Goal: Task Accomplishment & Management: Use online tool/utility

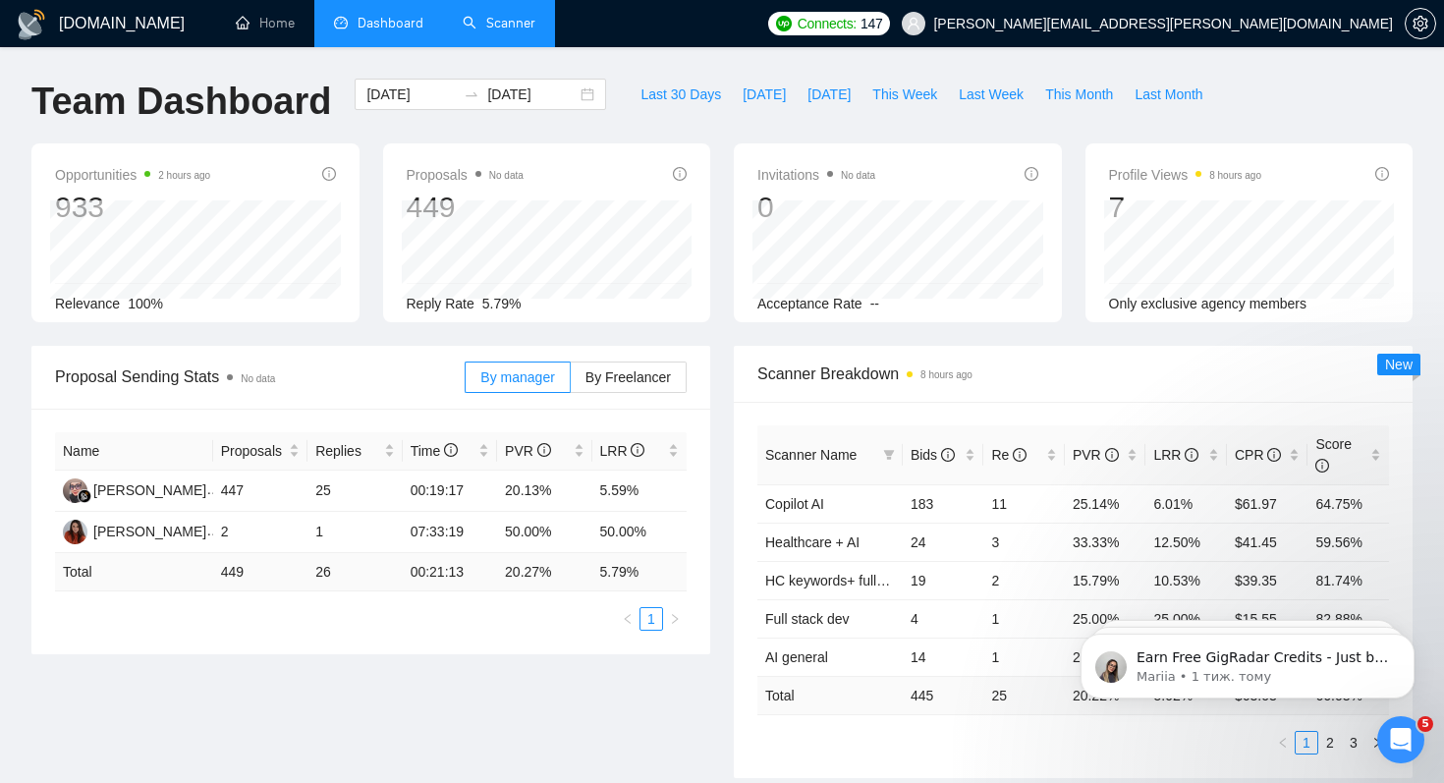
click at [498, 18] on link "Scanner" at bounding box center [499, 23] width 73 height 17
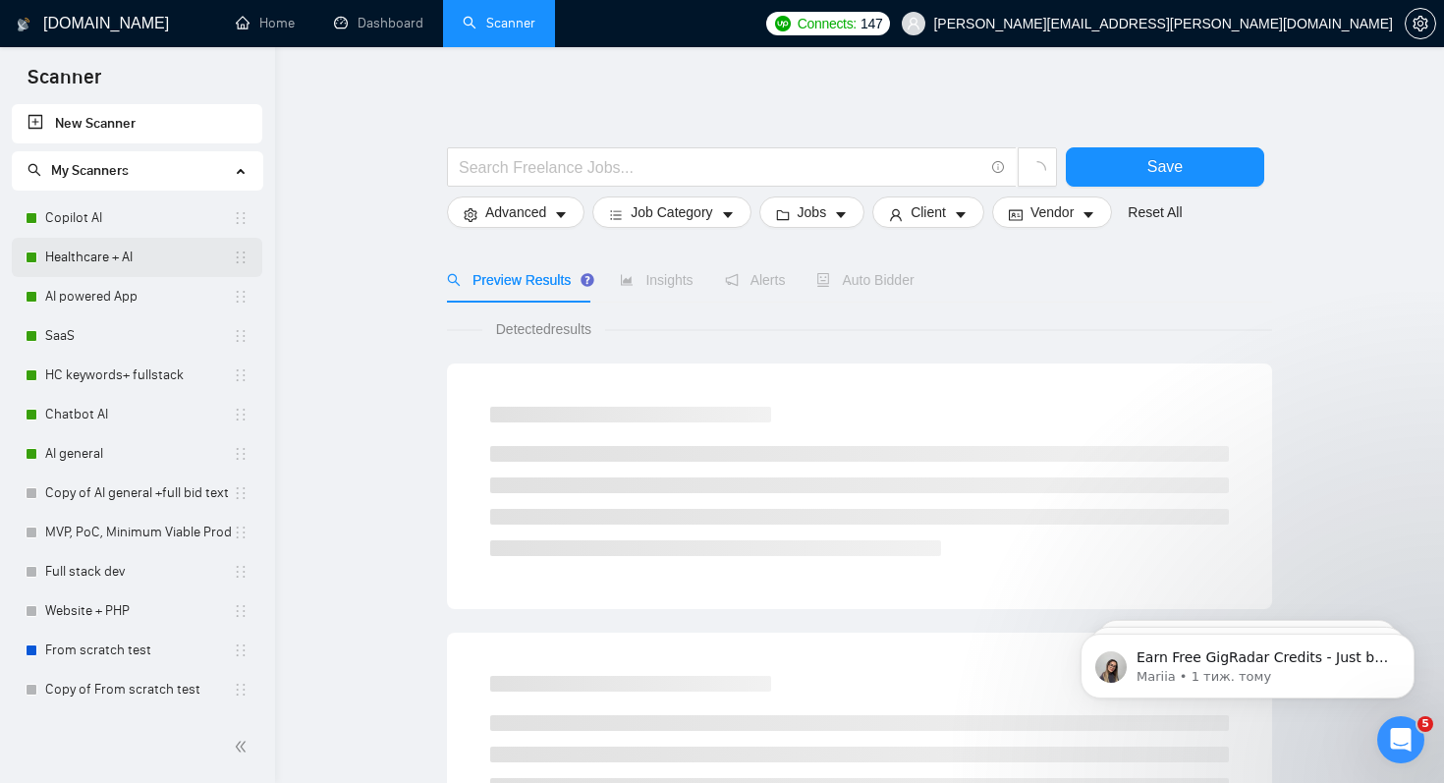
click at [126, 257] on link "Healthcare + AI" at bounding box center [139, 257] width 188 height 39
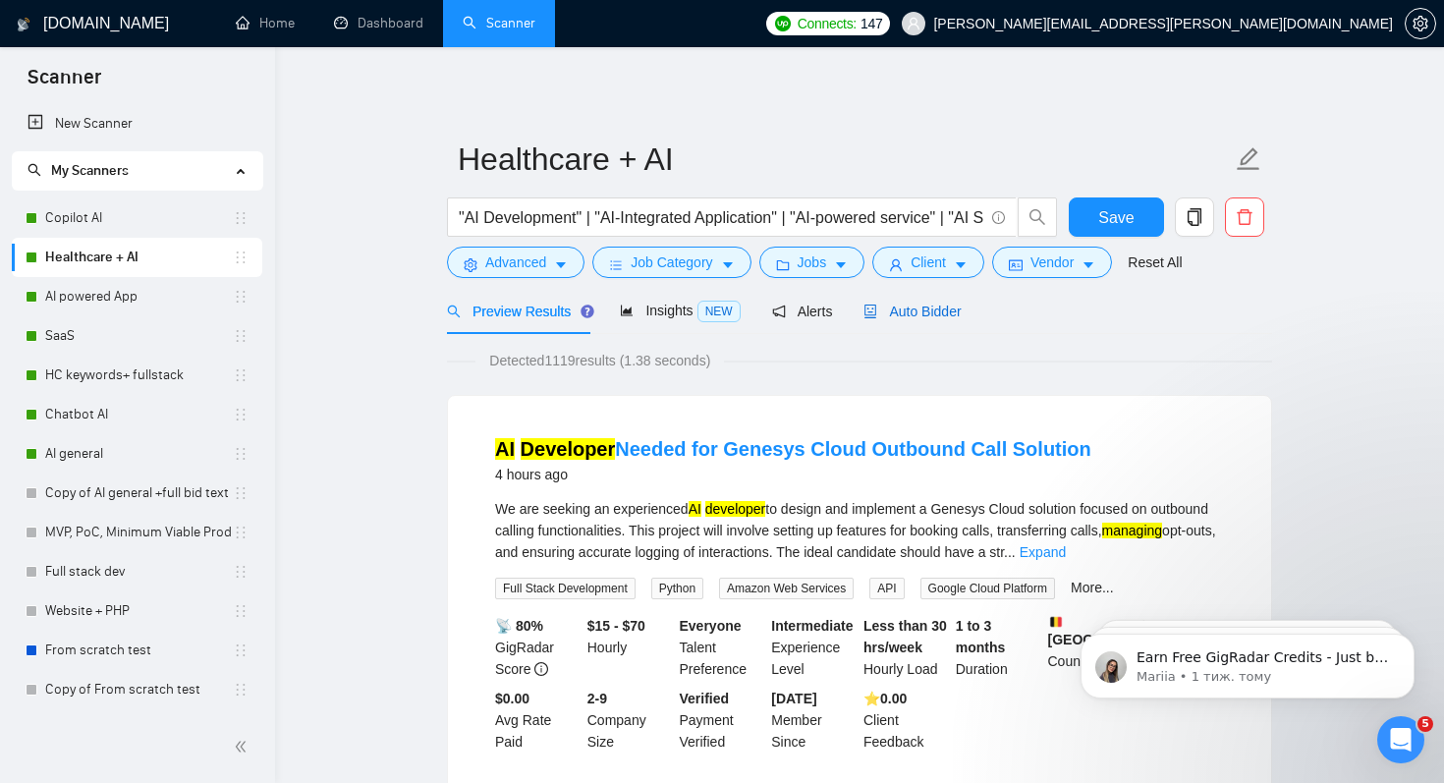
click at [928, 309] on span "Auto Bidder" at bounding box center [912, 312] width 97 height 16
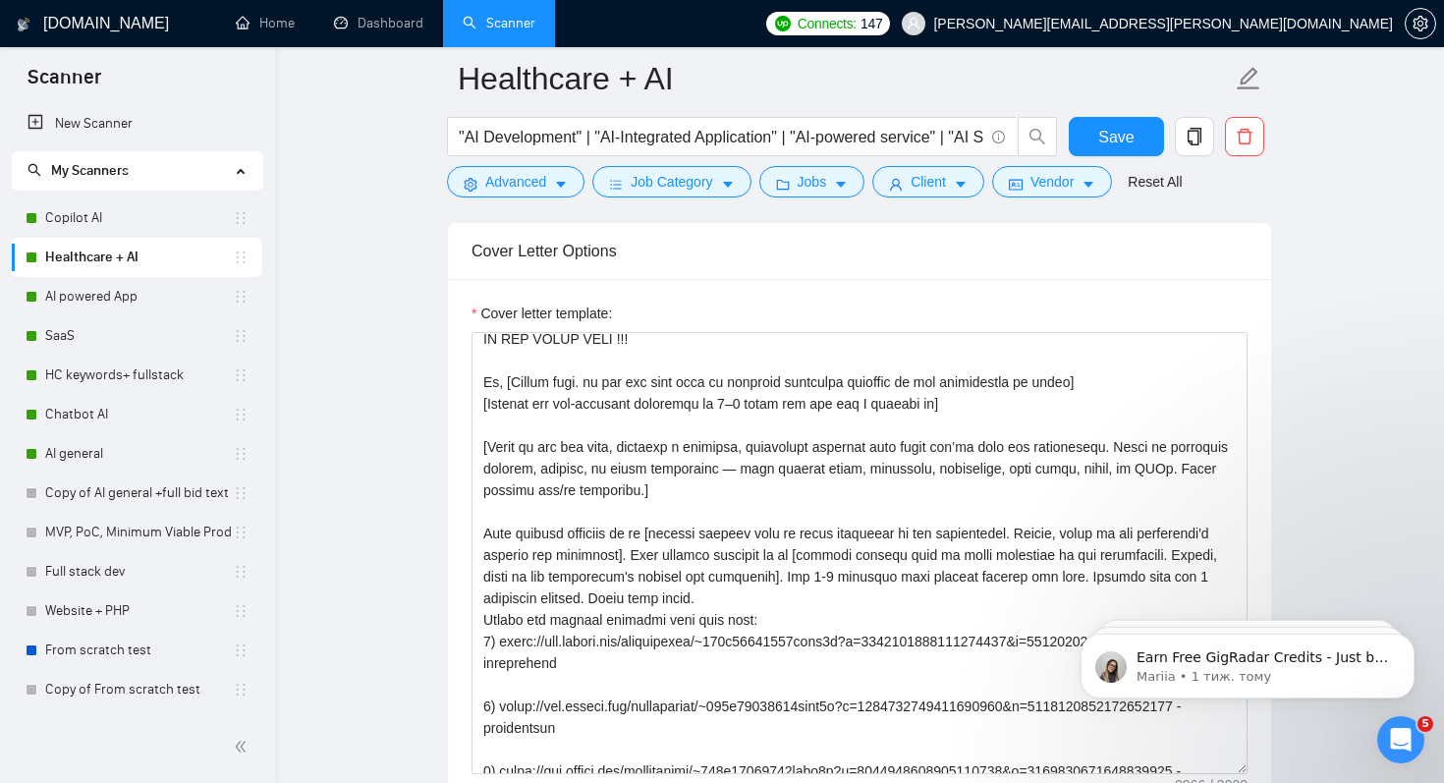
scroll to position [101, 0]
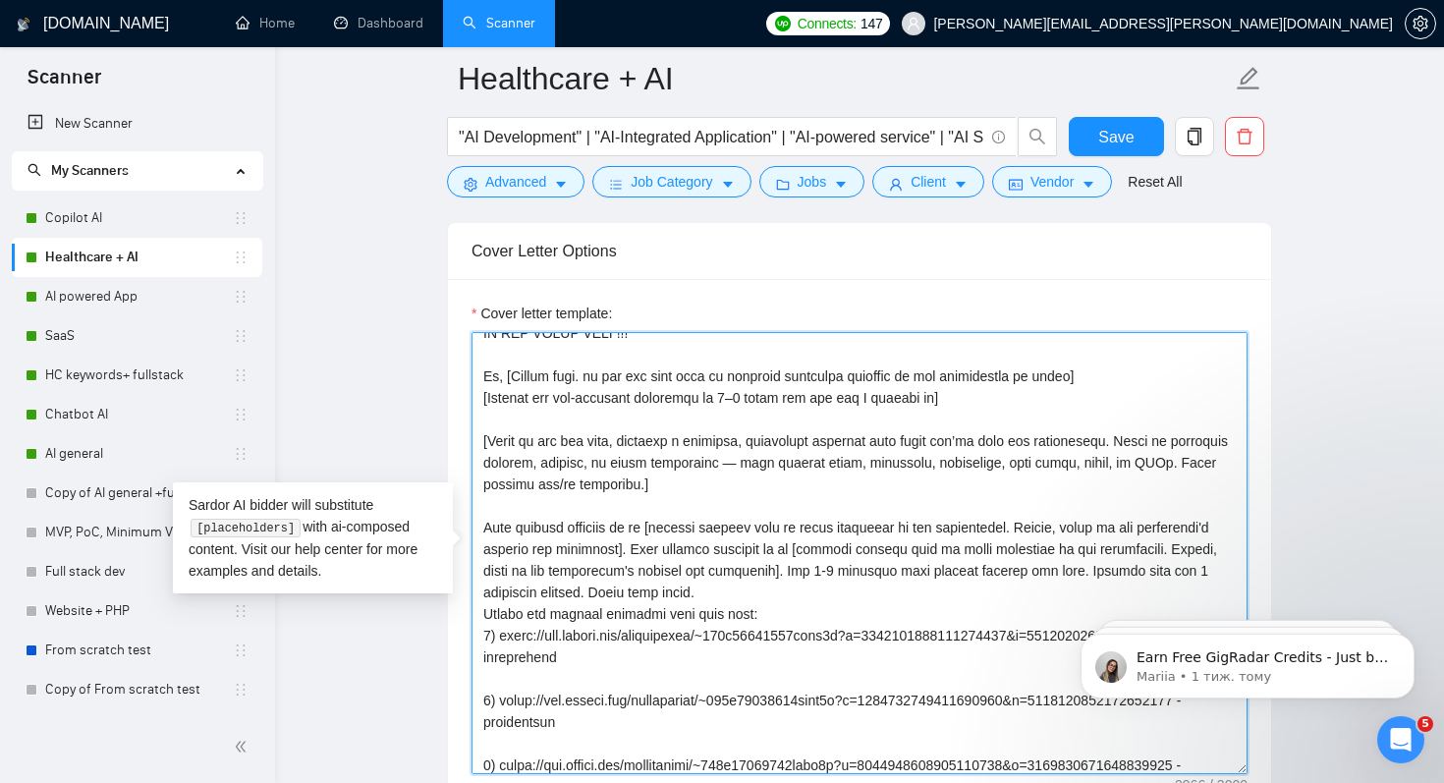
drag, startPoint x: 700, startPoint y: 566, endPoint x: 895, endPoint y: 593, distance: 197.5
click at [895, 593] on textarea "Cover letter template:" at bounding box center [860, 553] width 776 height 442
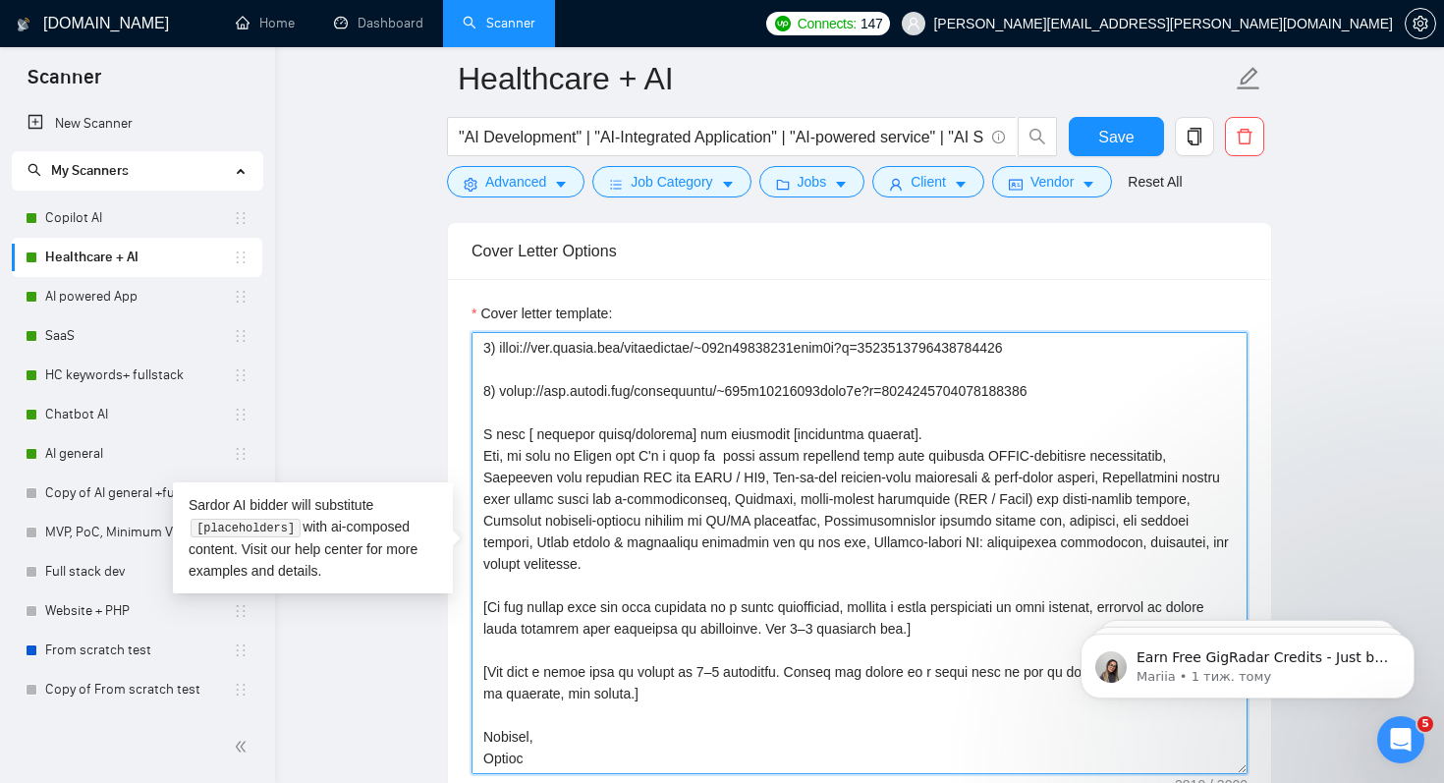
scroll to position [748, 0]
type textarea "[Keep total word count under 200 words, combined prompts and static text] [Avoi…"
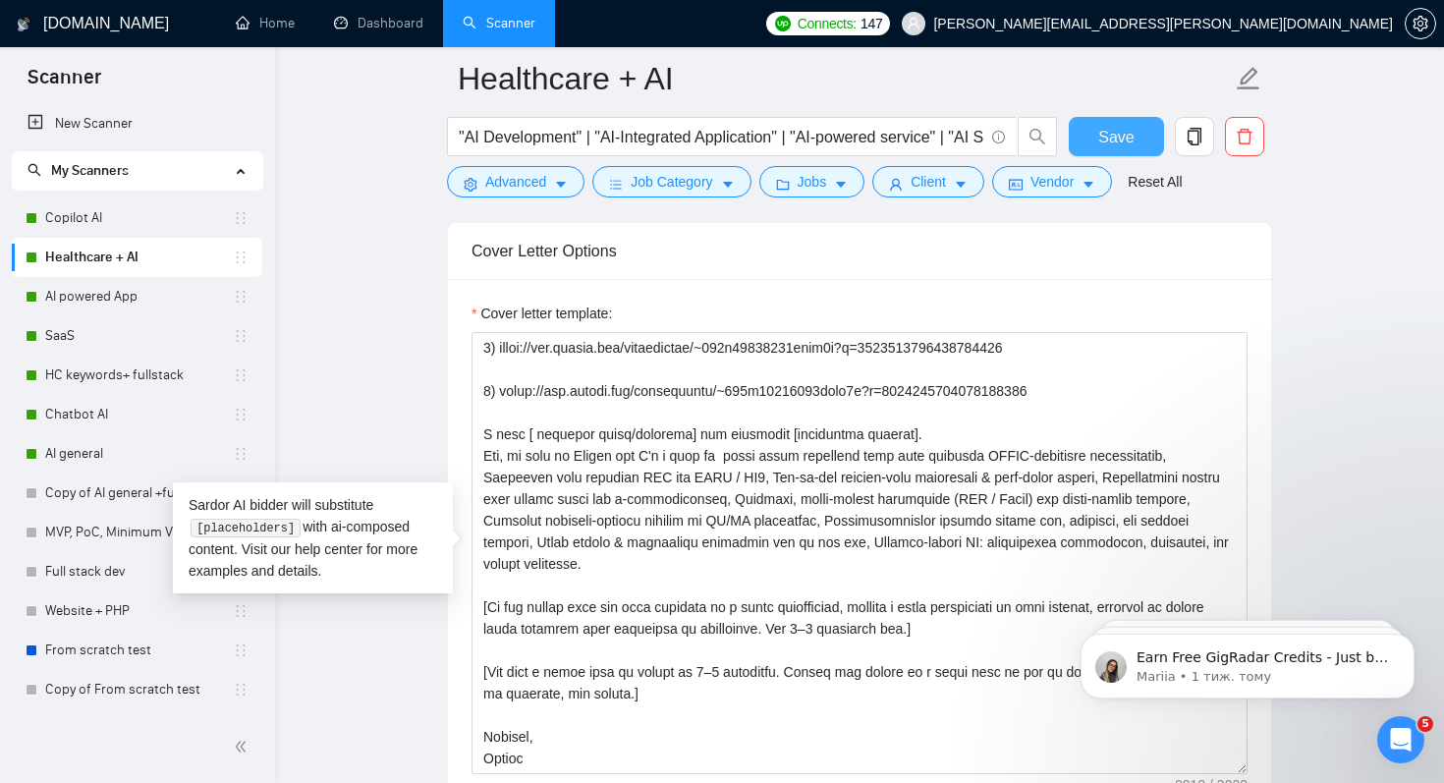
click at [1105, 140] on span "Save" at bounding box center [1115, 137] width 35 height 25
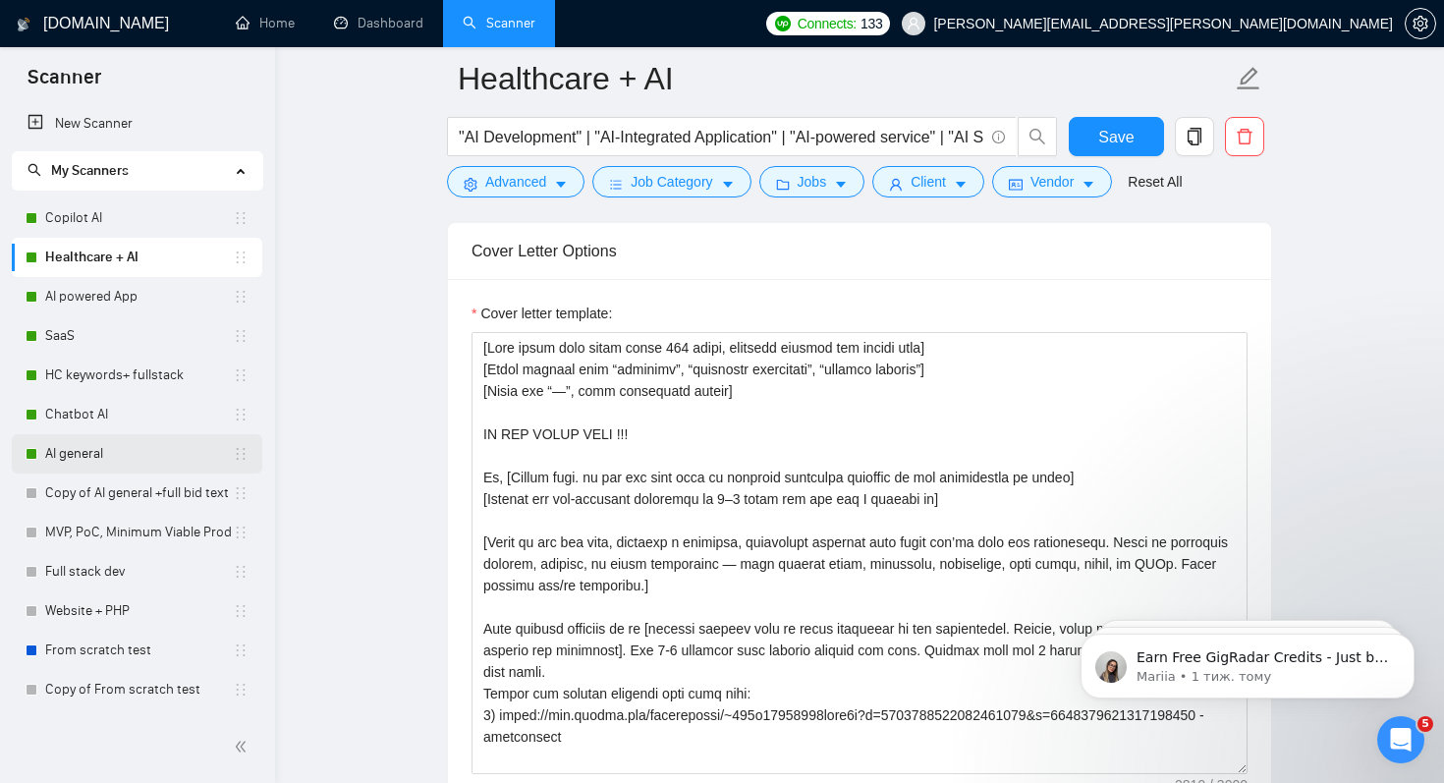
click at [88, 445] on link "AI general" at bounding box center [139, 453] width 188 height 39
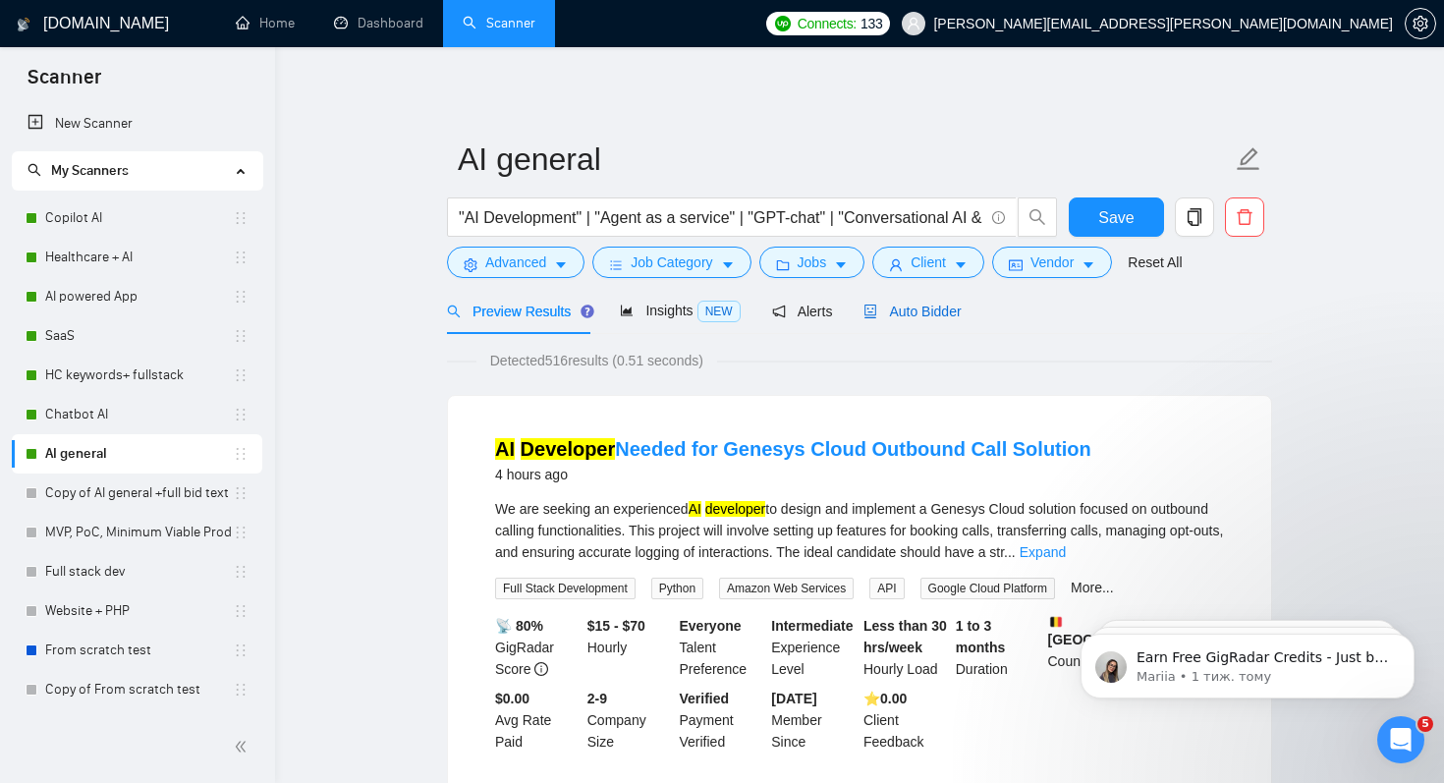
click at [937, 308] on span "Auto Bidder" at bounding box center [912, 312] width 97 height 16
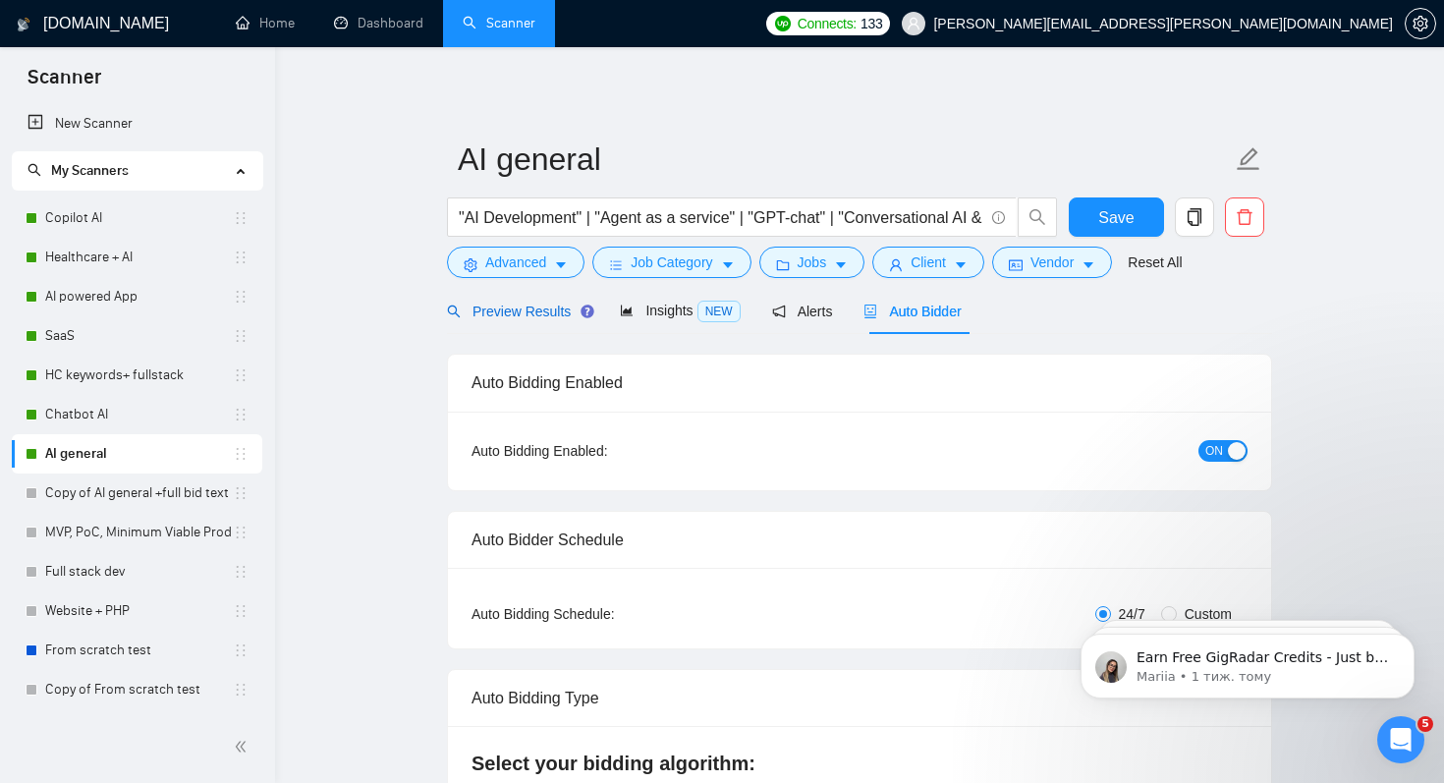
click at [498, 314] on span "Preview Results" at bounding box center [517, 312] width 141 height 16
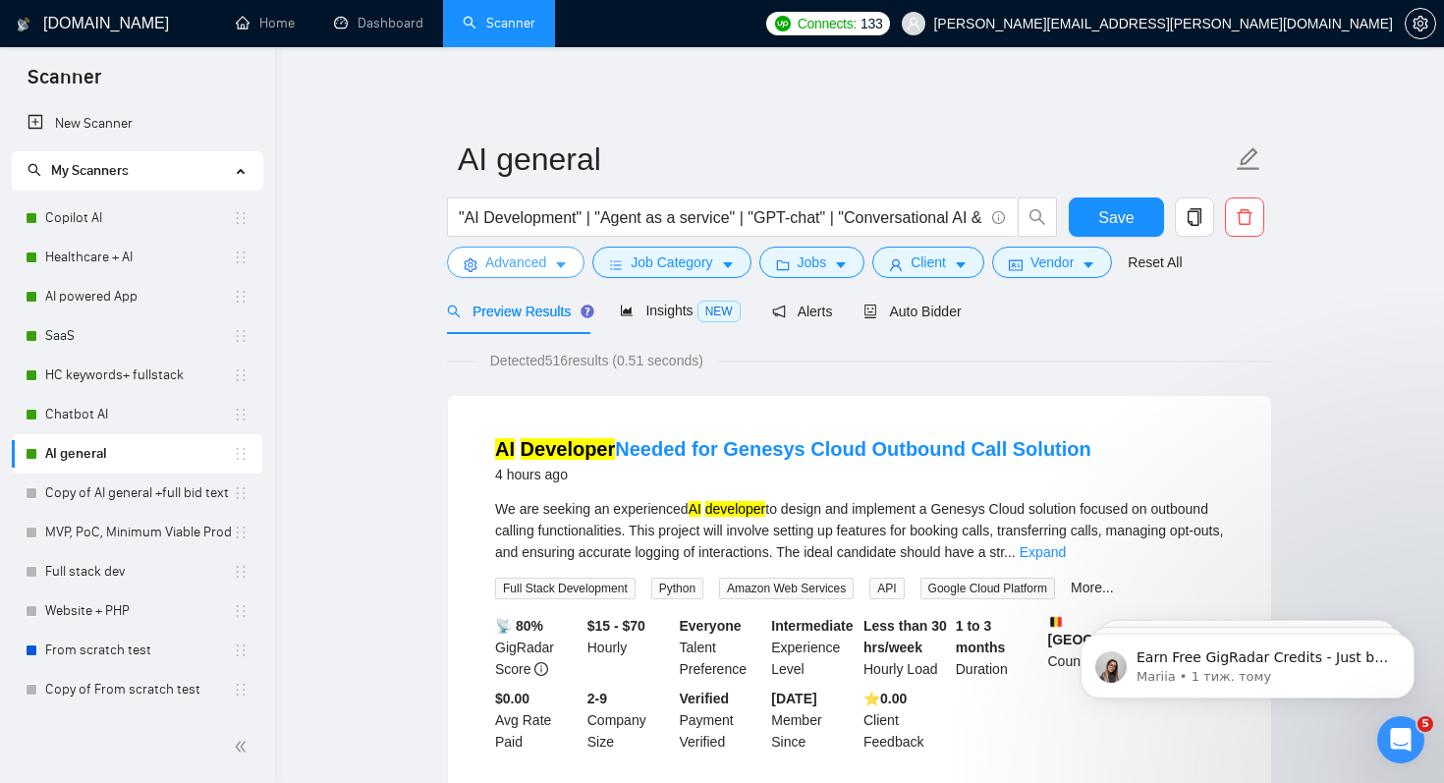
click at [513, 263] on span "Advanced" at bounding box center [515, 263] width 61 height 22
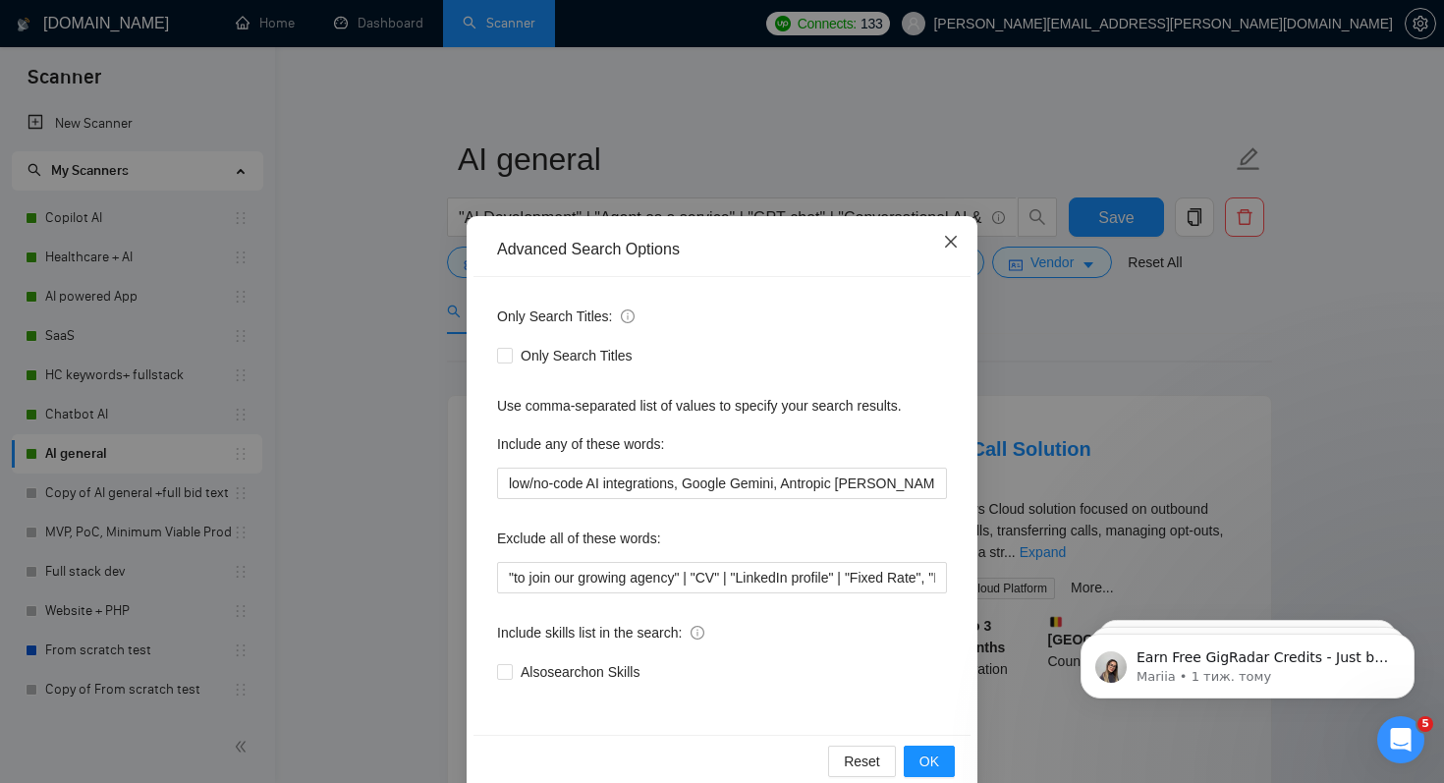
click at [957, 236] on icon "close" at bounding box center [951, 242] width 16 height 16
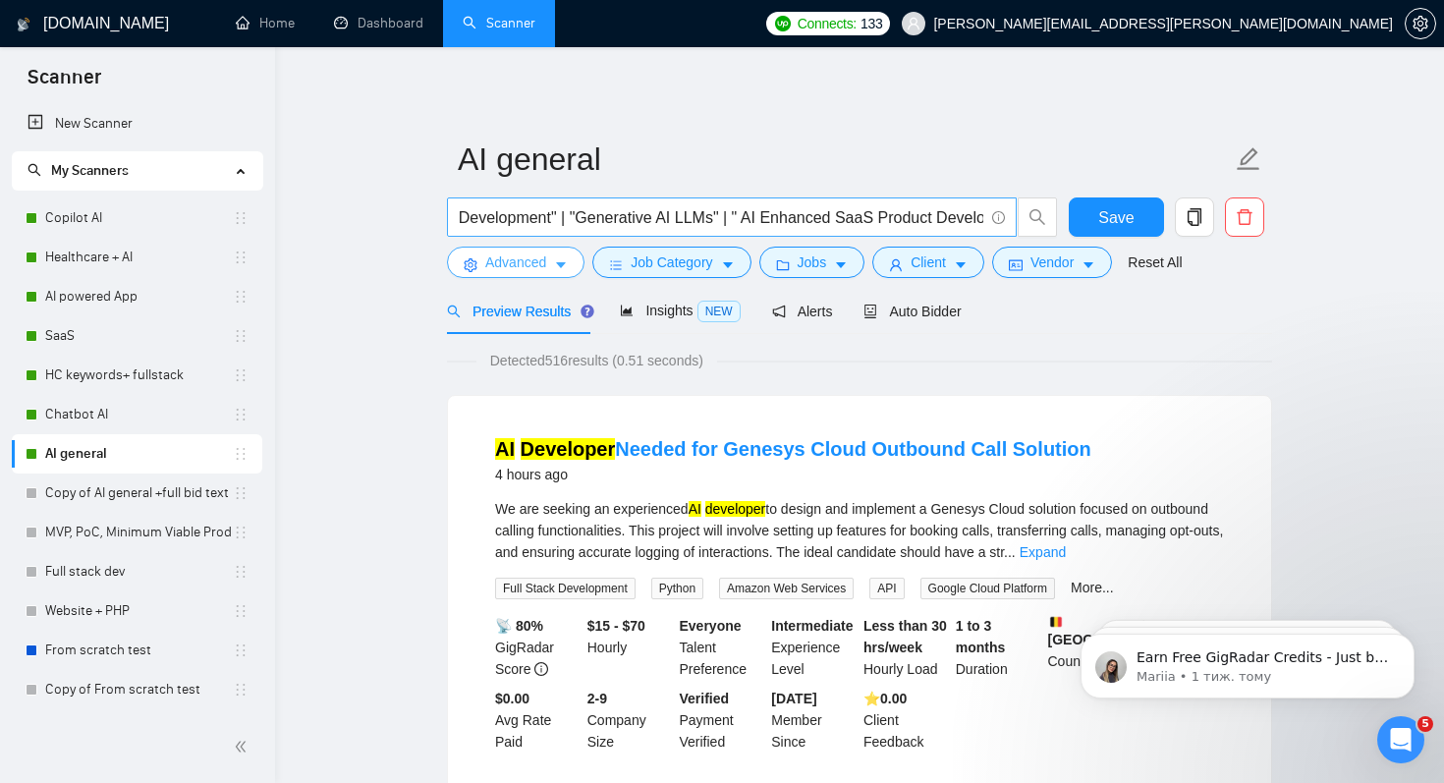
scroll to position [0, 794]
click at [87, 224] on link "Copilot AI" at bounding box center [139, 217] width 188 height 39
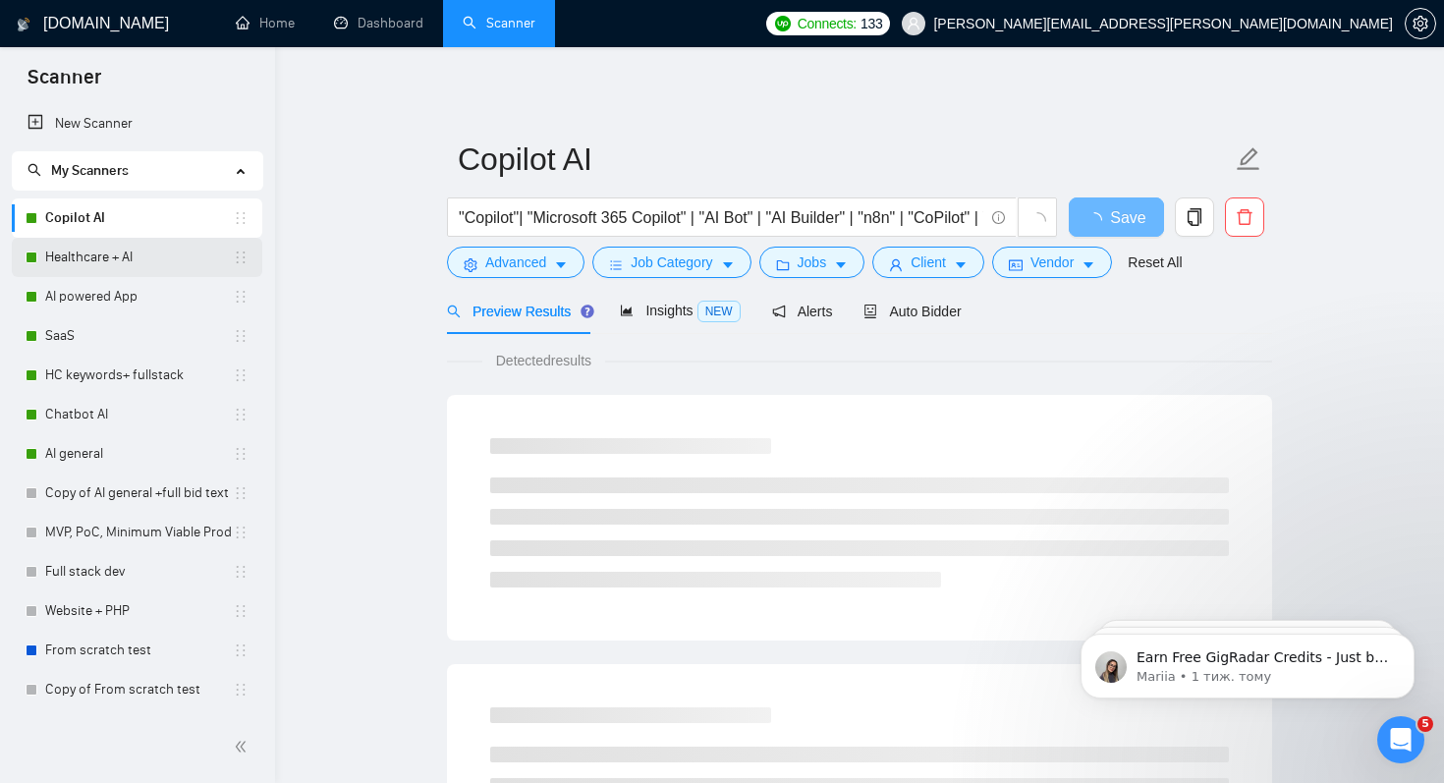
click at [88, 258] on link "Healthcare + AI" at bounding box center [139, 257] width 188 height 39
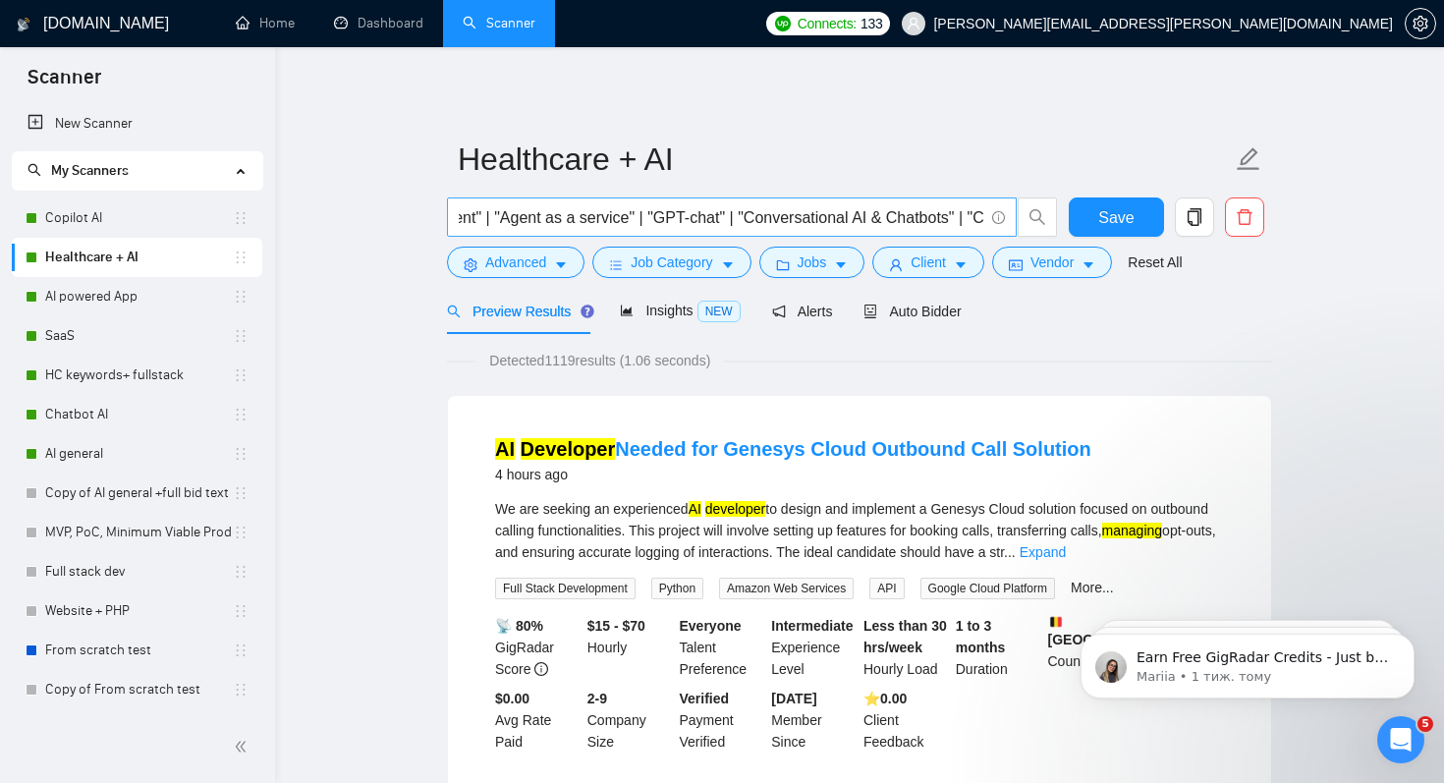
scroll to position [0, 1569]
click at [92, 301] on link "AI powered App" at bounding box center [139, 296] width 188 height 39
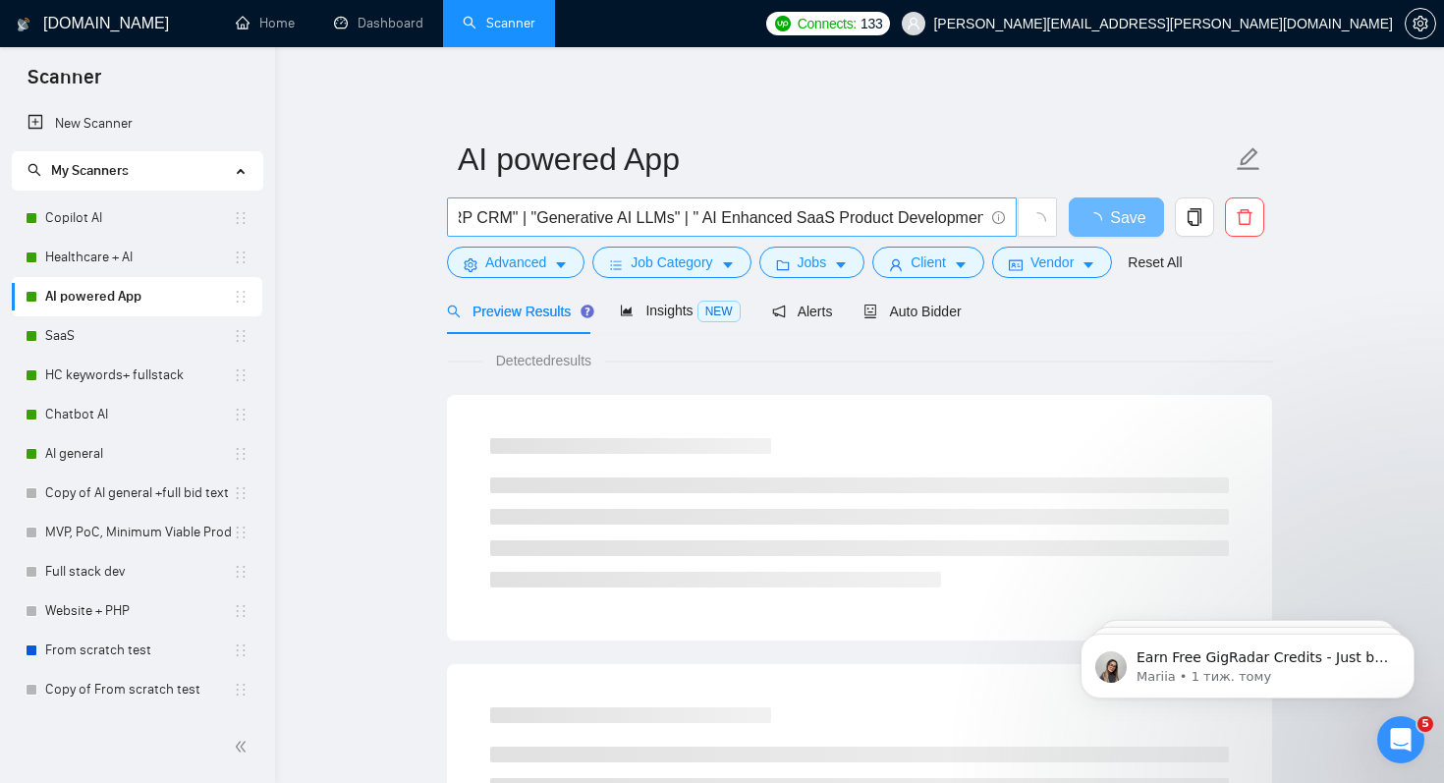
scroll to position [0, 956]
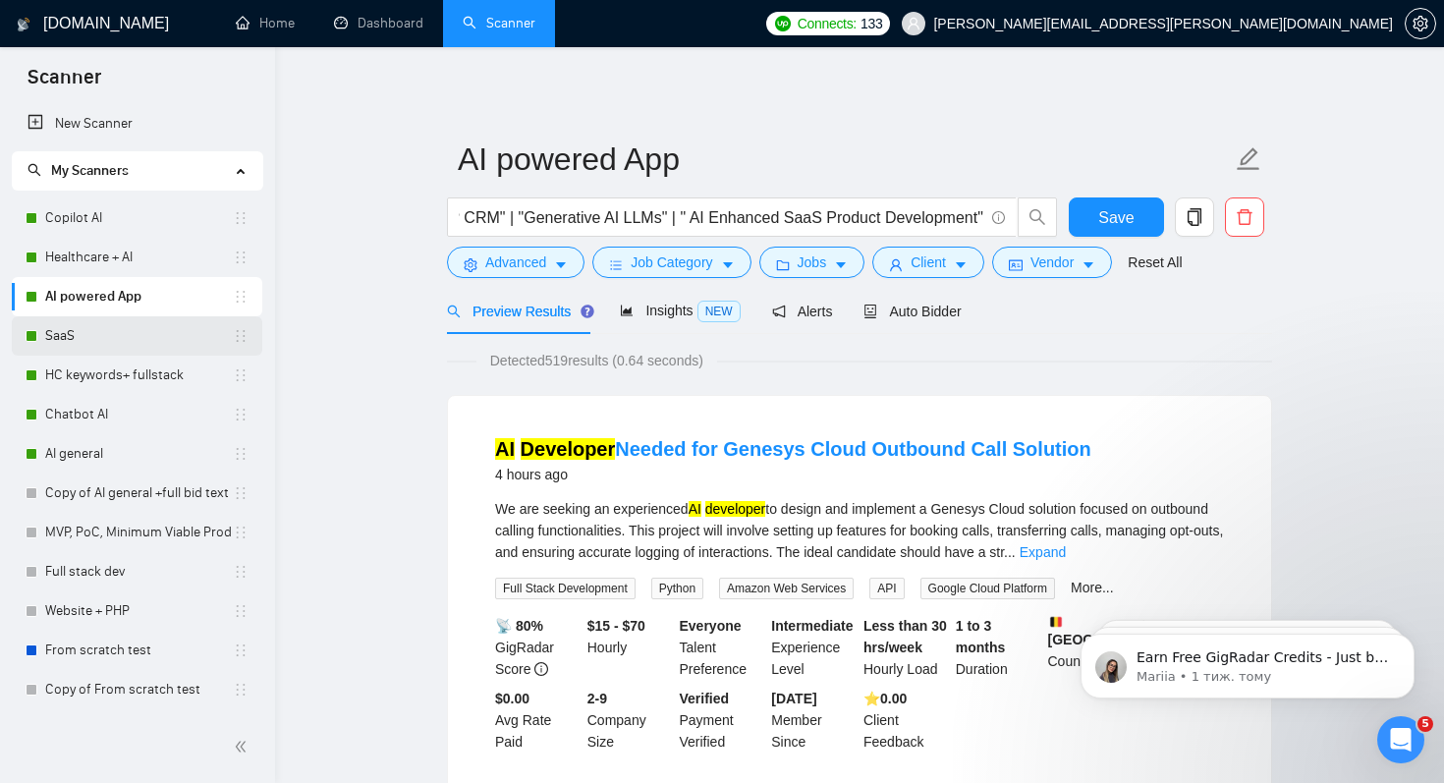
click at [61, 337] on link "SaaS" at bounding box center [139, 335] width 188 height 39
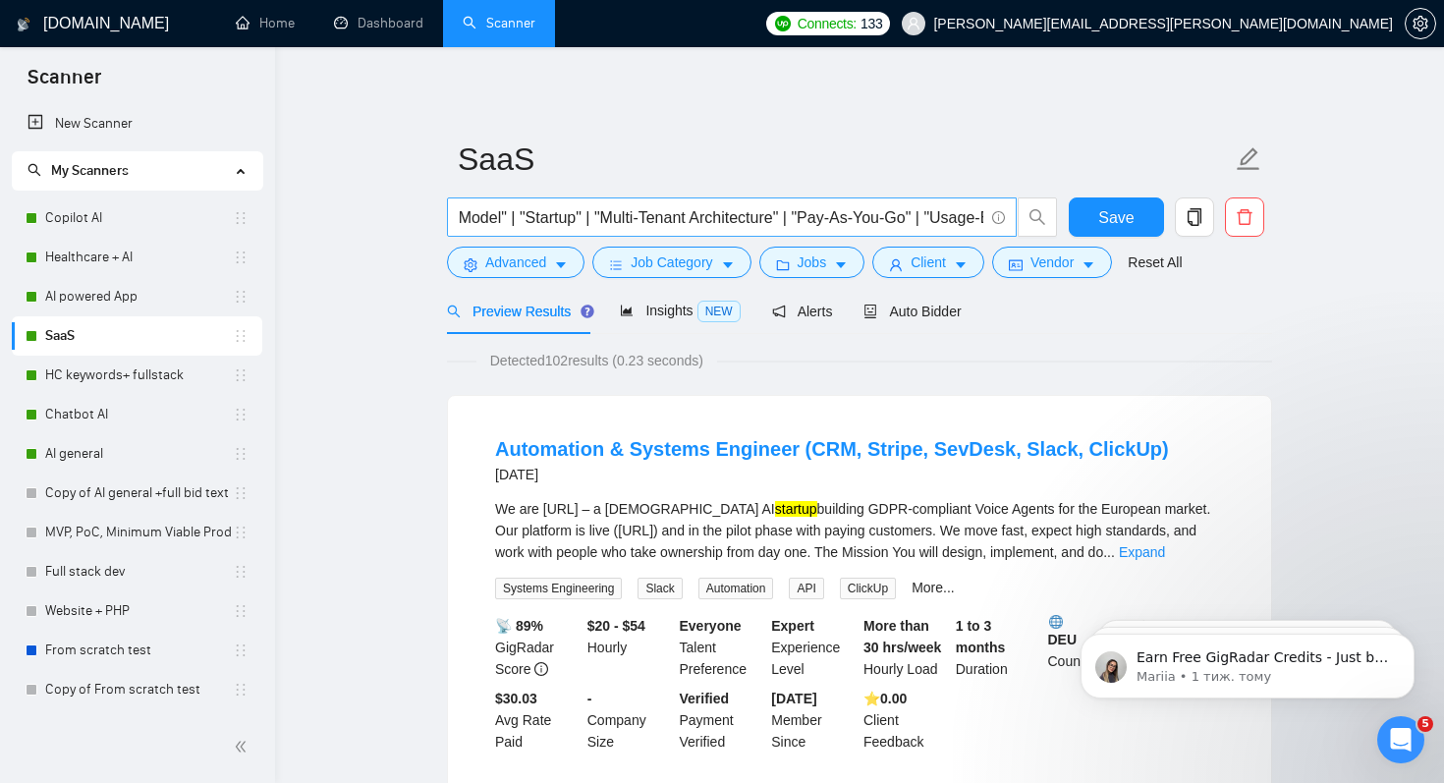
scroll to position [0, 1787]
click at [91, 369] on link "HC keywords+ fullstack" at bounding box center [139, 375] width 188 height 39
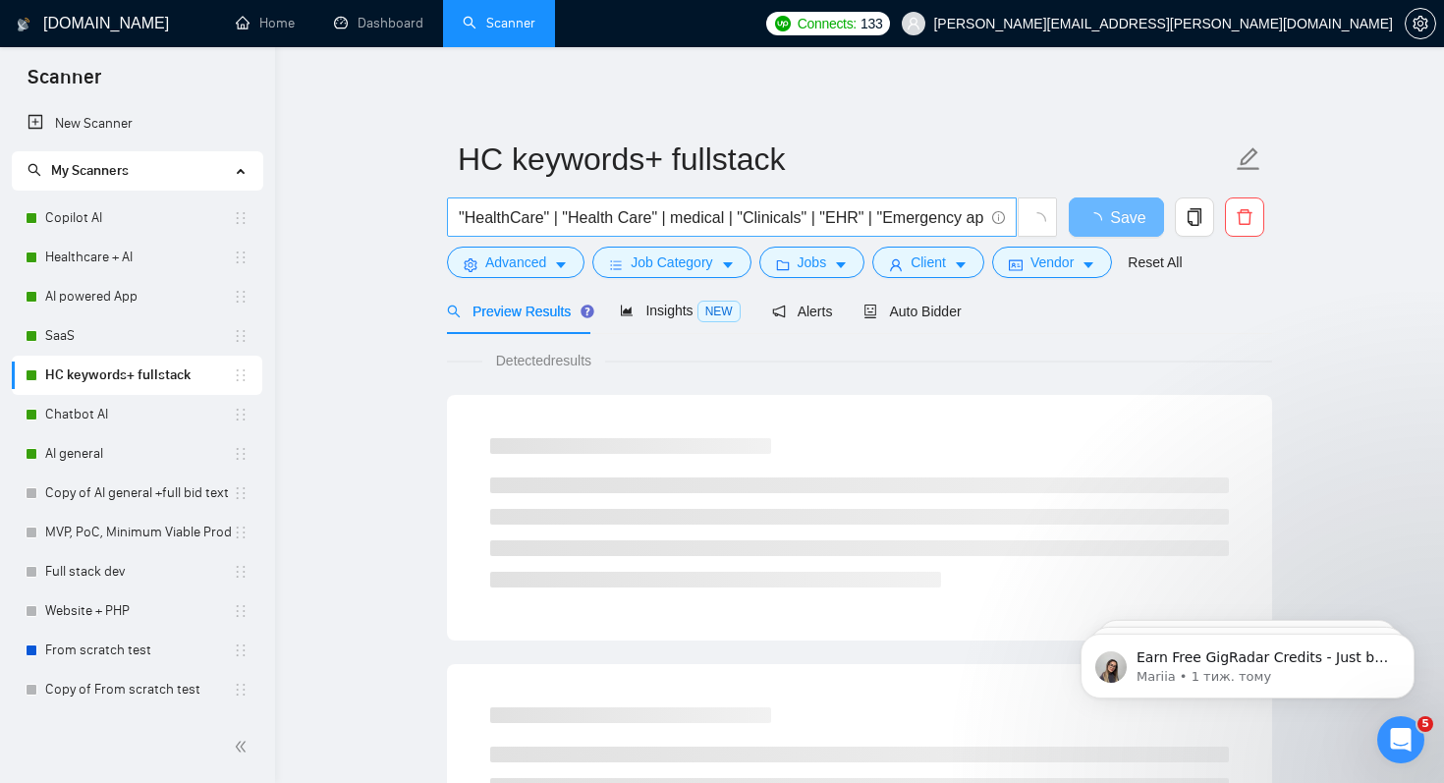
scroll to position [0, 27]
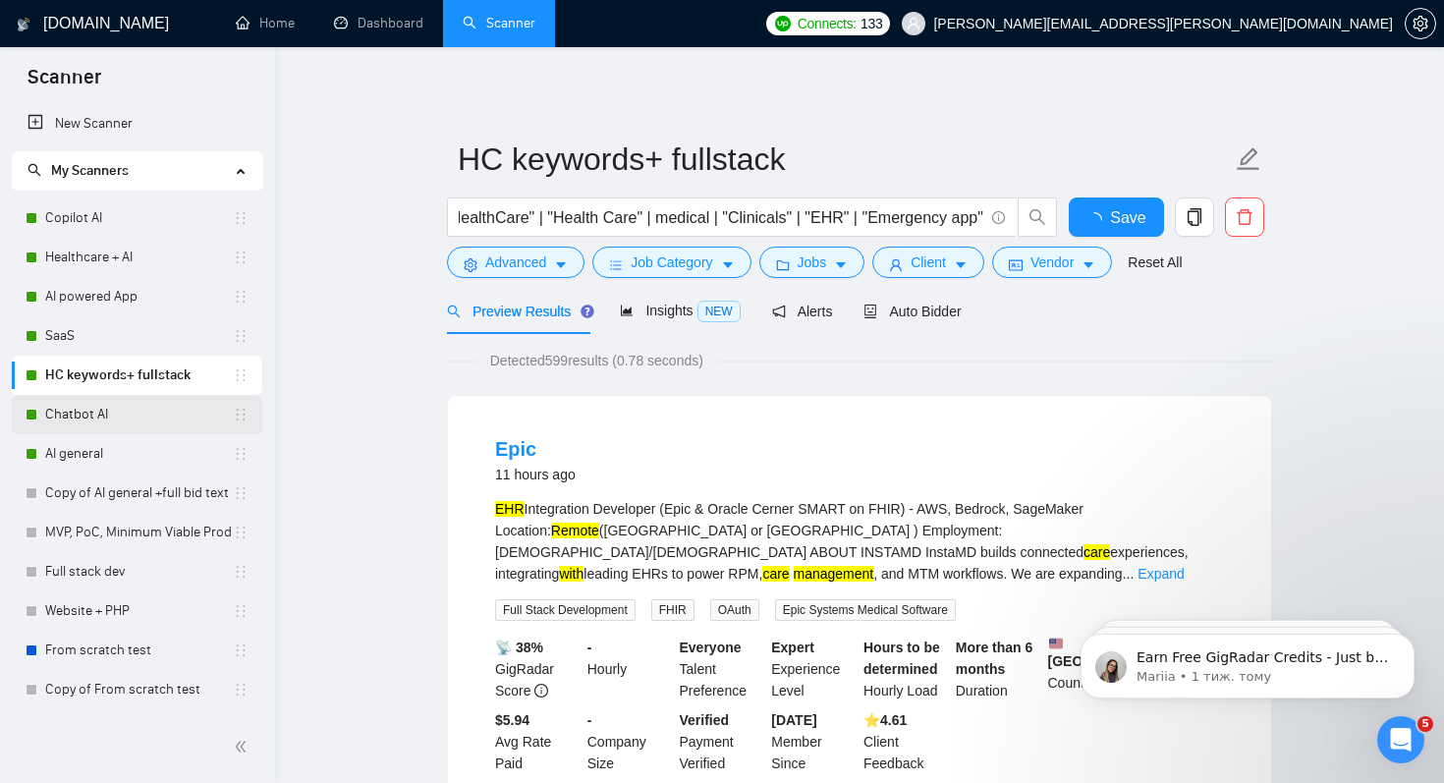
click at [90, 420] on link "Chatbot AI" at bounding box center [139, 414] width 188 height 39
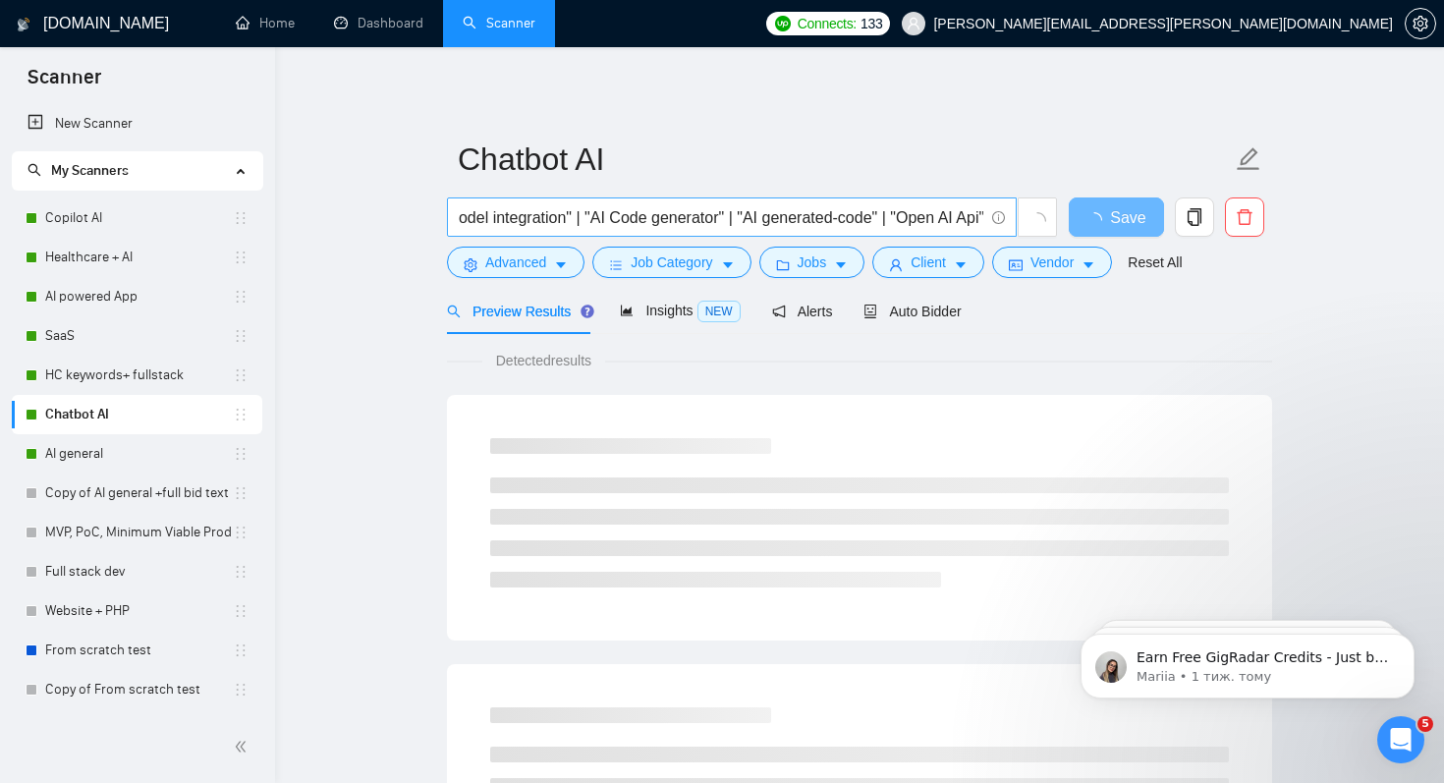
scroll to position [0, 637]
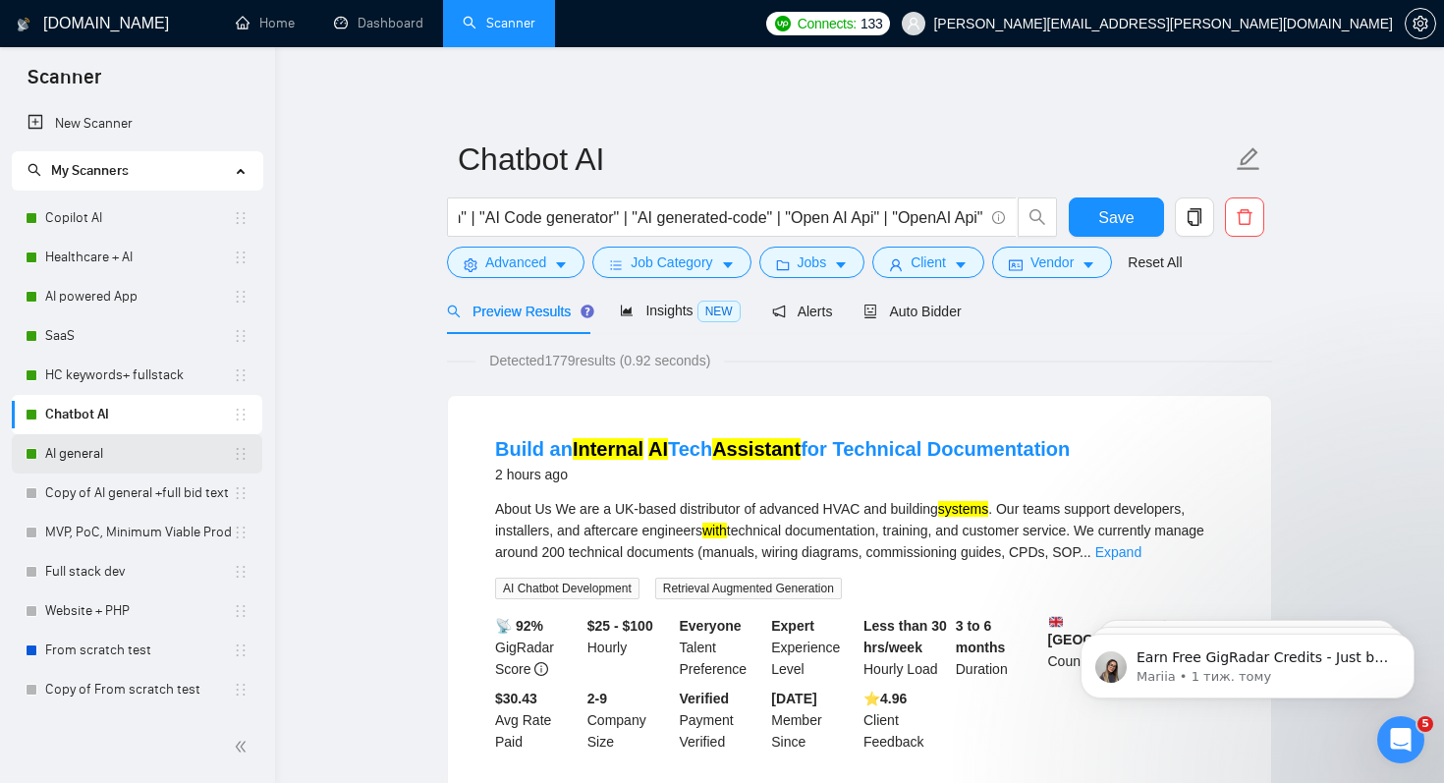
click at [84, 456] on link "AI general" at bounding box center [139, 453] width 188 height 39
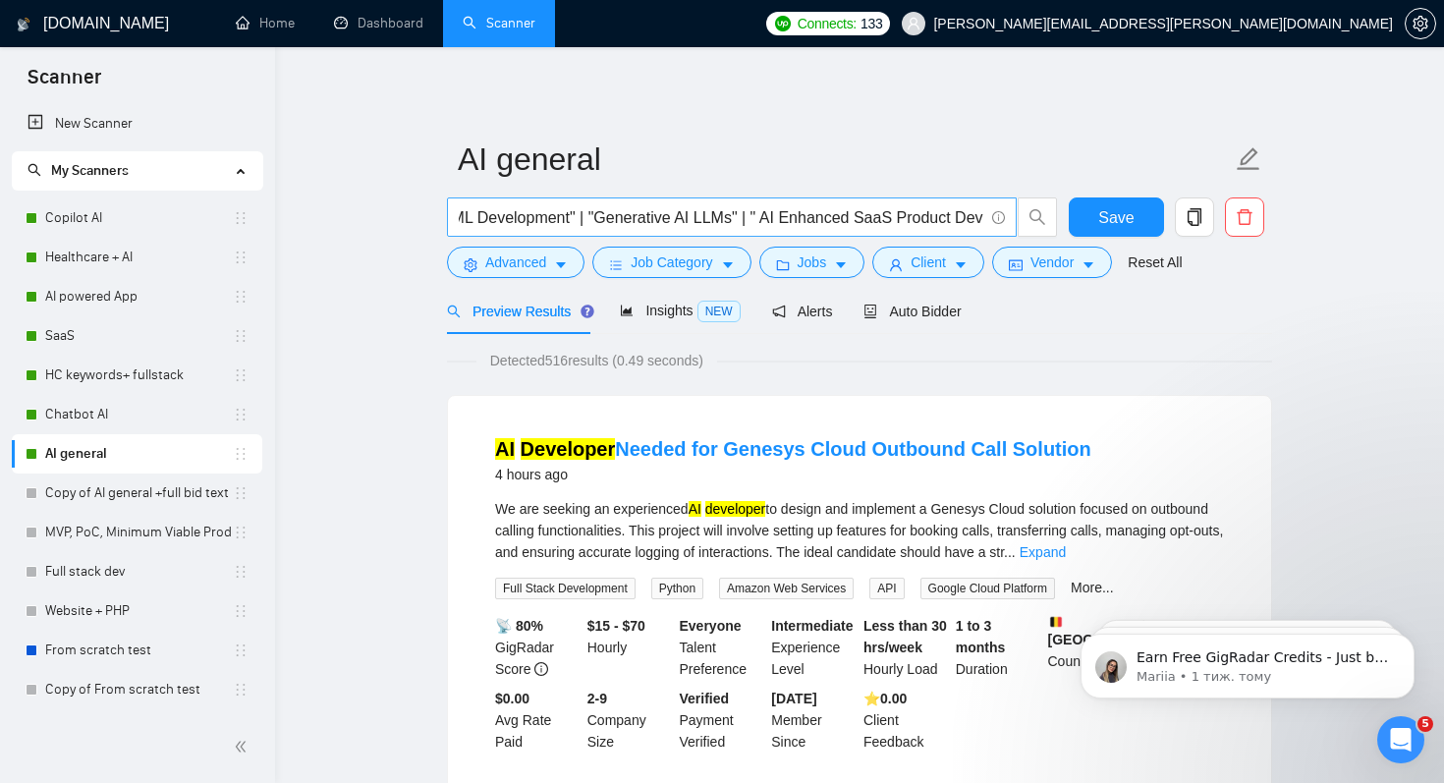
scroll to position [0, 794]
click at [97, 225] on link "Copilot AI" at bounding box center [139, 217] width 188 height 39
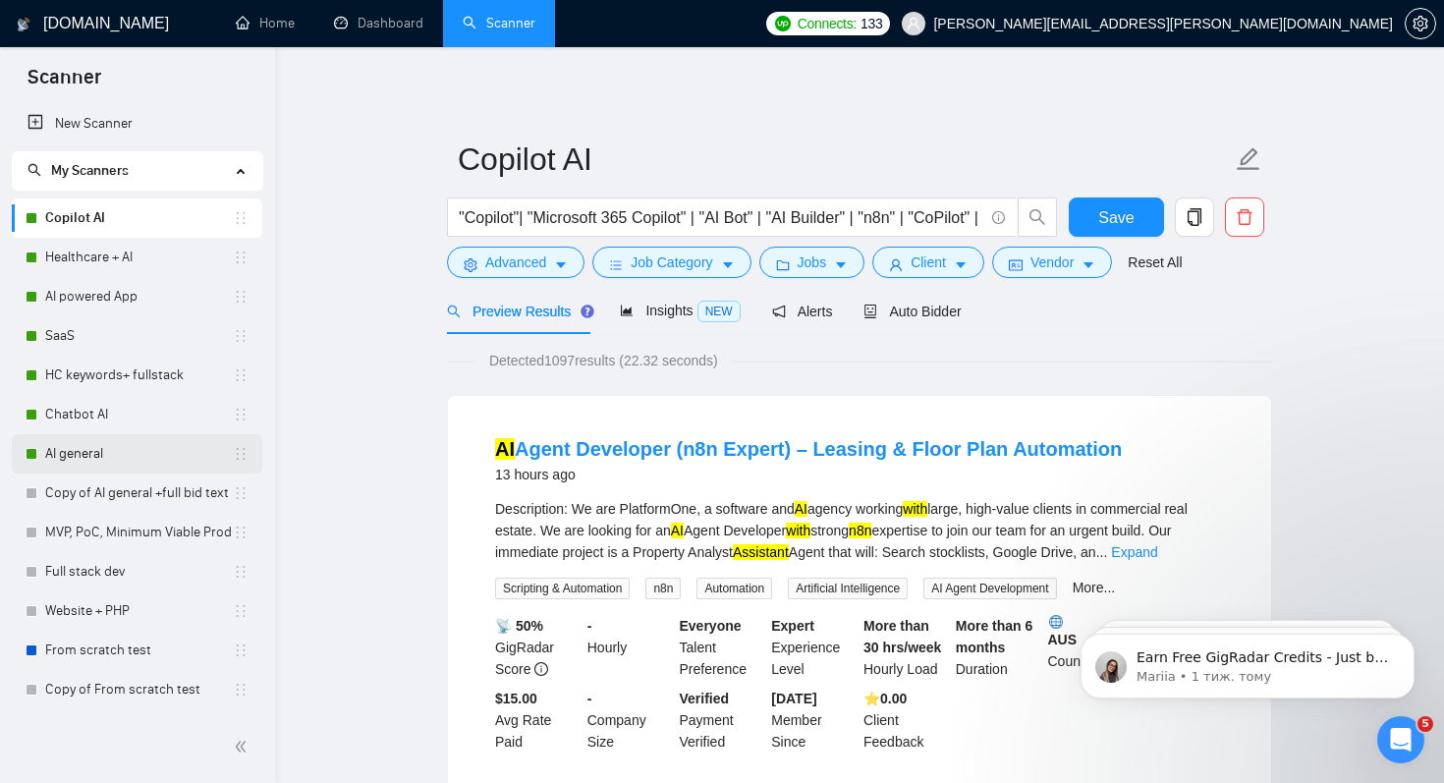
click at [84, 455] on link "AI general" at bounding box center [139, 453] width 188 height 39
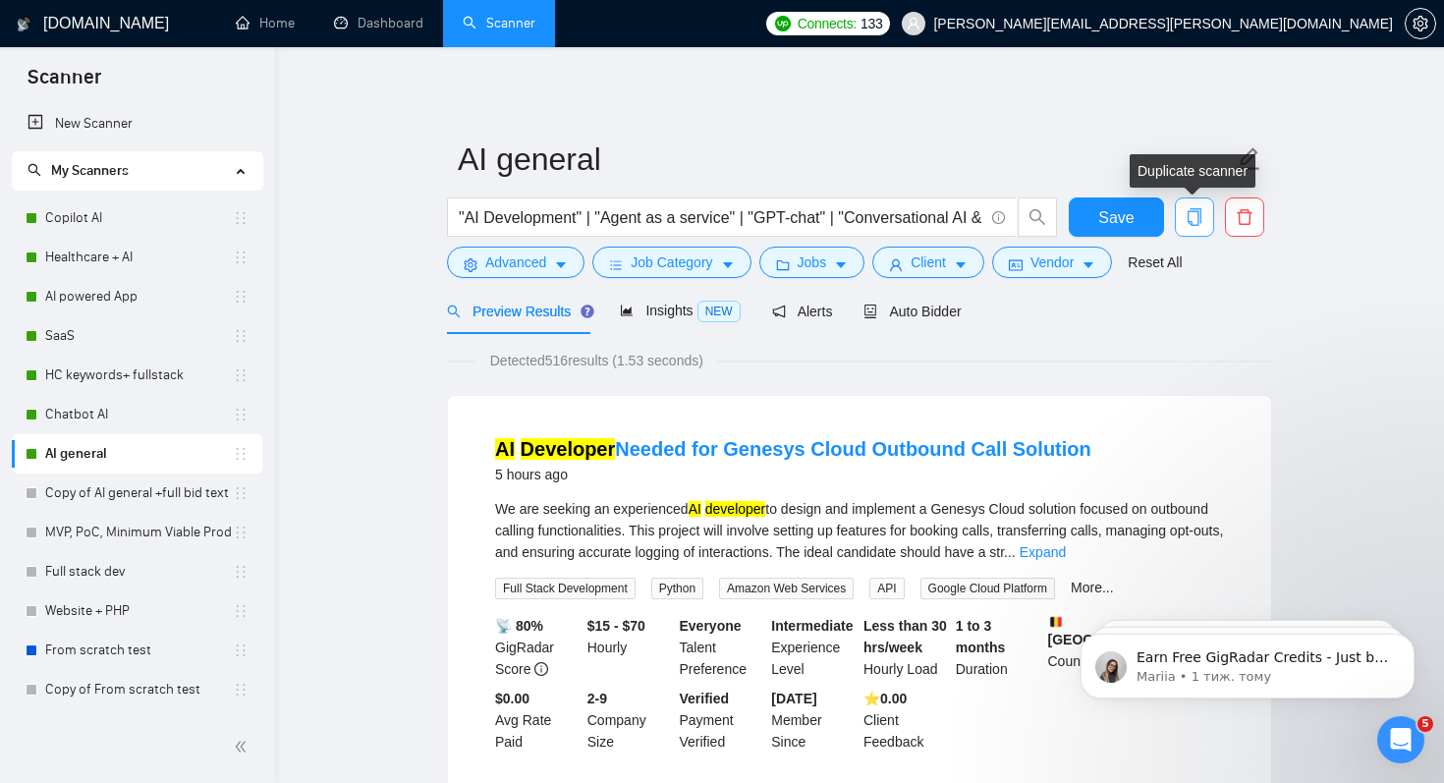
click at [1186, 209] on icon "copy" at bounding box center [1195, 217] width 18 height 18
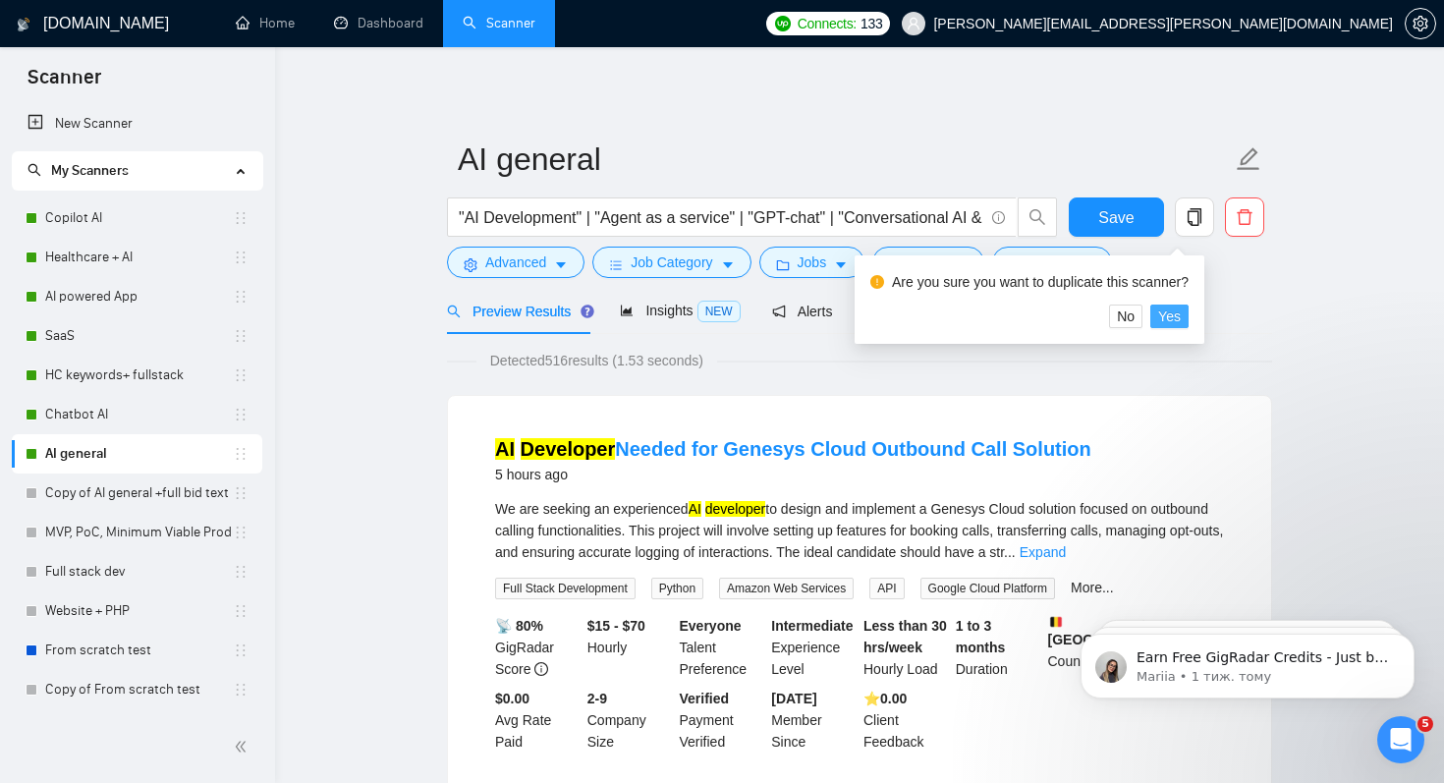
click at [1179, 309] on span "Yes" at bounding box center [1169, 317] width 23 height 22
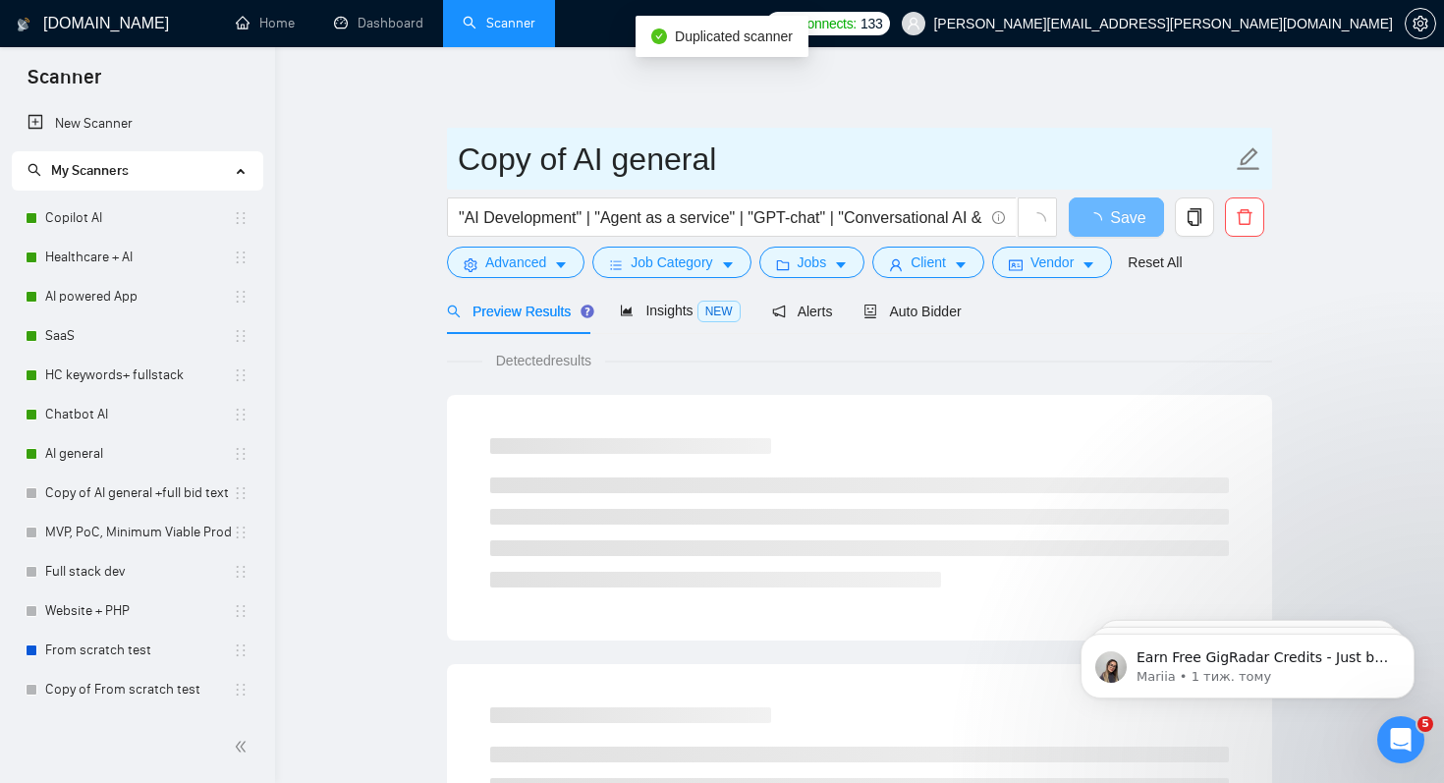
drag, startPoint x: 572, startPoint y: 163, endPoint x: 414, endPoint y: 163, distance: 158.2
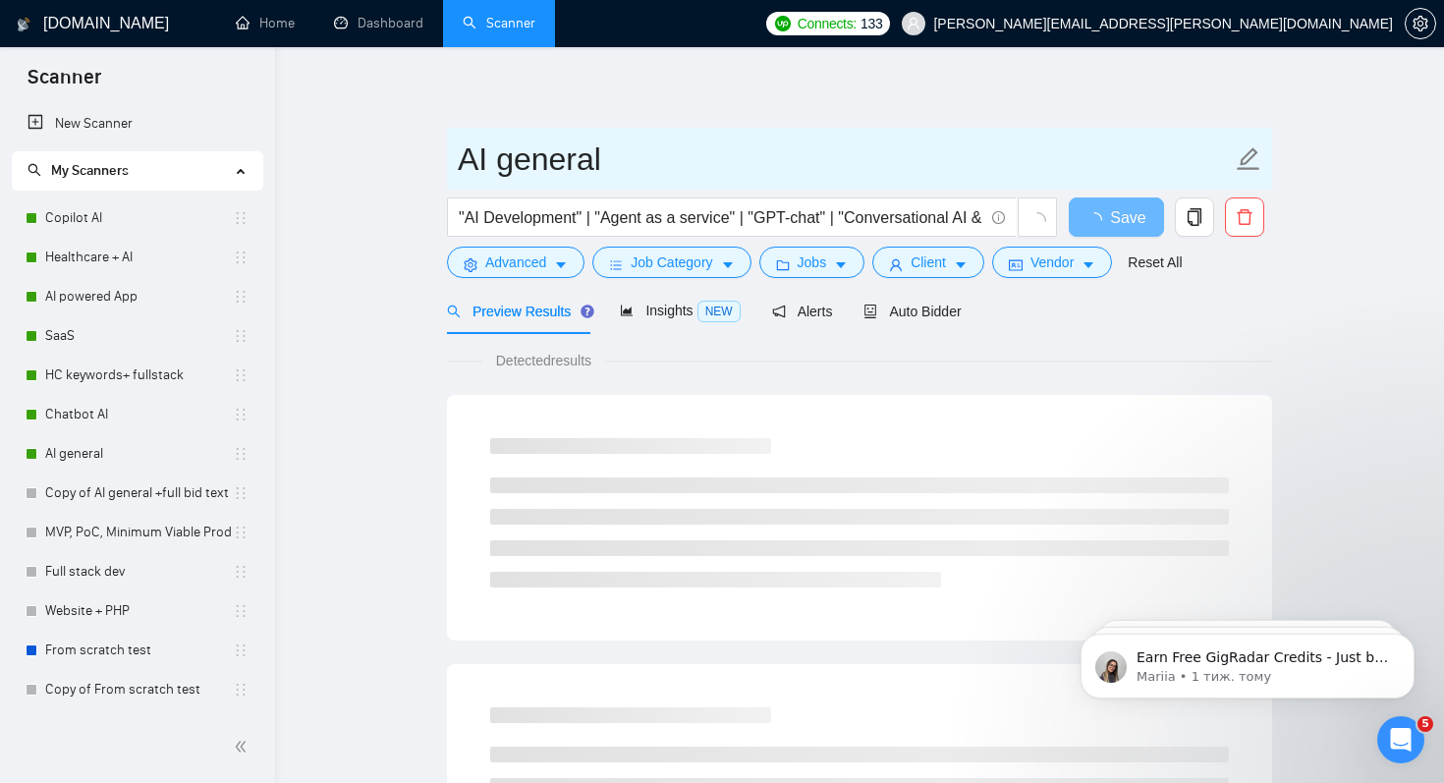
click at [601, 158] on input "AI general" at bounding box center [845, 159] width 774 height 49
click at [788, 152] on input "AI integrations" at bounding box center [845, 159] width 774 height 49
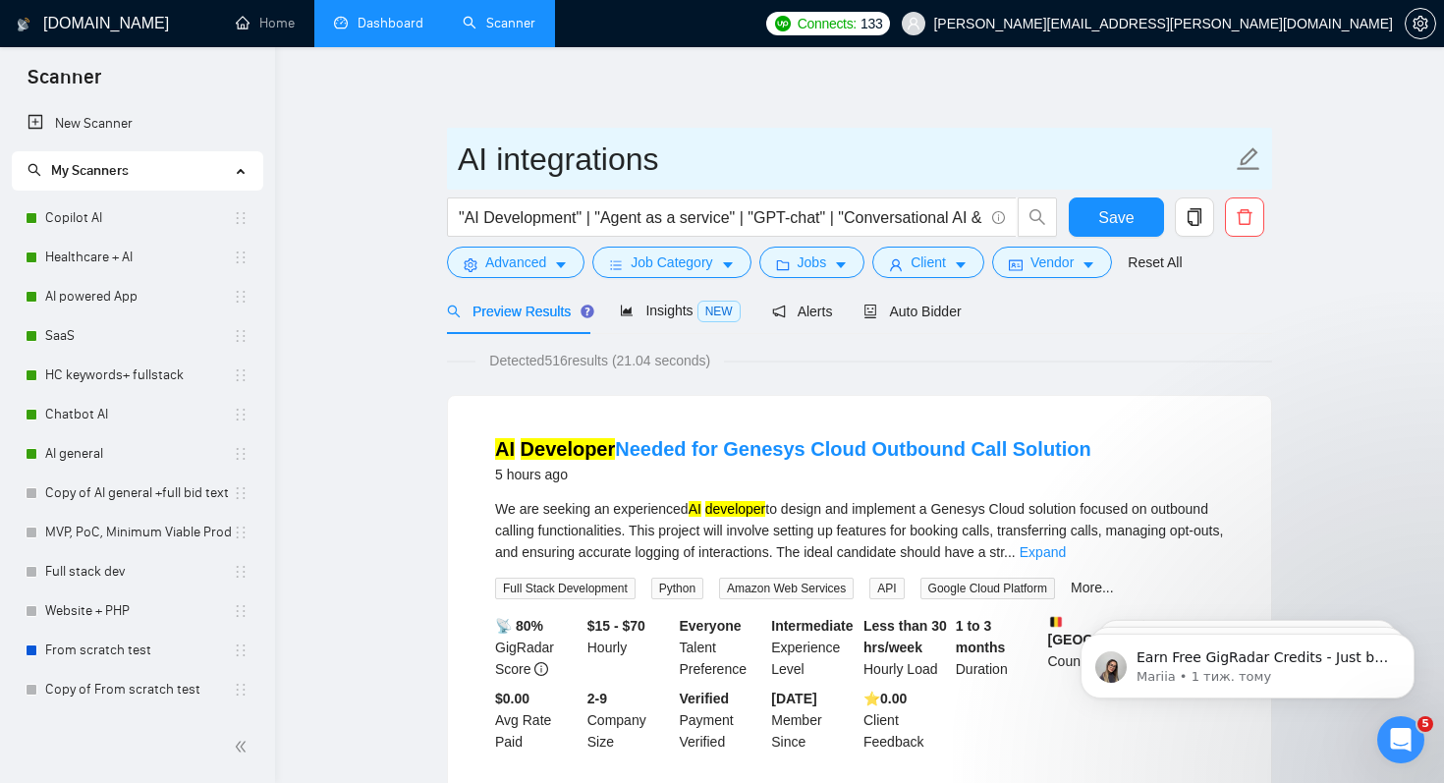
type input "AI integrations"
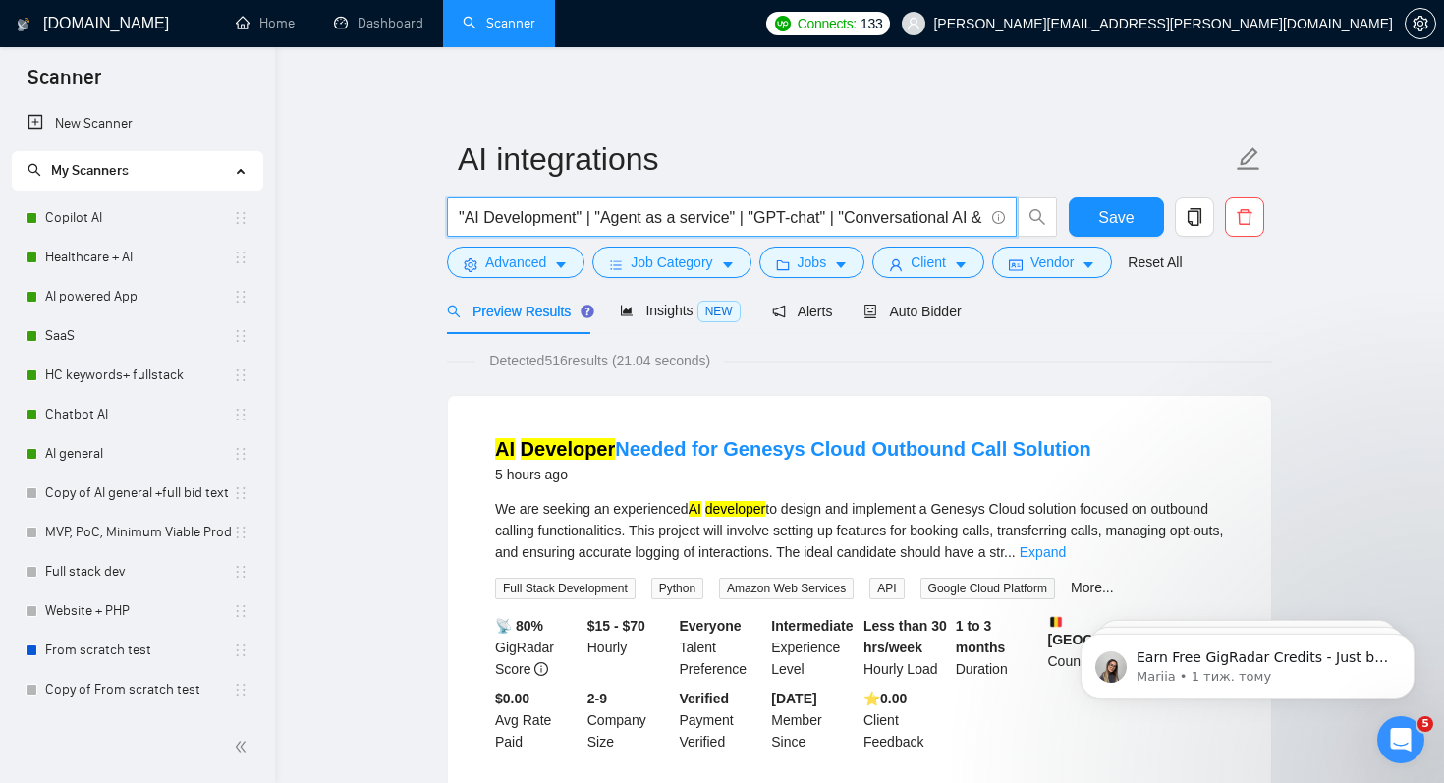
drag, startPoint x: 470, startPoint y: 219, endPoint x: 544, endPoint y: 215, distance: 74.8
click at [544, 215] on input ""AI Development" | "Agent as a service" | "GPT-chat" | "Conversational AI & Cha…" at bounding box center [721, 217] width 525 height 25
drag, startPoint x: 466, startPoint y: 219, endPoint x: 577, endPoint y: 219, distance: 111.0
click at [577, 219] on input ""AI Development" | "Agent as a service" | "GPT-chat" | "Conversational AI & Cha…" at bounding box center [721, 217] width 525 height 25
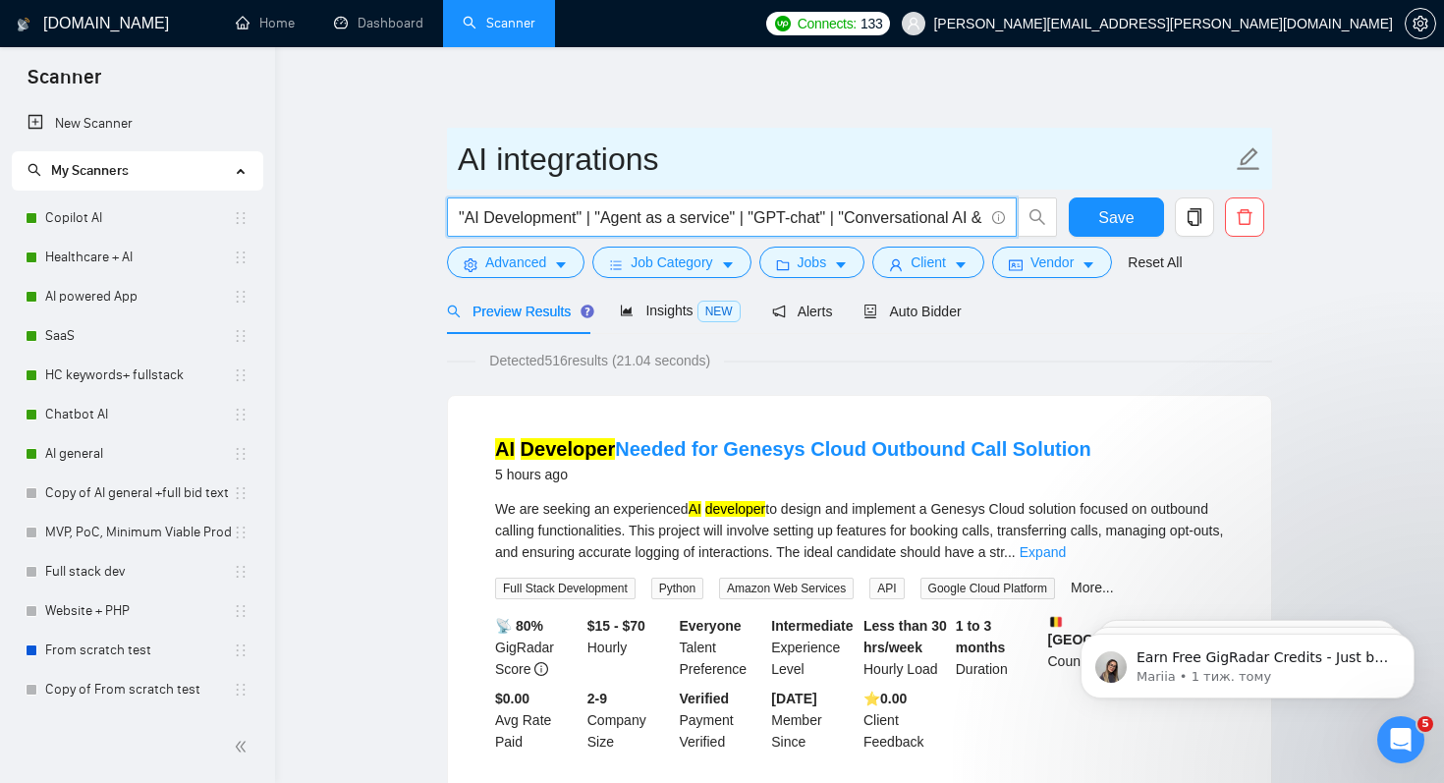
paste input "n8n, Make.com, Zapier, Power Automate, Workato, UiPath, OpenAI, Claude, Vapi, R…"
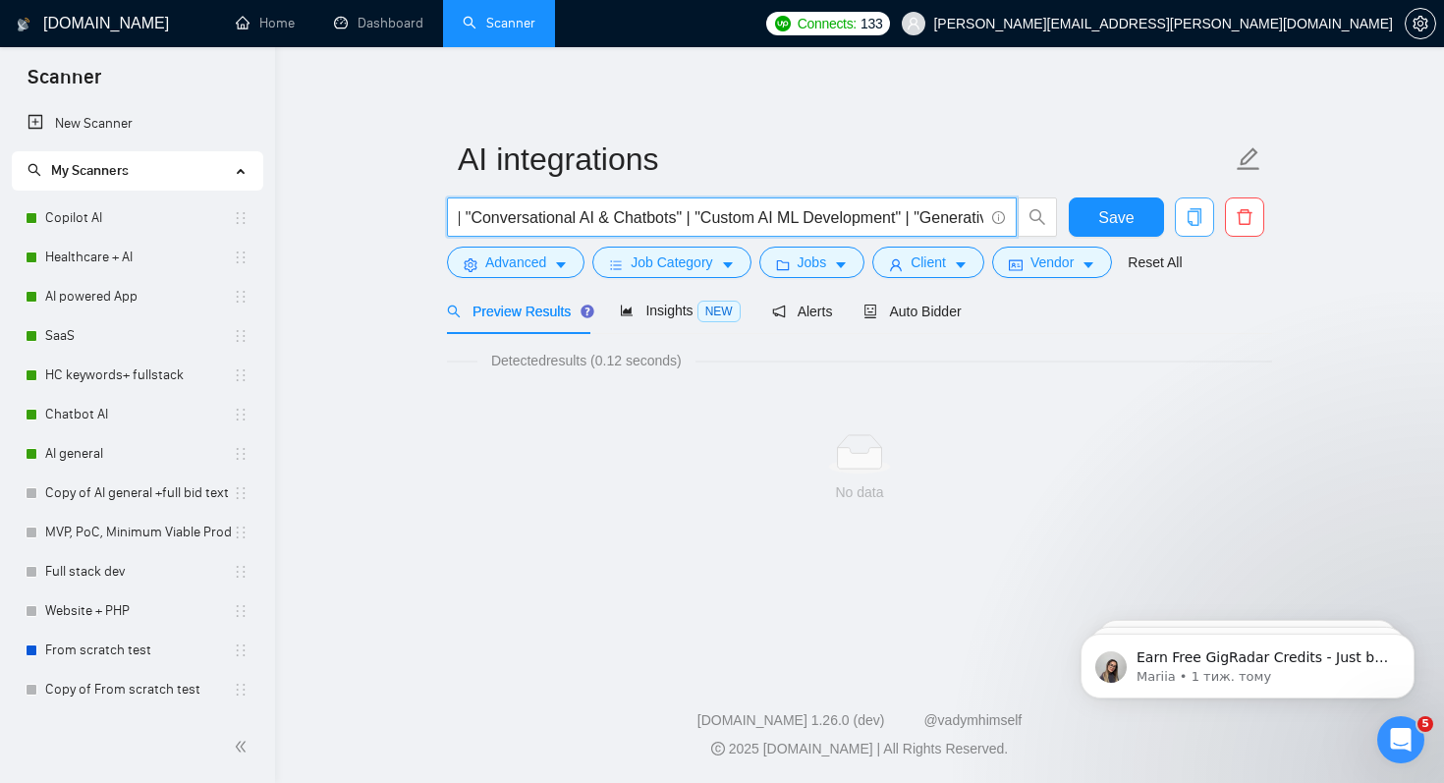
scroll to position [0, 1472]
drag, startPoint x: 734, startPoint y: 217, endPoint x: 1210, endPoint y: 233, distance: 476.8
click at [1210, 233] on div ""n8n, Make.com, Zapier, Power Automate, Workato, UiPath, OpenAI, Claude, Vapi, …" at bounding box center [855, 221] width 825 height 49
click at [969, 219] on input ""n8n, Make.com, Zapier, Power Automate, Workato, UiPath, OpenAI, Claude, Vapi, …" at bounding box center [721, 217] width 525 height 25
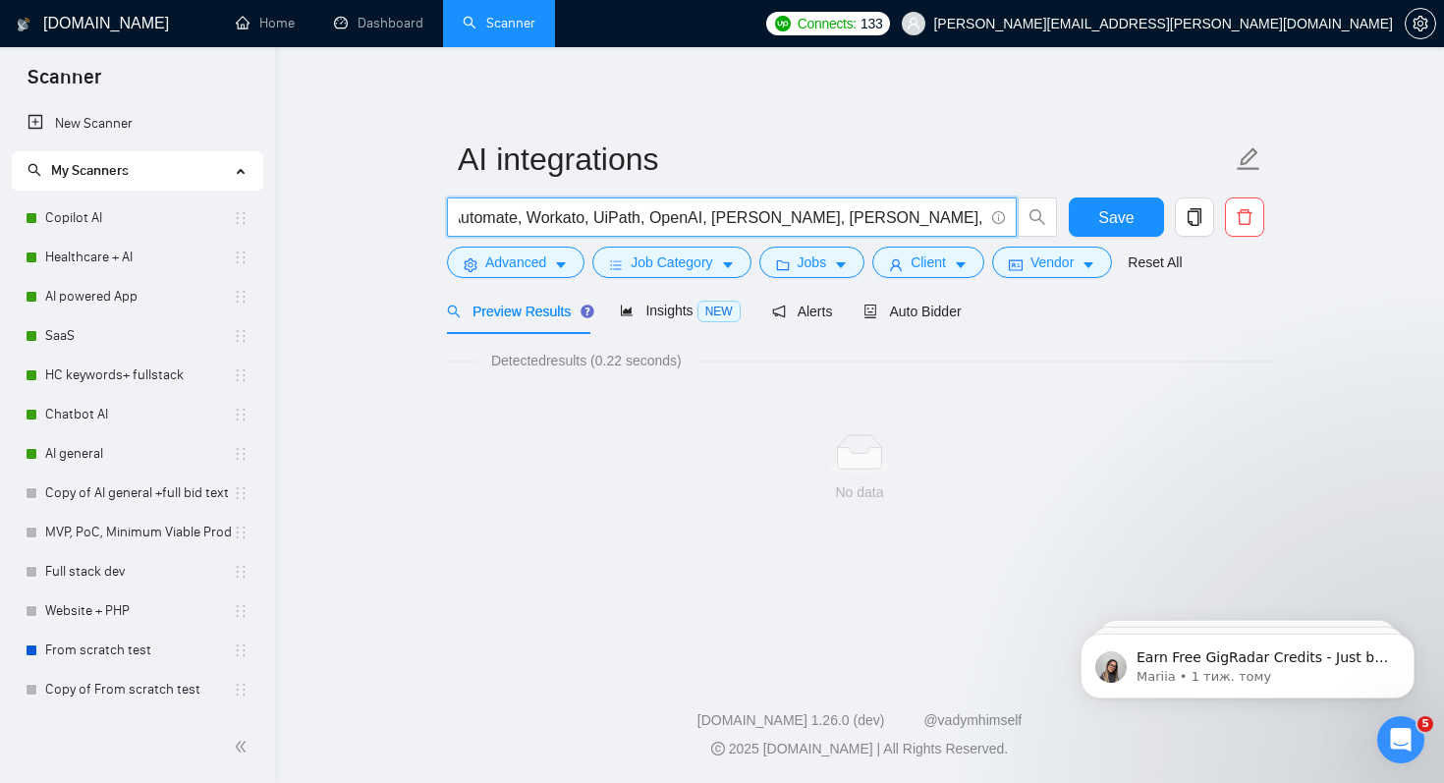
scroll to position [0, 280]
click at [983, 223] on input ""n8n, Make.com, Zapier, Power Automate, Workato, UiPath, OpenAI, Claude, Vapi, …" at bounding box center [721, 217] width 525 height 25
click at [893, 217] on input ""n8n, Make.com, Zapier, Power Automate, Workato, UiPath, OpenAI, Claude, Vapi, …" at bounding box center [721, 217] width 525 height 25
paste input "|"
click at [833, 217] on input ""n8n, Make.com, Zapier, Power Automate, Workato, UiPath, OpenAI, Claude, Vapi, …" at bounding box center [721, 217] width 525 height 25
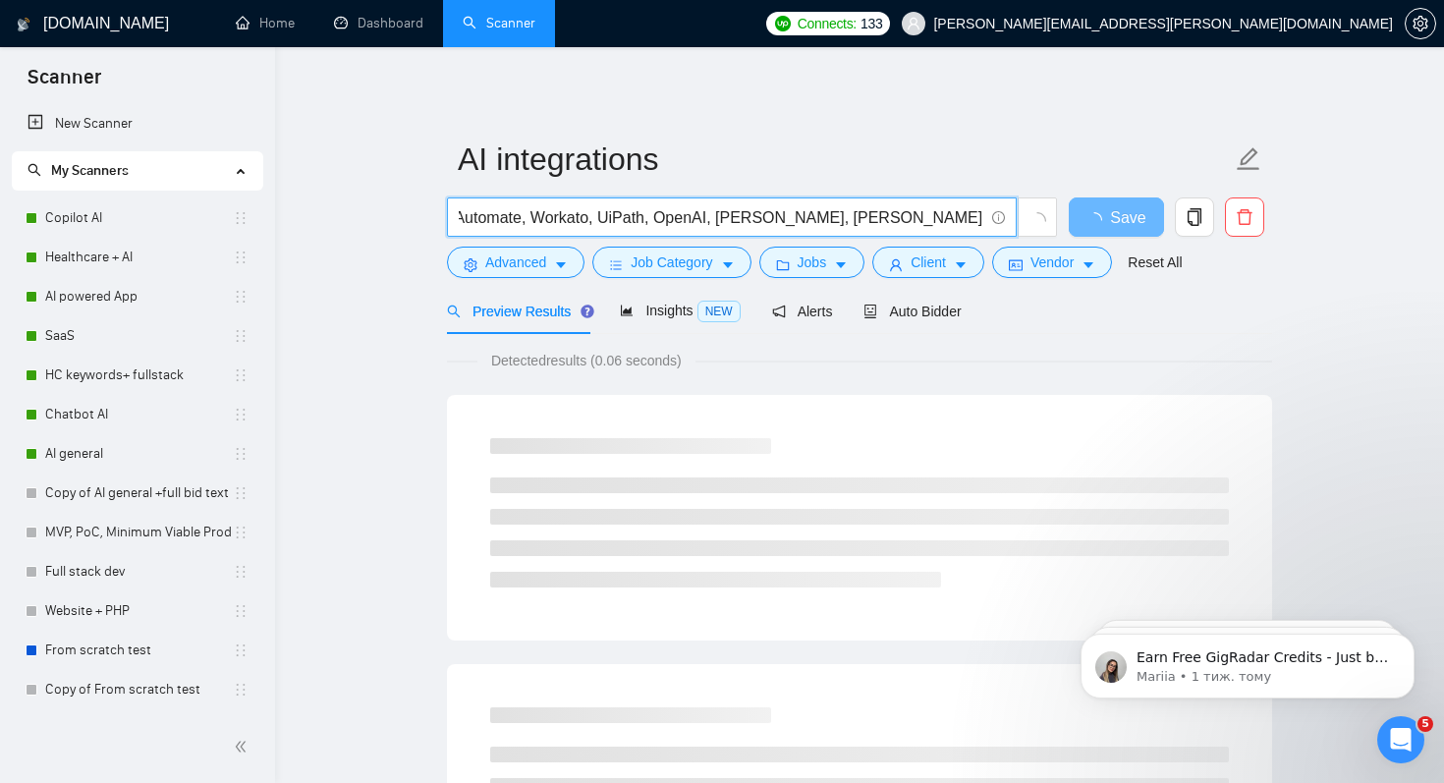
paste input "|"
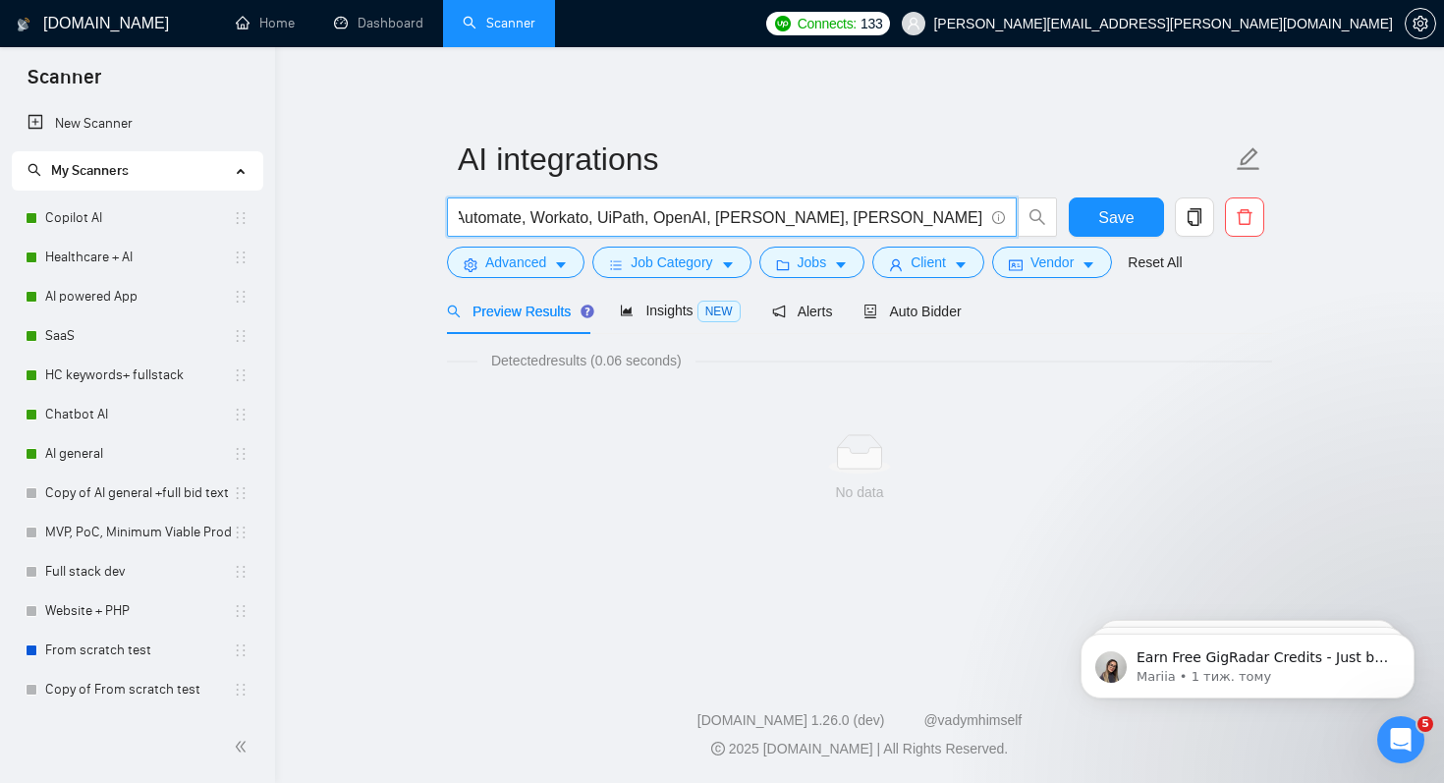
click at [767, 217] on input ""n8n, Make.com, Zapier, Power Automate, Workato, UiPath, OpenAI, Claude, Vapi, …" at bounding box center [721, 217] width 525 height 25
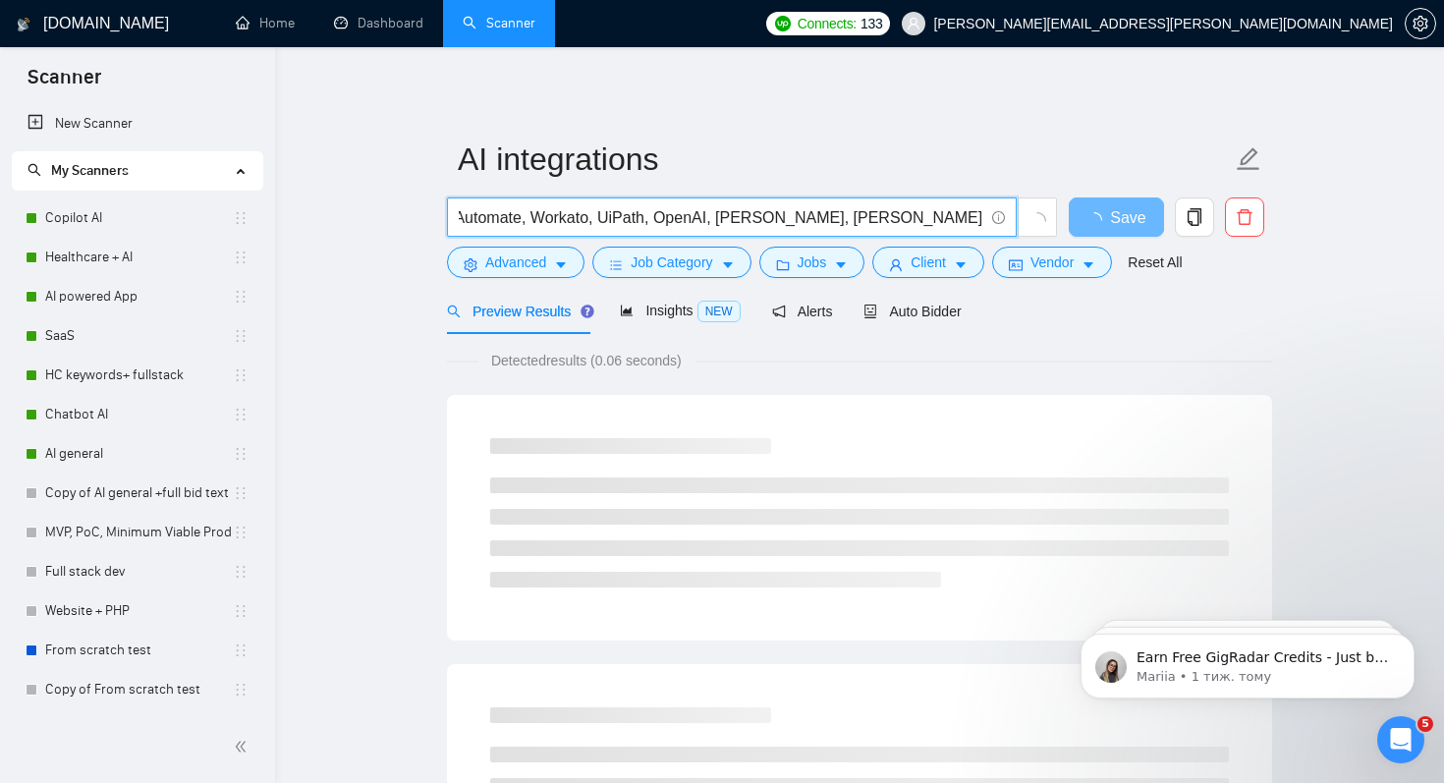
paste input "|"
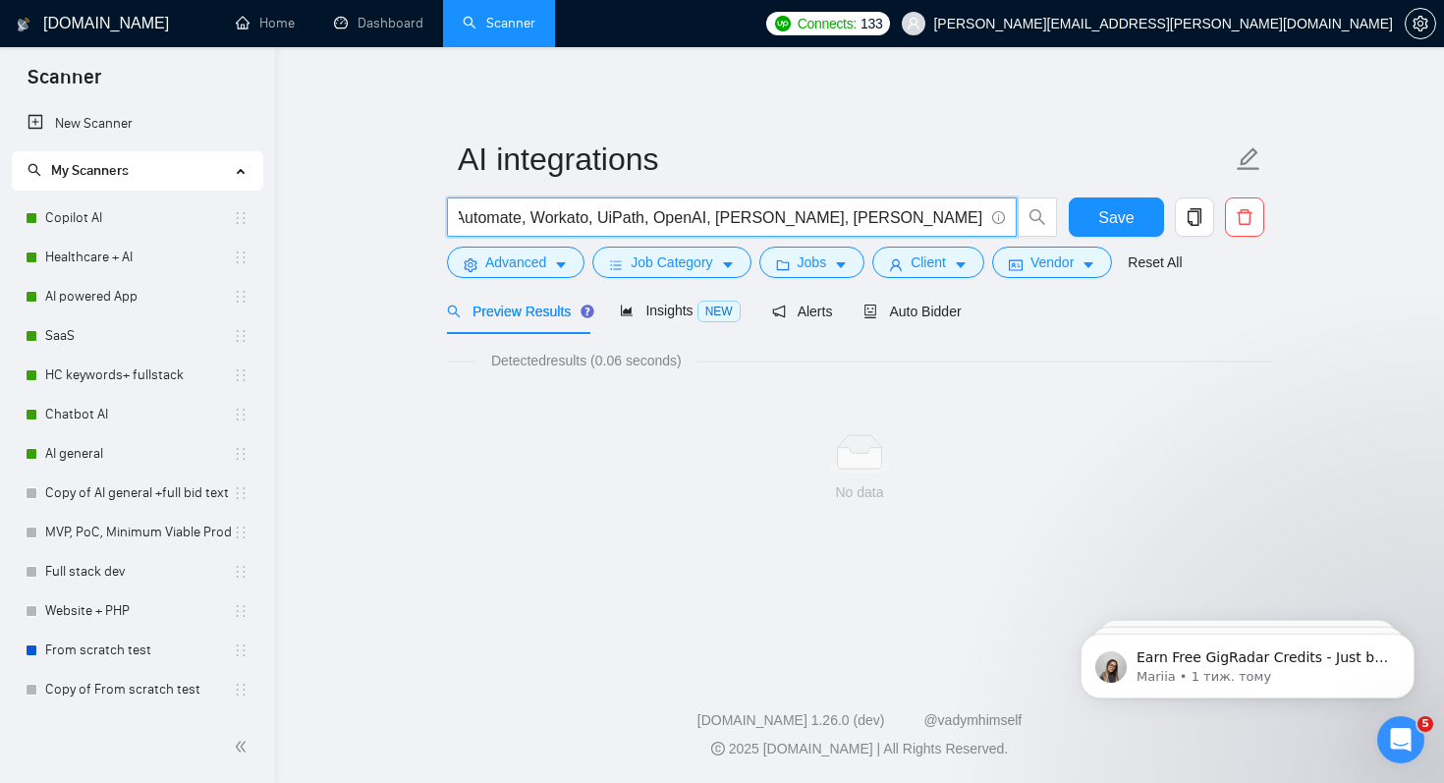
click at [725, 217] on input ""n8n, Make.com, Zapier, Power Automate, Workato, UiPath, OpenAI, Claude, Vapi, …" at bounding box center [721, 217] width 525 height 25
paste input "|"
click at [670, 217] on input ""n8n, Make.com, Zapier, Power Automate, Workato, UiPath, OpenAI, Claude, | Vapi…" at bounding box center [721, 217] width 525 height 25
paste input "|"
click at [607, 218] on input ""n8n, Make.com, Zapier, Power Automate, Workato, UiPath, OpenAI, | Claude, | Va…" at bounding box center [721, 217] width 525 height 25
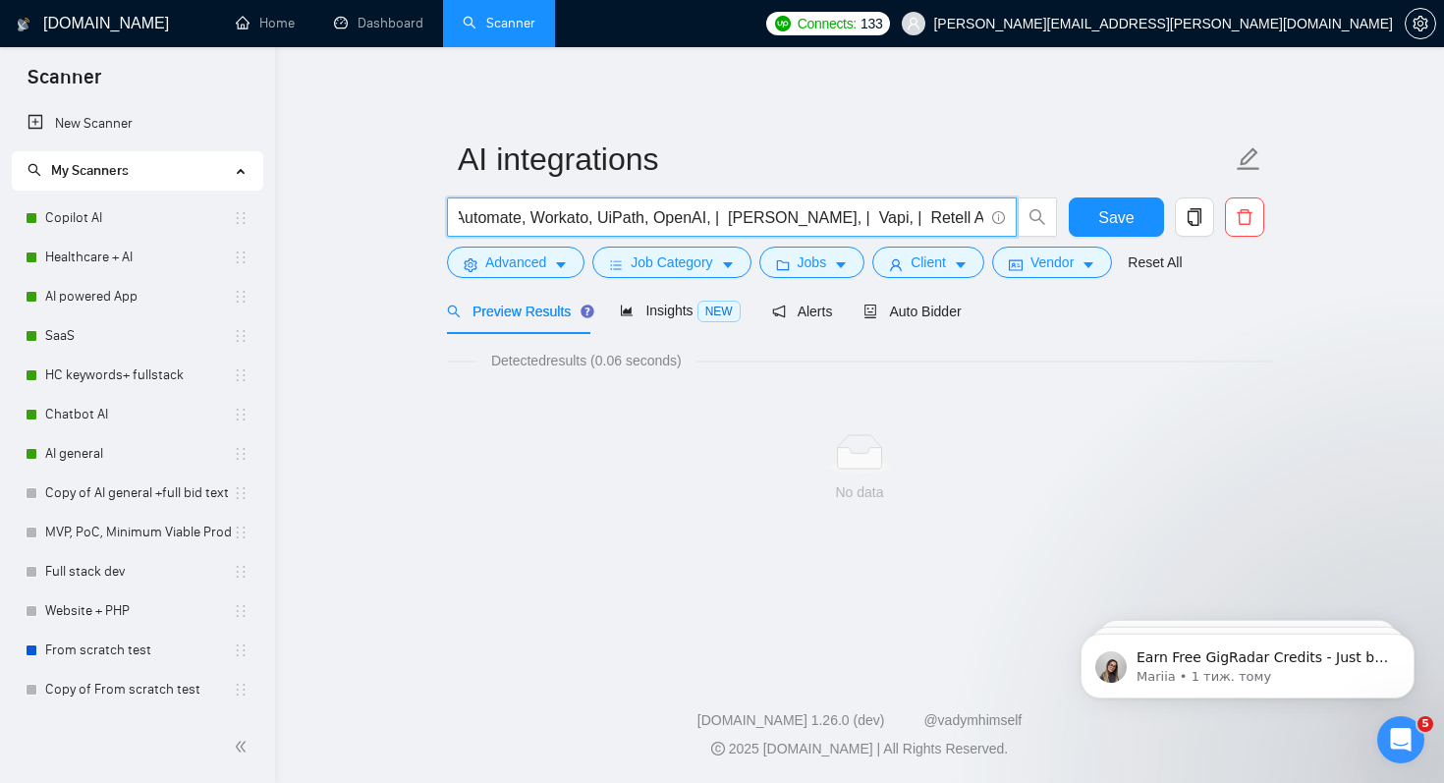
paste input "|"
click at [549, 217] on input ""n8n, Make.com, Zapier, Power Automate, Workato, UiPath, | OpenAI, | Claude, | …" at bounding box center [721, 217] width 525 height 25
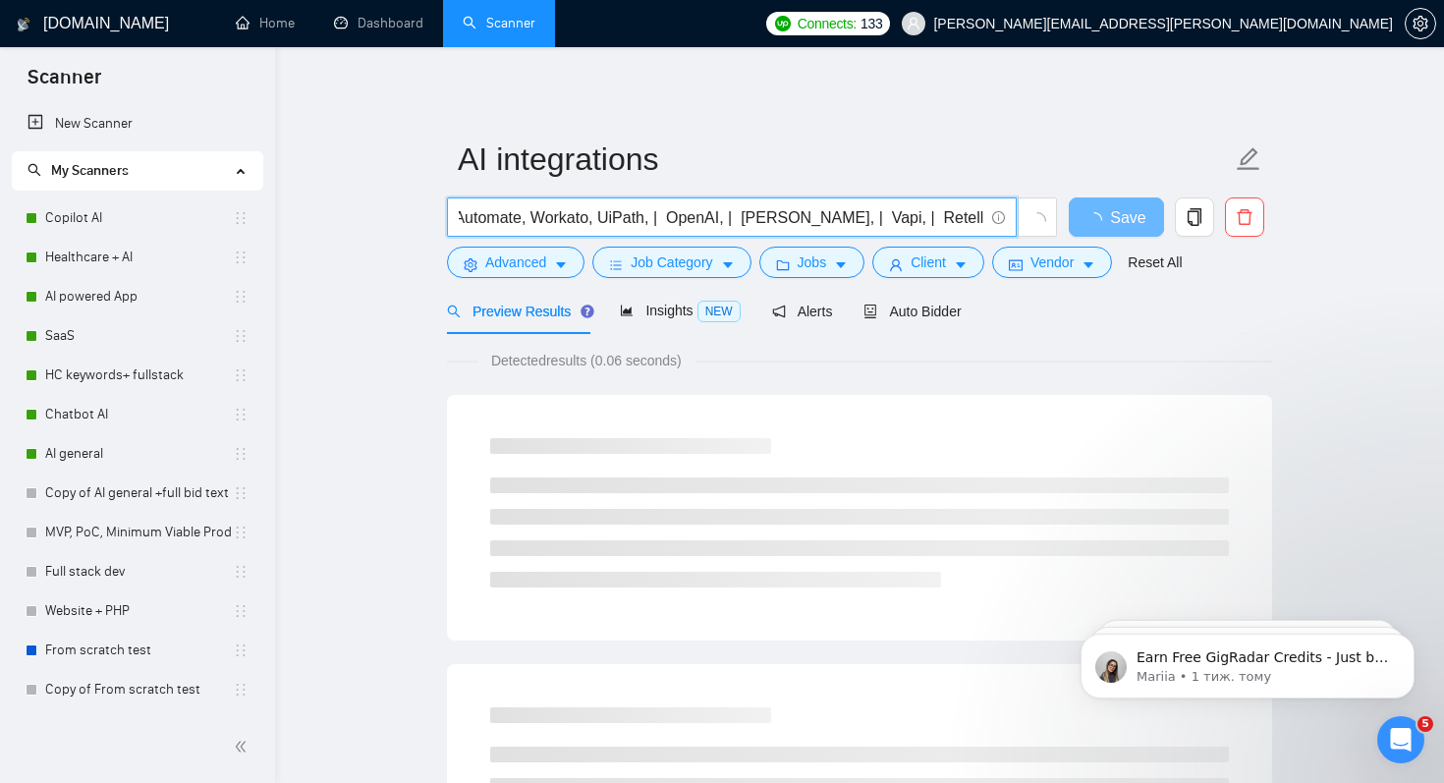
paste input "|"
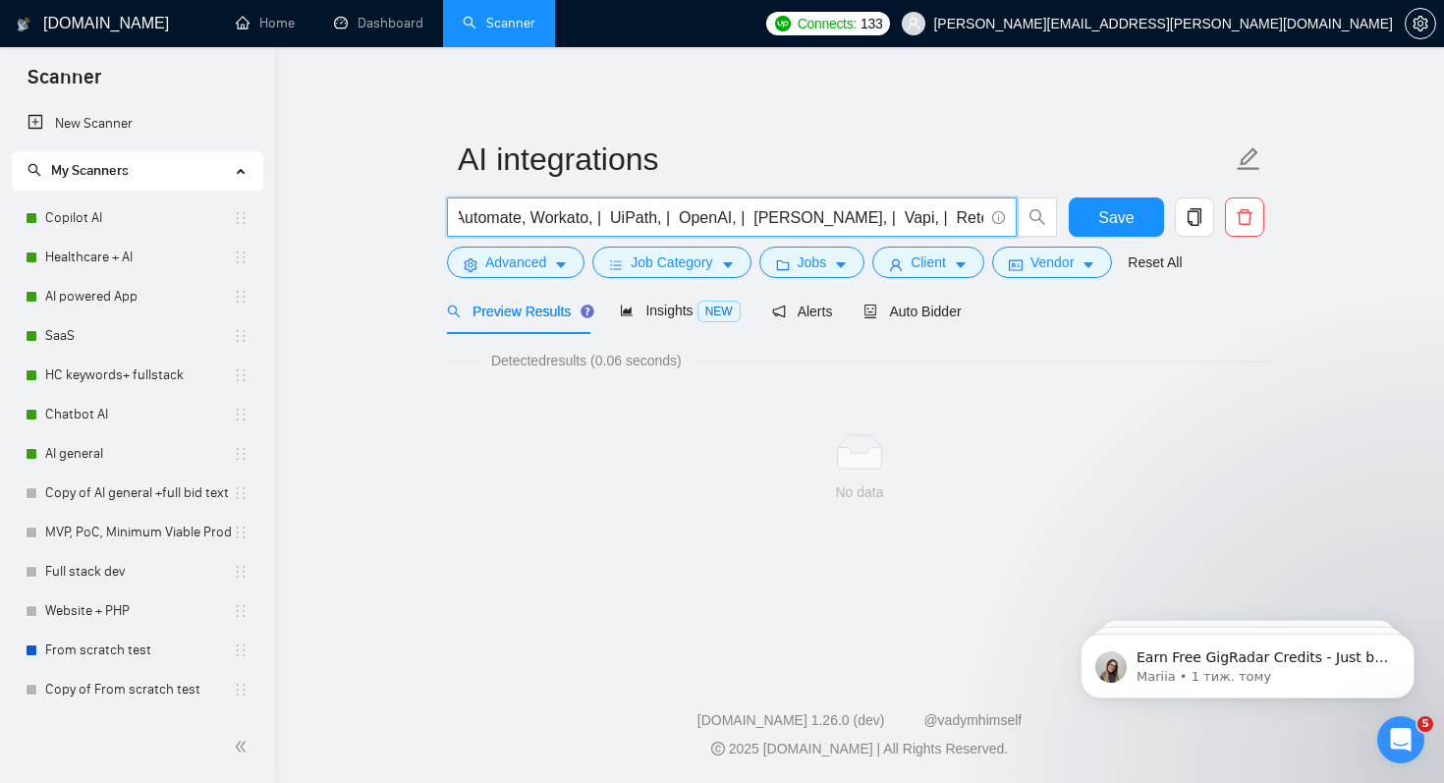
click at [481, 220] on input ""n8n, Make.com, Zapier, Power Automate, Workato, | UiPath, | OpenAI, | Claude, …" at bounding box center [721, 217] width 525 height 25
paste input "|"
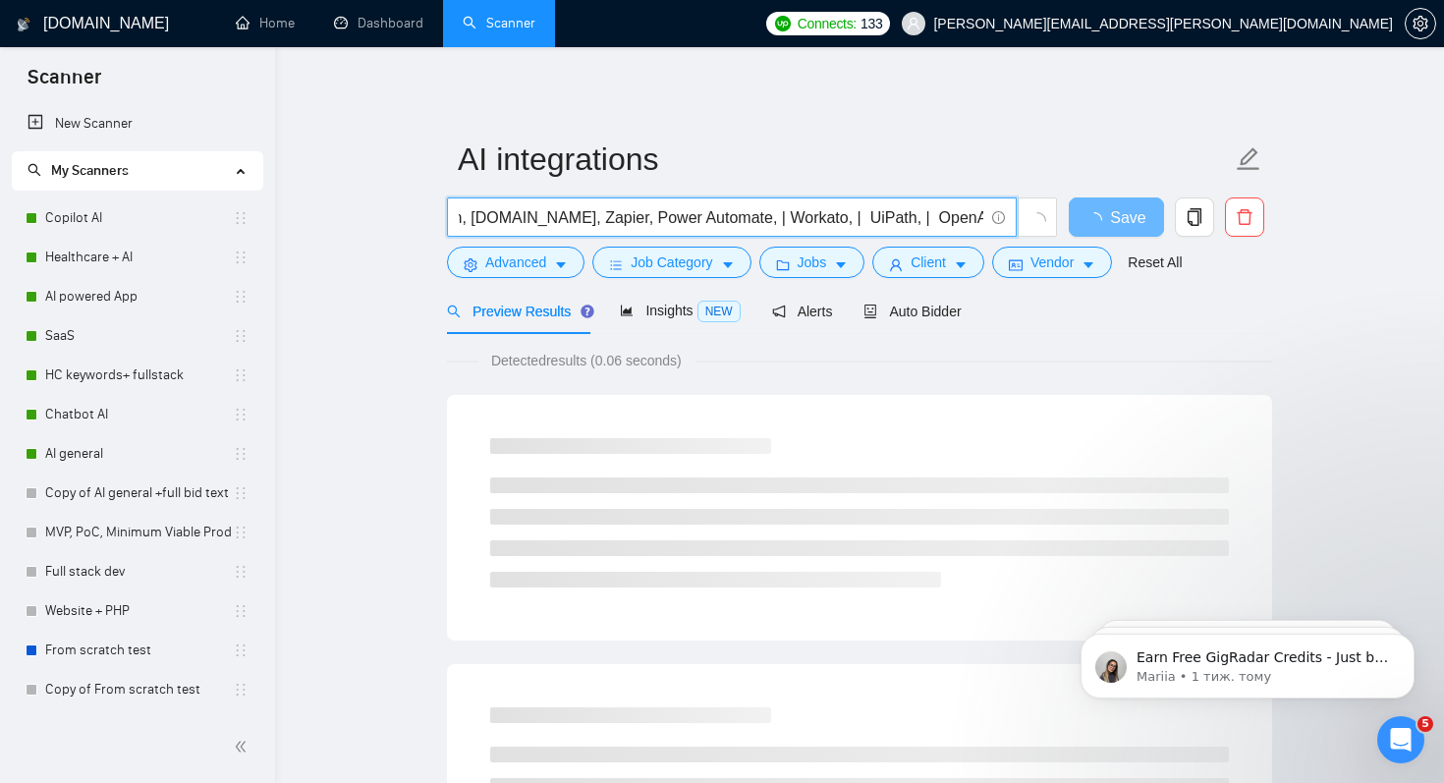
scroll to position [0, 0]
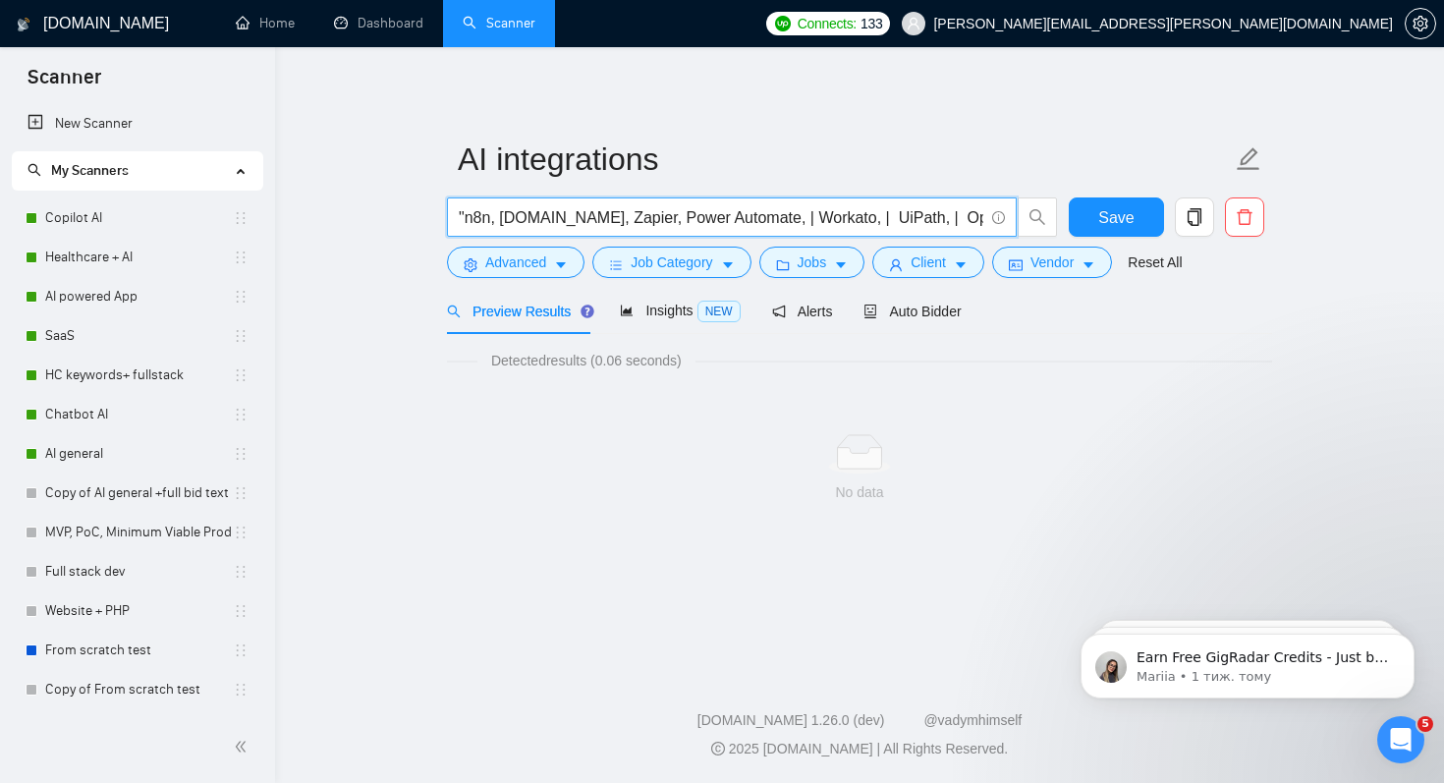
click at [635, 216] on input ""n8n, Make.com, Zapier, Power Automate, | Workato, | UiPath, | OpenAI, | Claude…" at bounding box center [721, 217] width 525 height 25
paste input "|"
click at [585, 219] on input ""n8n, Make.com, Zapier, | Power Automate, | Workato, | UiPath, | OpenAI, | Clau…" at bounding box center [721, 217] width 525 height 25
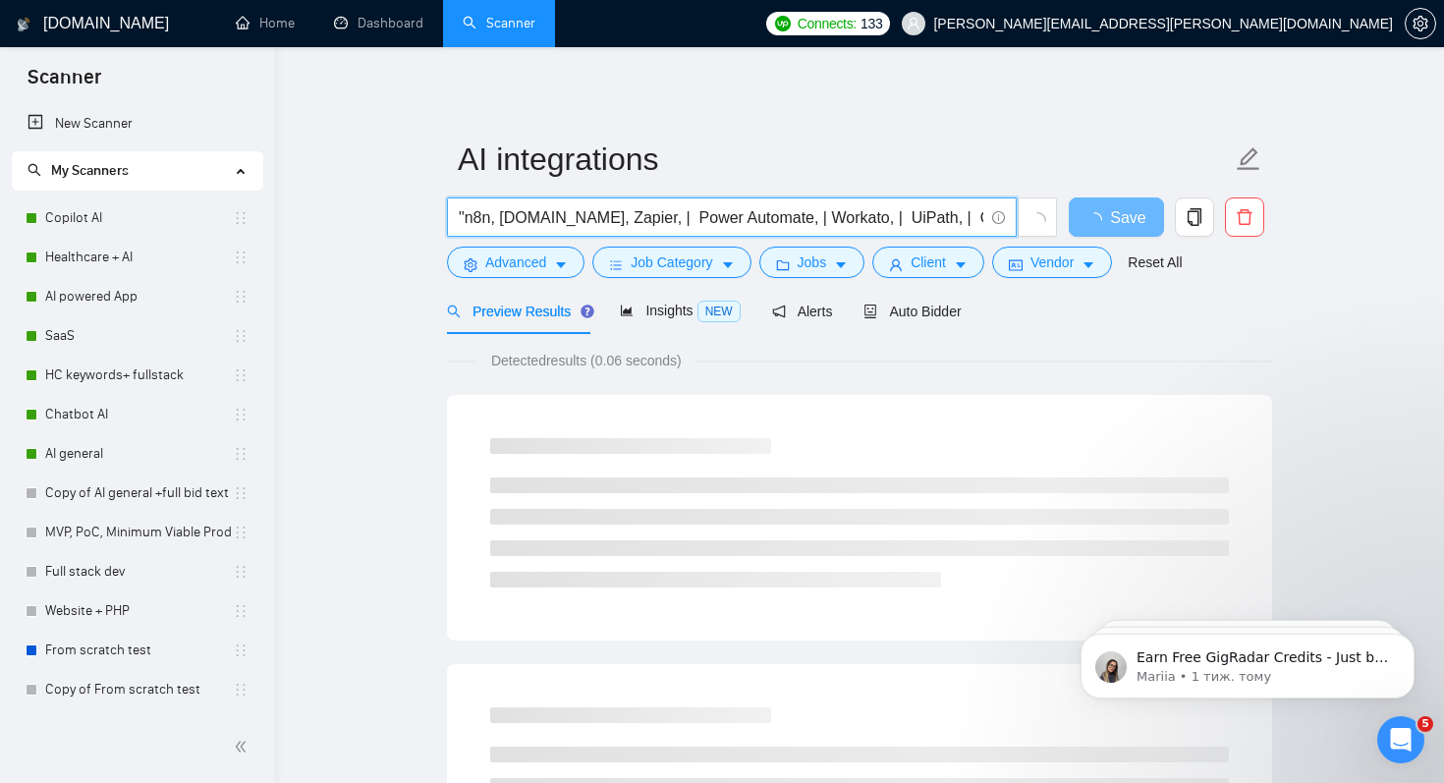
paste input "|"
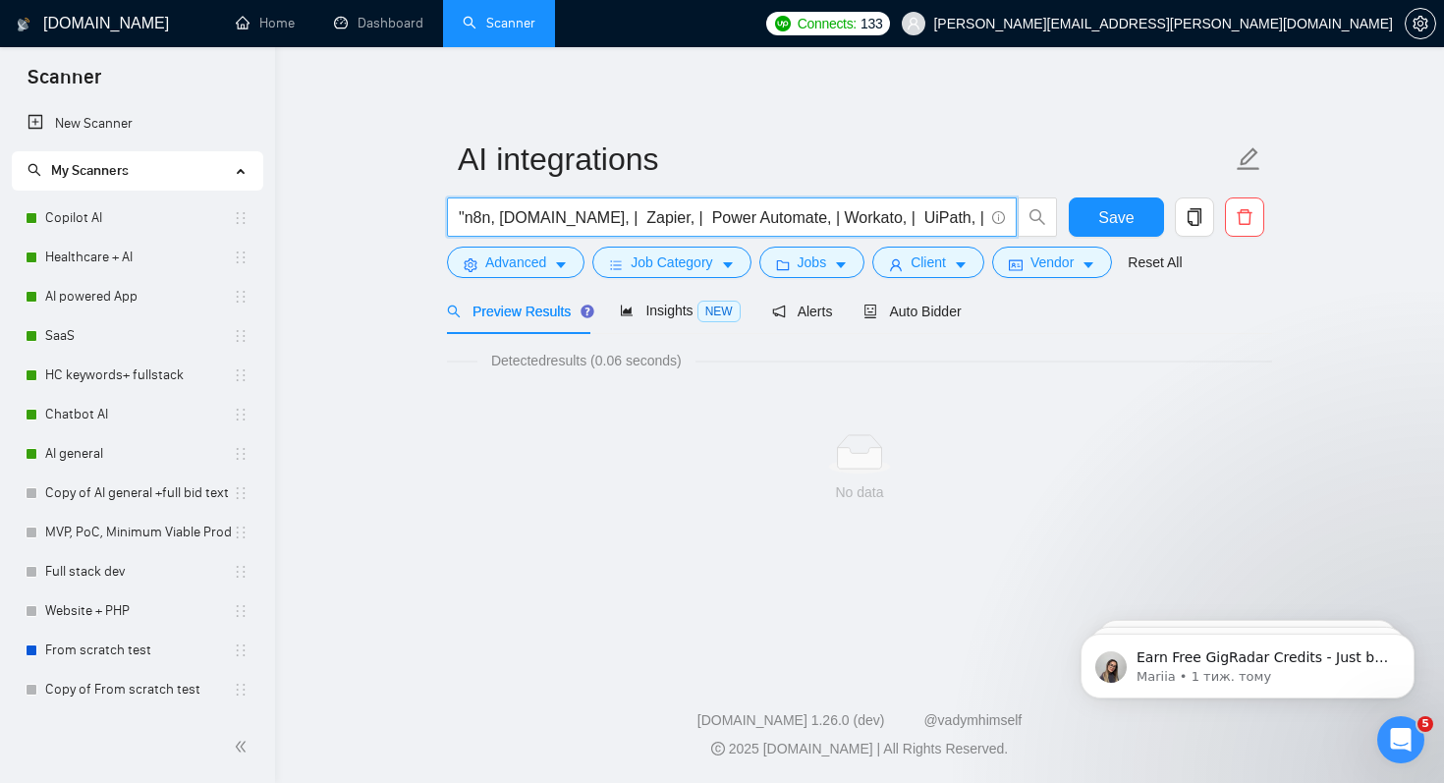
click at [501, 219] on input ""n8n, Make.com, | Zapier, | Power Automate, | Workato, | UiPath, | OpenAI, | Cl…" at bounding box center [721, 217] width 525 height 25
paste input "|"
click at [457, 217] on span ""n8n, | Make.com, | Zapier, | Power Automate, | Workato, | UiPath, | OpenAI, | …" at bounding box center [732, 216] width 570 height 39
click at [492, 220] on input ""n8n, | Make.com, | Zapier, | Power Automate, | Workato, | UiPath, | OpenAI, | …" at bounding box center [721, 217] width 525 height 25
paste input """
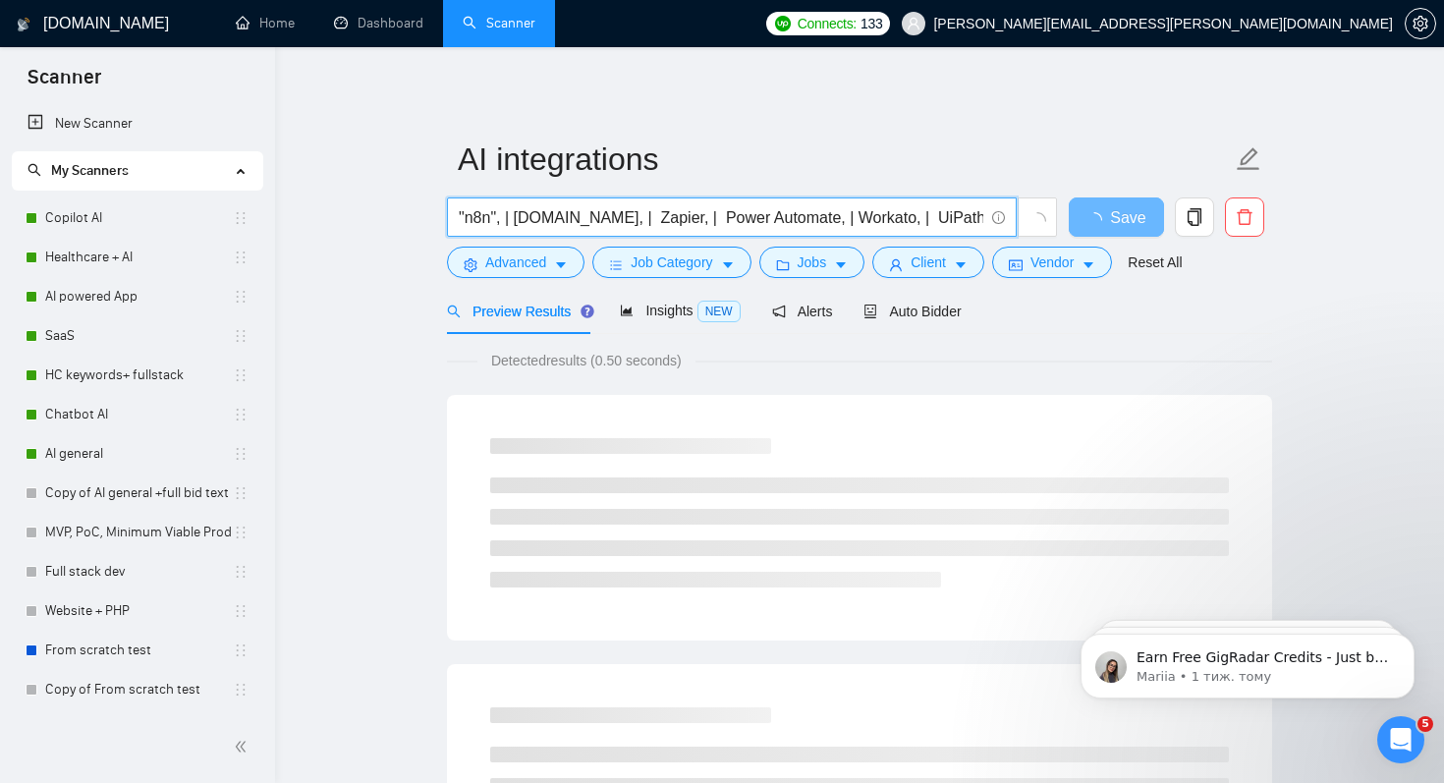
click at [517, 220] on input ""n8n", | Make.com, | Zapier, | Power Automate, | Workato, | UiPath, | OpenAI, |…" at bounding box center [721, 217] width 525 height 25
paste input """
click at [593, 219] on input ""n8n", | "Make.com, | Zapier, | Power Automate, | Workato, | UiPath, | OpenAI, …" at bounding box center [721, 217] width 525 height 25
paste input """
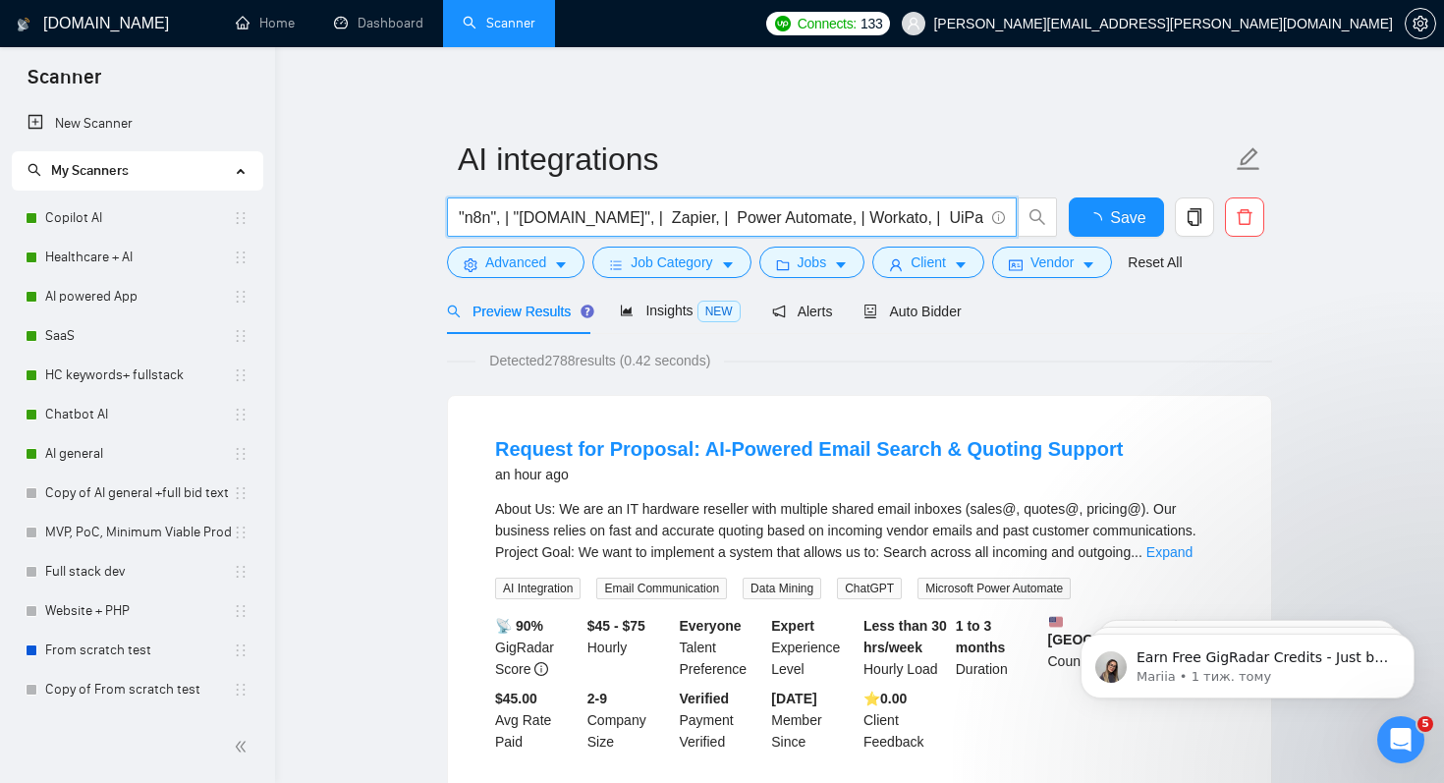
click at [502, 226] on input ""n8n", | "Make.com", | Zapier, | Power Automate, | Workato, | UiPath, | OpenAI,…" at bounding box center [721, 217] width 525 height 25
click at [601, 218] on input ""n8n" | "Make.com", | Zapier, | Power Automate, | Workato, | UiPath, | OpenAI, …" at bounding box center [721, 217] width 525 height 25
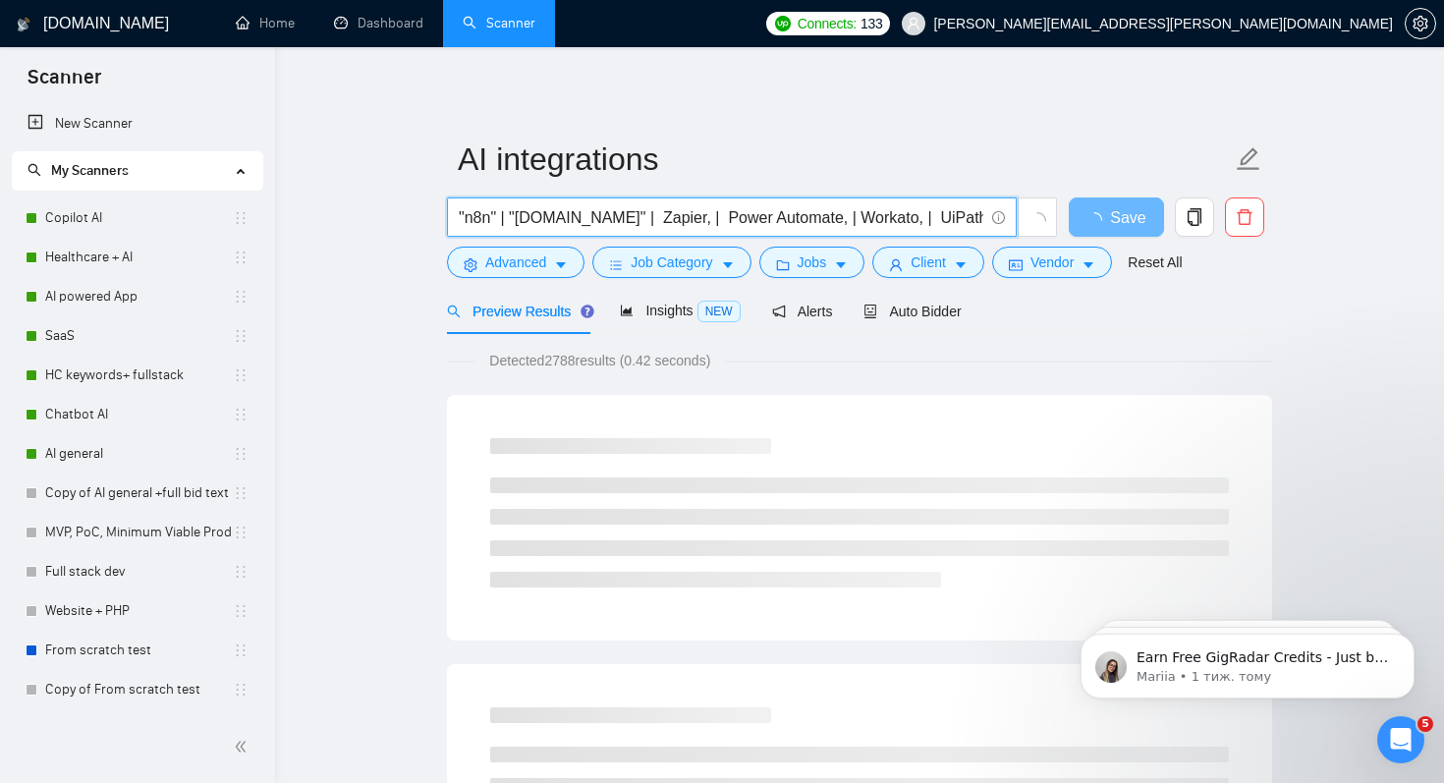
click at [620, 214] on input ""n8n" | "Make.com" | Zapier, | Power Automate, | Workato, | UiPath, | OpenAI, |…" at bounding box center [721, 217] width 525 height 25
paste input """
click at [667, 219] on input ""n8n" | "Make.com" | "Zapier, | Power Automate, | Workato, | UiPath, | OpenAI, …" at bounding box center [721, 217] width 525 height 25
paste input """
click at [678, 218] on input ""n8n" | "Make.com" | "Zapier", | Power Automate, | Workato, | UiPath, | OpenAI,…" at bounding box center [721, 217] width 525 height 25
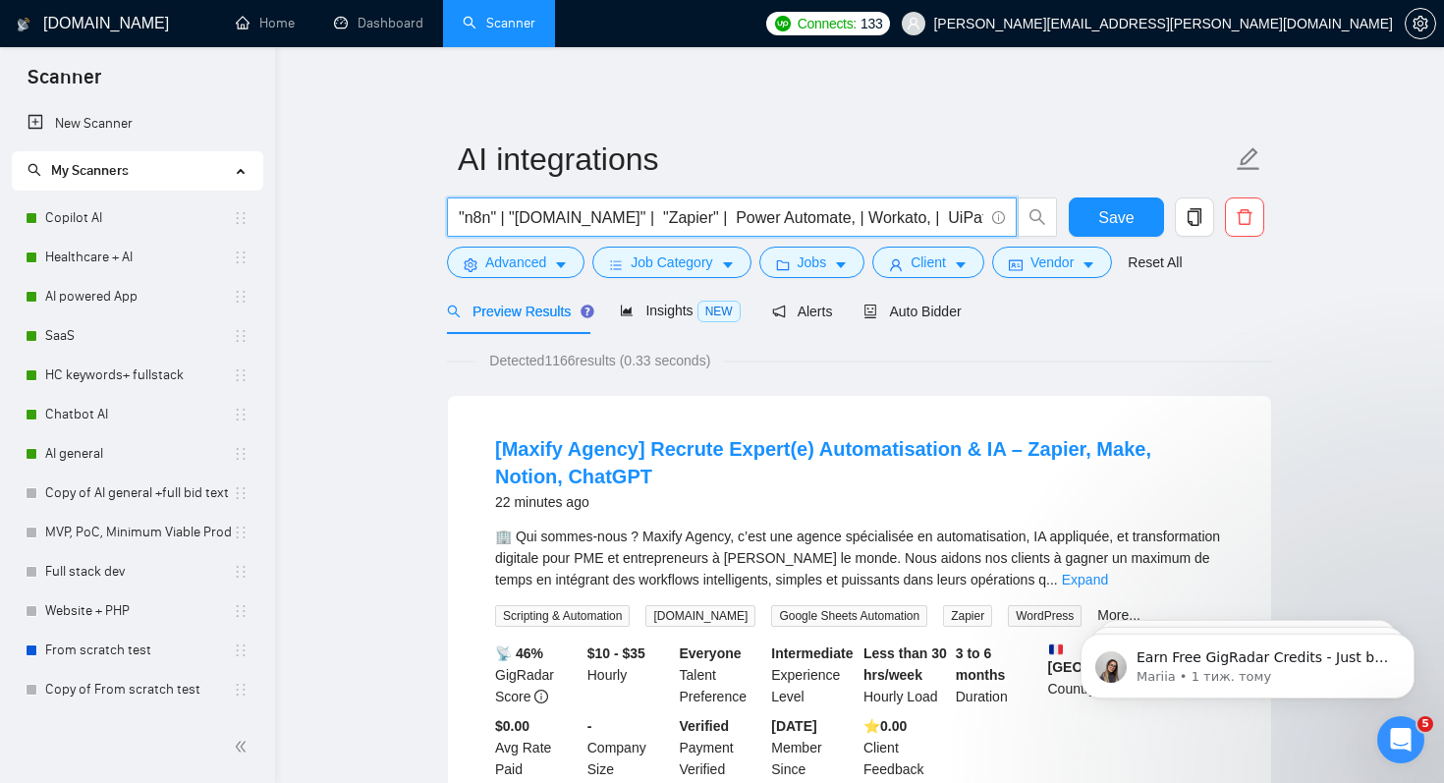
click at [697, 217] on input ""n8n" | "Make.com" | "Zapier" | Power Automate, | Workato, | UiPath, | OpenAI, …" at bounding box center [721, 217] width 525 height 25
paste input """
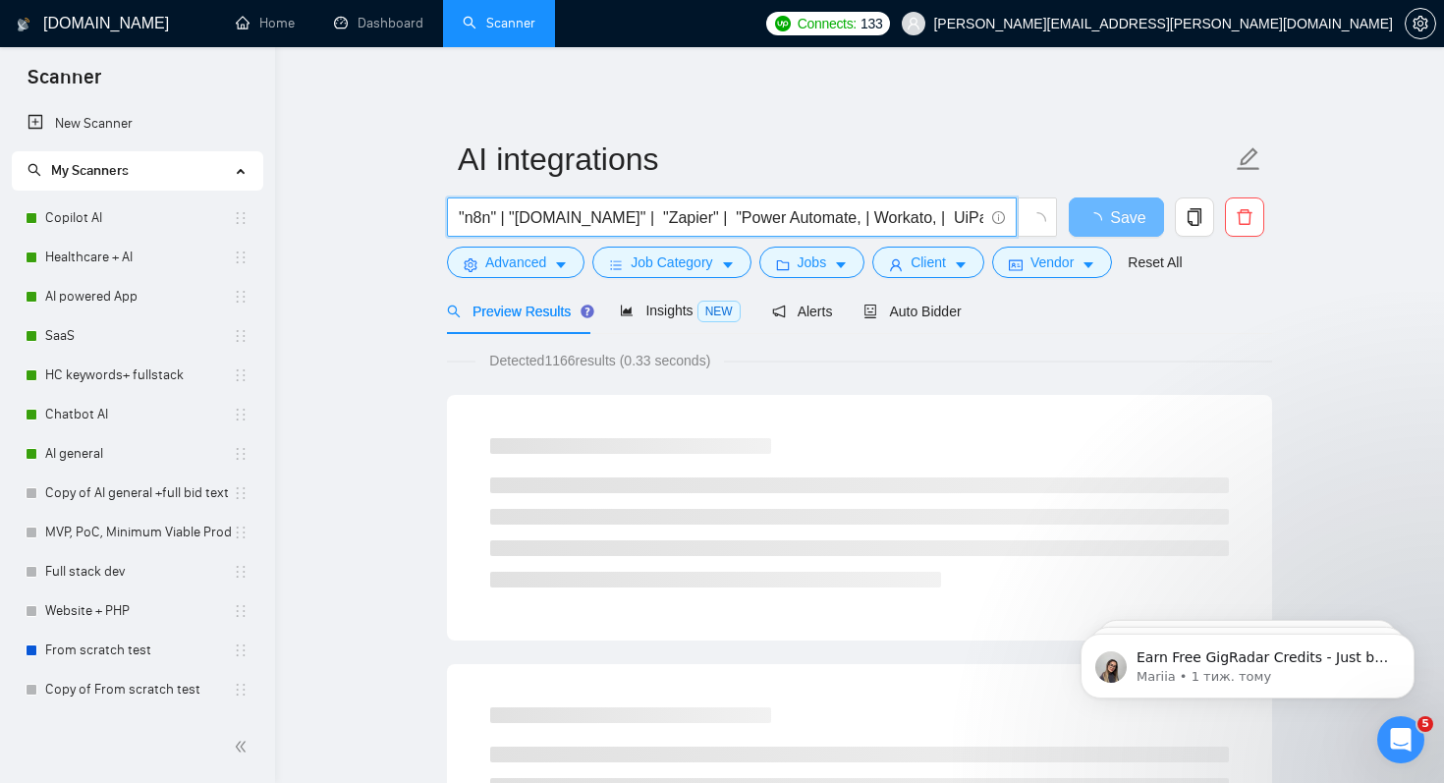
click at [820, 219] on input ""n8n" | "Make.com" | "Zapier" | "Power Automate, | Workato, | UiPath, | OpenAI,…" at bounding box center [721, 217] width 525 height 25
paste input """
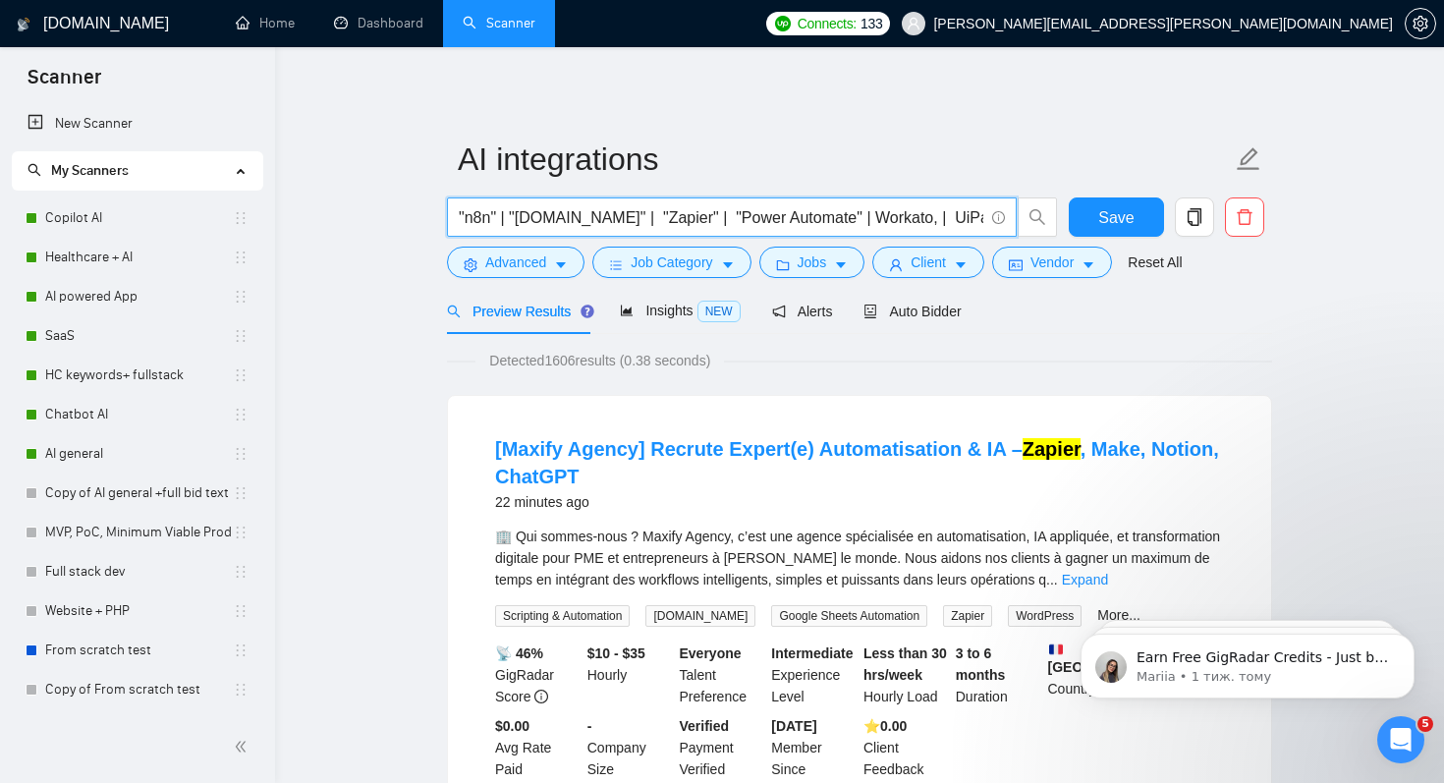
click at [842, 218] on input ""n8n" | "Make.com" | "Zapier" | "Power Automate" | Workato, | UiPath, | OpenAI,…" at bounding box center [721, 217] width 525 height 25
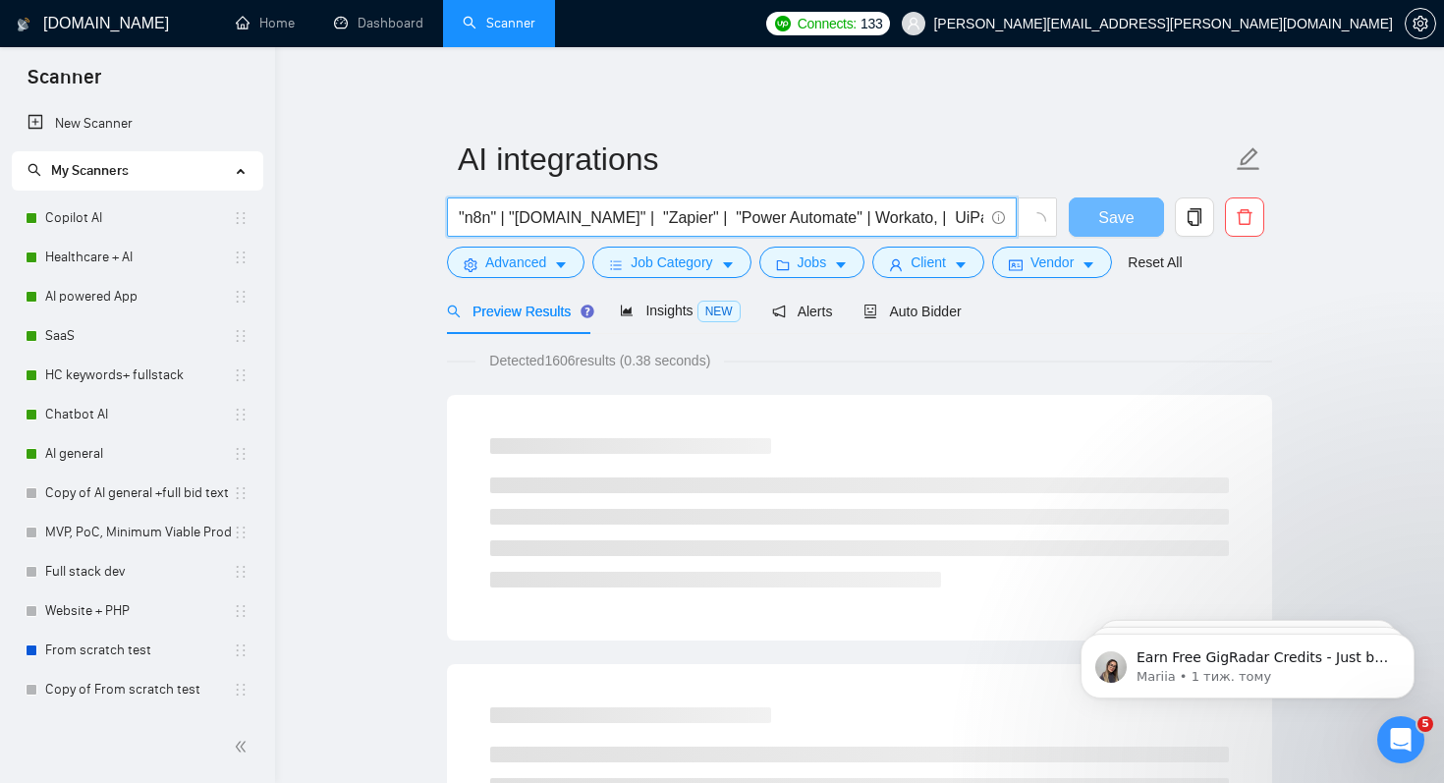
paste input """
click at [905, 221] on input ""n8n" | "Make.com" | "Zapier" | "Power Automate" | "Workato, | UiPath, | OpenAI…" at bounding box center [721, 217] width 525 height 25
paste input """
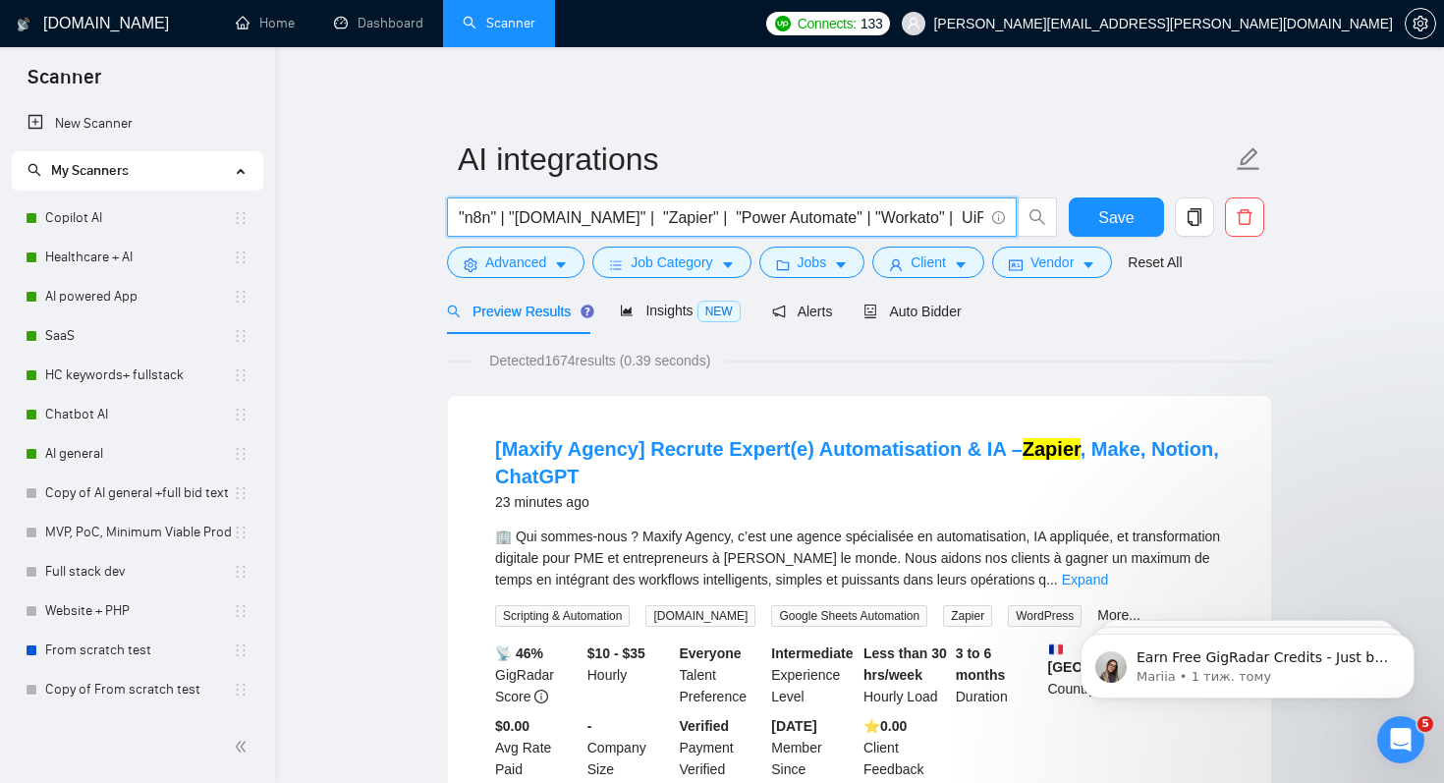
click at [926, 218] on input ""n8n" | "Make.com" | "Zapier" | "Power Automate" | "Workato" | UiPath, | OpenAI…" at bounding box center [721, 217] width 525 height 25
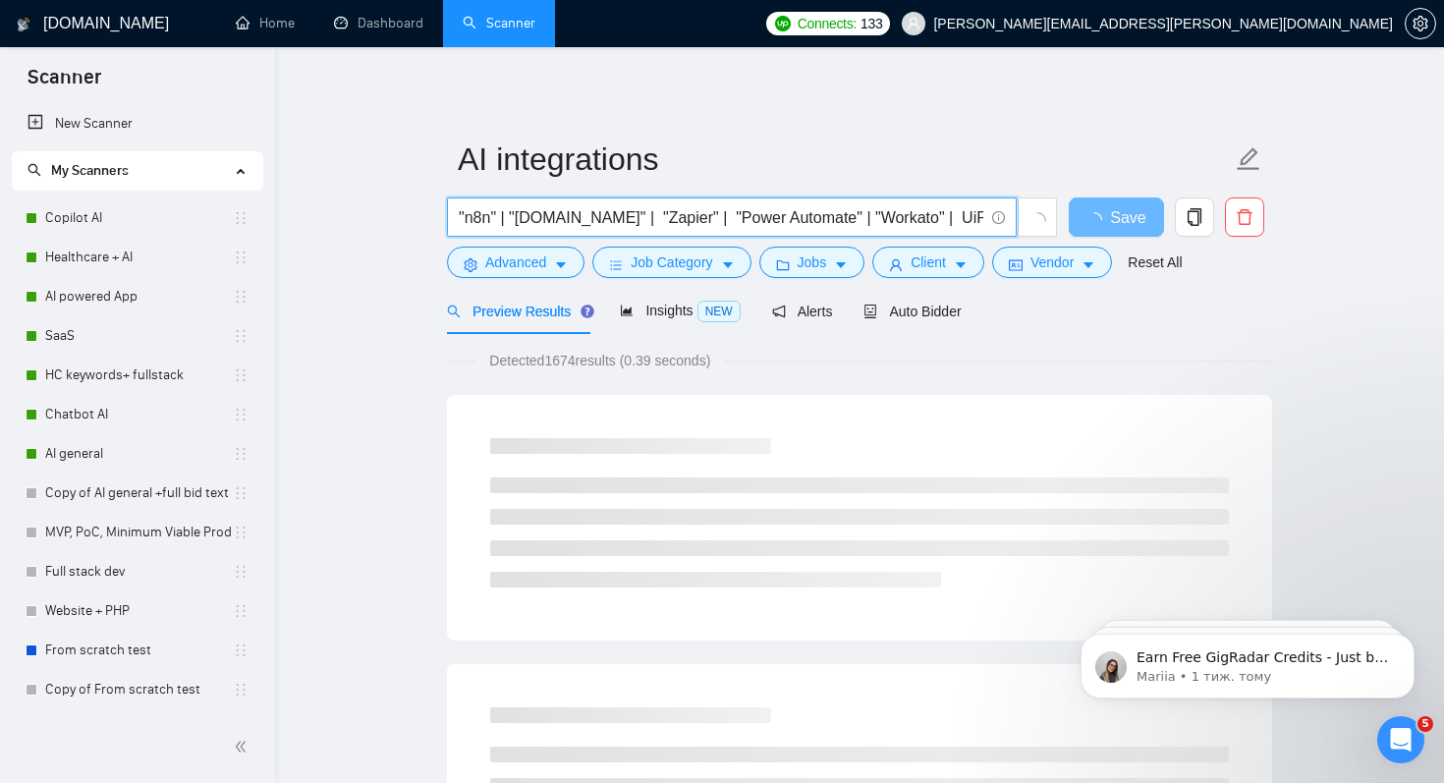
paste input """
click at [881, 225] on input ""n8n" | "Make.com" | "Zapier" | "Power Automate" | "Workato" | "UiPath, | OpenA…" at bounding box center [721, 217] width 525 height 25
paste input """
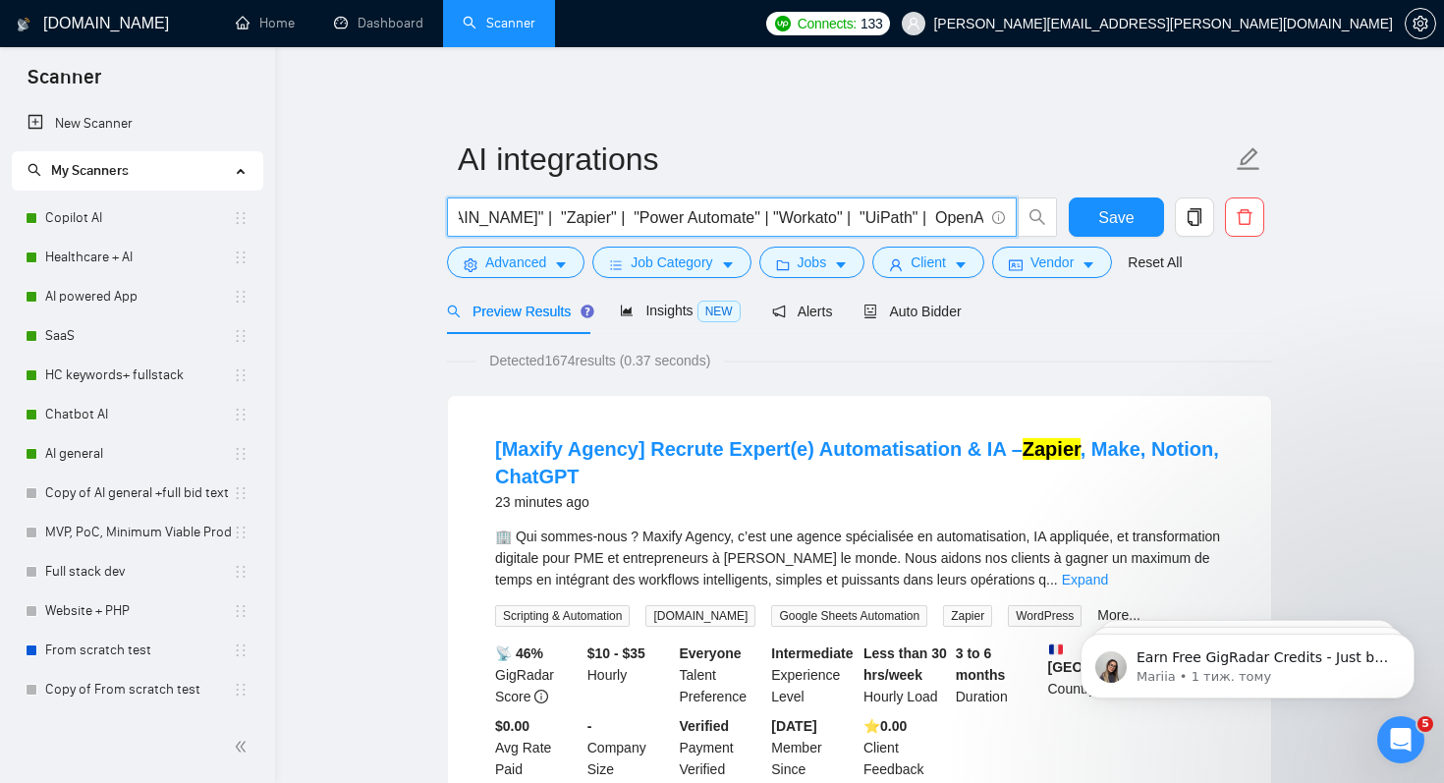
click at [902, 218] on input ""n8n" | "Make.com" | "Zapier" | "Power Automate" | "Workato" | "UiPath" | OpenA…" at bounding box center [721, 217] width 525 height 25
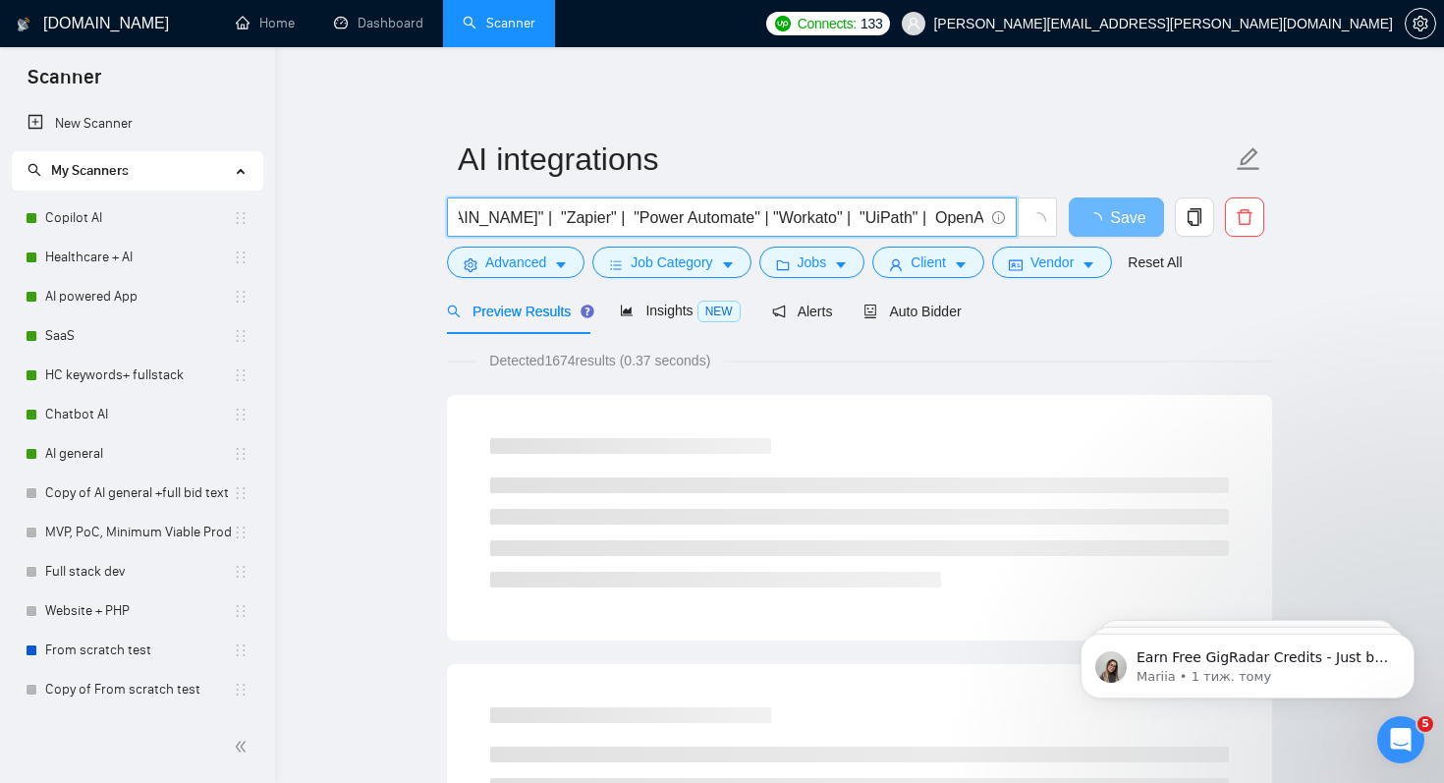
paste input """
click at [965, 220] on input ""n8n" | "Make.com" | "Zapier" | "Power Automate" | "Workato" | "UiPath" | "Open…" at bounding box center [721, 217] width 525 height 25
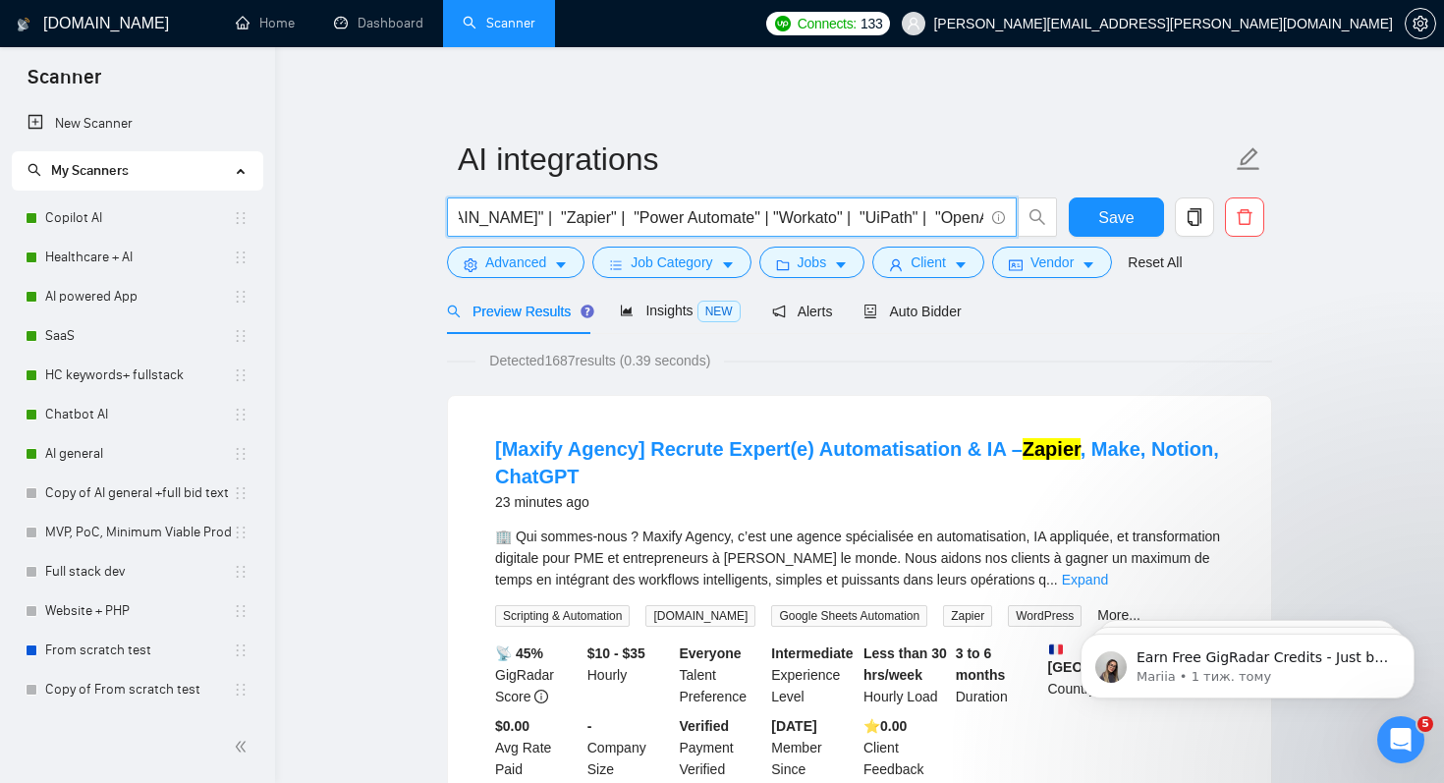
paste input """
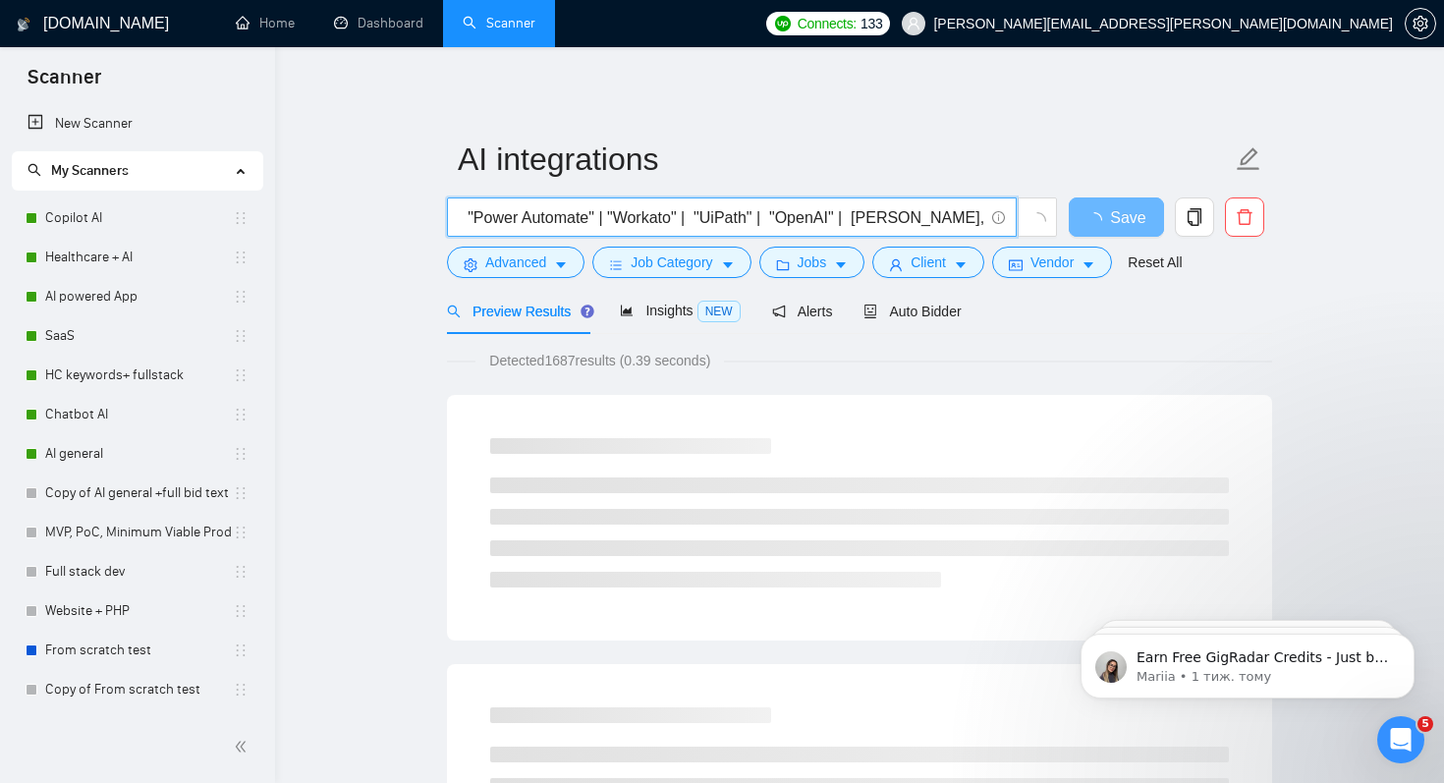
scroll to position [0, 291]
click at [798, 221] on input ""n8n" | "Make.com" | "Zapier" | "Power Automate" | "Workato" | "UiPath" | "Open…" at bounding box center [721, 217] width 525 height 25
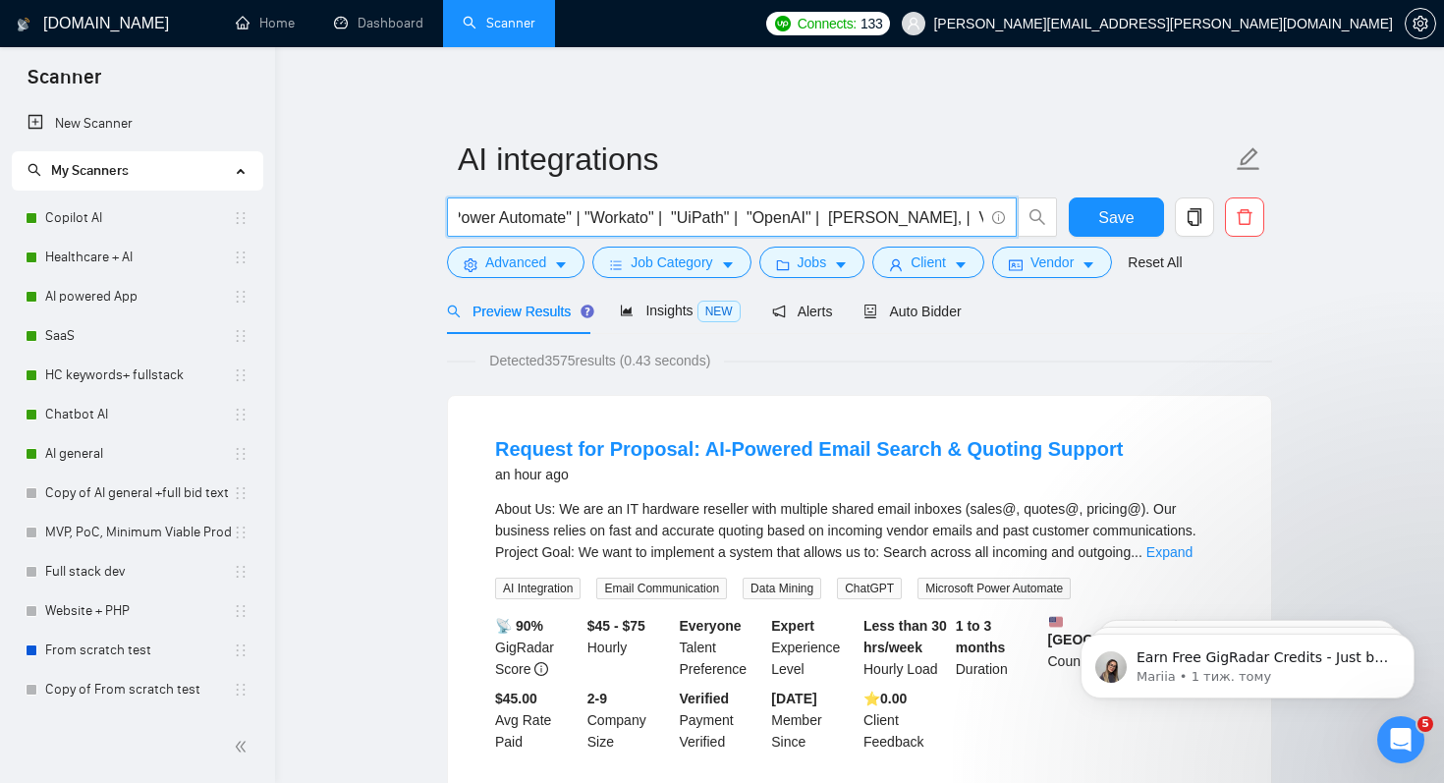
paste input """
click at [858, 217] on input ""n8n" | "Make.com" | "Zapier" | "Power Automate" | "Workato" | "UiPath" | "Open…" at bounding box center [721, 217] width 525 height 25
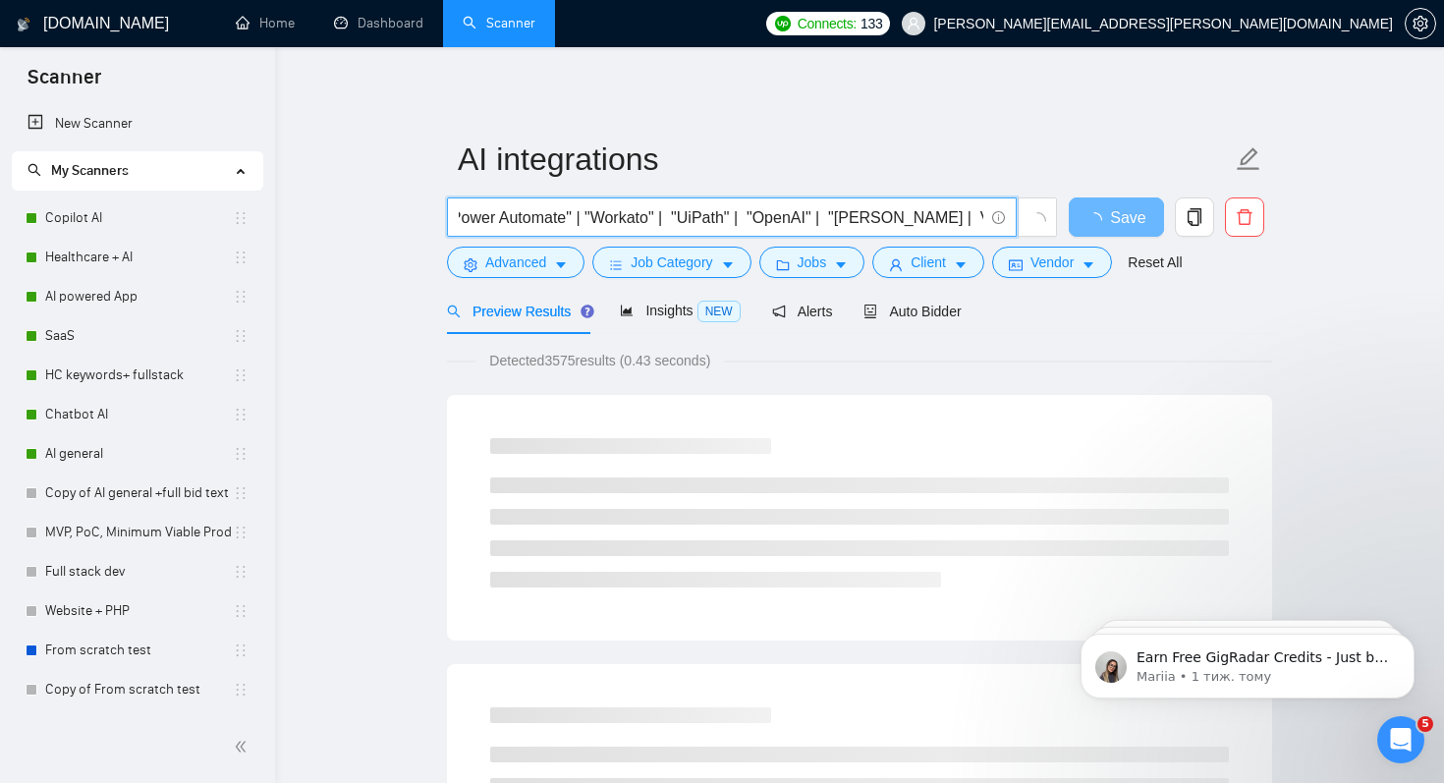
paste input """
click at [876, 219] on input ""n8n" | "Make.com" | "Zapier" | "Power Automate" | "Workato" | "UiPath" | "Open…" at bounding box center [721, 217] width 525 height 25
paste input """
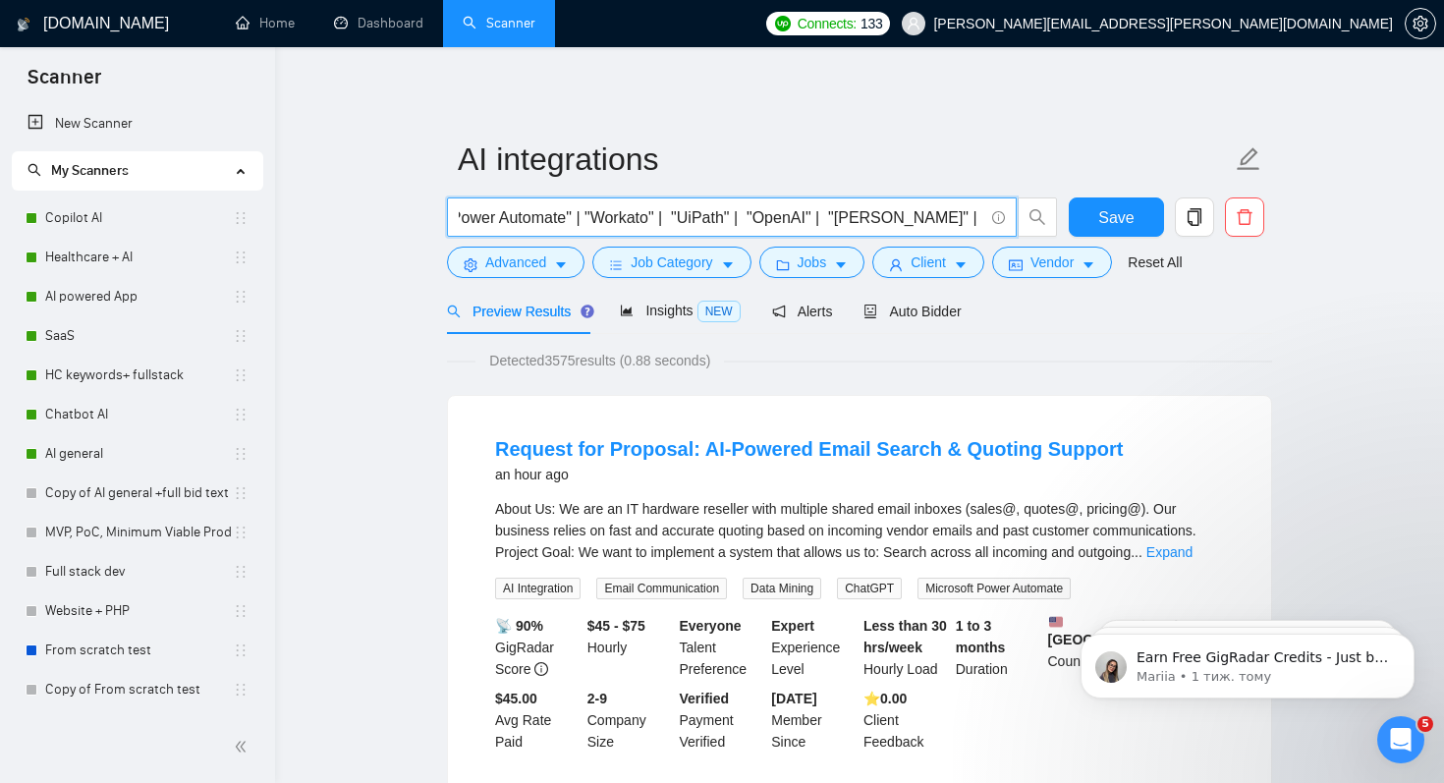
click at [917, 222] on input ""n8n" | "Make.com" | "Zapier" | "Power Automate" | "Workato" | "UiPath" | "Open…" at bounding box center [721, 217] width 525 height 25
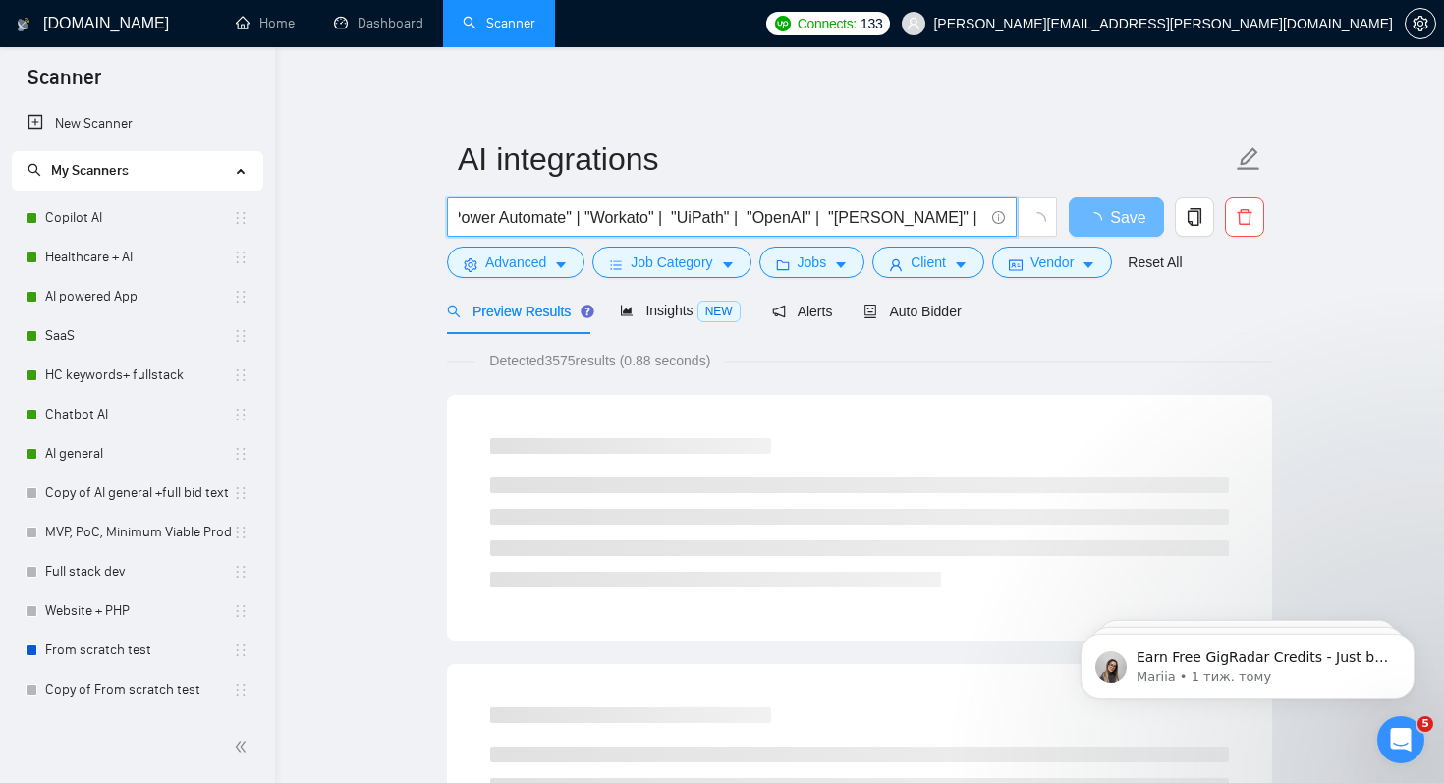
paste input """
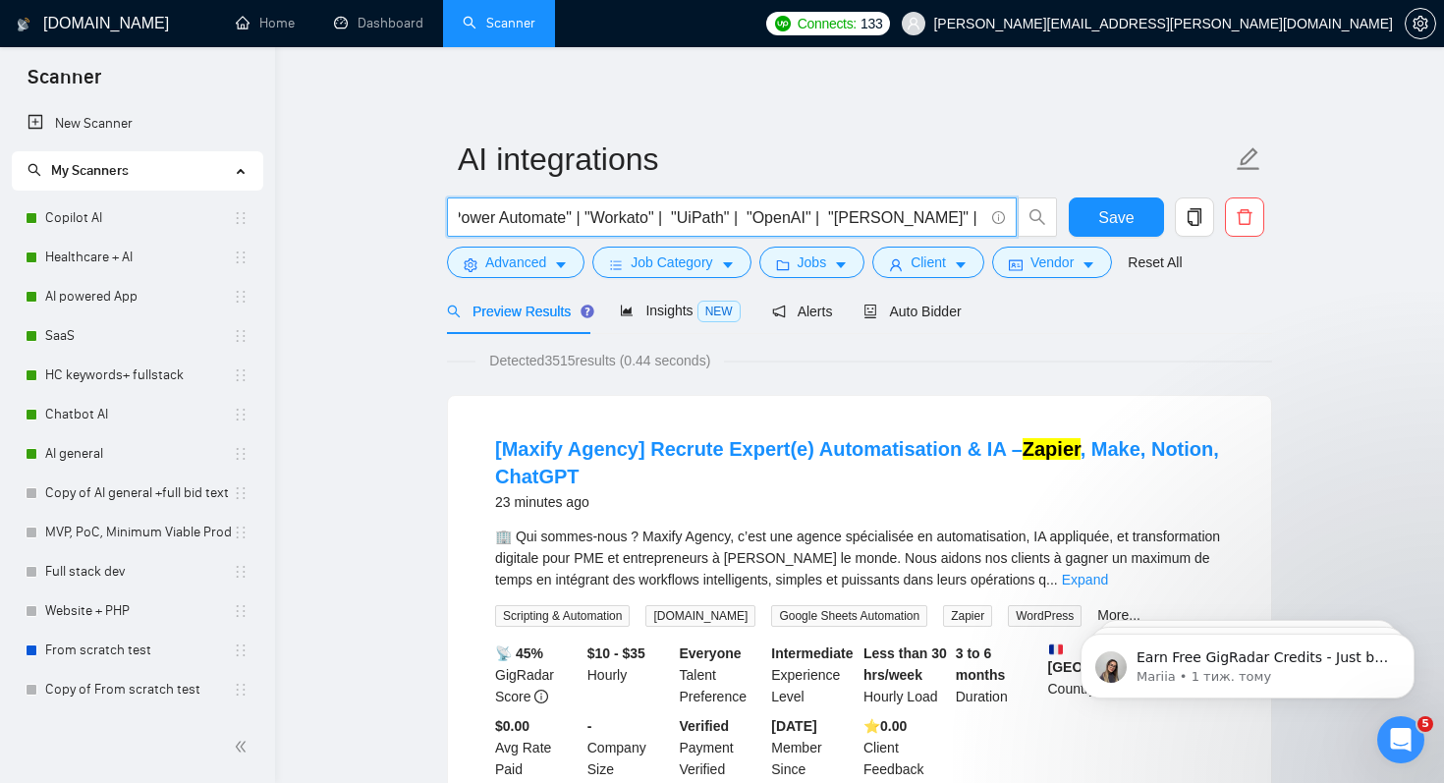
click at [938, 217] on input ""n8n" | "Make.com" | "Zapier" | "Power Automate" | "Workato" | "UiPath" | "Open…" at bounding box center [721, 217] width 525 height 25
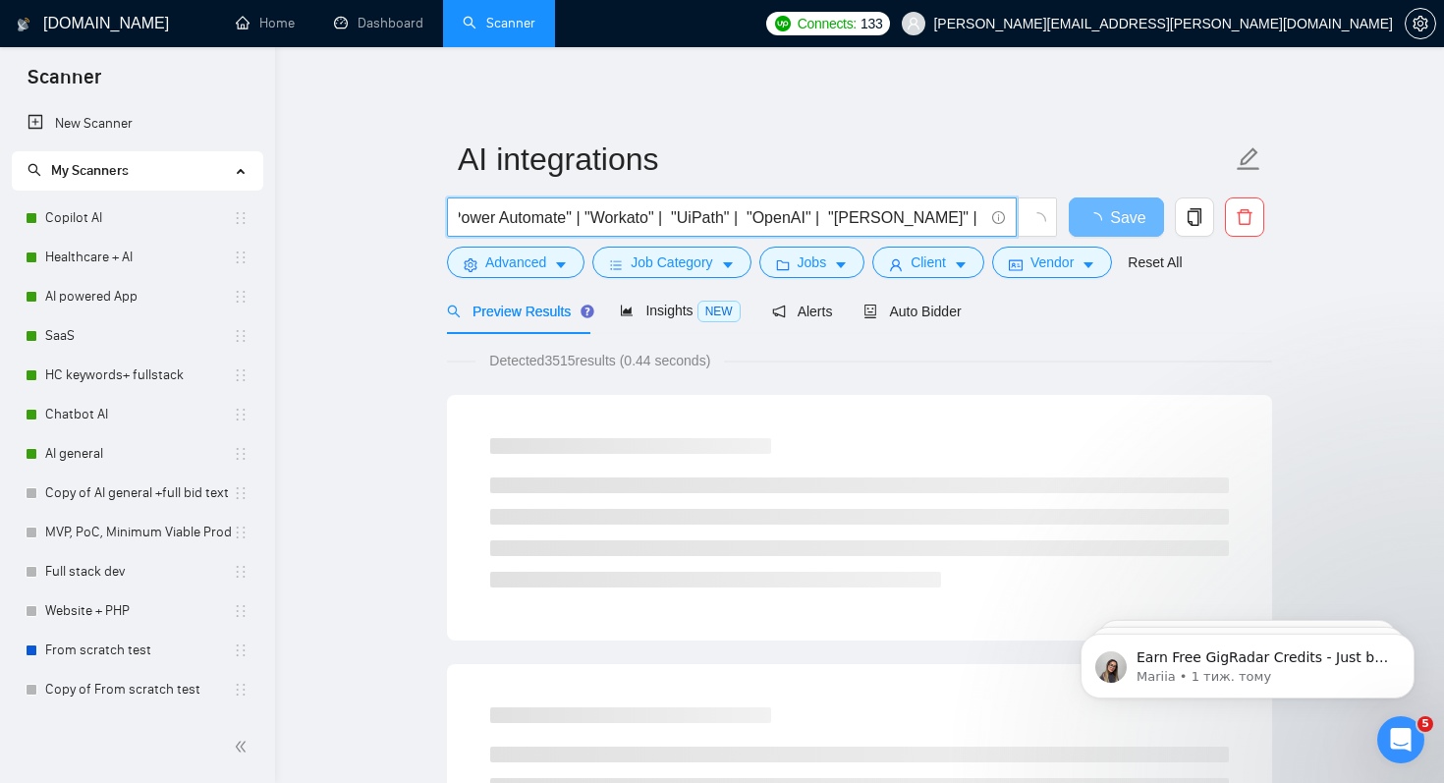
paste input """
click at [872, 222] on input ""n8n" | "Make.com" | "Zapier" | "Power Automate" | "Workato" | "UiPath" | "Open…" at bounding box center [721, 217] width 525 height 25
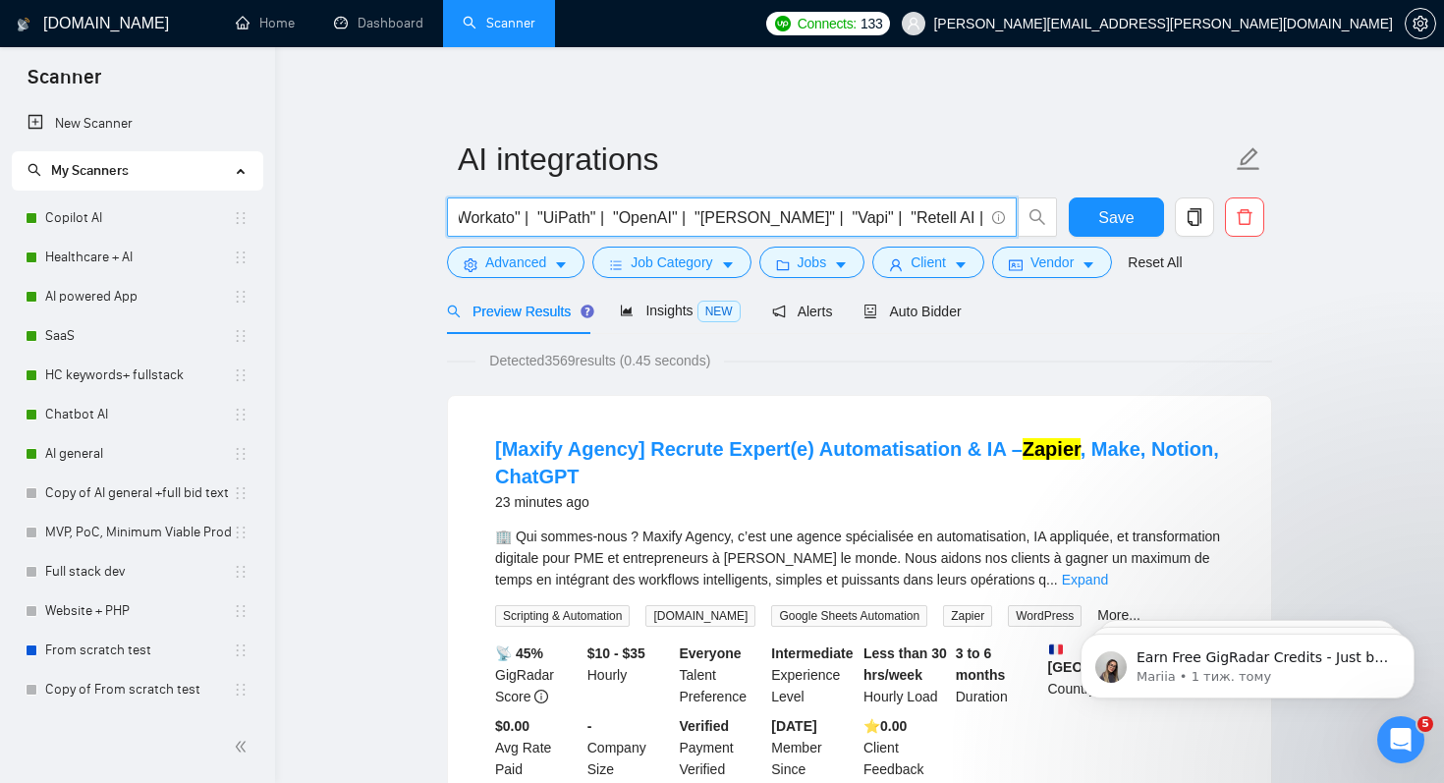
paste input """
click at [895, 219] on input ""n8n" | "Make.com" | "Zapier" | "Power Automate" | "Workato" | "UiPath" | "Open…" at bounding box center [721, 217] width 525 height 25
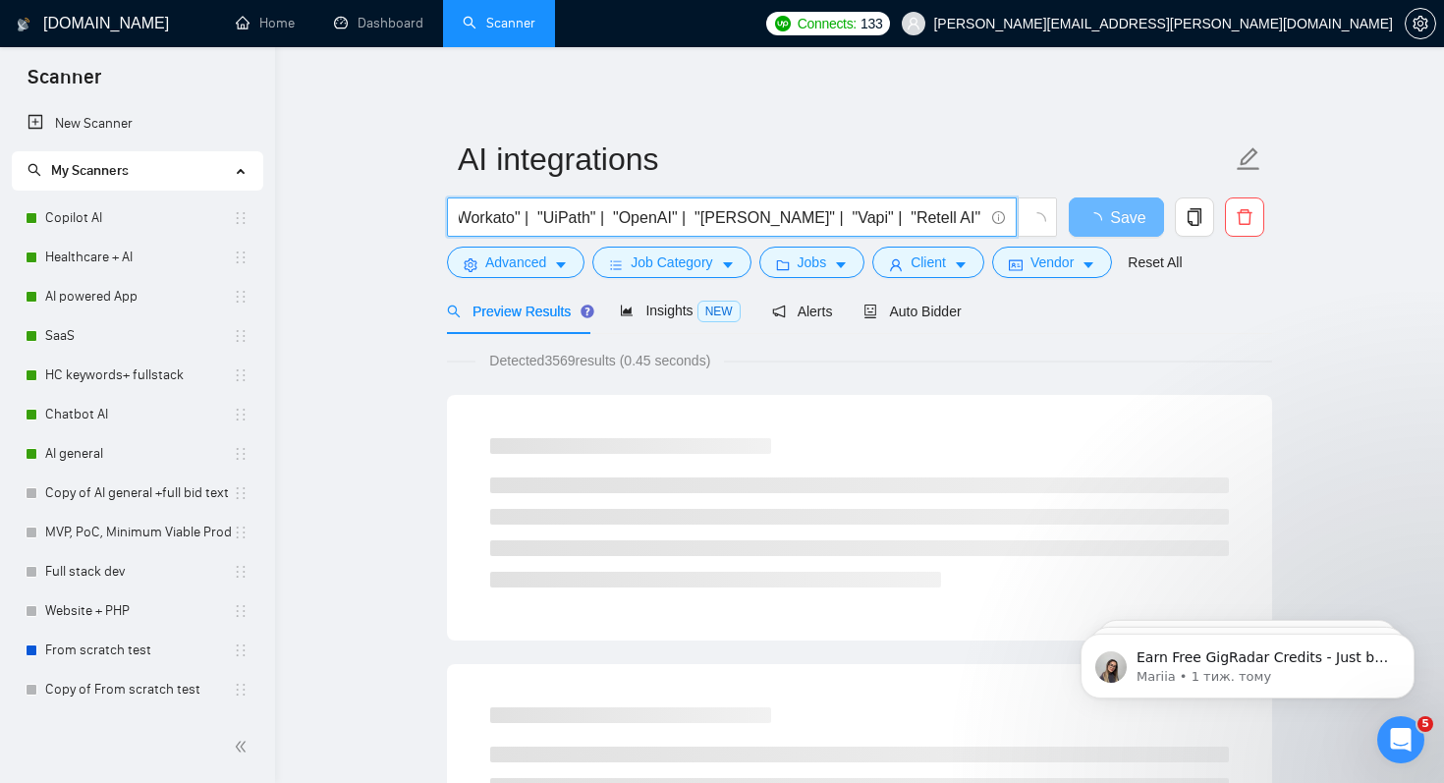
paste input """
click at [960, 218] on input ""n8n" | "Make.com" | "Zapier" | "Power Automate" | "Workato" | "UiPath" | "Open…" at bounding box center [721, 217] width 525 height 25
paste input """
click at [900, 221] on input ""n8n" | "Make.com" | "Zapier" | "Power Automate" | "Workato" | "UiPath" | "Open…" at bounding box center [721, 217] width 525 height 25
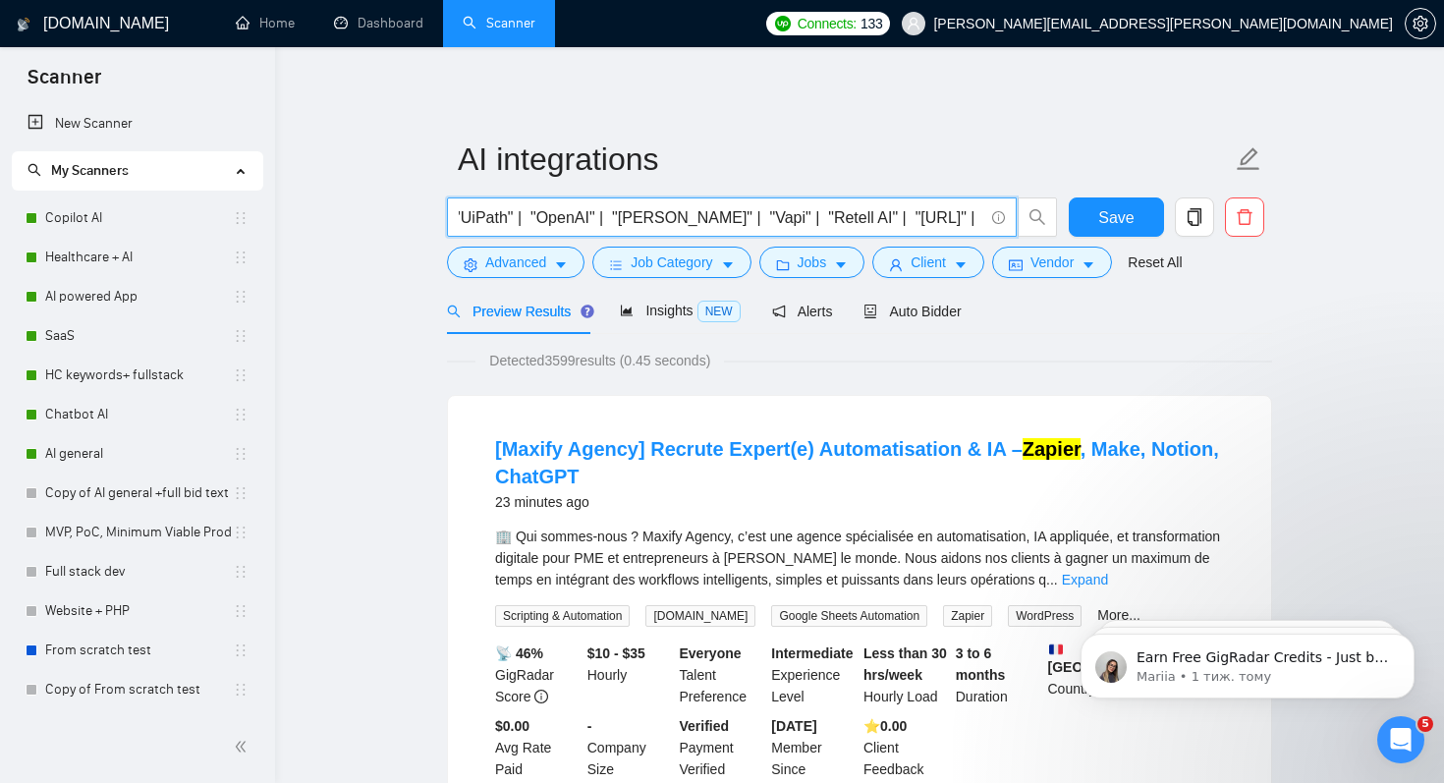
click at [897, 219] on input ""n8n" | "Make.com" | "Zapier" | "Power Automate" | "Workato" | "UiPath" | "Open…" at bounding box center [721, 217] width 525 height 25
paste input """
type input ""n8n" | "Make.com" | "Zapier" | "Power Automate" | "Workato" | "UiPath" | "Open…"
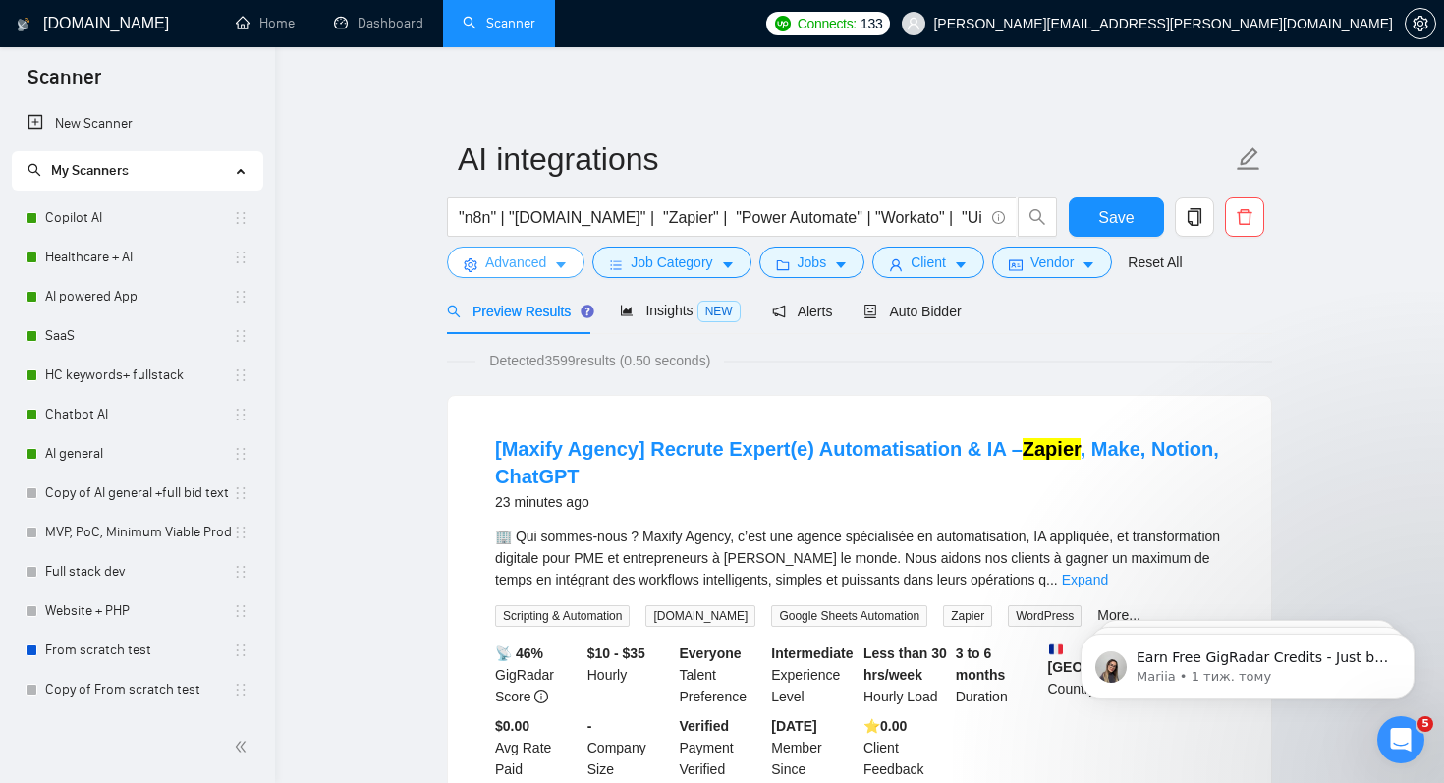
click at [527, 261] on span "Advanced" at bounding box center [515, 263] width 61 height 22
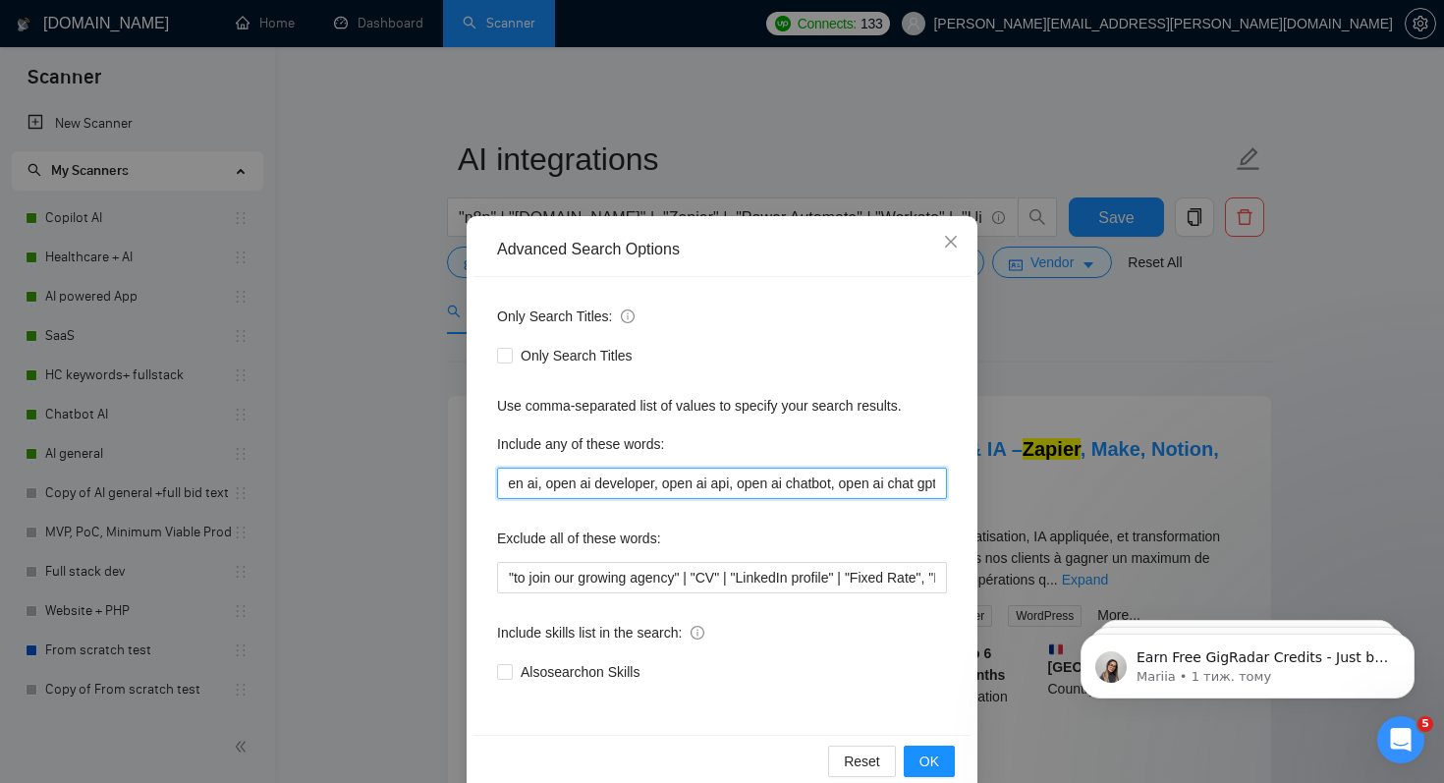
scroll to position [0, 2519]
drag, startPoint x: 511, startPoint y: 481, endPoint x: 1118, endPoint y: 484, distance: 607.2
click at [1120, 484] on div "Advanced Search Options Only Search Titles: Only Search Titles Use comma-separa…" at bounding box center [722, 391] width 1444 height 783
paste input "Complex multi-step processes across platforms • Automated reporting and analyti…"
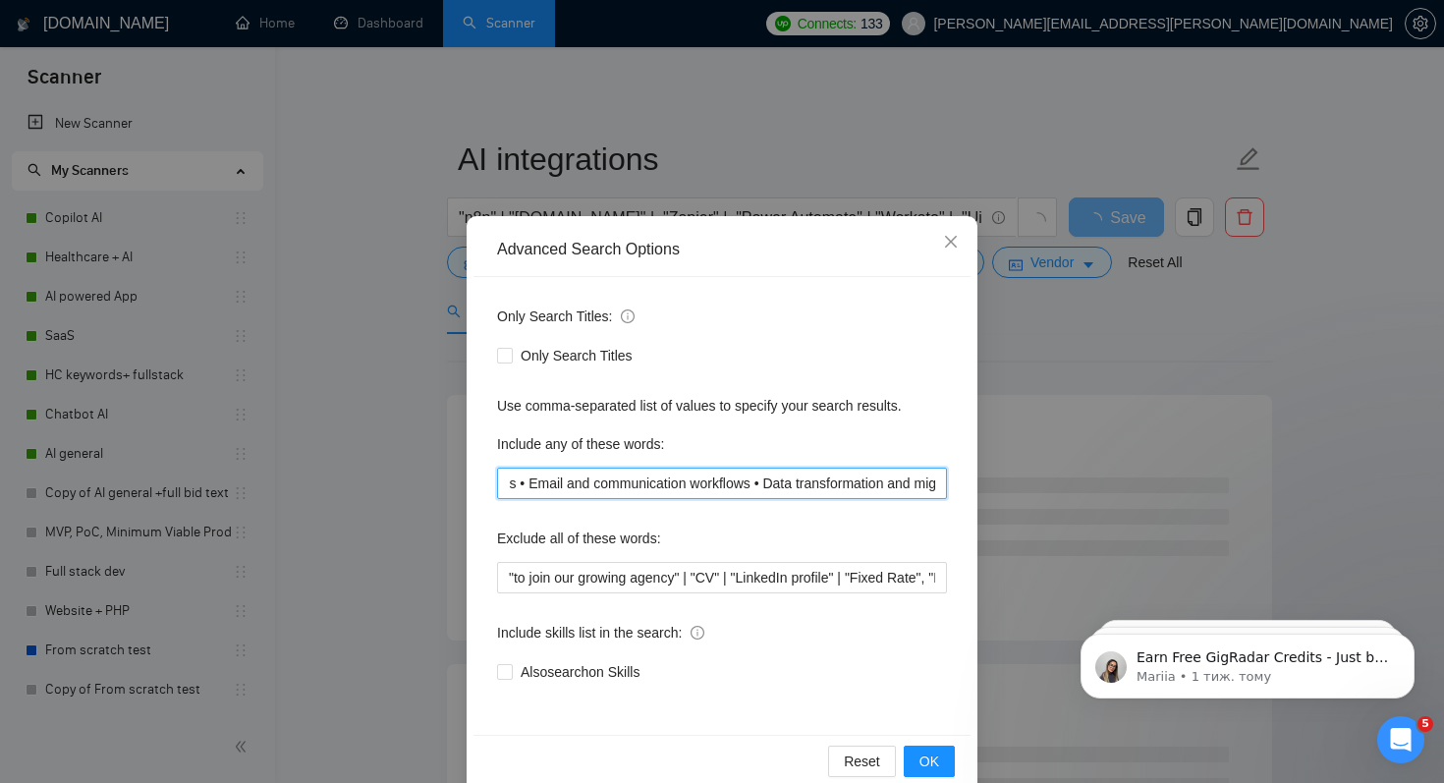
scroll to position [0, 0]
click at [823, 482] on input "Complex multi-step processes across platforms • Automated reporting and analyti…" at bounding box center [722, 483] width 450 height 31
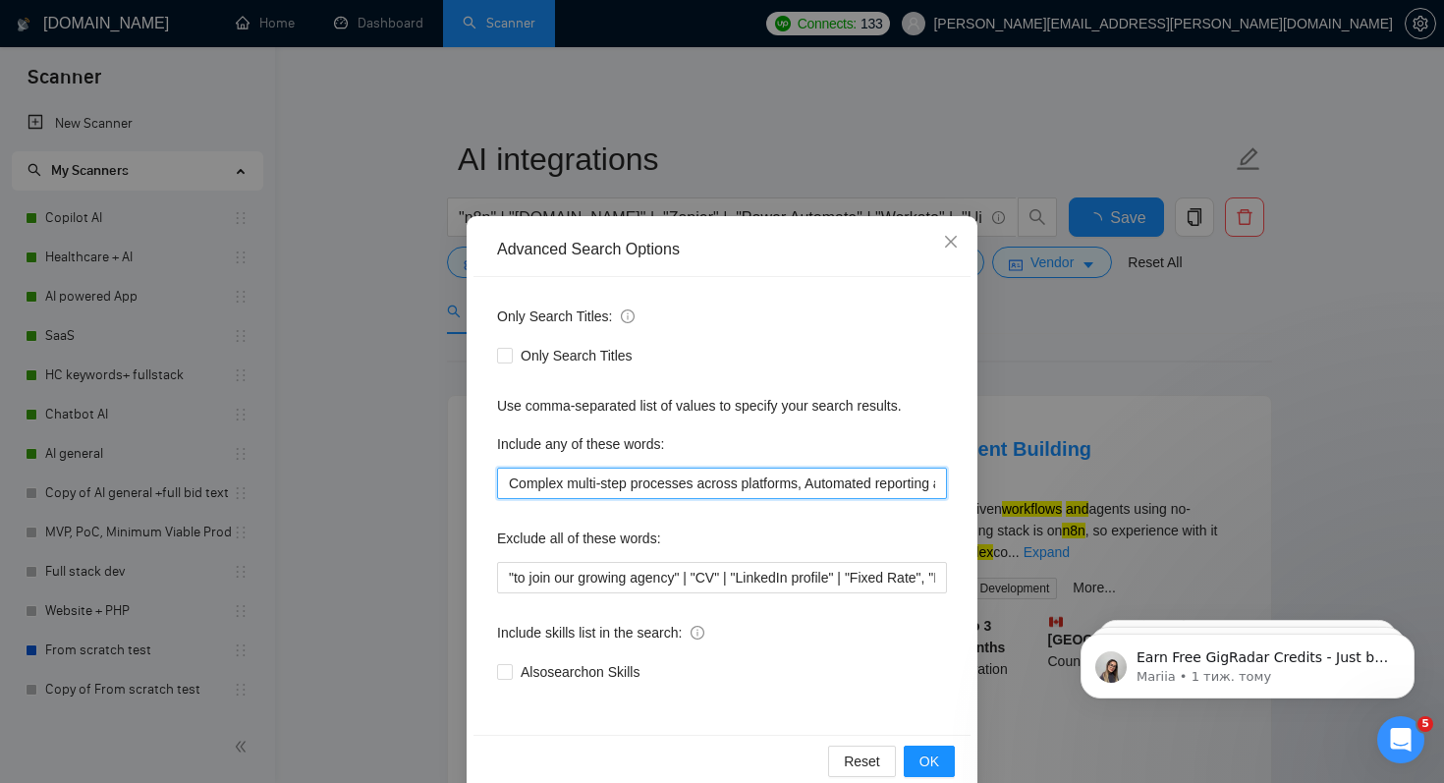
scroll to position [0, 216]
click at [834, 481] on input "Complex multi-step processes across platforms, Automated reporting and analytic…" at bounding box center [722, 483] width 450 height 31
click at [864, 479] on input "Complex multi-step processes across platforms, Automated reporting and analytic…" at bounding box center [722, 483] width 450 height 31
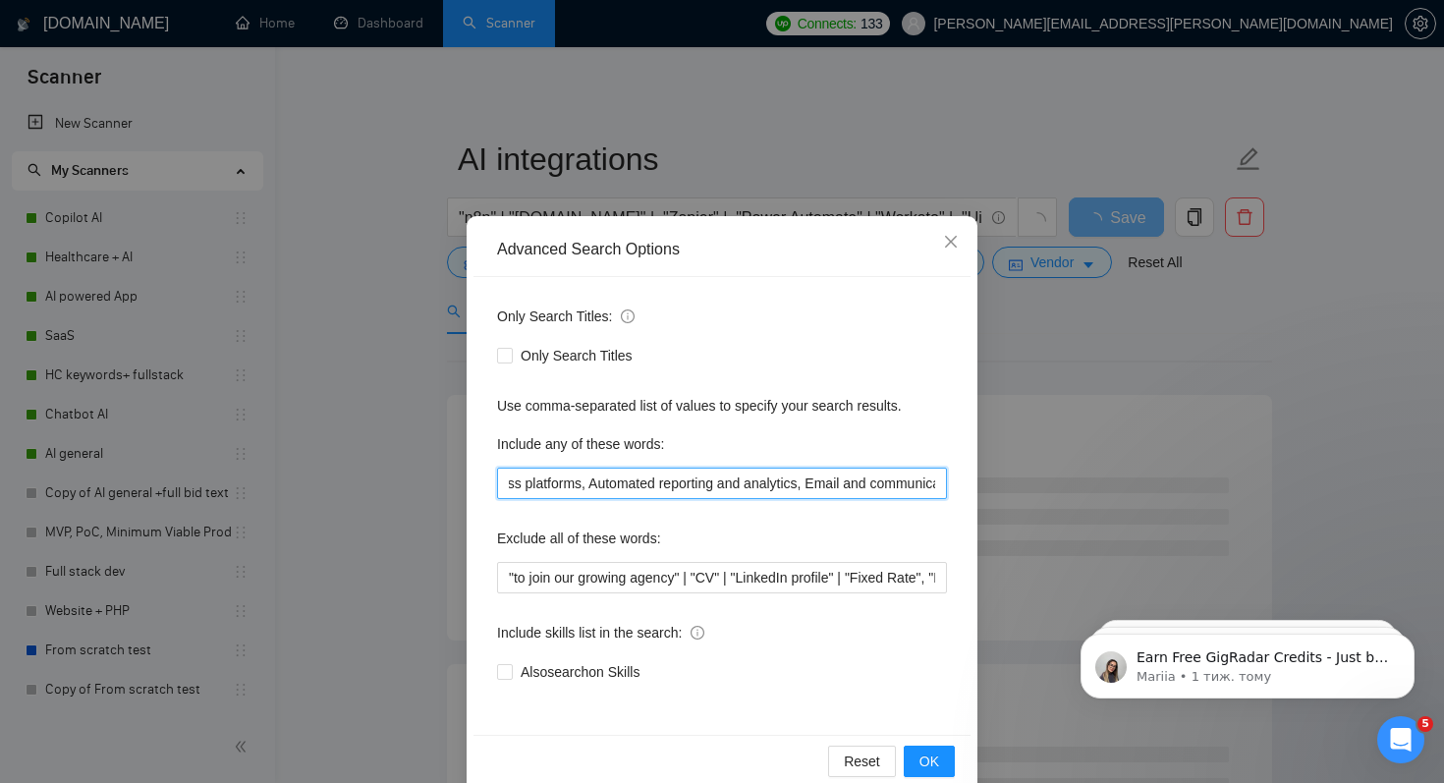
scroll to position [0, 431]
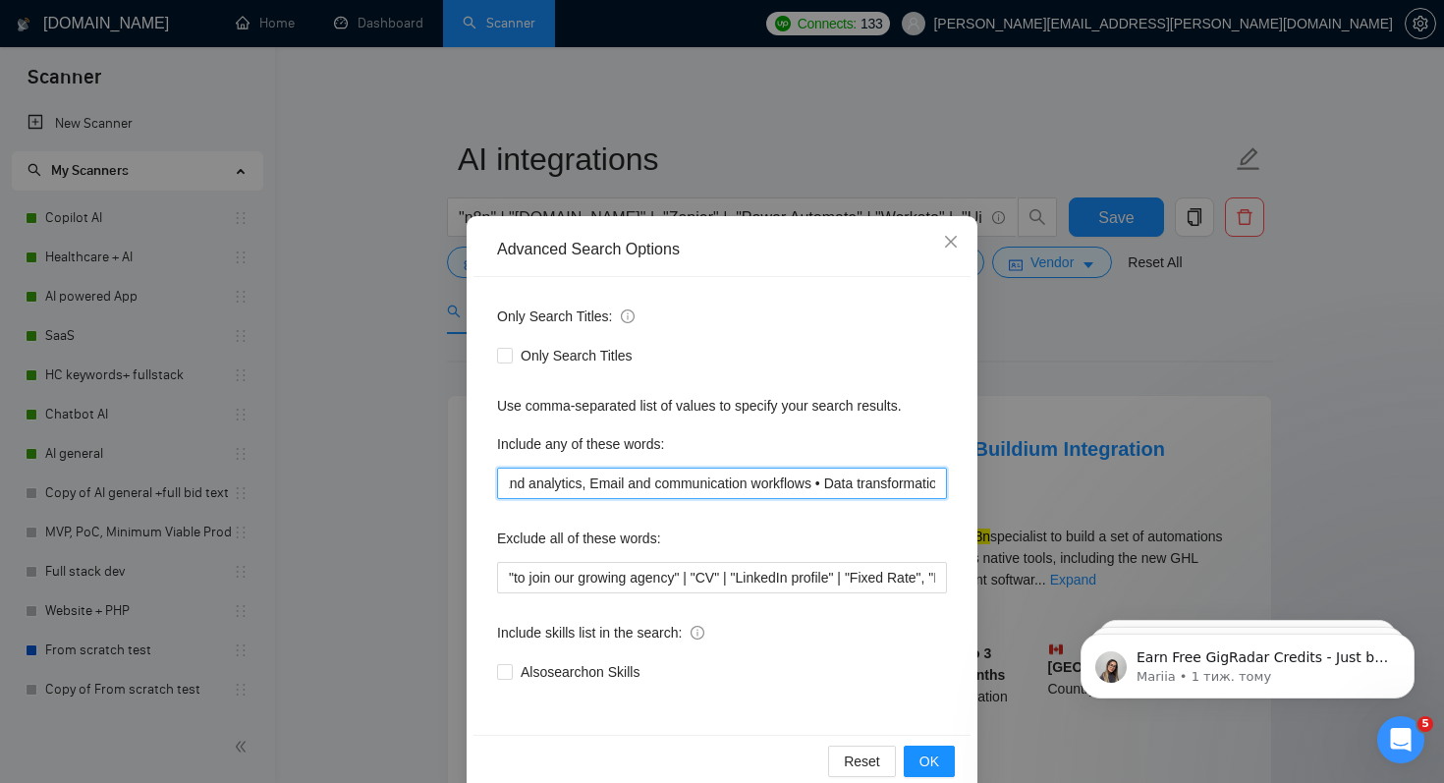
click at [856, 485] on input "Complex multi-step processes across platforms, Automated reporting and analytic…" at bounding box center [722, 483] width 450 height 31
paste input "Complex multi-step processes across platforms • Automated reporting and analyti…"
click at [829, 484] on input "Complex multi-step processes across platforms, Automated reporting and analytic…" at bounding box center [722, 483] width 450 height 31
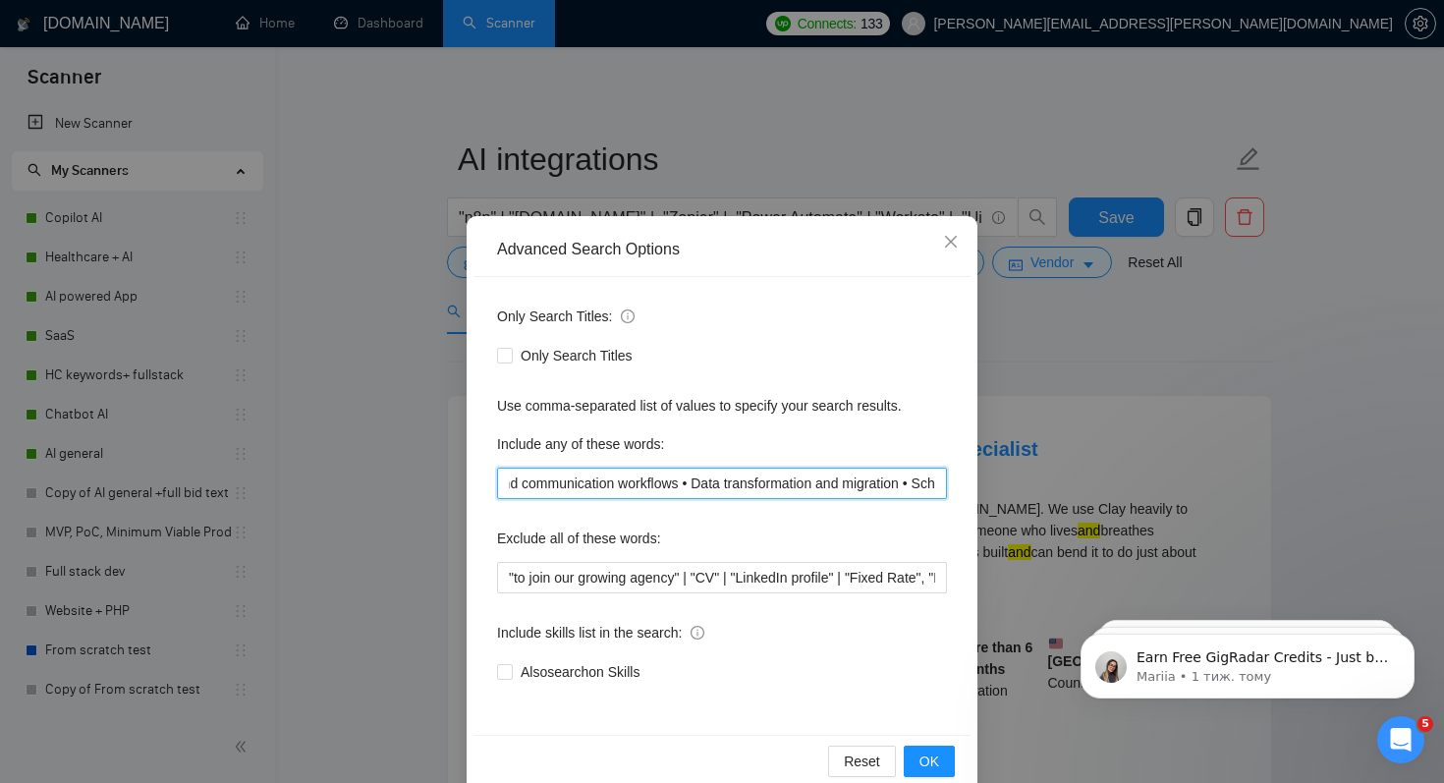
scroll to position [0, 1215]
drag, startPoint x: 606, startPoint y: 482, endPoint x: 617, endPoint y: 484, distance: 11.0
click at [617, 484] on input "Complex multi-step processes across platforms, Automated reporting and analytic…" at bounding box center [722, 483] width 450 height 31
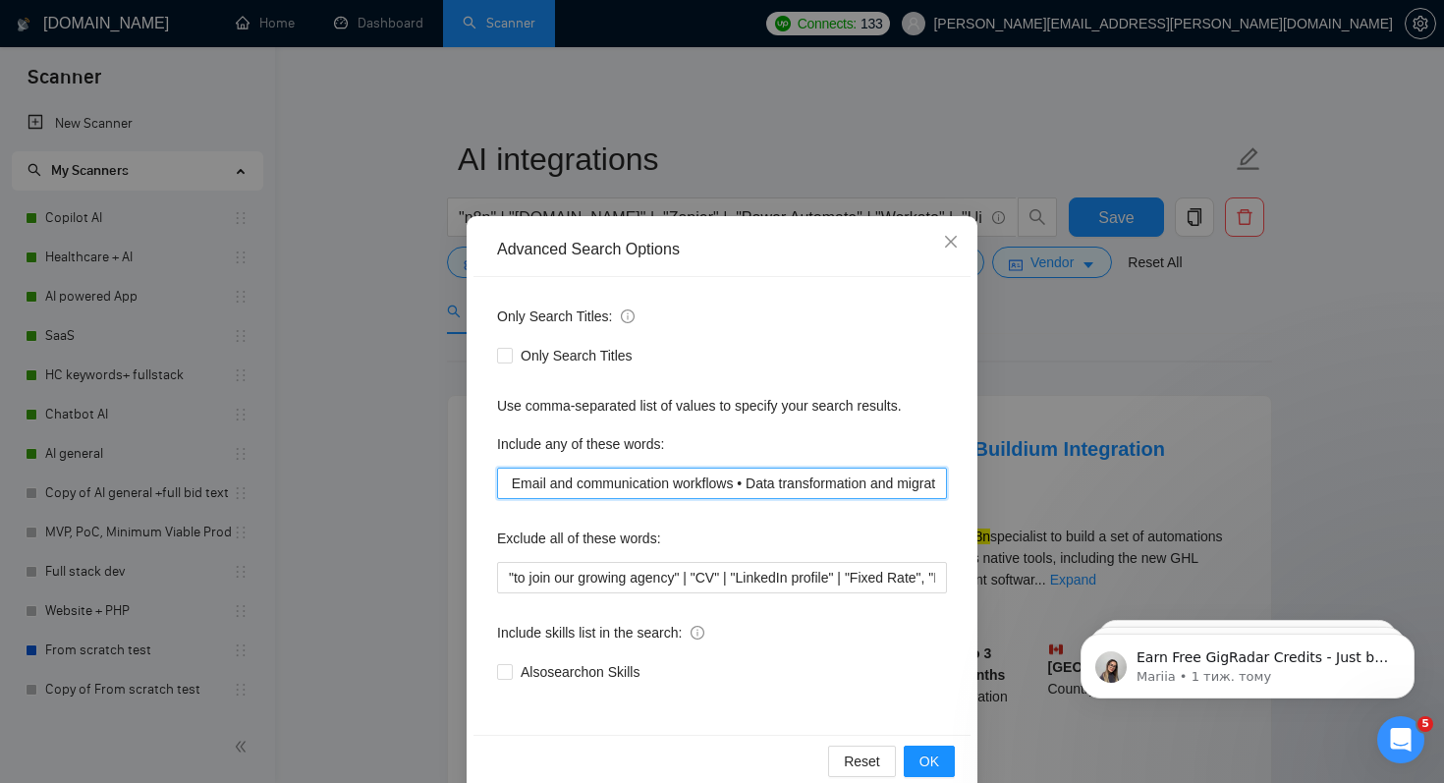
scroll to position [0, 741]
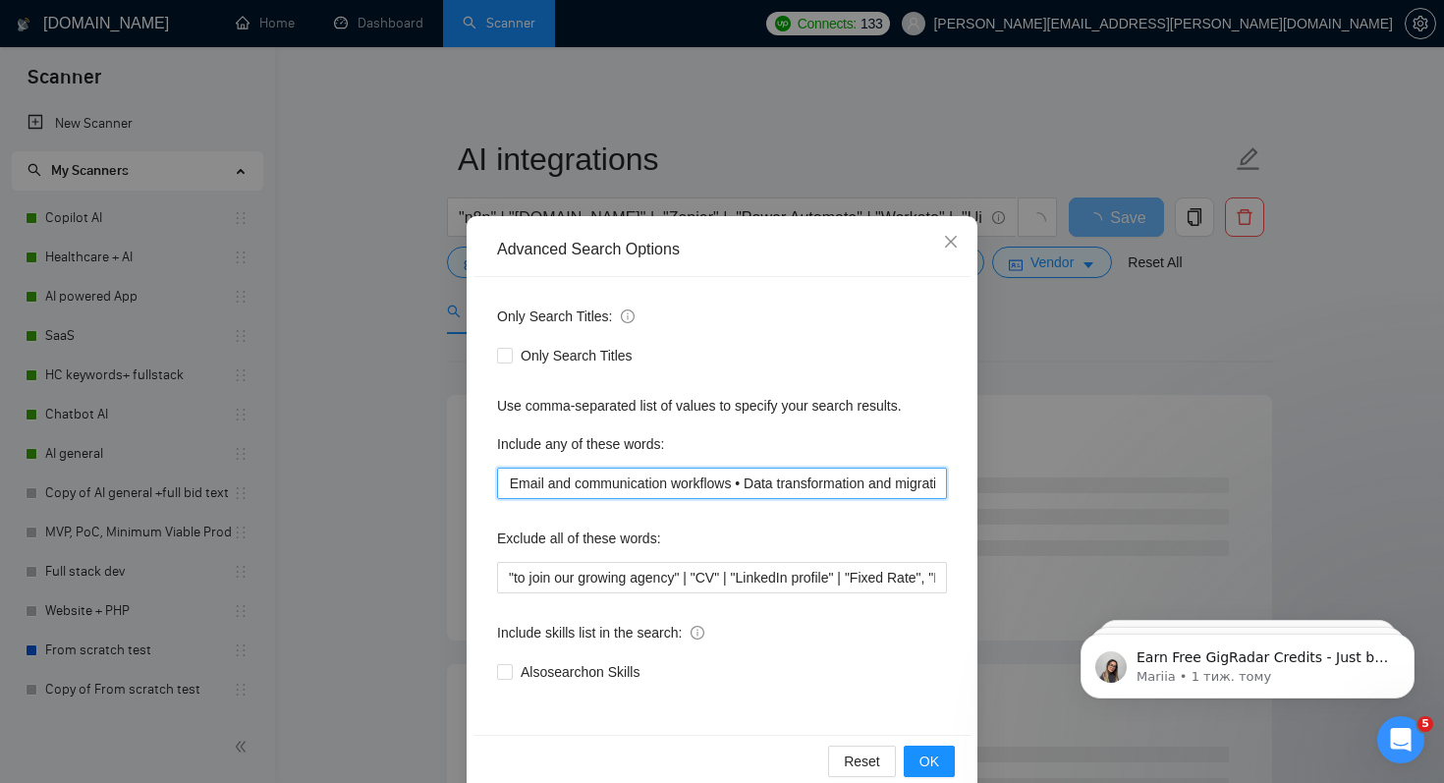
click at [783, 484] on input "Complex multi-step processes across platforms, Automated reporting and analytic…" at bounding box center [722, 483] width 450 height 31
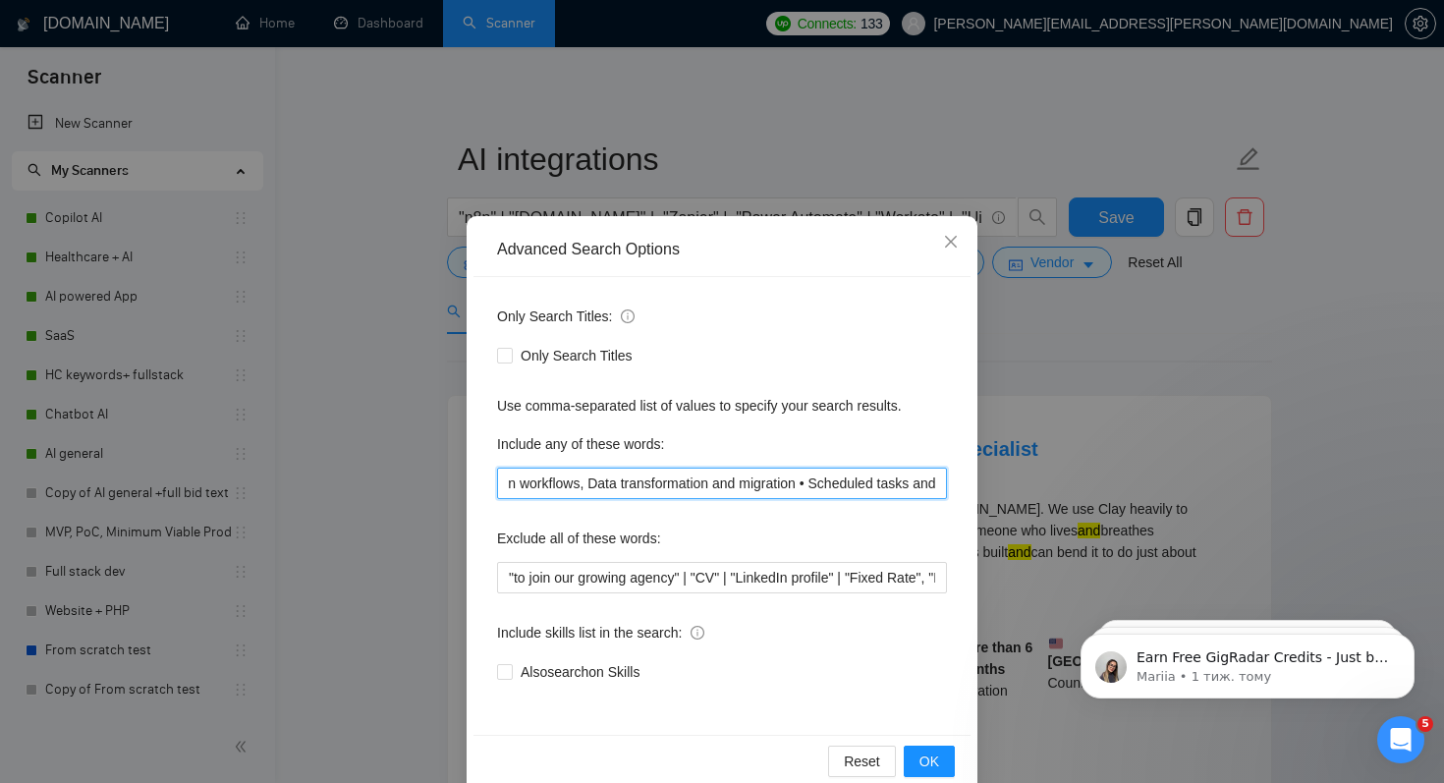
scroll to position [0, 901]
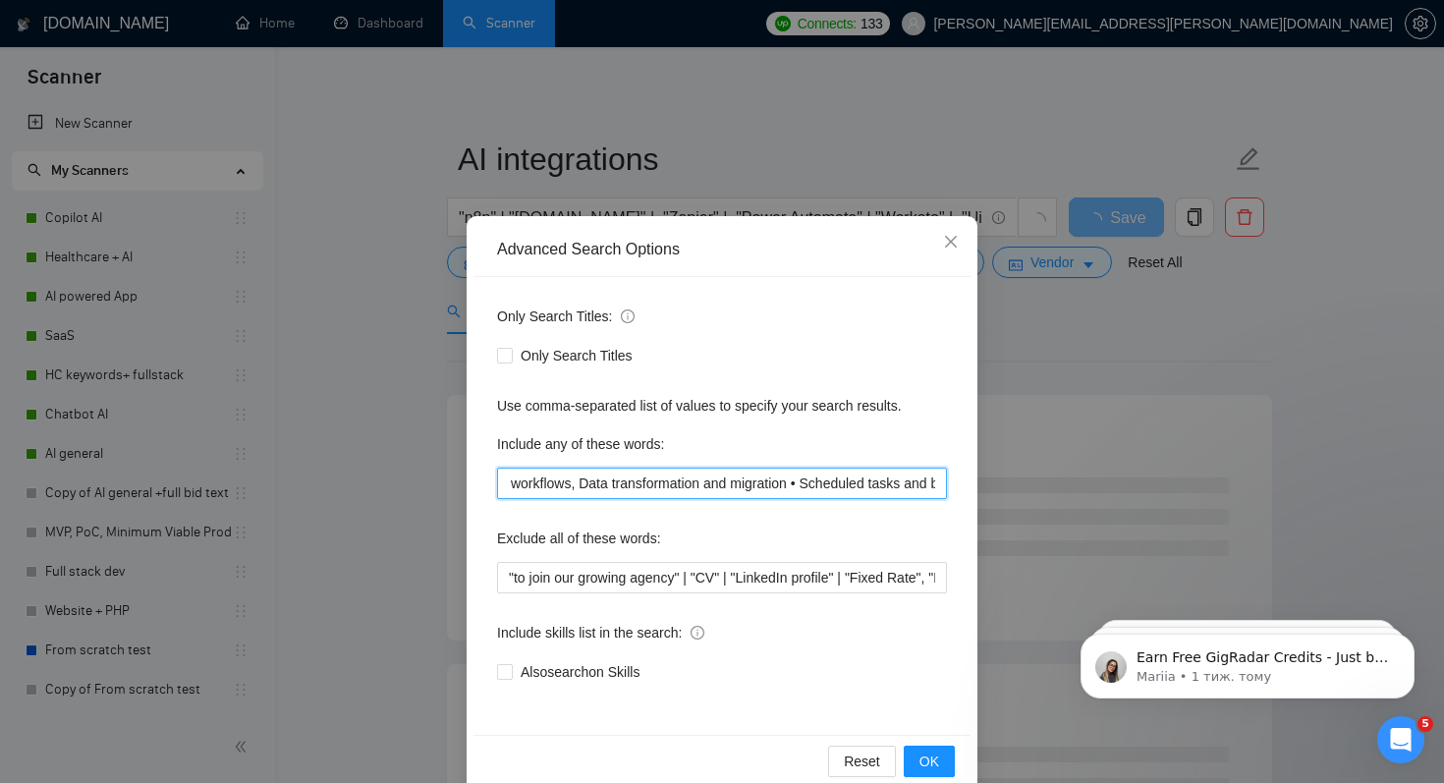
click at [850, 487] on input "Complex multi-step processes across platforms, Automated reporting and analytic…" at bounding box center [722, 483] width 450 height 31
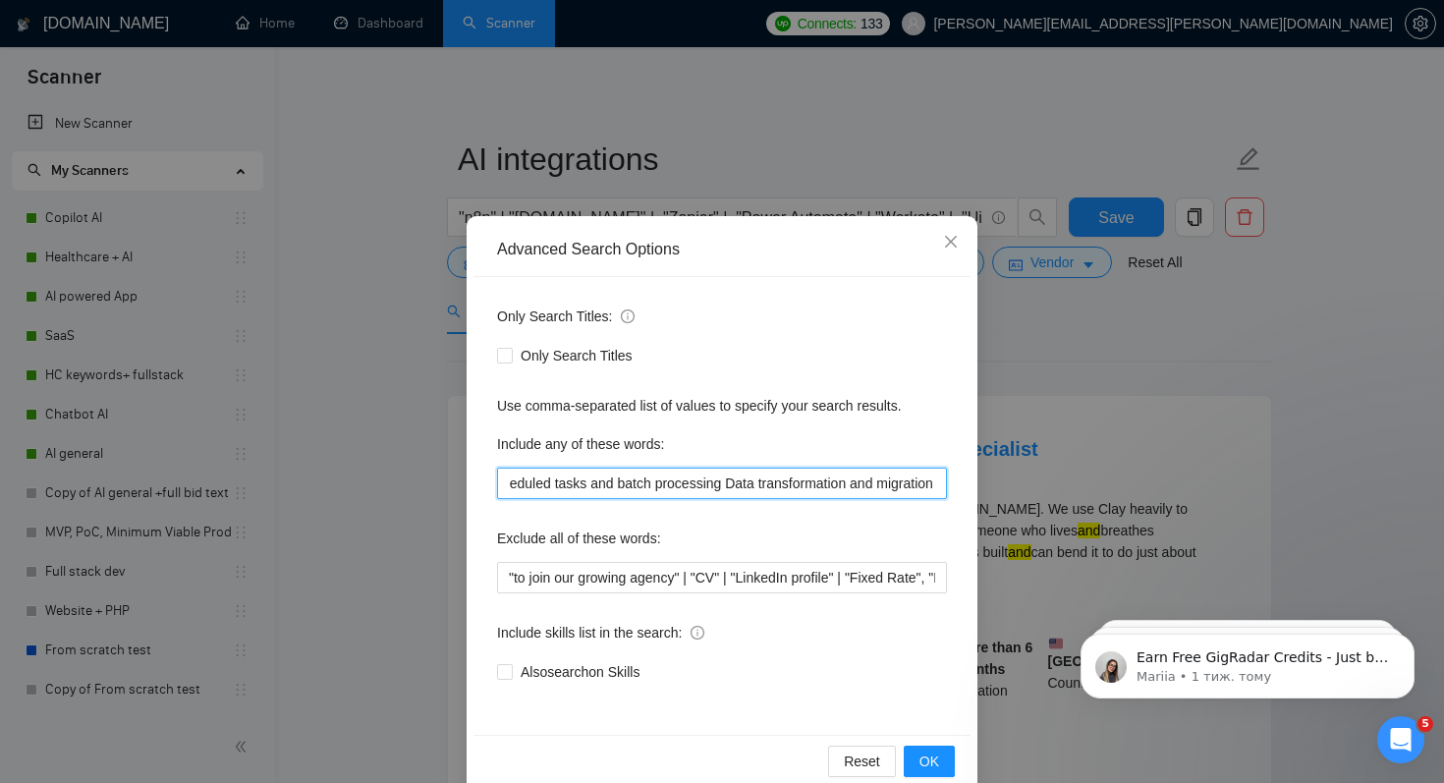
scroll to position [0, 1216]
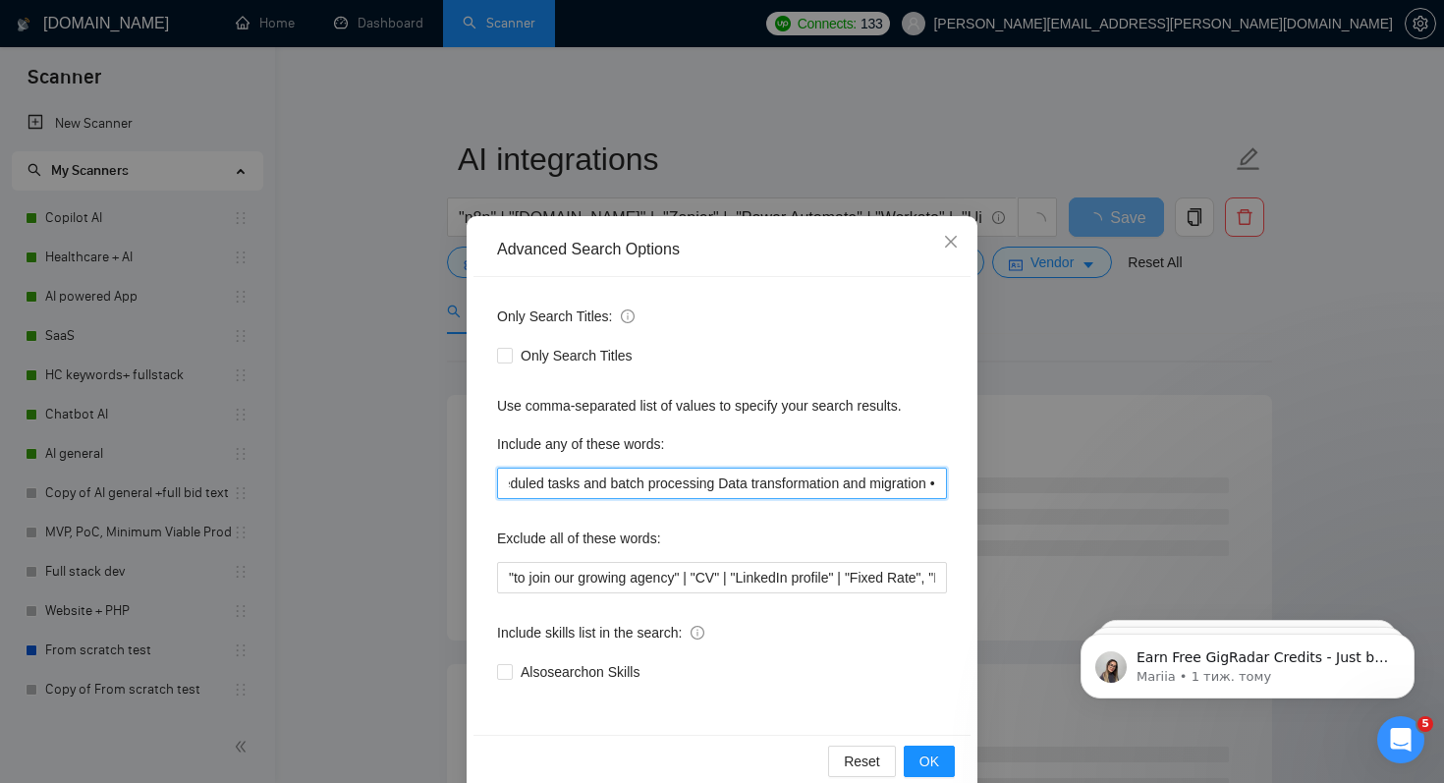
click at [776, 487] on input "Complex multi-step processes across platforms, Automated reporting and analytic…" at bounding box center [722, 483] width 450 height 31
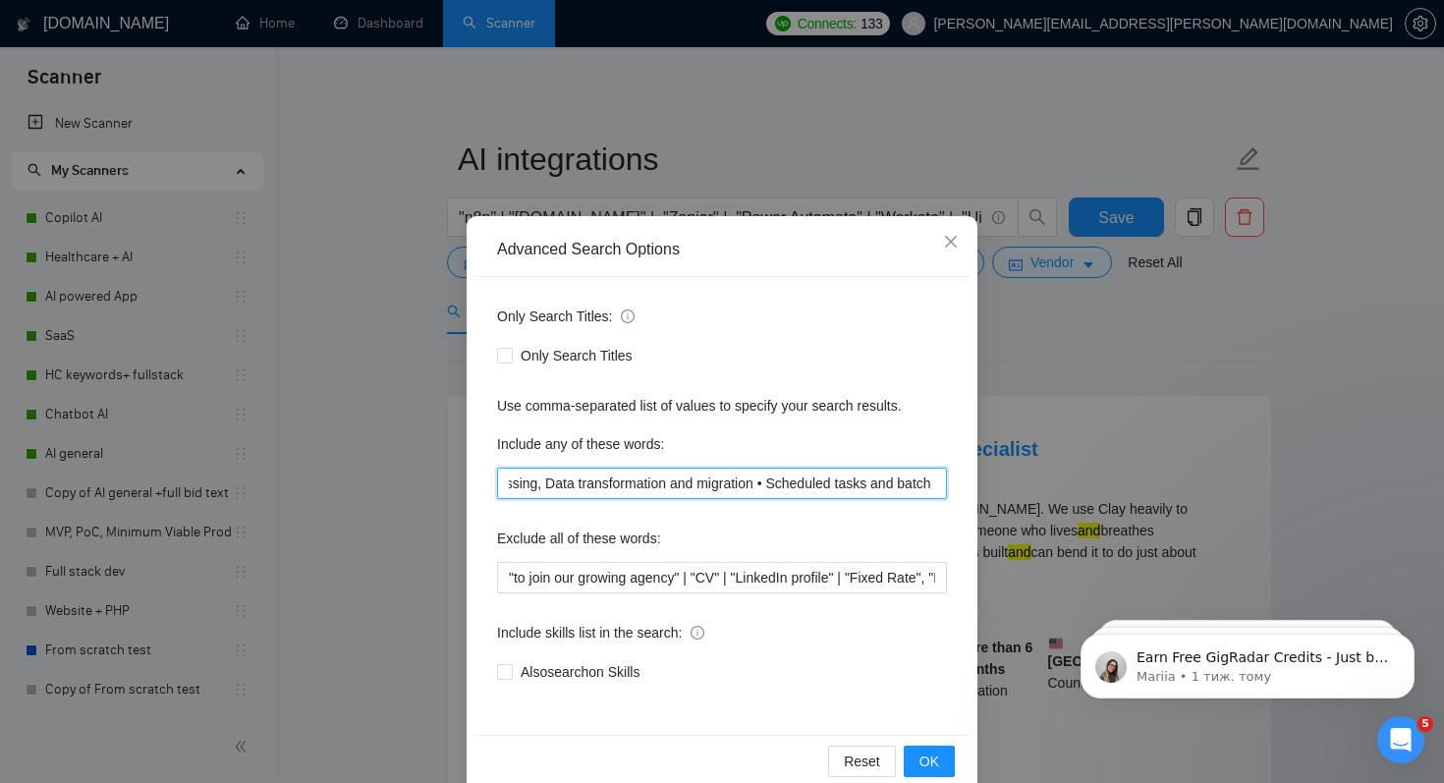
scroll to position [0, 1394]
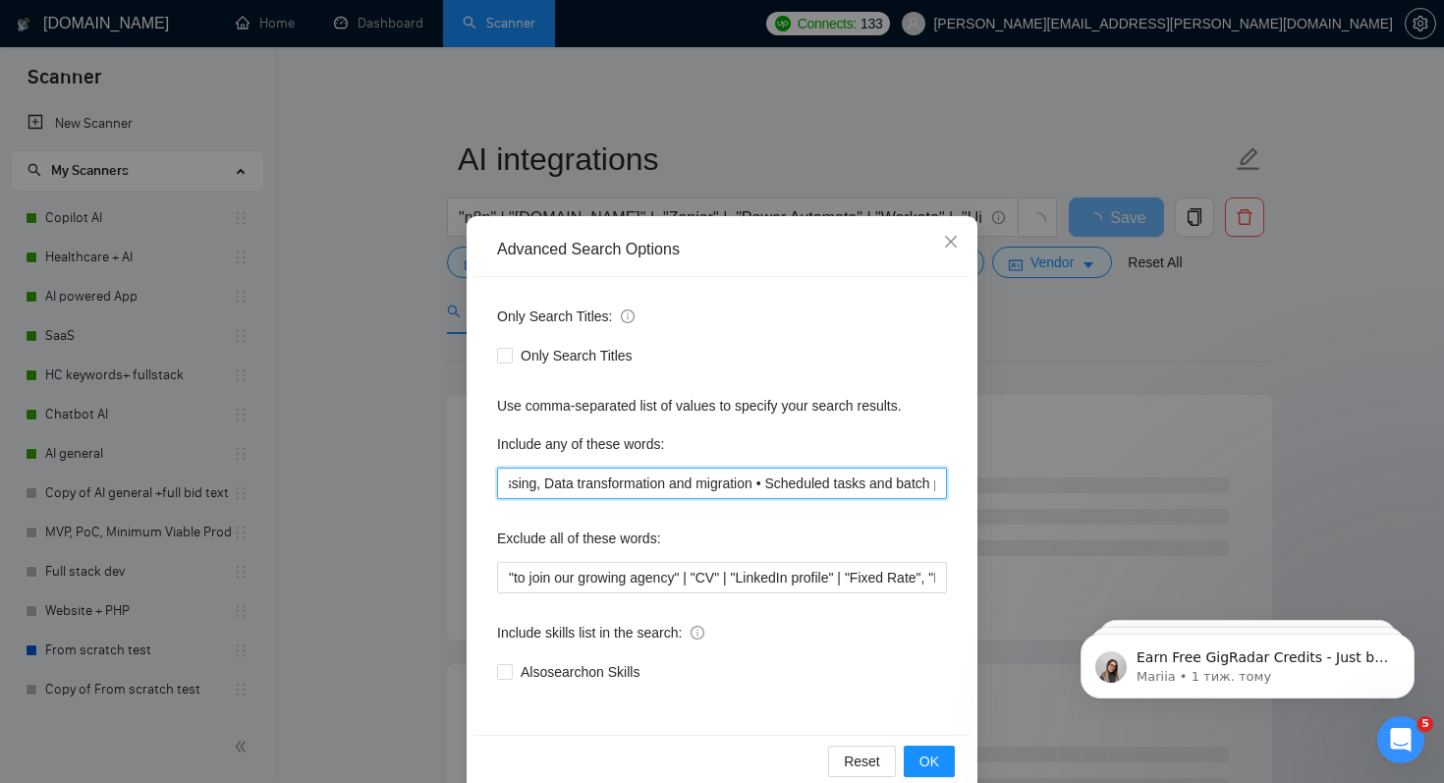
click at [833, 484] on input "Complex multi-step processes across platforms, Automated reporting and analytic…" at bounding box center [722, 483] width 450 height 31
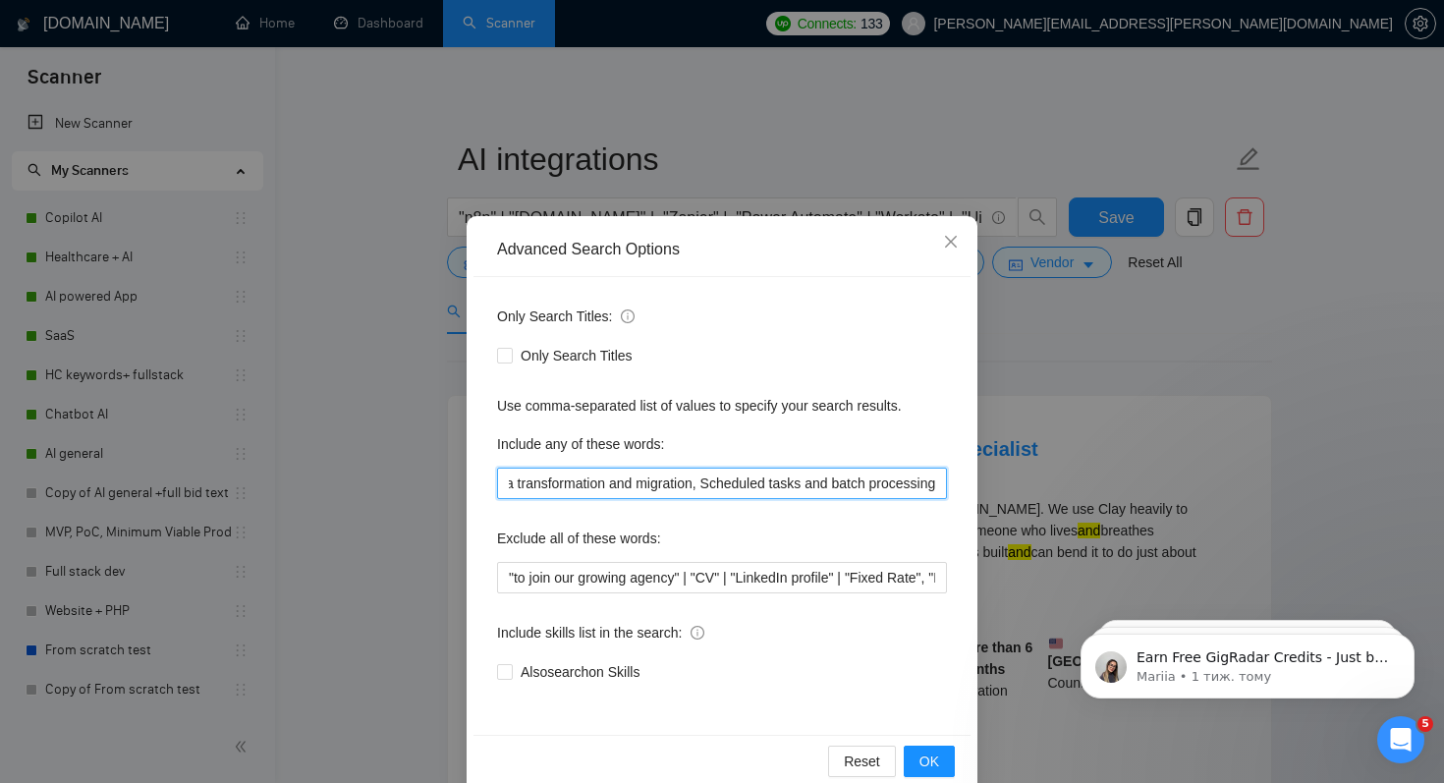
scroll to position [0, 1537]
type input "Complex multi-step processes across platforms, Automated reporting and analytic…"
click at [919, 753] on button "OK" at bounding box center [929, 761] width 51 height 31
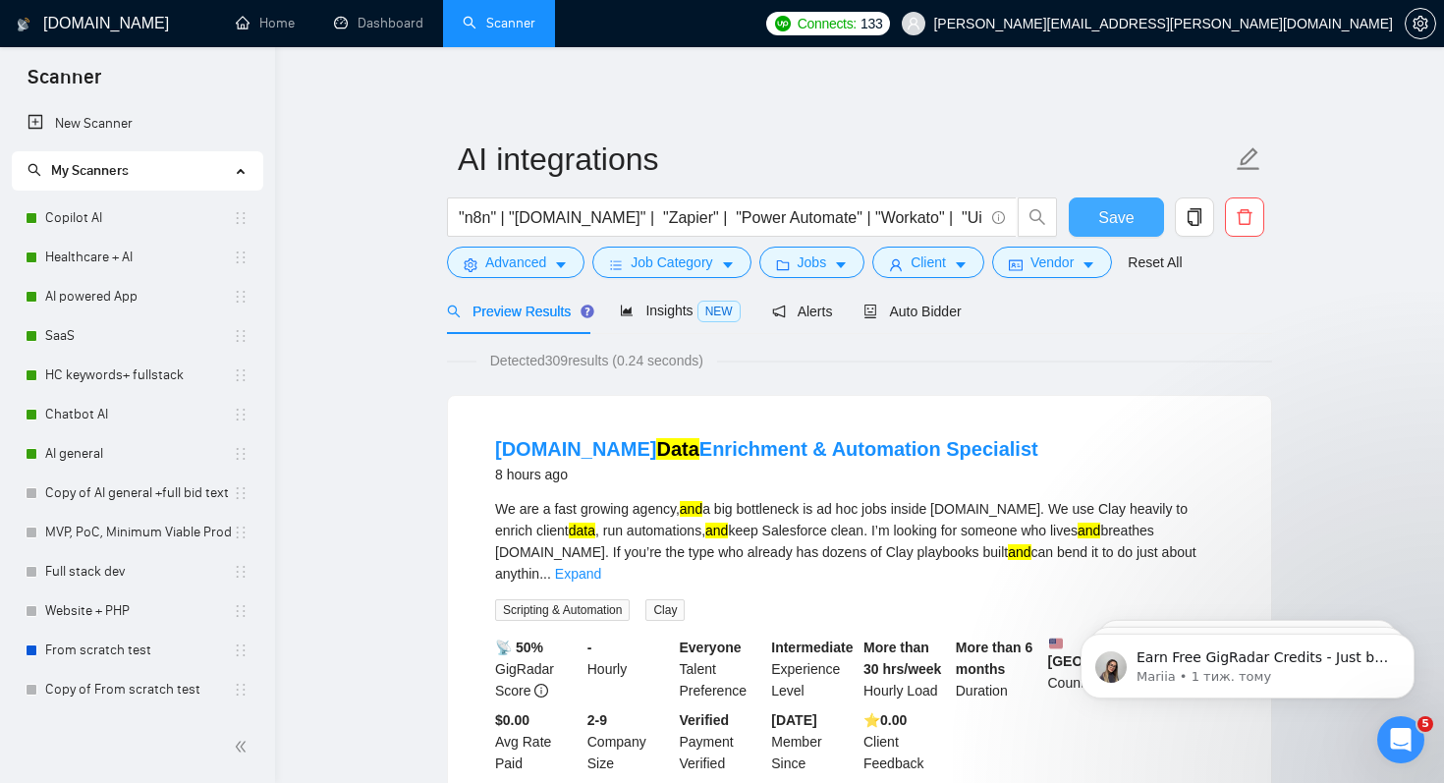
click at [1119, 212] on span "Save" at bounding box center [1115, 217] width 35 height 25
click at [940, 306] on span "Auto Bidder" at bounding box center [912, 312] width 97 height 16
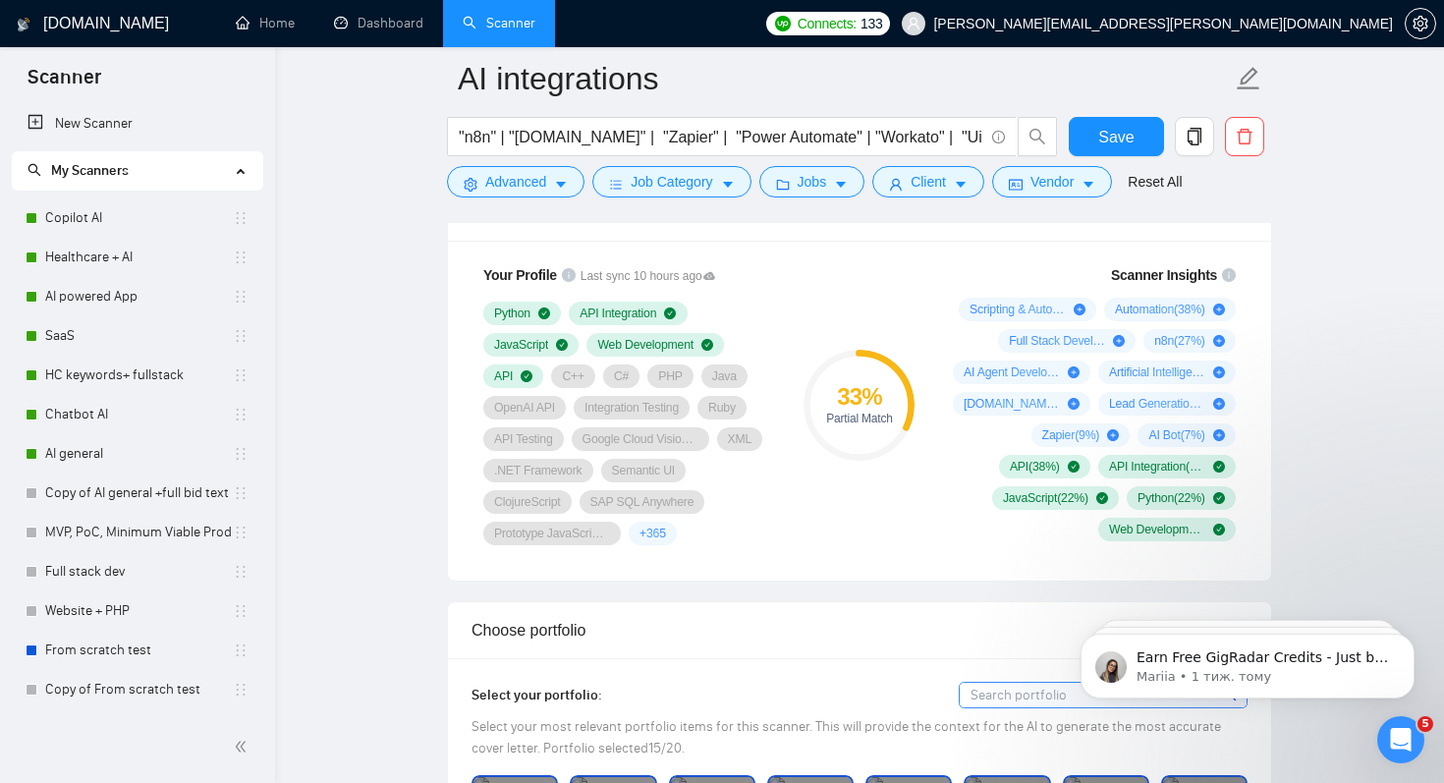
scroll to position [1317, 0]
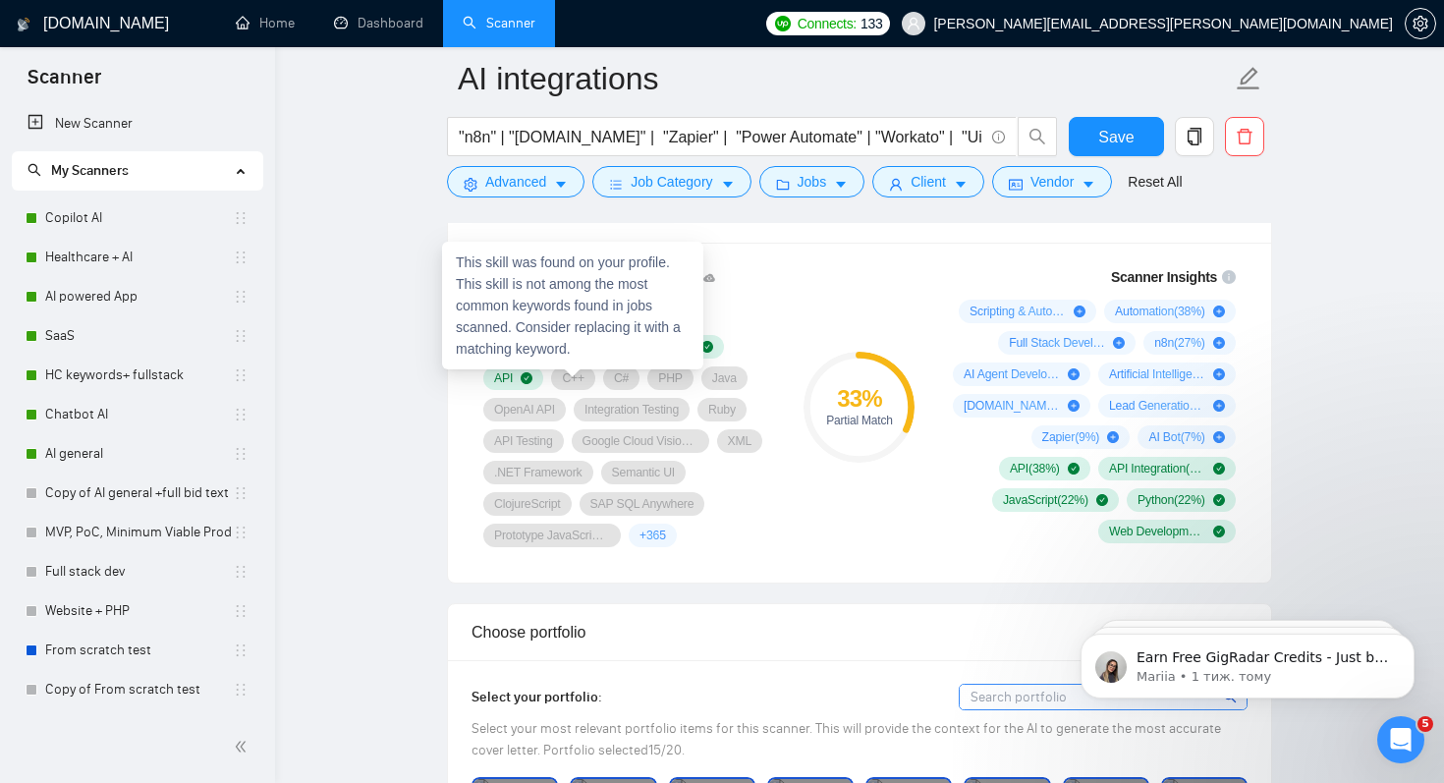
click at [575, 382] on span "C++" at bounding box center [573, 378] width 23 height 16
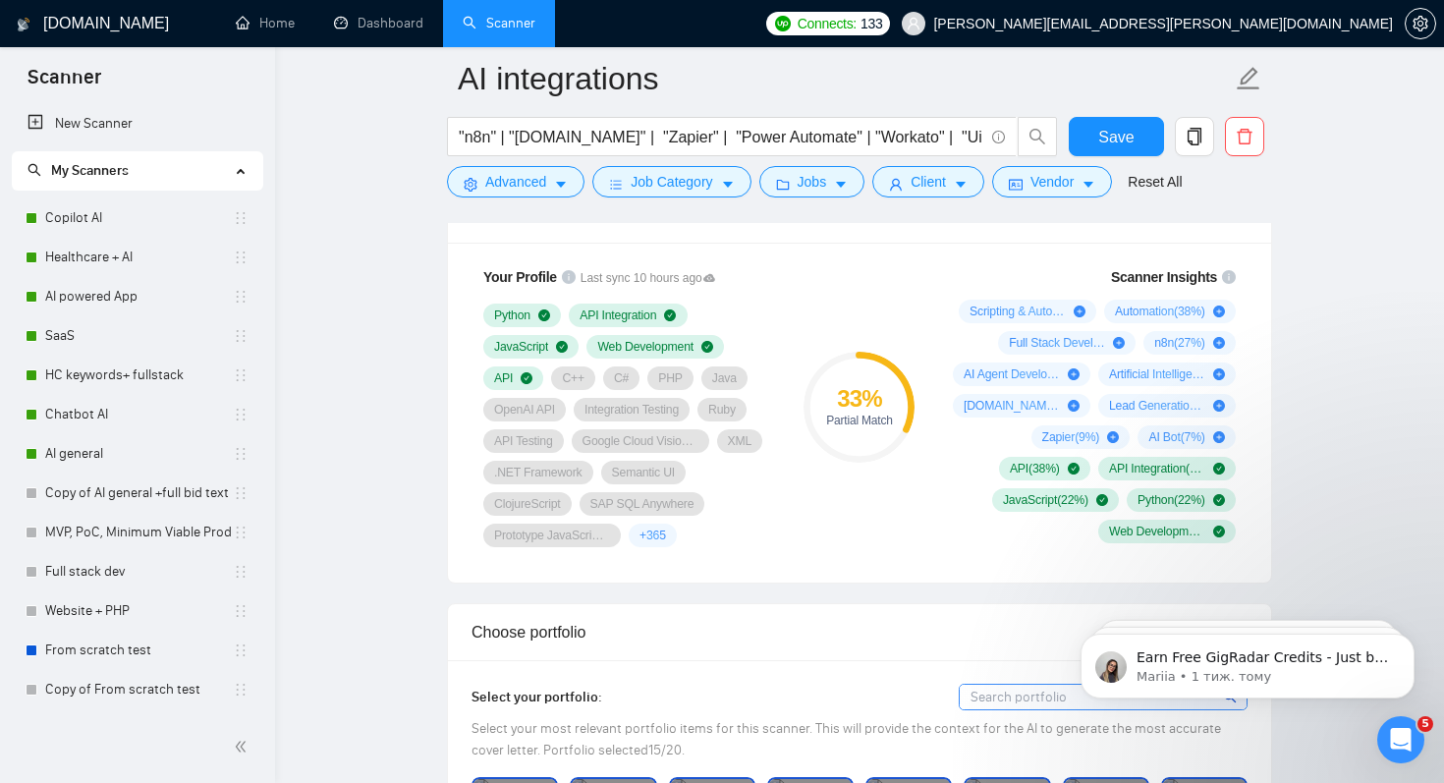
click at [812, 545] on div "33 % Partial Match" at bounding box center [860, 406] width 132 height 305
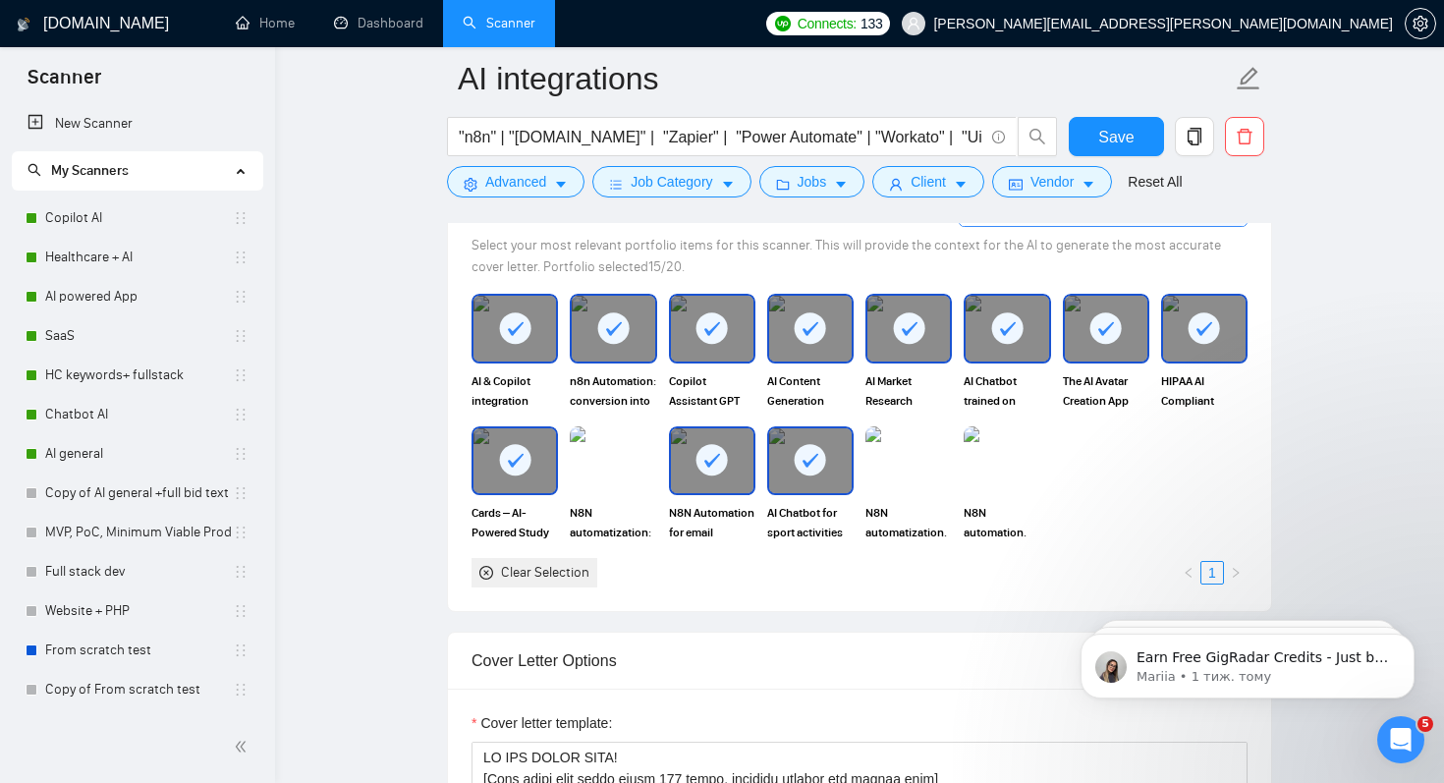
scroll to position [1798, 0]
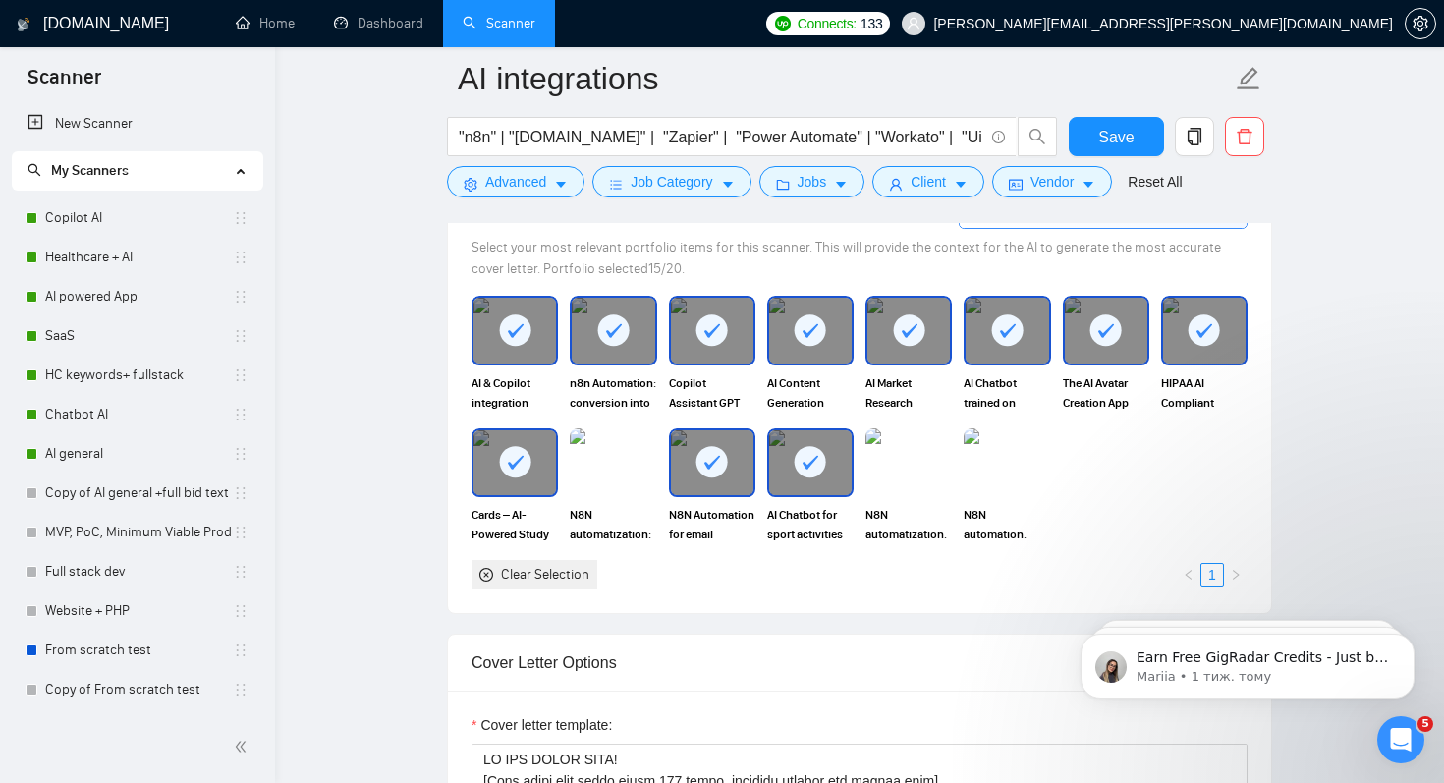
click at [584, 461] on img at bounding box center [613, 462] width 86 height 69
click at [1003, 455] on img at bounding box center [1007, 462] width 83 height 65
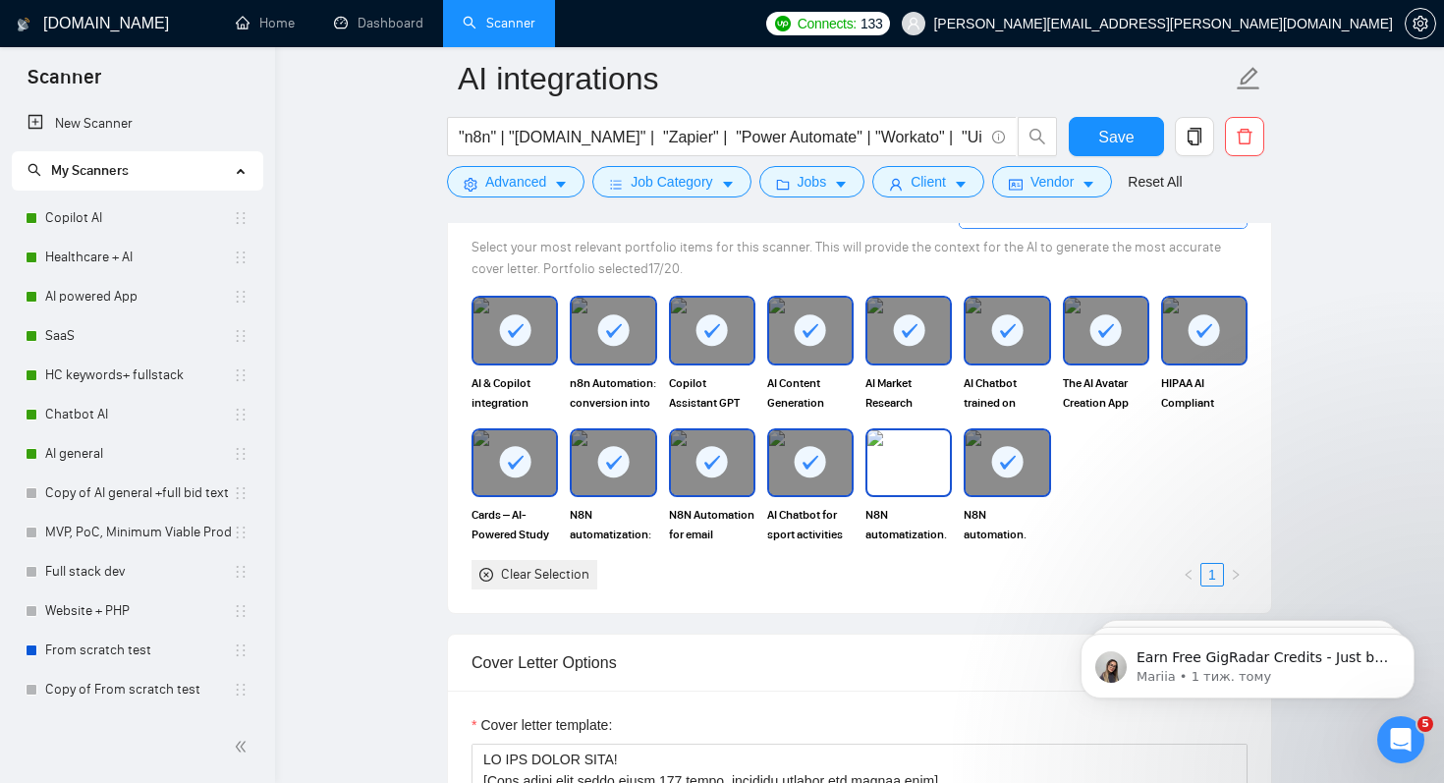
click at [883, 450] on img at bounding box center [909, 462] width 83 height 65
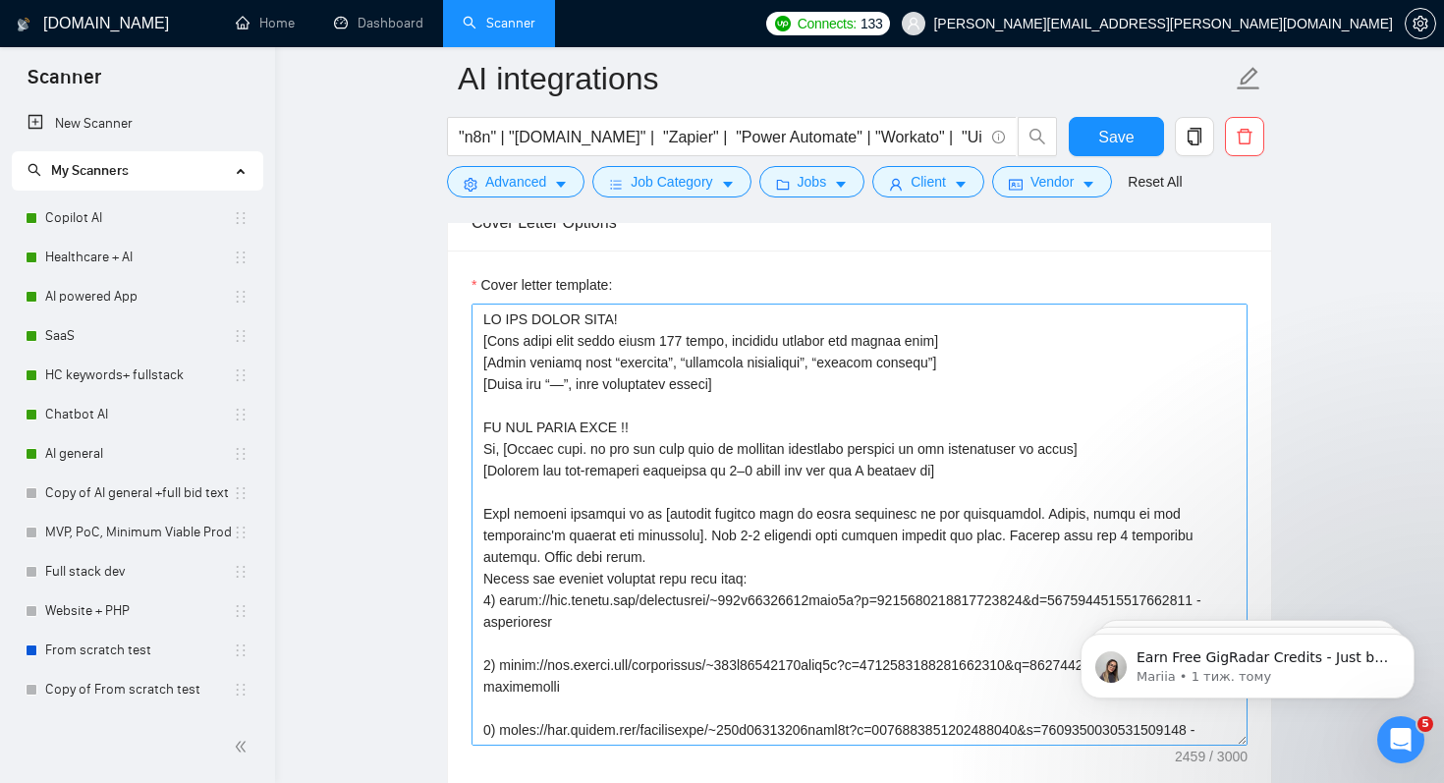
scroll to position [2236, 0]
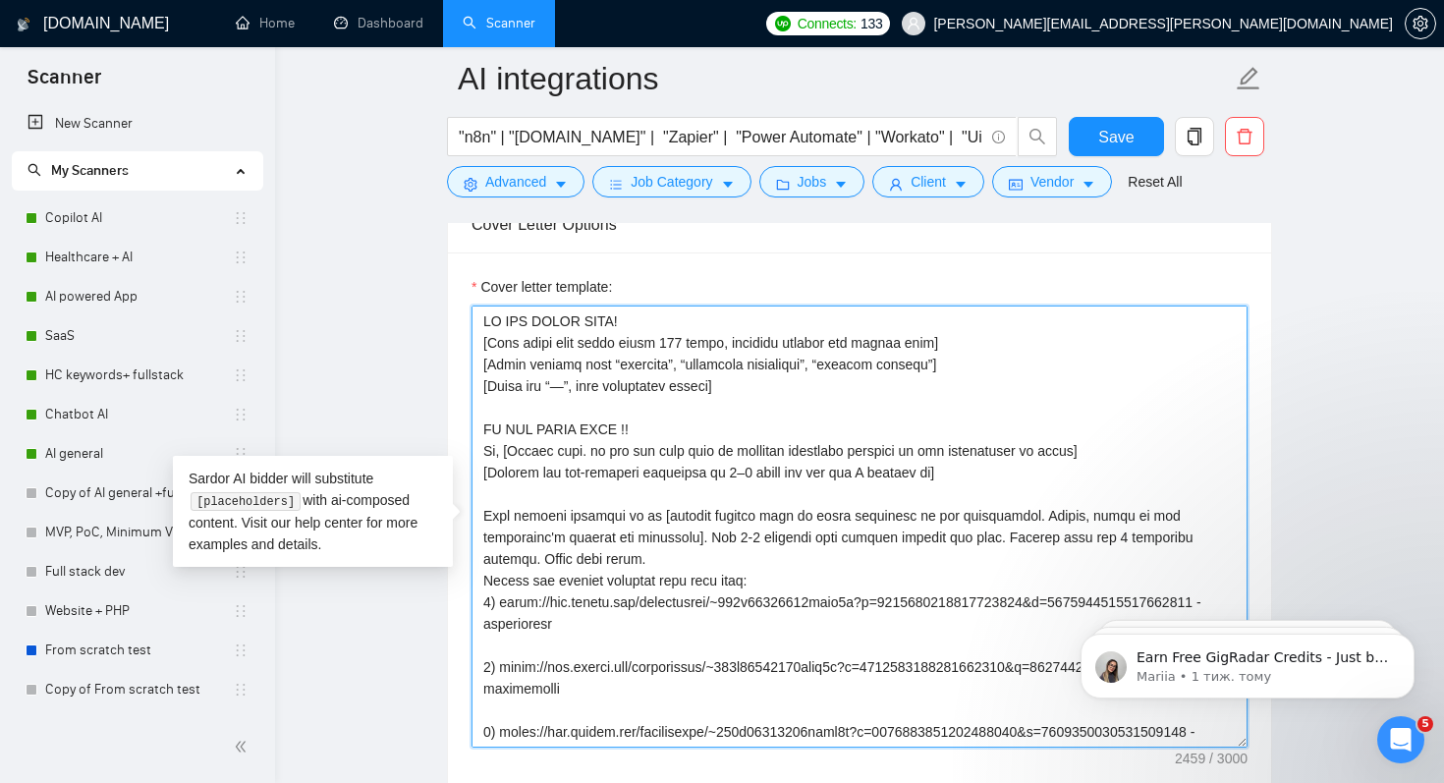
drag, startPoint x: 646, startPoint y: 429, endPoint x: 480, endPoint y: 428, distance: 165.1
click at [480, 428] on textarea "Cover letter template:" at bounding box center [860, 527] width 776 height 442
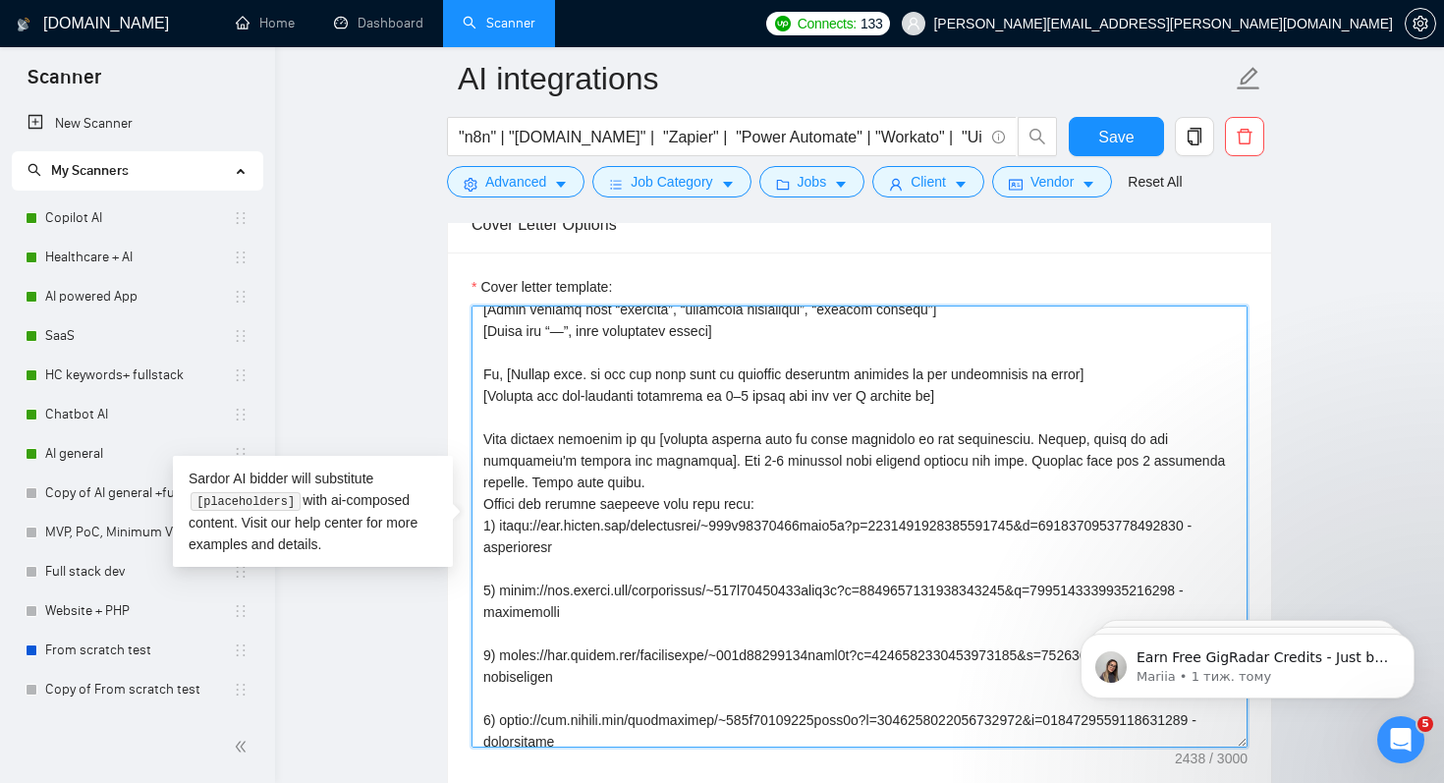
scroll to position [52, 0]
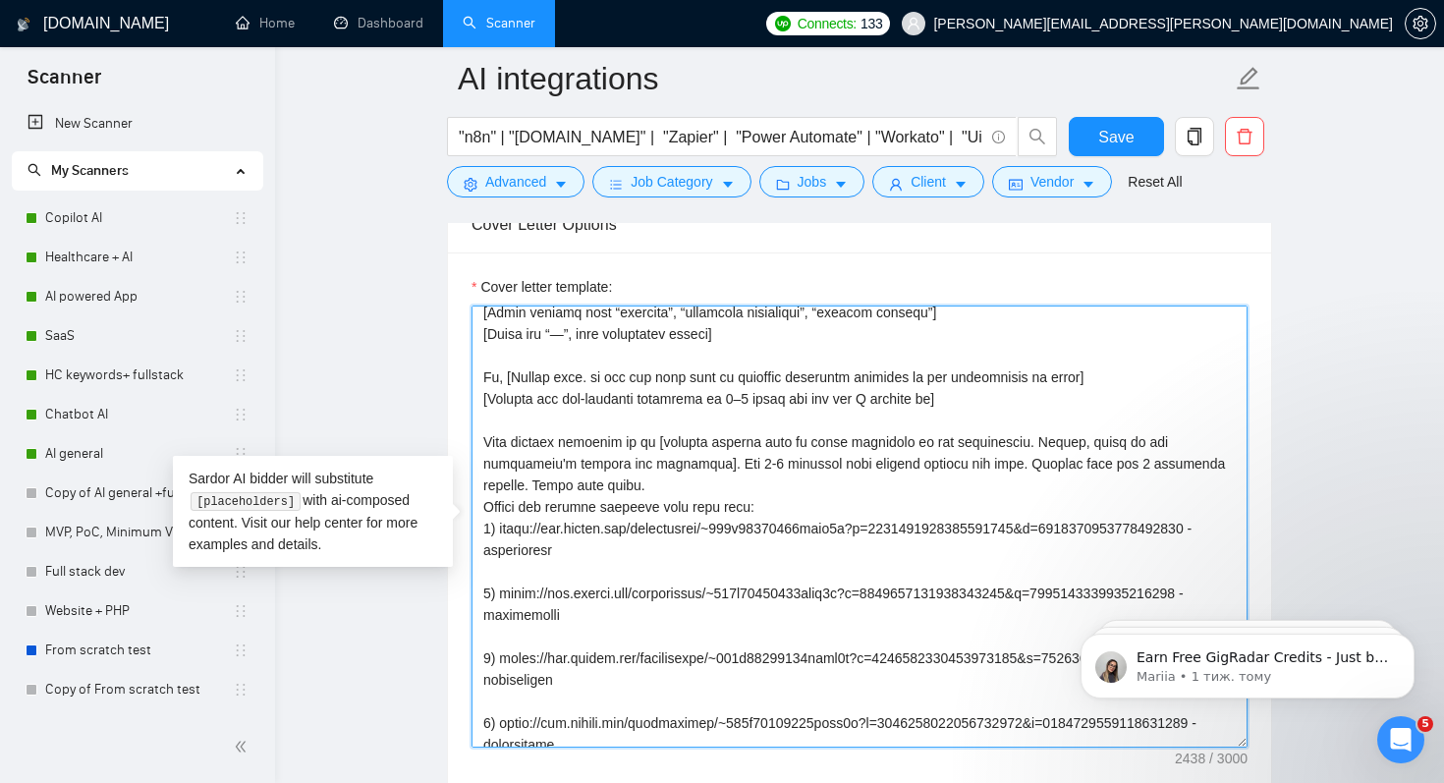
click at [966, 399] on textarea "Cover letter template:" at bounding box center [860, 527] width 776 height 442
paste textarea "We are a full-stack development team specializing in CRM/ERP integrations, cust…"
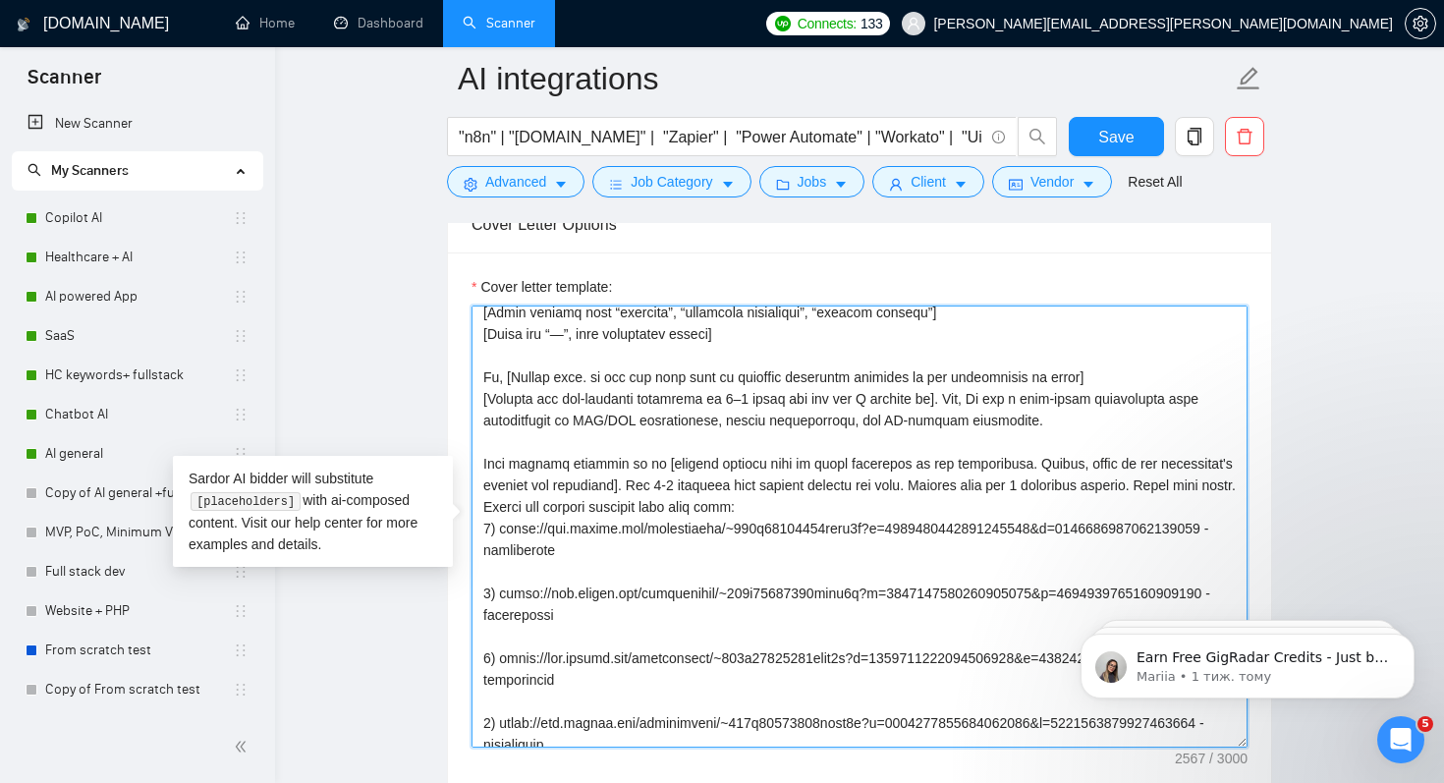
click at [1003, 397] on textarea "Cover letter template:" at bounding box center [860, 527] width 776 height 442
drag, startPoint x: 579, startPoint y: 421, endPoint x: 881, endPoint y: 413, distance: 302.7
click at [881, 413] on textarea "Cover letter template:" at bounding box center [860, 527] width 776 height 442
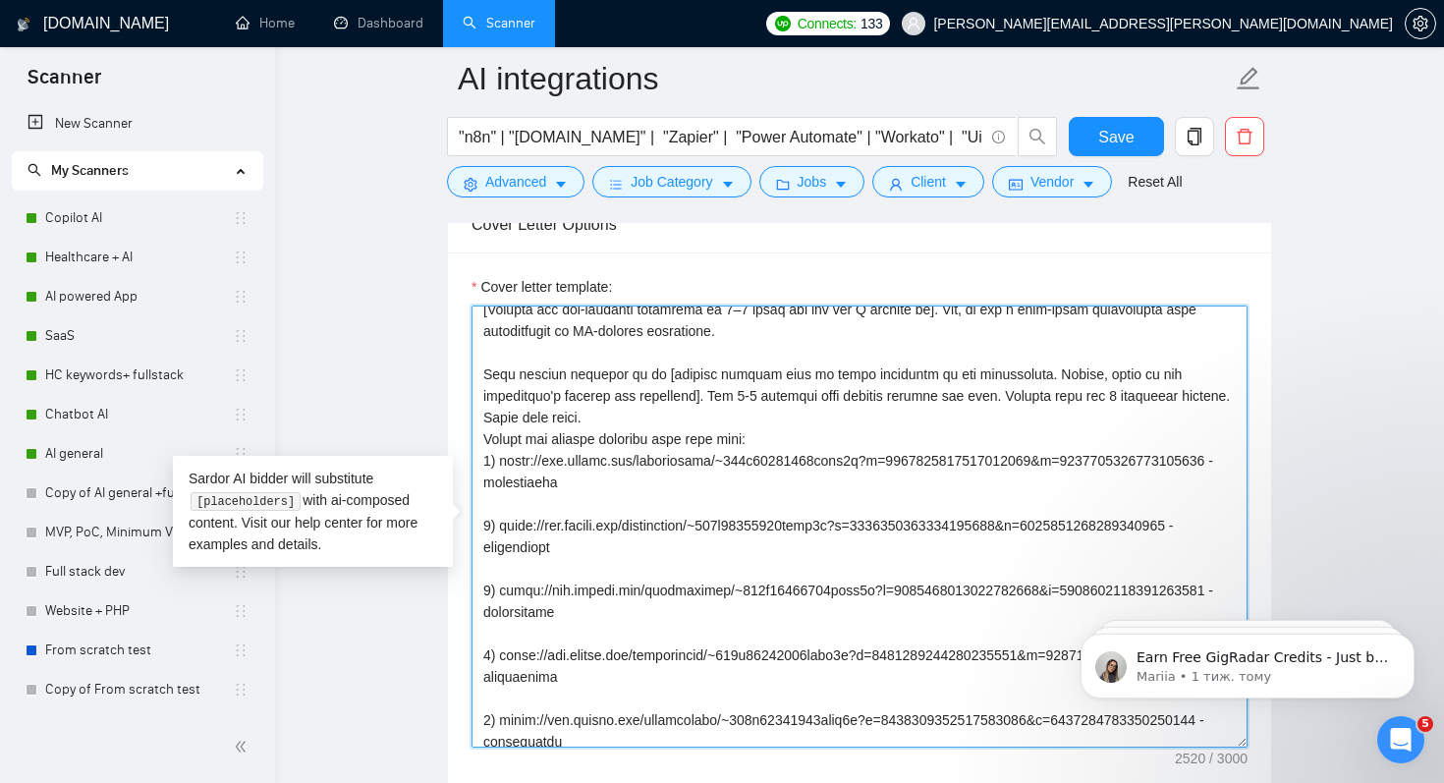
scroll to position [148, 0]
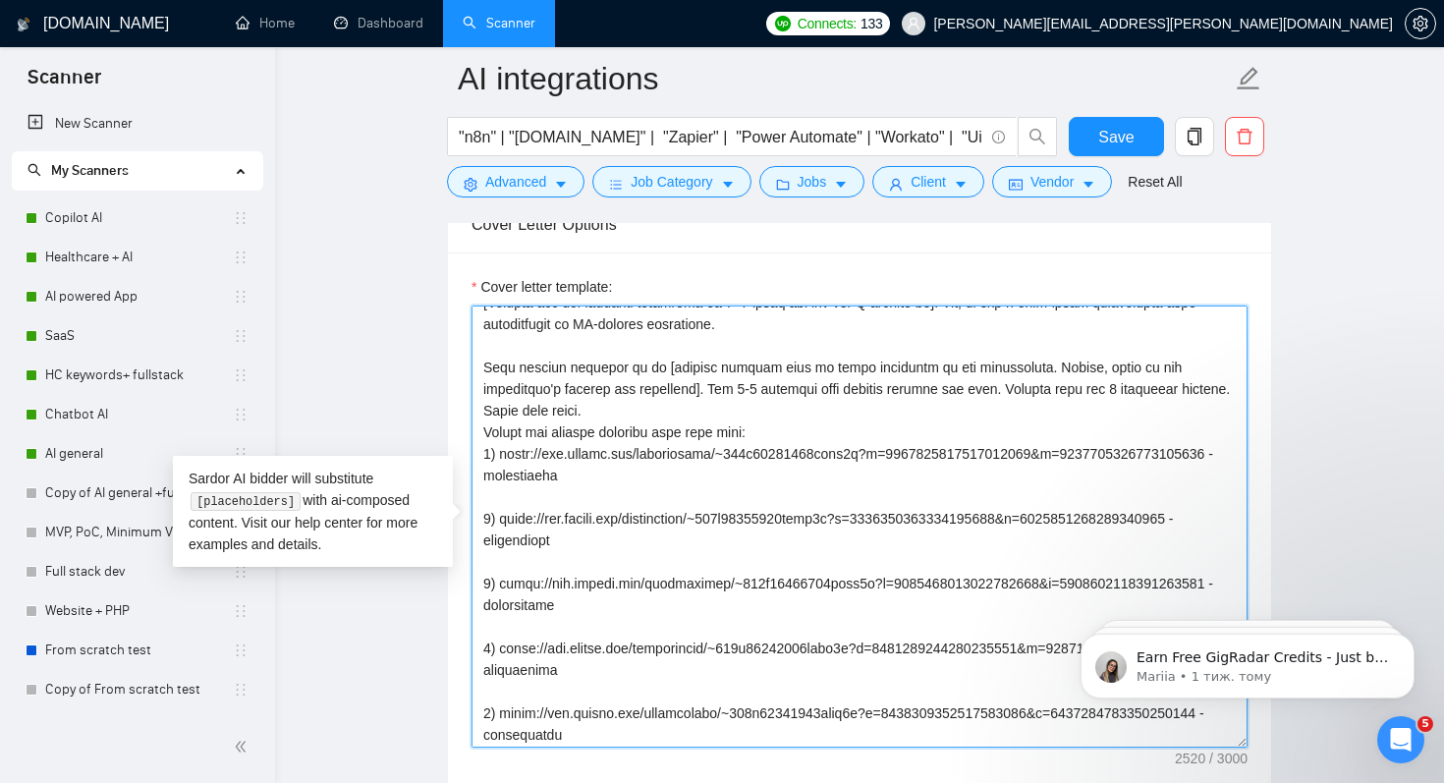
drag, startPoint x: 500, startPoint y: 449, endPoint x: 847, endPoint y: 472, distance: 347.6
click at [847, 472] on textarea "Cover letter template:" at bounding box center [860, 527] width 776 height 442
paste textarea "p=1950918380600705024"
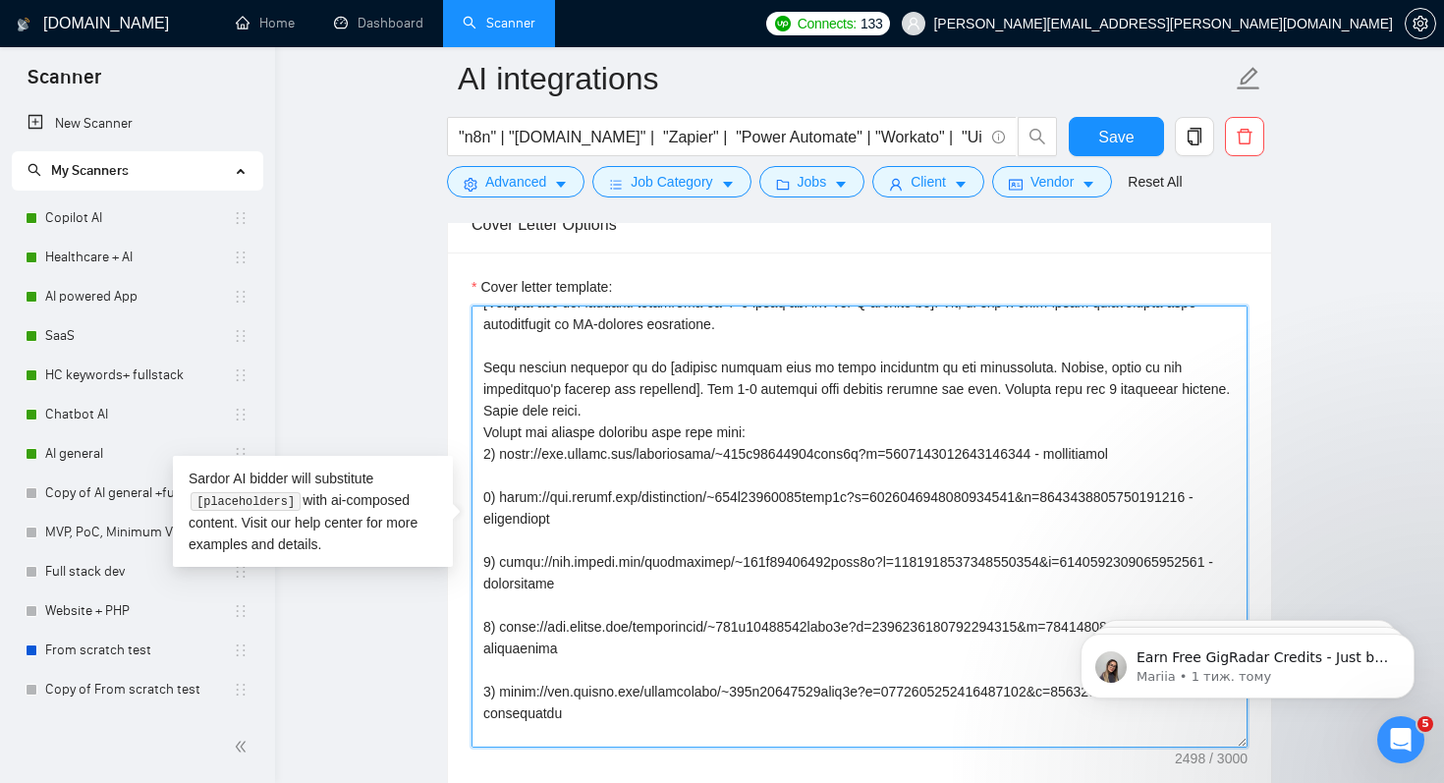
drag, startPoint x: 501, startPoint y: 499, endPoint x: 846, endPoint y: 514, distance: 345.2
click at [846, 514] on textarea "Cover letter template:" at bounding box center [860, 527] width 776 height 442
paste textarea "p=1950246718839611392"
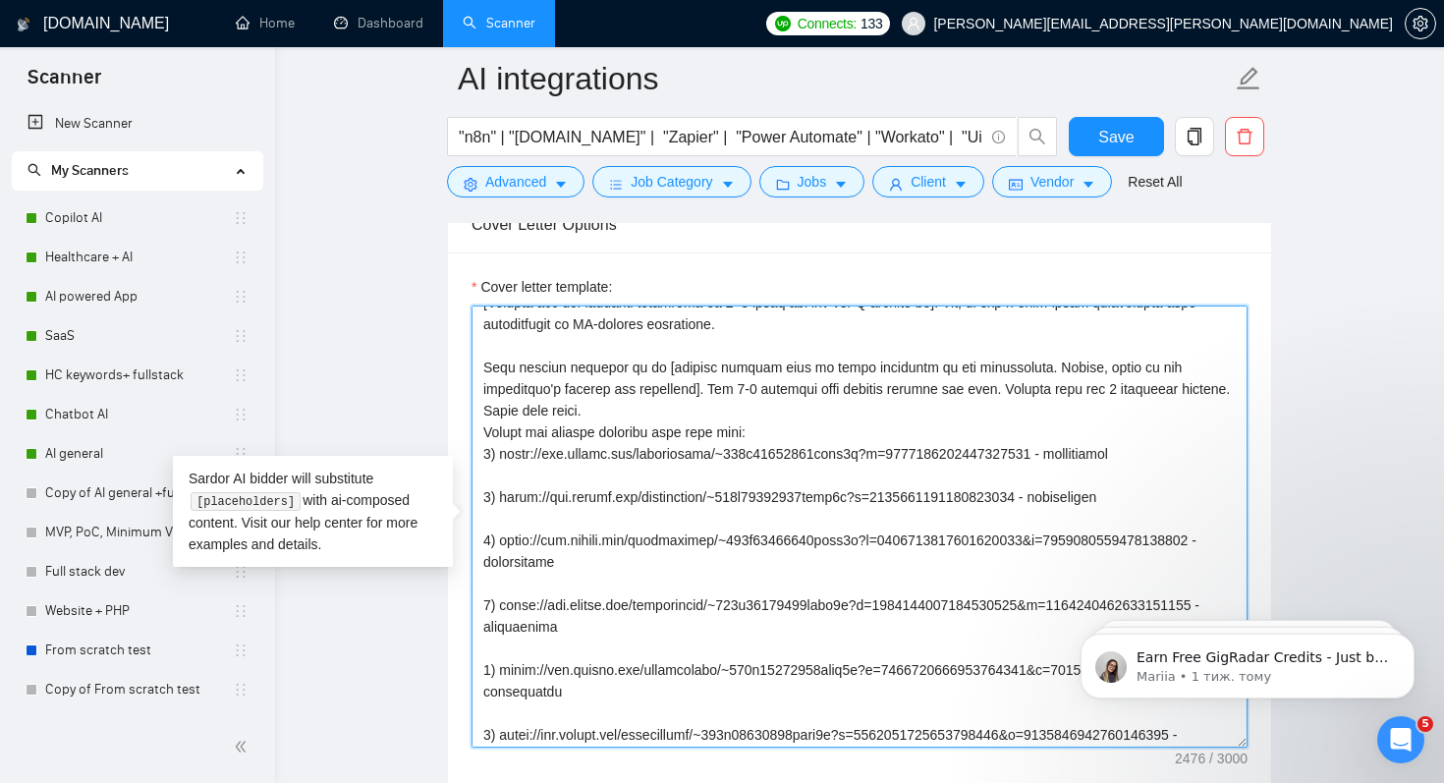
drag, startPoint x: 503, startPoint y: 541, endPoint x: 851, endPoint y: 563, distance: 348.5
click at [851, 563] on textarea "Cover letter template:" at bounding box center [860, 527] width 776 height 442
paste textarea "p=1949818680366215168"
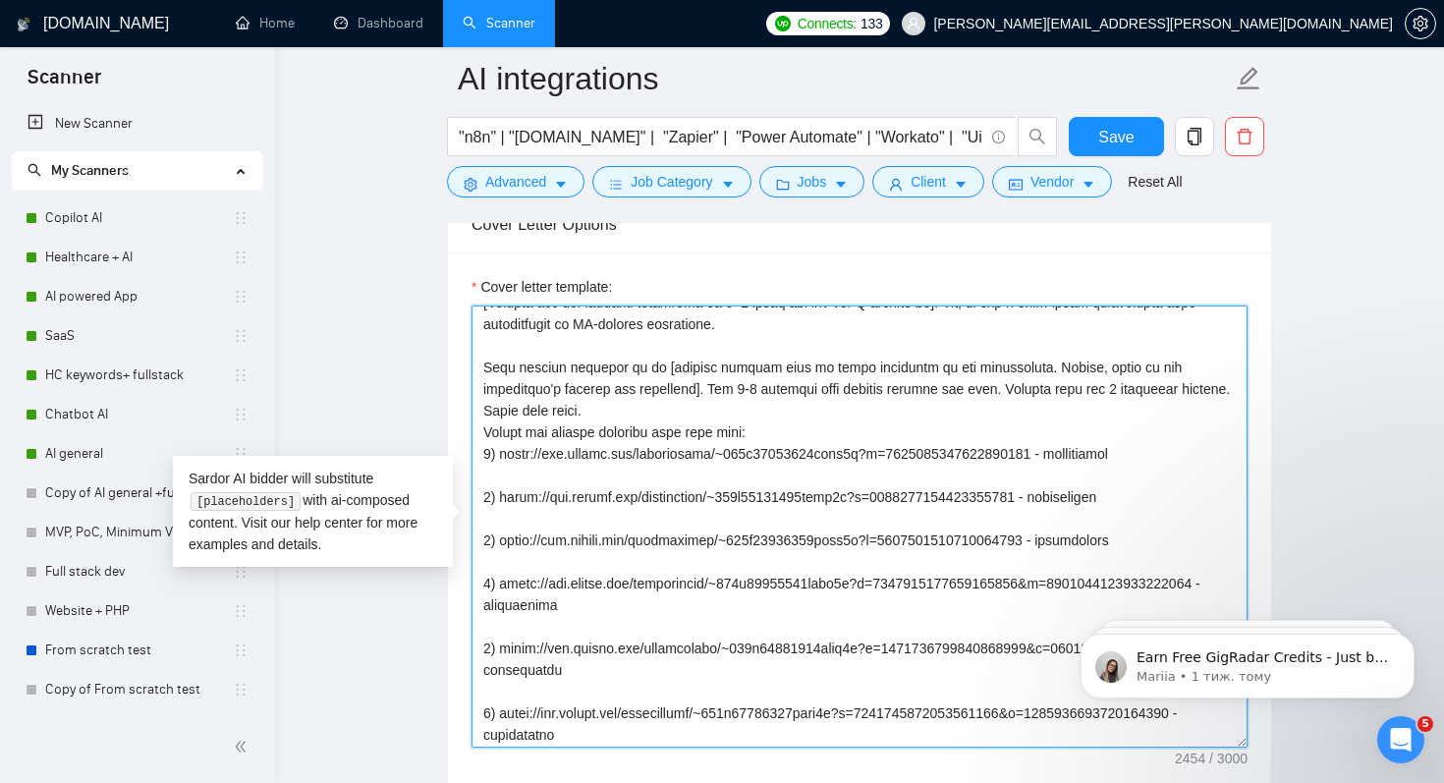
drag, startPoint x: 503, startPoint y: 585, endPoint x: 849, endPoint y: 598, distance: 346.1
click at [849, 598] on textarea "Cover letter template:" at bounding box center [860, 527] width 776 height 442
paste textarea "p=1948689328250765312"
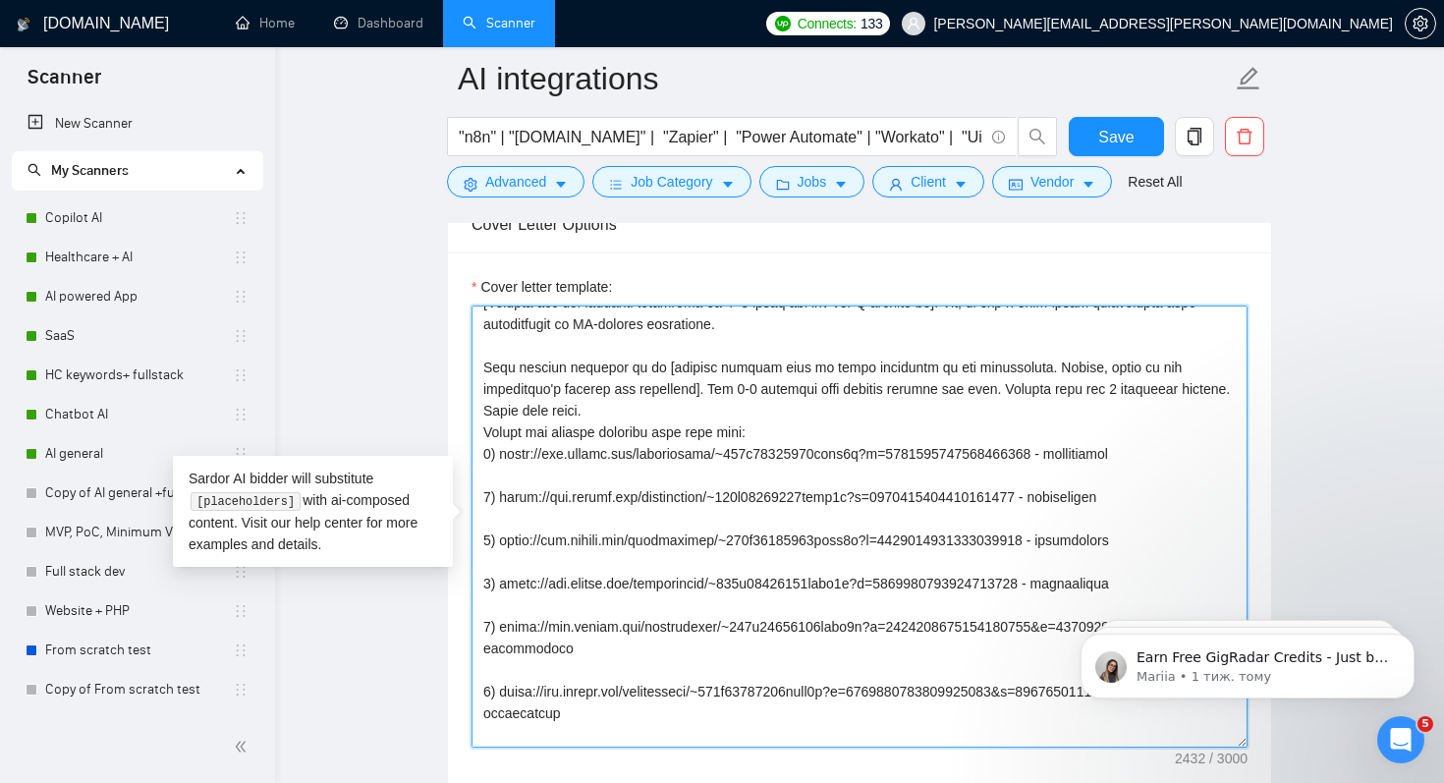
drag, startPoint x: 501, startPoint y: 627, endPoint x: 851, endPoint y: 640, distance: 350.0
click at [851, 640] on textarea "Cover letter template:" at bounding box center [860, 527] width 776 height 442
paste textarea "p=1947633602123931648"
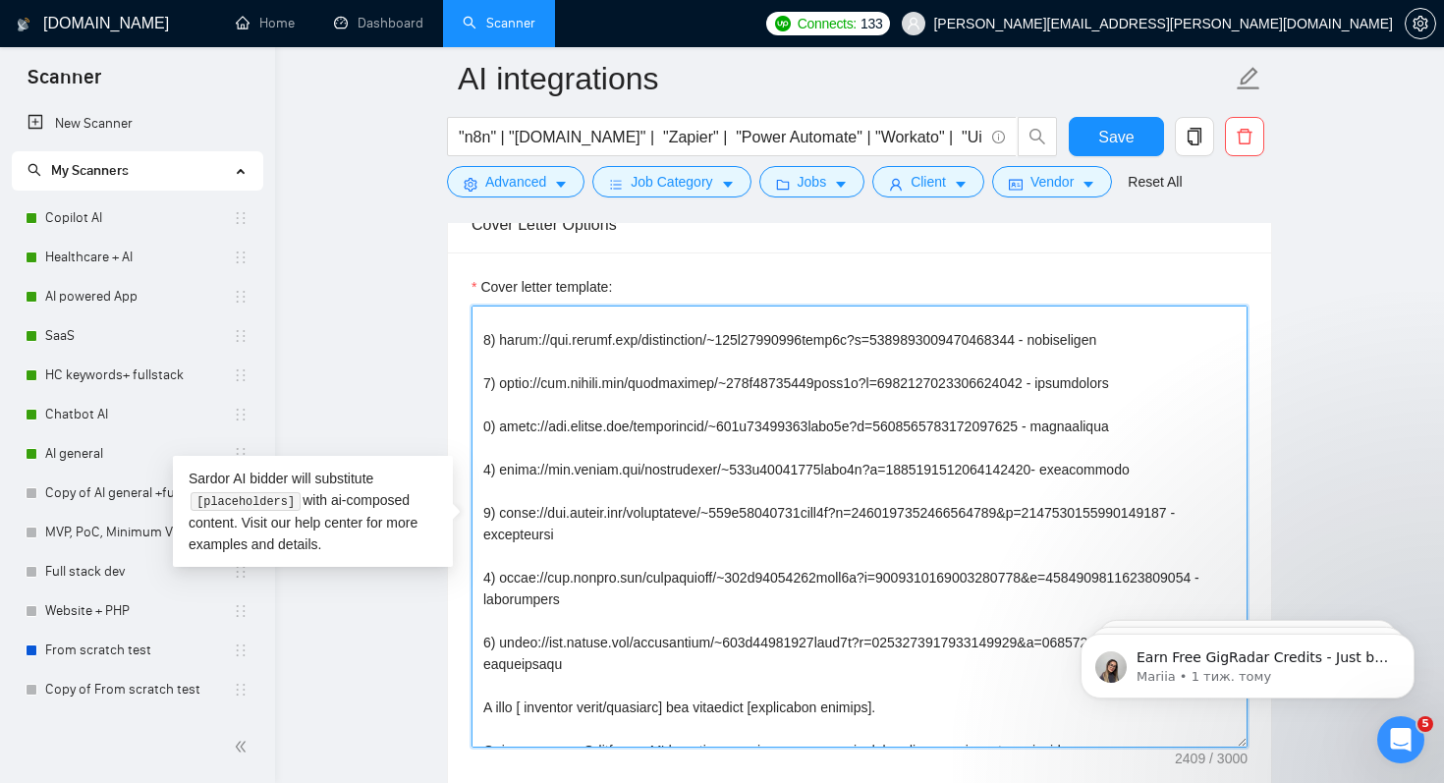
scroll to position [321, 0]
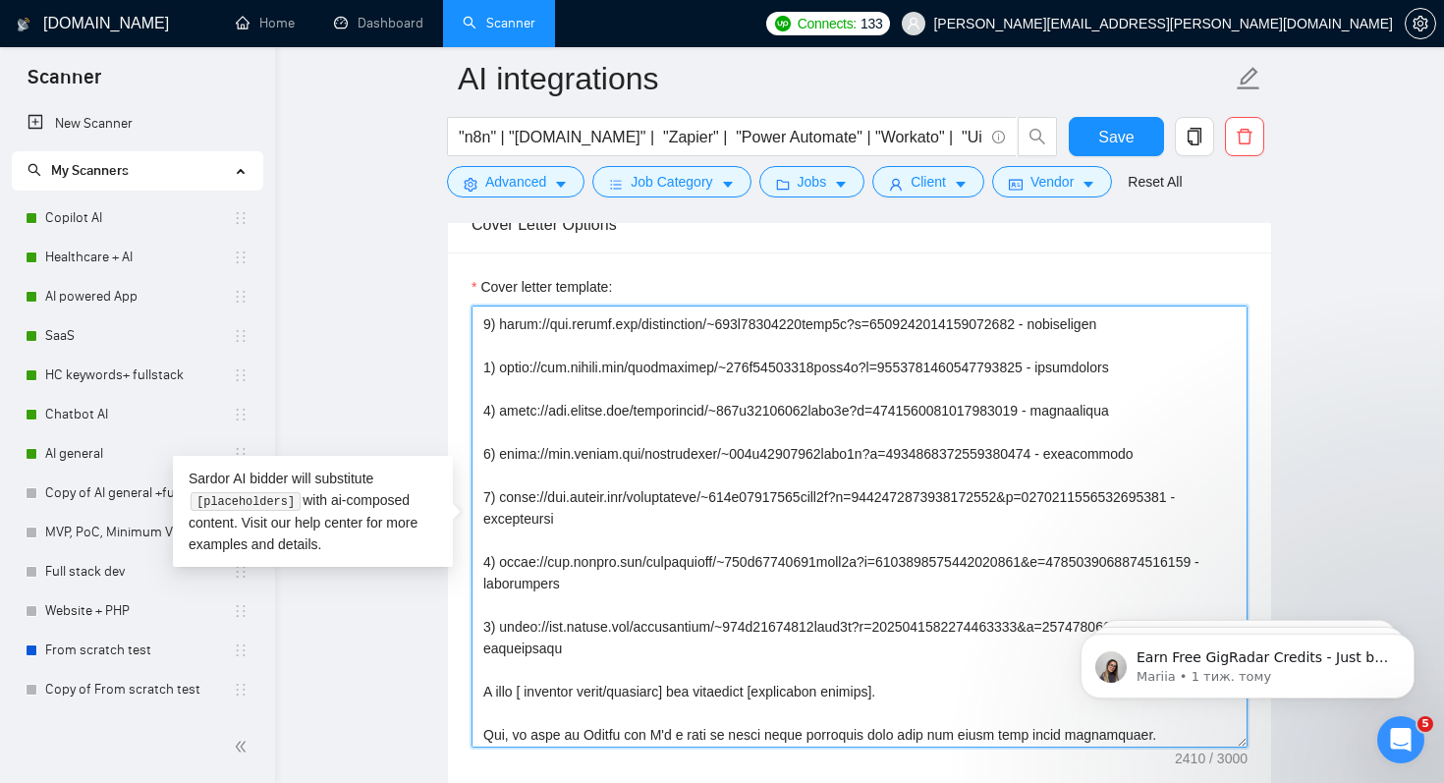
drag, startPoint x: 484, startPoint y: 497, endPoint x: 1009, endPoint y: 679, distance: 555.3
click at [1010, 679] on textarea "Cover letter template:" at bounding box center [860, 527] width 776 height 442
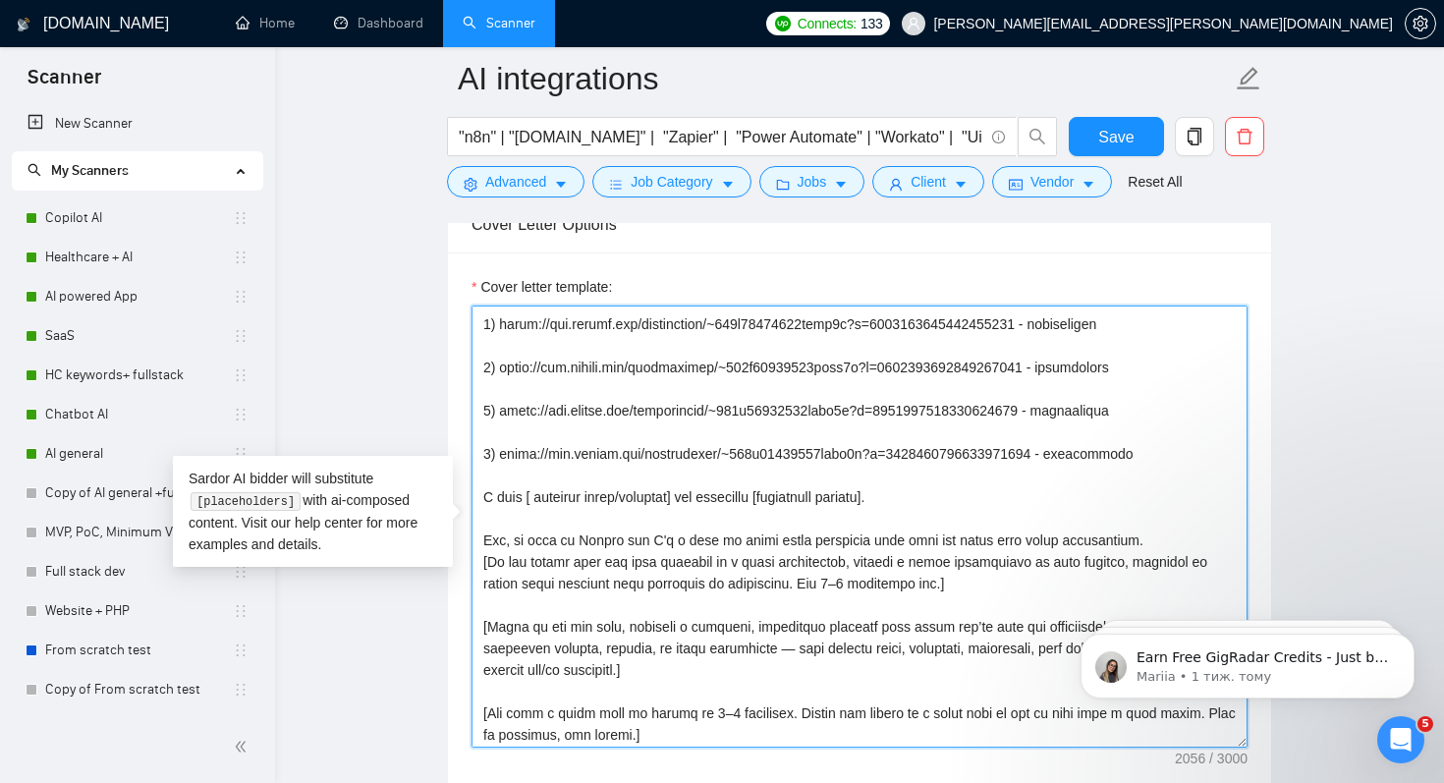
drag, startPoint x: 482, startPoint y: 541, endPoint x: 1168, endPoint y: 541, distance: 685.8
click at [1168, 541] on textarea "Cover letter template:" at bounding box center [860, 527] width 776 height 442
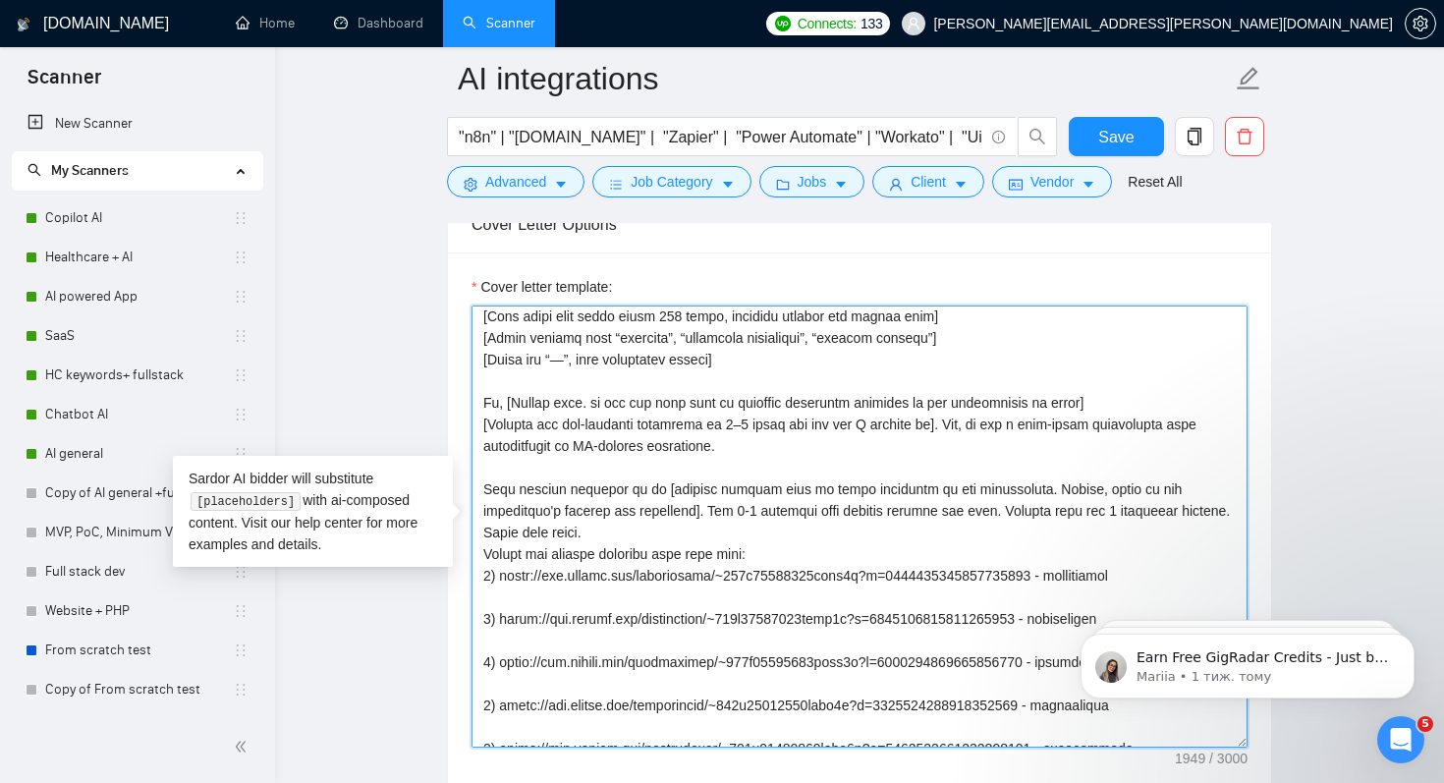
scroll to position [0, 0]
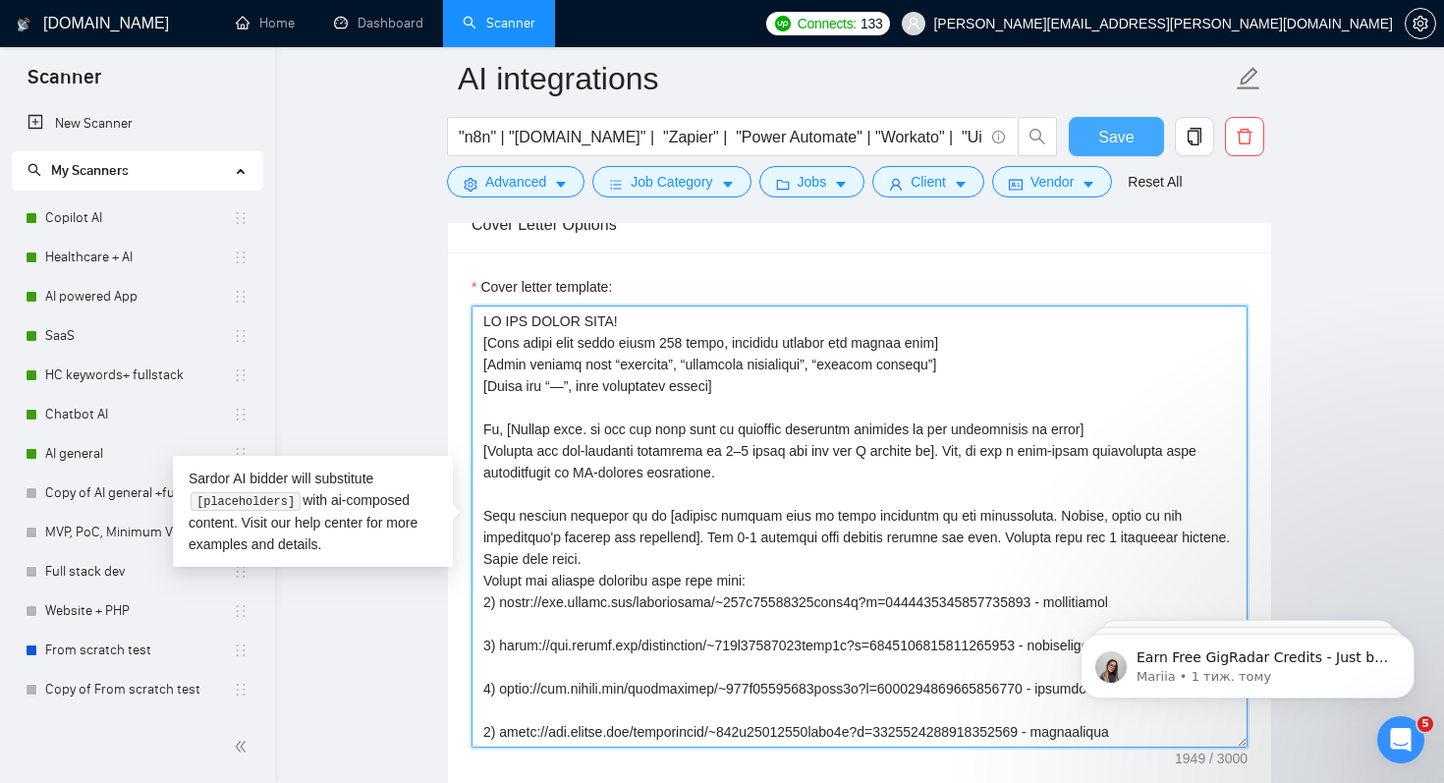
type textarea "WE CAN START ASAP! [Keep total word count under 200 words, combined prompts and…"
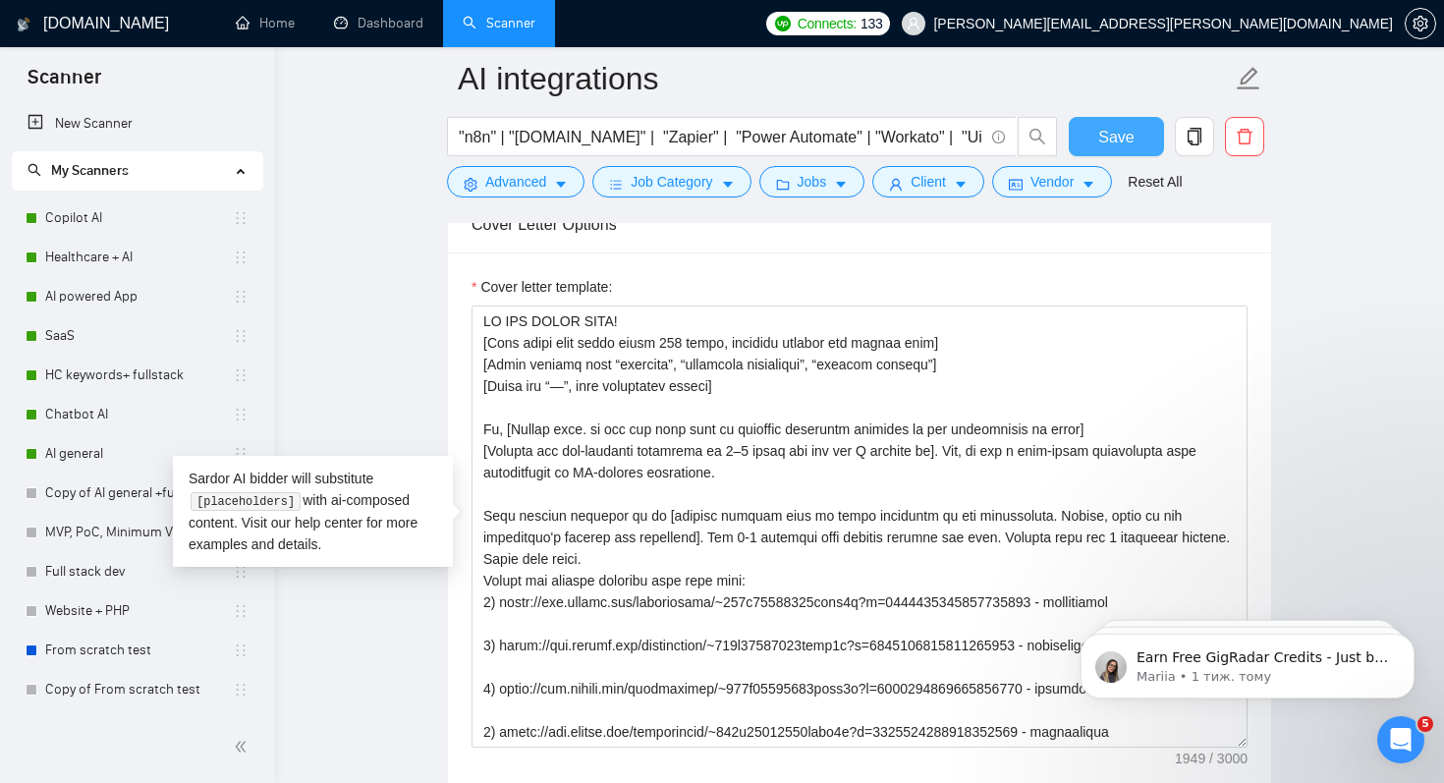
click at [1106, 134] on span "Save" at bounding box center [1115, 137] width 35 height 25
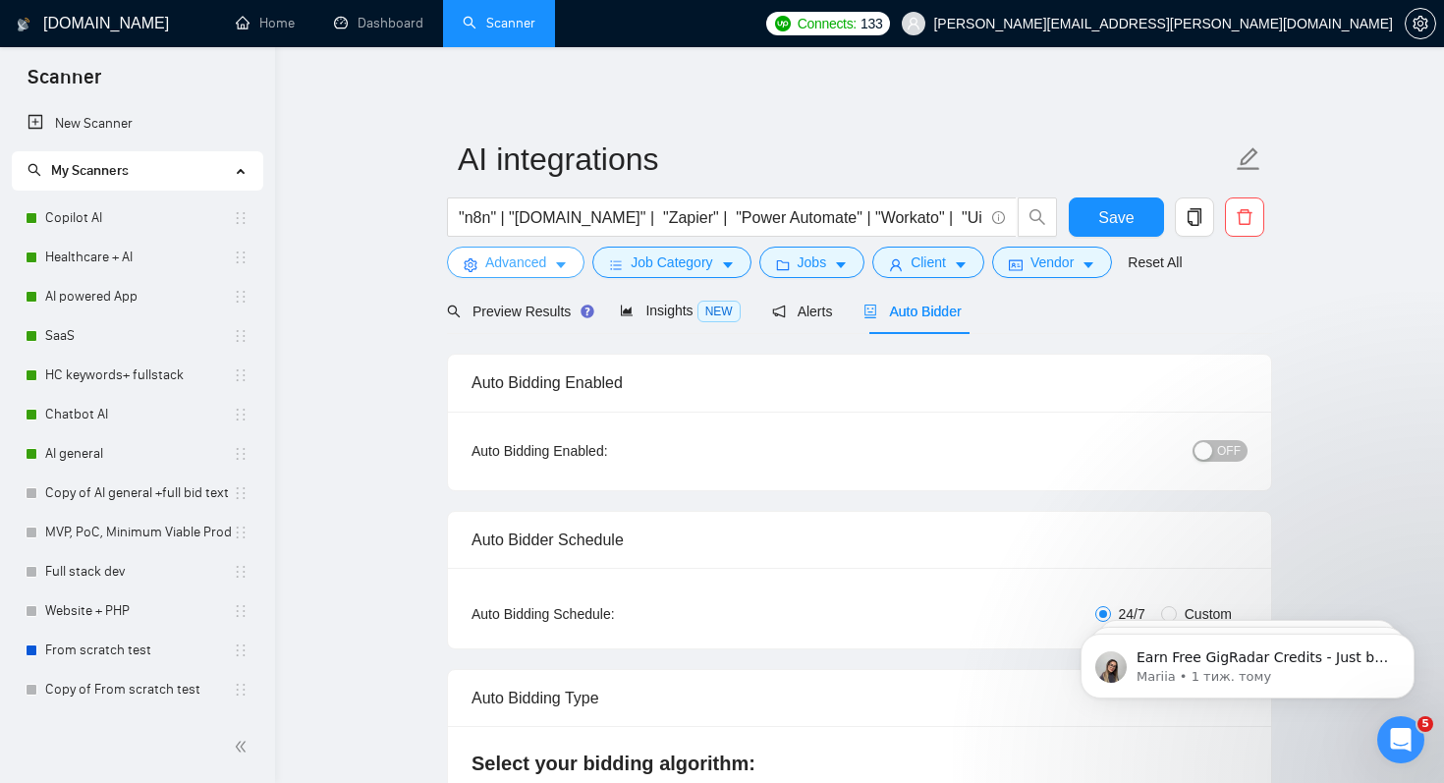
click at [511, 278] on button "Advanced" at bounding box center [516, 262] width 138 height 31
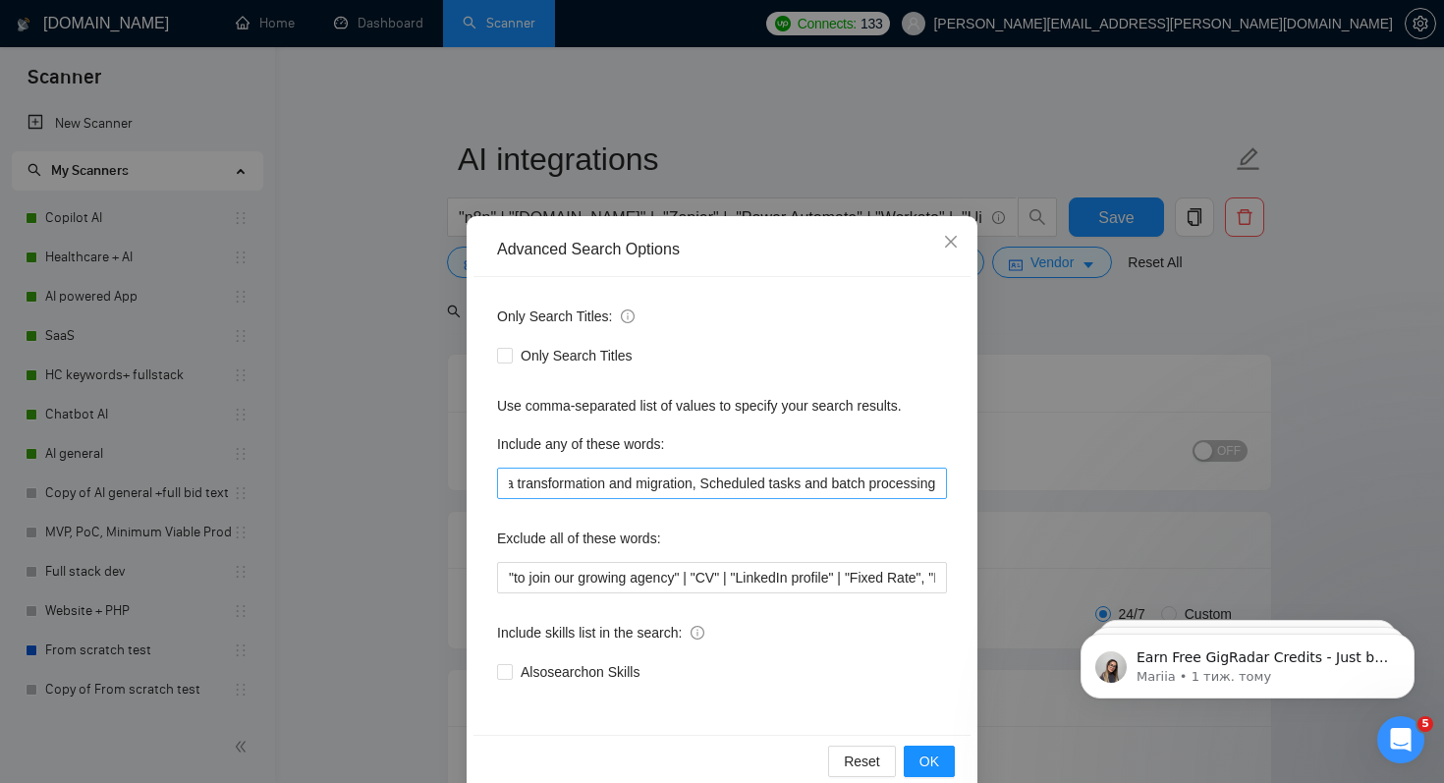
scroll to position [0, 1537]
click at [933, 487] on input "Complex multi-step processes across platforms, Automated reporting and analytic…" at bounding box center [722, 483] width 450 height 31
paste input "Artificial Neural Network Machine Learning API Integration WordPress API Artifi…"
click at [729, 485] on input "Complex multi-step processes across platforms, Automated reporting and analytic…" at bounding box center [722, 483] width 450 height 31
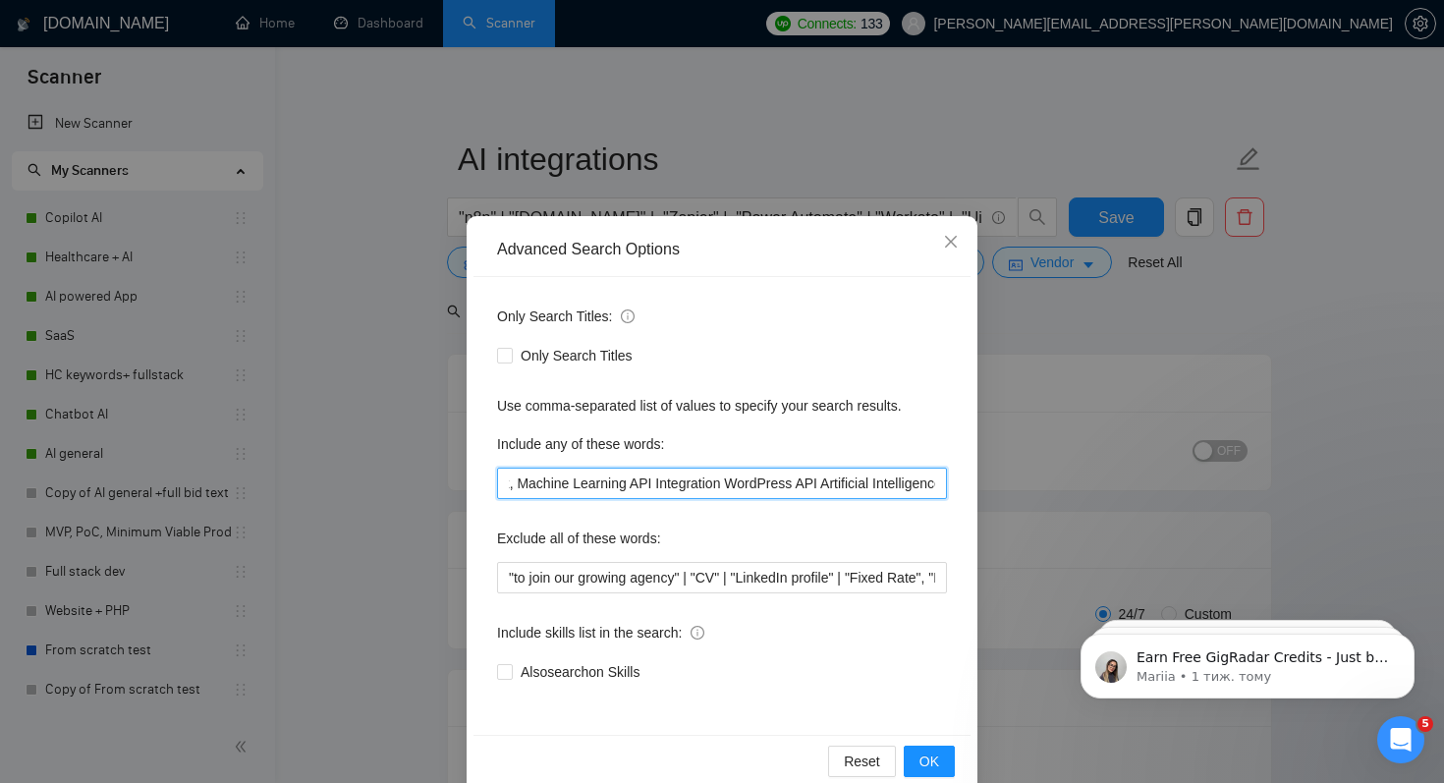
scroll to position [0, 2045]
click at [708, 486] on input "Complex multi-step processes across platforms, Automated reporting and analytic…" at bounding box center [722, 483] width 450 height 31
click at [692, 483] on input "Complex multi-step processes across platforms, Automated reporting and analytic…" at bounding box center [722, 483] width 450 height 31
click at [766, 484] on input "Complex multi-step processes across platforms, Automated reporting and analytic…" at bounding box center [722, 483] width 450 height 31
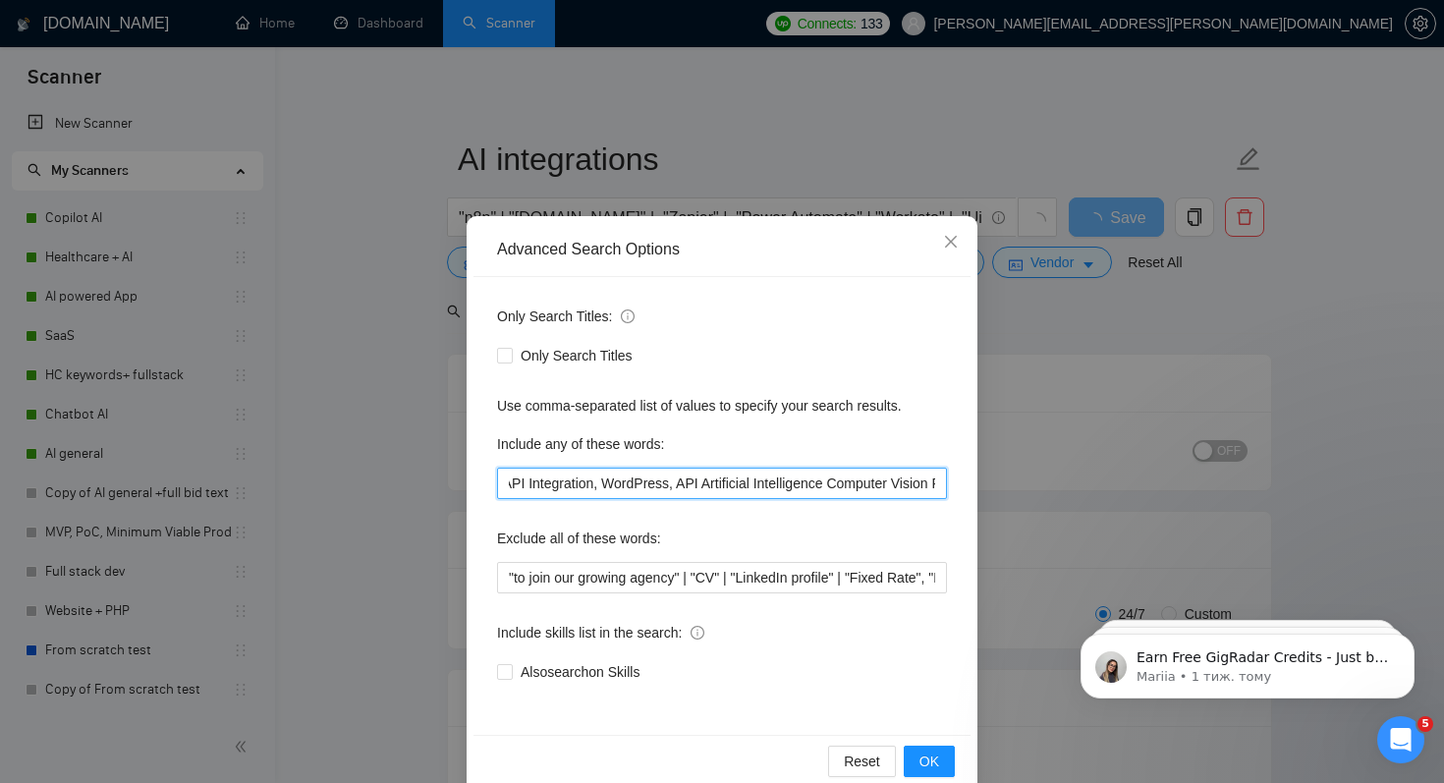
click at [796, 482] on input "Complex multi-step processes across platforms, Automated reporting and analytic…" at bounding box center [722, 483] width 450 height 31
click at [785, 485] on input "Complex multi-step processes across platforms, Automated reporting and analytic…" at bounding box center [722, 483] width 450 height 31
click at [780, 484] on input "Complex multi-step processes across platforms, Automated reporting and analytic…" at bounding box center [722, 483] width 450 height 31
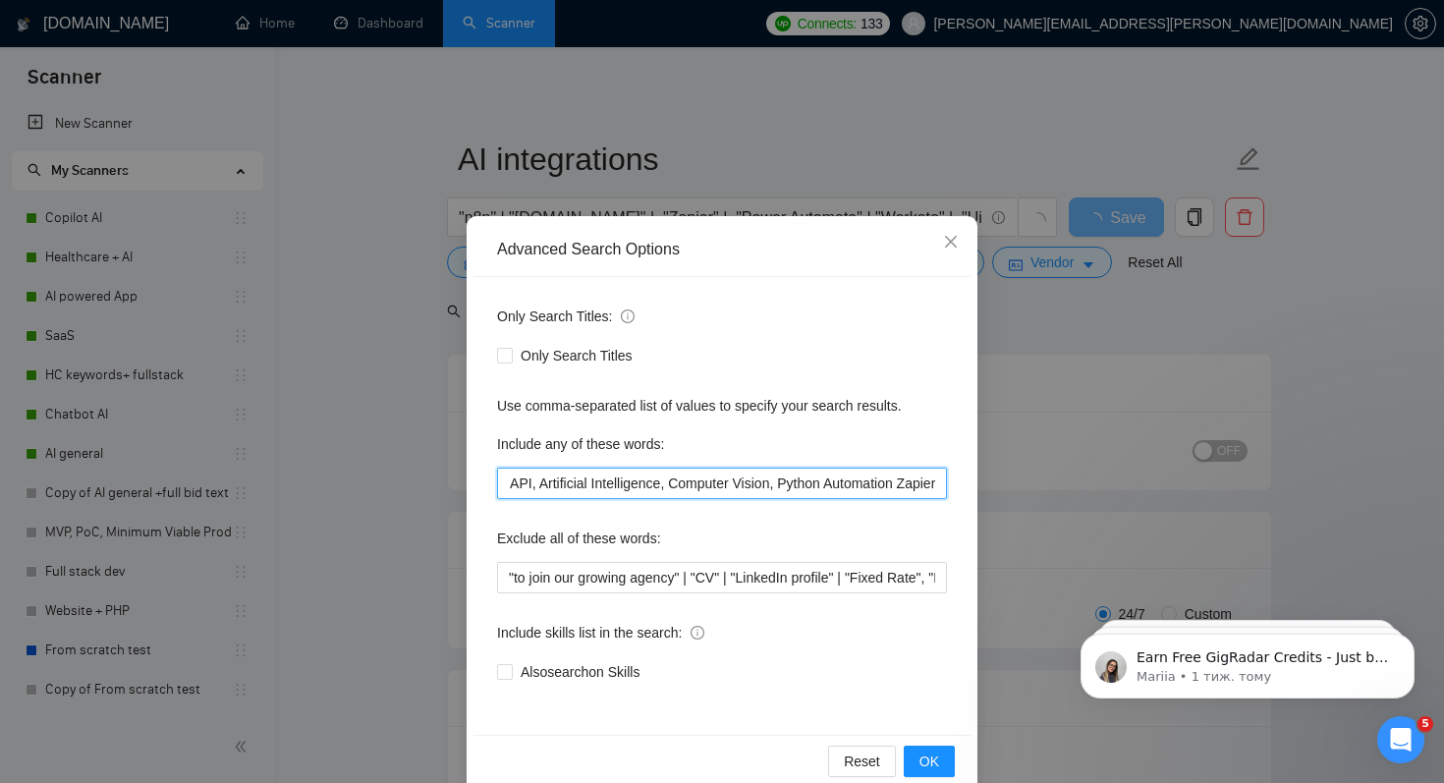
scroll to position [0, 2448]
click at [812, 487] on input "Complex multi-step processes across platforms, Automated reporting and analytic…" at bounding box center [722, 483] width 450 height 31
click at [891, 478] on input "Complex multi-step processes across platforms, Automated reporting and analytic…" at bounding box center [722, 483] width 450 height 31
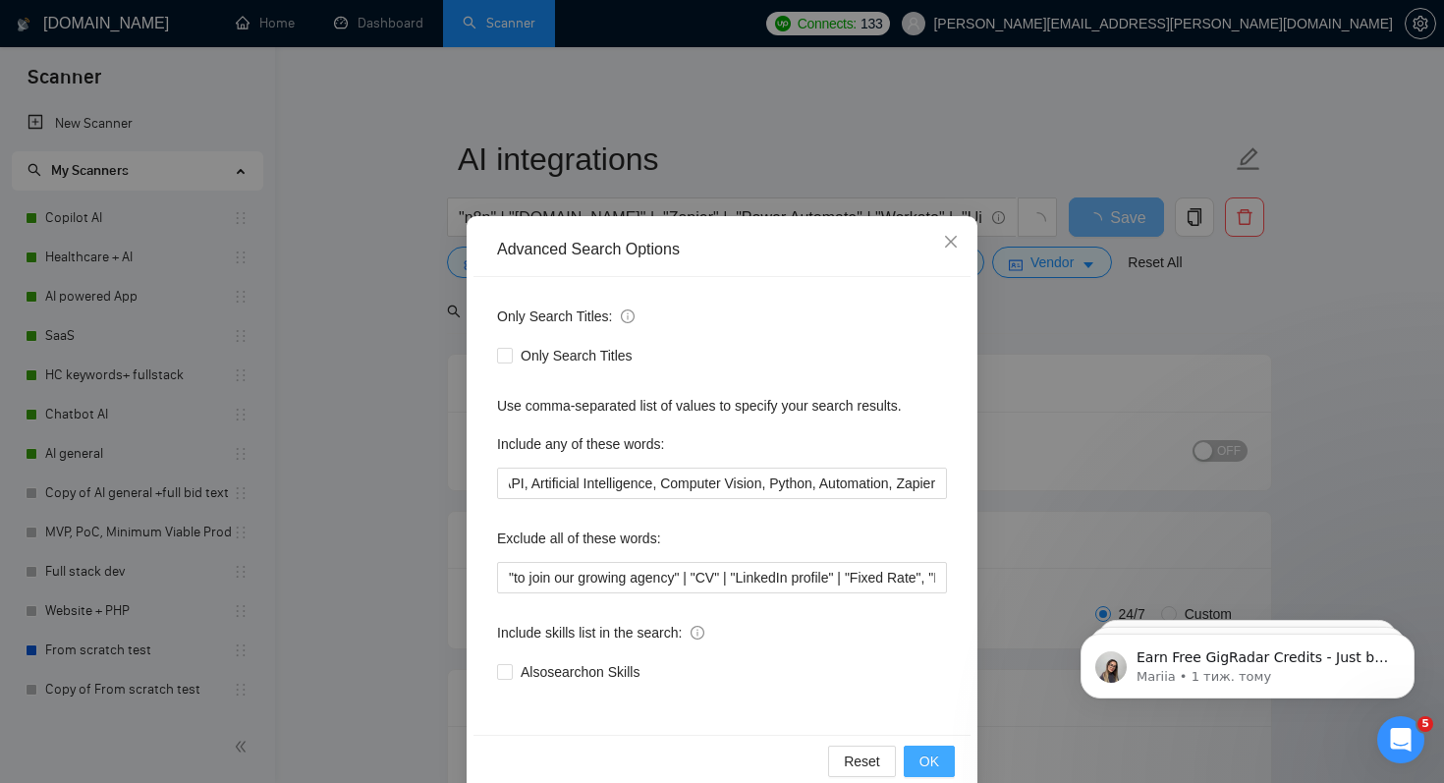
click at [918, 754] on button "OK" at bounding box center [929, 761] width 51 height 31
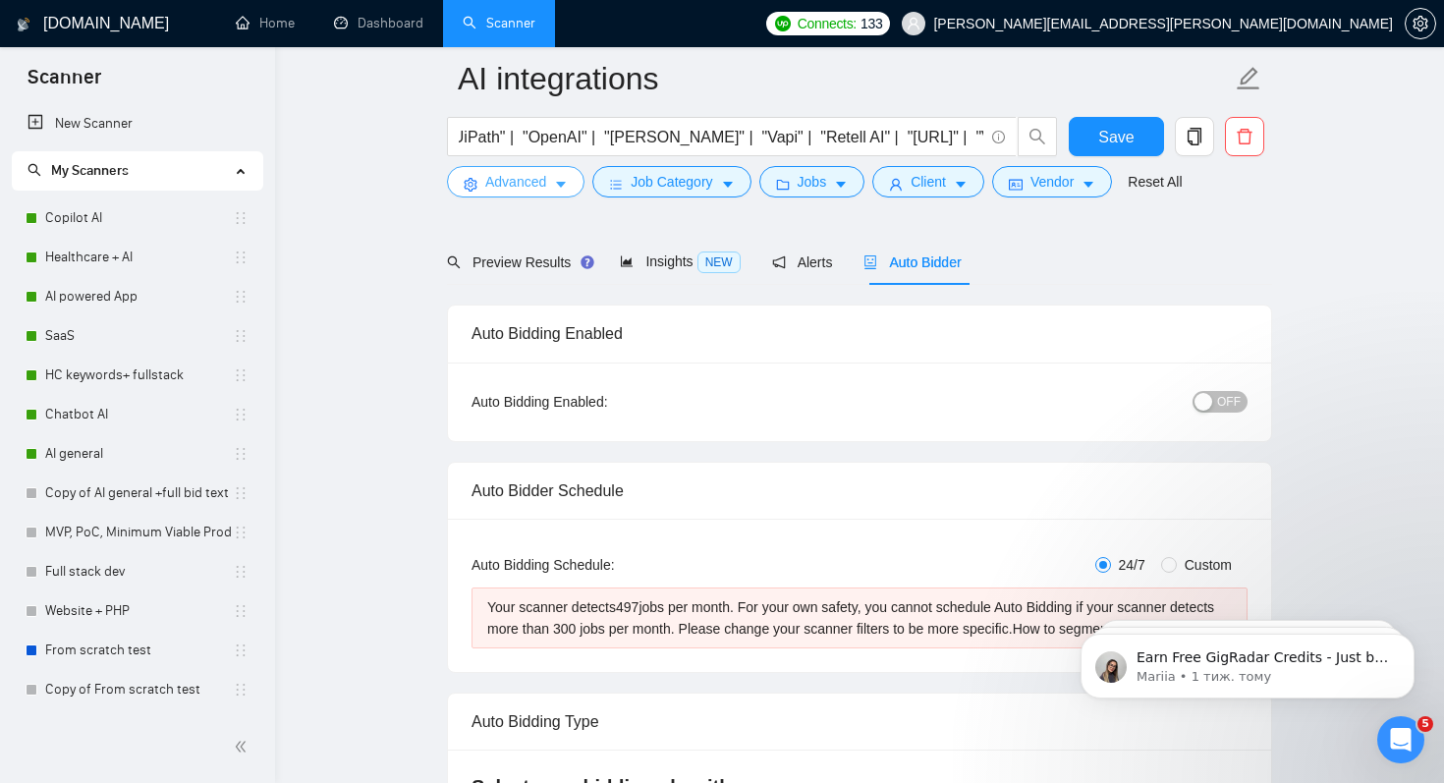
scroll to position [114, 0]
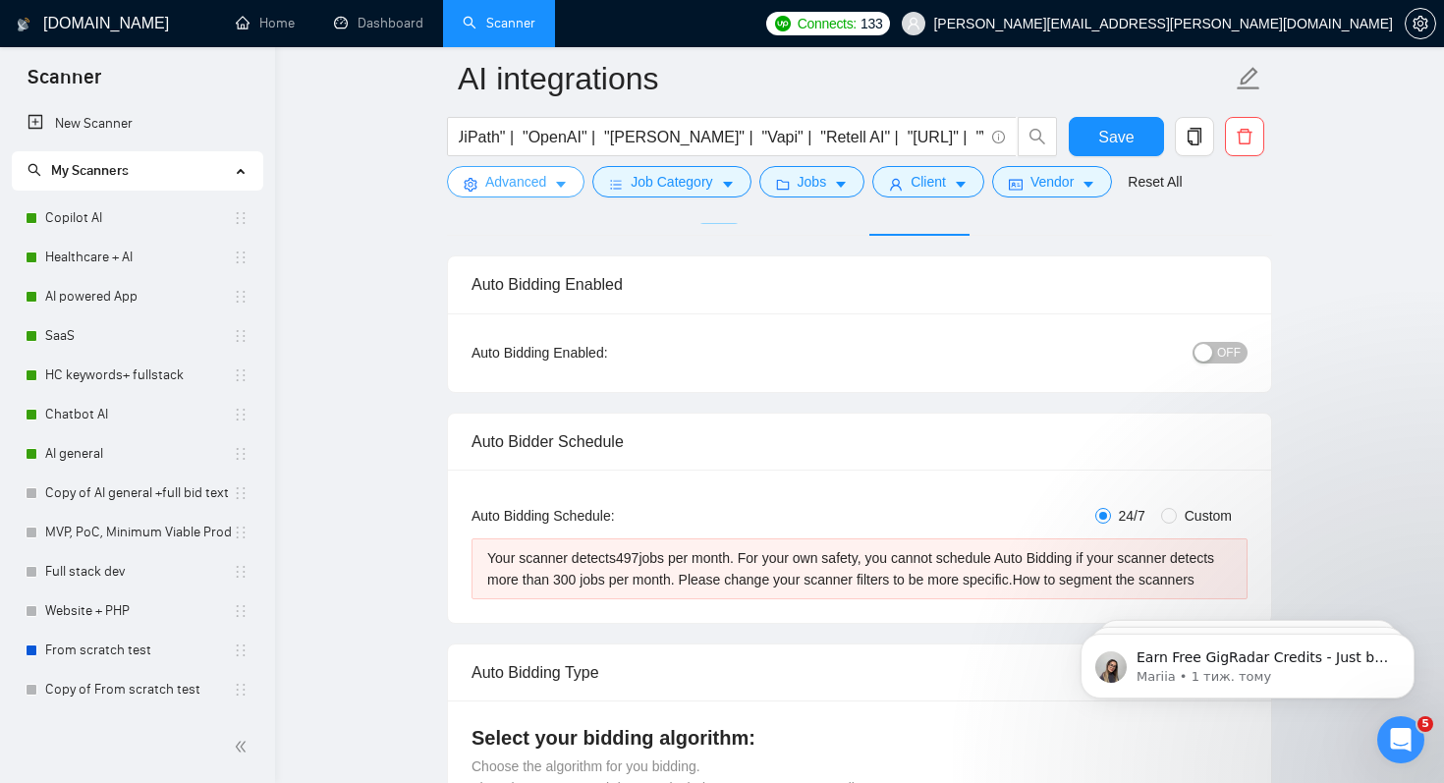
click at [544, 186] on span "Advanced" at bounding box center [515, 182] width 61 height 22
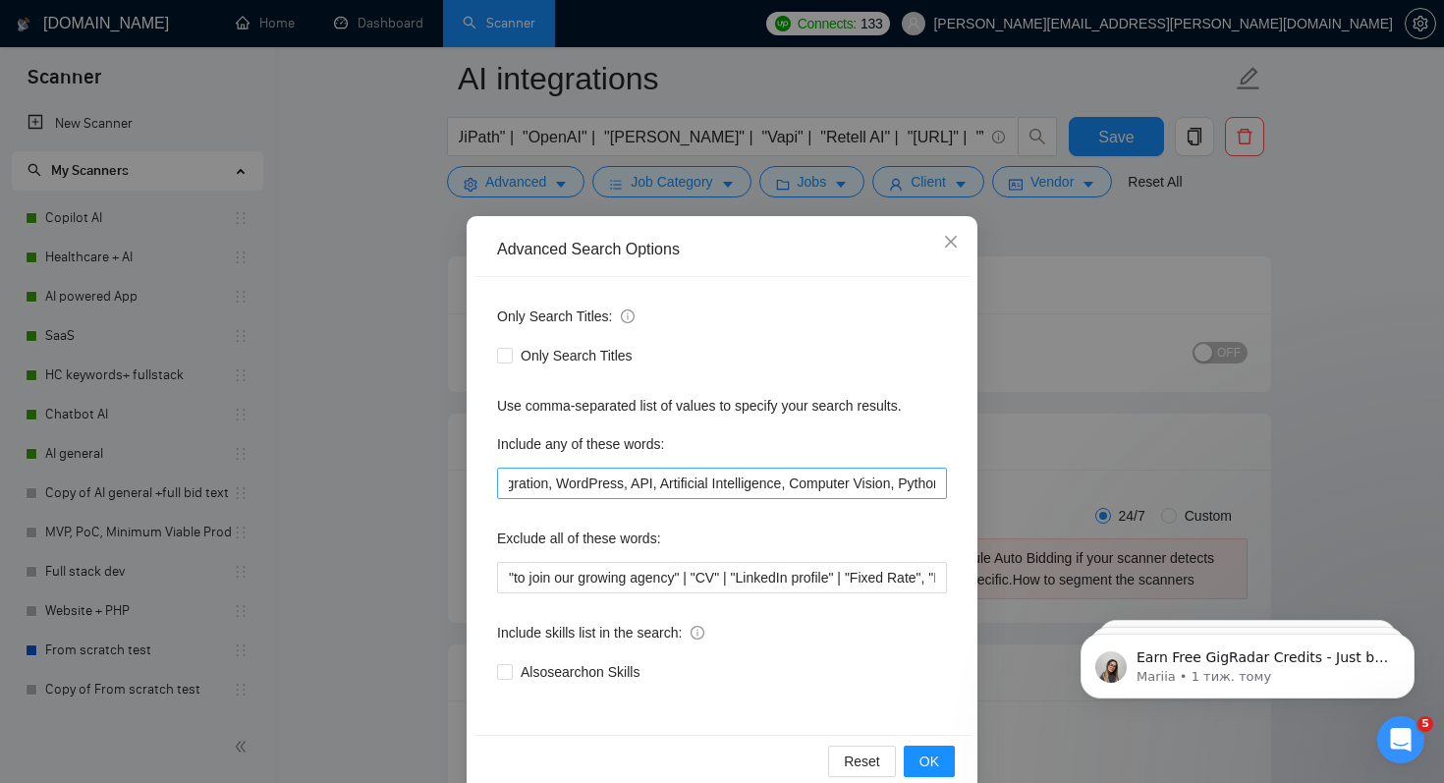
scroll to position [0, 2217]
drag, startPoint x: 646, startPoint y: 485, endPoint x: 720, endPoint y: 484, distance: 74.7
click at [721, 485] on input "Complex multi-step processes across platforms, Automated reporting and analytic…" at bounding box center [722, 483] width 450 height 31
drag, startPoint x: 724, startPoint y: 482, endPoint x: 839, endPoint y: 480, distance: 115.0
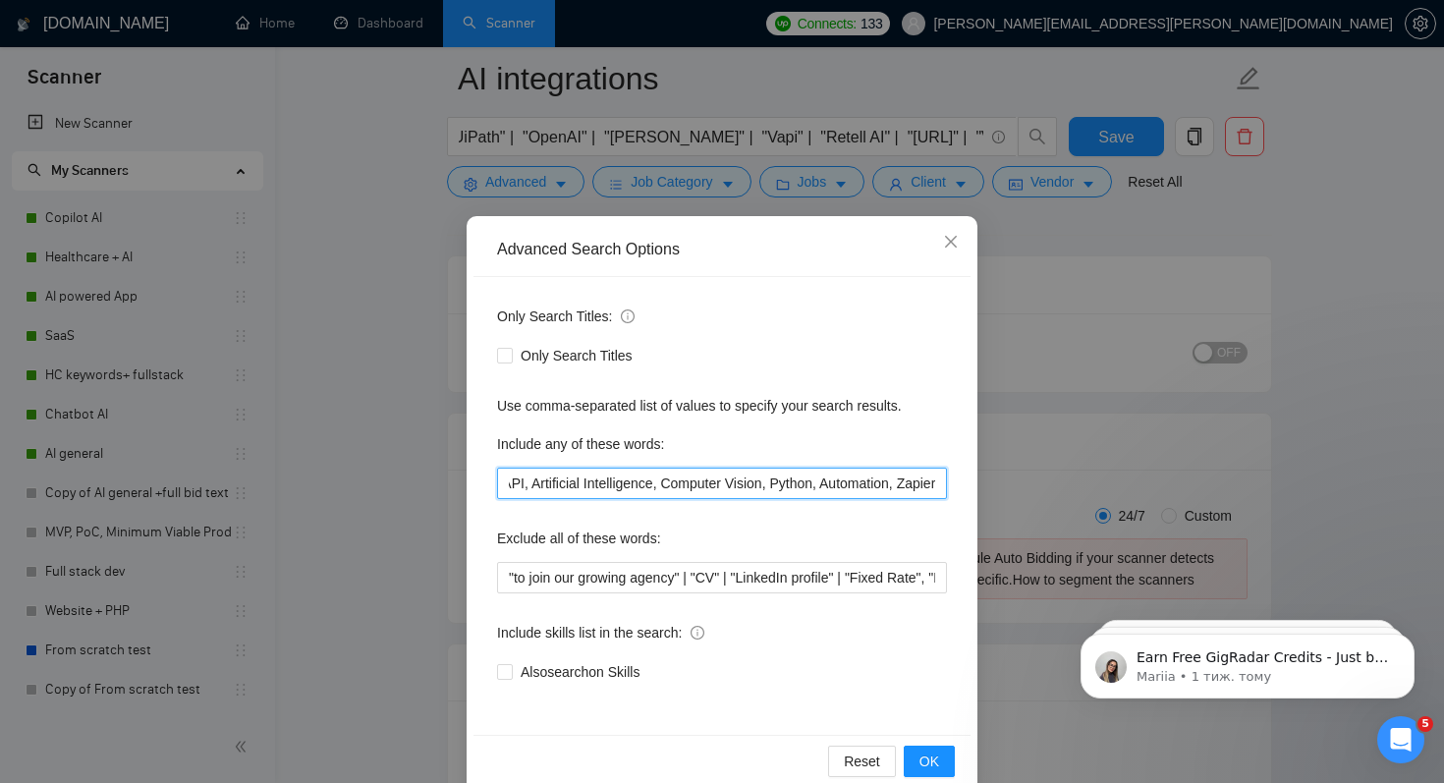
click at [839, 480] on input "Complex multi-step processes across platforms, Automated reporting and analytic…" at bounding box center [722, 483] width 450 height 31
type input "Complex multi-step processes across platforms, Automated reporting and analytic…"
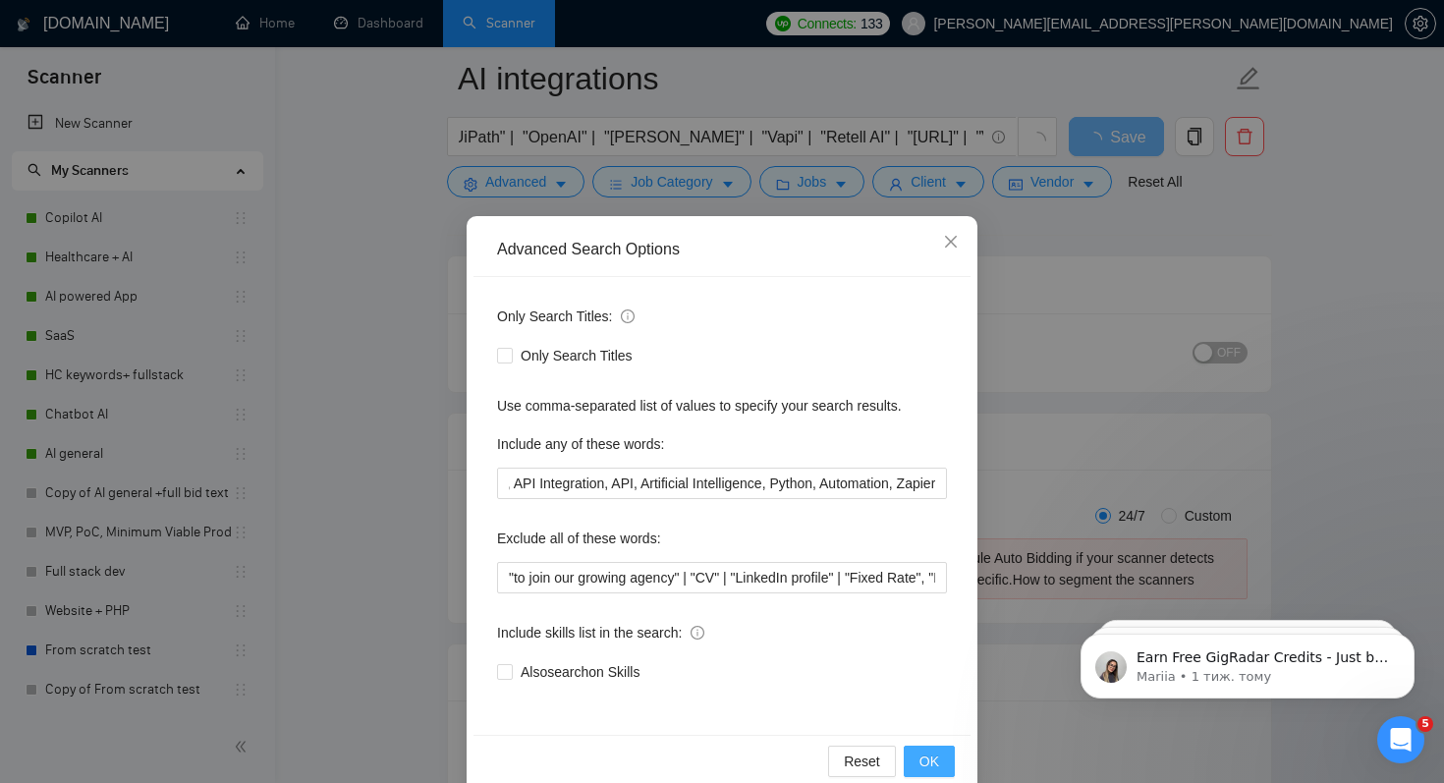
click at [930, 753] on span "OK" at bounding box center [930, 762] width 20 height 22
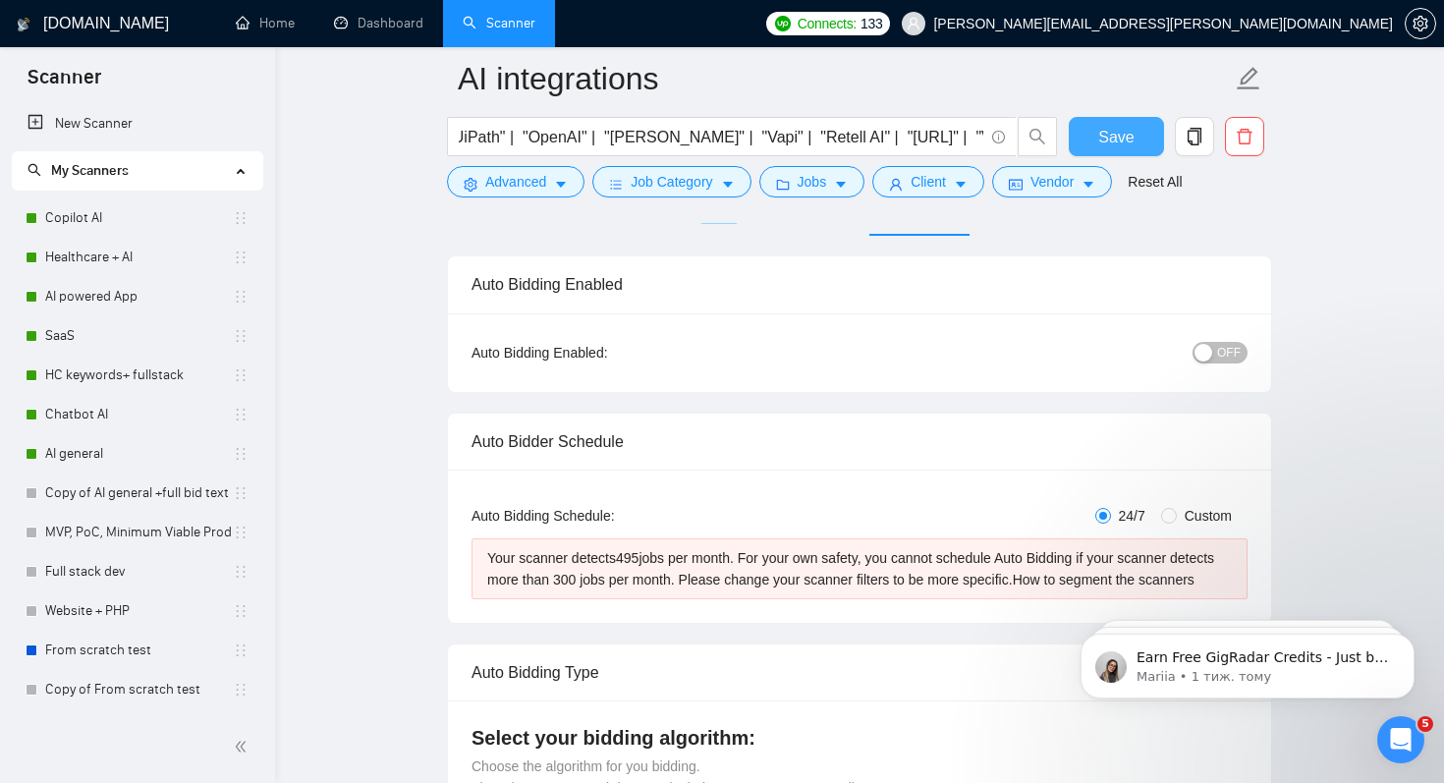
click at [1123, 136] on span "Save" at bounding box center [1115, 137] width 35 height 25
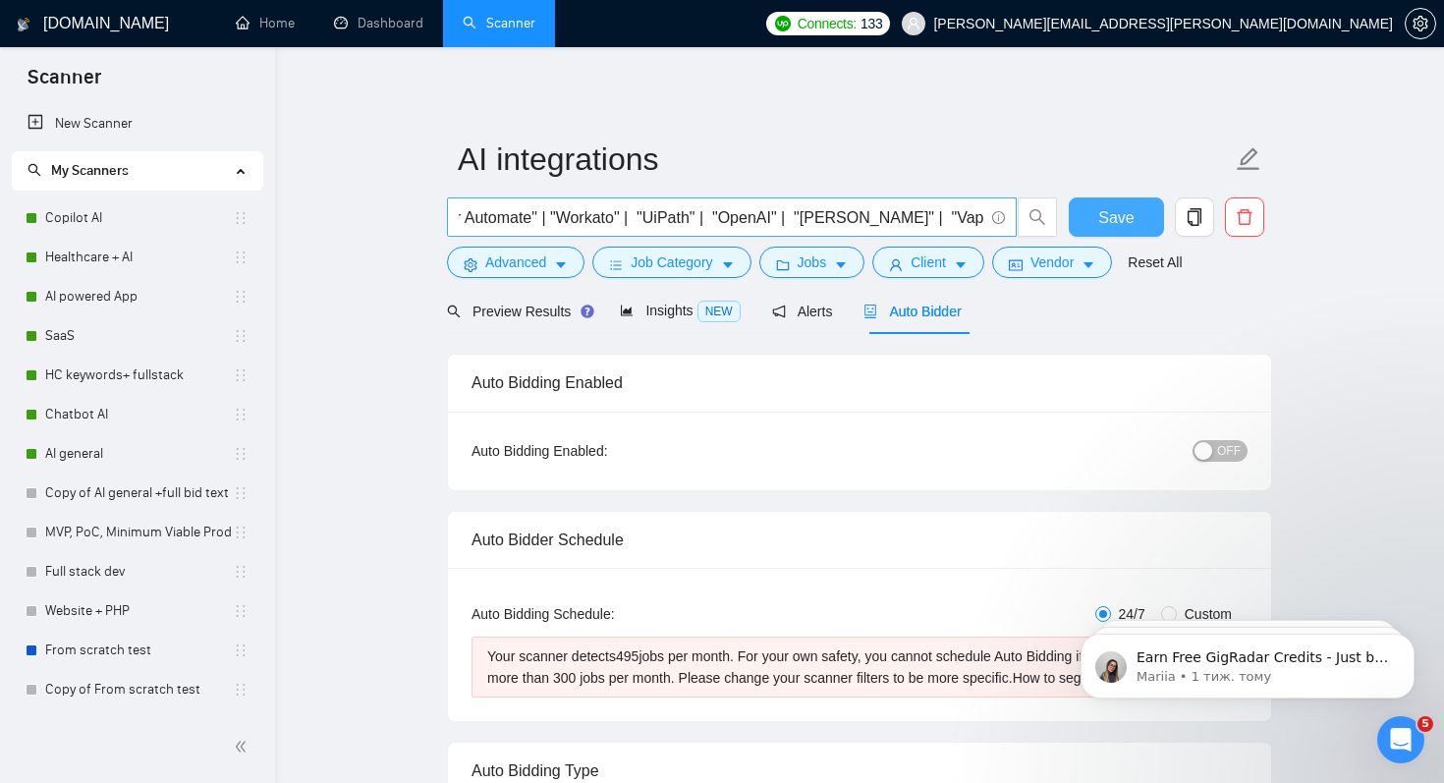
scroll to position [0, 337]
drag, startPoint x: 498, startPoint y: 217, endPoint x: 660, endPoint y: 217, distance: 162.1
click at [661, 218] on input ""n8n" | "Make.com" | "Zapier" | "Power Automate" | "Workato" | "UiPath" | "Open…" at bounding box center [721, 217] width 525 height 25
type input ""n8n" | "[DOMAIN_NAME]" | "Zapier" | "Power Automate" | "OpenAI" | "[PERSON_NAM…"
click at [1098, 223] on span "Save" at bounding box center [1115, 217] width 35 height 25
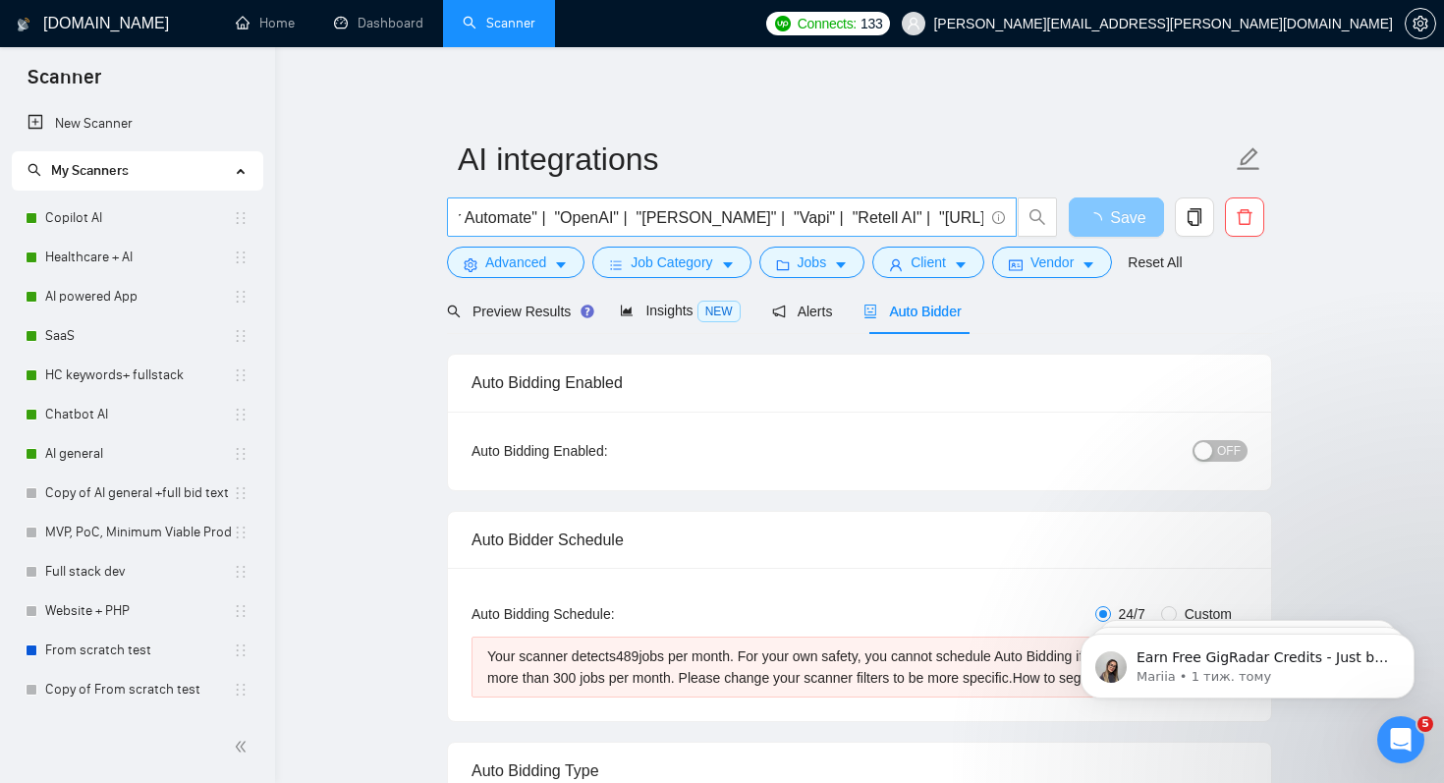
scroll to position [0, 352]
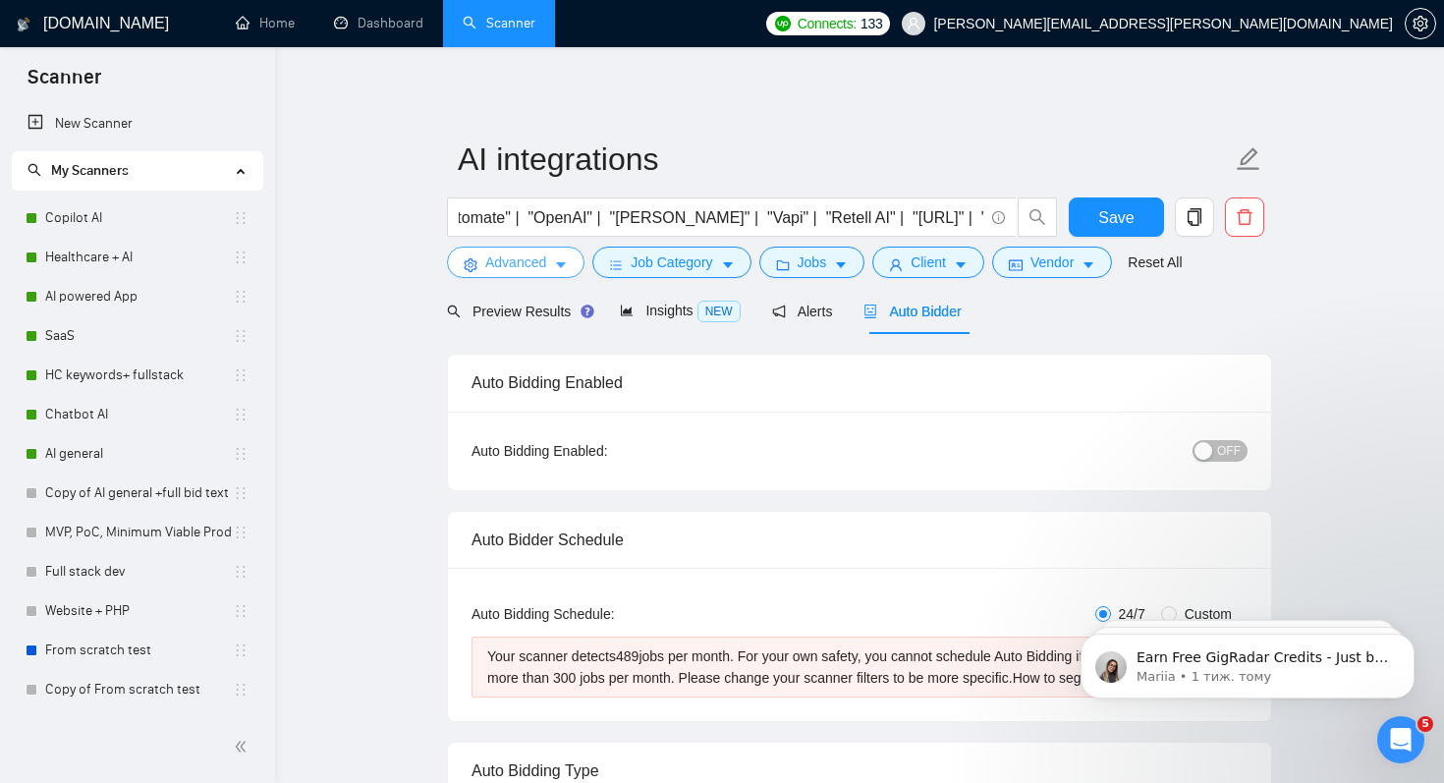
click at [525, 276] on button "Advanced" at bounding box center [516, 262] width 138 height 31
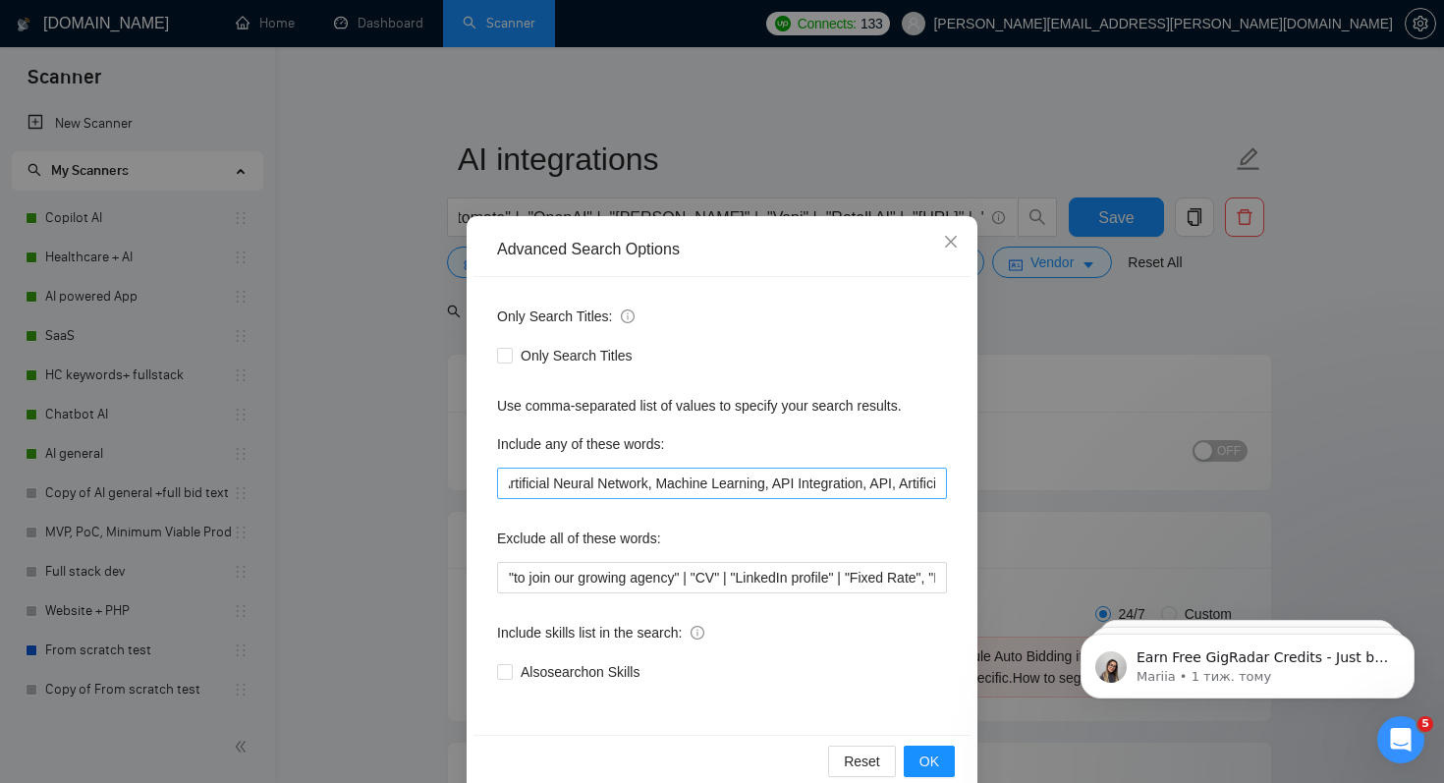
scroll to position [0, 1893]
drag, startPoint x: 589, startPoint y: 485, endPoint x: 741, endPoint y: 484, distance: 152.3
click at [743, 485] on input "Complex multi-step processes across platforms, Automated reporting and analytic…" at bounding box center [722, 483] width 450 height 31
drag, startPoint x: 887, startPoint y: 484, endPoint x: 956, endPoint y: 484, distance: 68.8
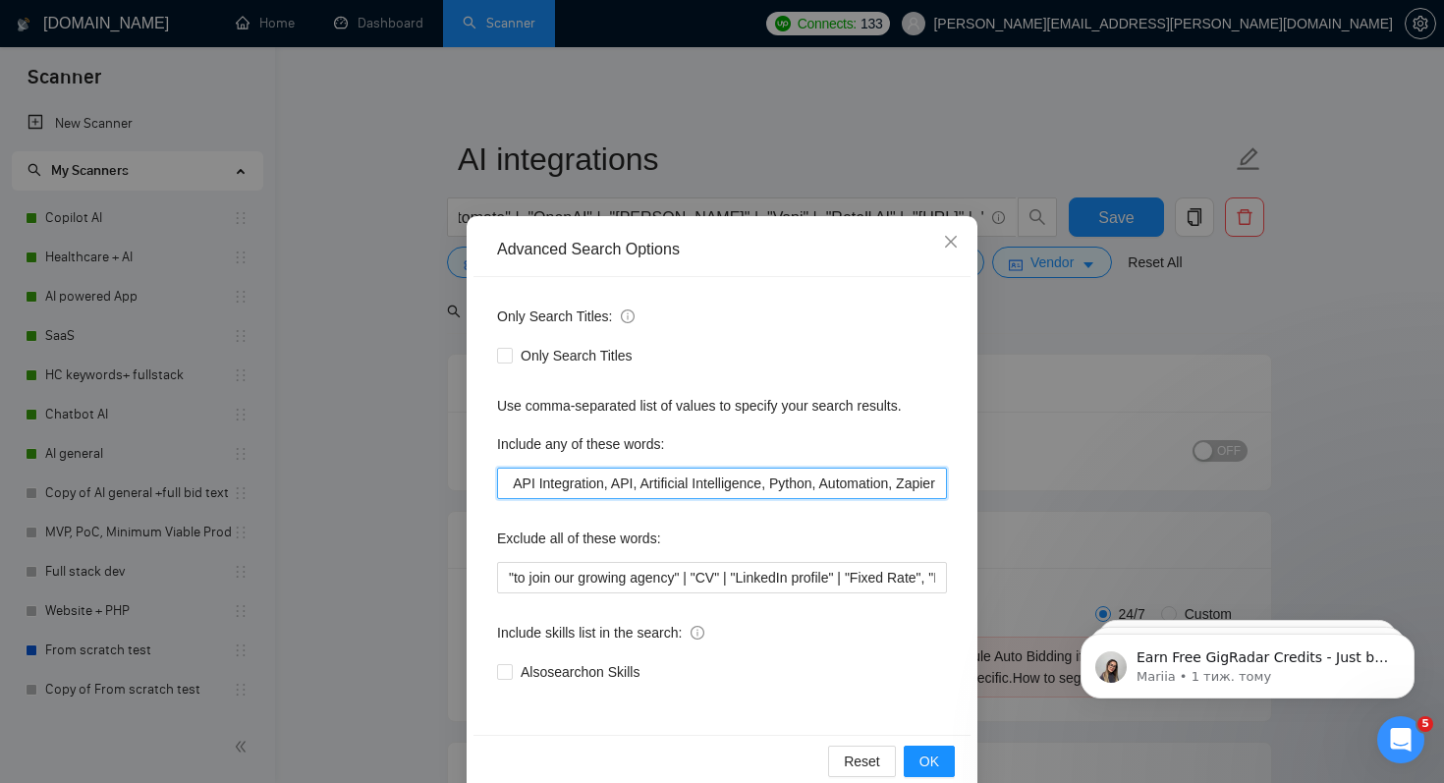
click at [956, 484] on div "Only Search Titles: Only Search Titles Use comma-separated list of values to sp…" at bounding box center [722, 506] width 497 height 458
type input "Complex multi-step processes across platforms, Automated reporting and analytic…"
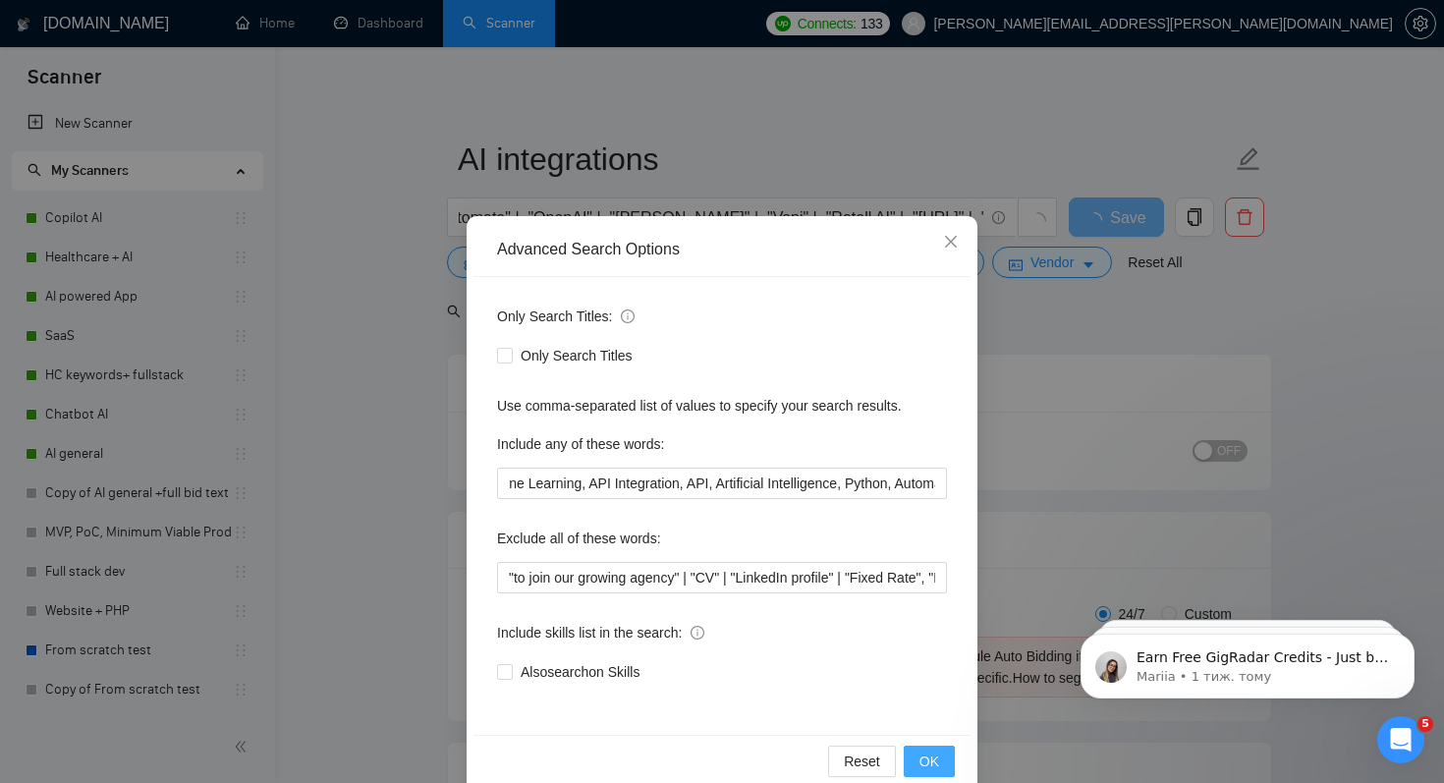
click at [917, 759] on button "OK" at bounding box center [929, 761] width 51 height 31
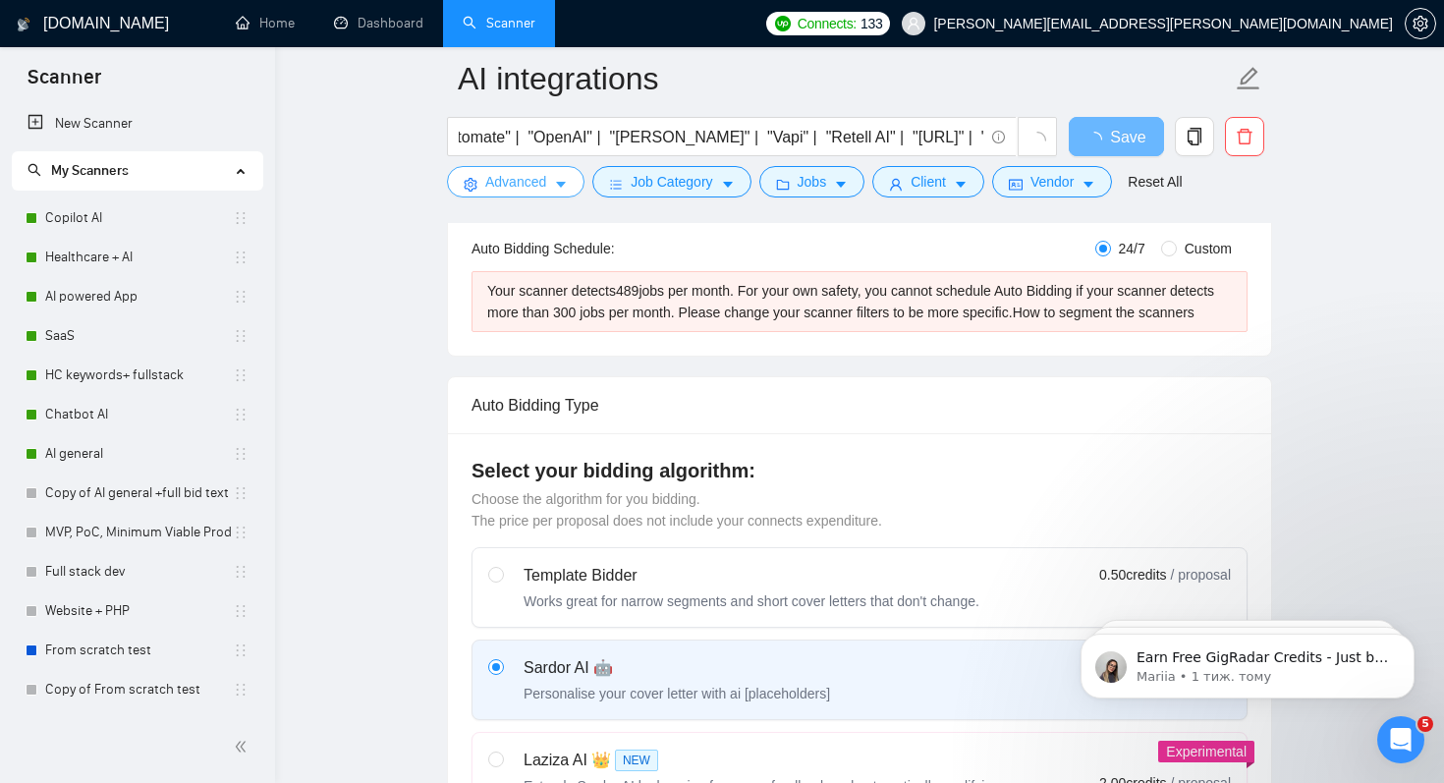
scroll to position [363, 0]
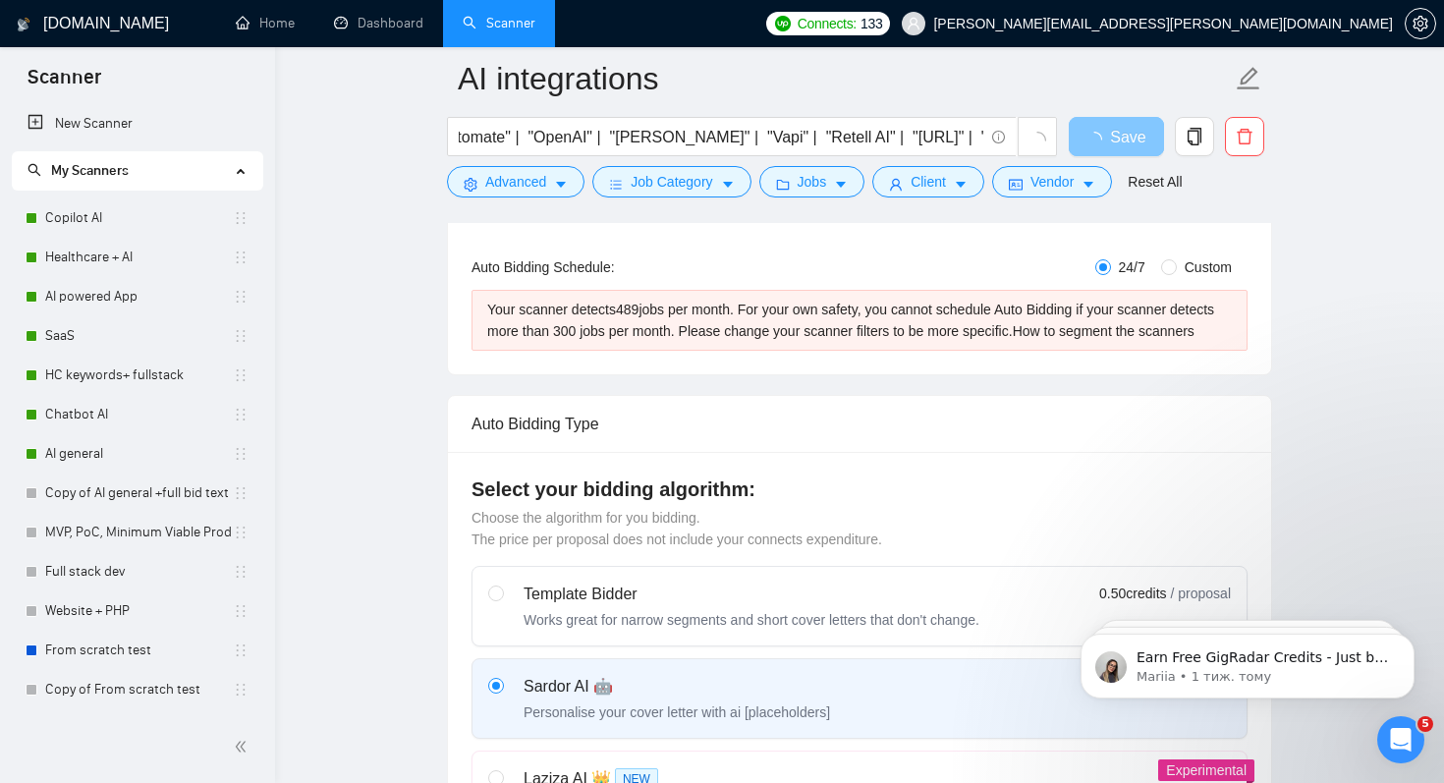
click at [1092, 142] on icon "loading" at bounding box center [1095, 141] width 22 height 22
click at [1141, 128] on button "Save" at bounding box center [1116, 136] width 95 height 39
click at [509, 180] on span "Advanced" at bounding box center [515, 182] width 61 height 22
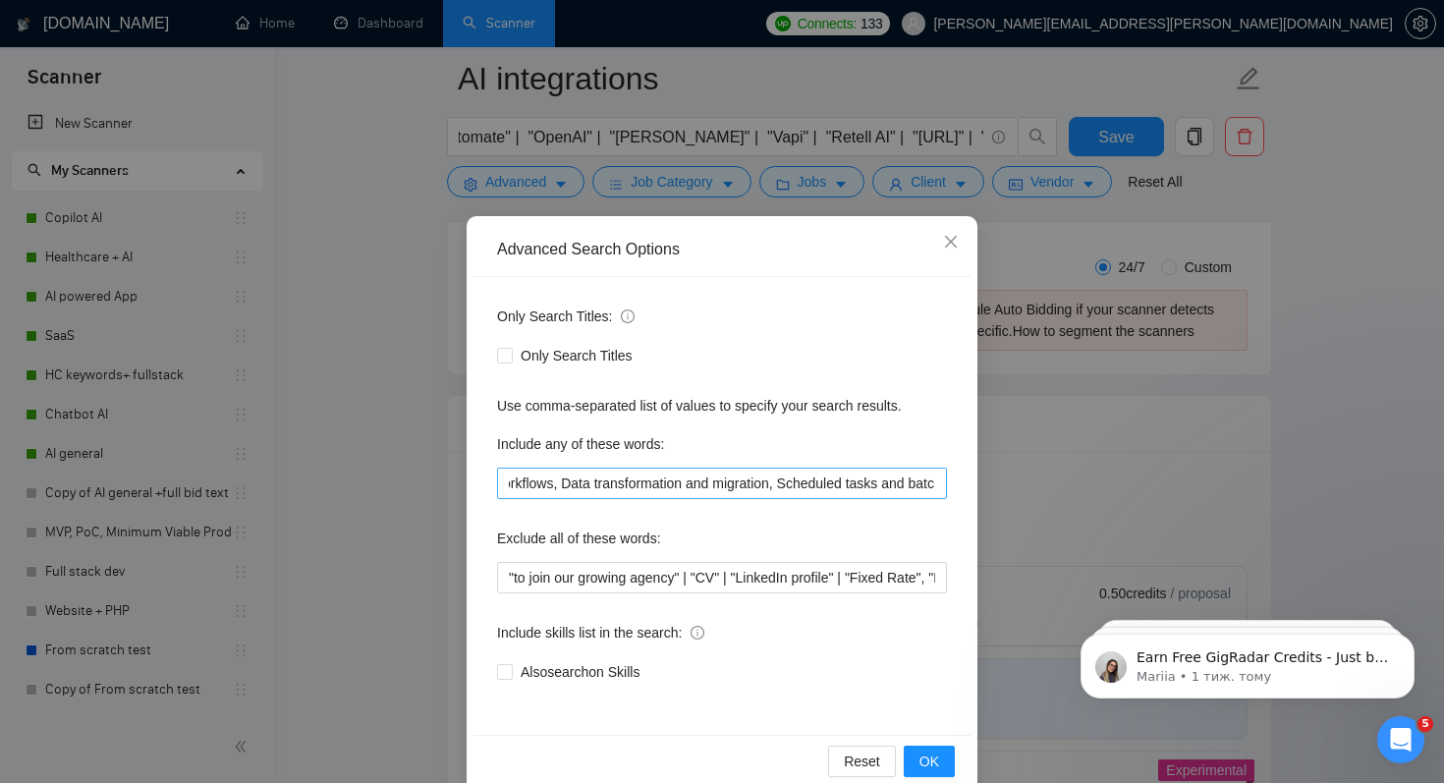
scroll to position [0, 923]
drag, startPoint x: 603, startPoint y: 484, endPoint x: 735, endPoint y: 484, distance: 131.7
click at [735, 484] on input "Complex multi-step processes across platforms, Automated reporting and analytic…" at bounding box center [722, 483] width 450 height 31
drag, startPoint x: 564, startPoint y: 483, endPoint x: 790, endPoint y: 485, distance: 226.0
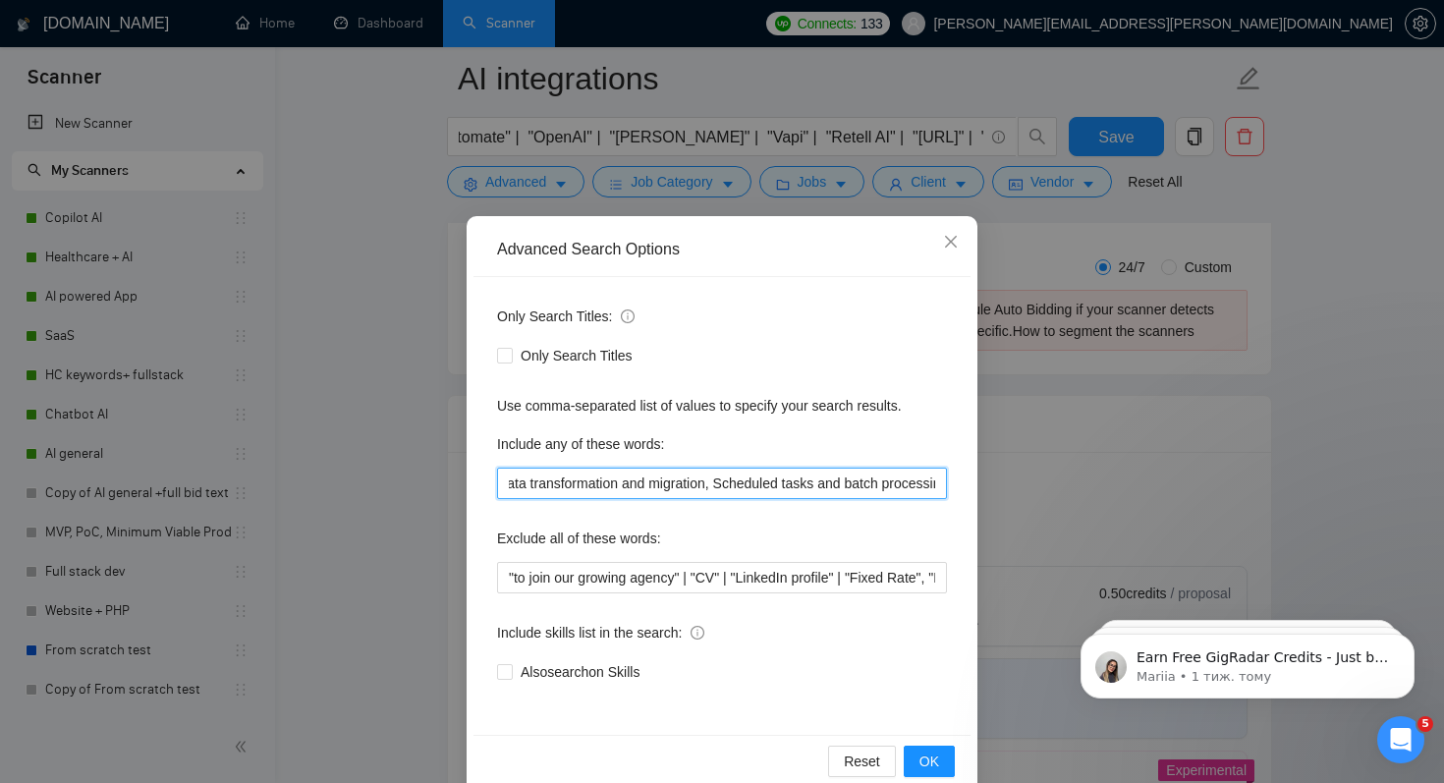
click at [790, 485] on input "Complex multi-step processes across platforms, Automated reporting and analytic…" at bounding box center [722, 483] width 450 height 31
click at [543, 478] on input "Complex multi-step processes across platforms, Automated reporting and analytic…" at bounding box center [722, 483] width 450 height 31
drag, startPoint x: 560, startPoint y: 484, endPoint x: 784, endPoint y: 483, distance: 224.0
click at [784, 483] on input "Complex multi-step processes across platforms, Automated reporting and analytic…" at bounding box center [722, 483] width 450 height 31
drag, startPoint x: 561, startPoint y: 481, endPoint x: 812, endPoint y: 482, distance: 250.5
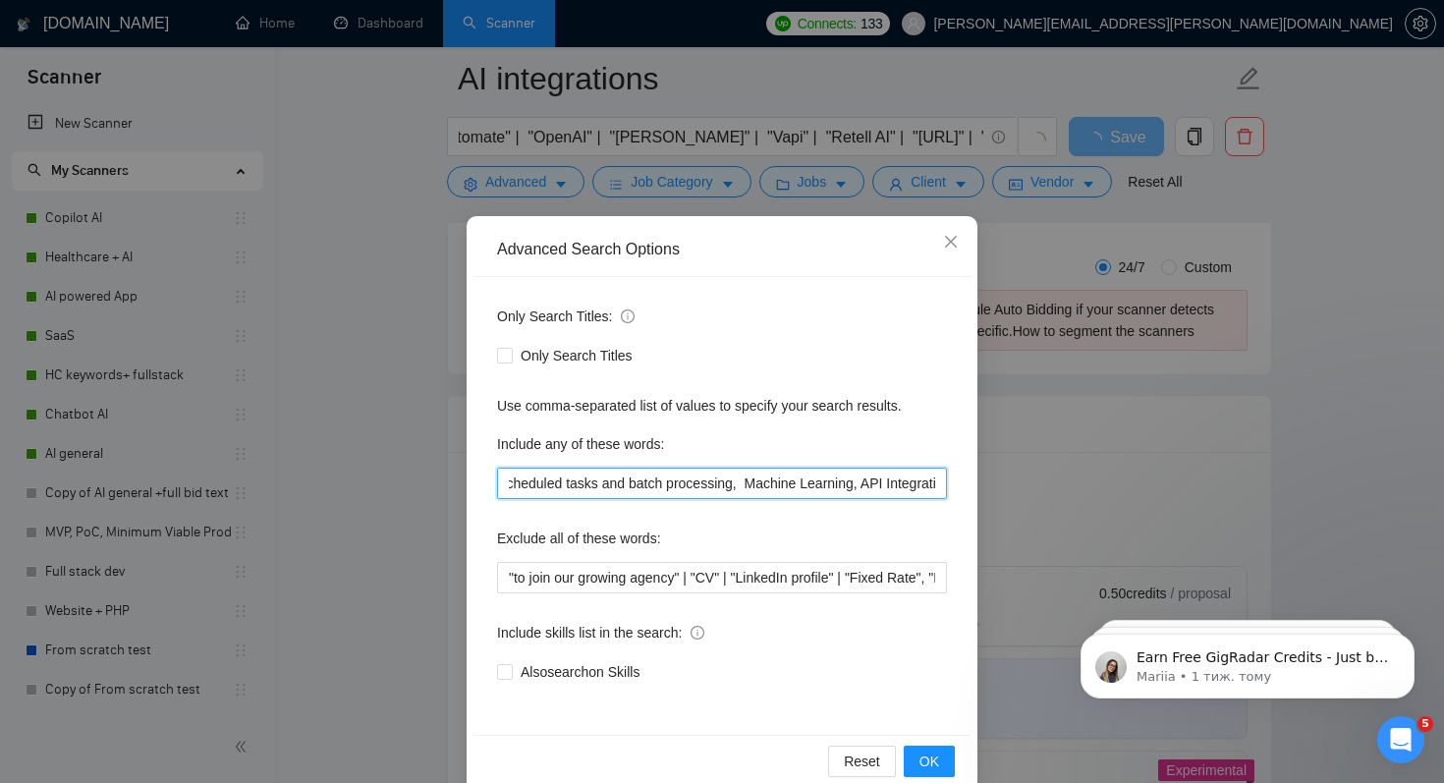
click at [813, 482] on input "Complex multi-step processes across platforms, Automated reporting and analytic…" at bounding box center [722, 483] width 450 height 31
drag, startPoint x: 565, startPoint y: 482, endPoint x: 681, endPoint y: 488, distance: 116.1
click at [681, 488] on input "Complex multi-step processes across platforms, Automated reporting and analytic…" at bounding box center [722, 483] width 450 height 31
type input "Complex multi-step processes across platforms, Automated reporting and analytic…"
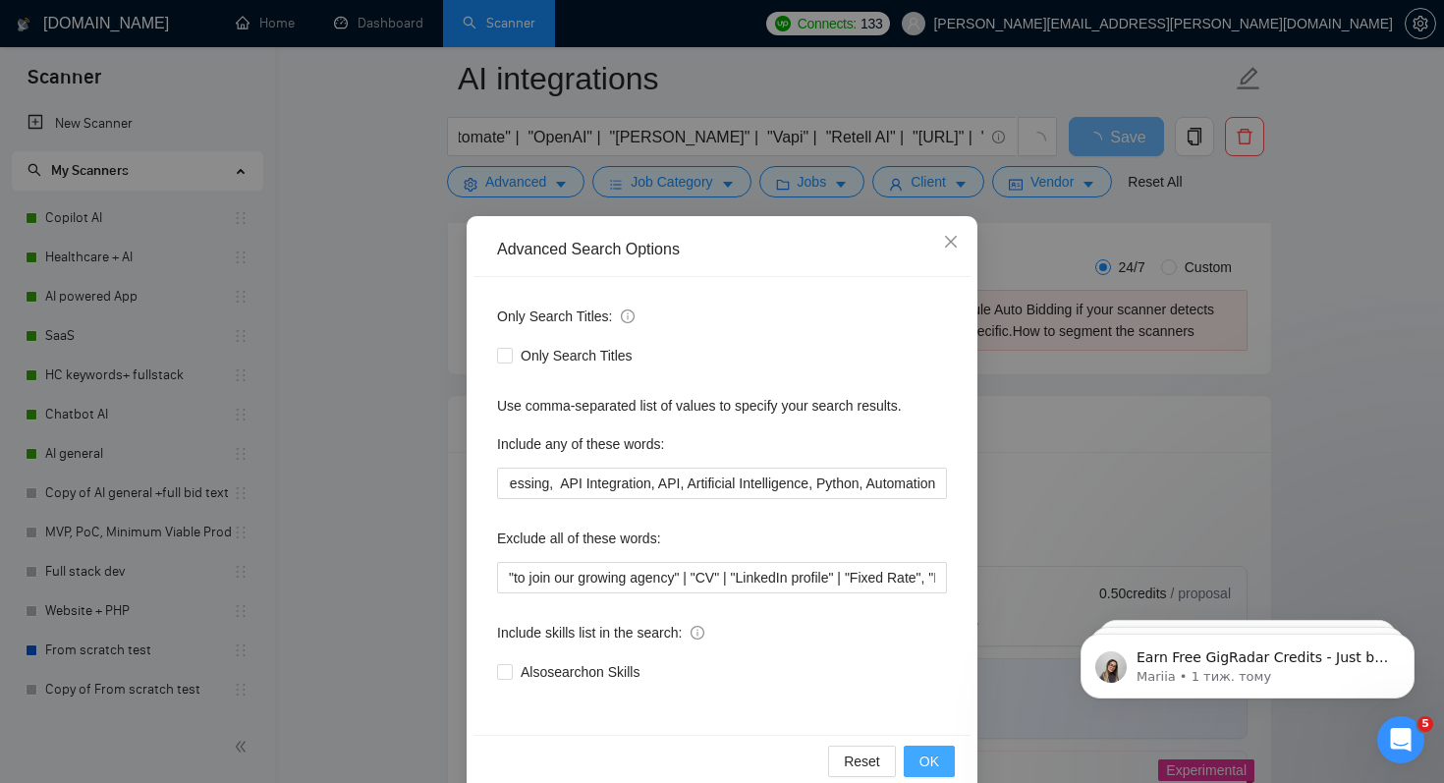
click at [916, 761] on button "OK" at bounding box center [929, 761] width 51 height 31
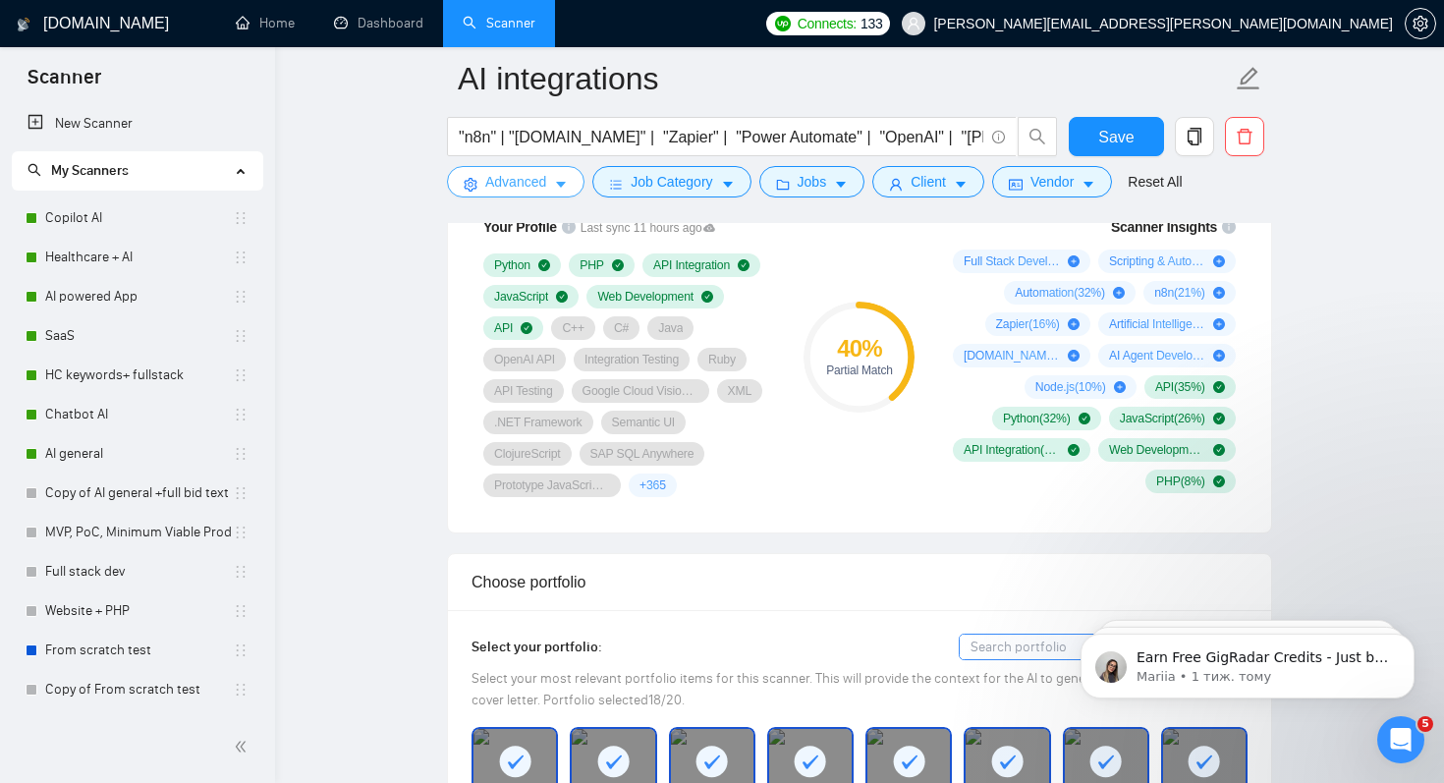
scroll to position [1426, 0]
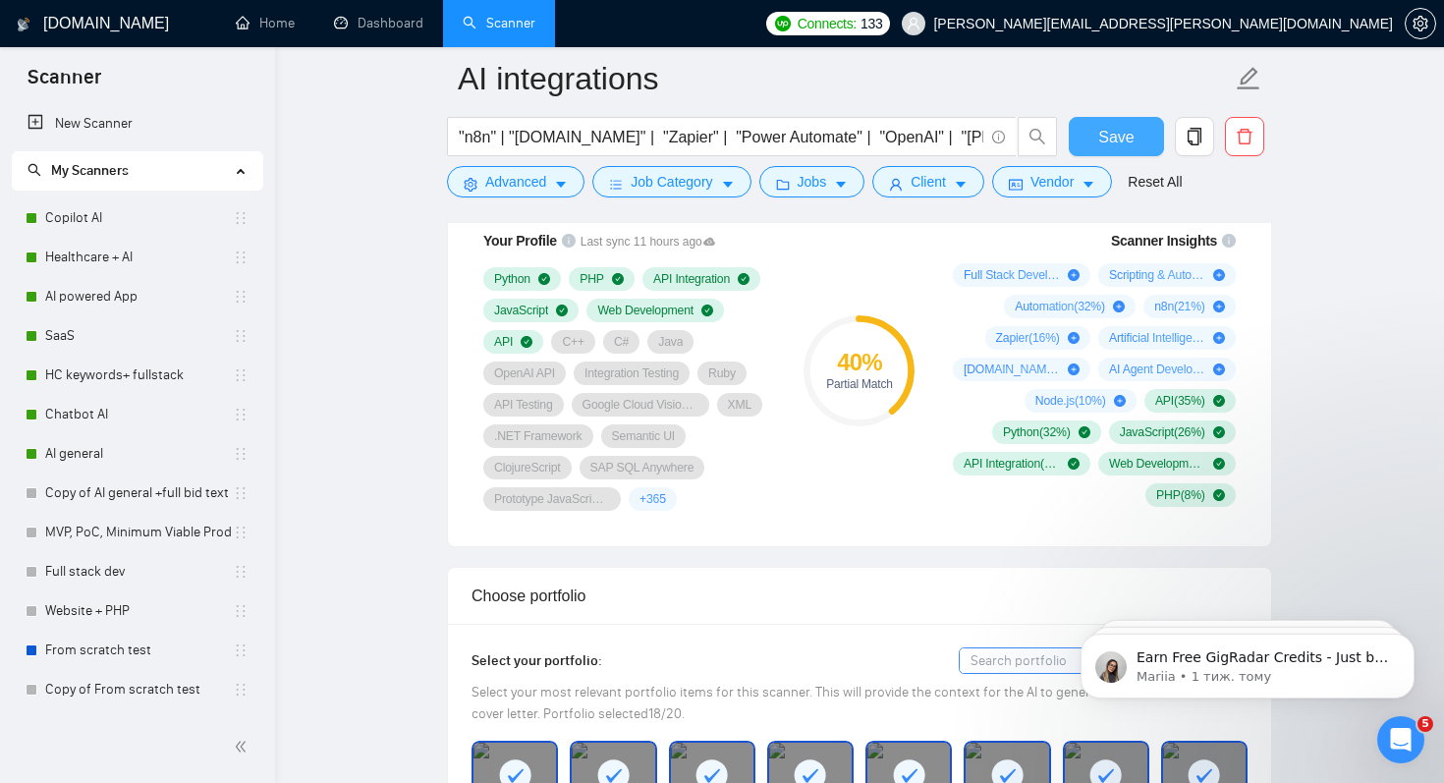
click at [1120, 136] on span "Save" at bounding box center [1115, 137] width 35 height 25
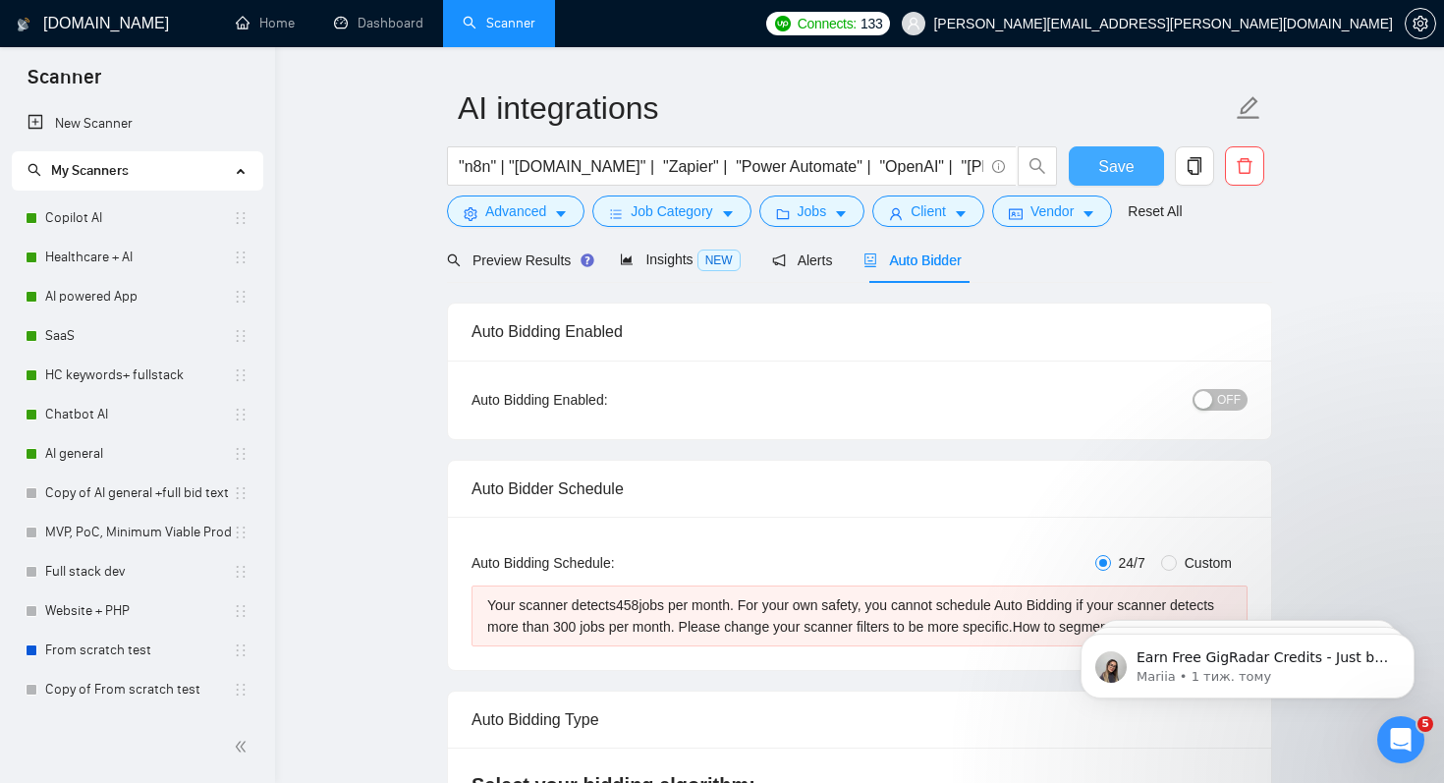
scroll to position [0, 0]
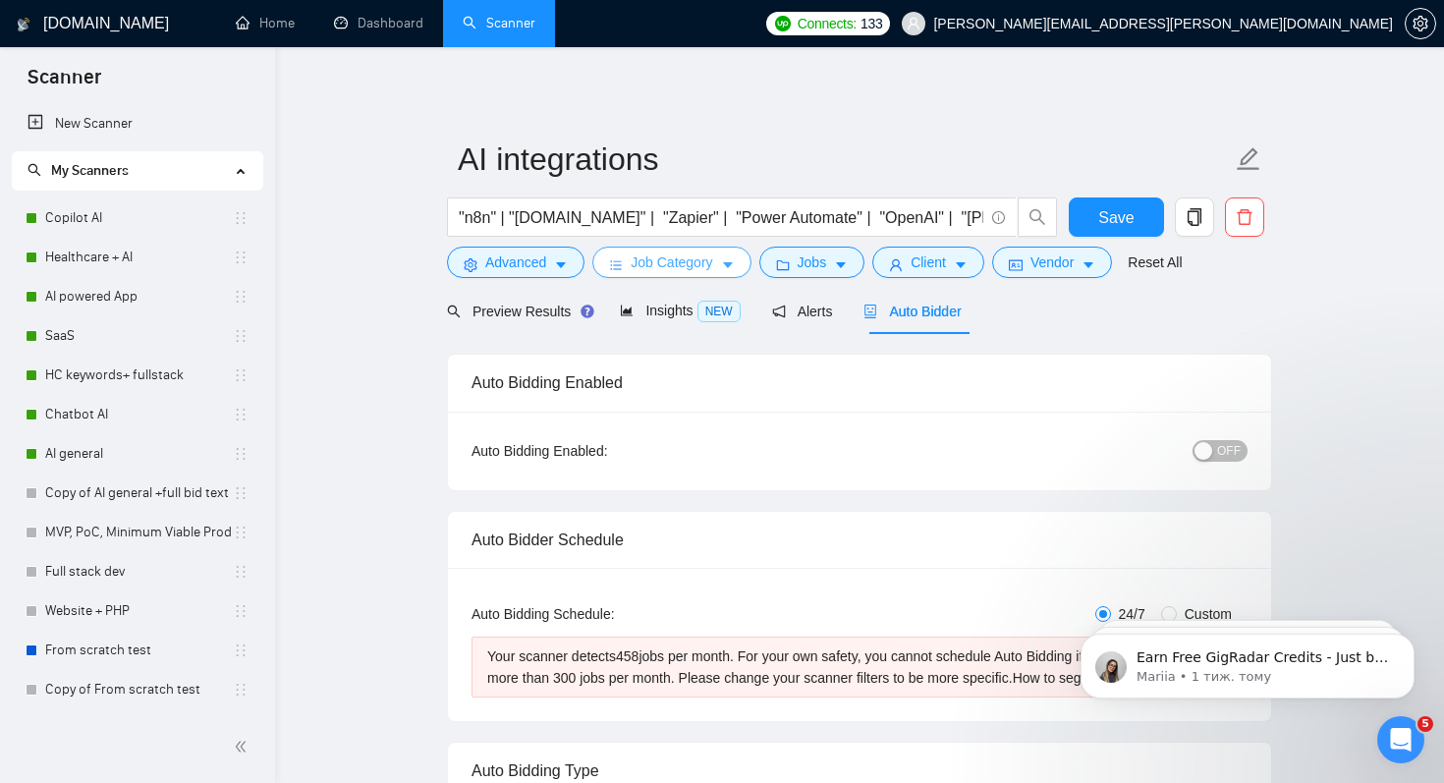
click at [698, 247] on button "Job Category" at bounding box center [671, 262] width 158 height 31
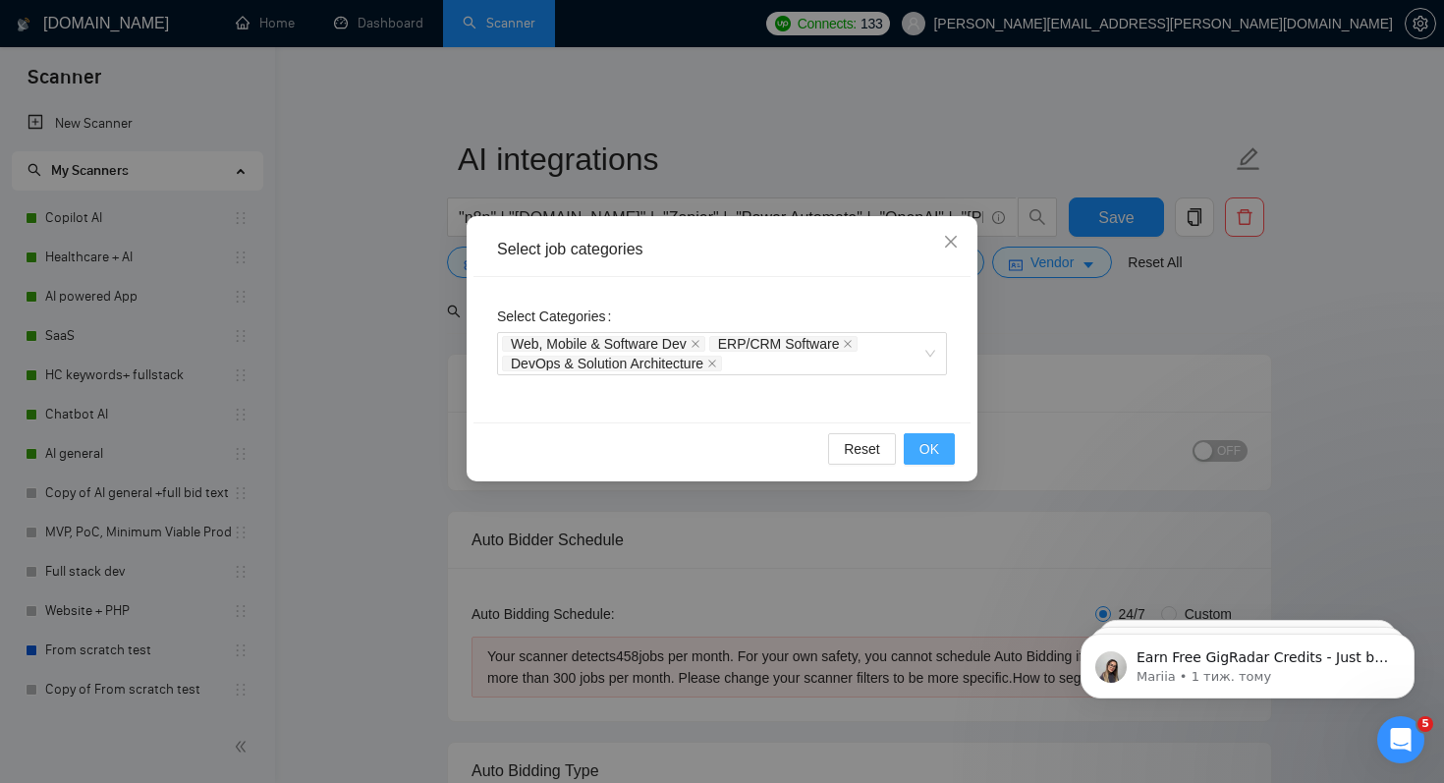
click at [940, 445] on button "OK" at bounding box center [929, 448] width 51 height 31
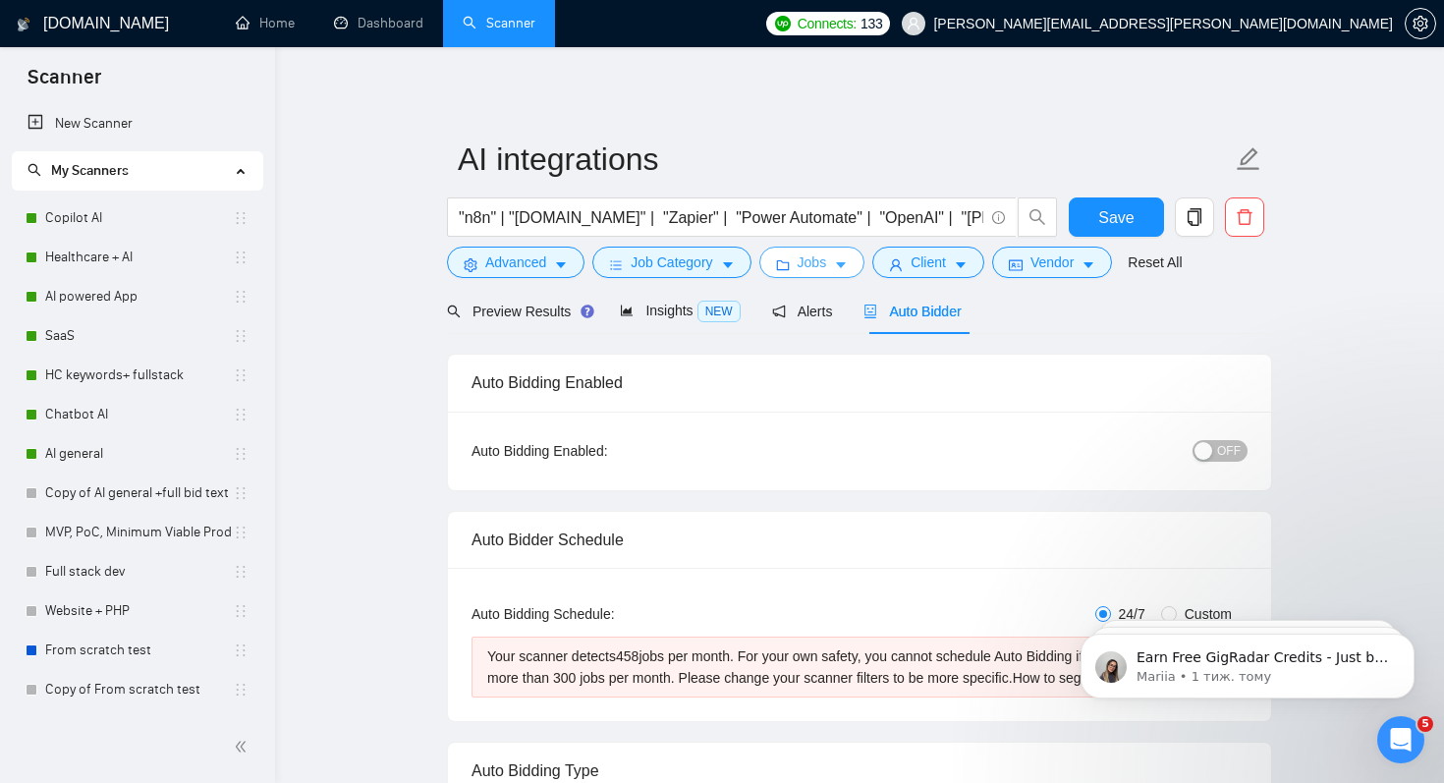
click at [816, 257] on span "Jobs" at bounding box center [812, 263] width 29 height 22
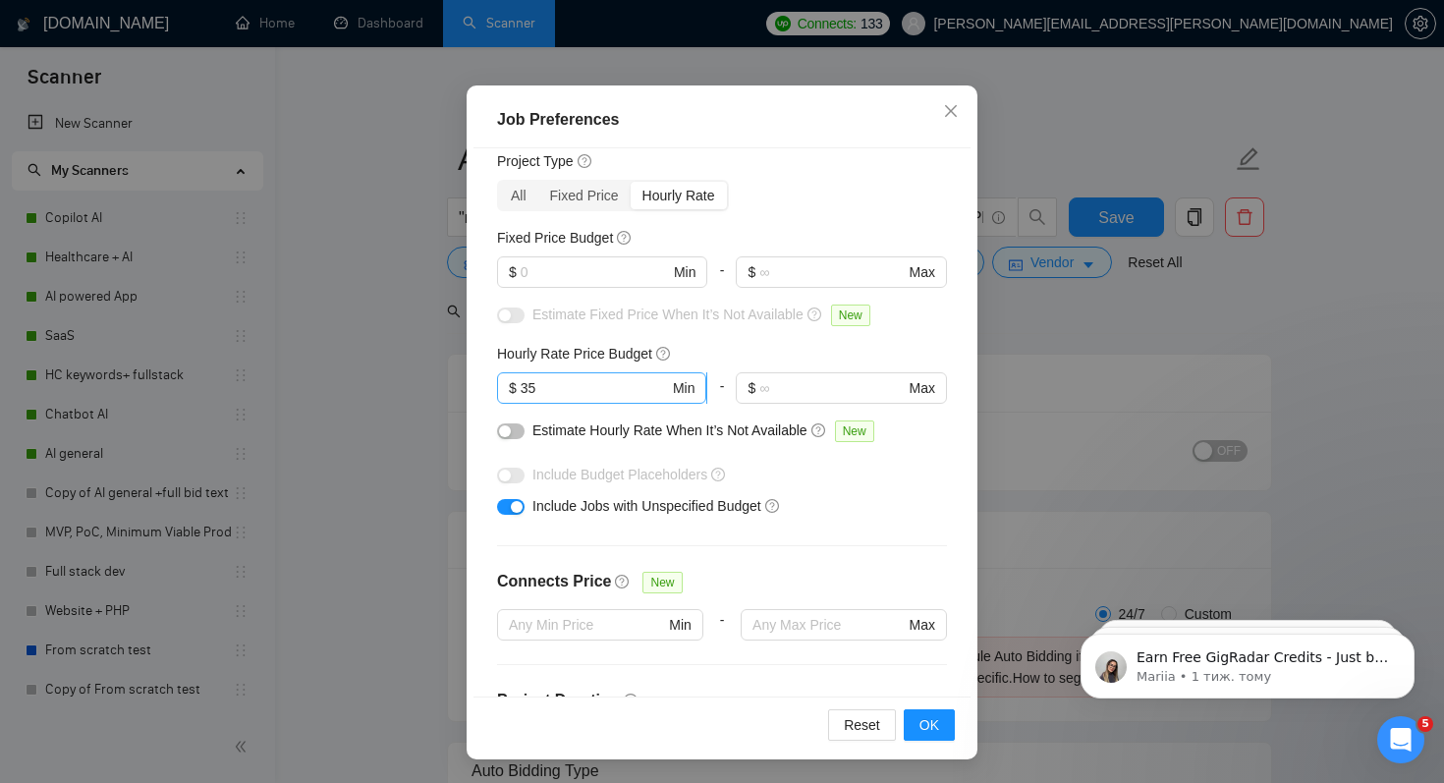
scroll to position [60, 0]
click at [780, 387] on input "text" at bounding box center [832, 389] width 144 height 22
click at [521, 432] on button "button" at bounding box center [511, 432] width 28 height 16
click at [539, 385] on input "35" at bounding box center [595, 389] width 148 height 22
type input "30"
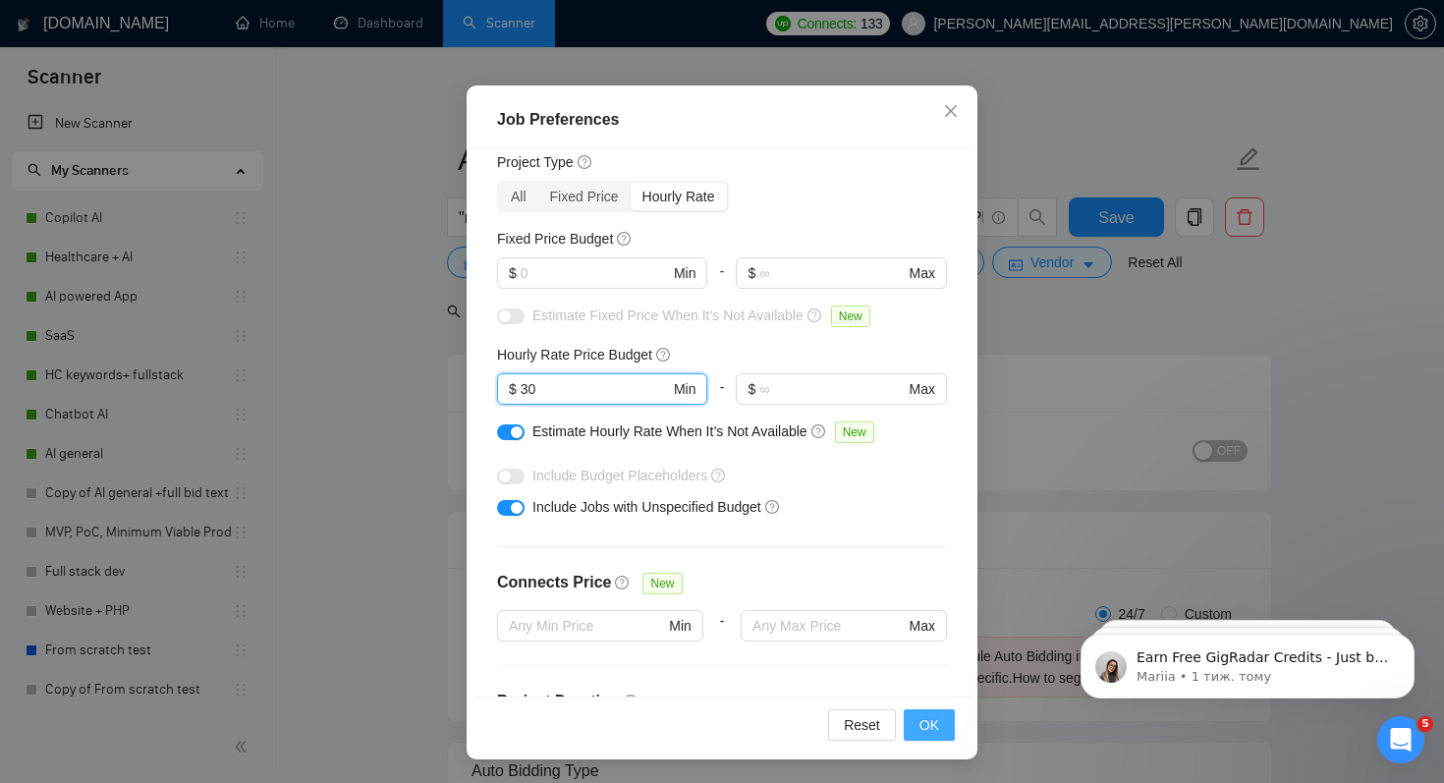
click at [912, 714] on button "OK" at bounding box center [929, 724] width 51 height 31
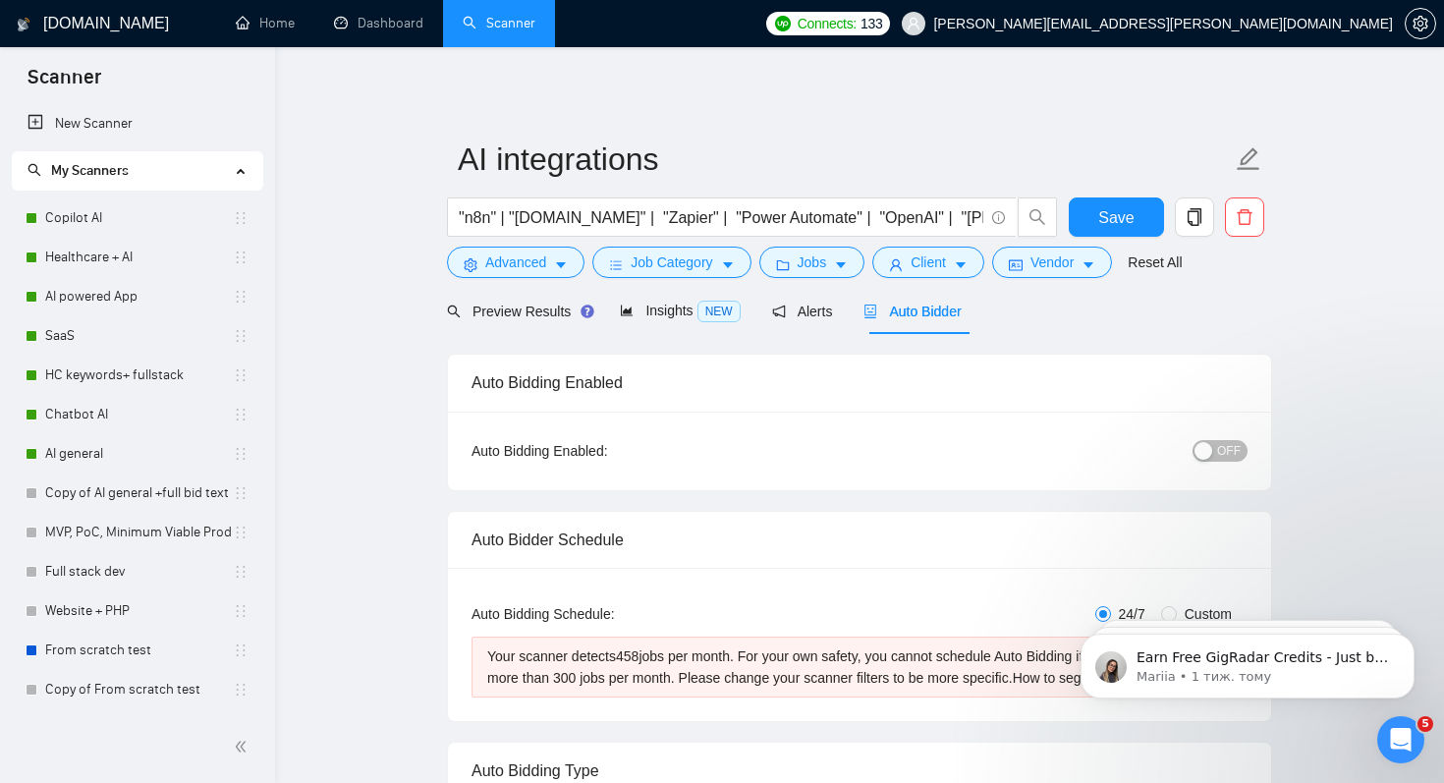
scroll to position [32, 0]
click at [946, 260] on span "Client" at bounding box center [928, 263] width 35 height 22
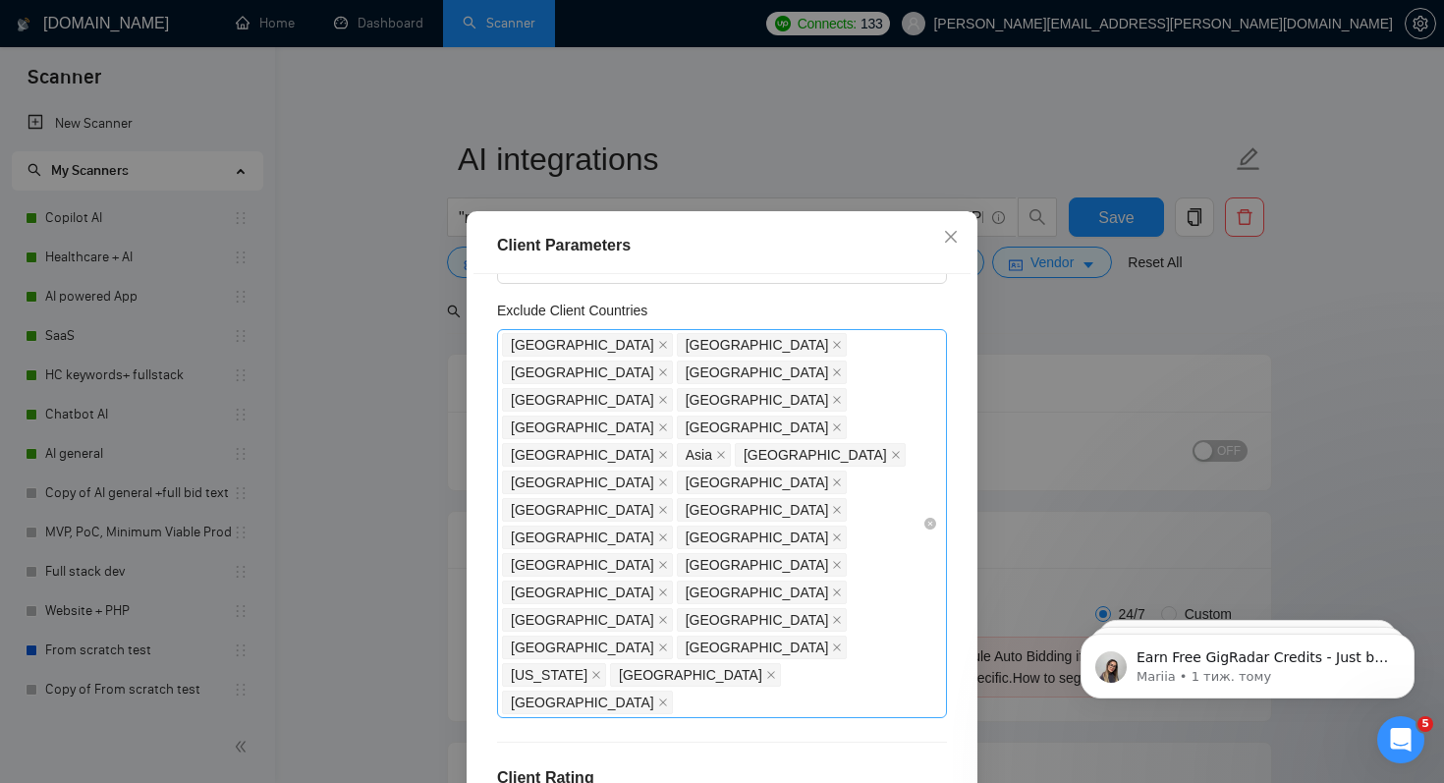
scroll to position [116, 0]
click at [611, 518] on div "Pakistan Philippines India Nigeria China Russia Turkey Belarus Africa Asia Sing…" at bounding box center [712, 521] width 421 height 385
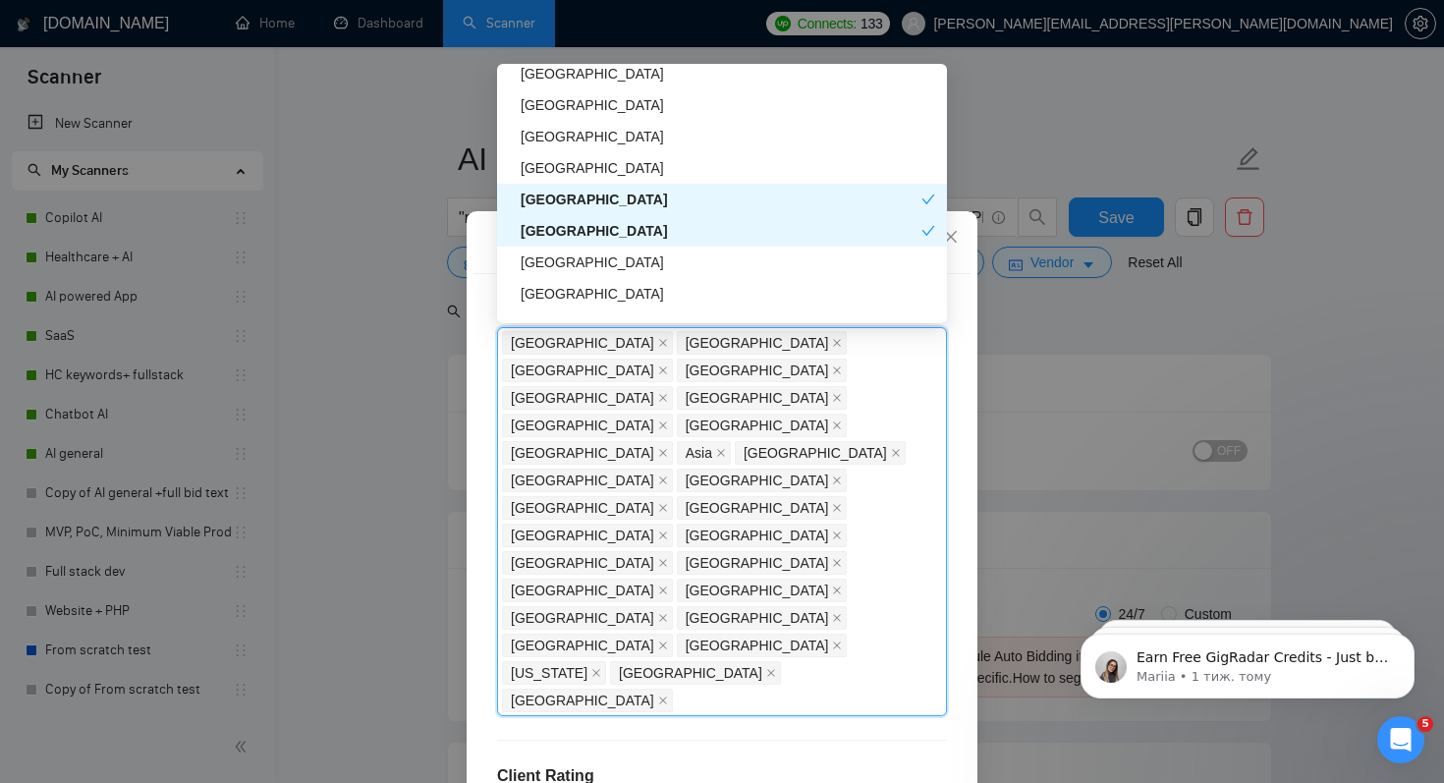
scroll to position [1459, 0]
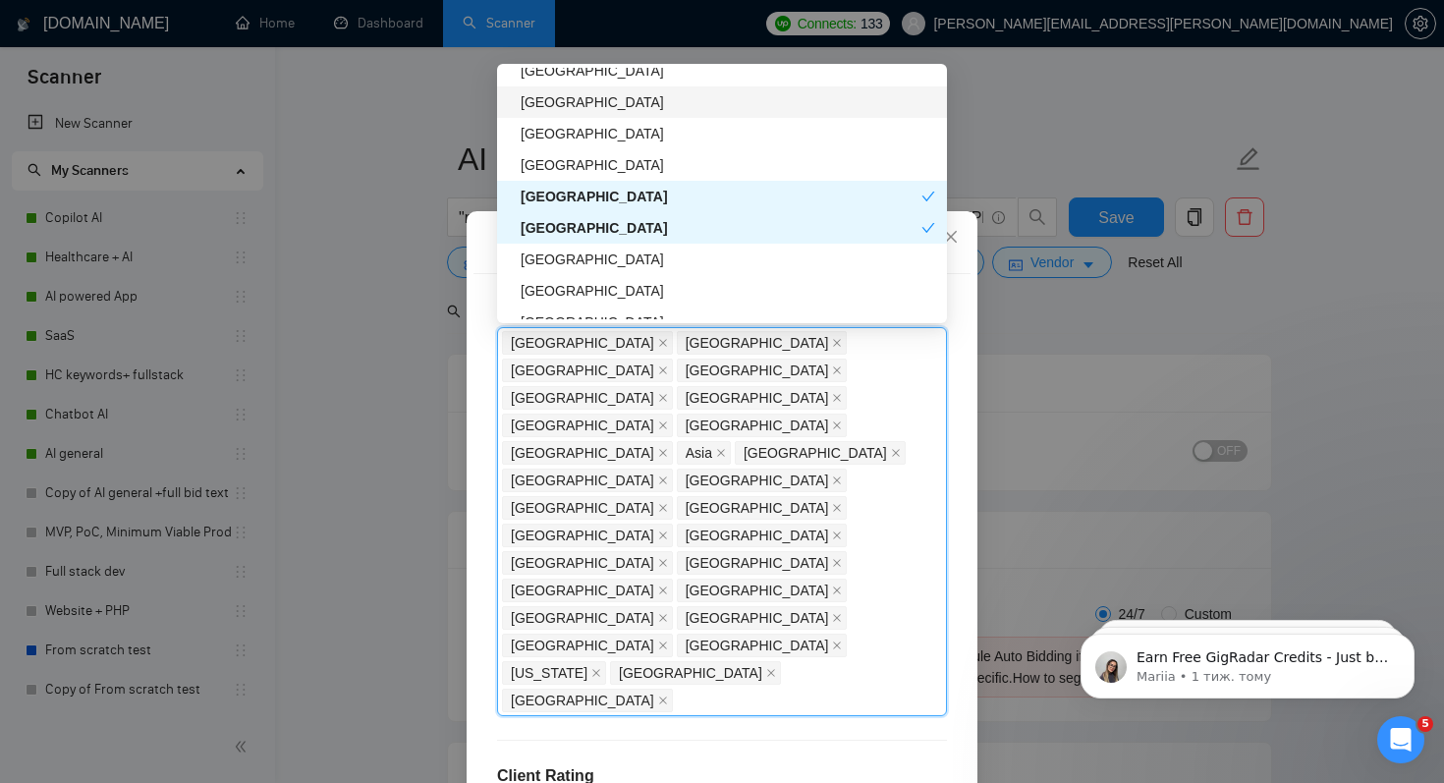
click at [547, 102] on div "[GEOGRAPHIC_DATA]" at bounding box center [728, 102] width 415 height 22
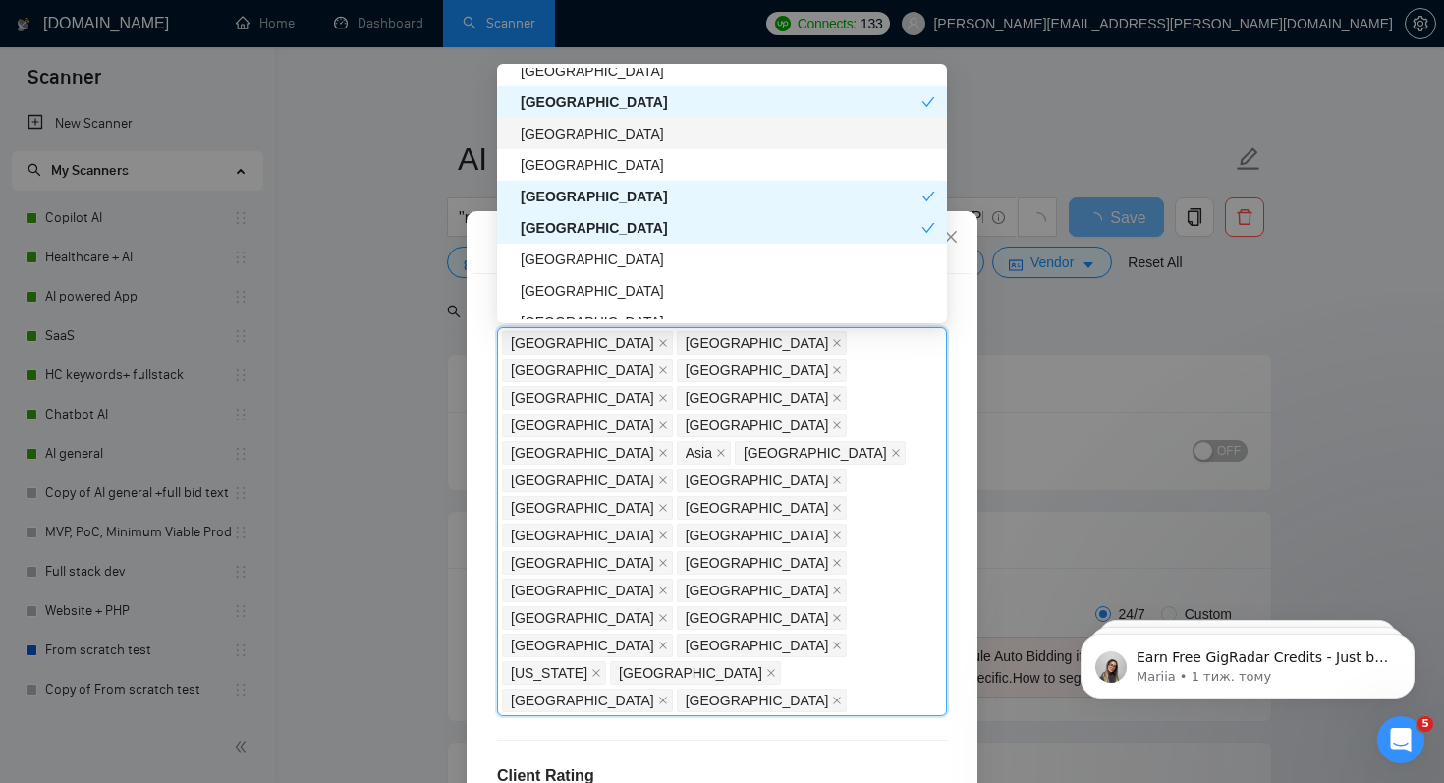
click at [554, 128] on div "[GEOGRAPHIC_DATA]" at bounding box center [728, 134] width 415 height 22
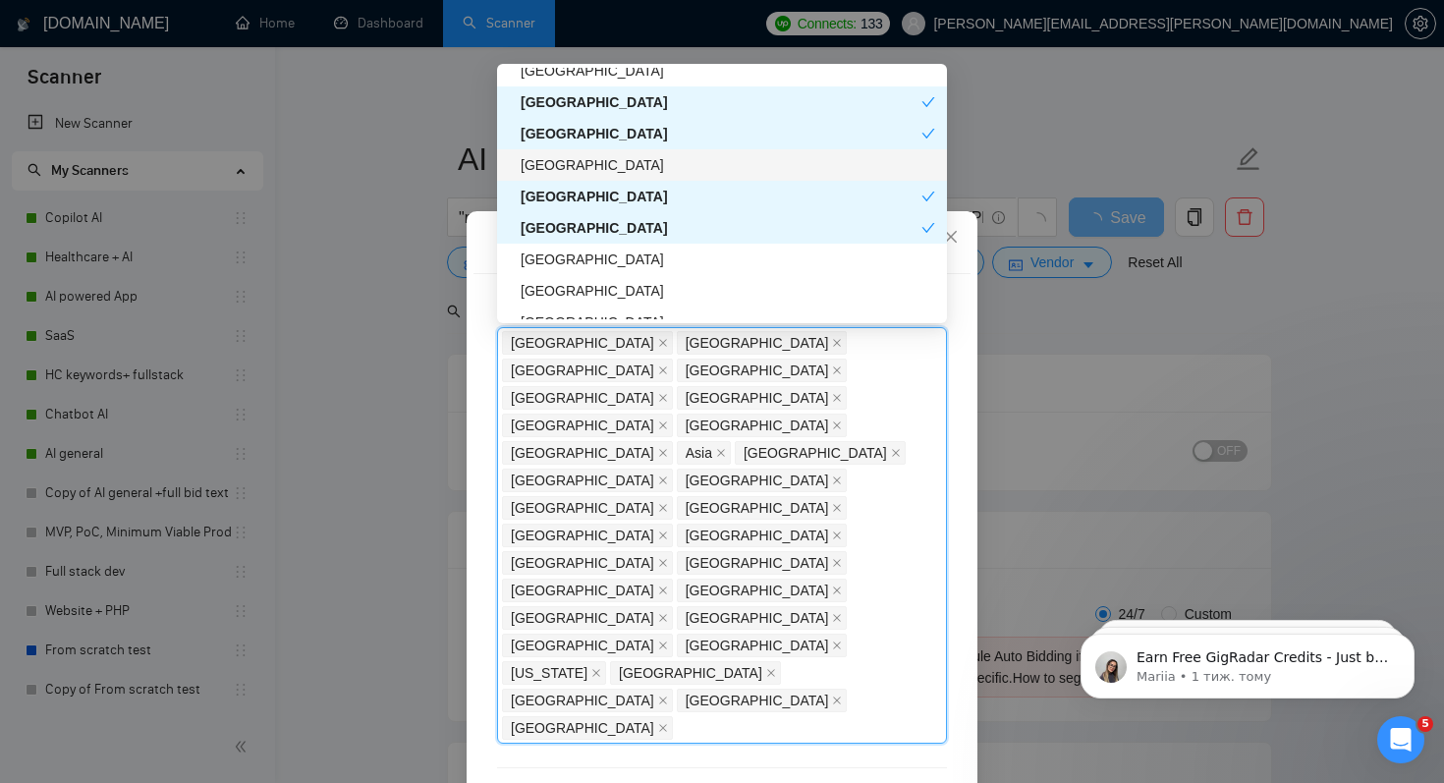
click at [562, 165] on div "[GEOGRAPHIC_DATA]" at bounding box center [728, 165] width 415 height 22
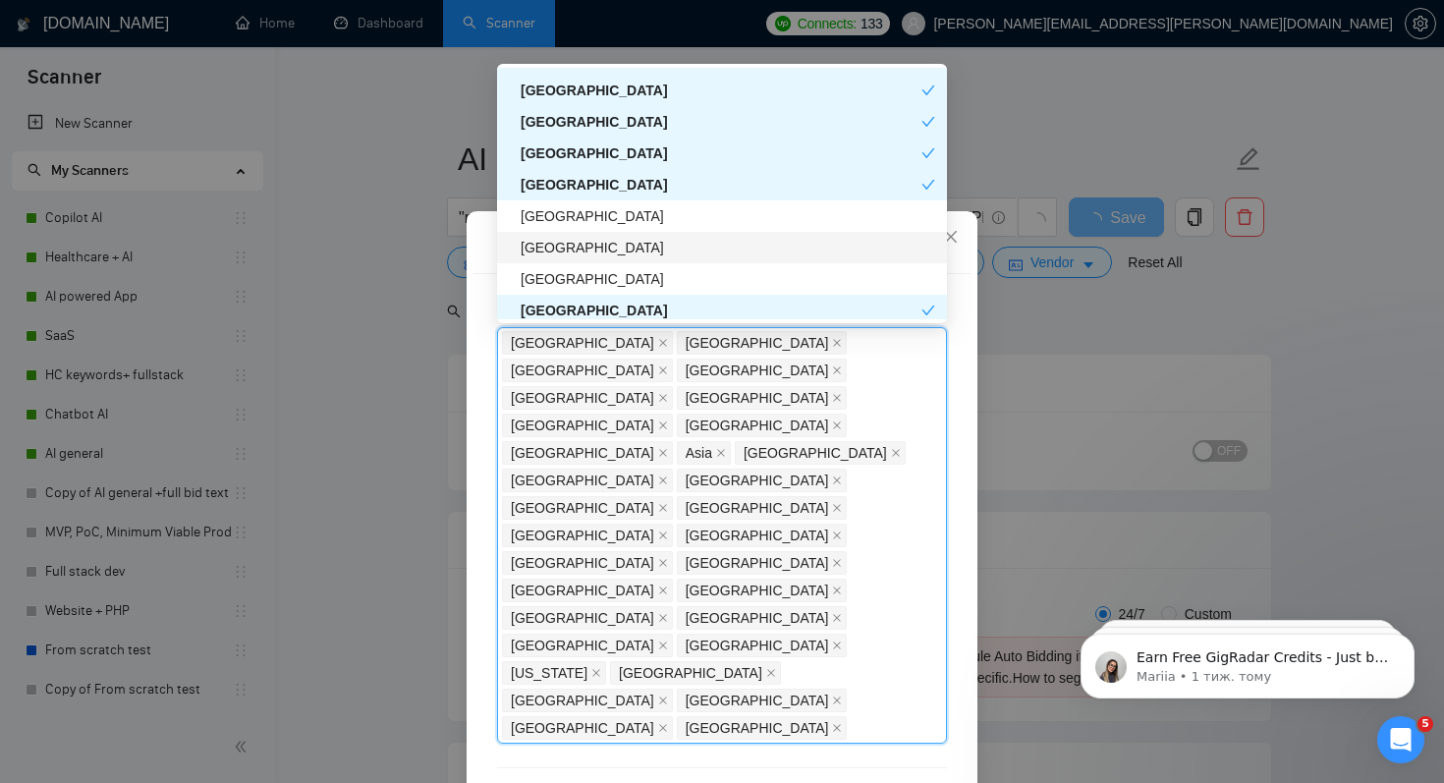
scroll to position [1508, 0]
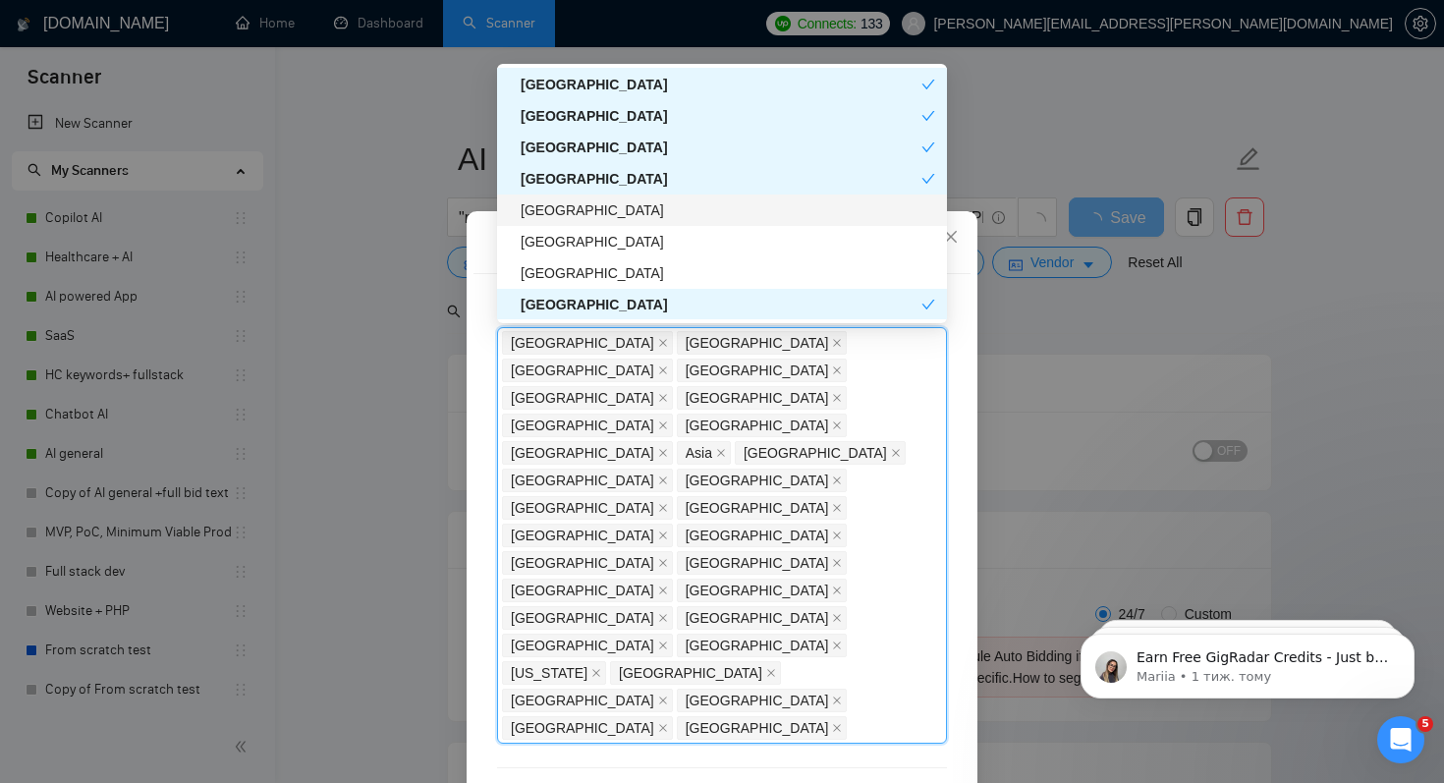
click at [617, 211] on div "[GEOGRAPHIC_DATA]" at bounding box center [728, 210] width 415 height 22
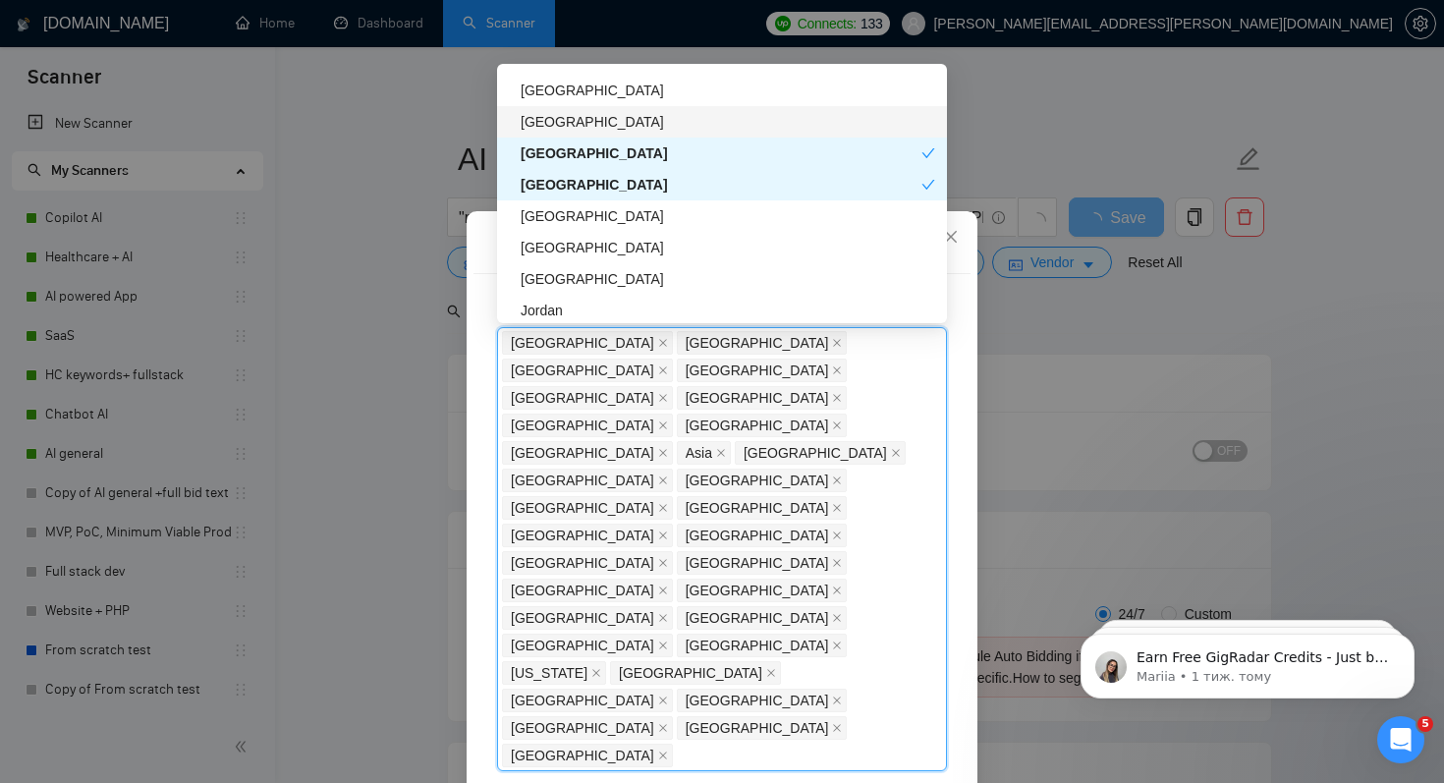
scroll to position [1668, 0]
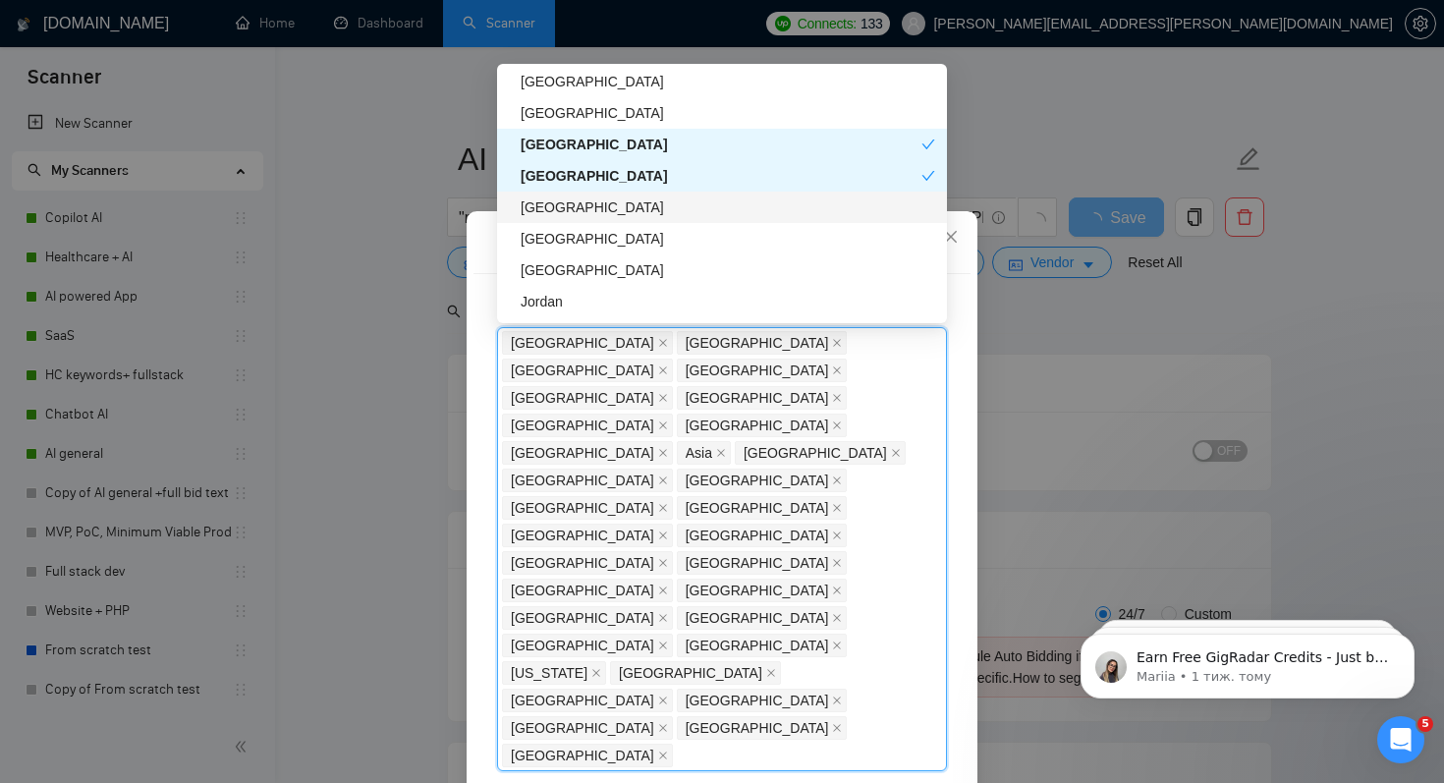
click at [596, 206] on div "[GEOGRAPHIC_DATA]" at bounding box center [728, 208] width 415 height 22
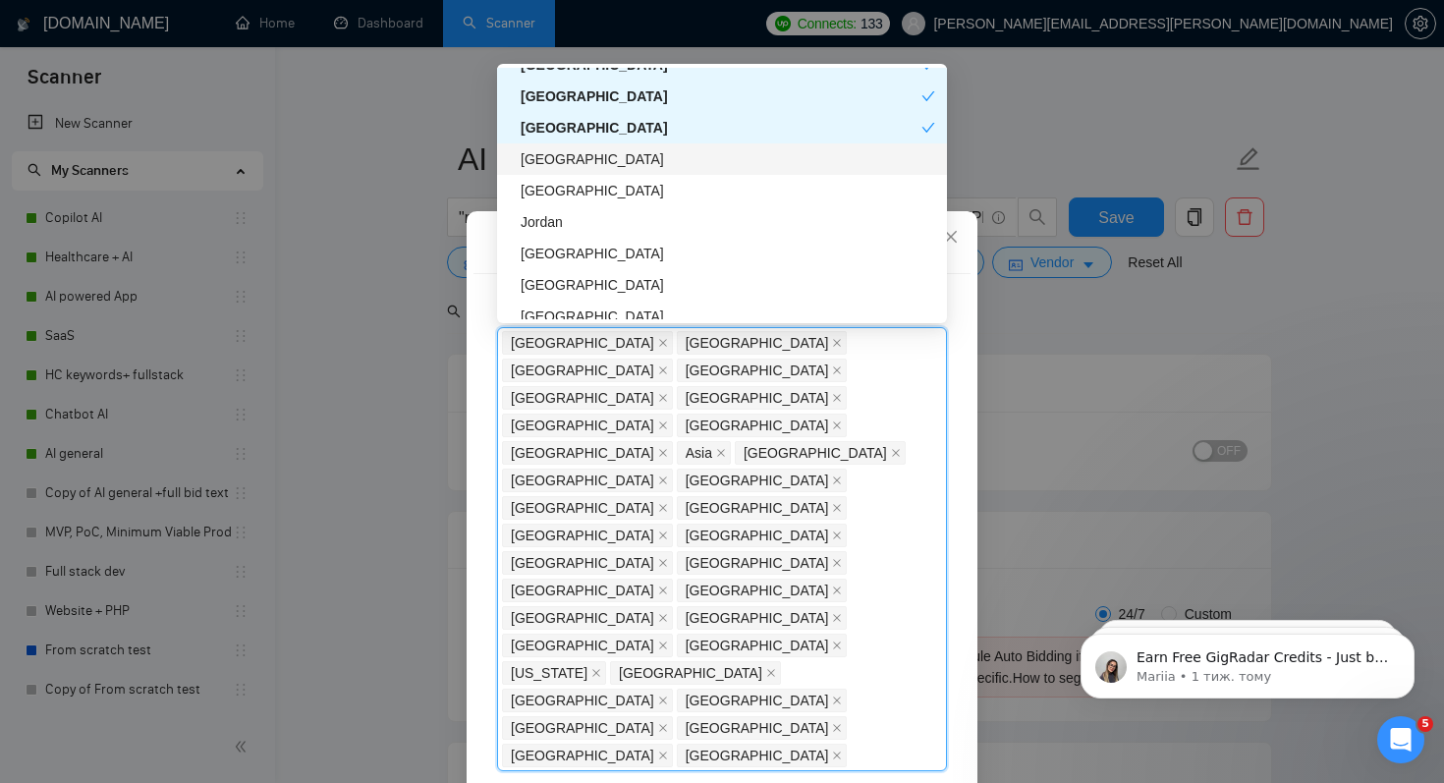
scroll to position [1752, 0]
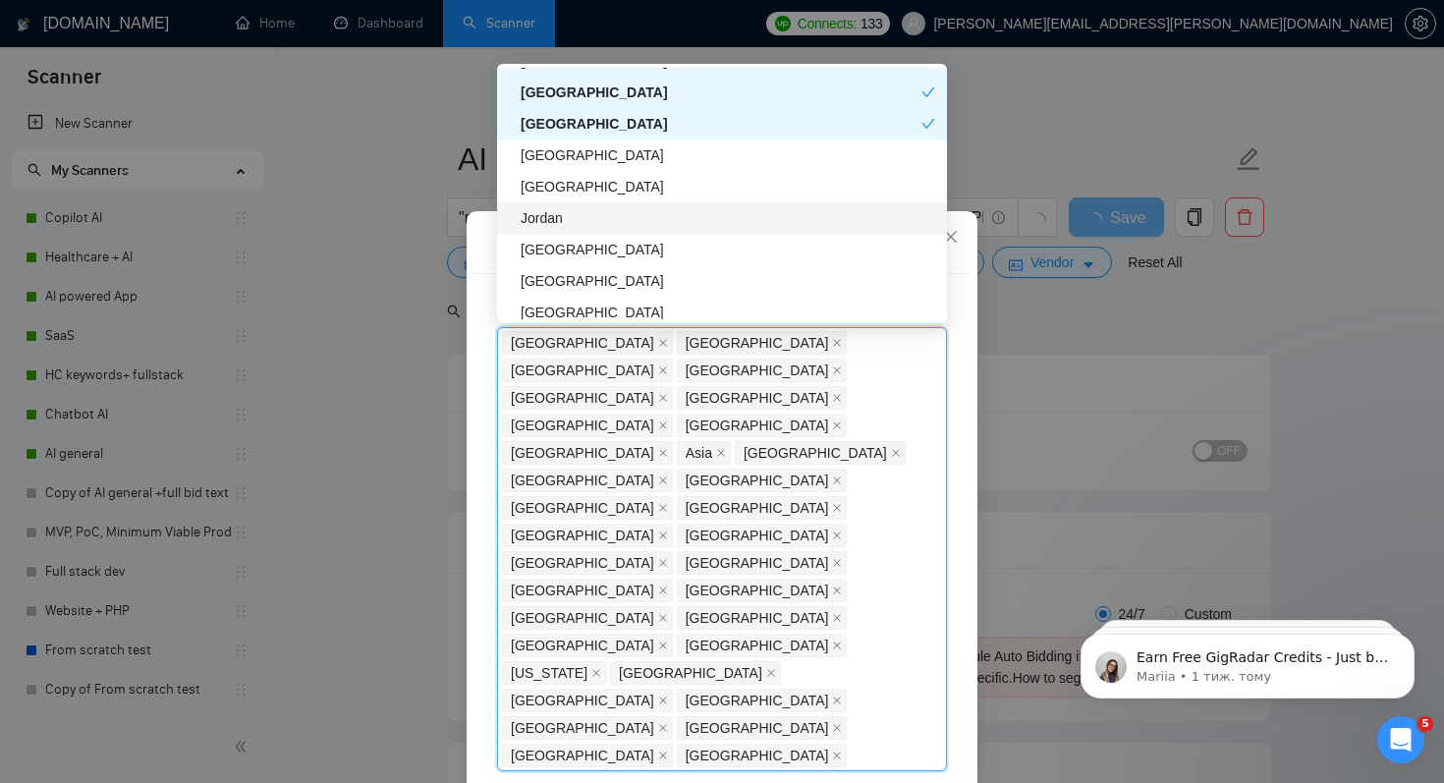
click at [552, 224] on div "Jordan" at bounding box center [728, 218] width 415 height 22
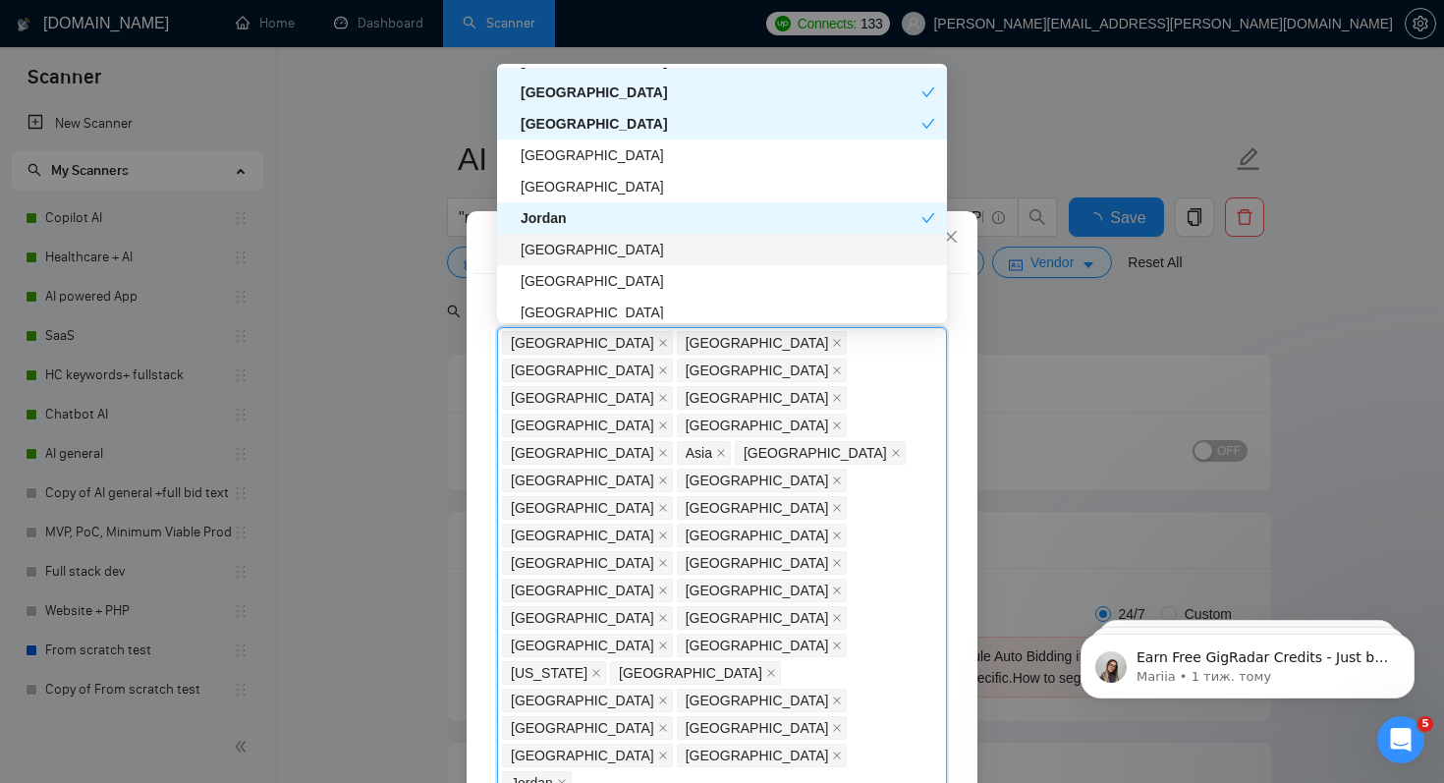
click at [575, 243] on div "[GEOGRAPHIC_DATA]" at bounding box center [728, 250] width 415 height 22
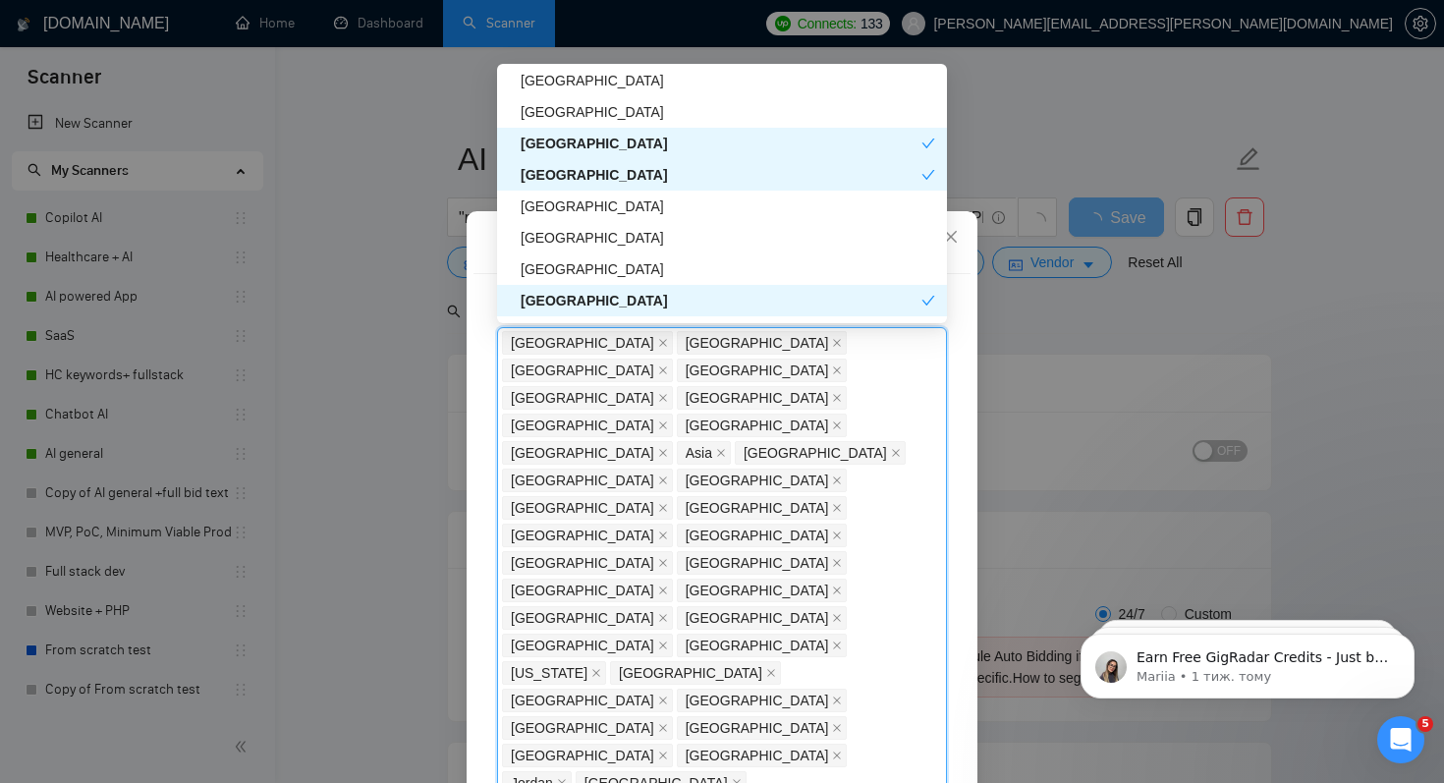
scroll to position [1952, 0]
click at [564, 237] on div "[GEOGRAPHIC_DATA]" at bounding box center [728, 238] width 415 height 22
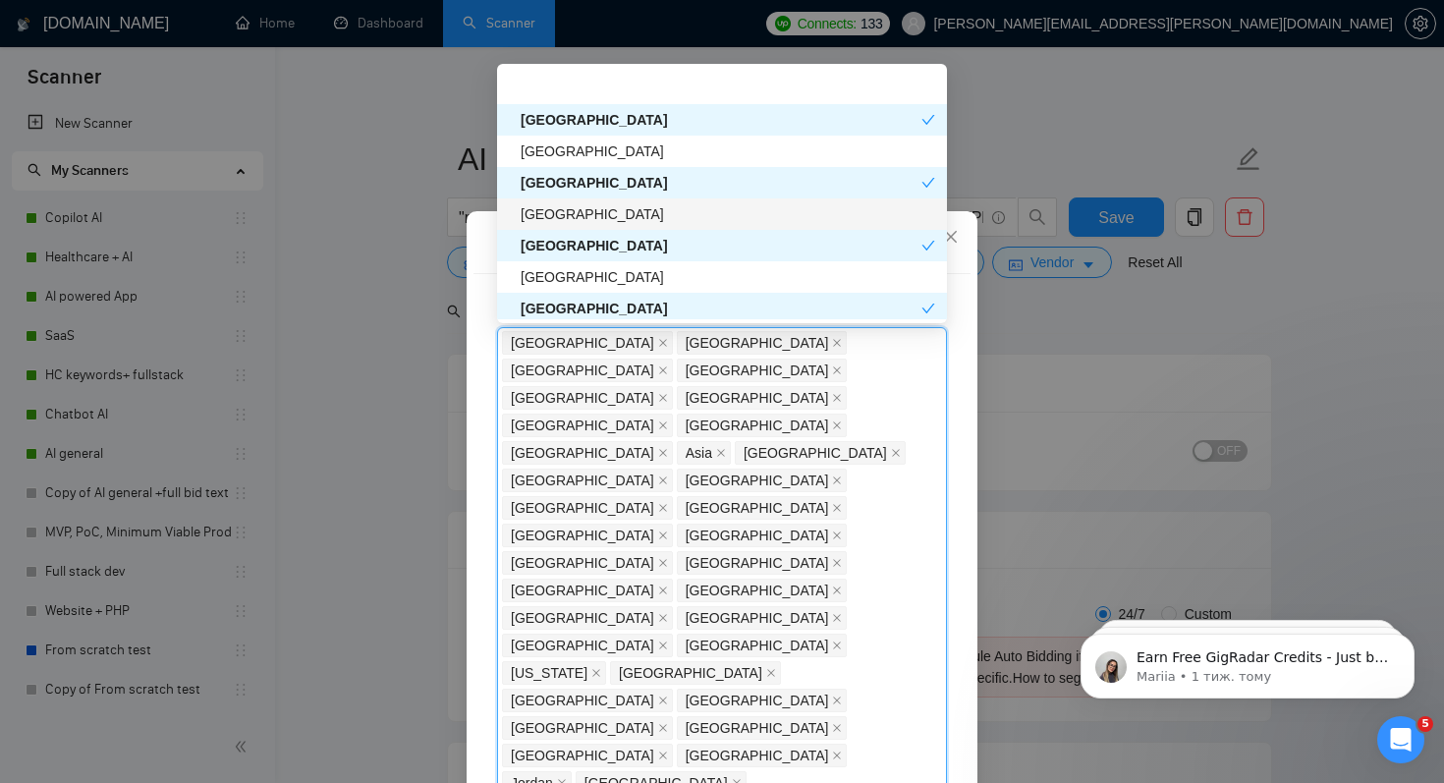
scroll to position [2078, 0]
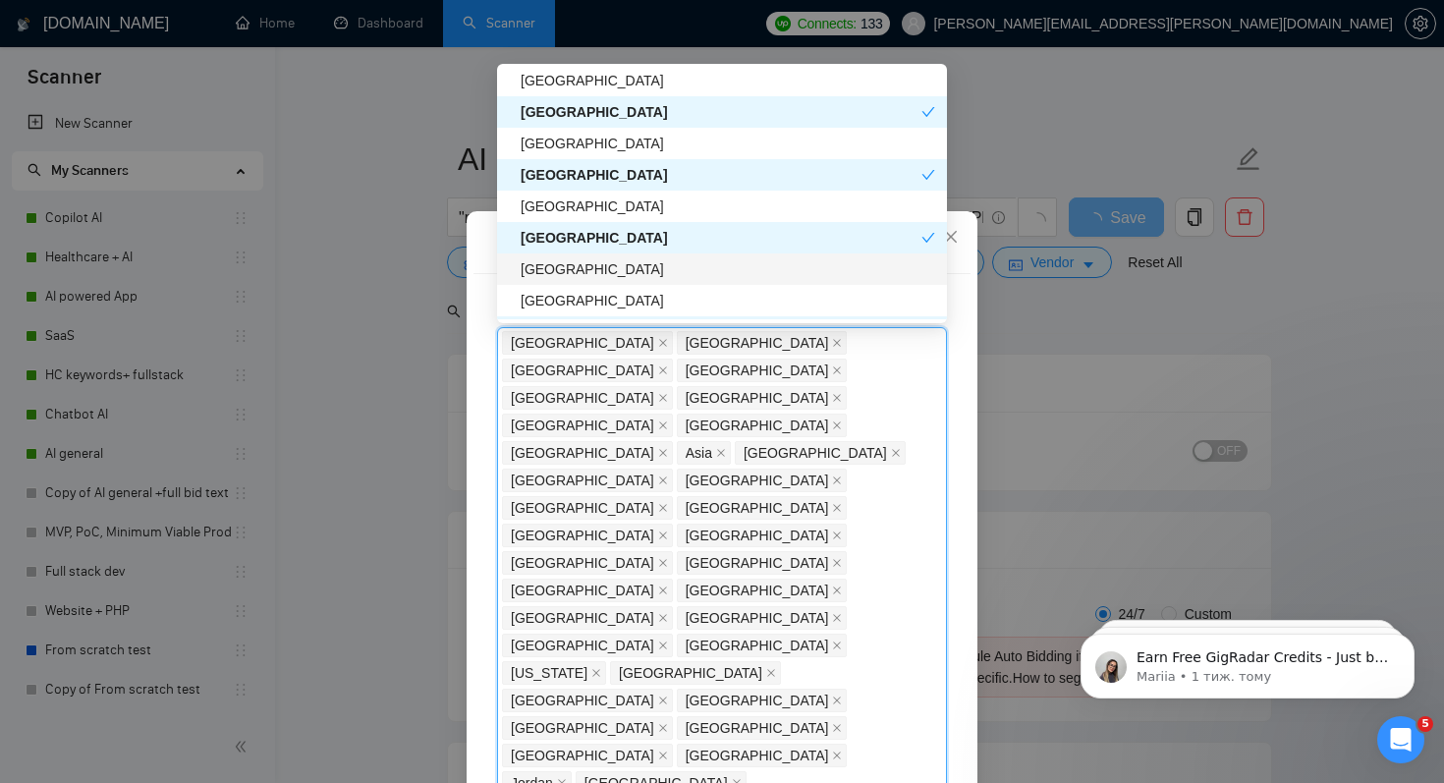
click at [610, 265] on div "[GEOGRAPHIC_DATA]" at bounding box center [728, 269] width 415 height 22
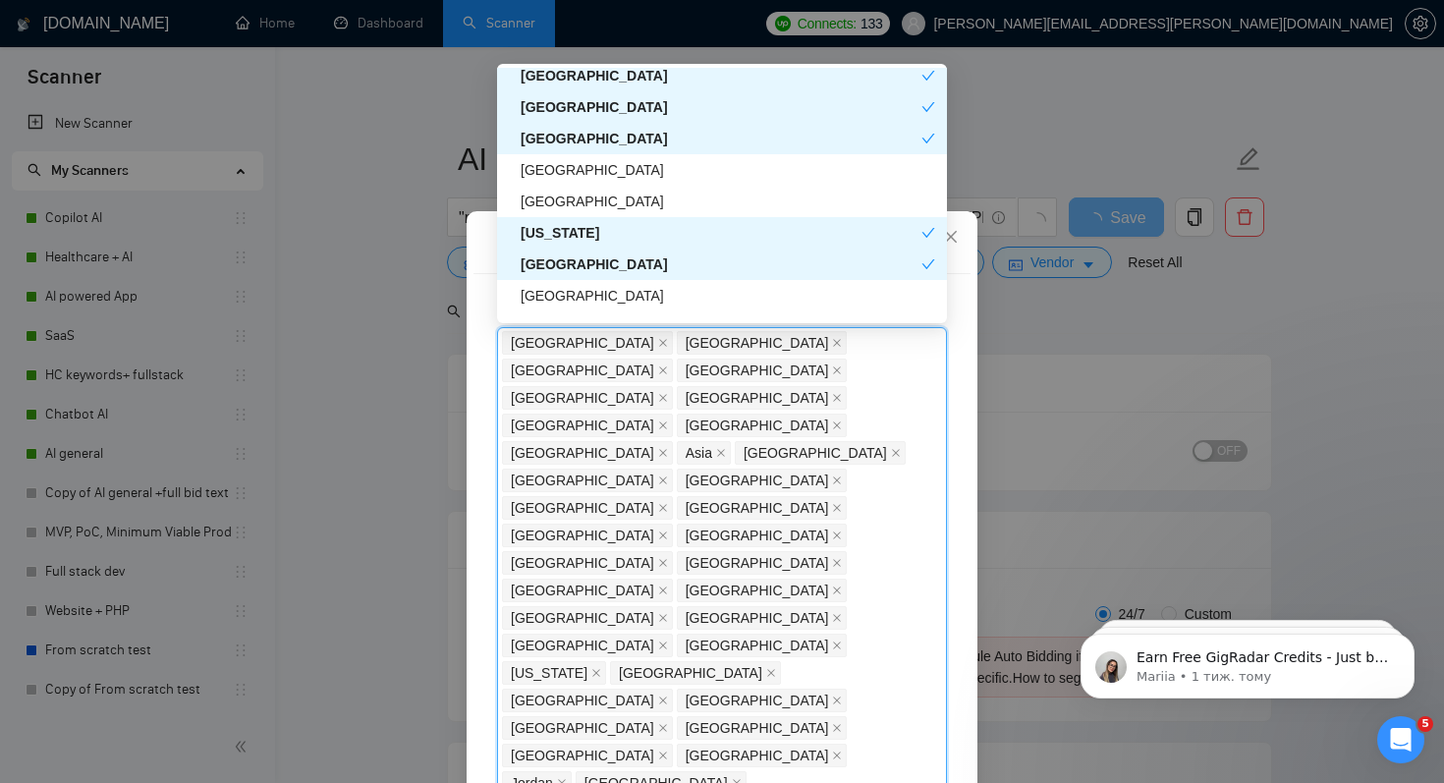
scroll to position [2377, 0]
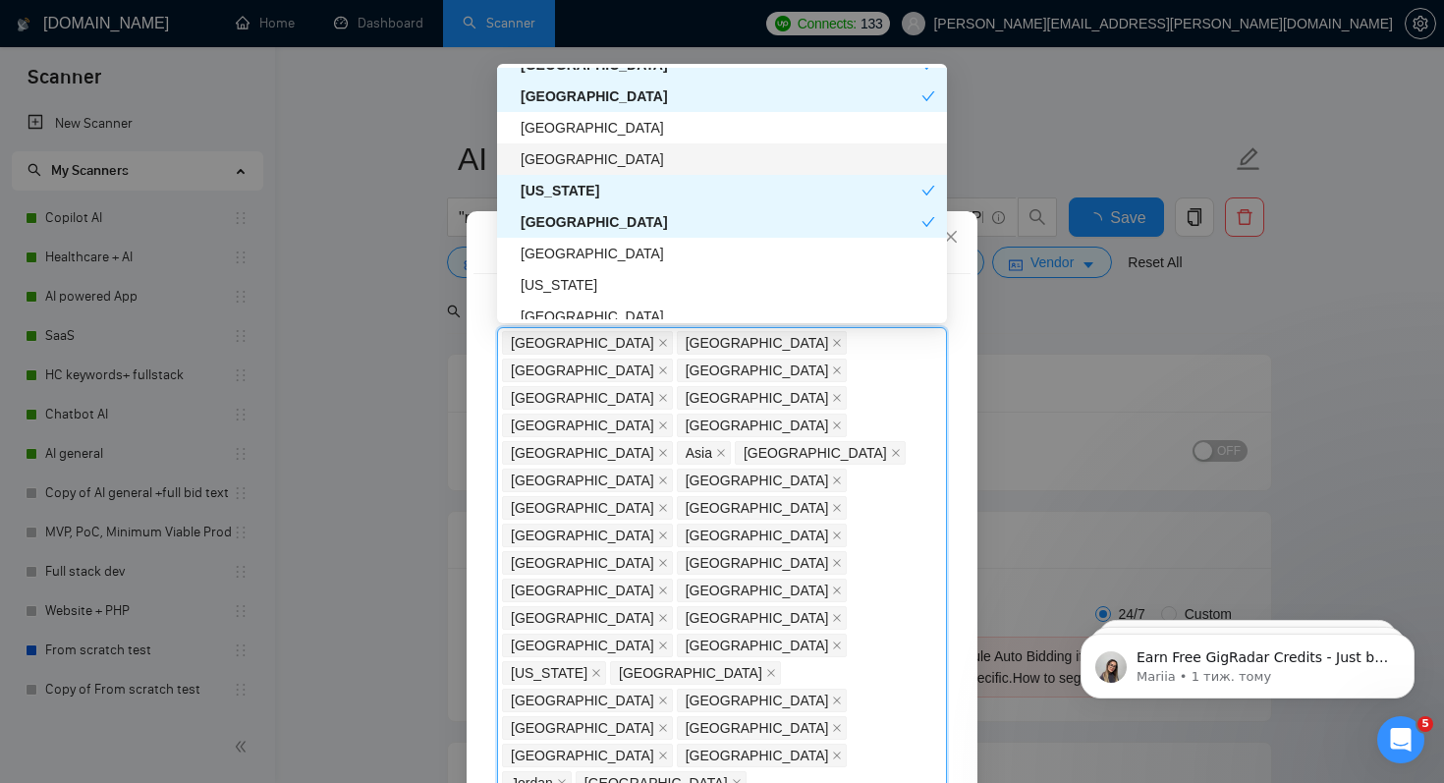
click at [592, 160] on div "[GEOGRAPHIC_DATA]" at bounding box center [728, 159] width 415 height 22
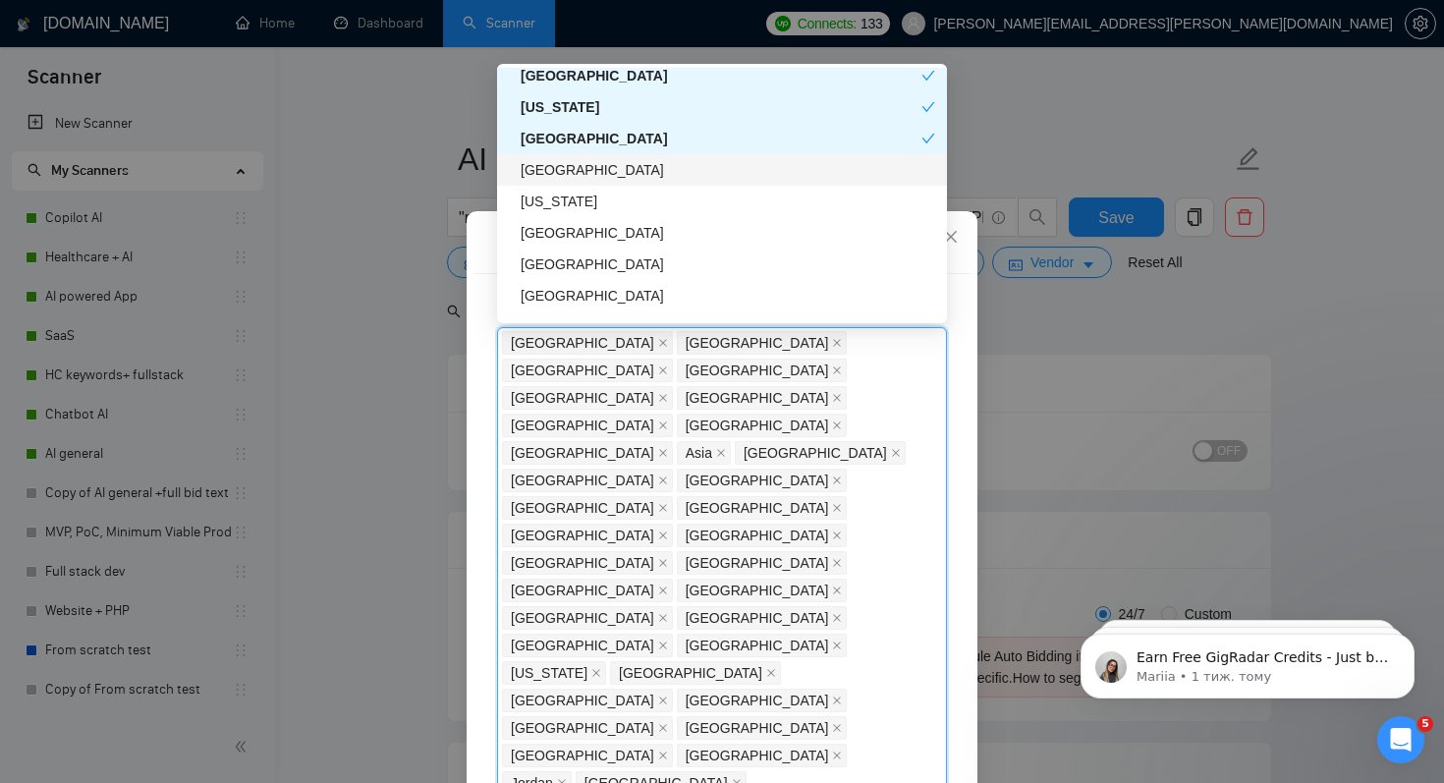
scroll to position [2461, 0]
click at [610, 200] on div "[US_STATE]" at bounding box center [728, 201] width 415 height 22
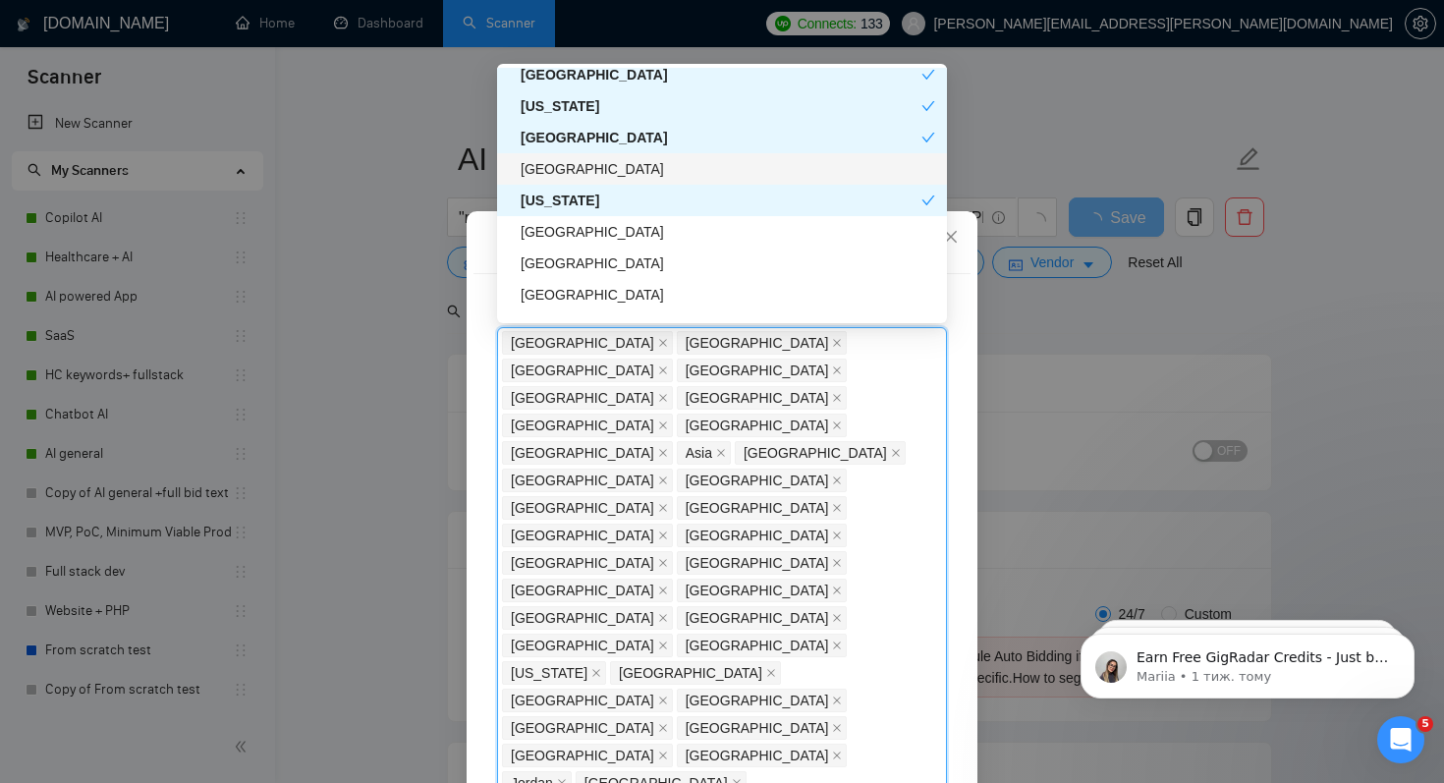
click at [610, 167] on div "[GEOGRAPHIC_DATA]" at bounding box center [728, 169] width 415 height 22
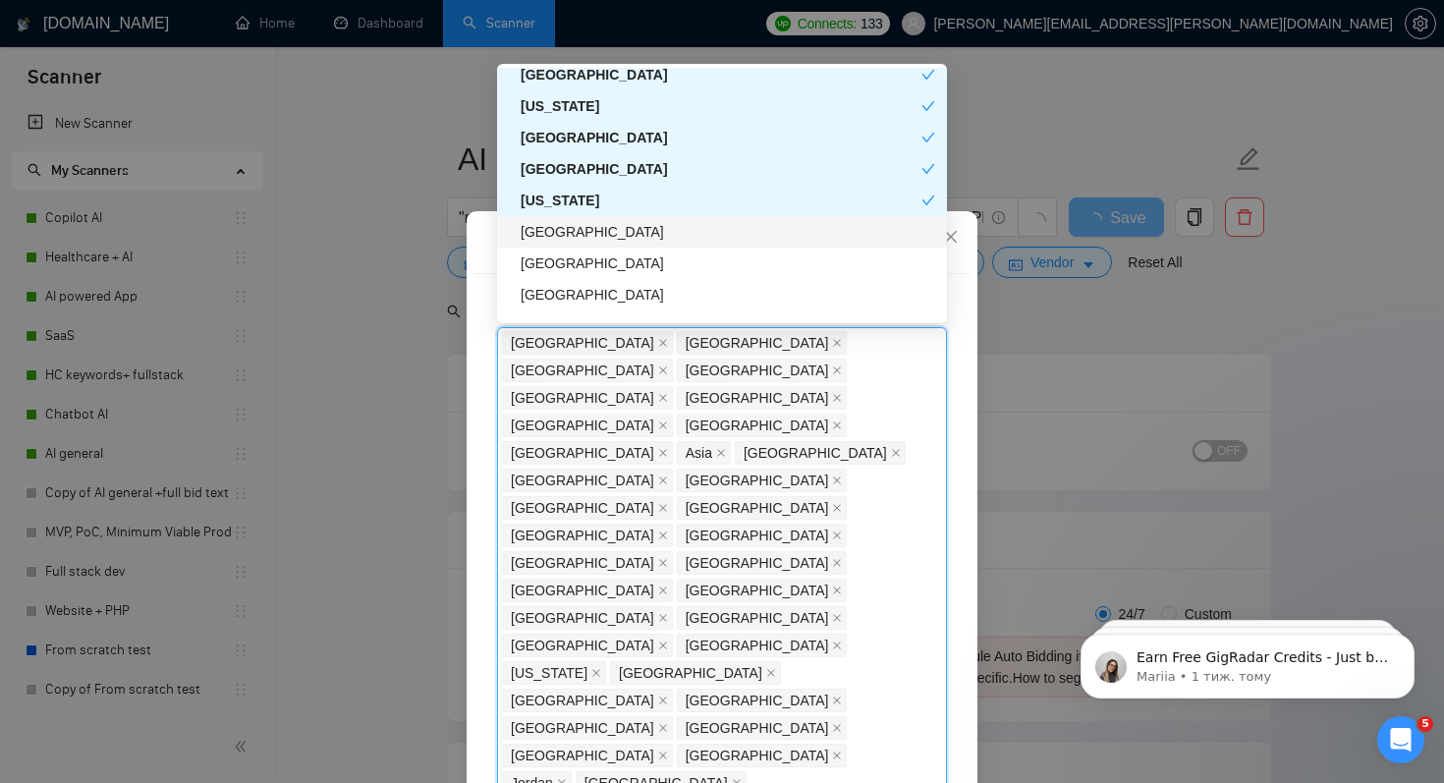
click at [603, 227] on div "Slovakia" at bounding box center [728, 232] width 415 height 22
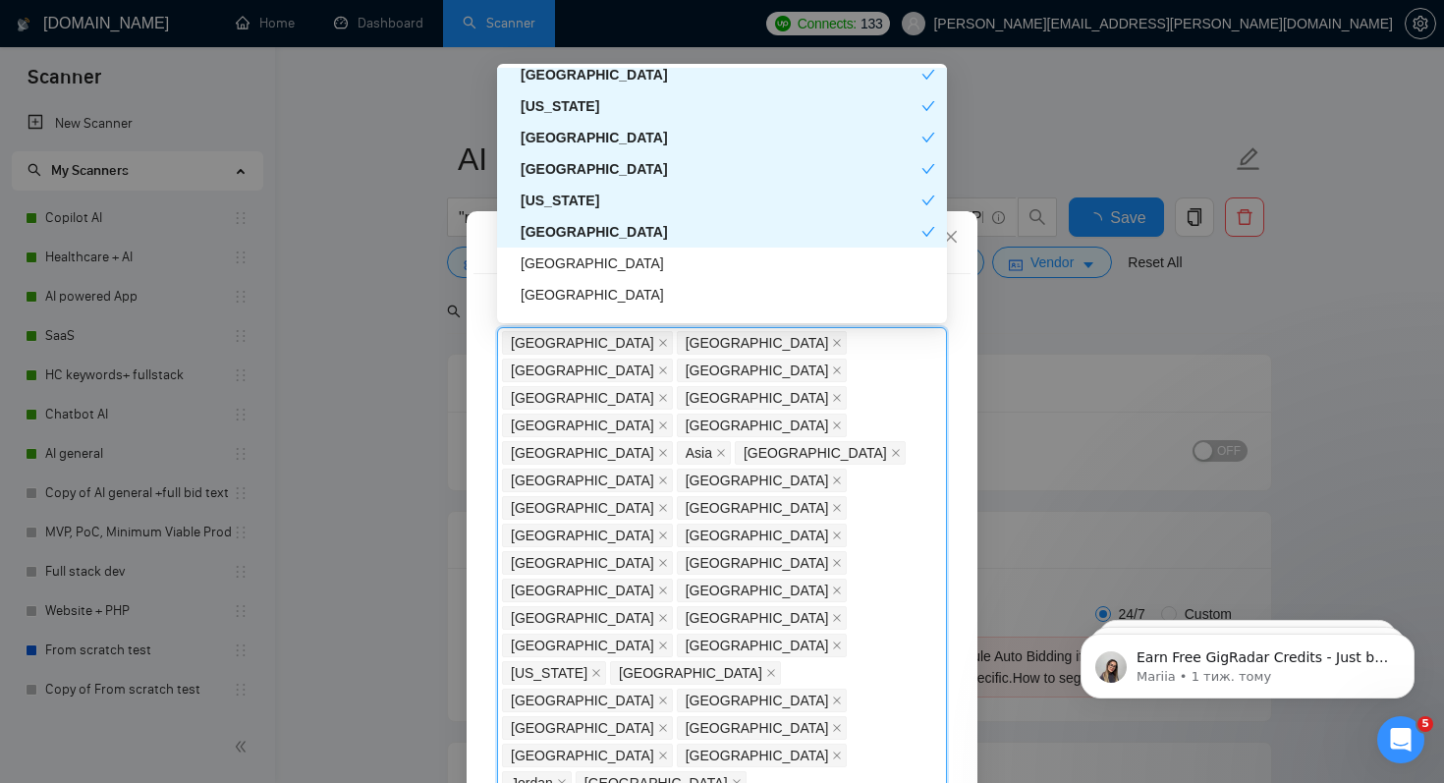
click at [603, 227] on div "Slovakia" at bounding box center [721, 232] width 401 height 22
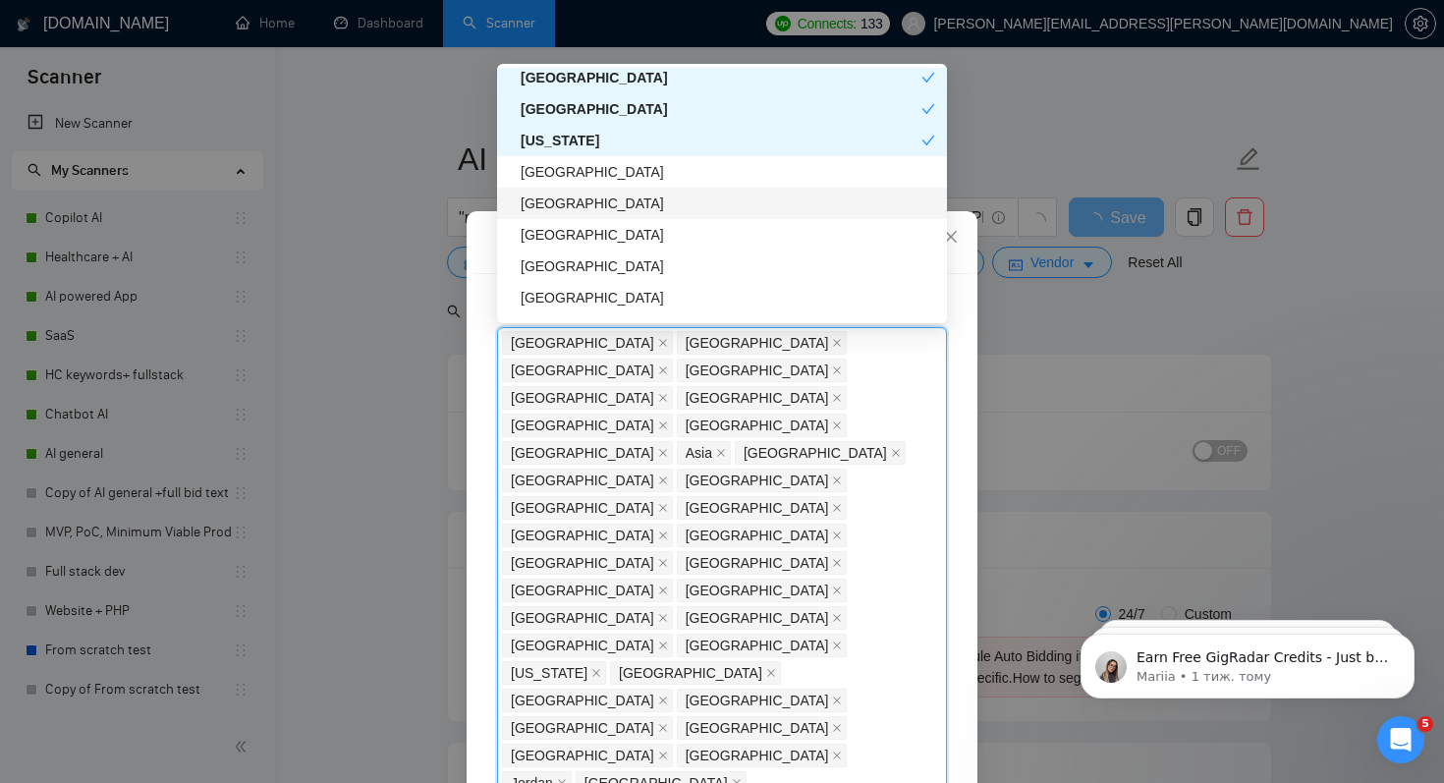
scroll to position [2523, 0]
click at [582, 242] on div "[GEOGRAPHIC_DATA]" at bounding box center [728, 233] width 415 height 22
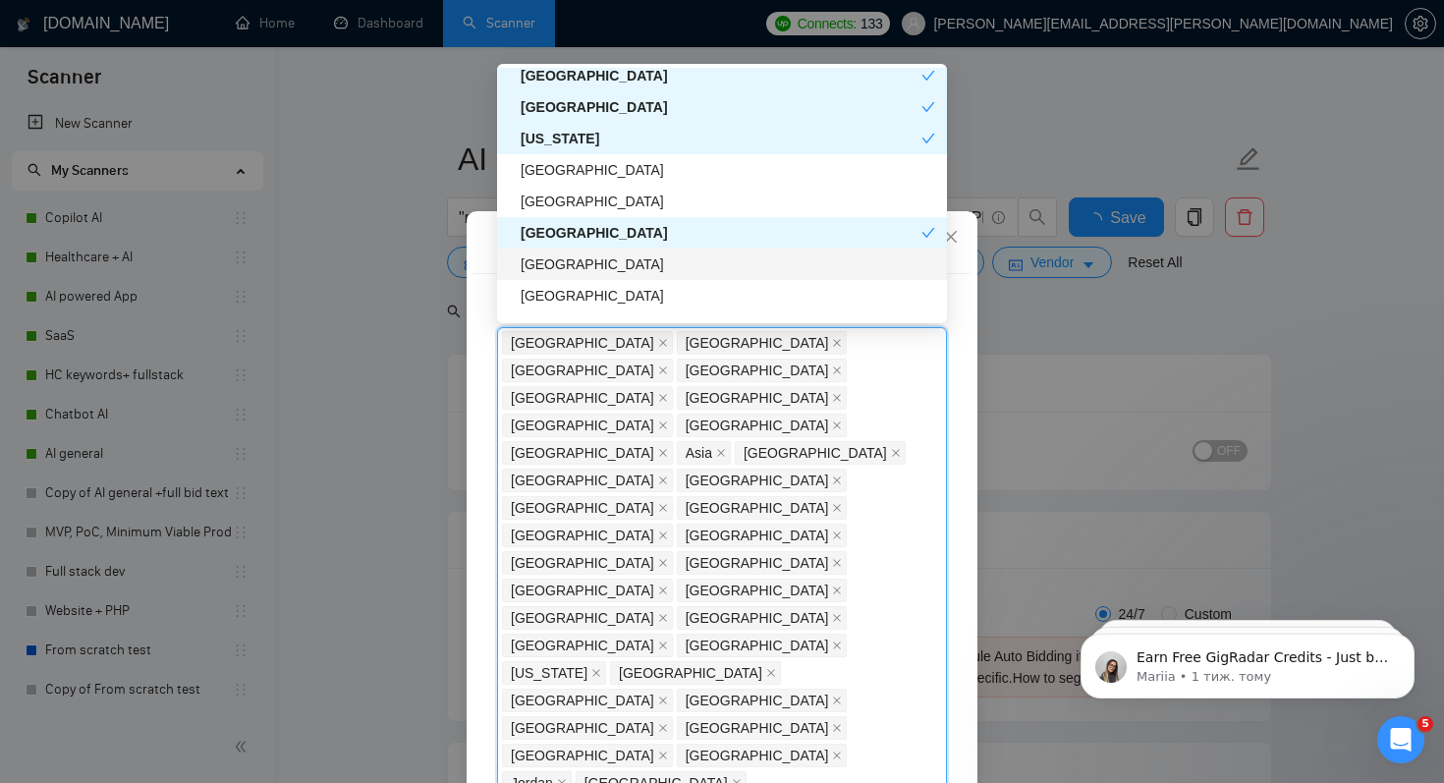
click at [582, 270] on div "[GEOGRAPHIC_DATA]" at bounding box center [728, 264] width 415 height 22
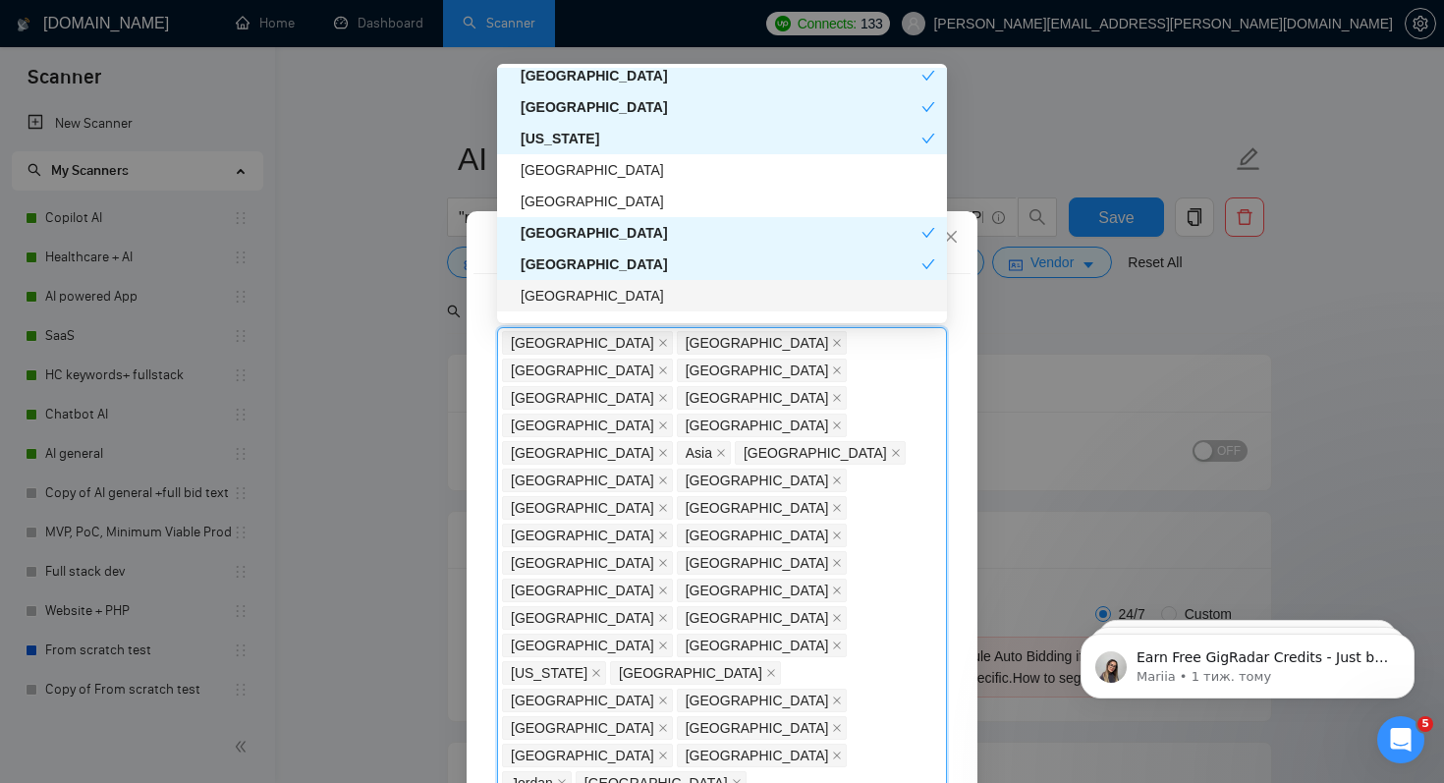
click at [578, 300] on div "[GEOGRAPHIC_DATA]" at bounding box center [728, 296] width 415 height 22
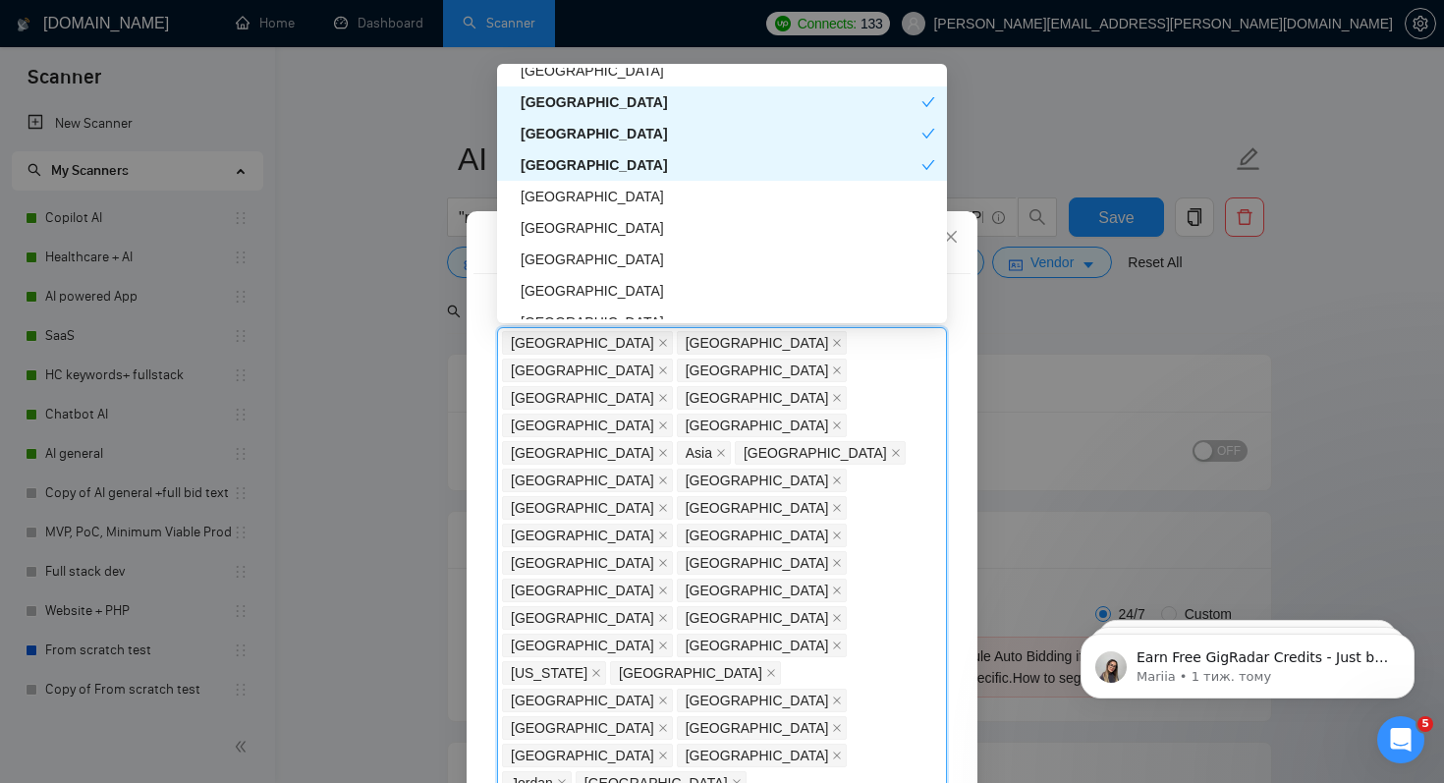
scroll to position [2661, 0]
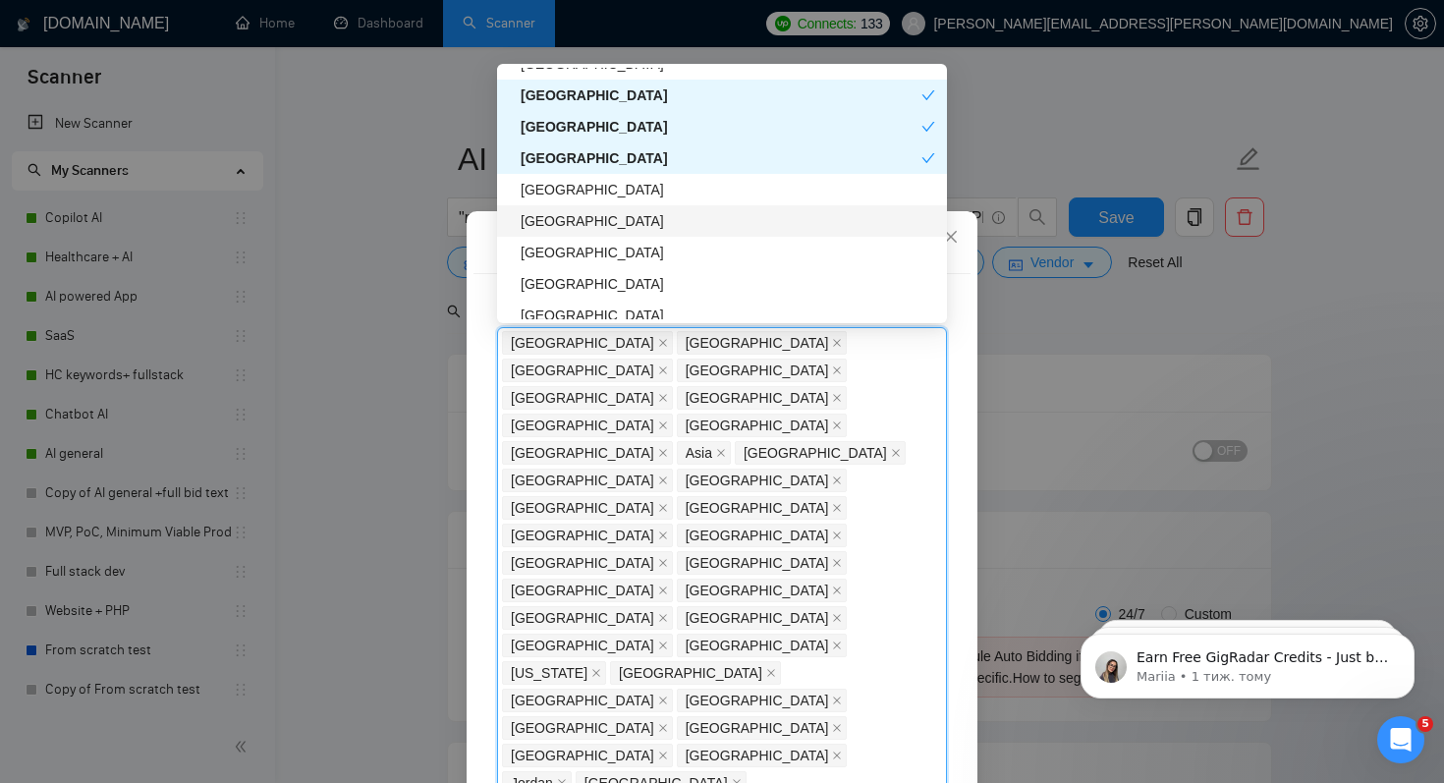
click at [586, 215] on div "[GEOGRAPHIC_DATA]" at bounding box center [728, 221] width 415 height 22
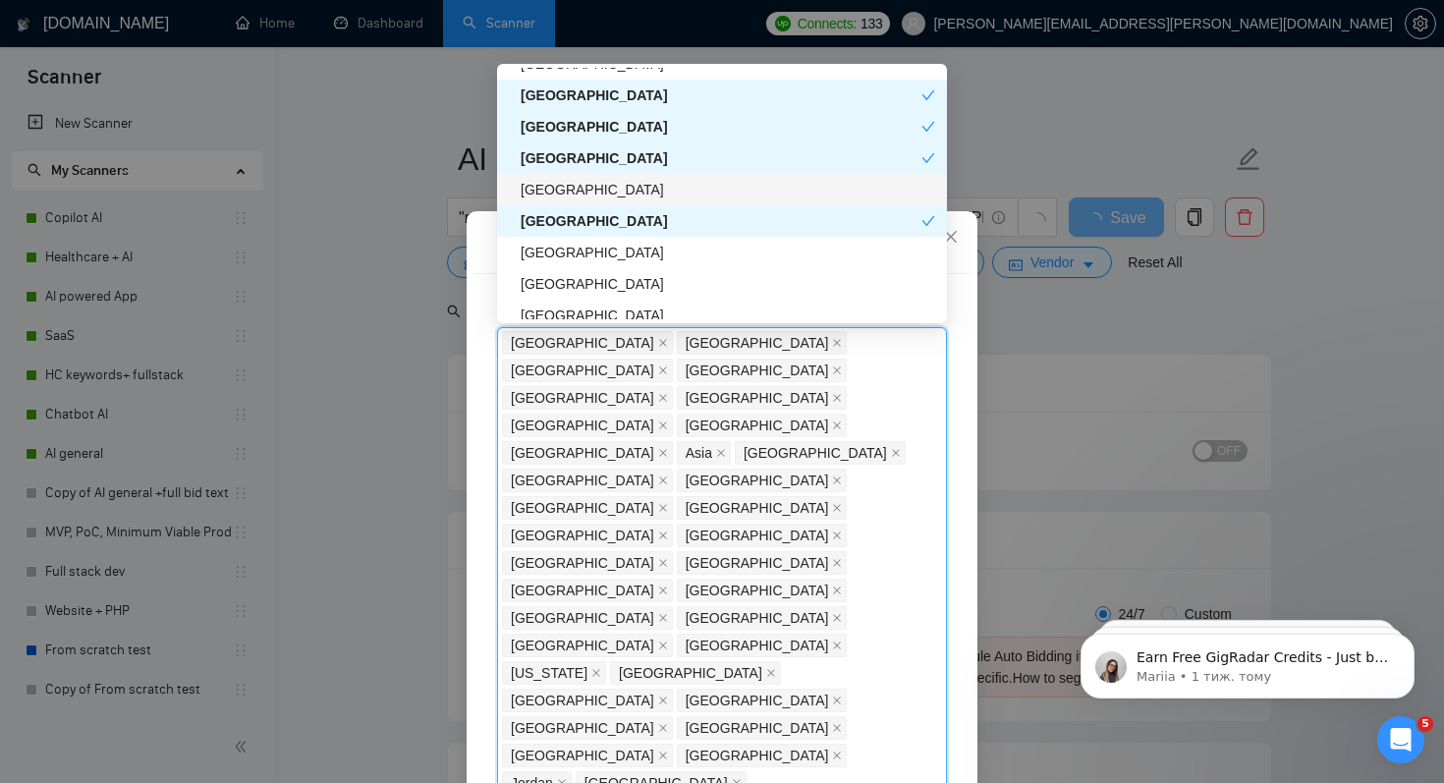
click at [598, 182] on div "[GEOGRAPHIC_DATA]" at bounding box center [728, 190] width 415 height 22
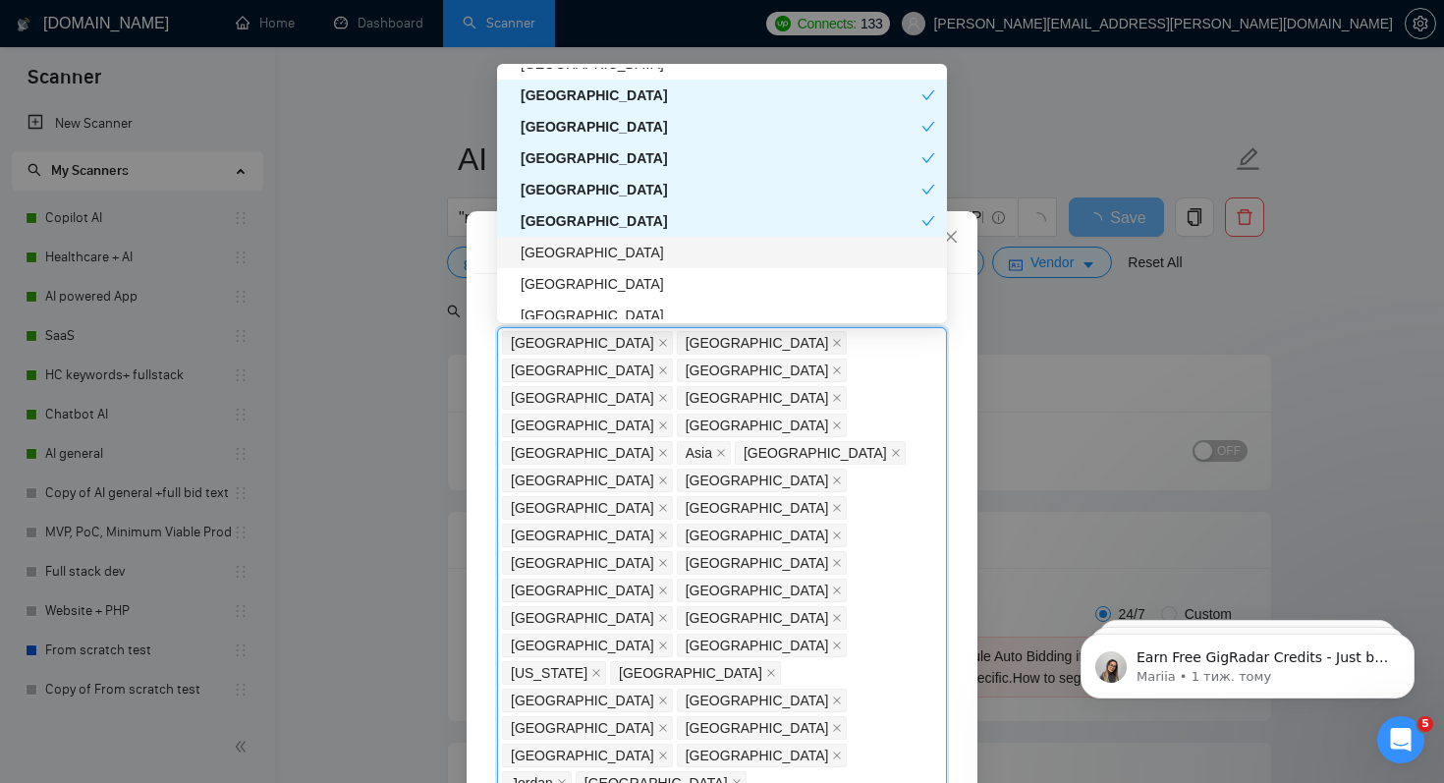
click at [596, 252] on div "[GEOGRAPHIC_DATA]" at bounding box center [728, 253] width 415 height 22
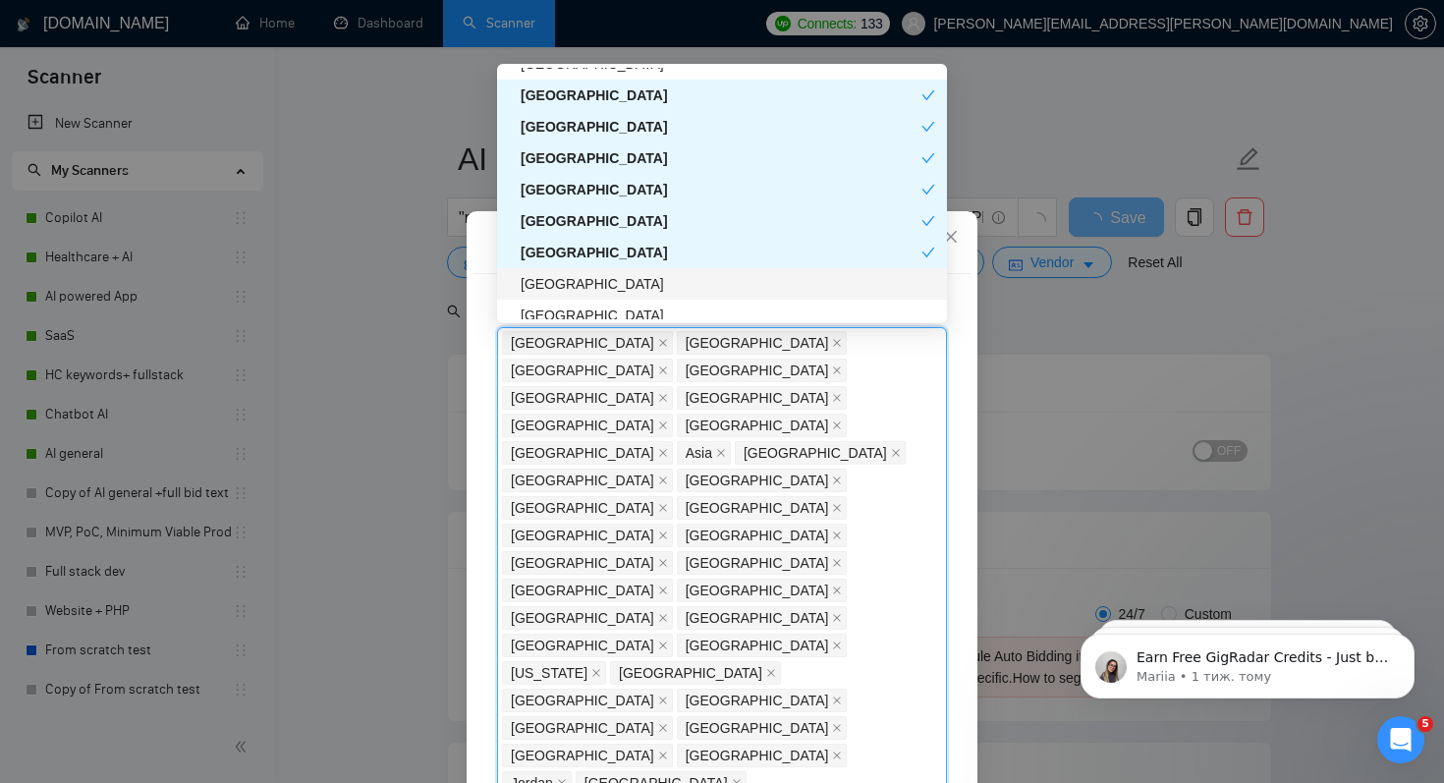
click at [590, 287] on div "[GEOGRAPHIC_DATA]" at bounding box center [728, 284] width 415 height 22
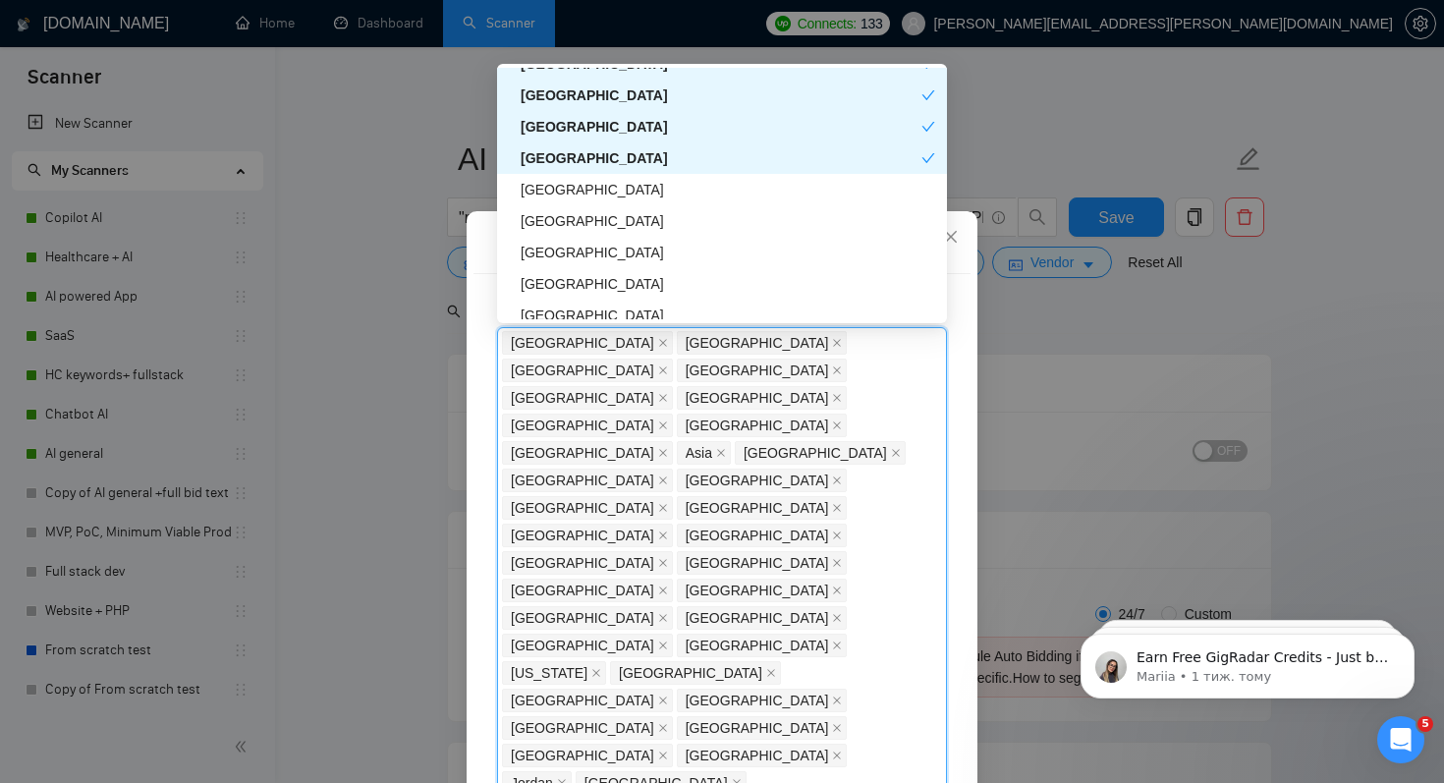
scroll to position [2797, 0]
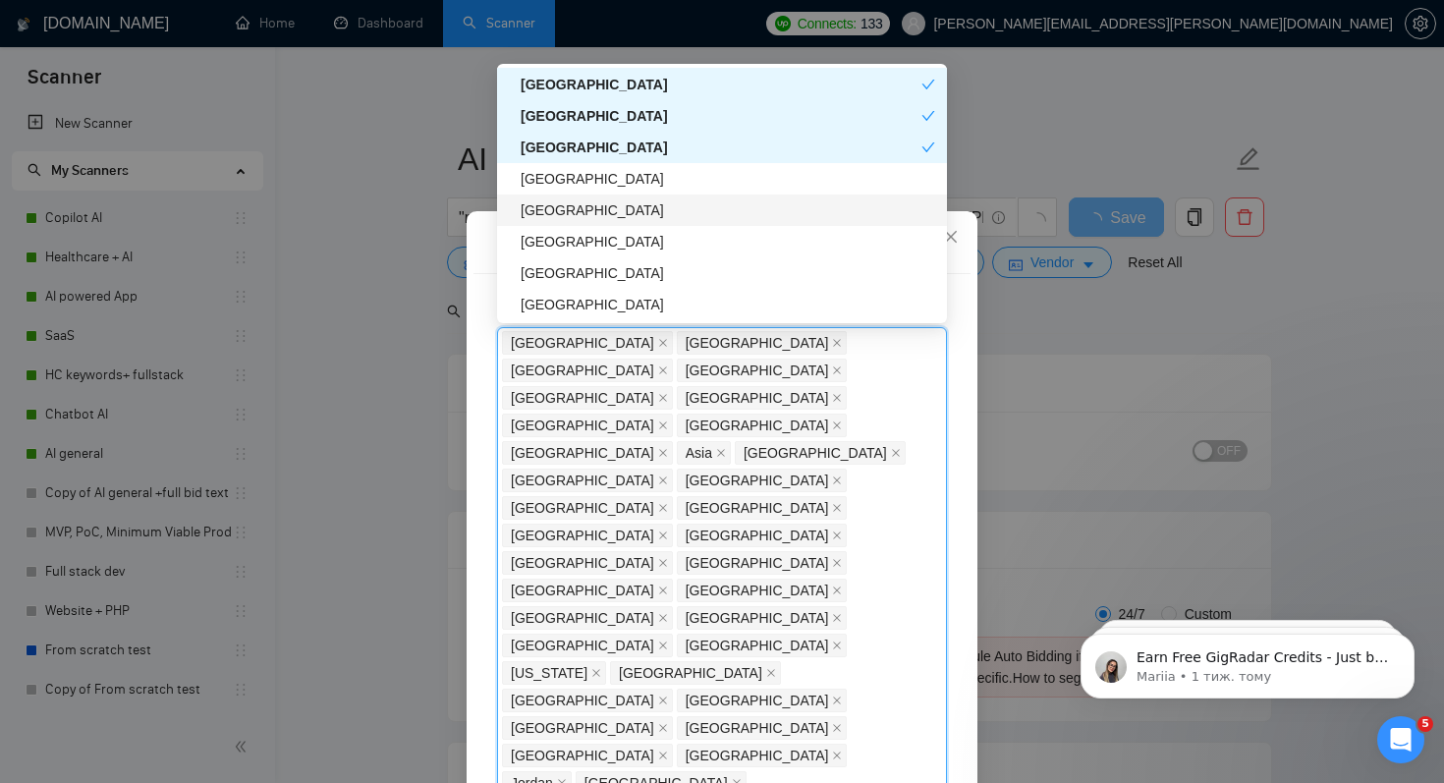
click at [593, 210] on div "[GEOGRAPHIC_DATA]" at bounding box center [728, 210] width 415 height 22
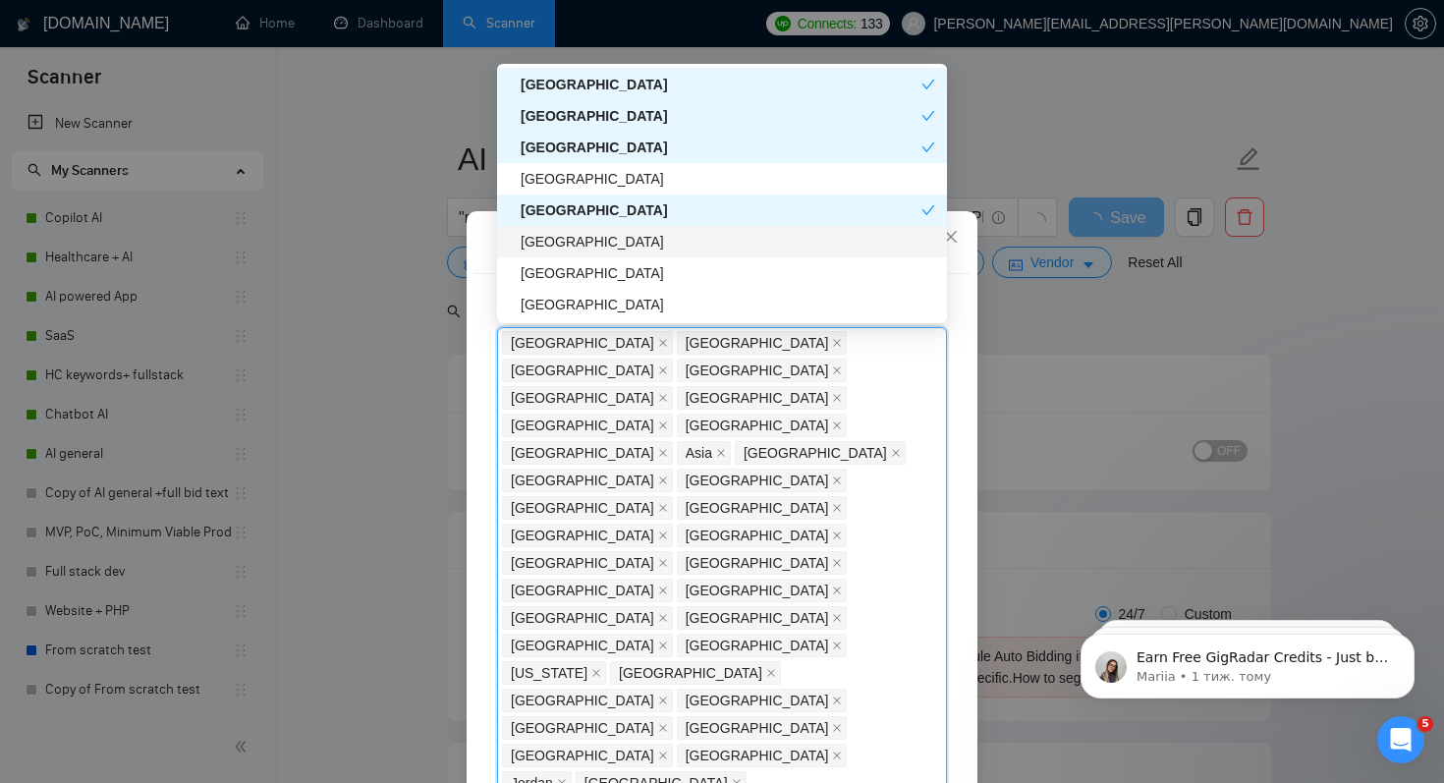
click at [633, 241] on div "[GEOGRAPHIC_DATA]" at bounding box center [728, 242] width 415 height 22
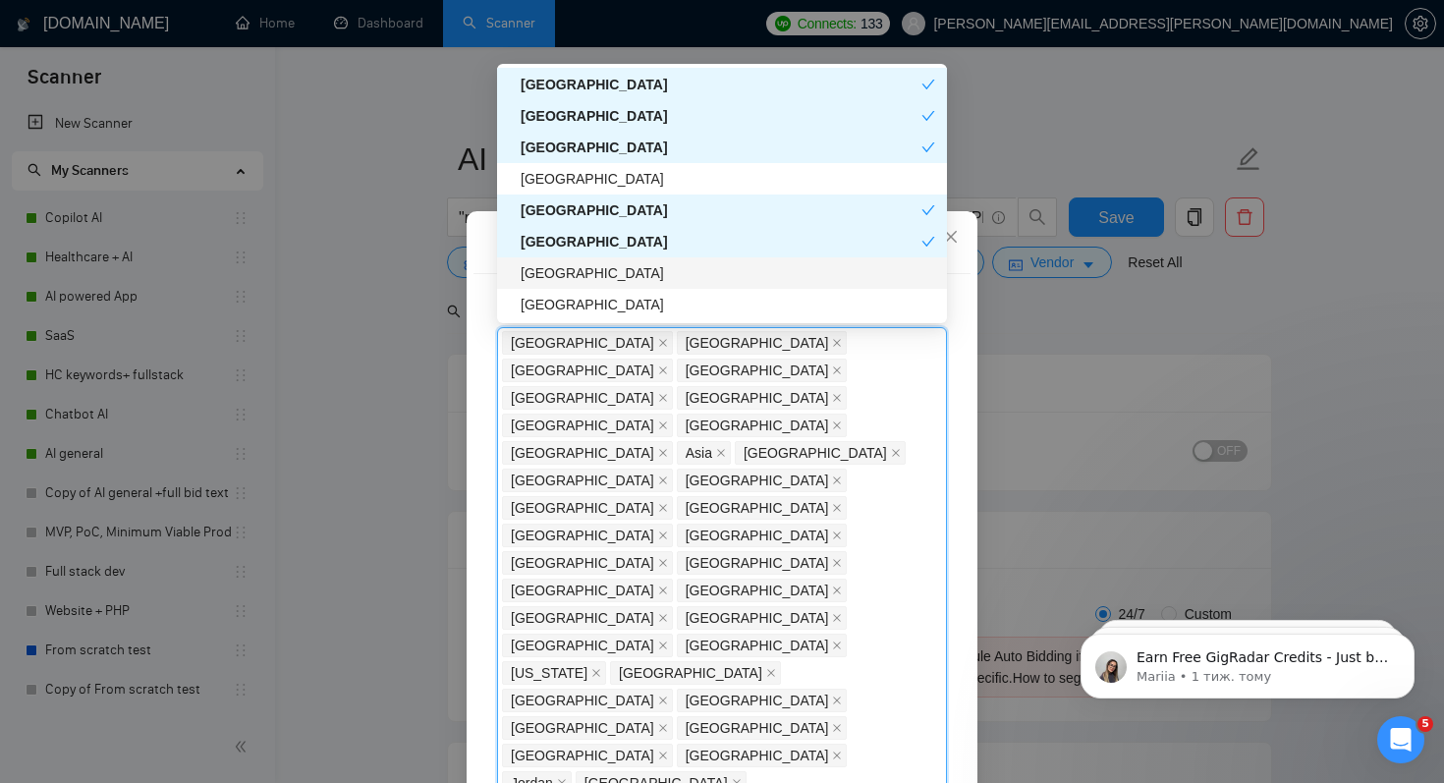
click at [633, 273] on div "[GEOGRAPHIC_DATA]" at bounding box center [728, 273] width 415 height 22
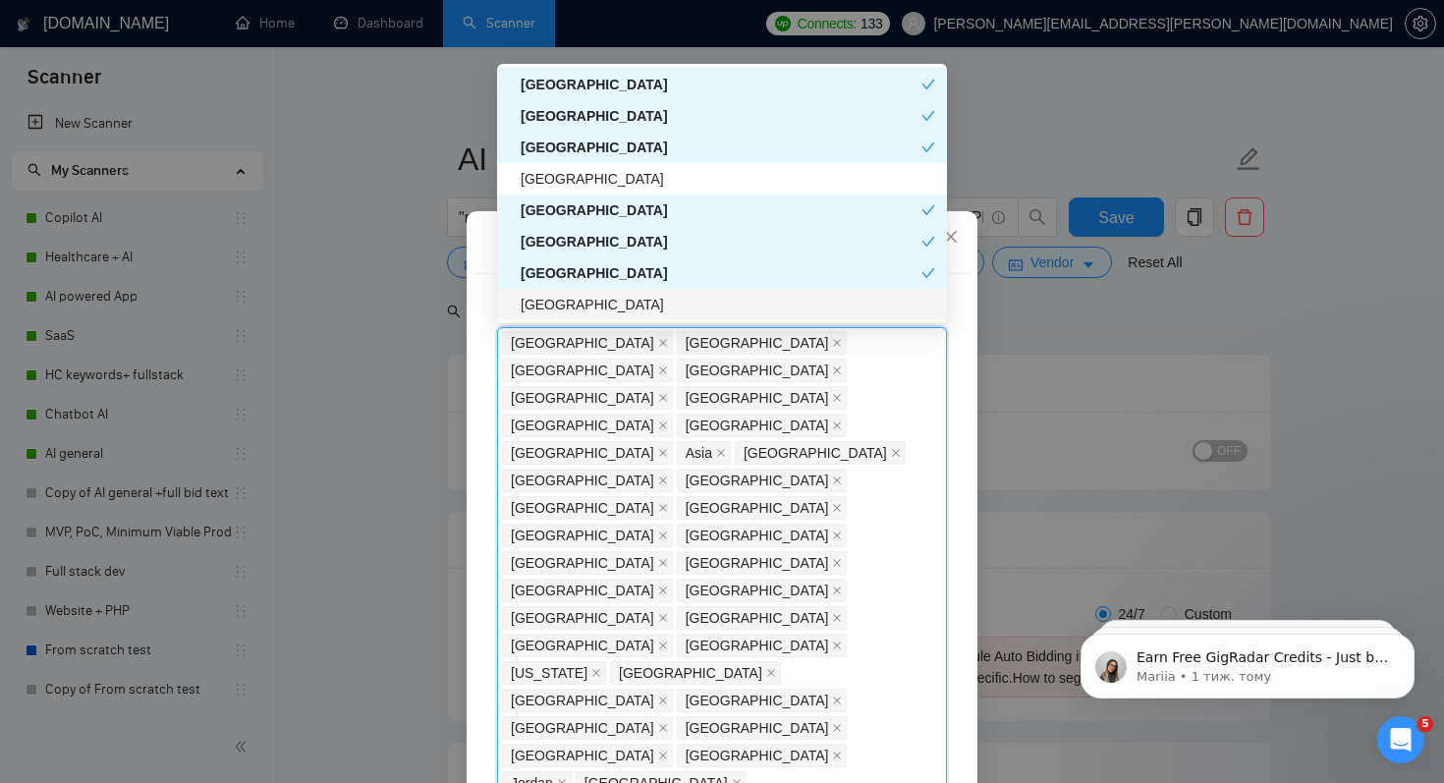
click at [633, 303] on div "[GEOGRAPHIC_DATA]" at bounding box center [728, 305] width 415 height 22
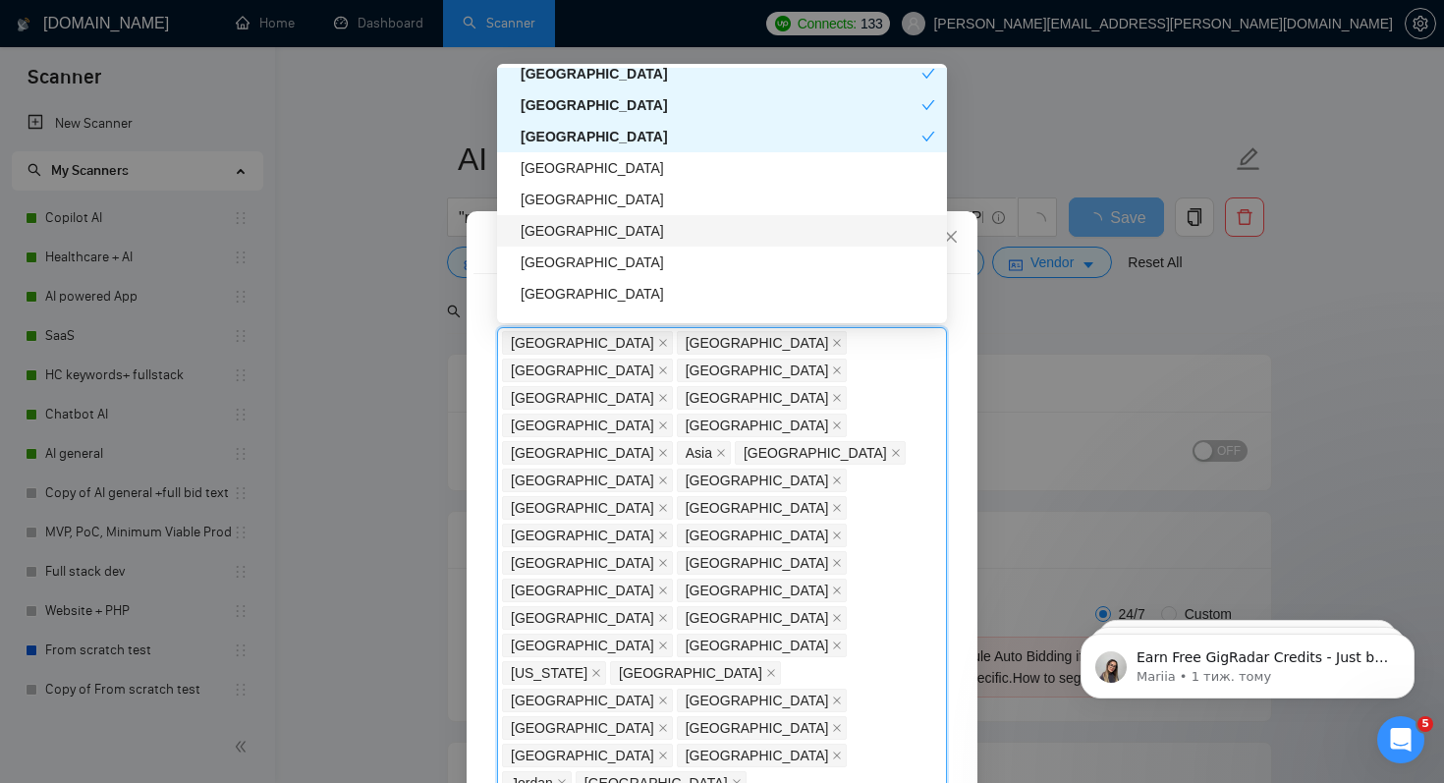
scroll to position [2967, 0]
click at [631, 202] on div "[GEOGRAPHIC_DATA]" at bounding box center [728, 198] width 415 height 22
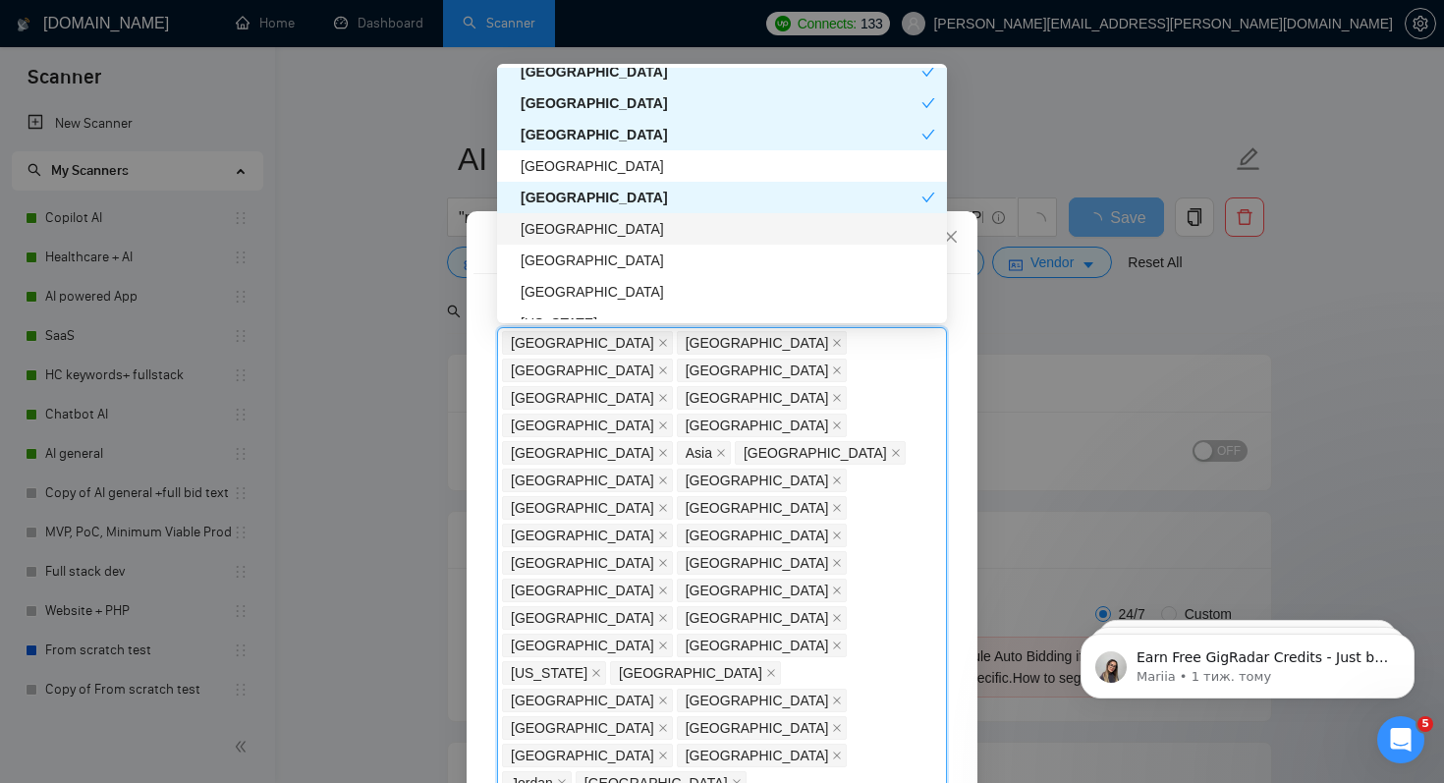
click at [631, 225] on div "[GEOGRAPHIC_DATA]" at bounding box center [728, 229] width 415 height 22
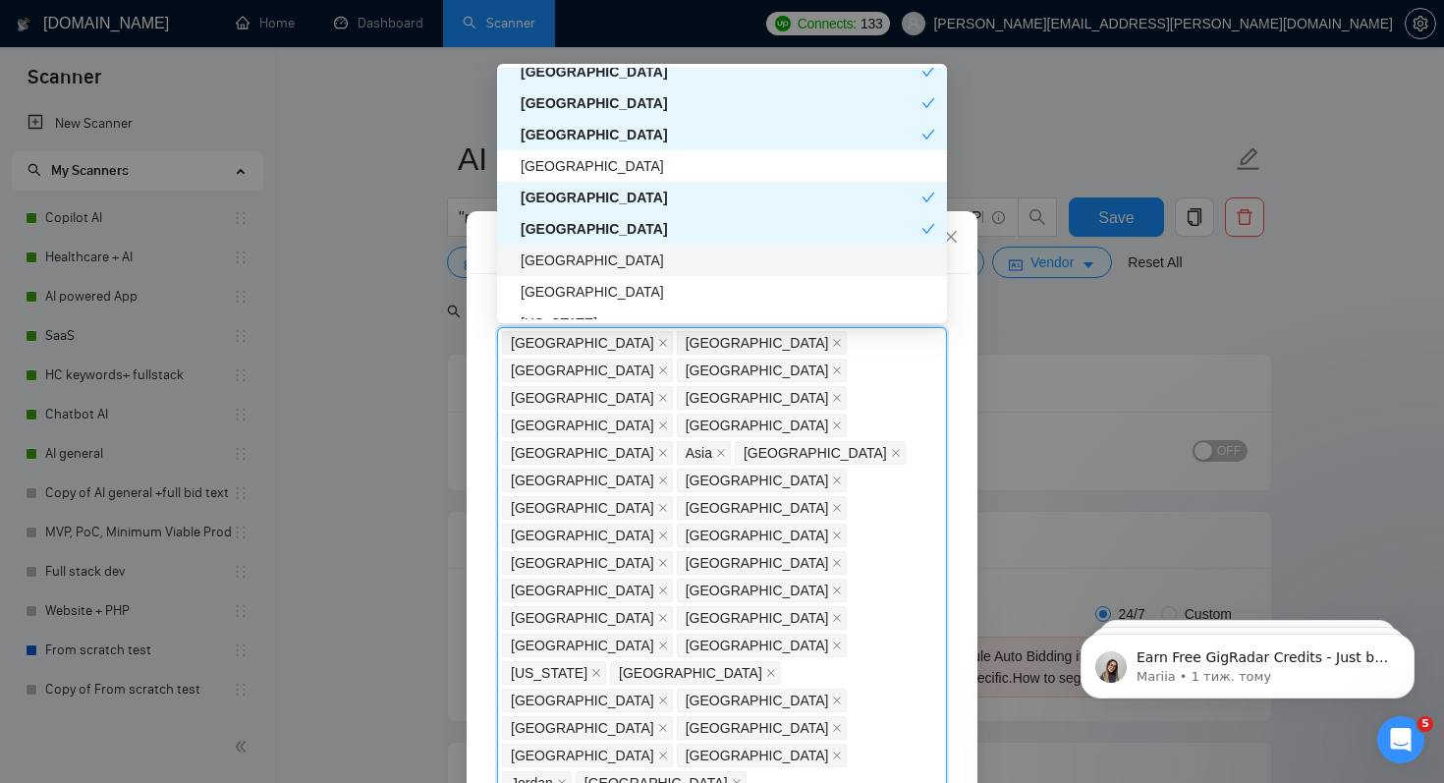
click at [624, 261] on div "[GEOGRAPHIC_DATA]" at bounding box center [728, 261] width 415 height 22
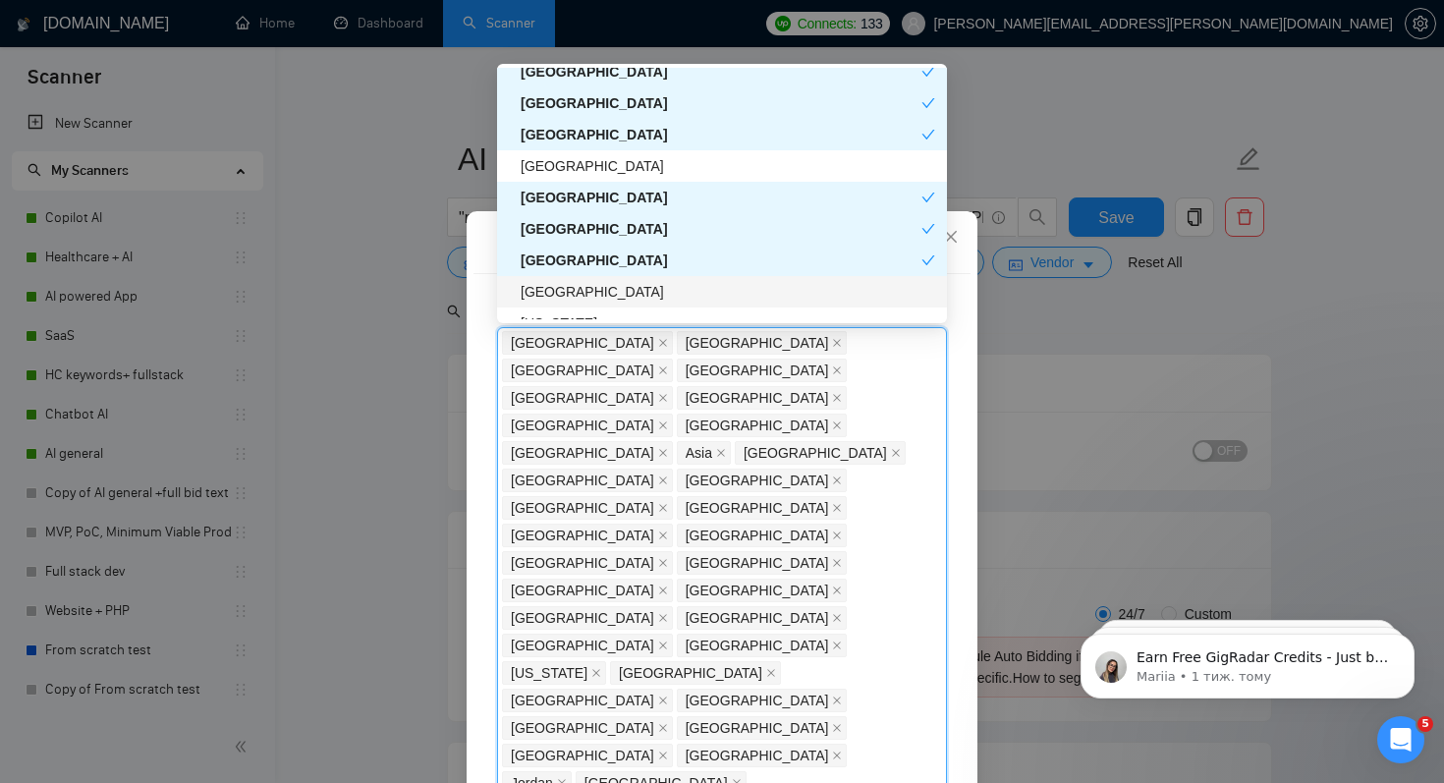
click at [615, 287] on div "[GEOGRAPHIC_DATA]" at bounding box center [728, 292] width 415 height 22
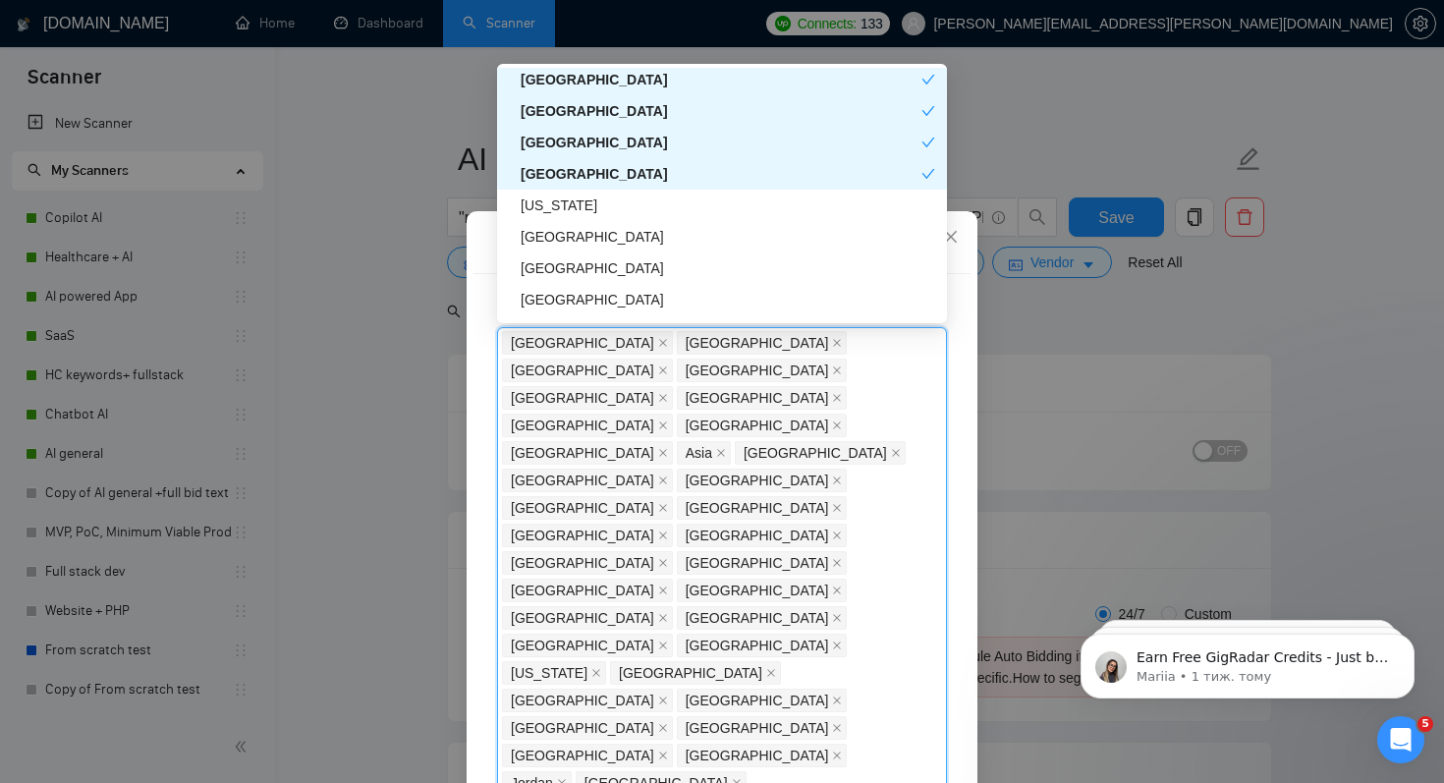
scroll to position [3093, 0]
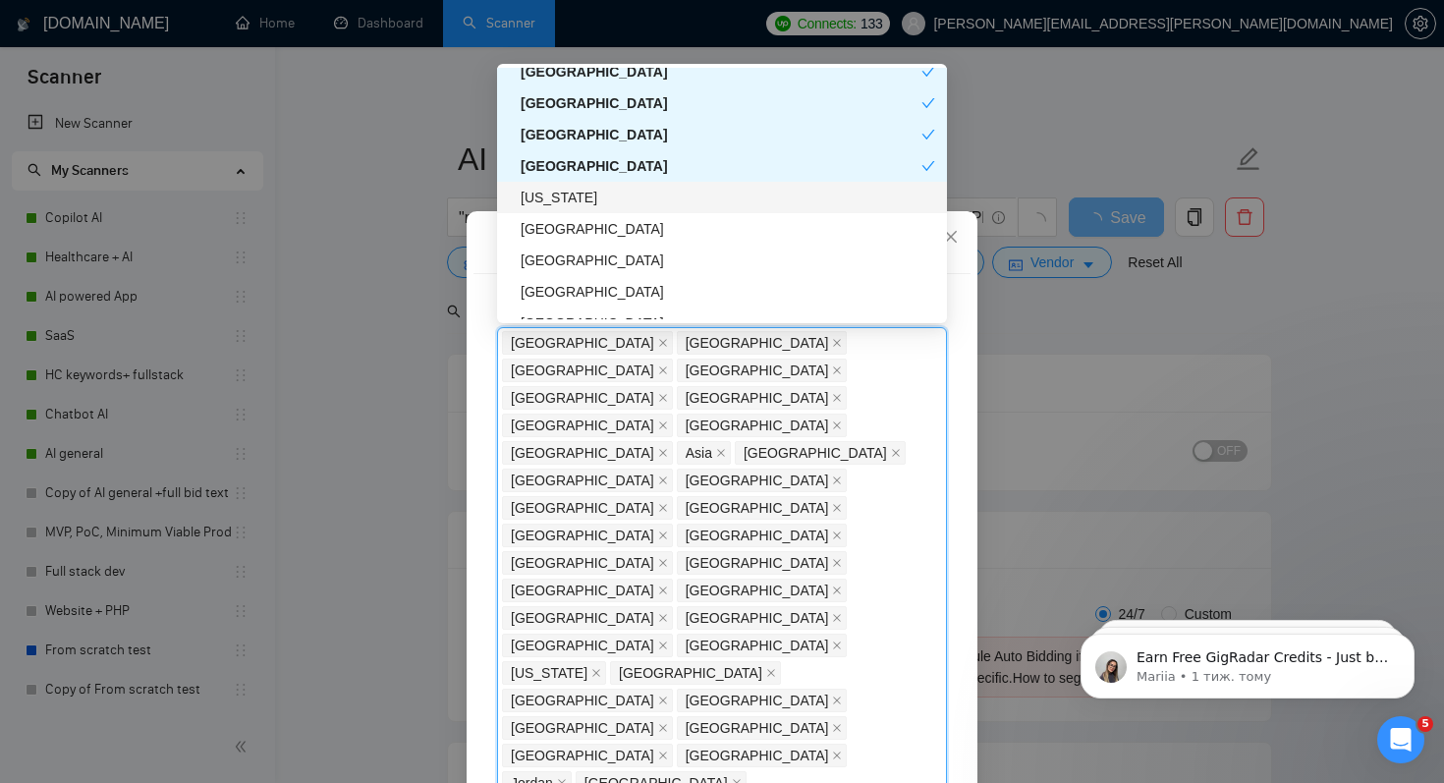
click at [624, 197] on div "[US_STATE]" at bounding box center [728, 198] width 415 height 22
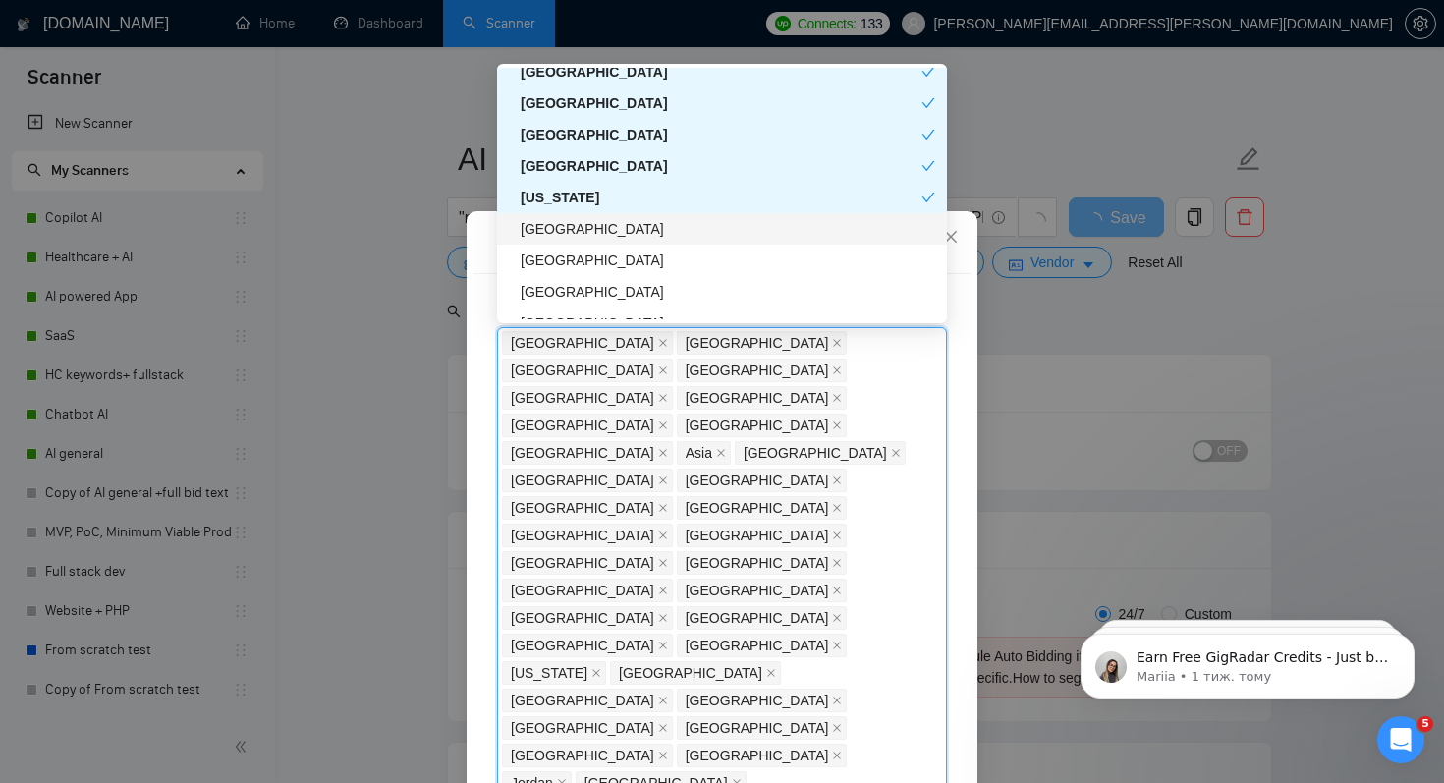
click at [626, 230] on div "[GEOGRAPHIC_DATA]" at bounding box center [728, 229] width 415 height 22
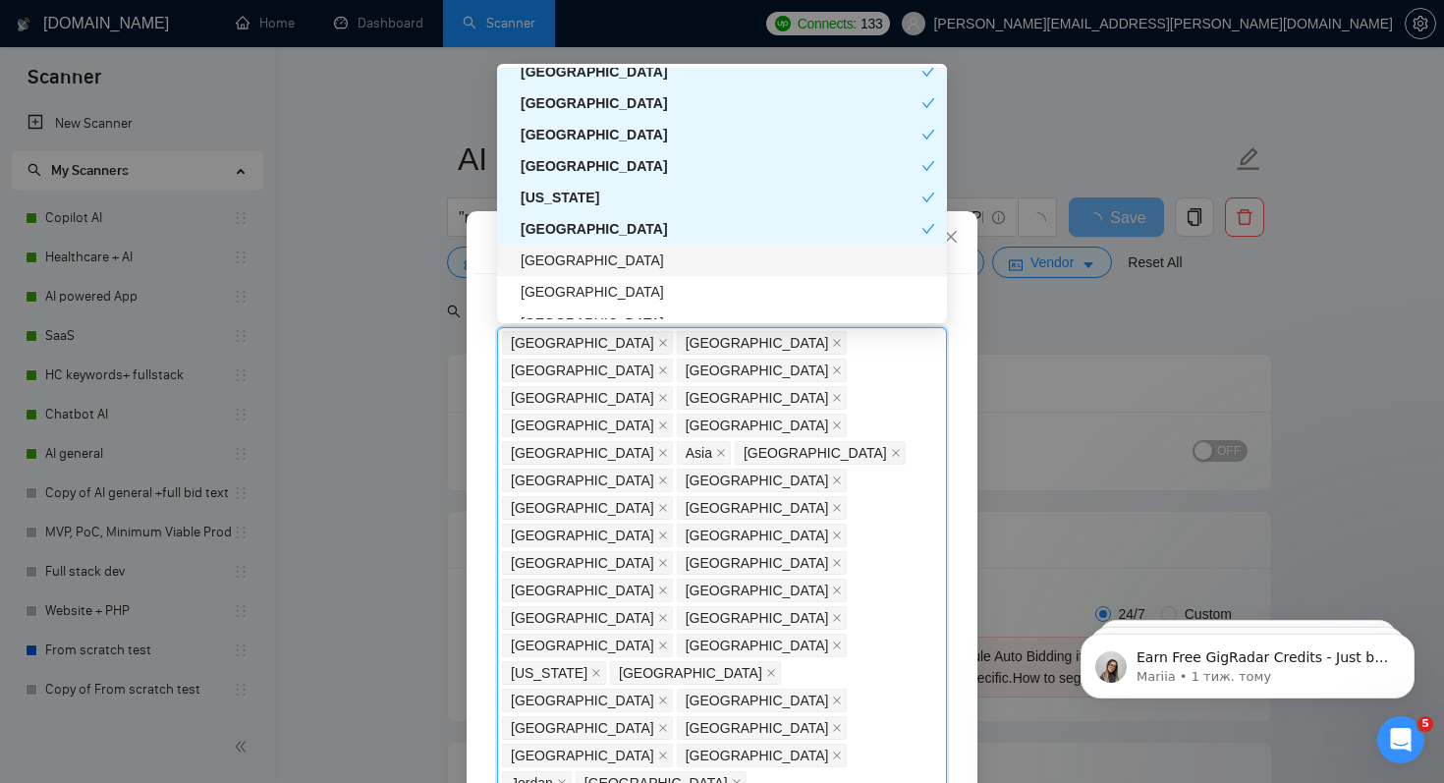
click at [617, 270] on div "[GEOGRAPHIC_DATA]" at bounding box center [728, 261] width 415 height 22
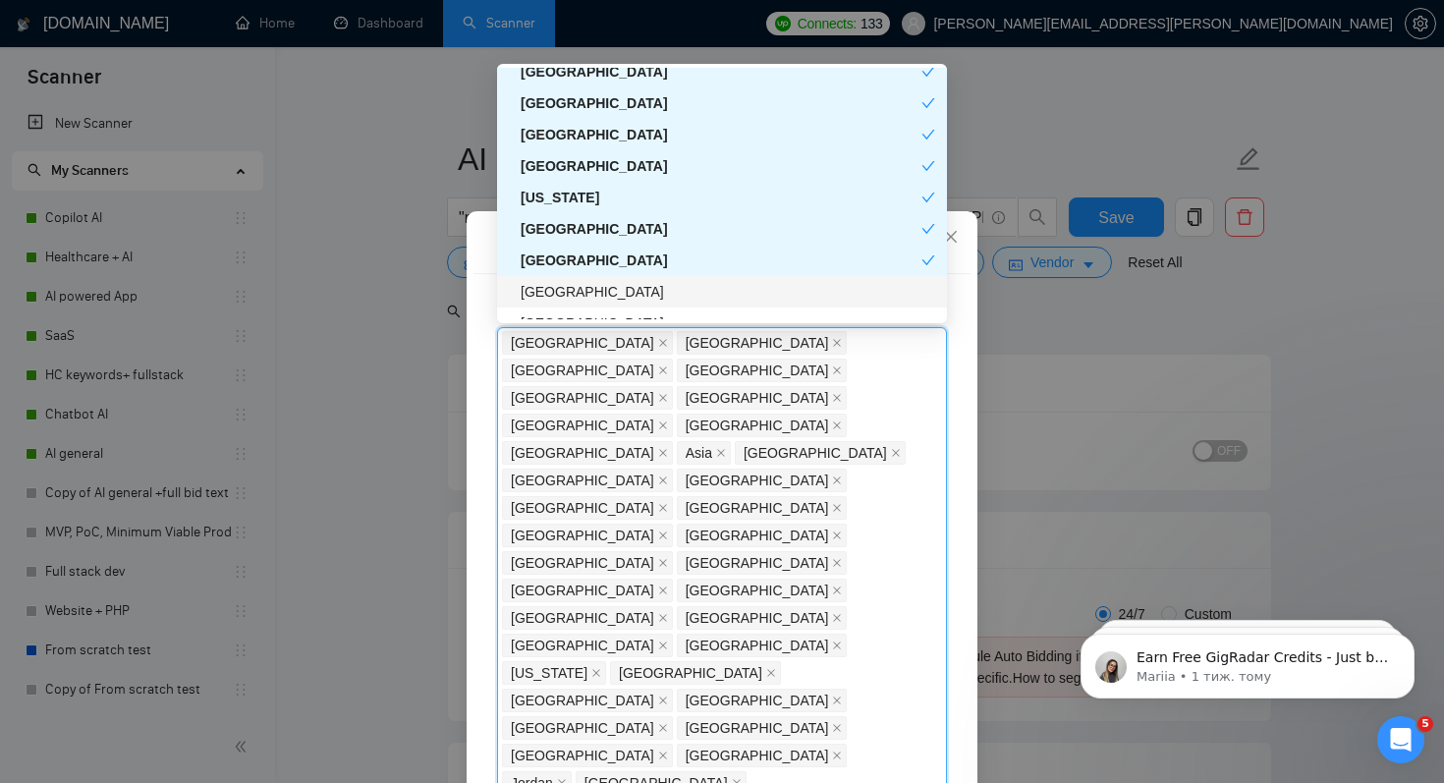
click at [615, 298] on div "[GEOGRAPHIC_DATA]" at bounding box center [728, 292] width 415 height 22
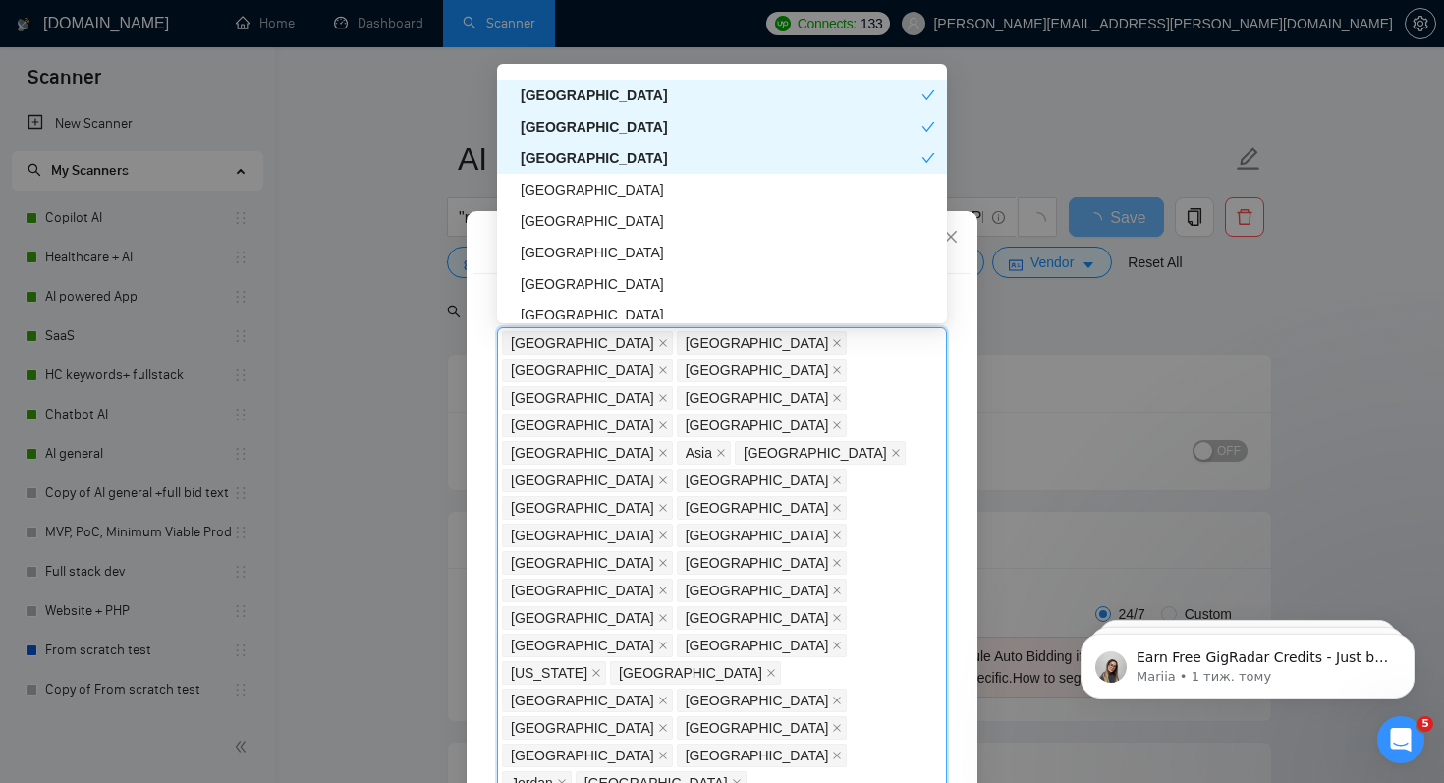
scroll to position [3258, 0]
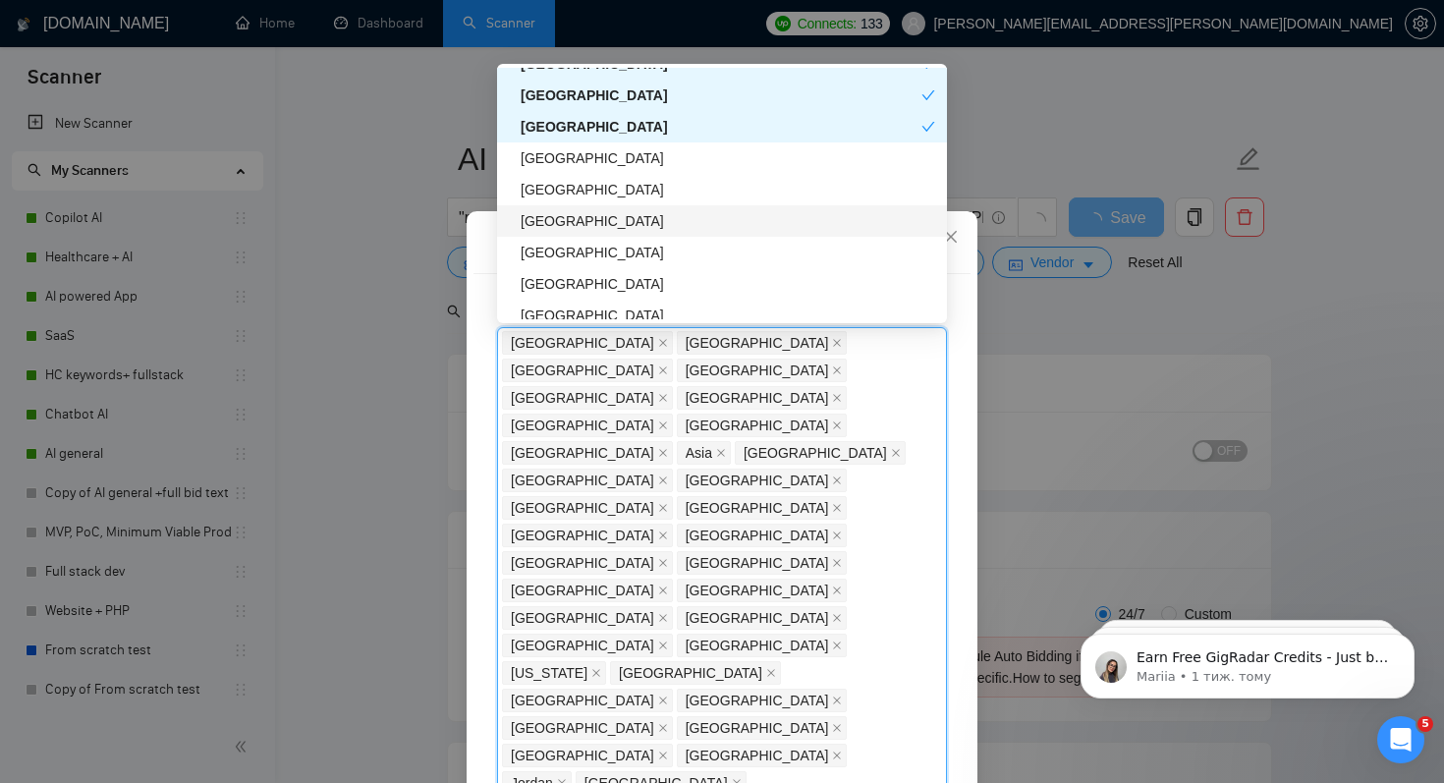
click at [586, 216] on div "[GEOGRAPHIC_DATA]" at bounding box center [728, 221] width 415 height 22
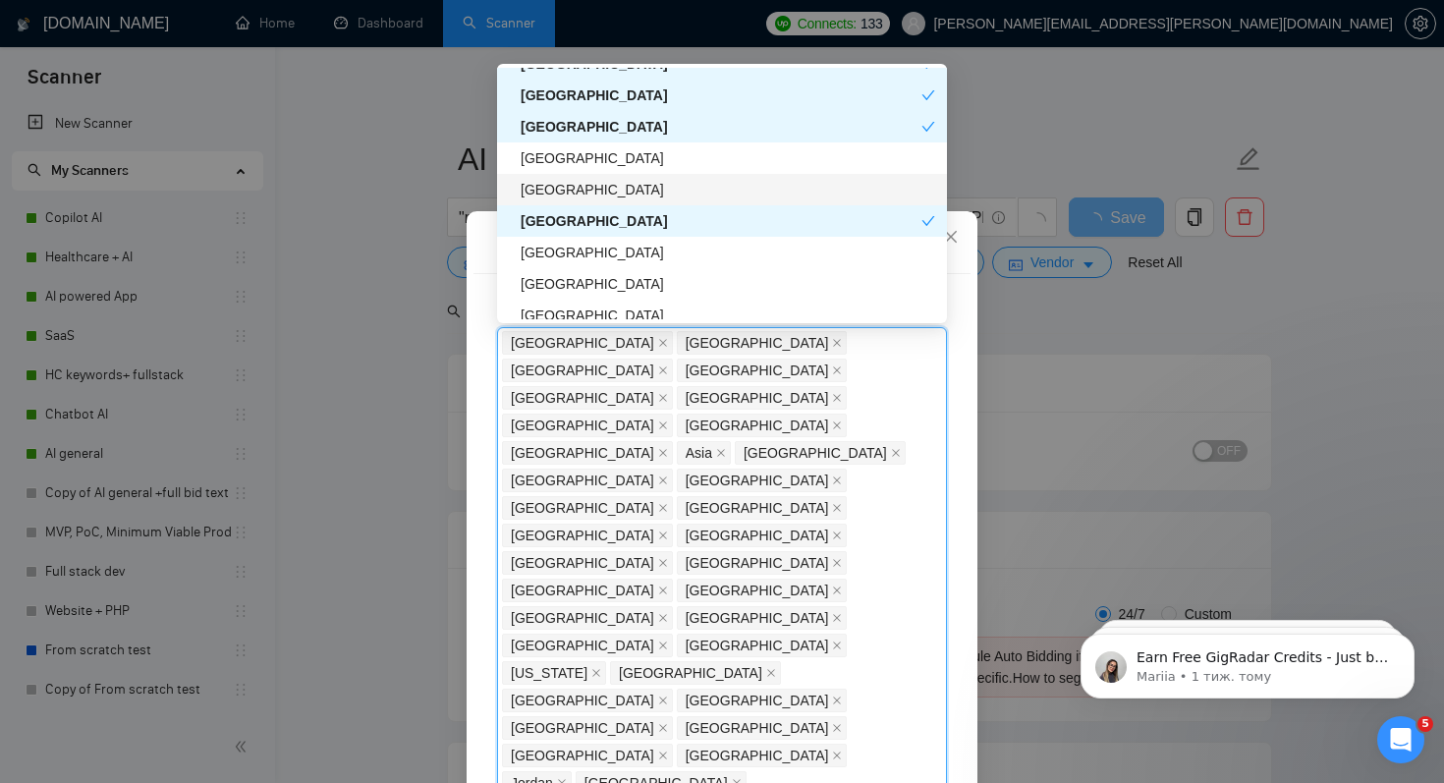
click at [587, 194] on div "[GEOGRAPHIC_DATA]" at bounding box center [728, 190] width 415 height 22
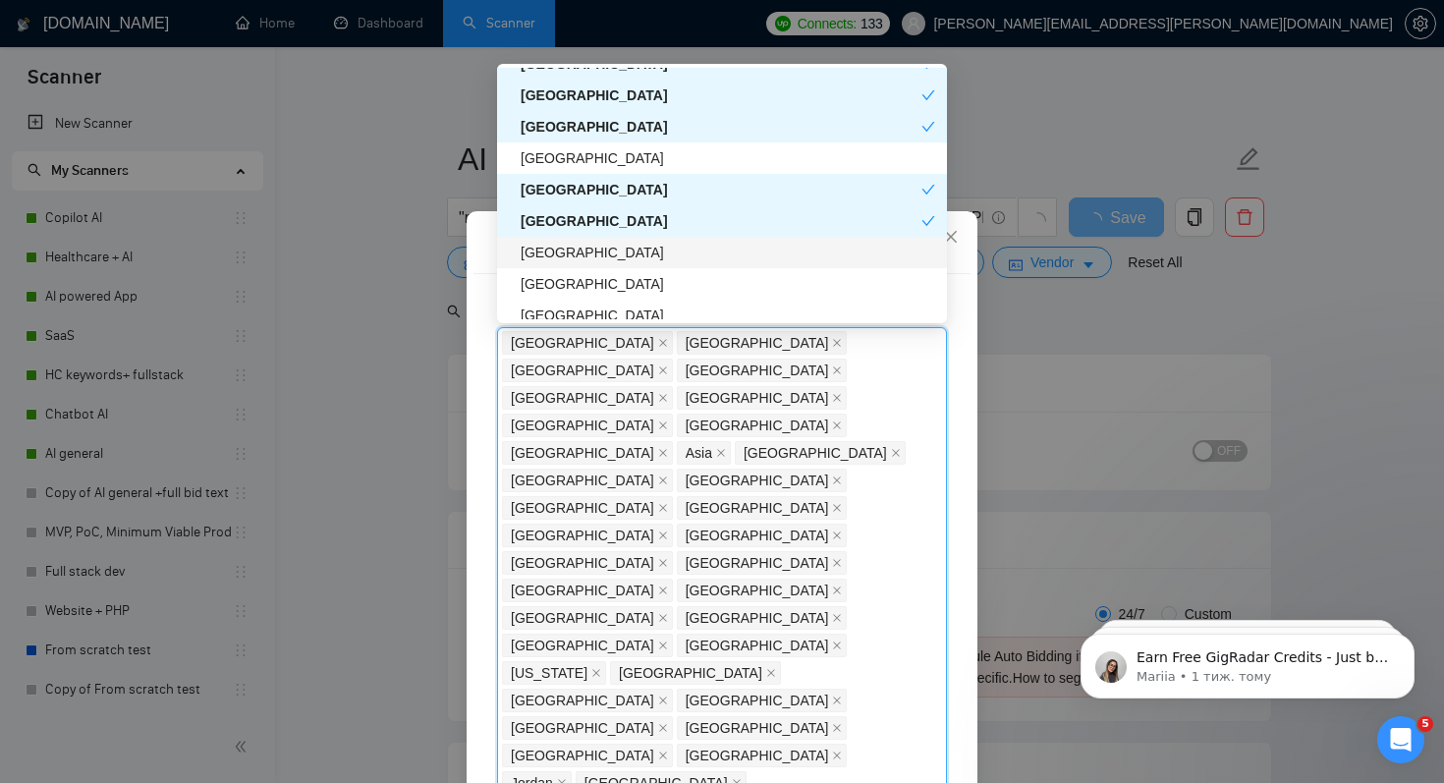
click at [587, 248] on div "[GEOGRAPHIC_DATA]" at bounding box center [728, 253] width 415 height 22
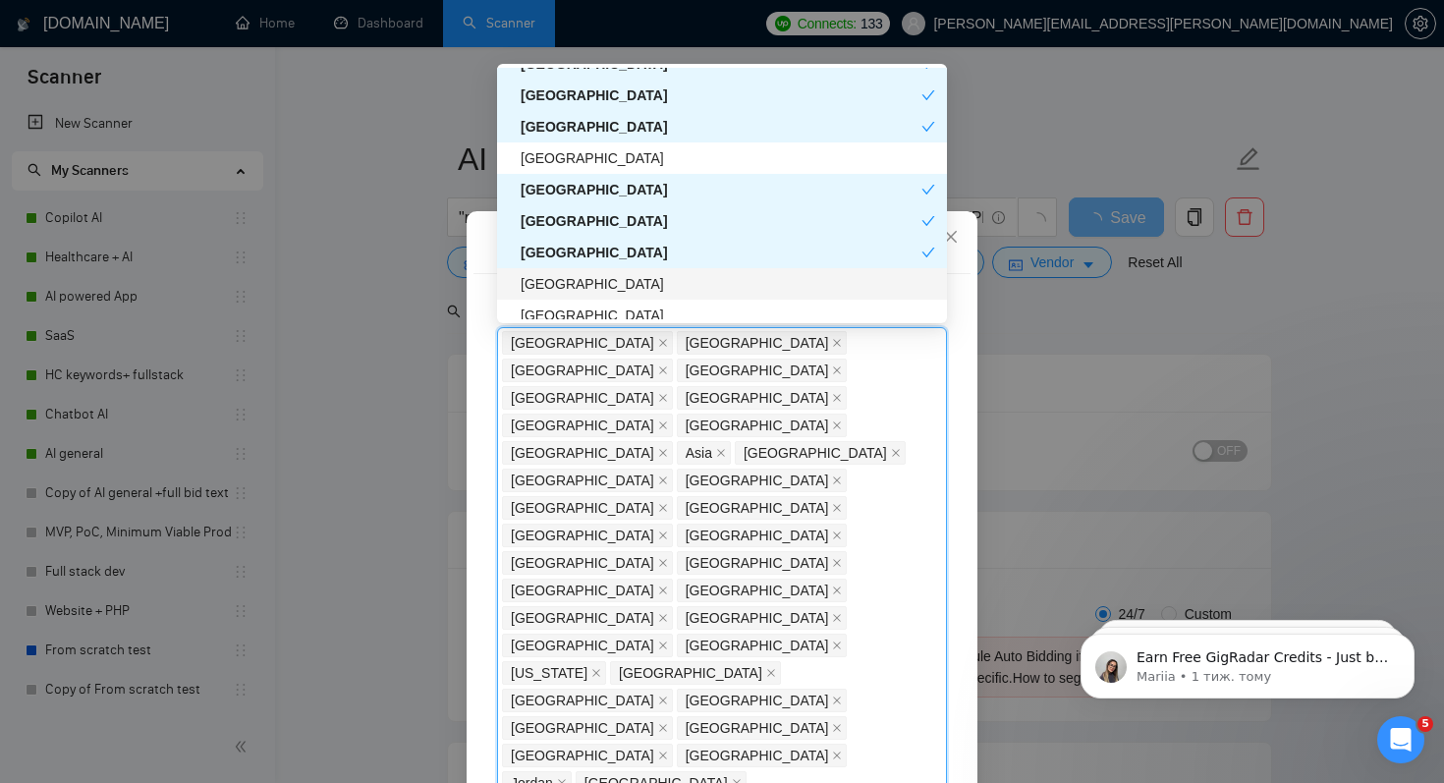
click at [588, 283] on div "[GEOGRAPHIC_DATA]" at bounding box center [728, 284] width 415 height 22
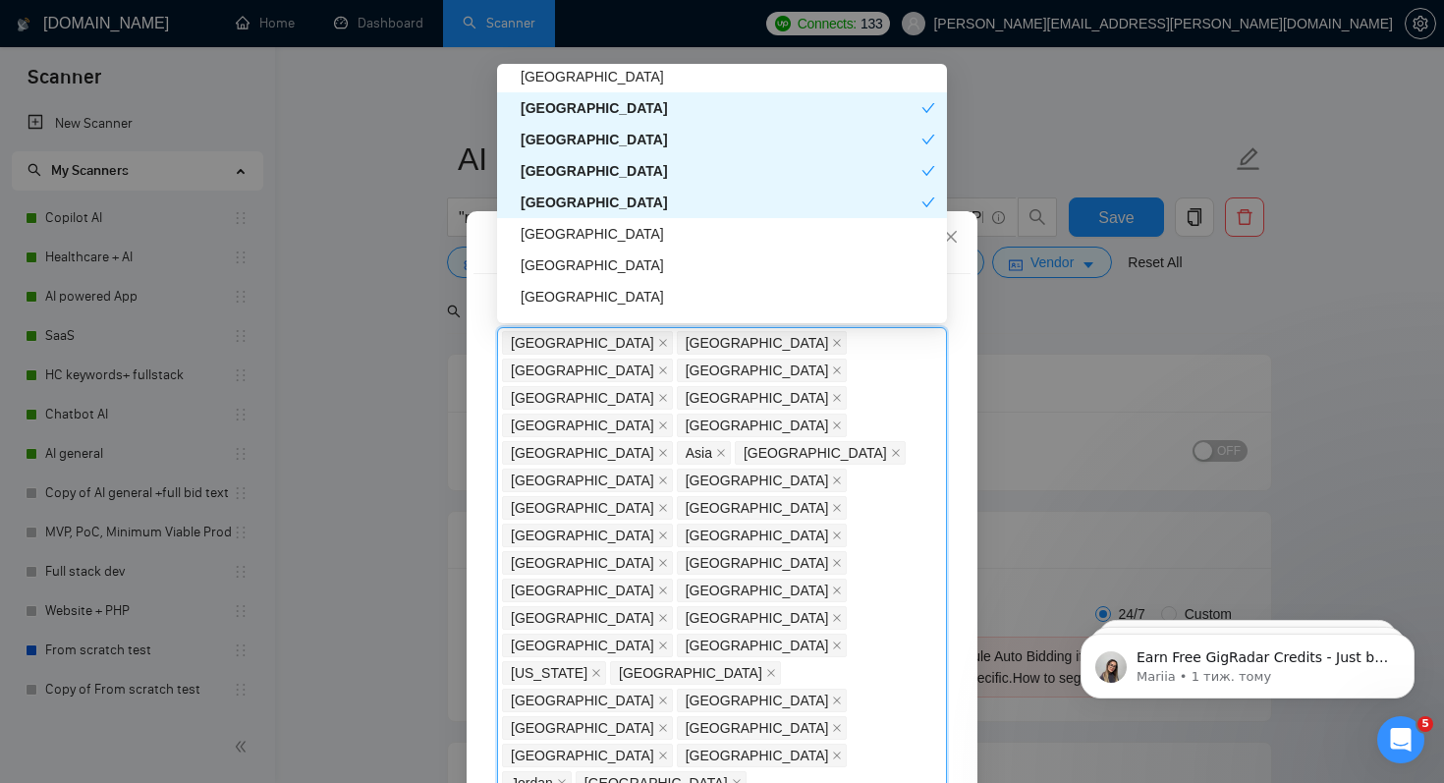
scroll to position [3342, 0]
click at [583, 267] on div "[GEOGRAPHIC_DATA]" at bounding box center [728, 264] width 415 height 22
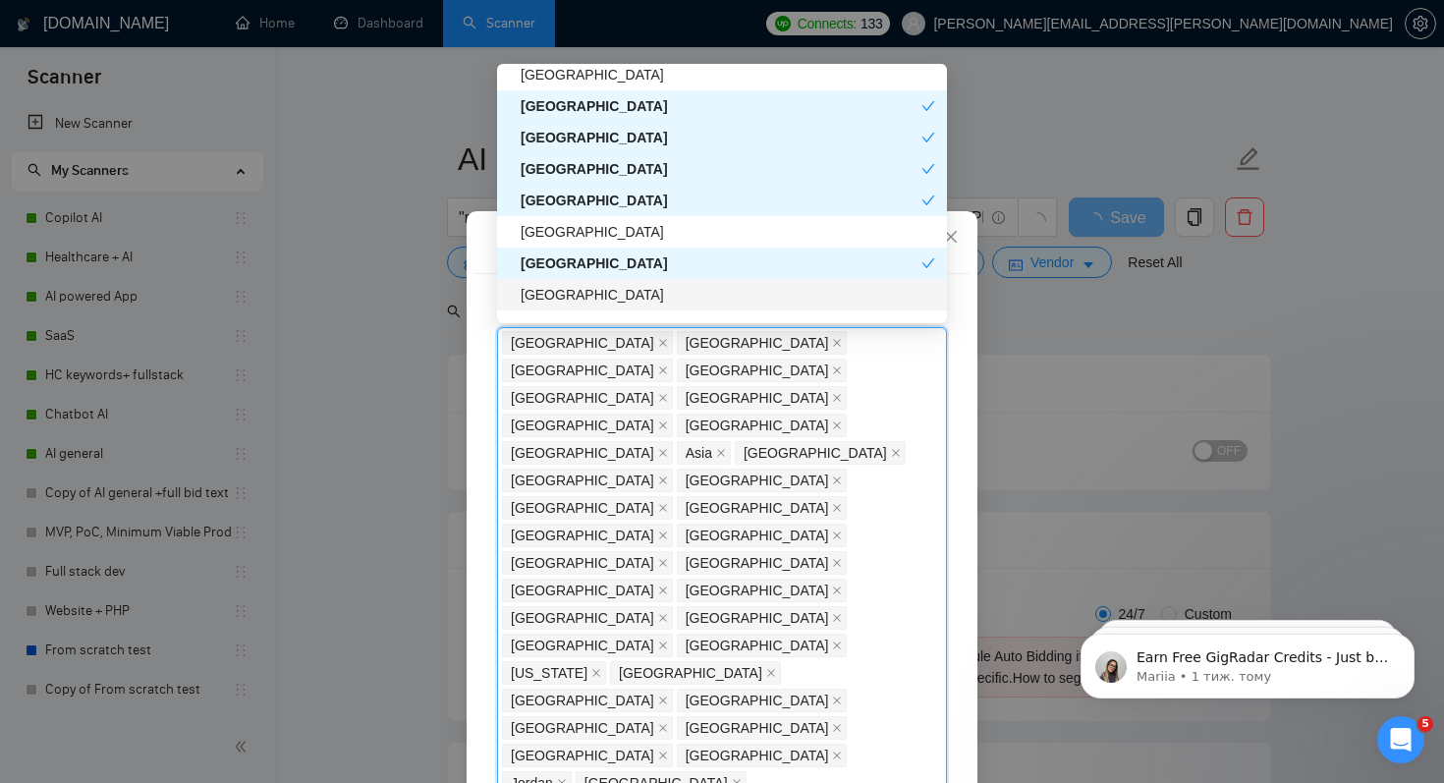
click at [582, 288] on div "[GEOGRAPHIC_DATA]" at bounding box center [728, 295] width 415 height 22
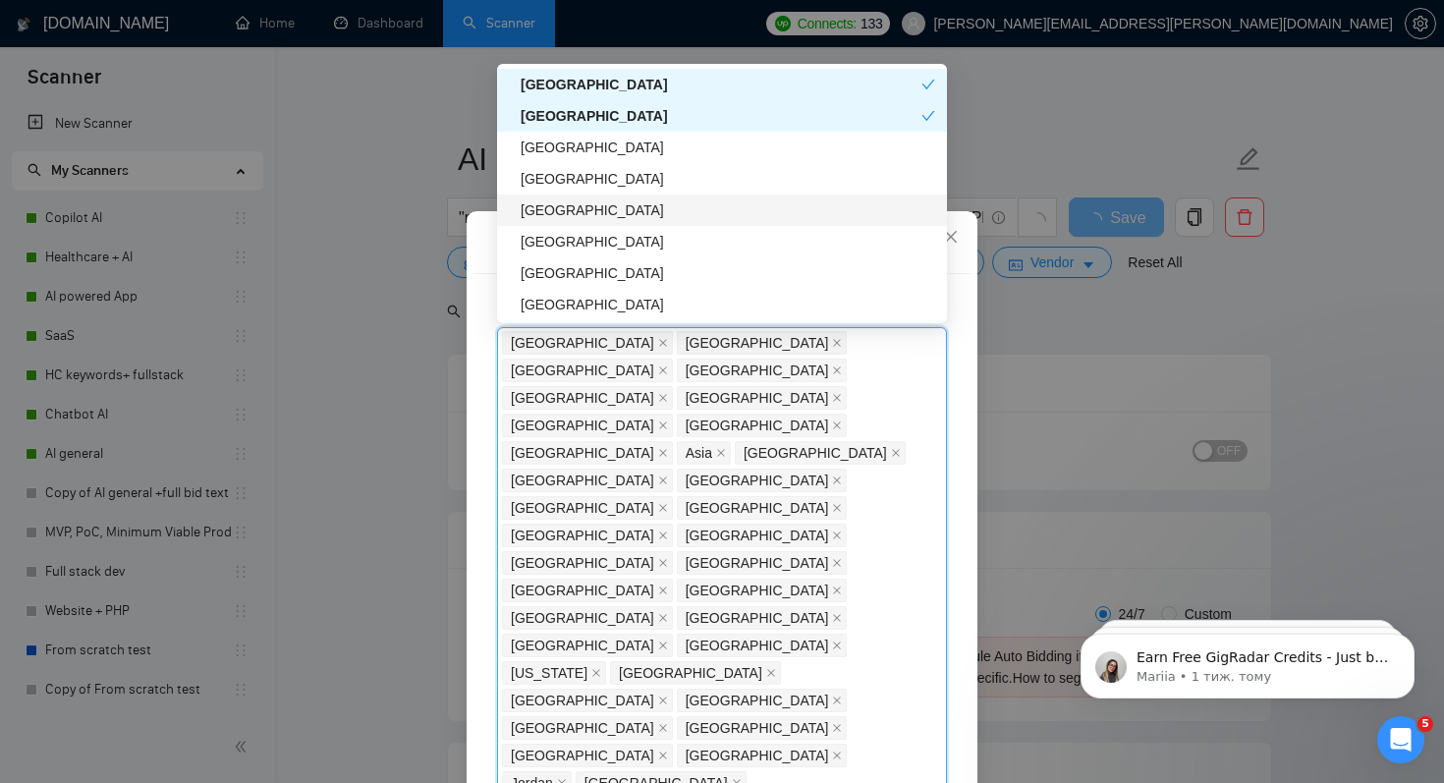
scroll to position [3522, 0]
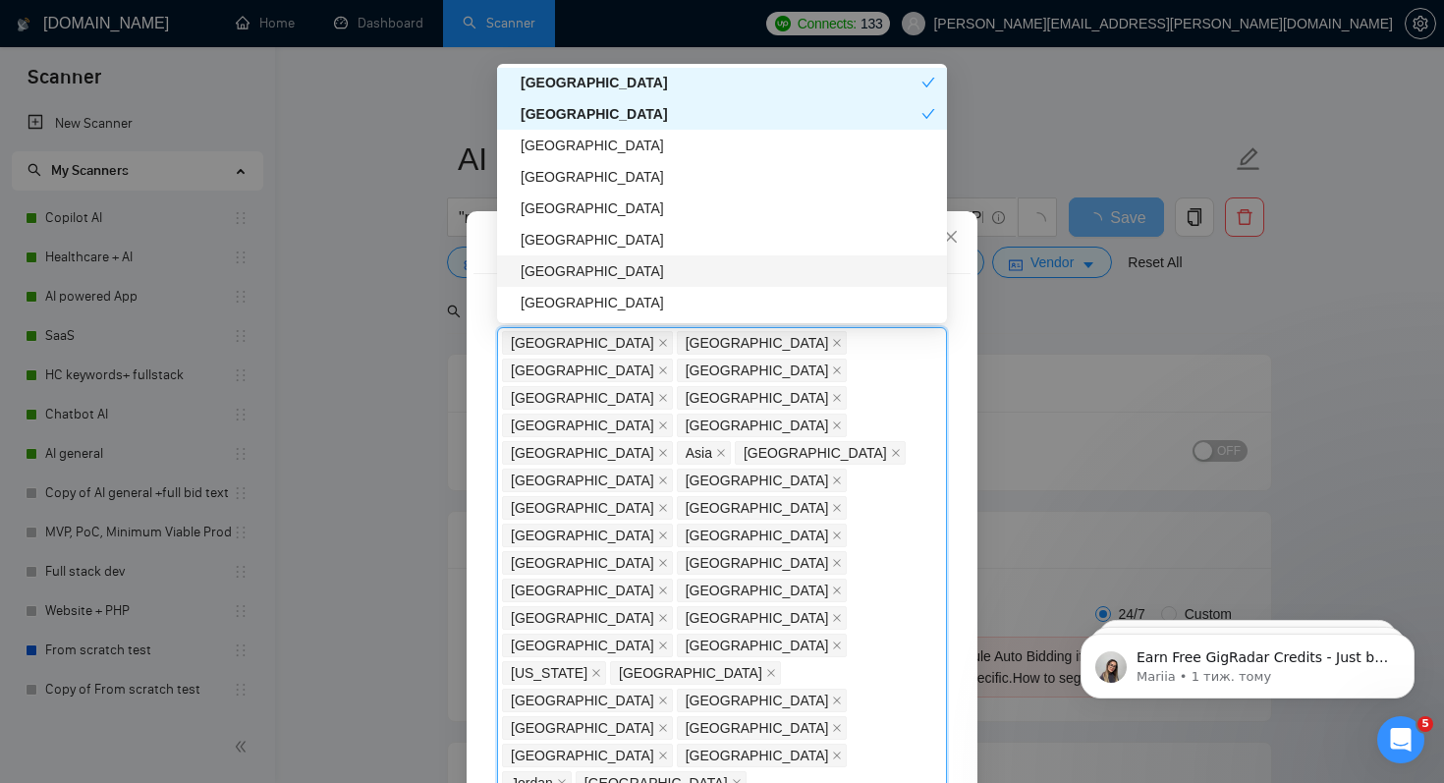
click at [585, 277] on div "[GEOGRAPHIC_DATA]" at bounding box center [728, 271] width 415 height 22
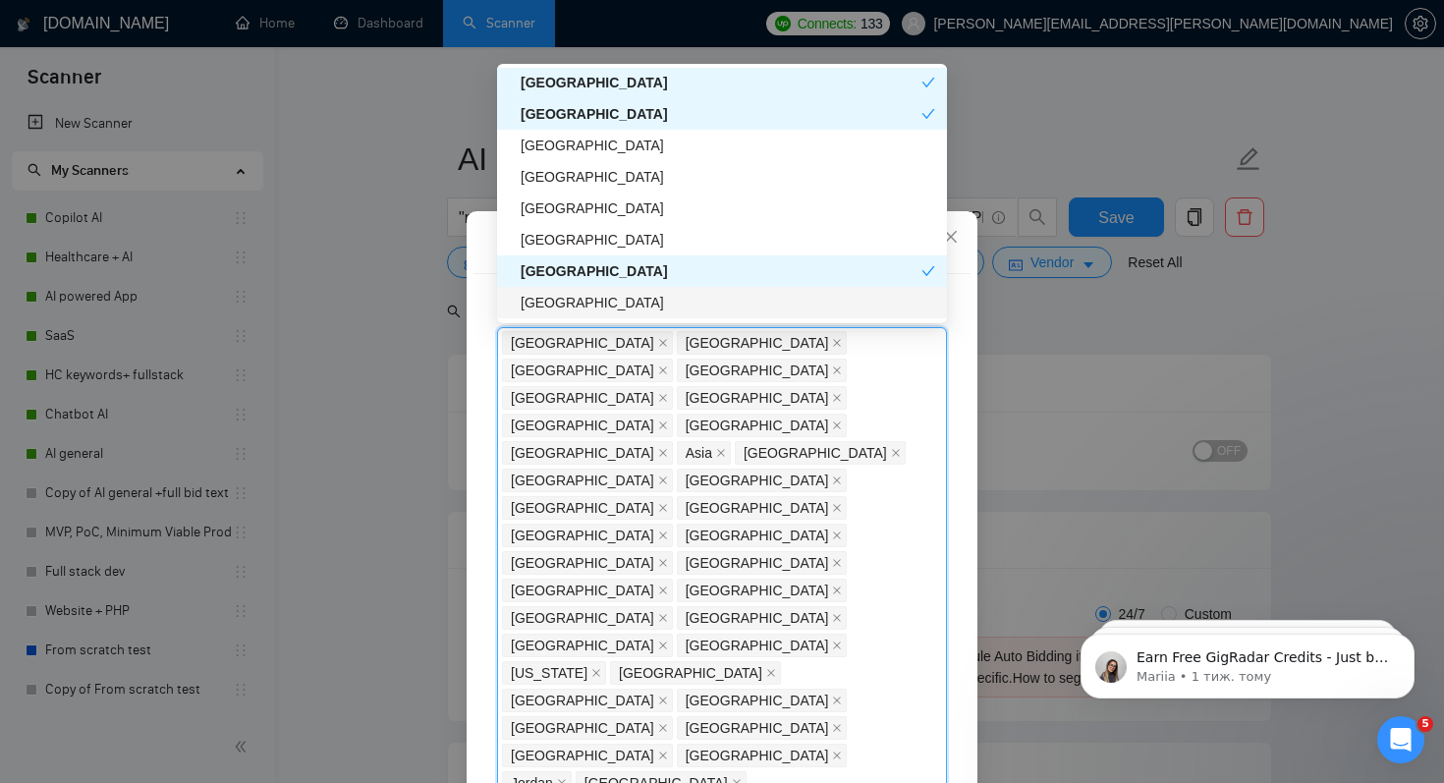
click at [583, 293] on div "[GEOGRAPHIC_DATA]" at bounding box center [728, 303] width 415 height 22
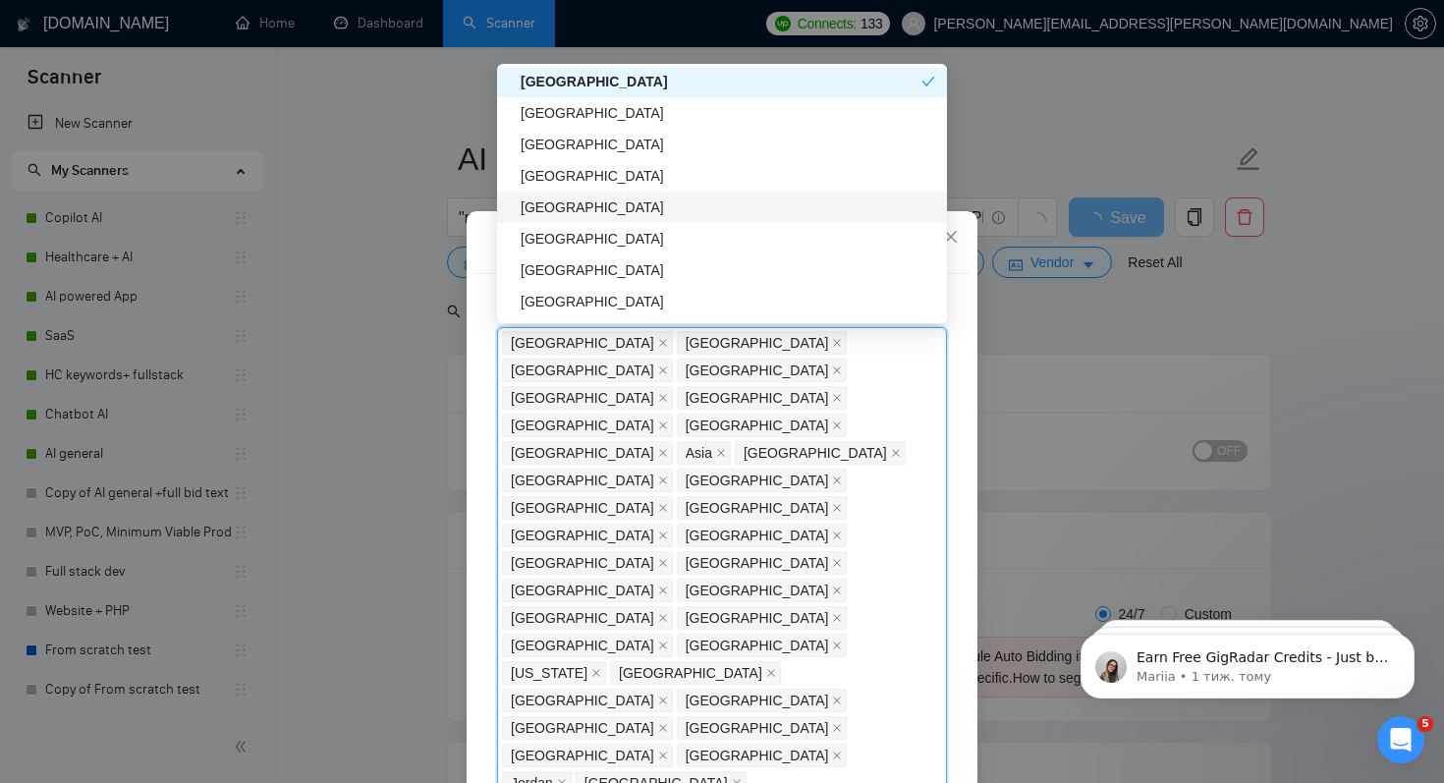
scroll to position [3744, 0]
click at [591, 206] on div "[GEOGRAPHIC_DATA]" at bounding box center [728, 207] width 415 height 22
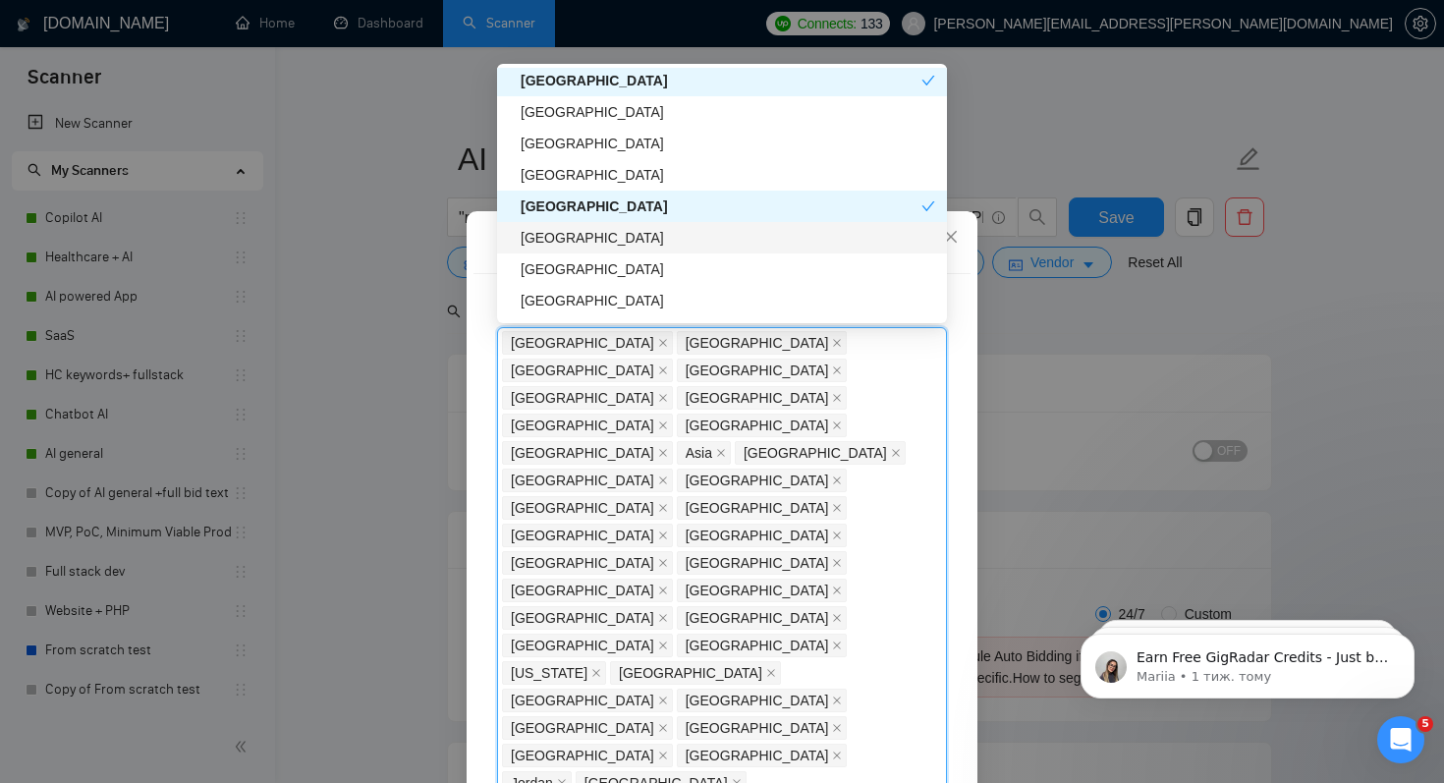
click at [591, 243] on div "[GEOGRAPHIC_DATA]" at bounding box center [728, 238] width 415 height 22
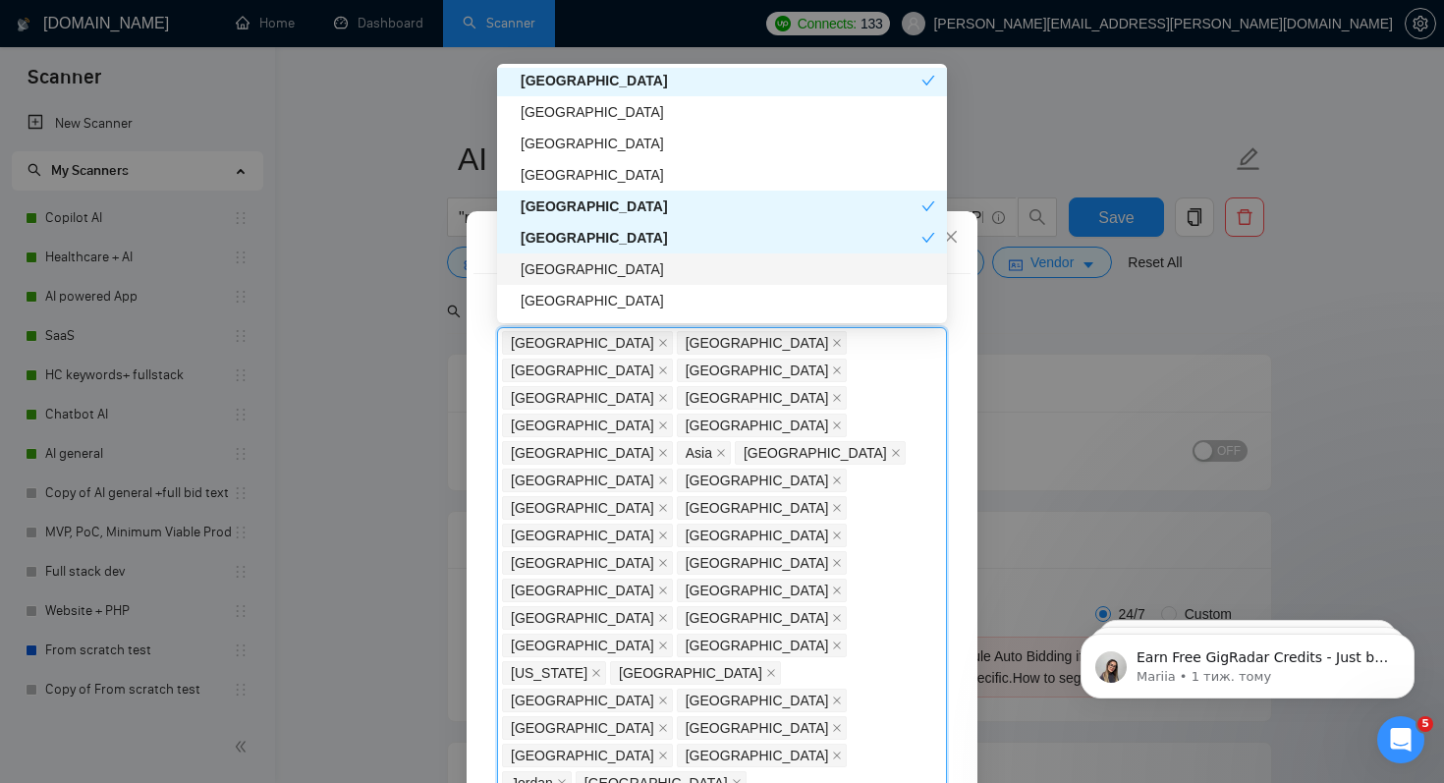
click at [587, 272] on div "[GEOGRAPHIC_DATA]" at bounding box center [728, 269] width 415 height 22
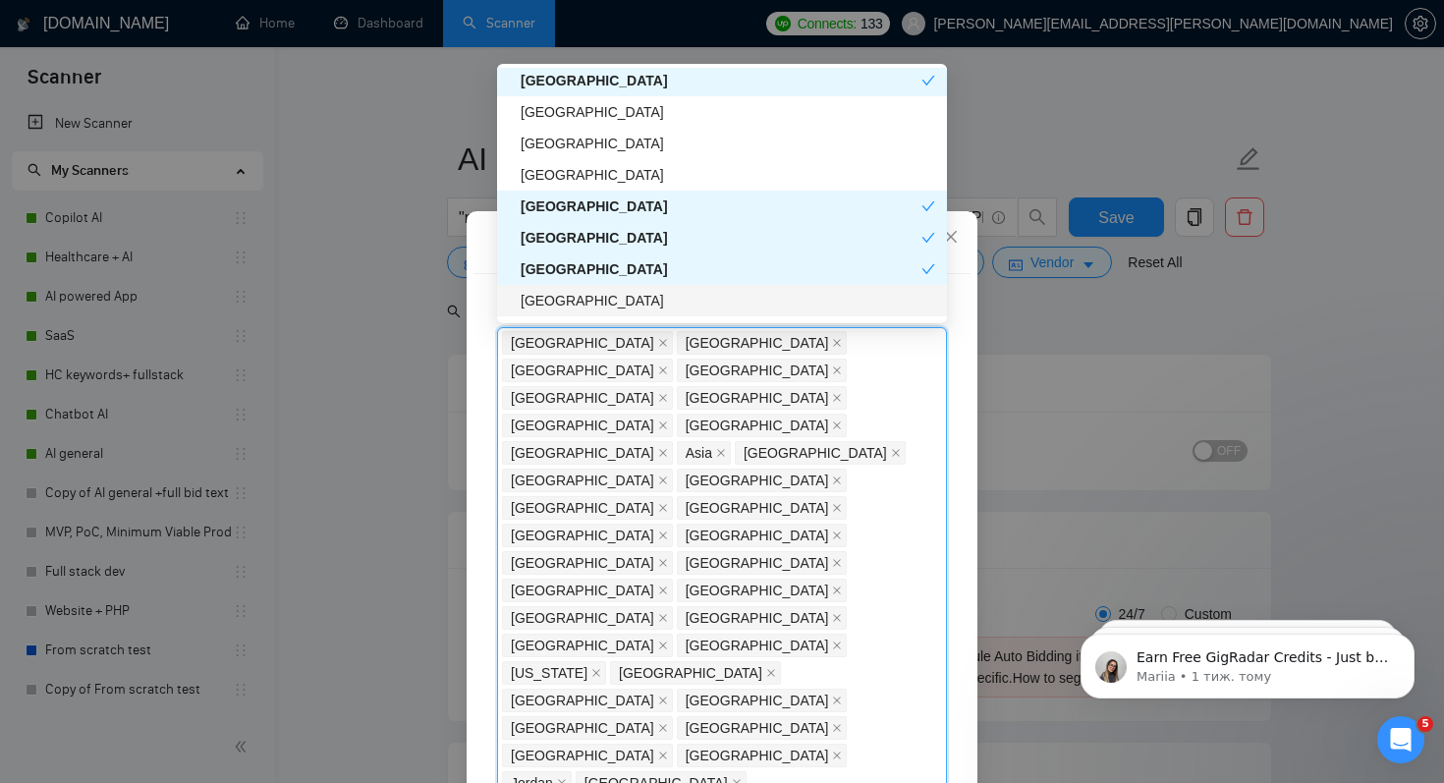
click at [583, 299] on div "[GEOGRAPHIC_DATA]" at bounding box center [728, 301] width 415 height 22
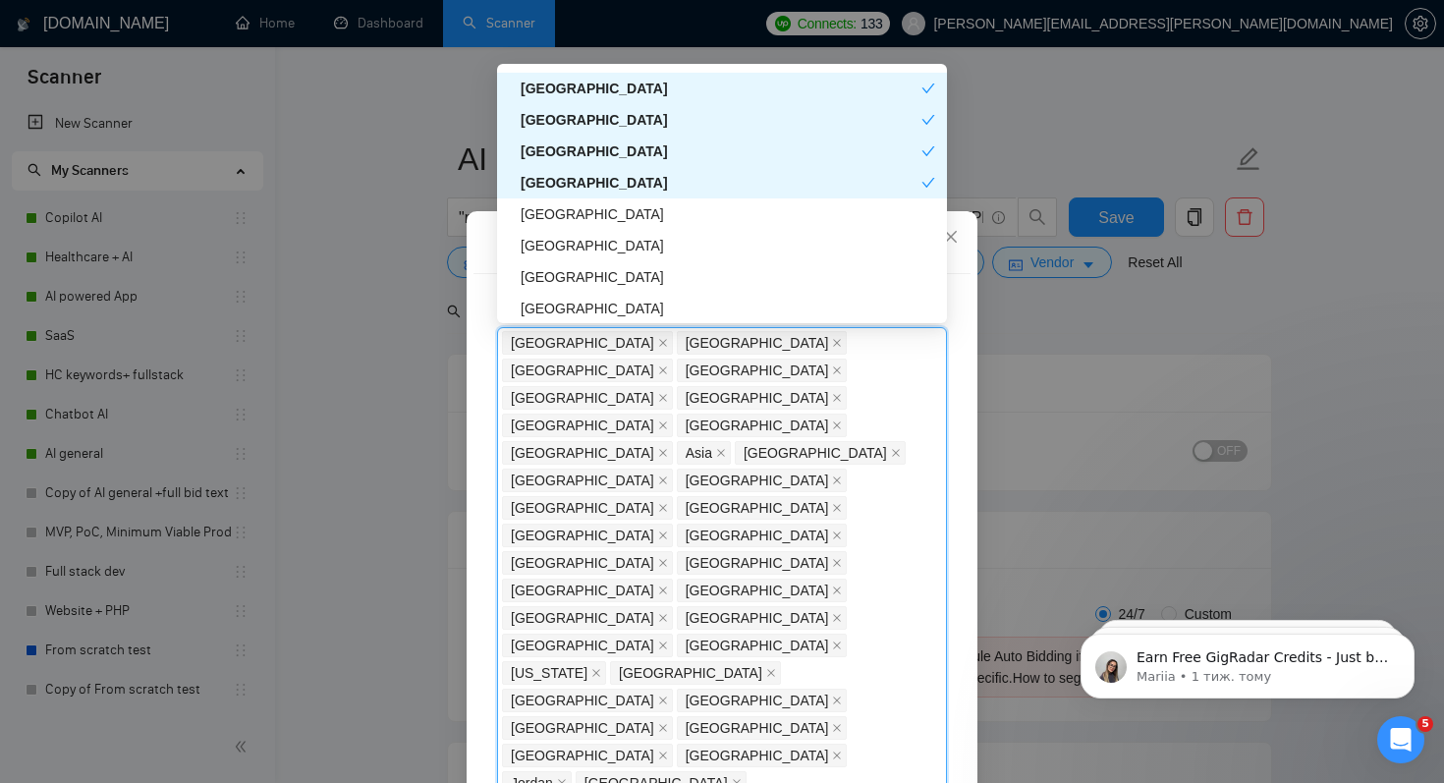
scroll to position [3863, 0]
click at [606, 202] on div "[GEOGRAPHIC_DATA]" at bounding box center [728, 213] width 415 height 22
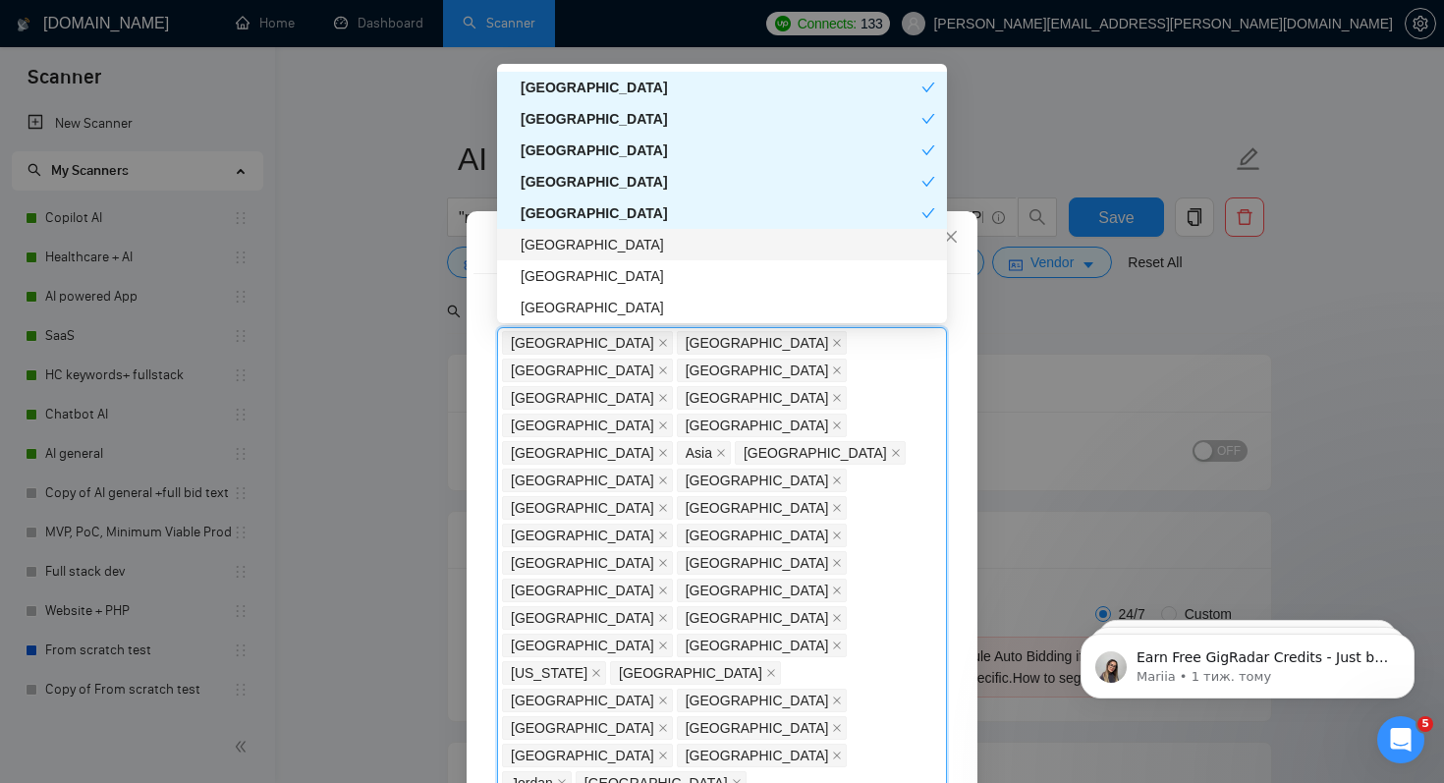
click at [597, 251] on div "[GEOGRAPHIC_DATA]" at bounding box center [728, 245] width 415 height 22
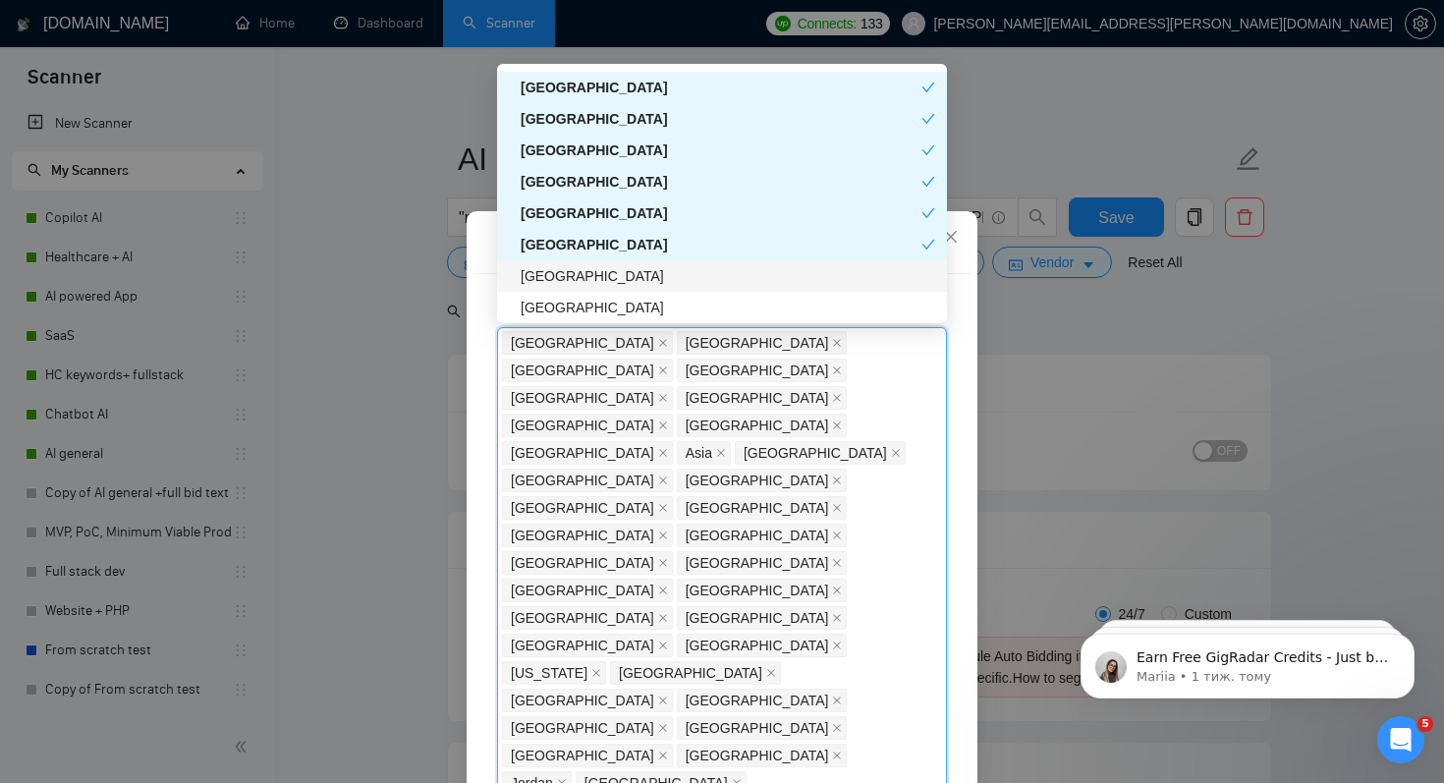
click at [596, 282] on div "[GEOGRAPHIC_DATA]" at bounding box center [728, 276] width 415 height 22
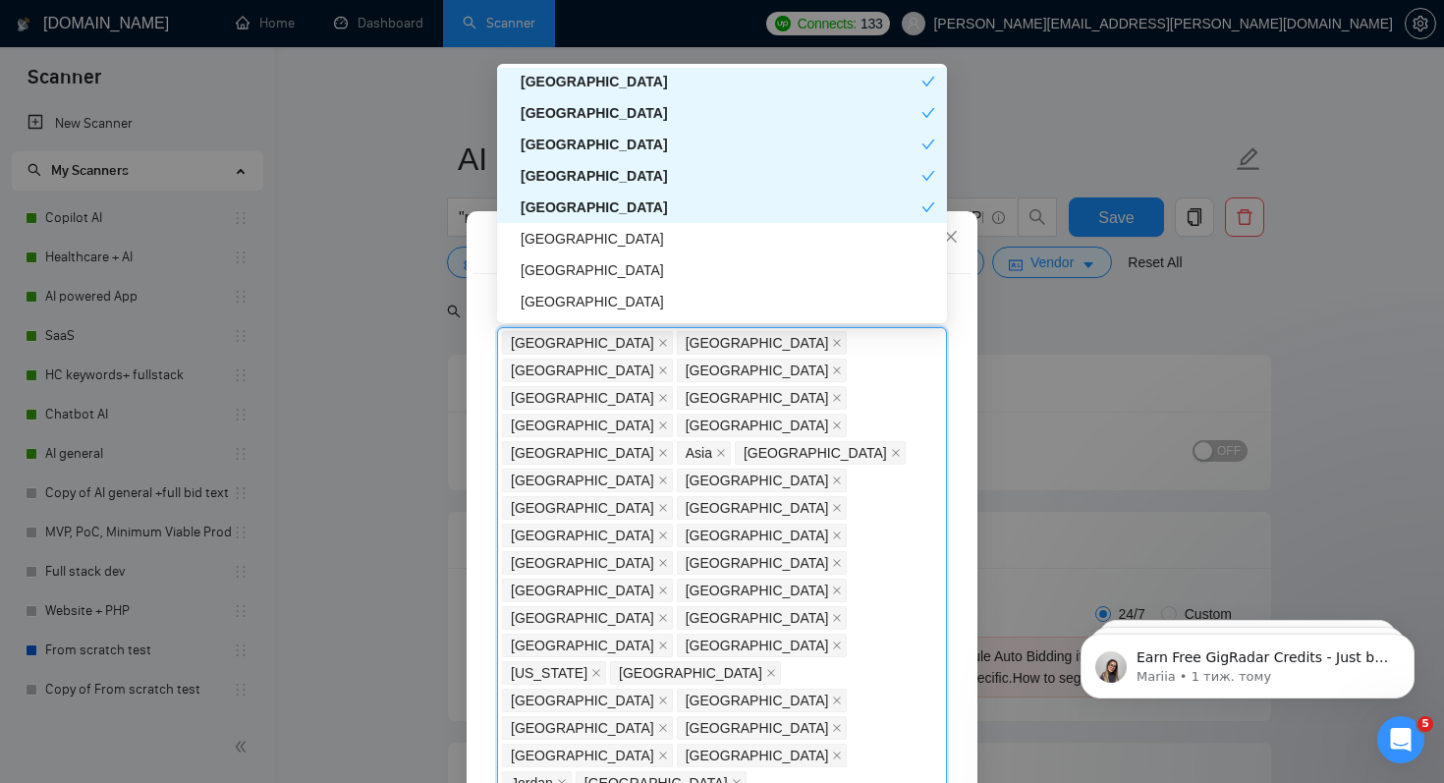
scroll to position [3932, 0]
click at [599, 241] on div "[GEOGRAPHIC_DATA]" at bounding box center [728, 239] width 415 height 22
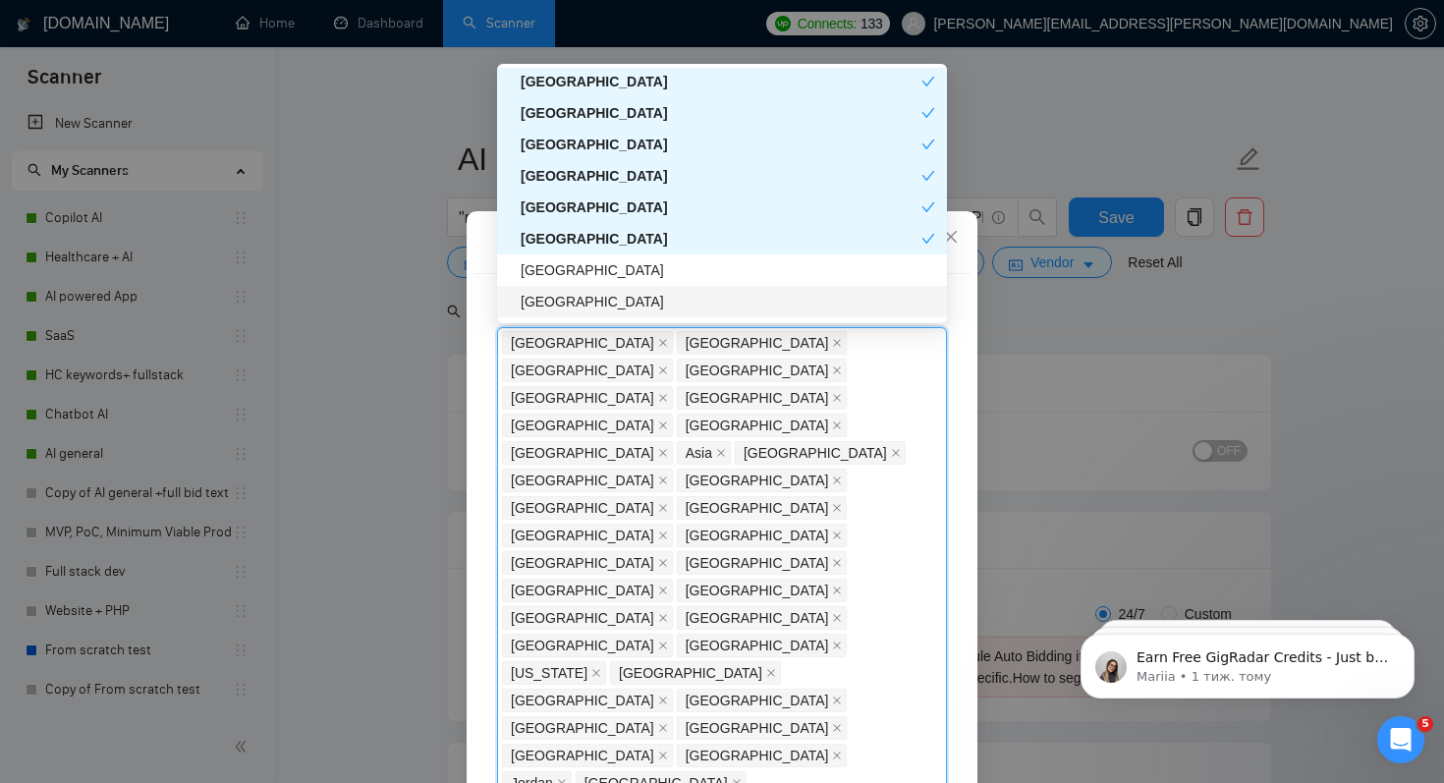
scroll to position [3980, 0]
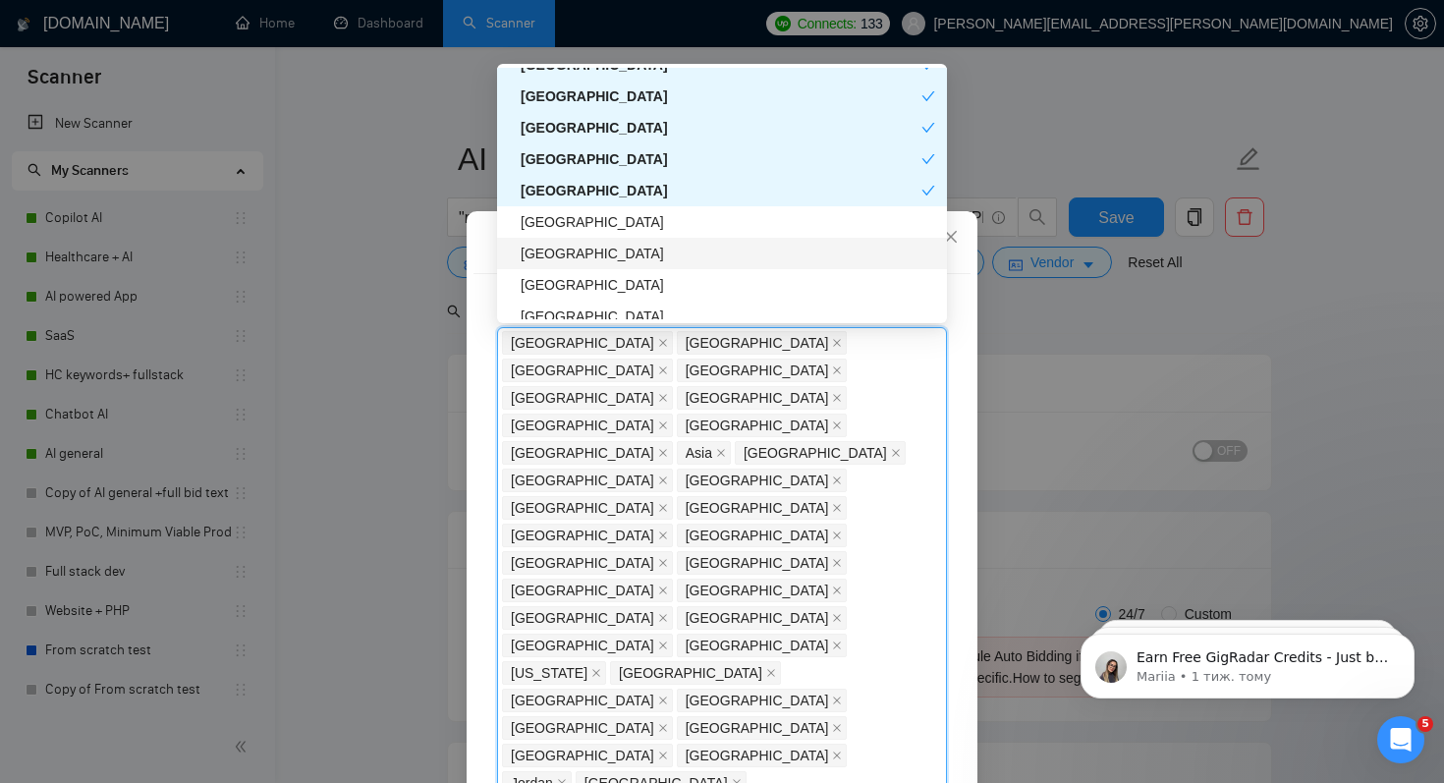
click at [607, 258] on div "[GEOGRAPHIC_DATA]" at bounding box center [728, 254] width 415 height 22
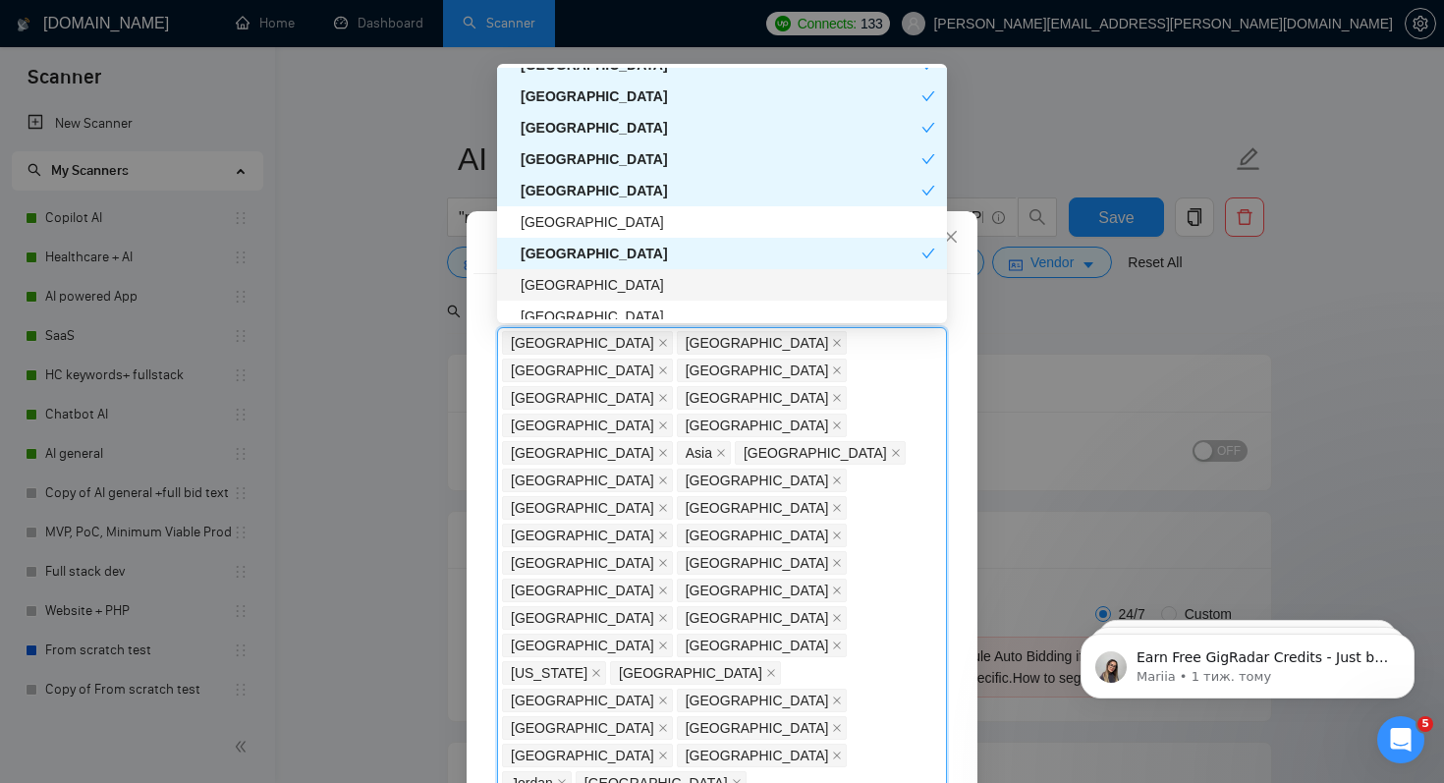
click at [604, 287] on div "[GEOGRAPHIC_DATA]" at bounding box center [728, 285] width 415 height 22
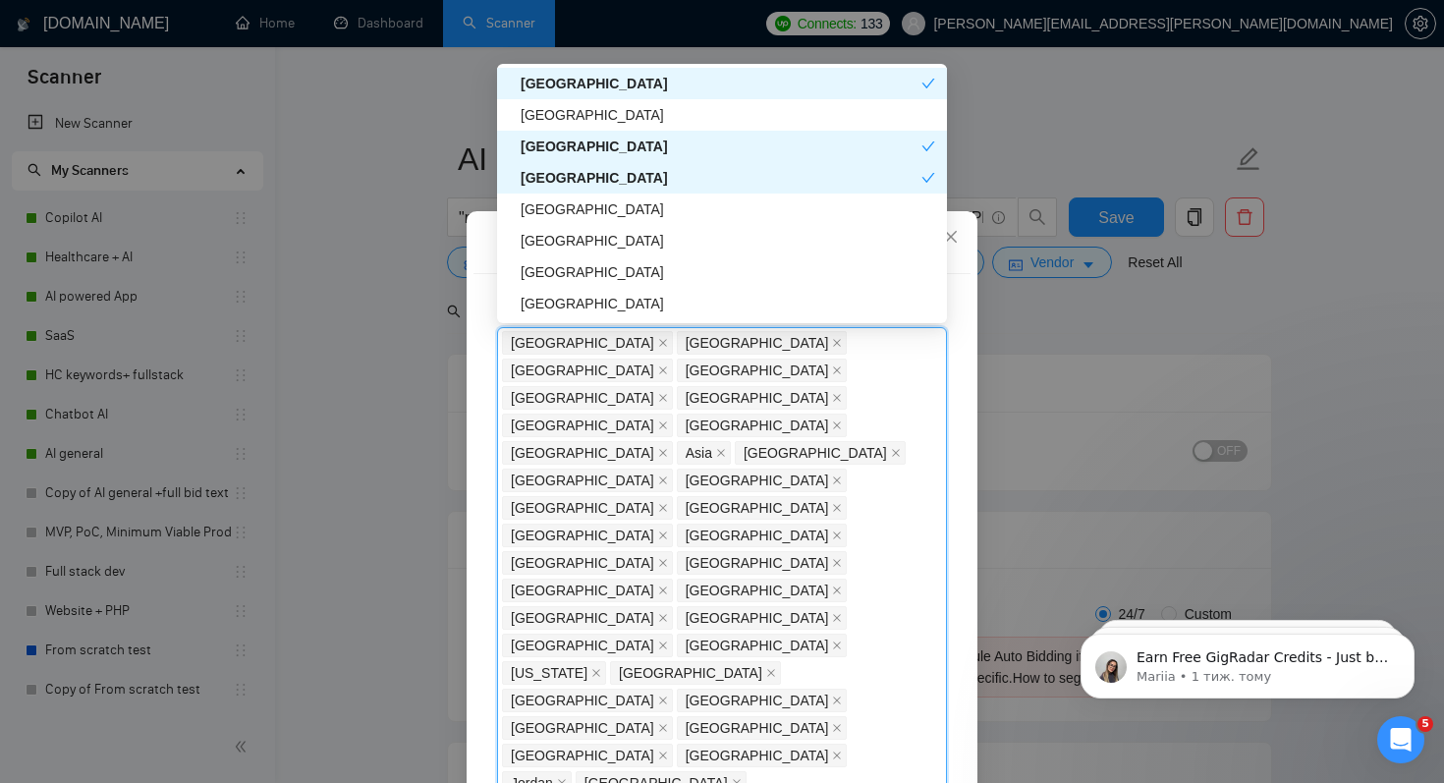
scroll to position [4090, 0]
click at [604, 261] on div "[GEOGRAPHIC_DATA]" at bounding box center [728, 269] width 415 height 22
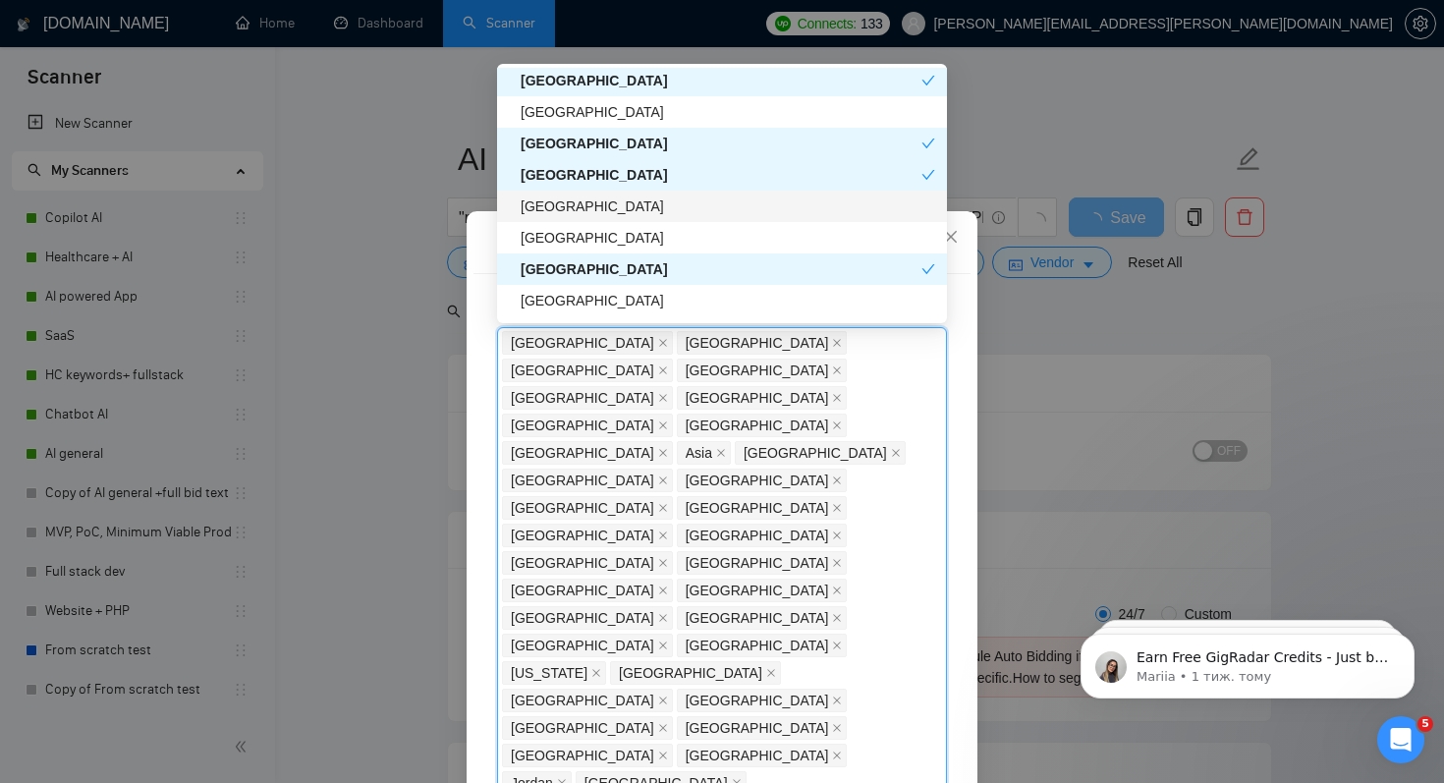
click at [615, 207] on div "[GEOGRAPHIC_DATA]" at bounding box center [728, 207] width 415 height 22
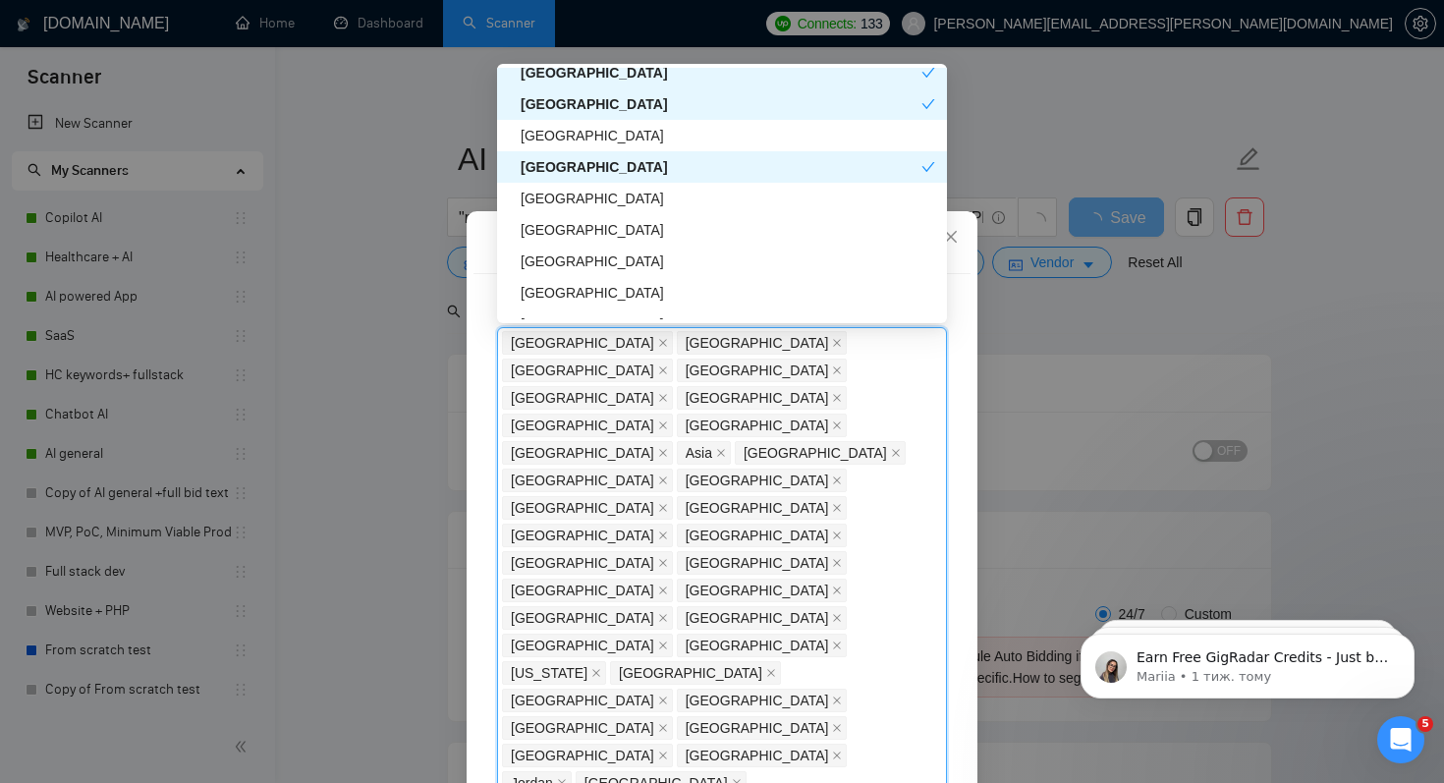
scroll to position [4192, 0]
click at [614, 198] on div "[GEOGRAPHIC_DATA]" at bounding box center [728, 199] width 415 height 22
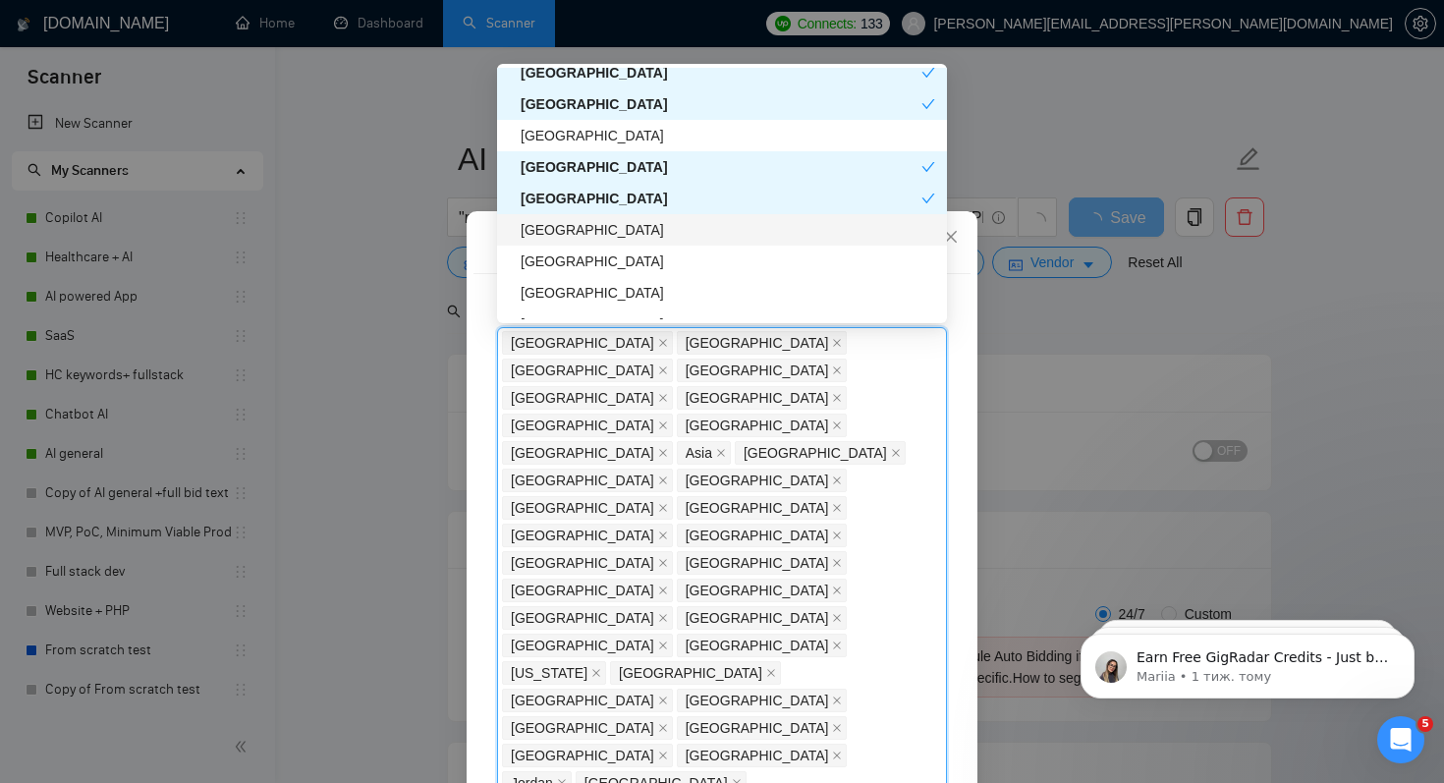
click at [611, 232] on div "[GEOGRAPHIC_DATA]" at bounding box center [728, 230] width 415 height 22
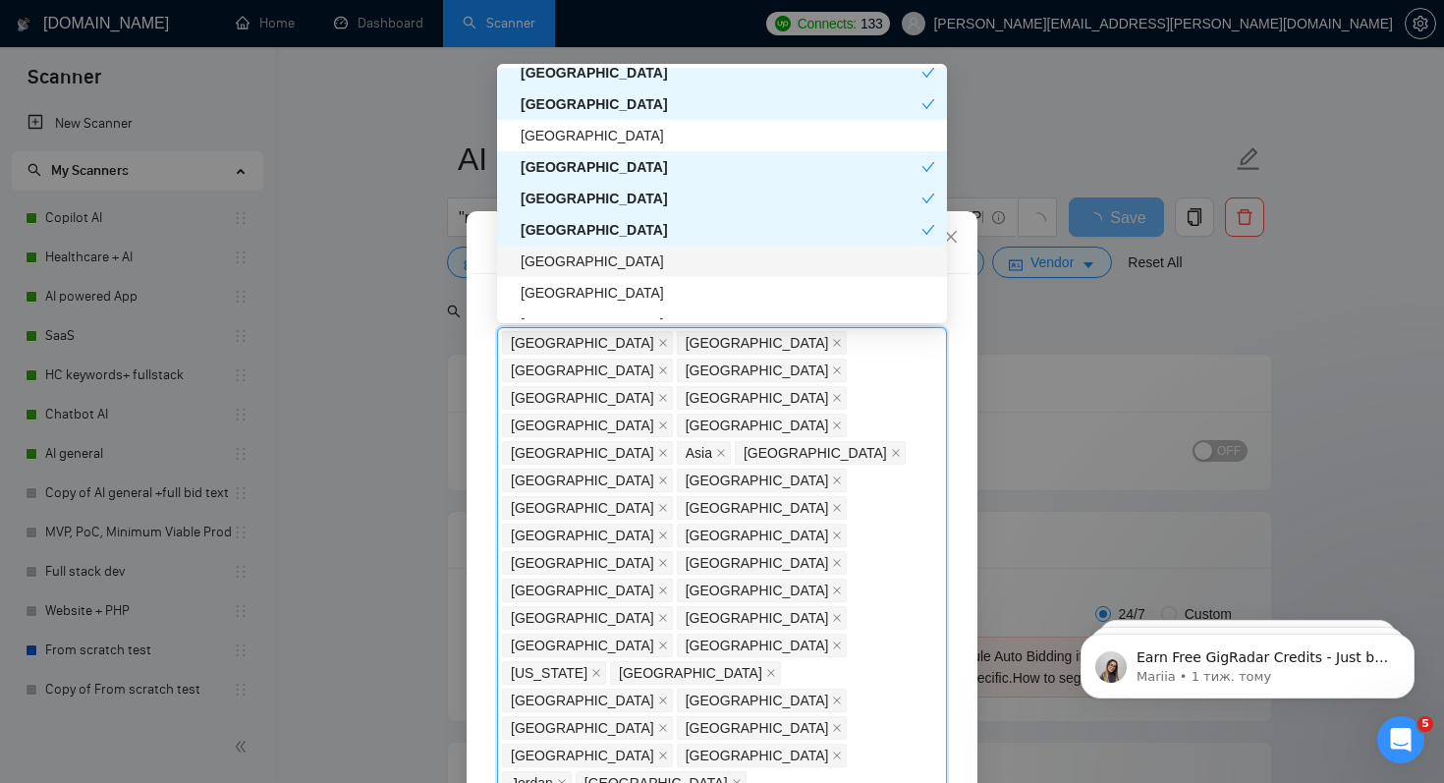
click at [611, 254] on div "[GEOGRAPHIC_DATA]" at bounding box center [728, 262] width 415 height 22
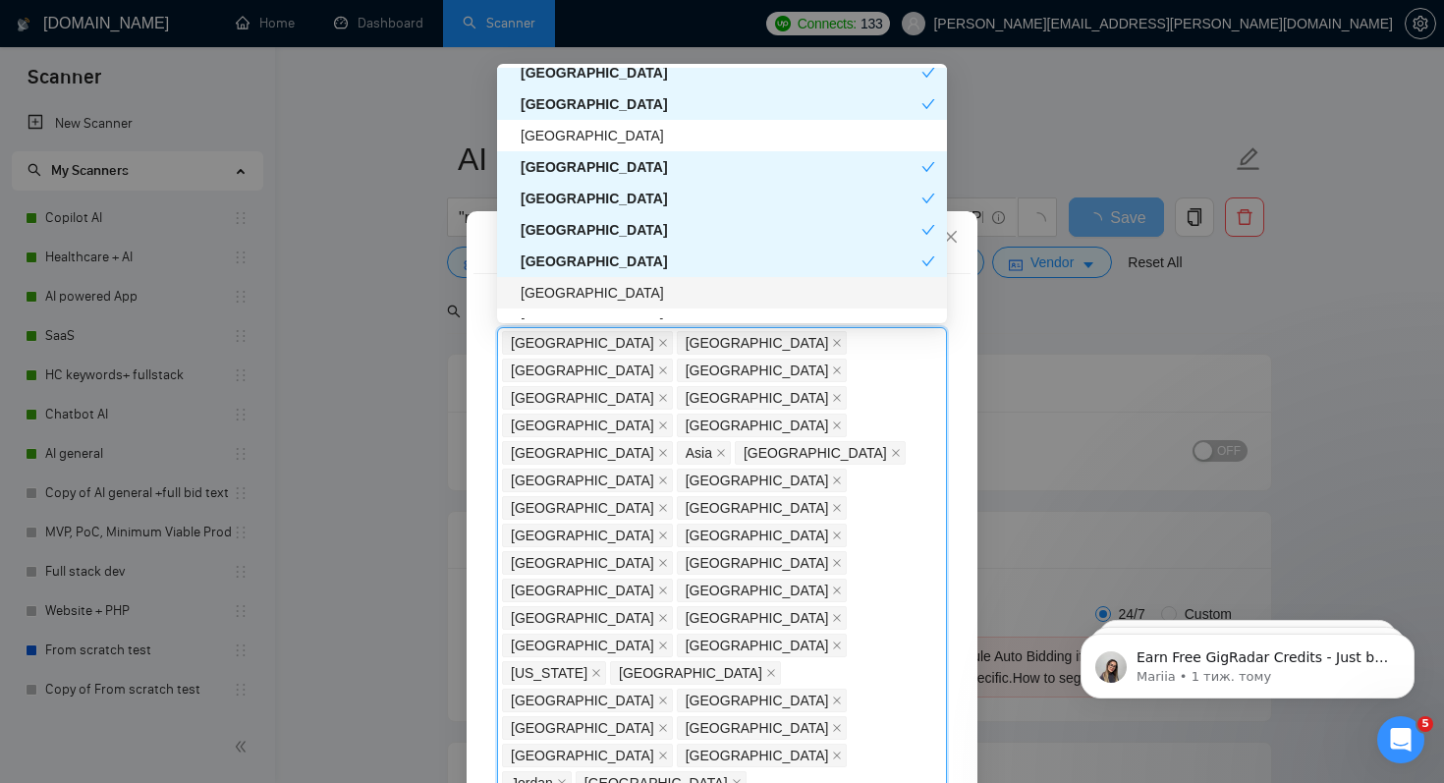
click at [607, 290] on div "[GEOGRAPHIC_DATA]" at bounding box center [728, 293] width 415 height 22
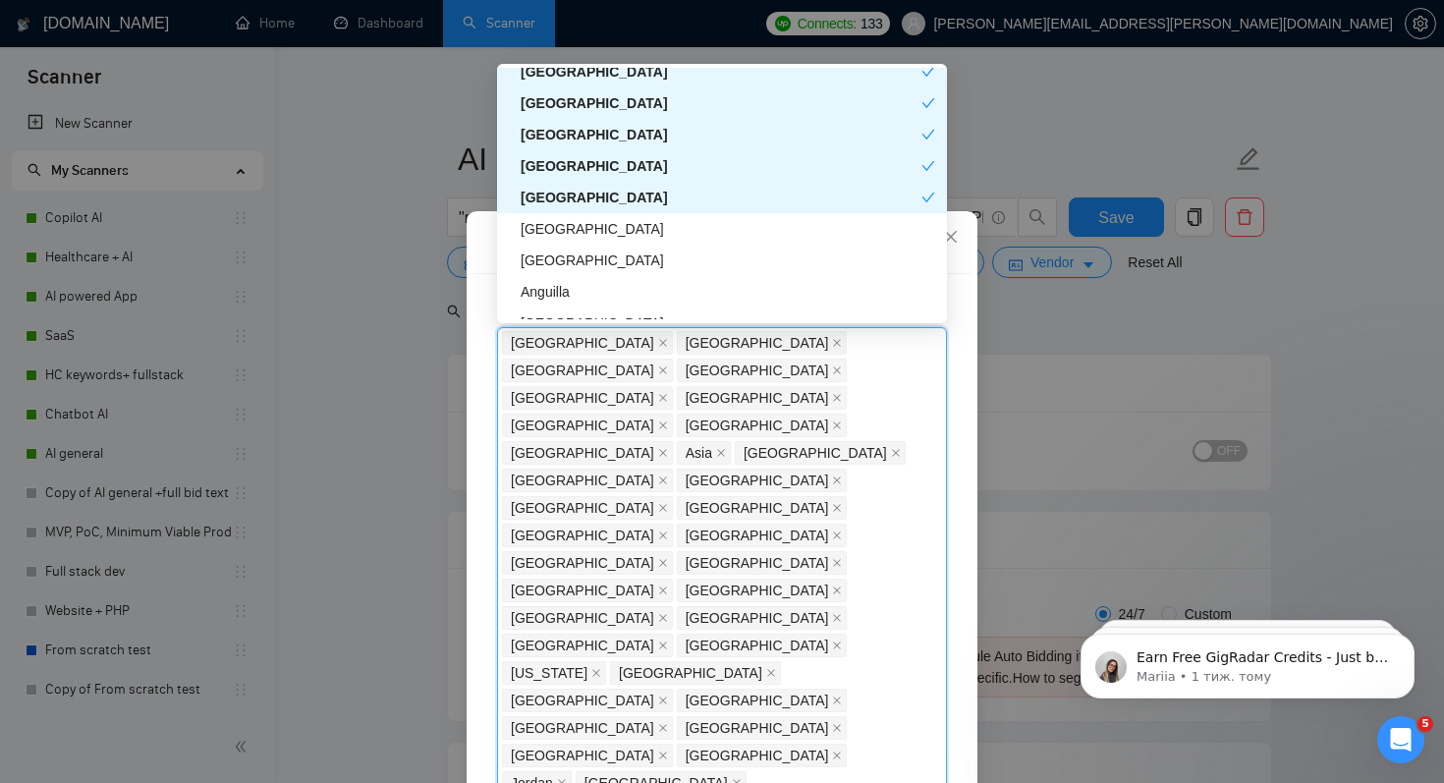
scroll to position [4294, 0]
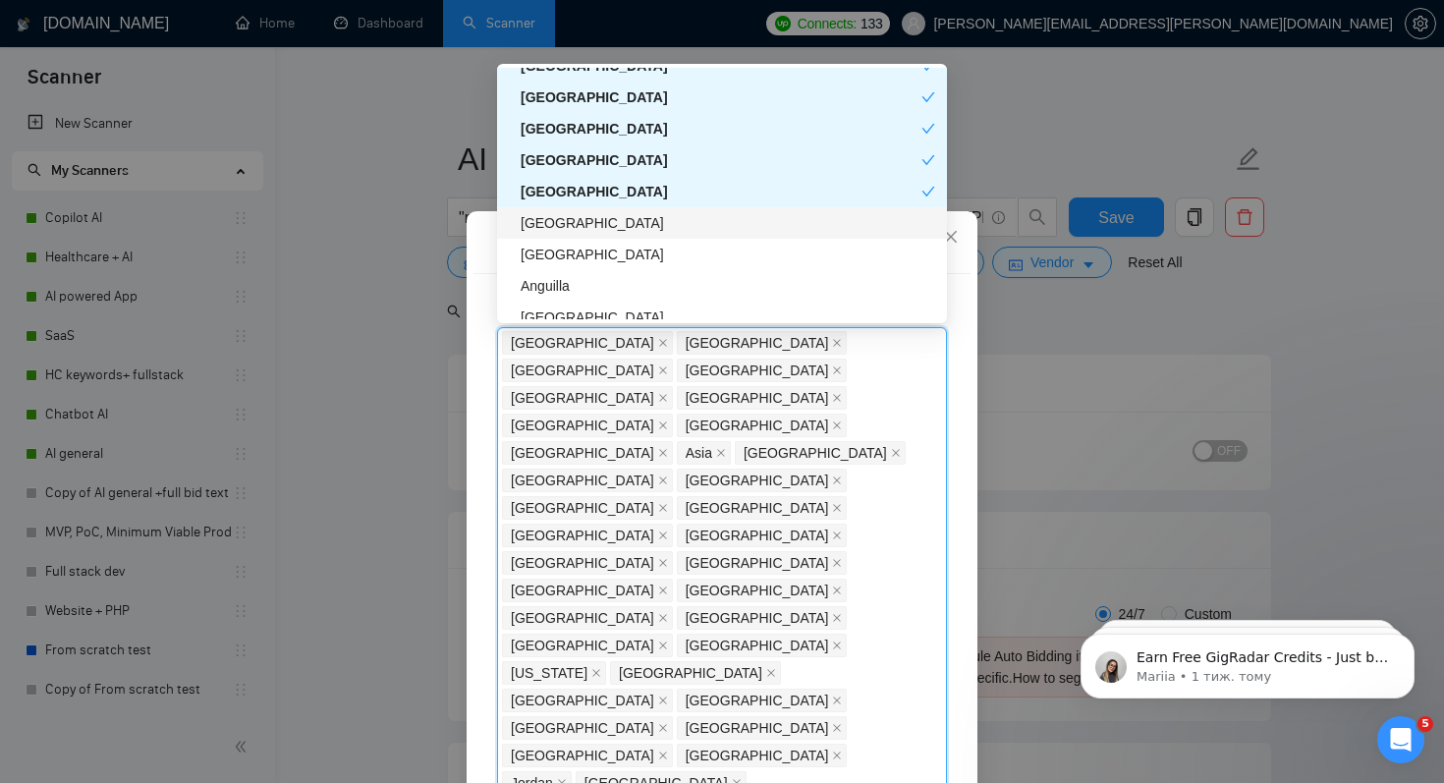
click at [600, 229] on div "Monaco" at bounding box center [728, 223] width 415 height 22
click at [600, 229] on div "Monaco" at bounding box center [721, 223] width 401 height 22
click at [593, 257] on div "[GEOGRAPHIC_DATA]" at bounding box center [728, 255] width 415 height 22
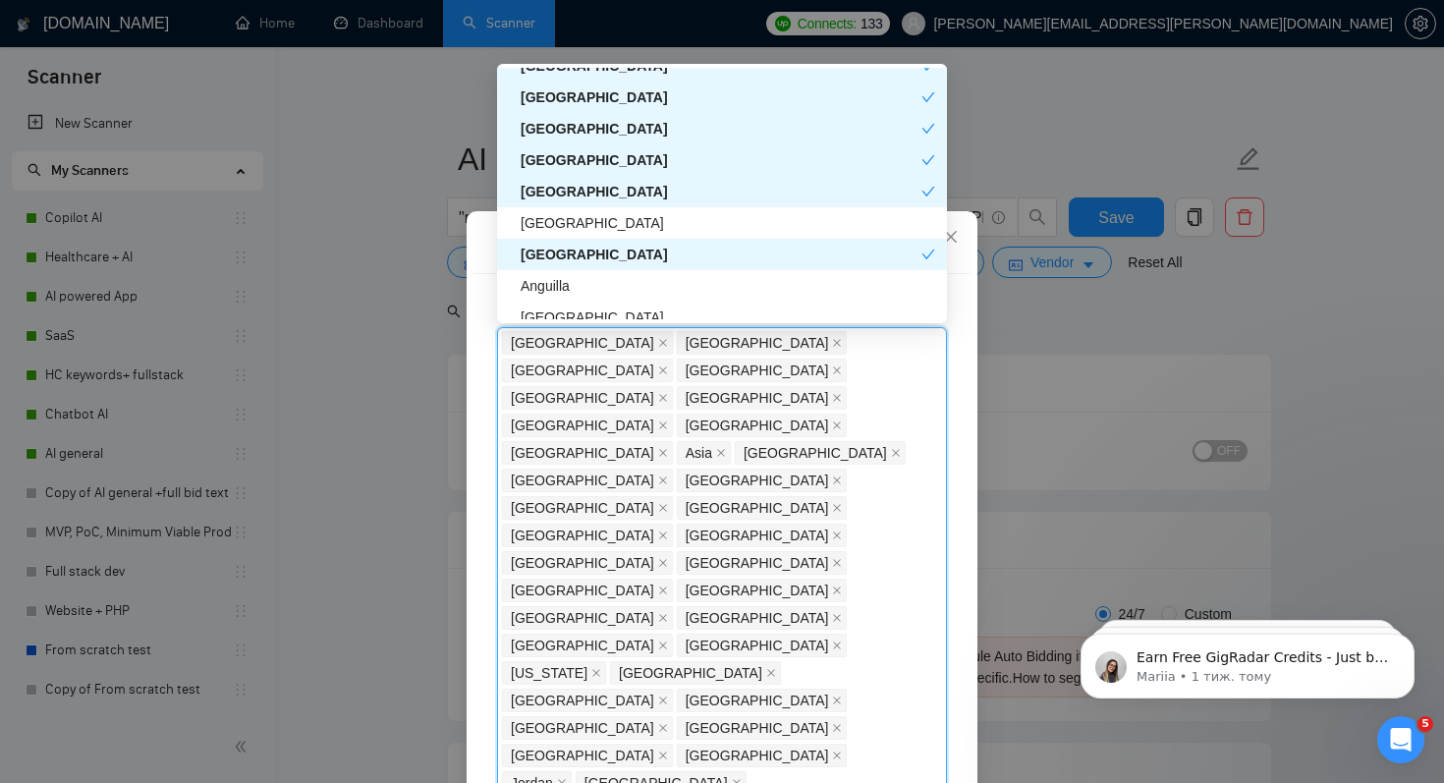
click at [593, 278] on div "Anguilla" at bounding box center [728, 286] width 415 height 22
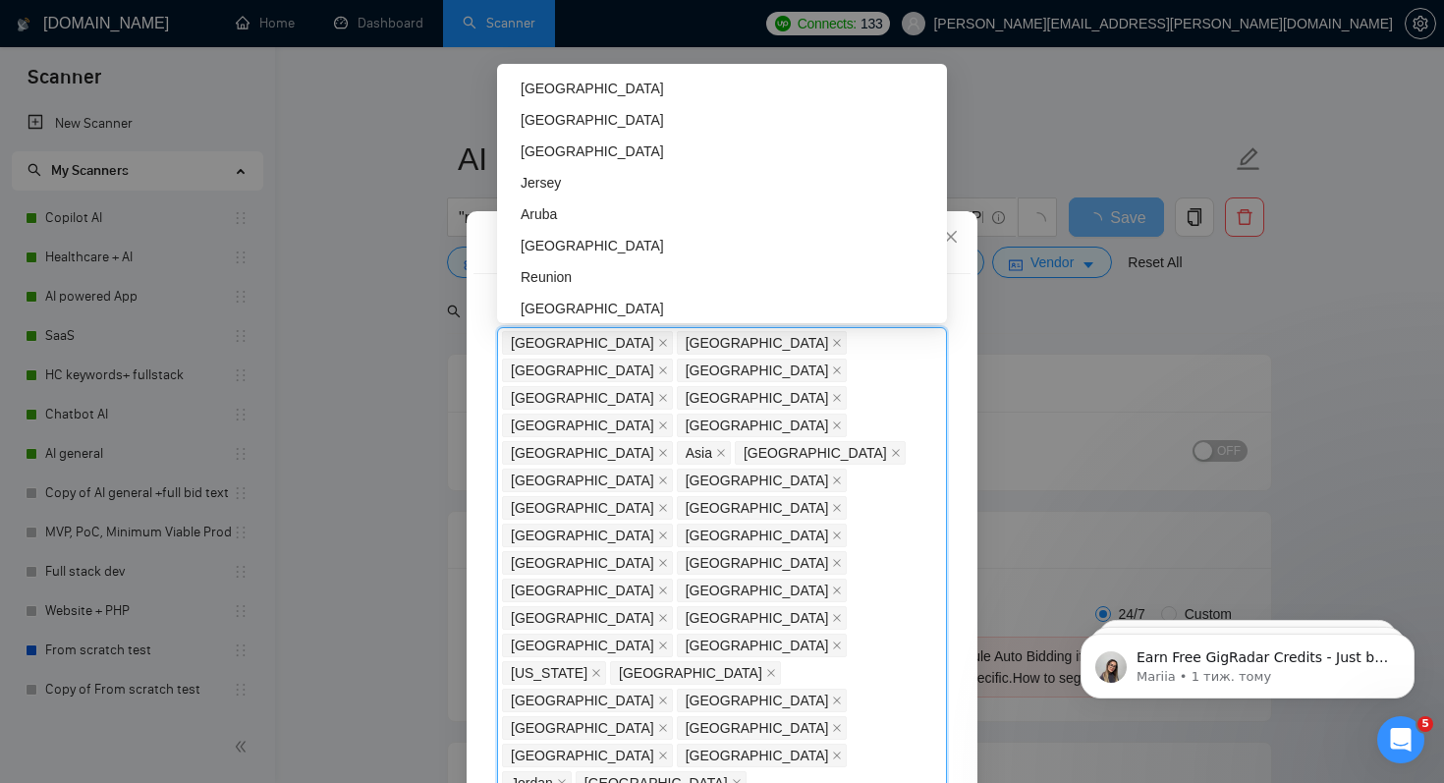
scroll to position [4692, 0]
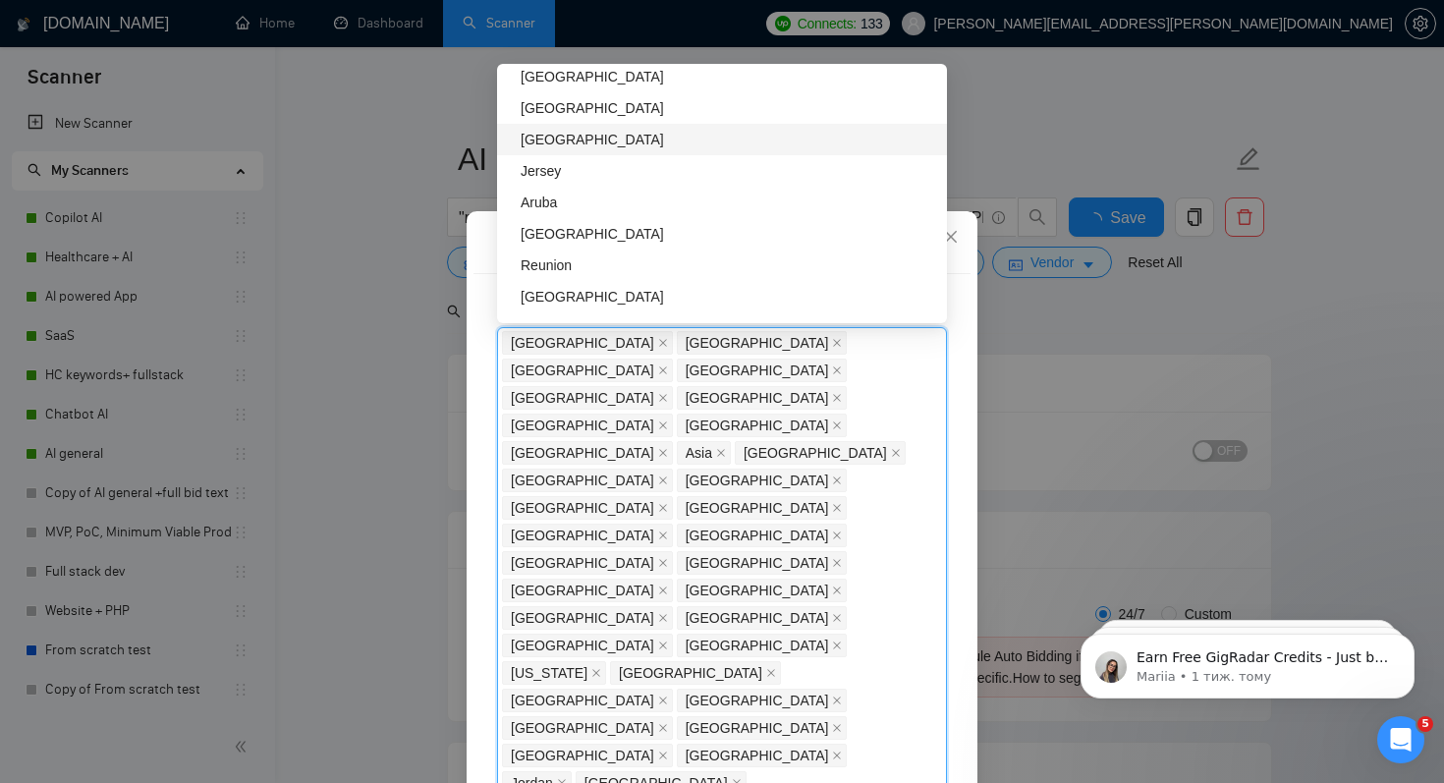
click at [573, 134] on div "[GEOGRAPHIC_DATA]" at bounding box center [728, 140] width 415 height 22
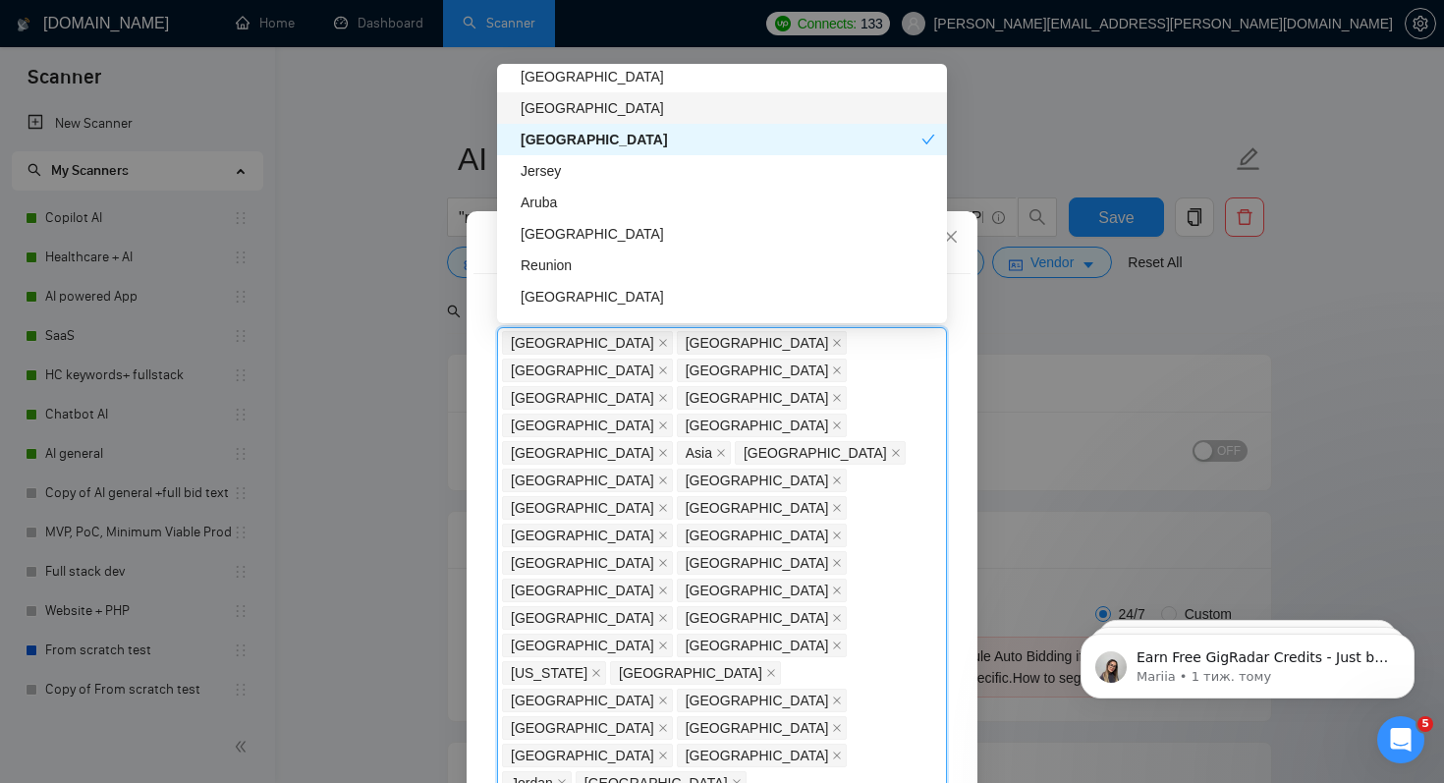
click at [590, 110] on div "[GEOGRAPHIC_DATA]" at bounding box center [728, 108] width 415 height 22
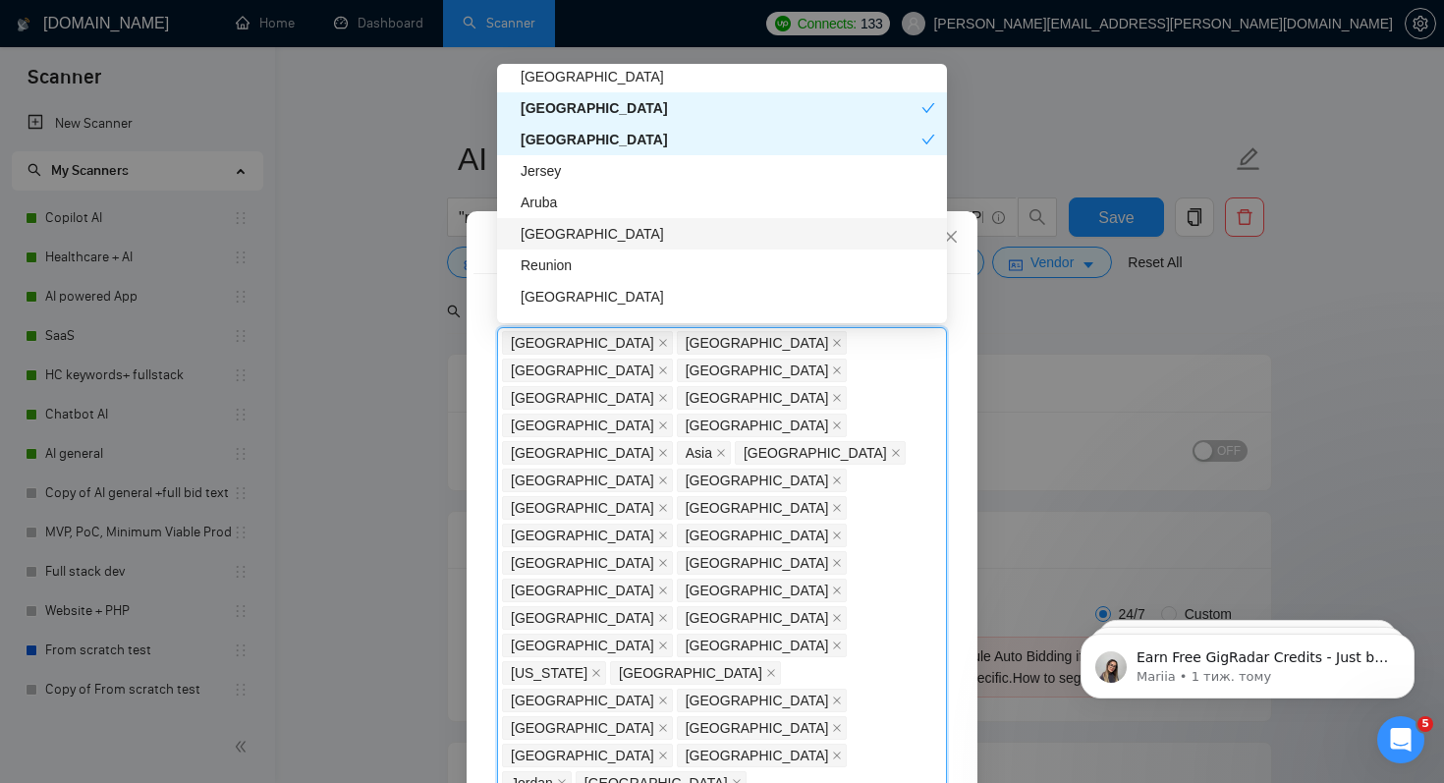
click at [573, 229] on div "[GEOGRAPHIC_DATA]" at bounding box center [728, 234] width 415 height 22
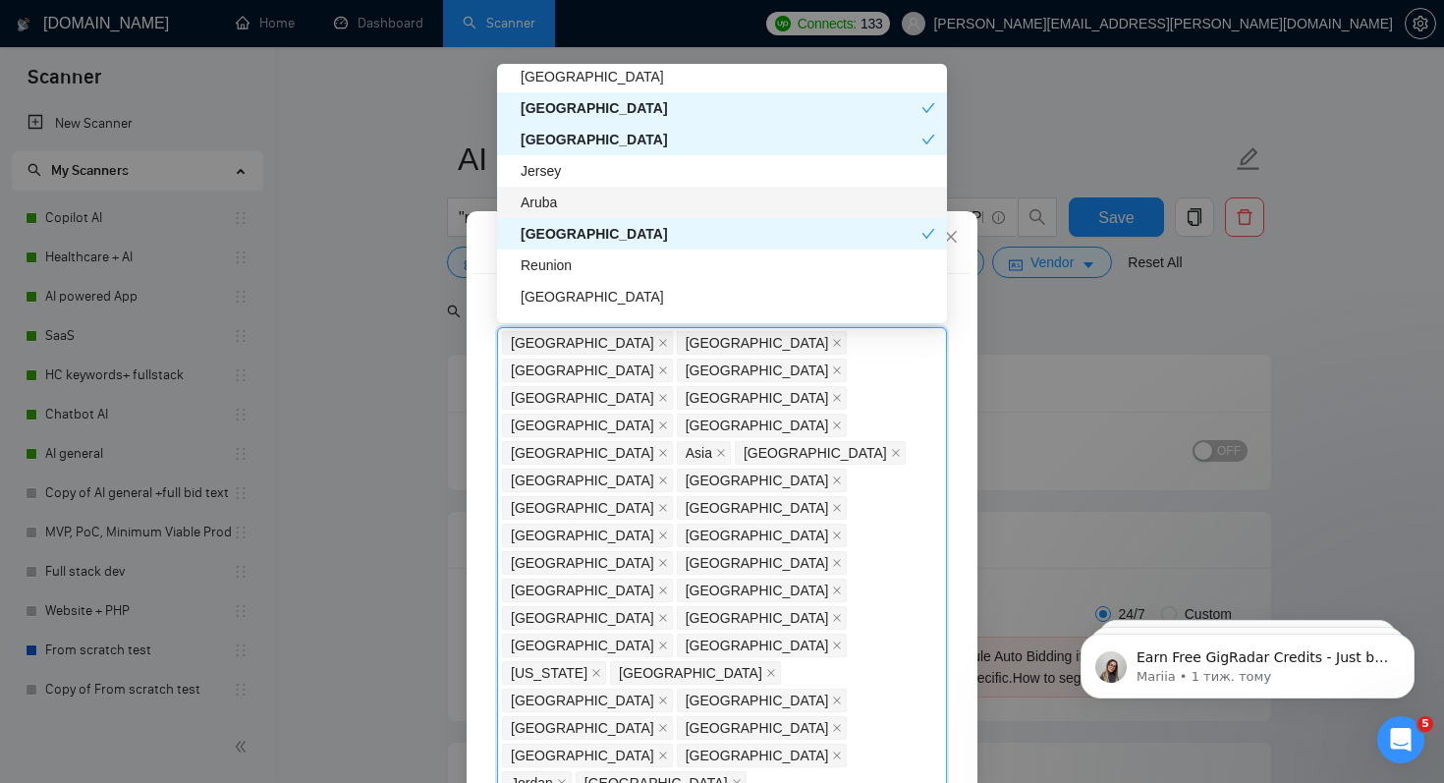
click at [583, 204] on div "Aruba" at bounding box center [728, 203] width 415 height 22
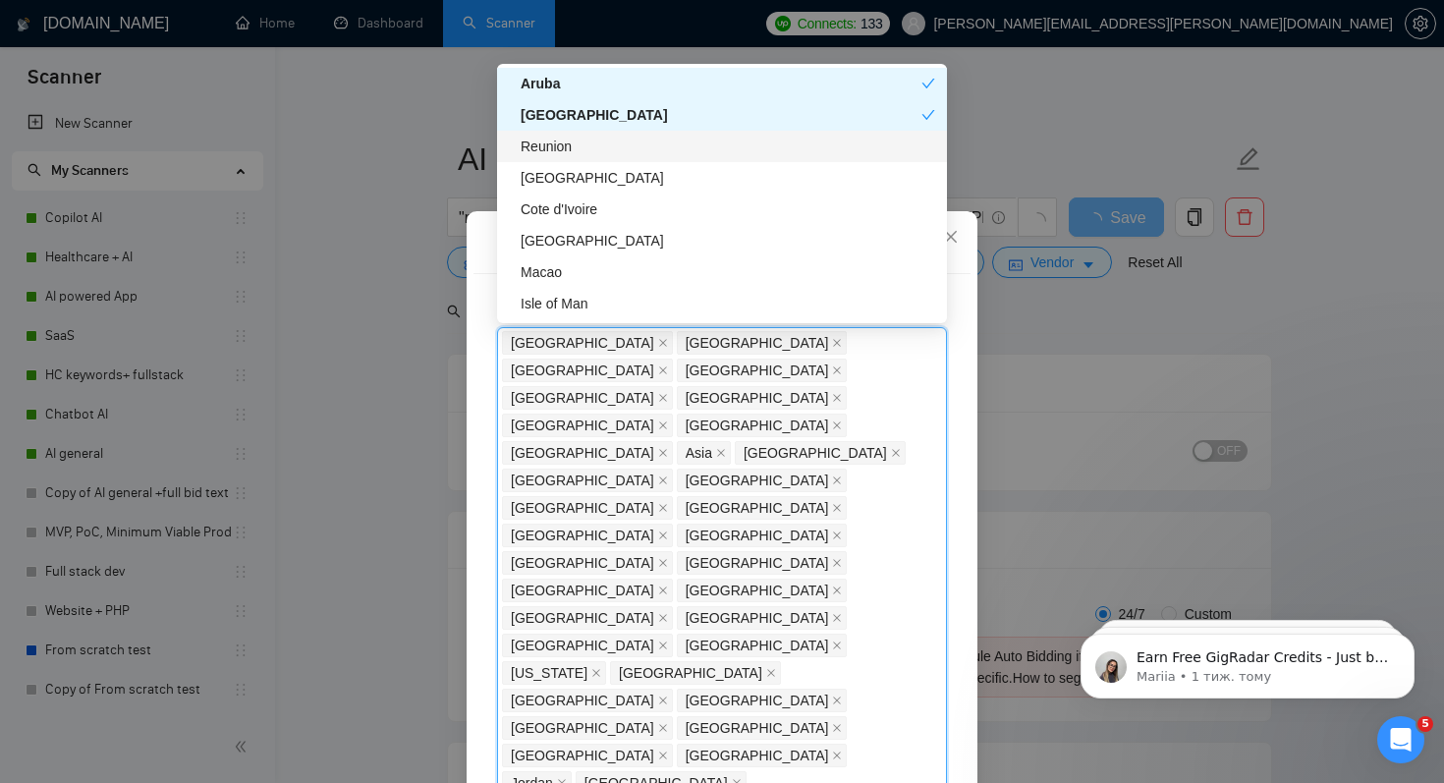
scroll to position [4812, 0]
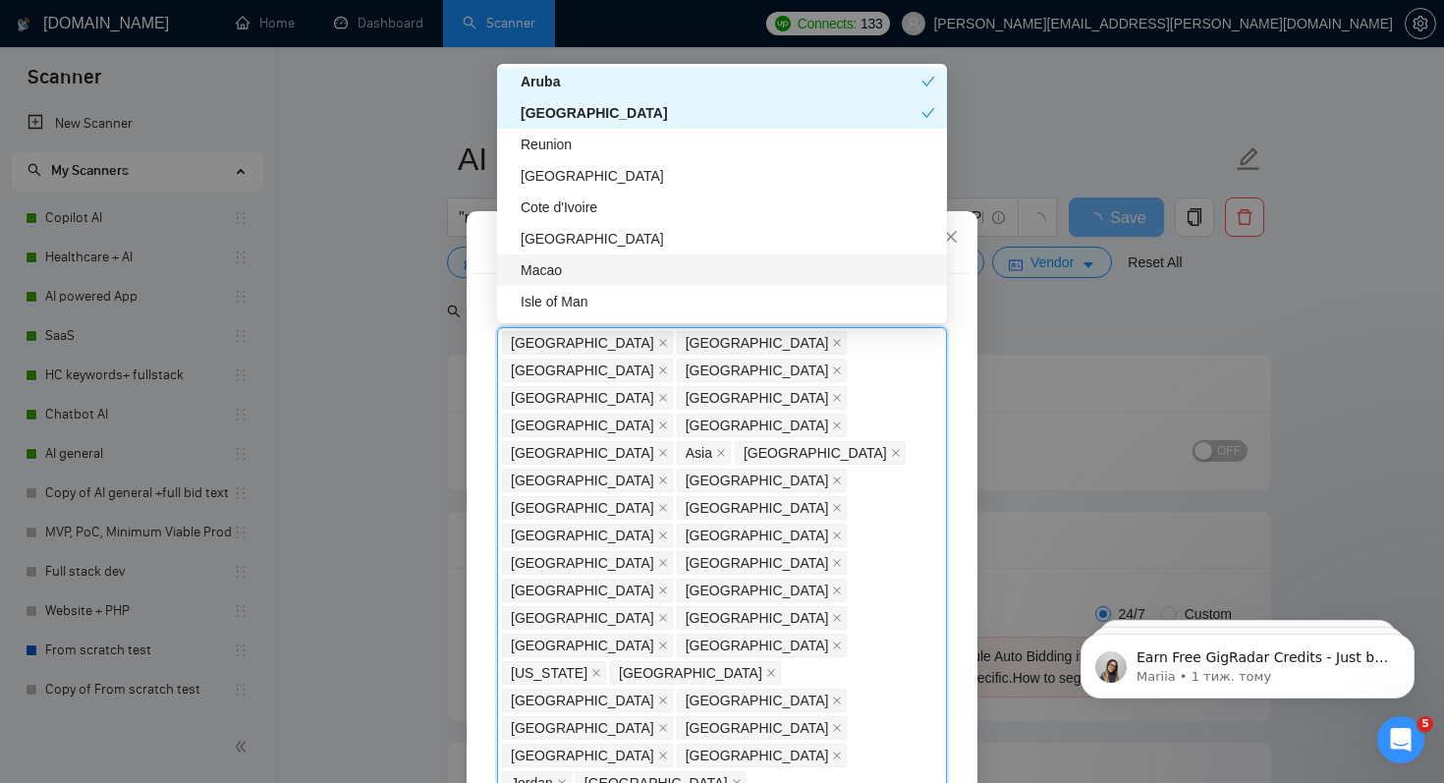
click at [1016, 322] on div "Client Parameters Client Location Include Client Countries Select Exclude Clien…" at bounding box center [722, 391] width 1444 height 783
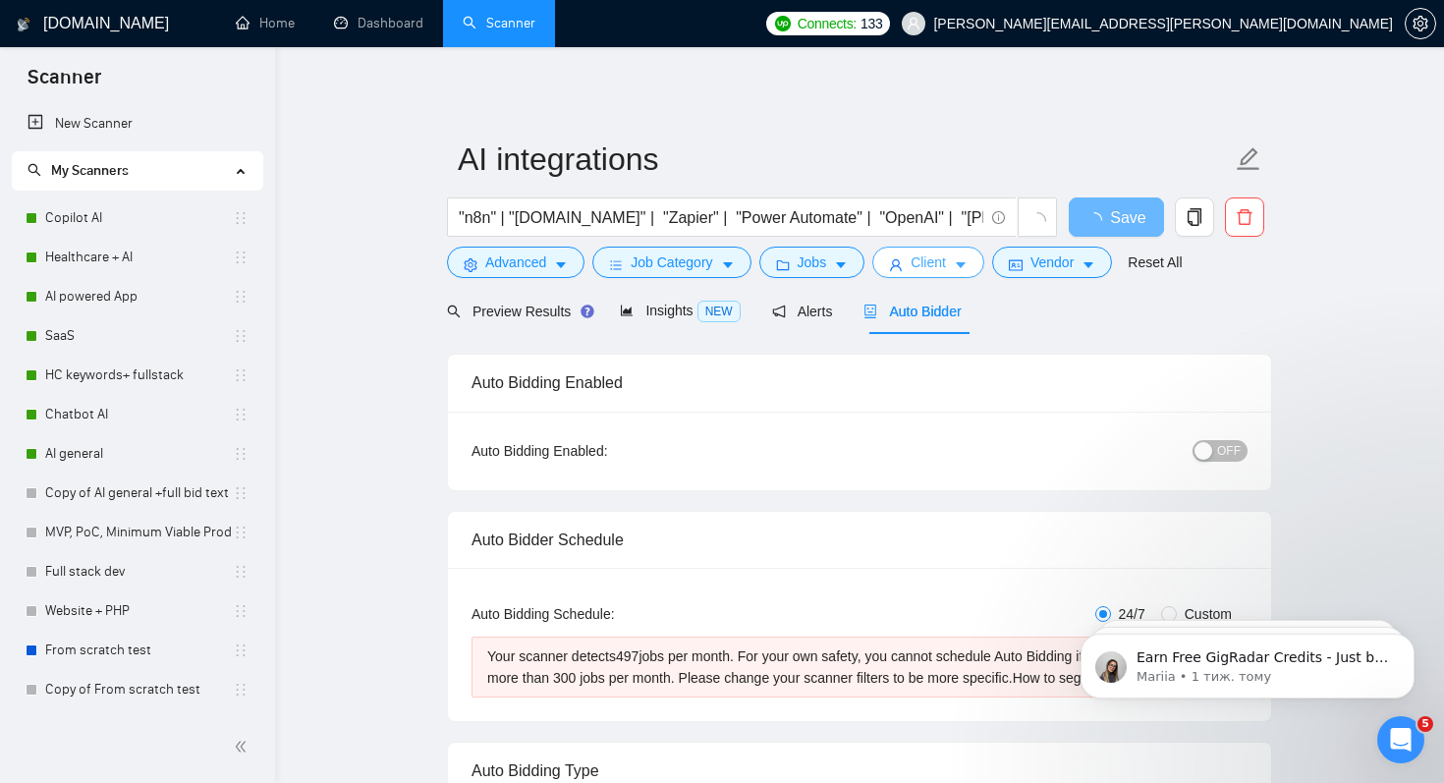
click at [958, 263] on button "Client" at bounding box center [928, 262] width 112 height 31
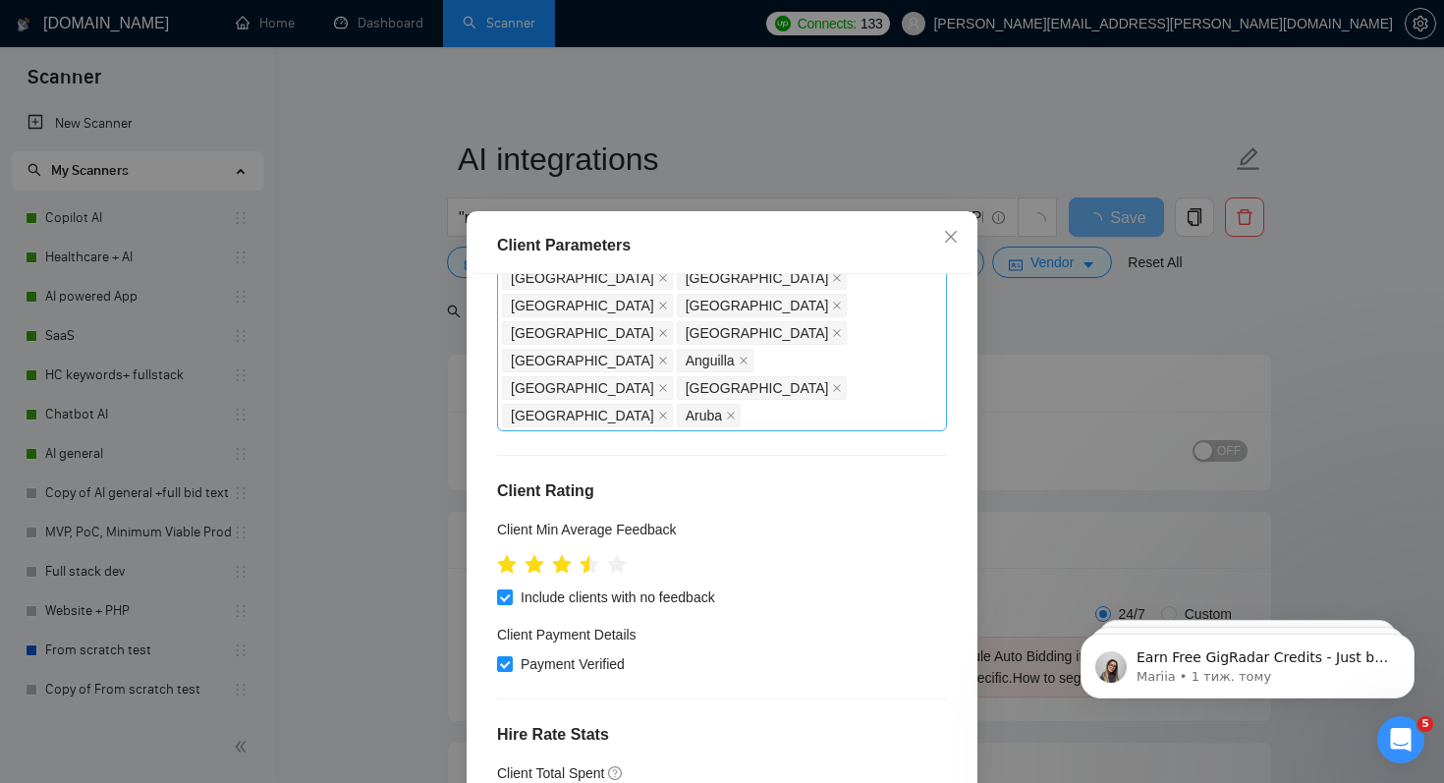
scroll to position [126, 0]
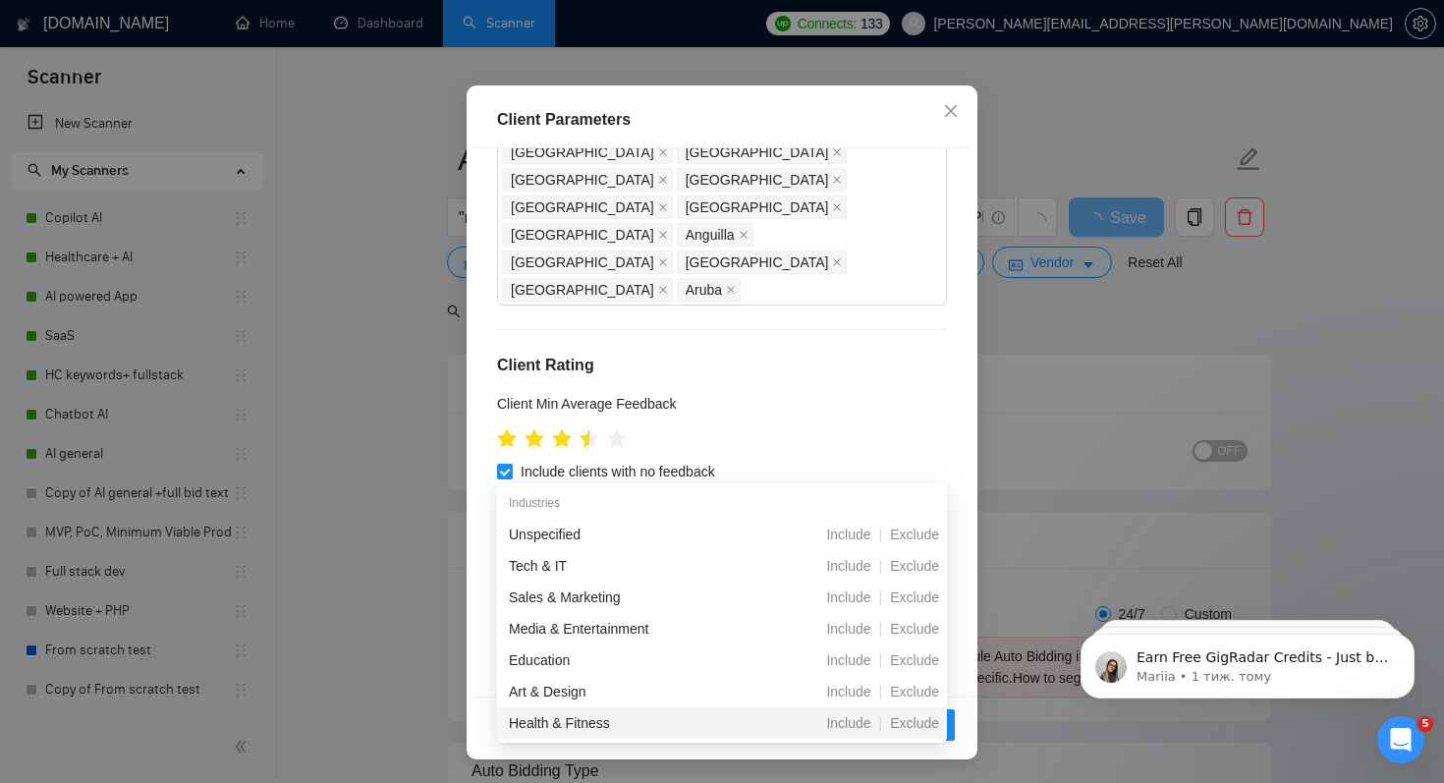
click at [596, 719] on div "Health & Fitness" at bounding box center [618, 723] width 219 height 22
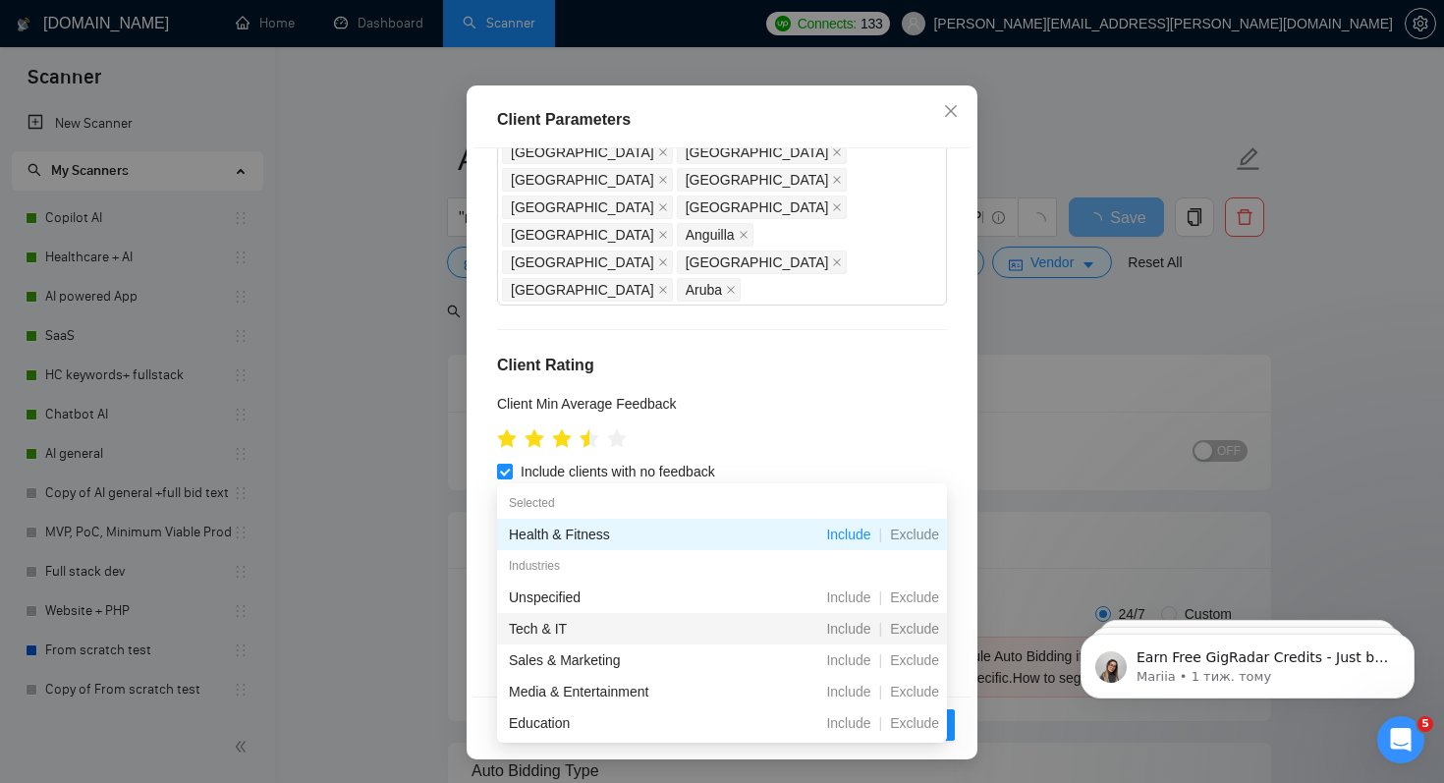
click at [573, 628] on div "Tech & IT" at bounding box center [618, 629] width 219 height 22
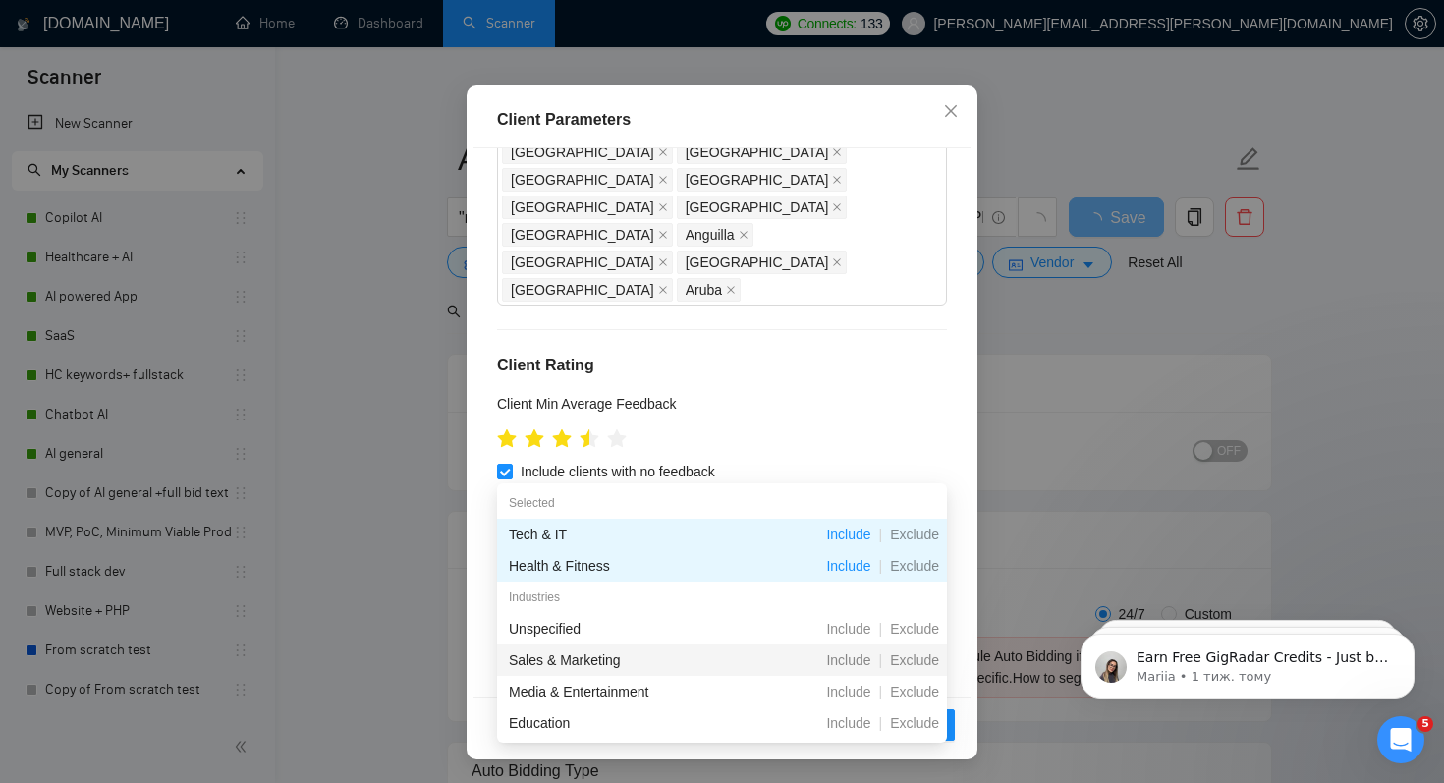
click at [550, 649] on div "Sales & Marketing" at bounding box center [618, 660] width 219 height 22
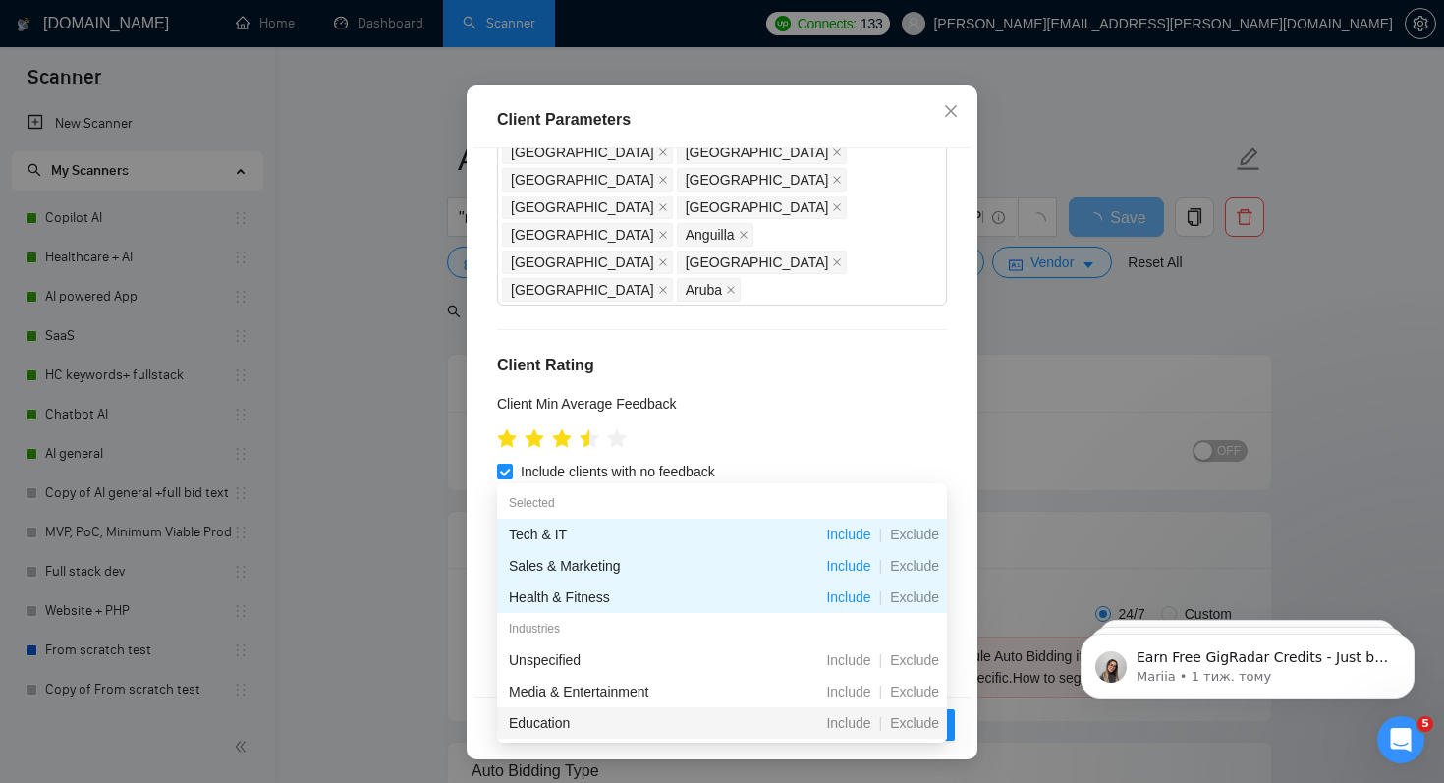
click at [594, 725] on div "Education" at bounding box center [618, 723] width 219 height 22
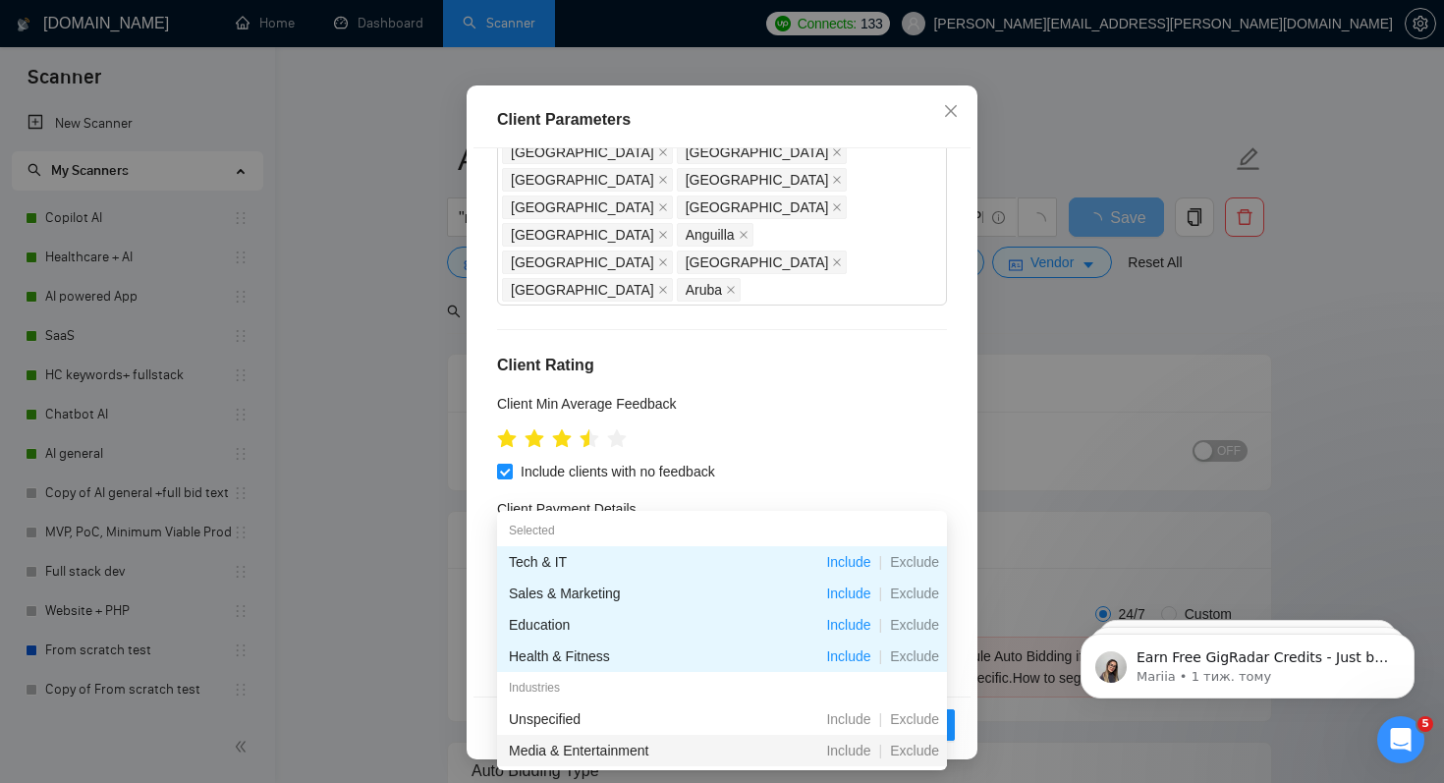
click at [581, 754] on div "Media & Entertainment" at bounding box center [618, 751] width 219 height 22
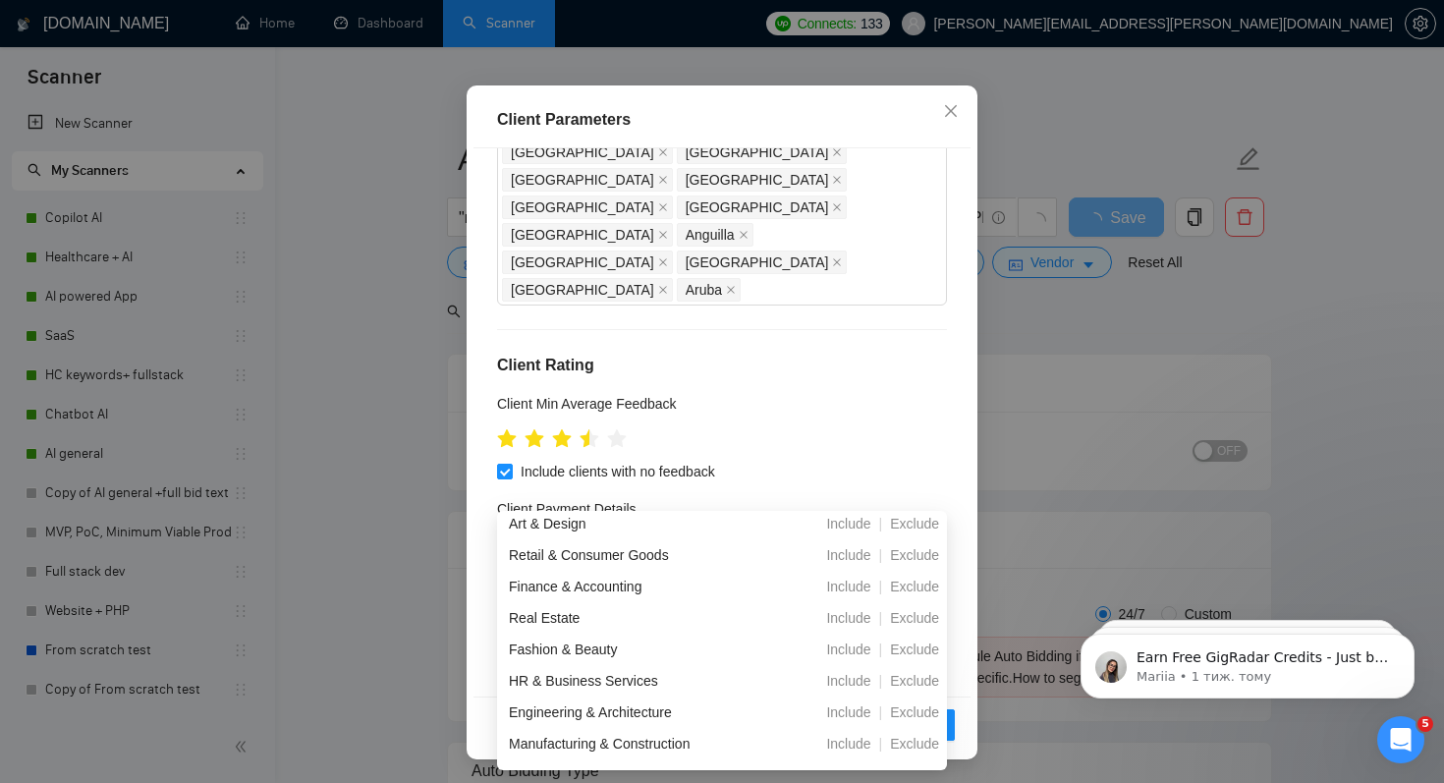
scroll to position [261, 0]
click at [640, 544] on div "Retail & Consumer Goods" at bounding box center [618, 552] width 219 height 22
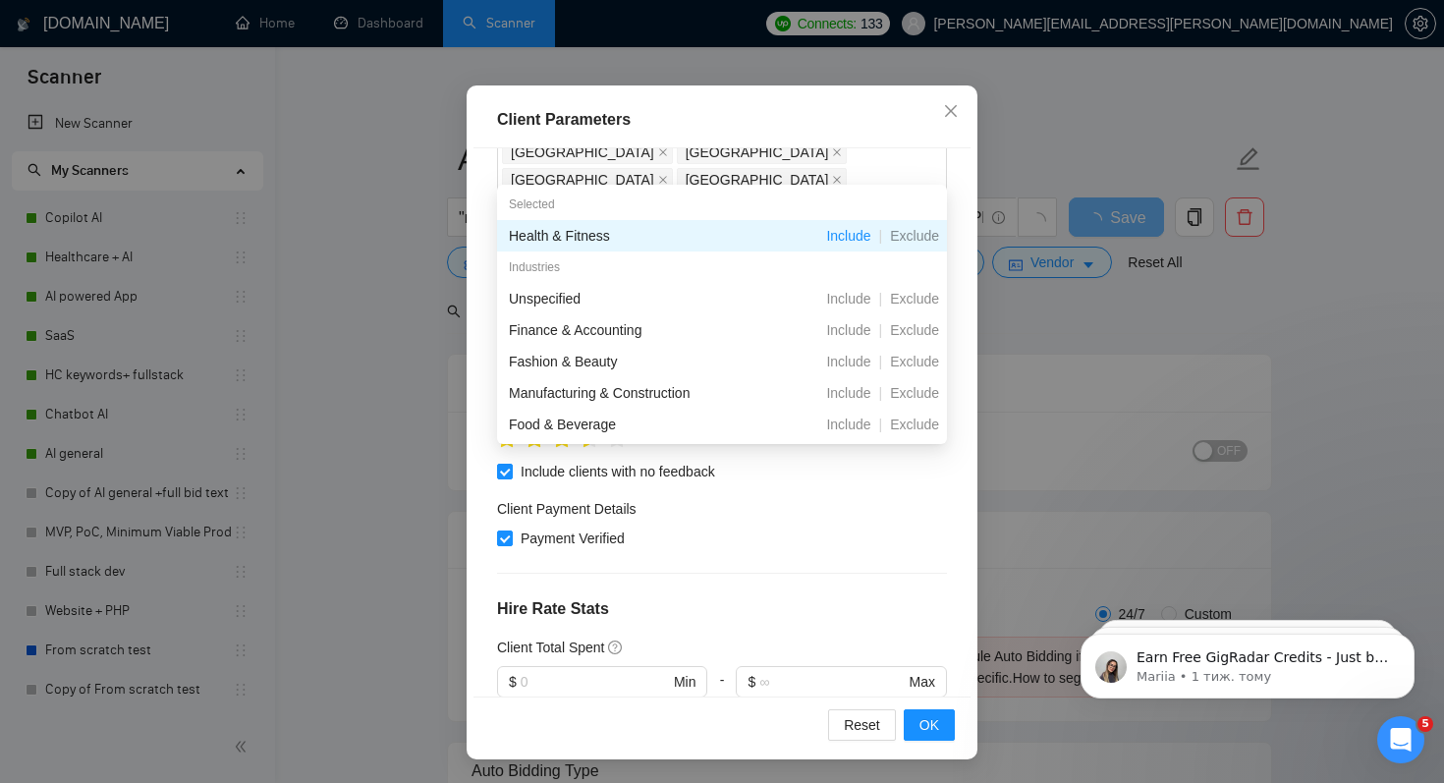
type input "fi"
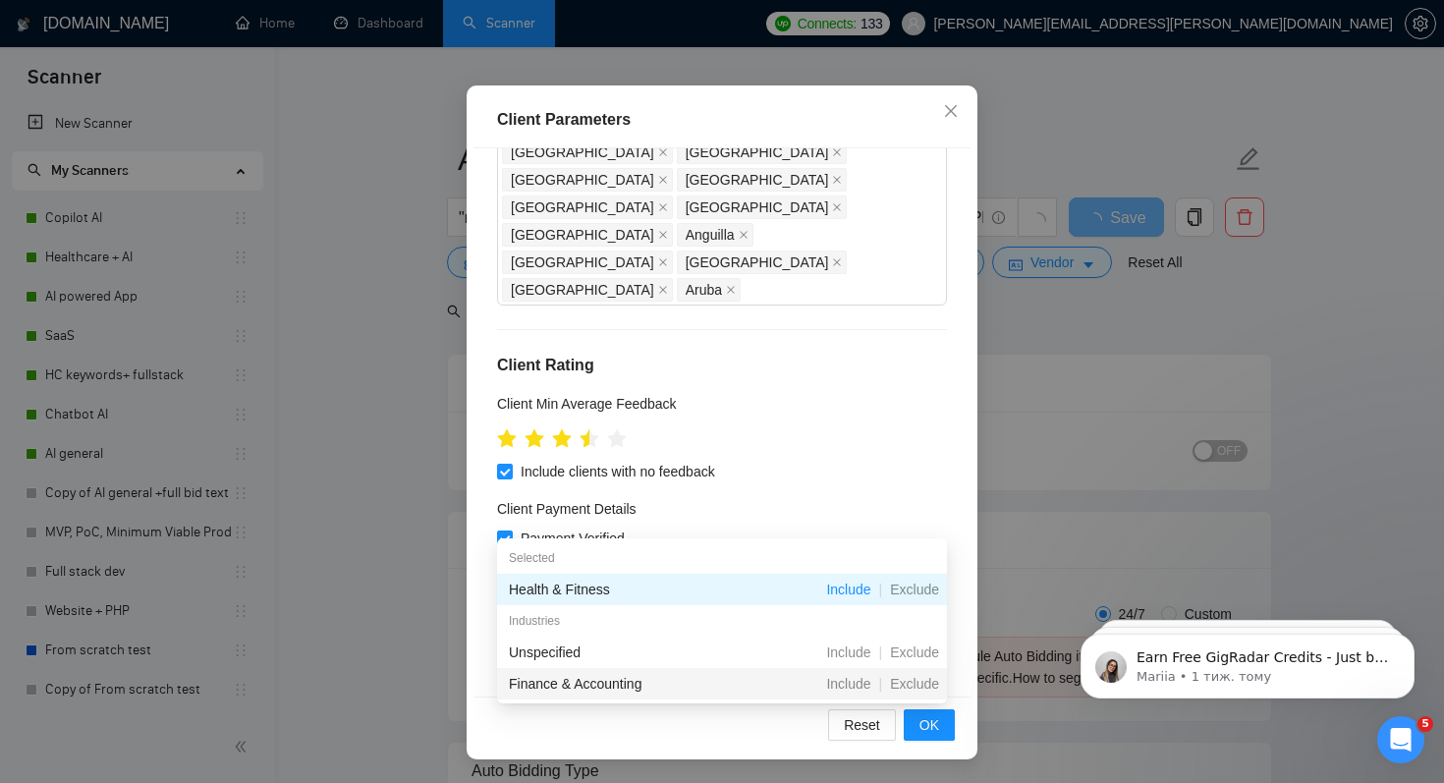
click at [585, 682] on div "Finance & Accounting" at bounding box center [618, 684] width 219 height 22
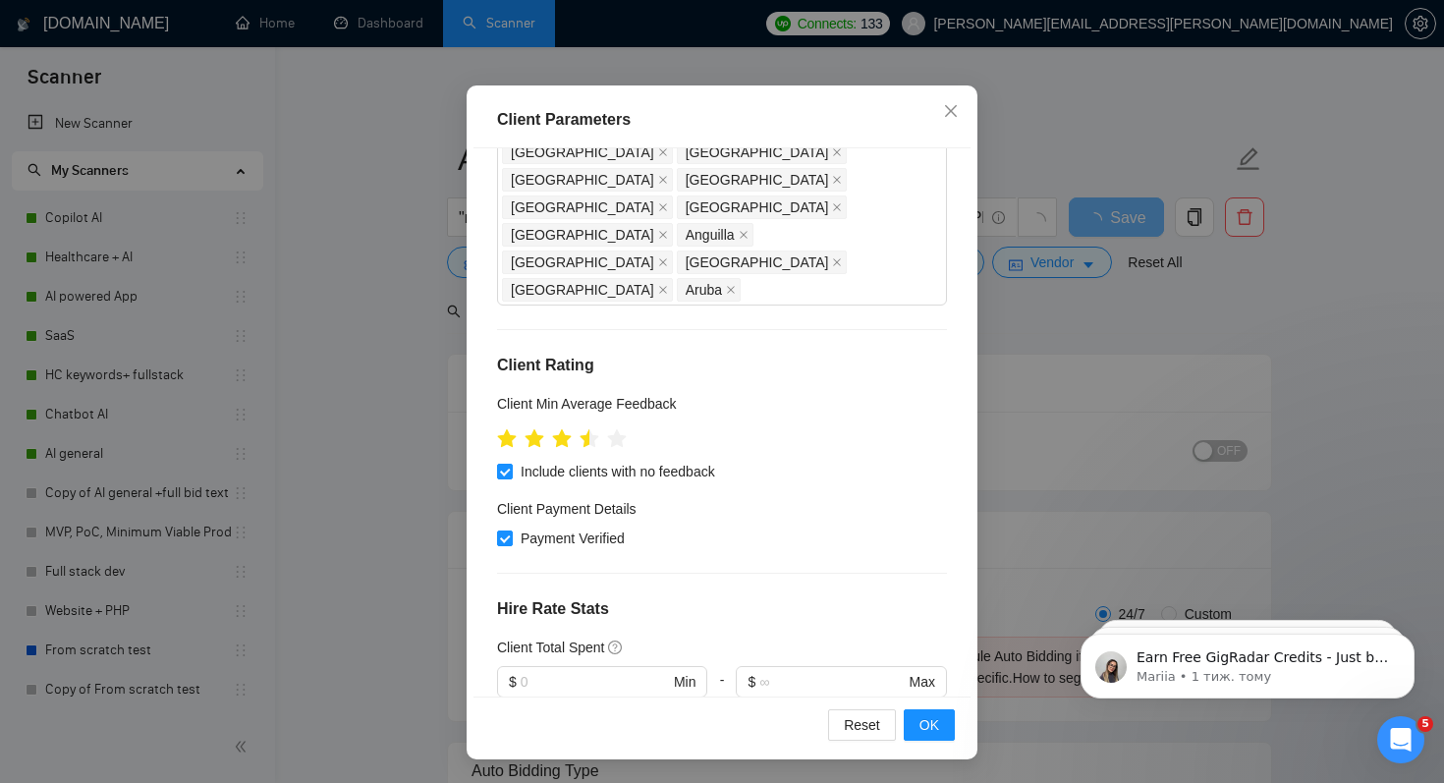
scroll to position [1281, 0]
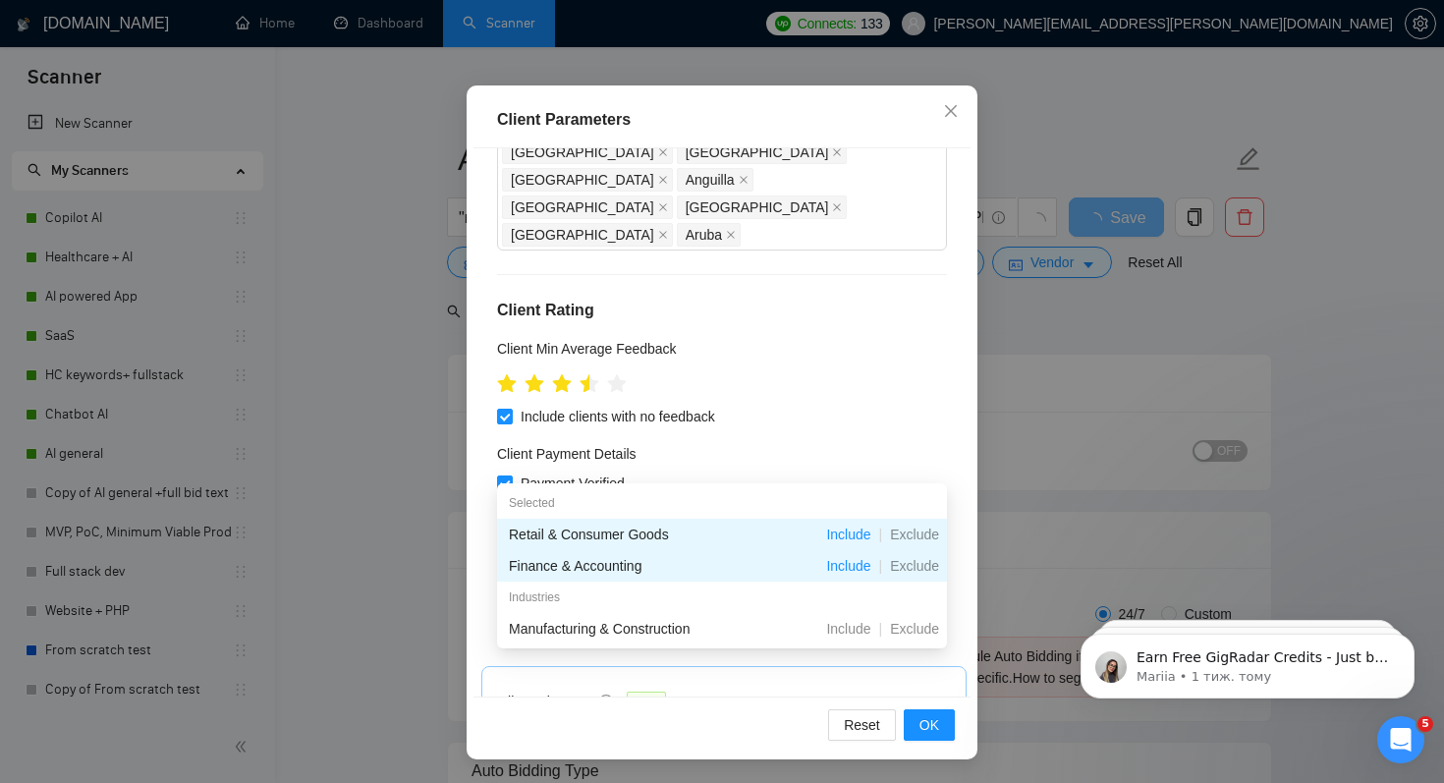
type input "con"
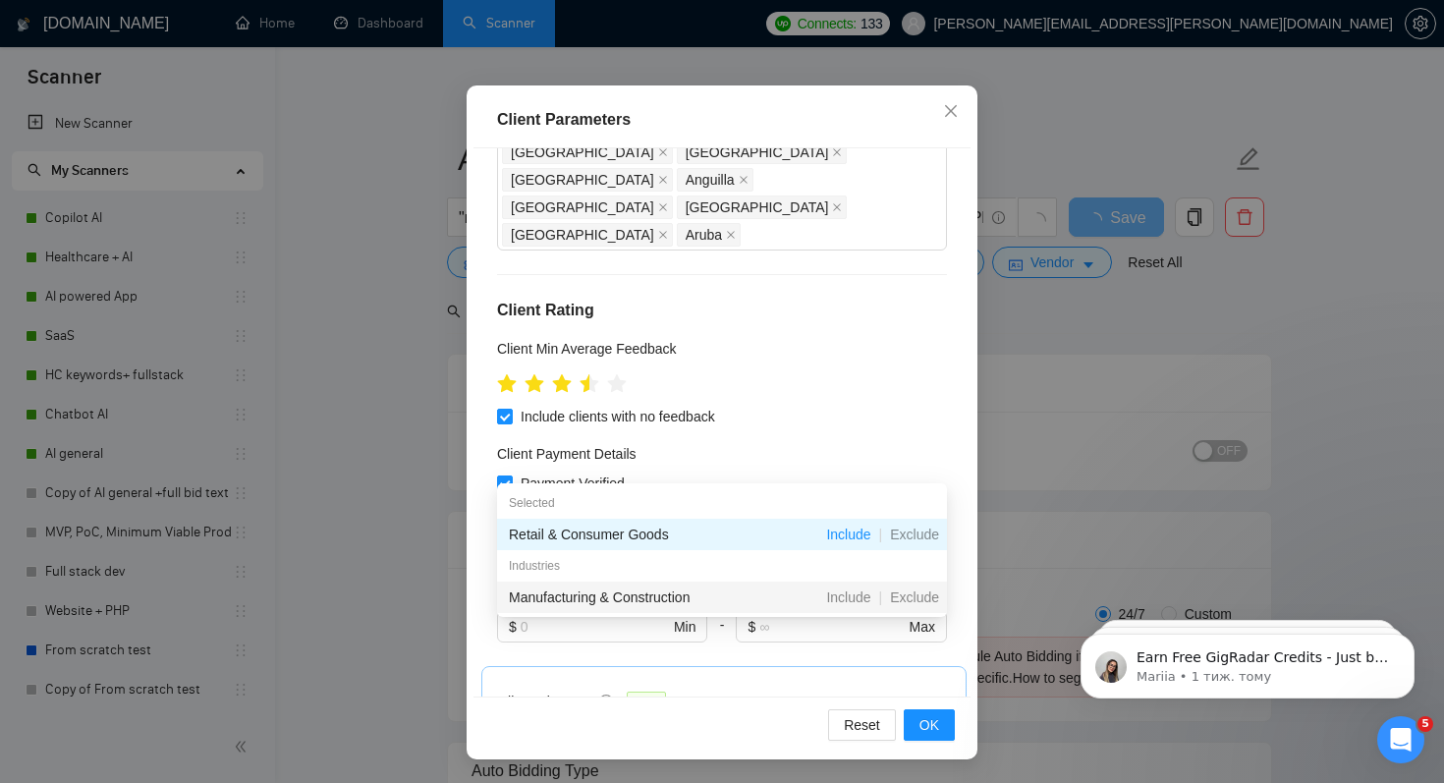
click at [616, 594] on div "Manufacturing & Construction" at bounding box center [618, 598] width 219 height 22
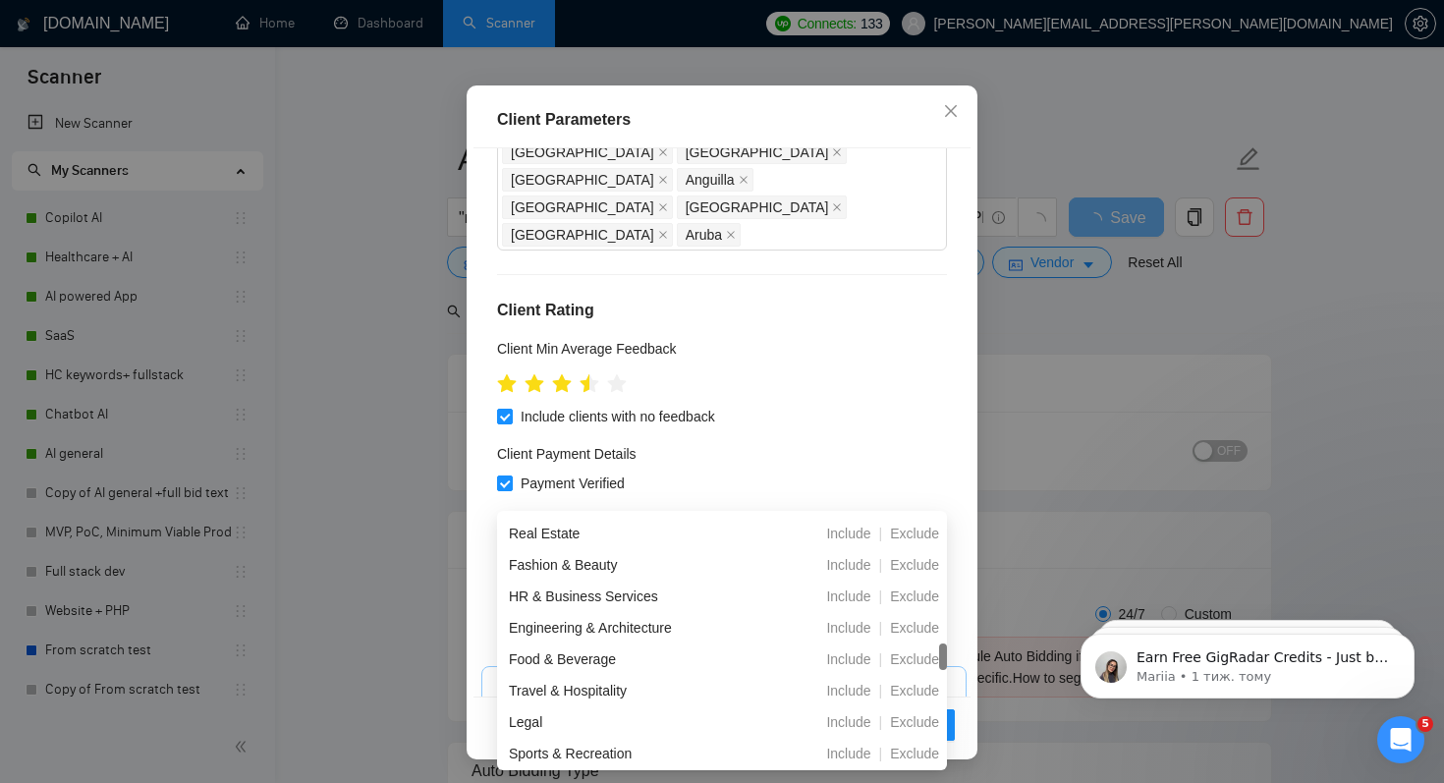
scroll to position [389, 0]
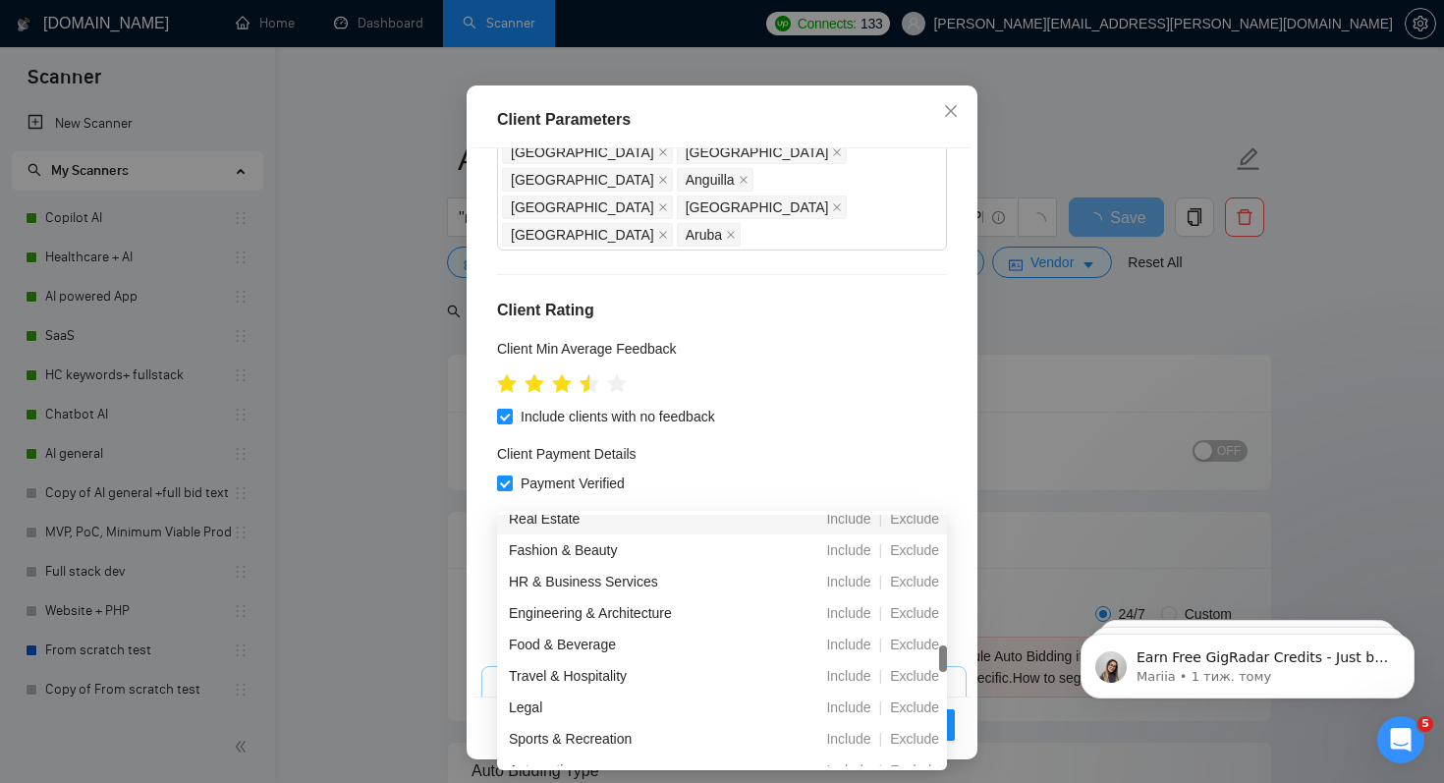
click at [575, 513] on body "Scanner New Scanner My Scanners Copilot AI Healthcare + AI AI powered App SaaS …" at bounding box center [722, 391] width 1444 height 783
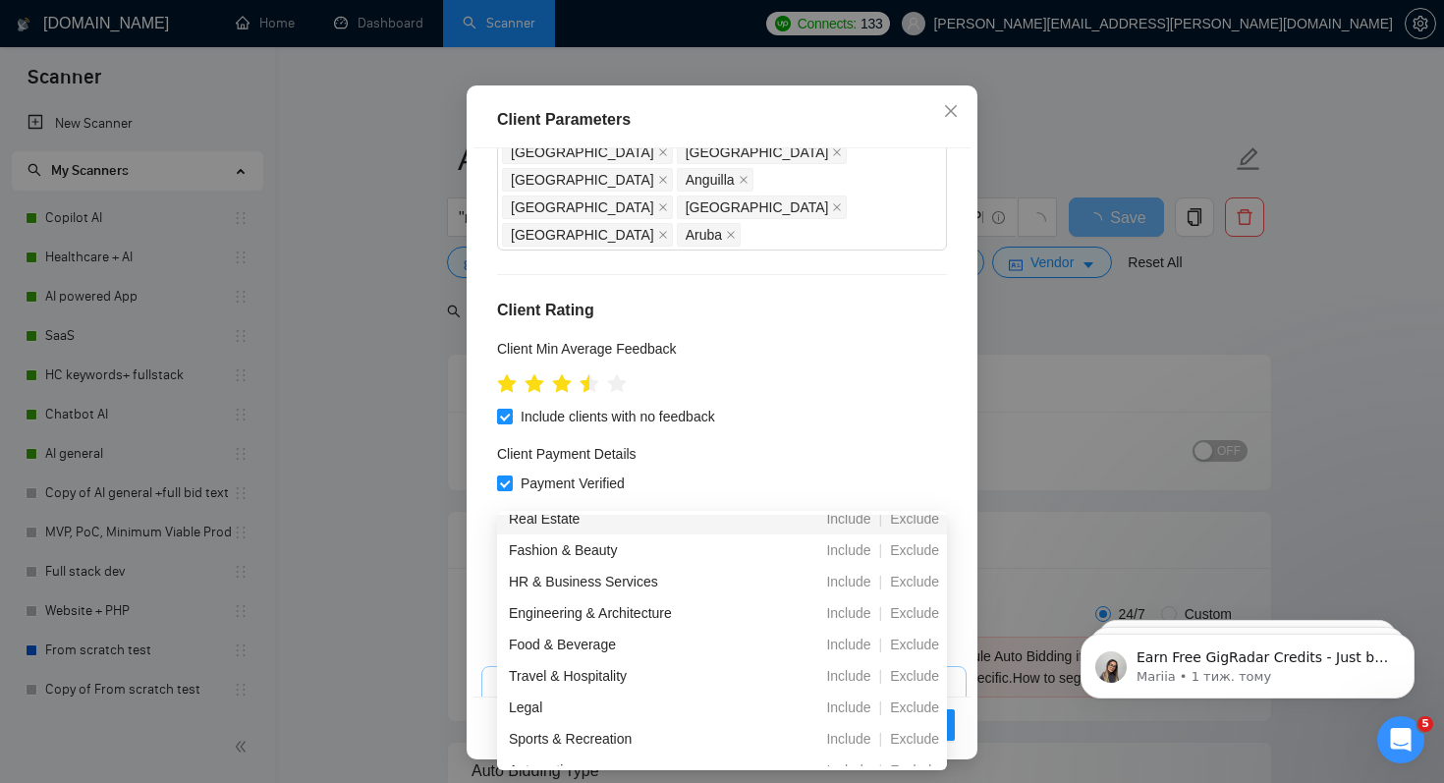
click at [569, 521] on div "Real Estate" at bounding box center [618, 519] width 219 height 22
click at [572, 571] on div "HR & Business Services" at bounding box center [618, 582] width 219 height 22
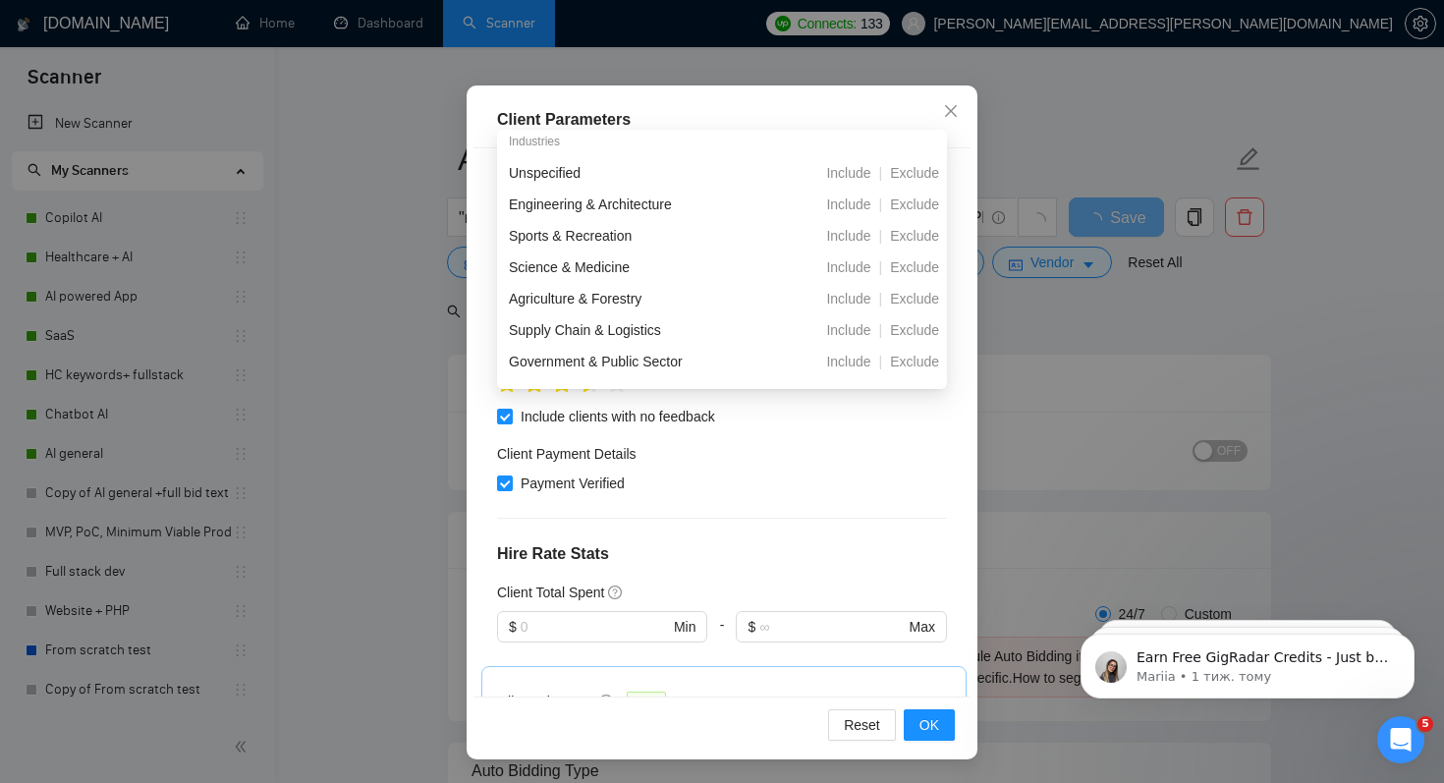
scroll to position [0, 0]
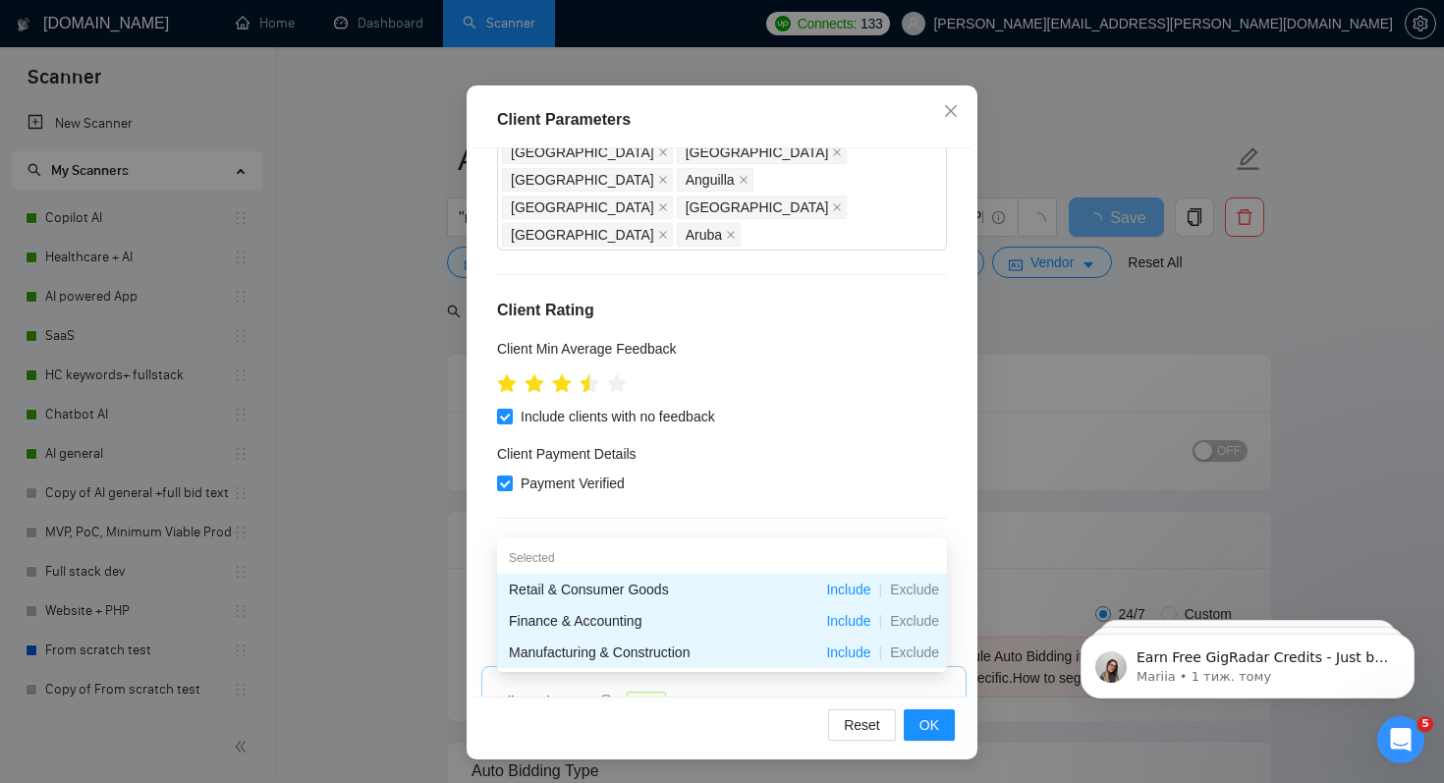
type input "c"
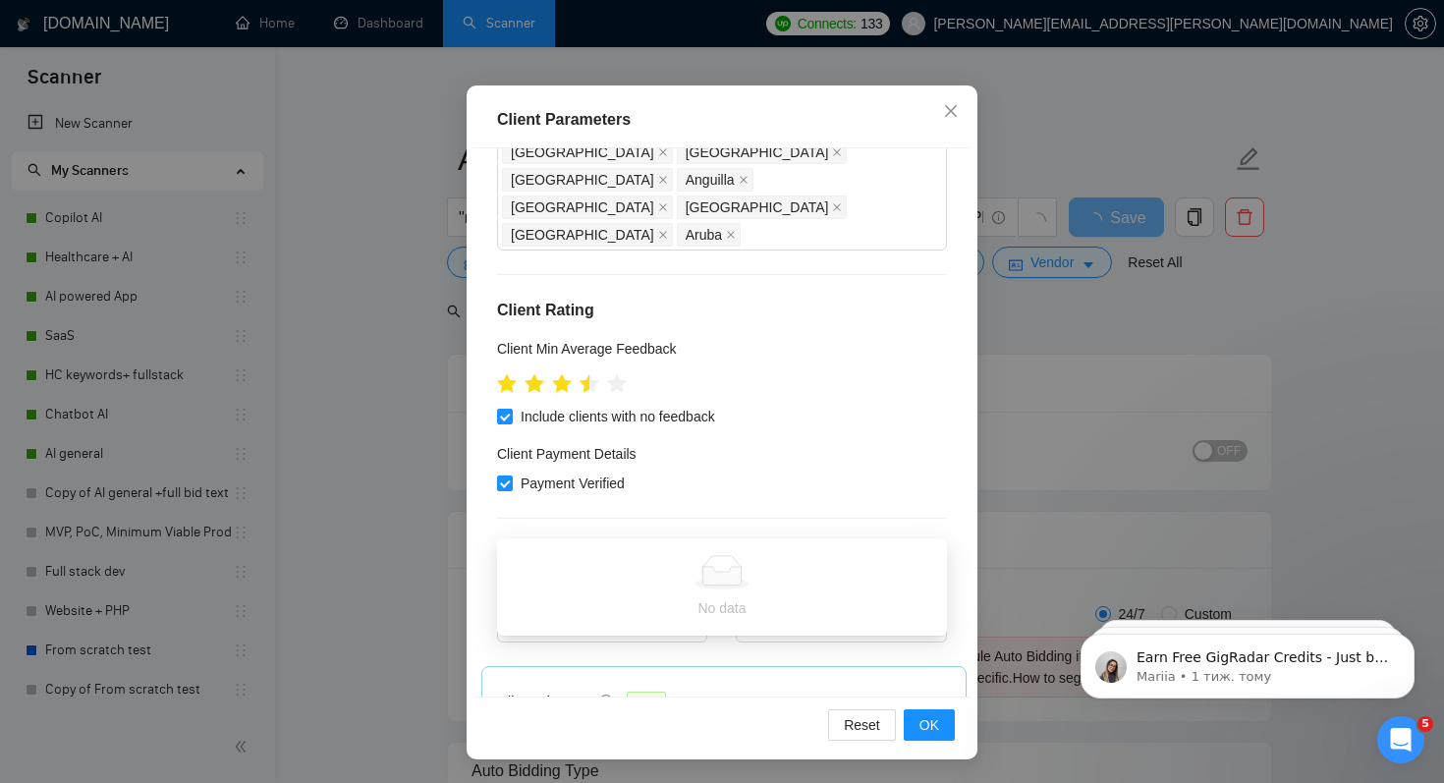
type input "a"
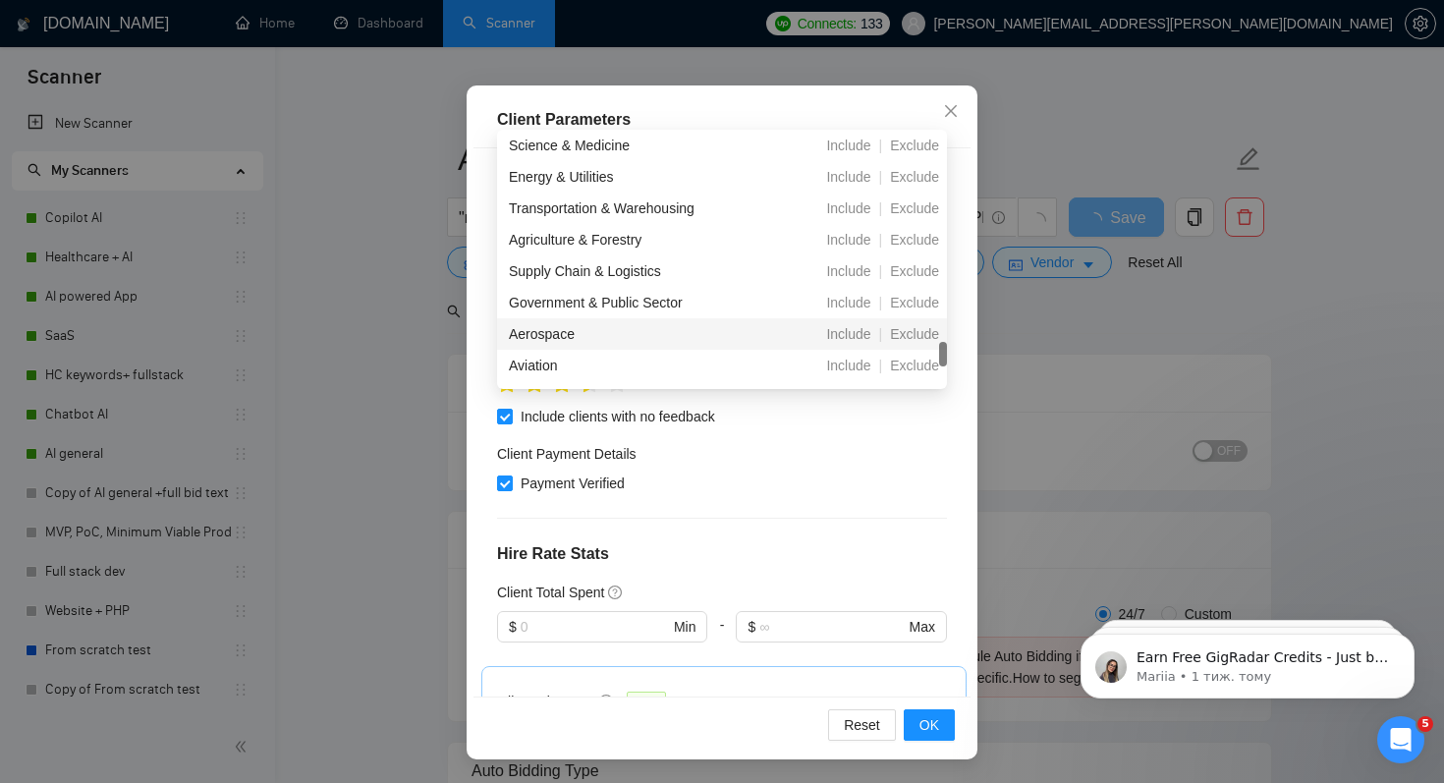
scroll to position [663, 0]
click at [631, 266] on div "Supply Chain & Logistics" at bounding box center [618, 272] width 219 height 22
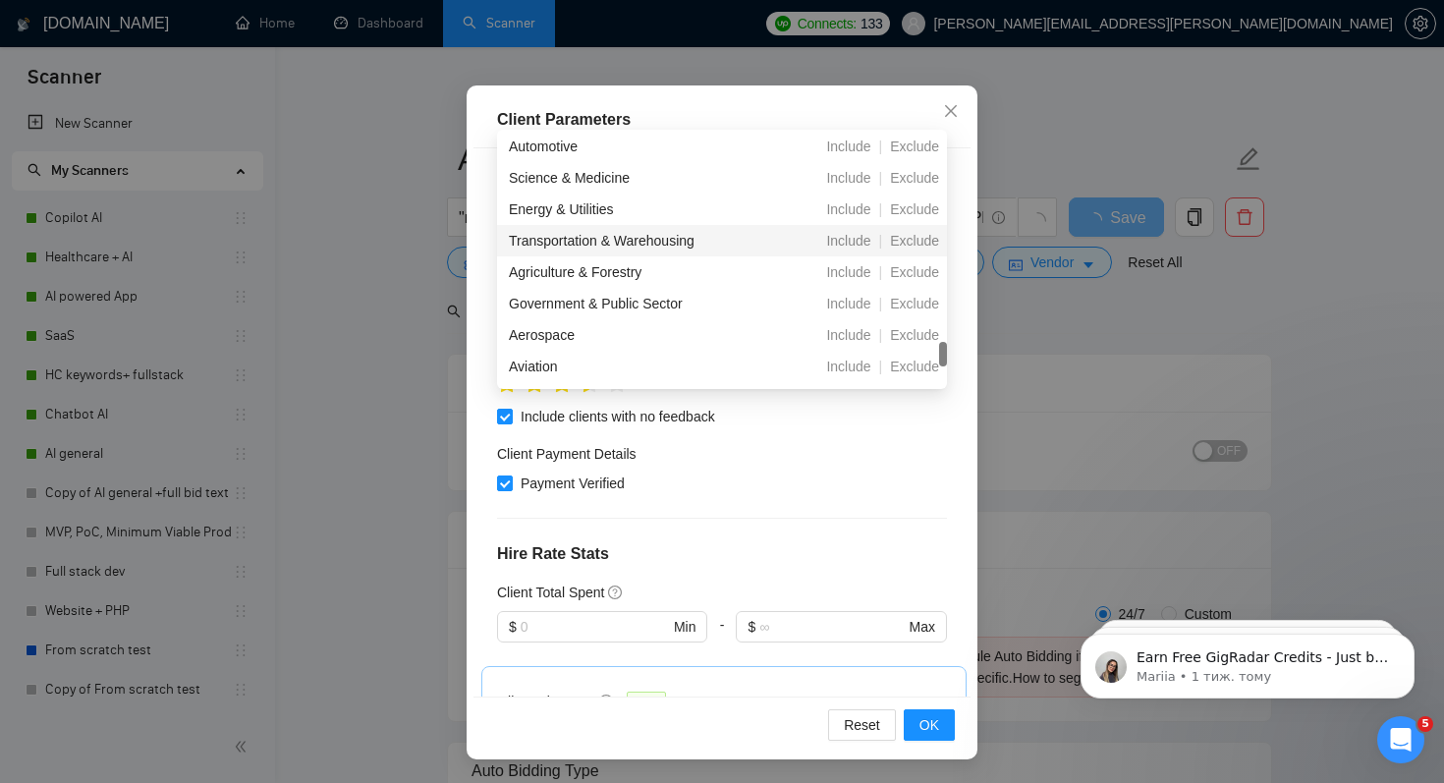
click at [649, 230] on div "Transportation & Warehousing" at bounding box center [618, 241] width 219 height 22
click at [649, 230] on div "Energy & Utilities" at bounding box center [618, 241] width 219 height 22
click at [649, 236] on div "Science & Medicine" at bounding box center [618, 241] width 219 height 22
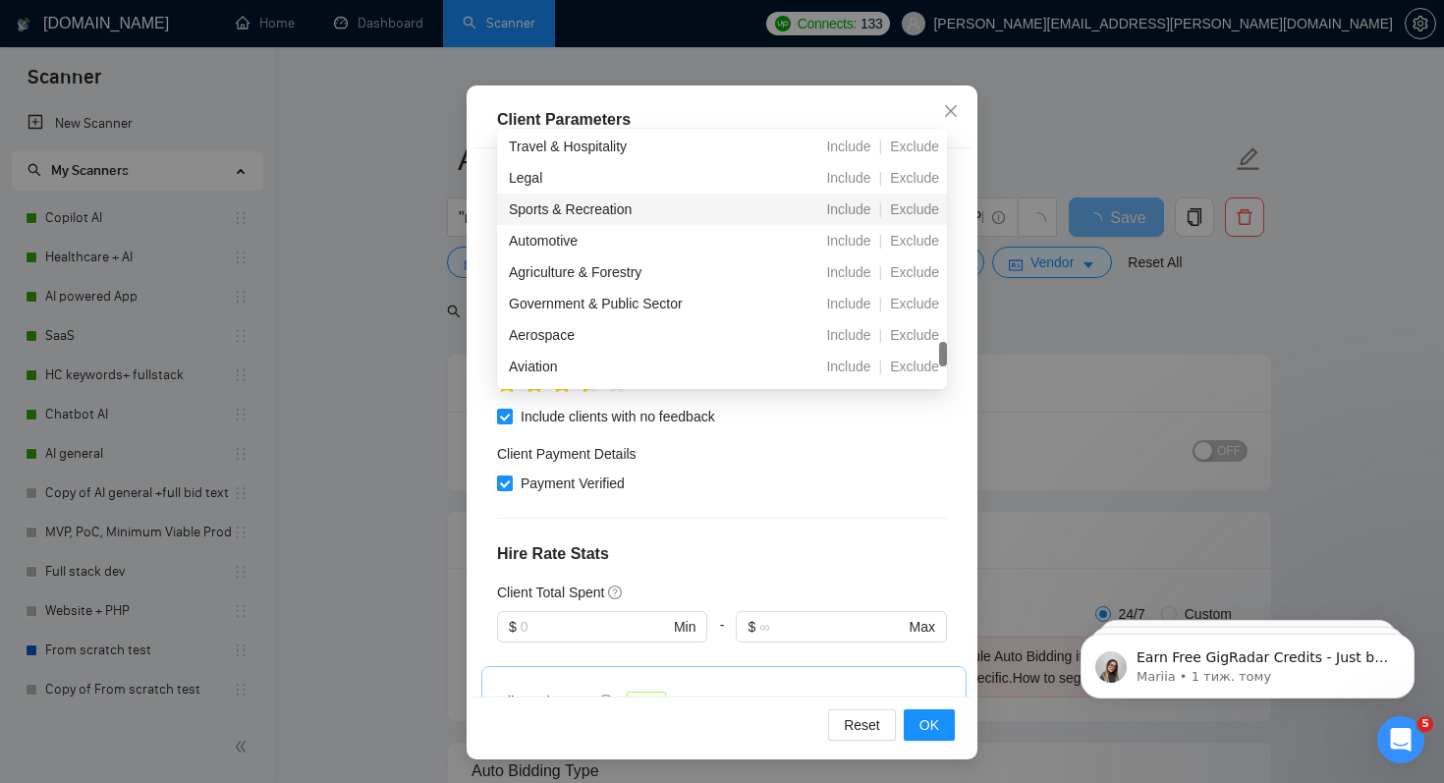
click at [656, 206] on div "Sports & Recreation" at bounding box center [618, 209] width 219 height 22
click at [652, 196] on div "Legal Include | Exclude" at bounding box center [722, 209] width 450 height 31
click at [644, 149] on div "Engineering & Architecture" at bounding box center [618, 147] width 219 height 22
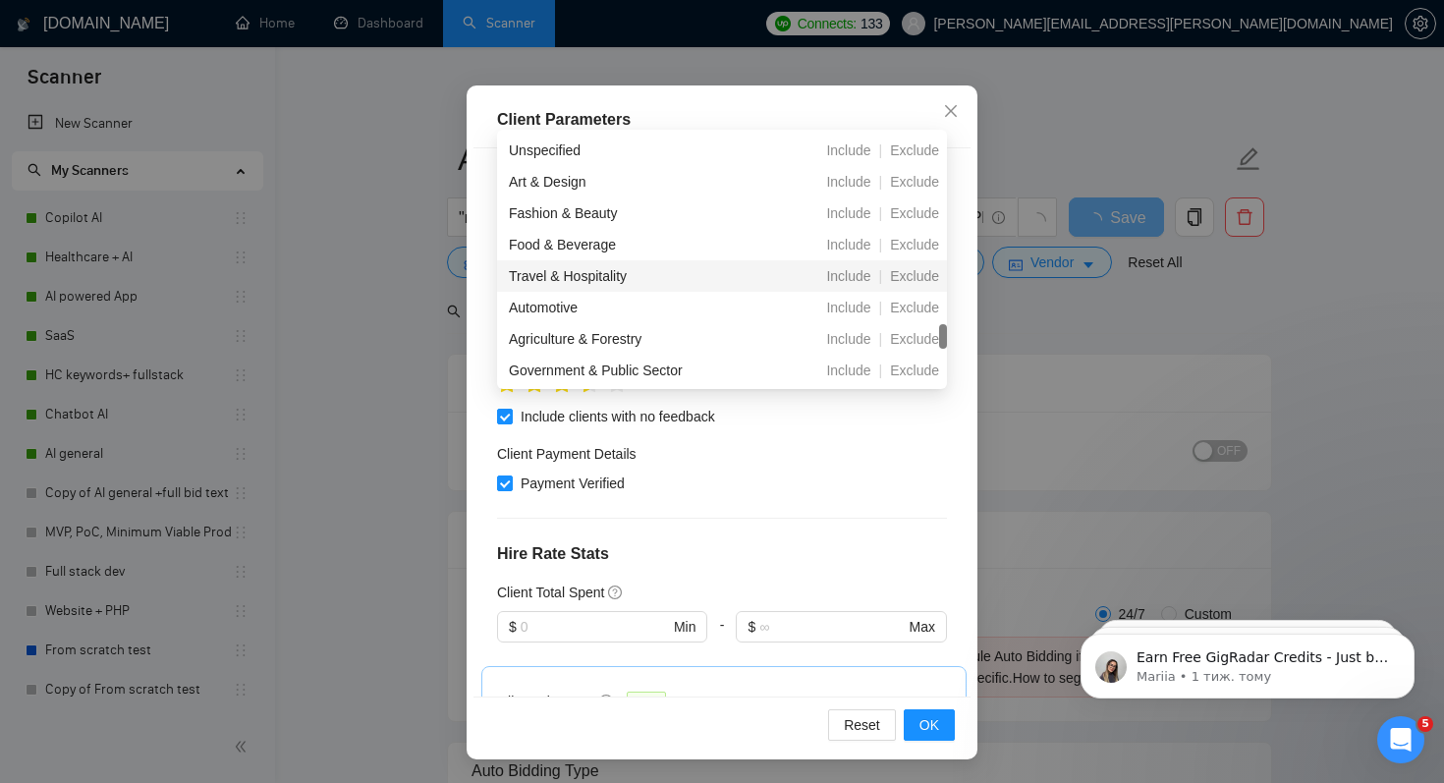
scroll to position [606, 0]
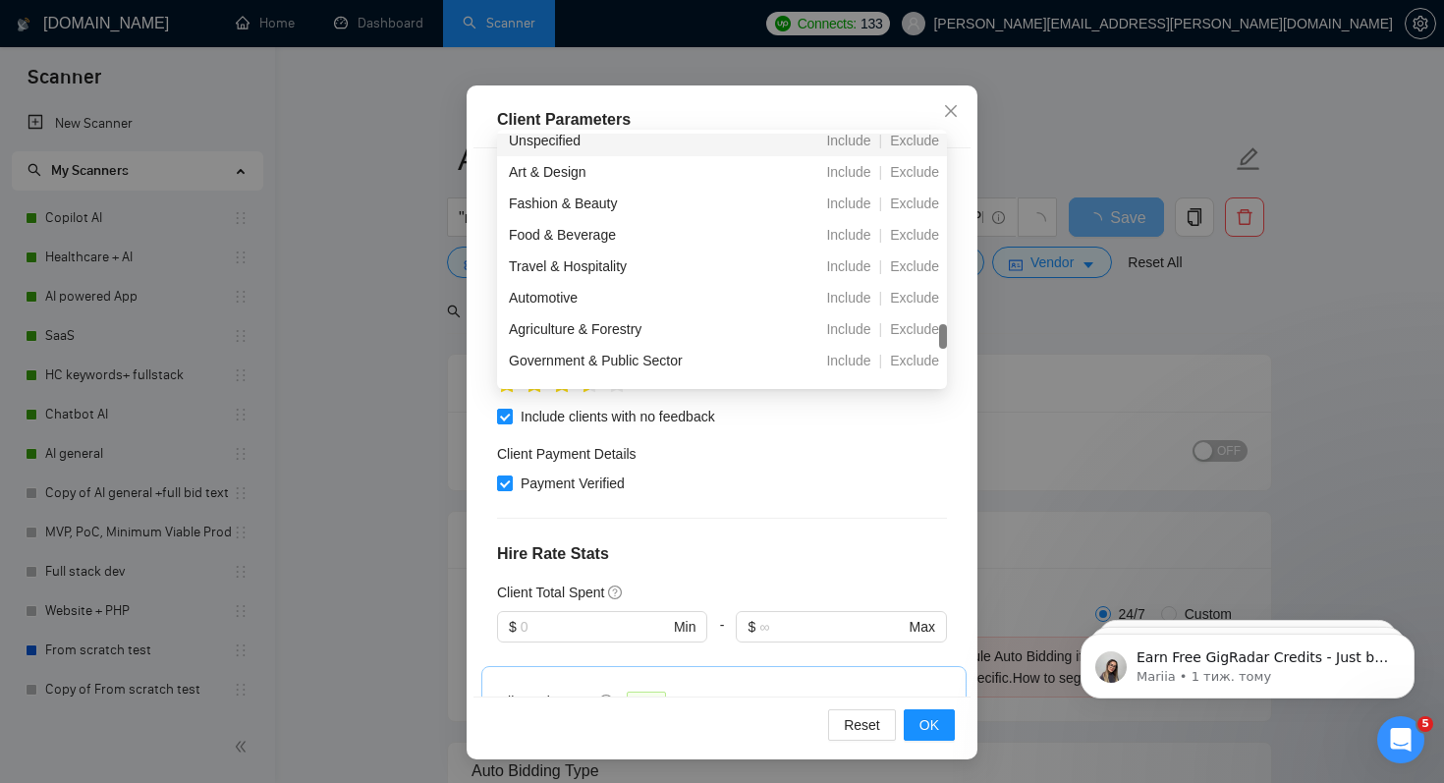
click at [636, 141] on div "Unspecified" at bounding box center [618, 141] width 219 height 22
click at [927, 721] on span "OK" at bounding box center [930, 725] width 20 height 22
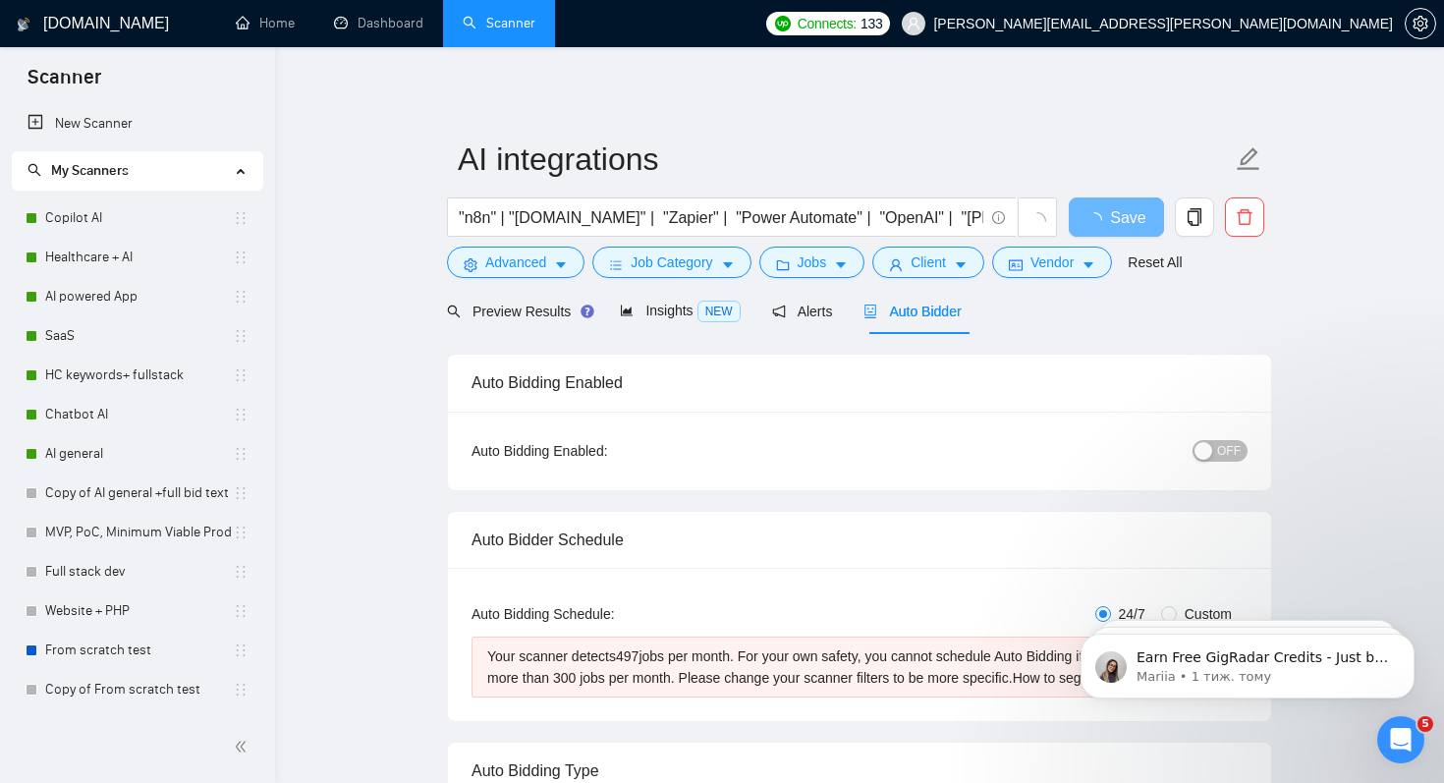
scroll to position [32, 0]
click at [1112, 206] on span "Save" at bounding box center [1115, 217] width 35 height 25
click at [1237, 447] on span "OFF" at bounding box center [1229, 451] width 24 height 22
click at [1115, 213] on span "Save" at bounding box center [1115, 217] width 35 height 25
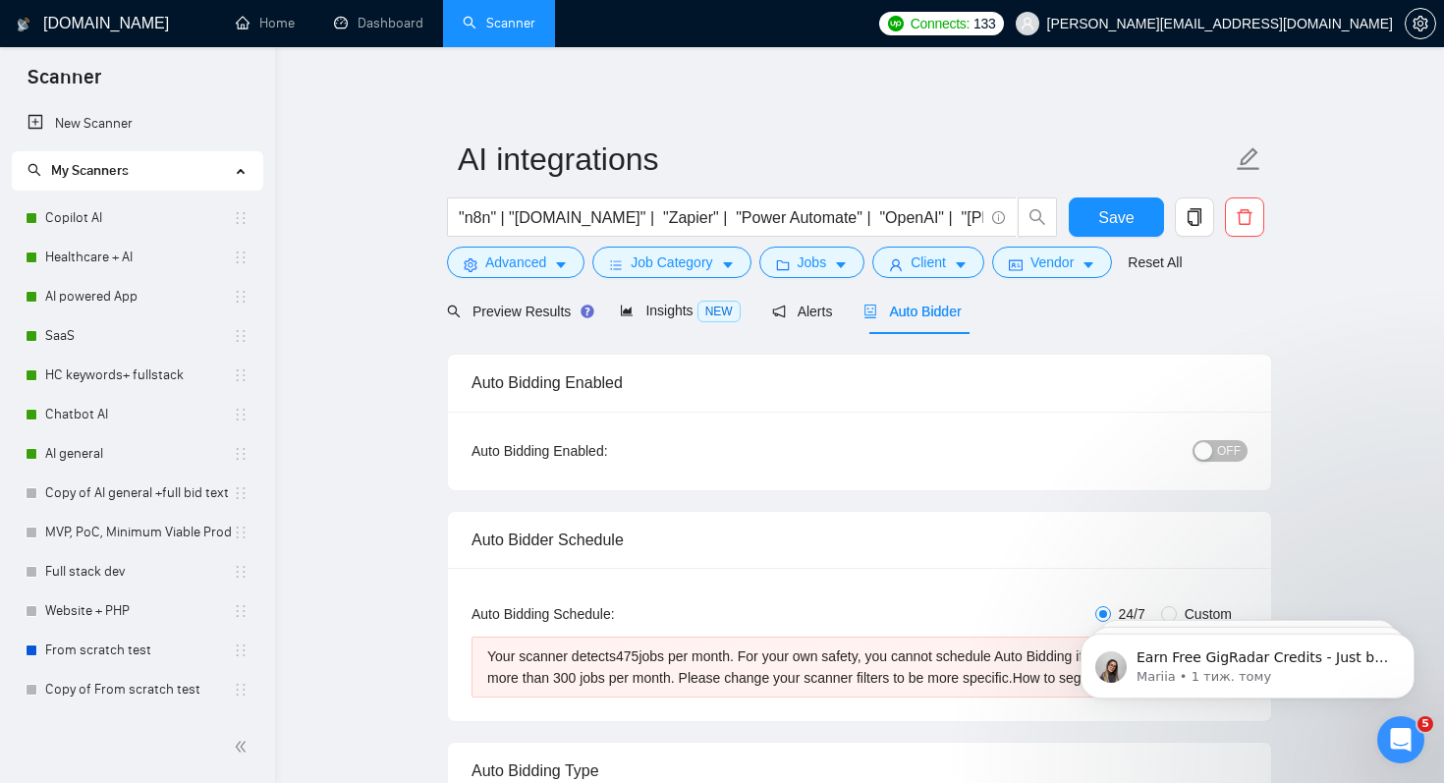
click at [553, 259] on button "Advanced" at bounding box center [516, 262] width 138 height 31
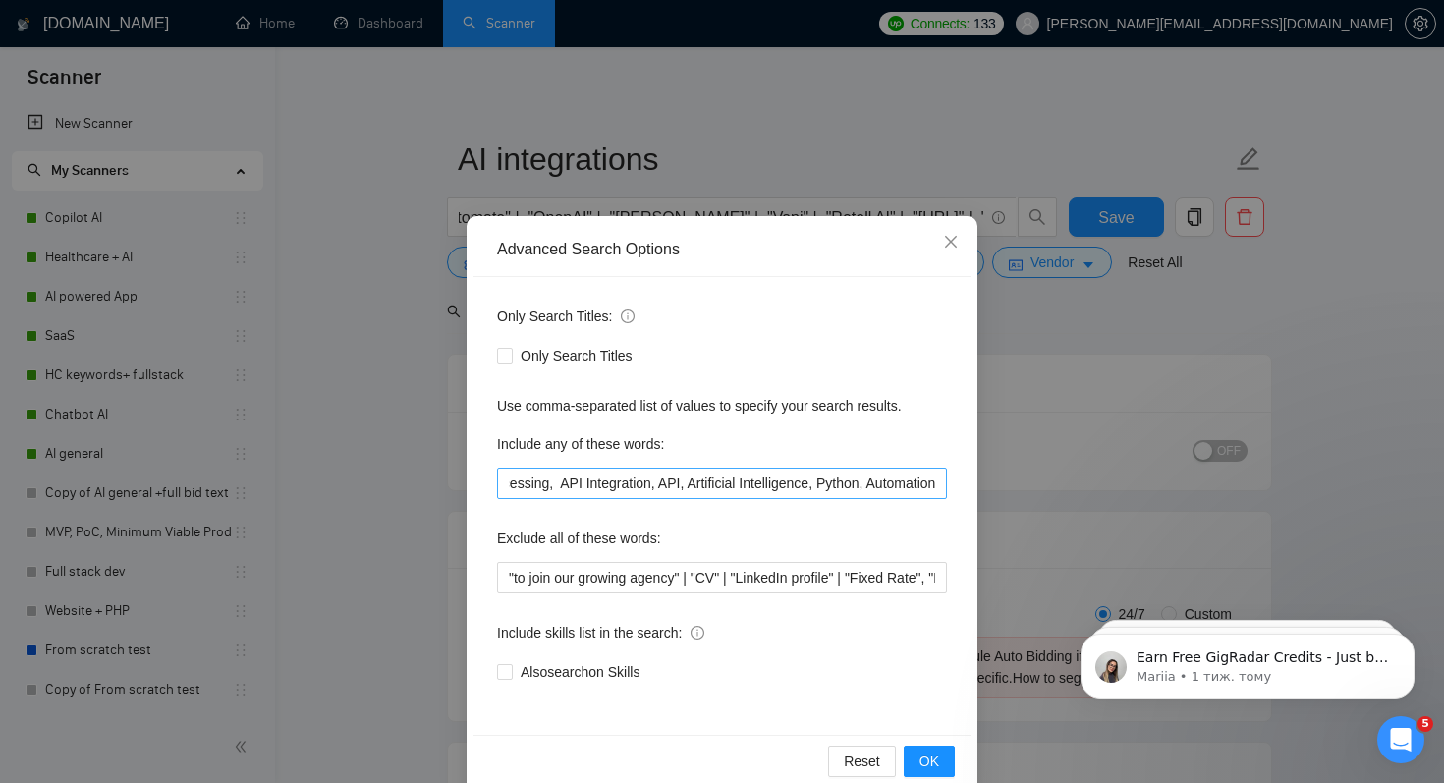
scroll to position [0, 1462]
click at [940, 768] on button "OK" at bounding box center [929, 761] width 51 height 31
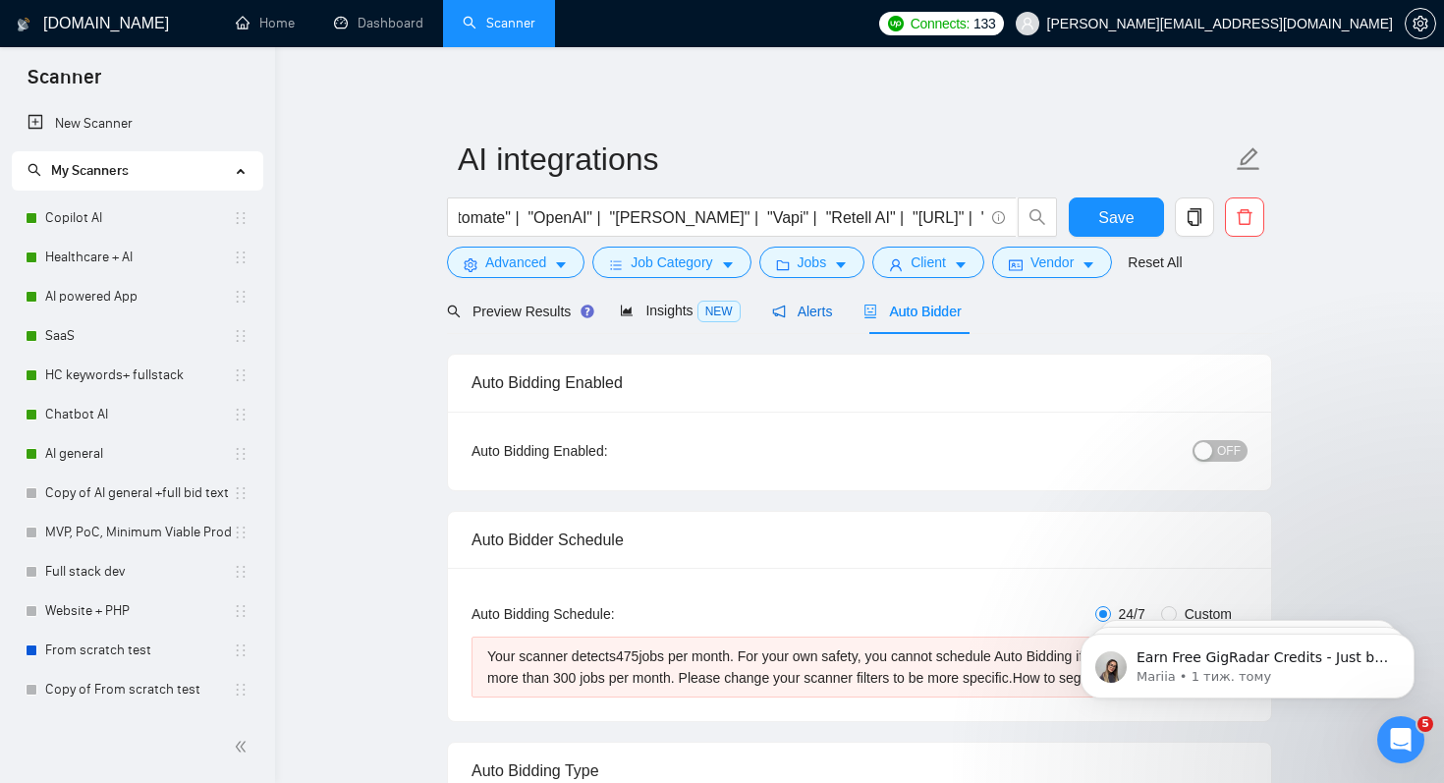
click at [803, 307] on span "Alerts" at bounding box center [802, 312] width 61 height 16
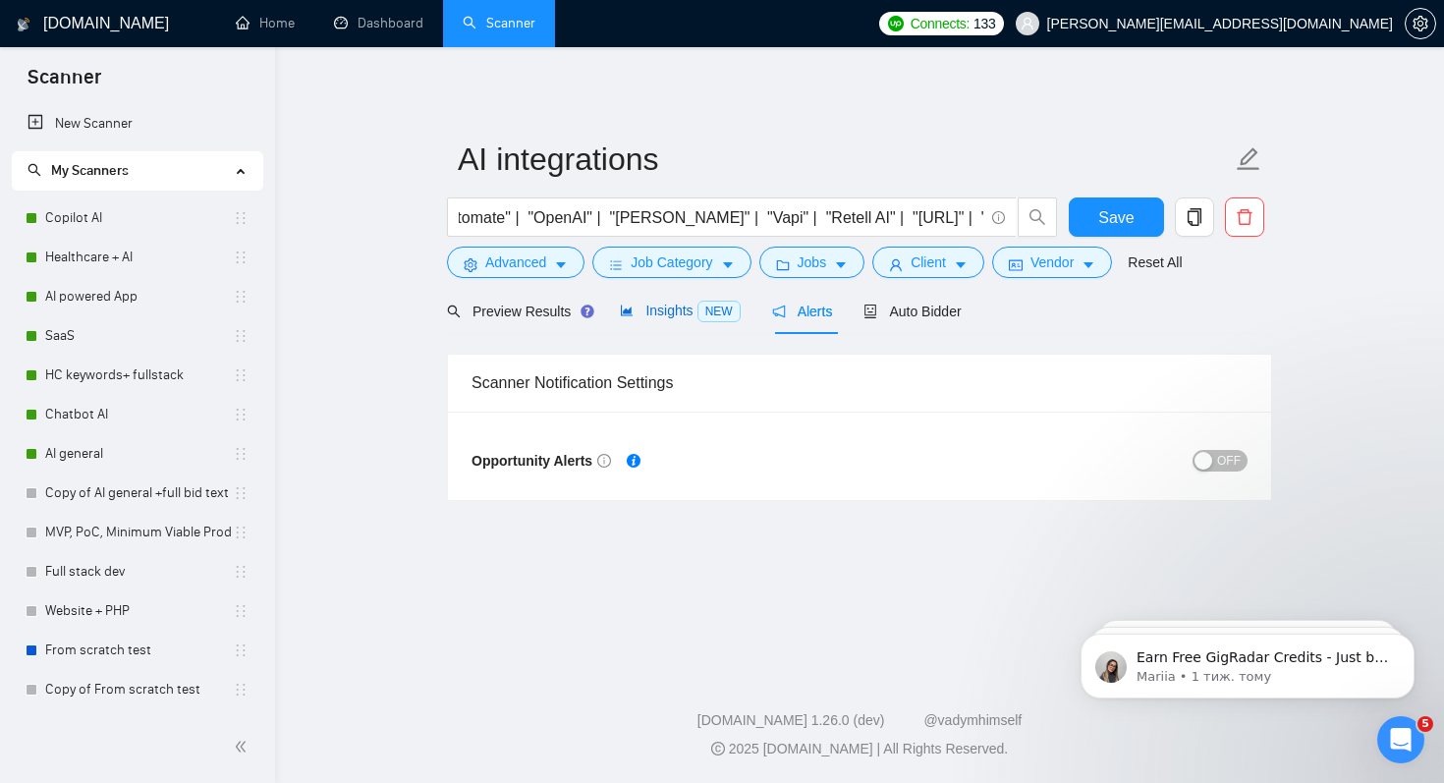
click at [678, 311] on span "Insights NEW" at bounding box center [680, 311] width 120 height 16
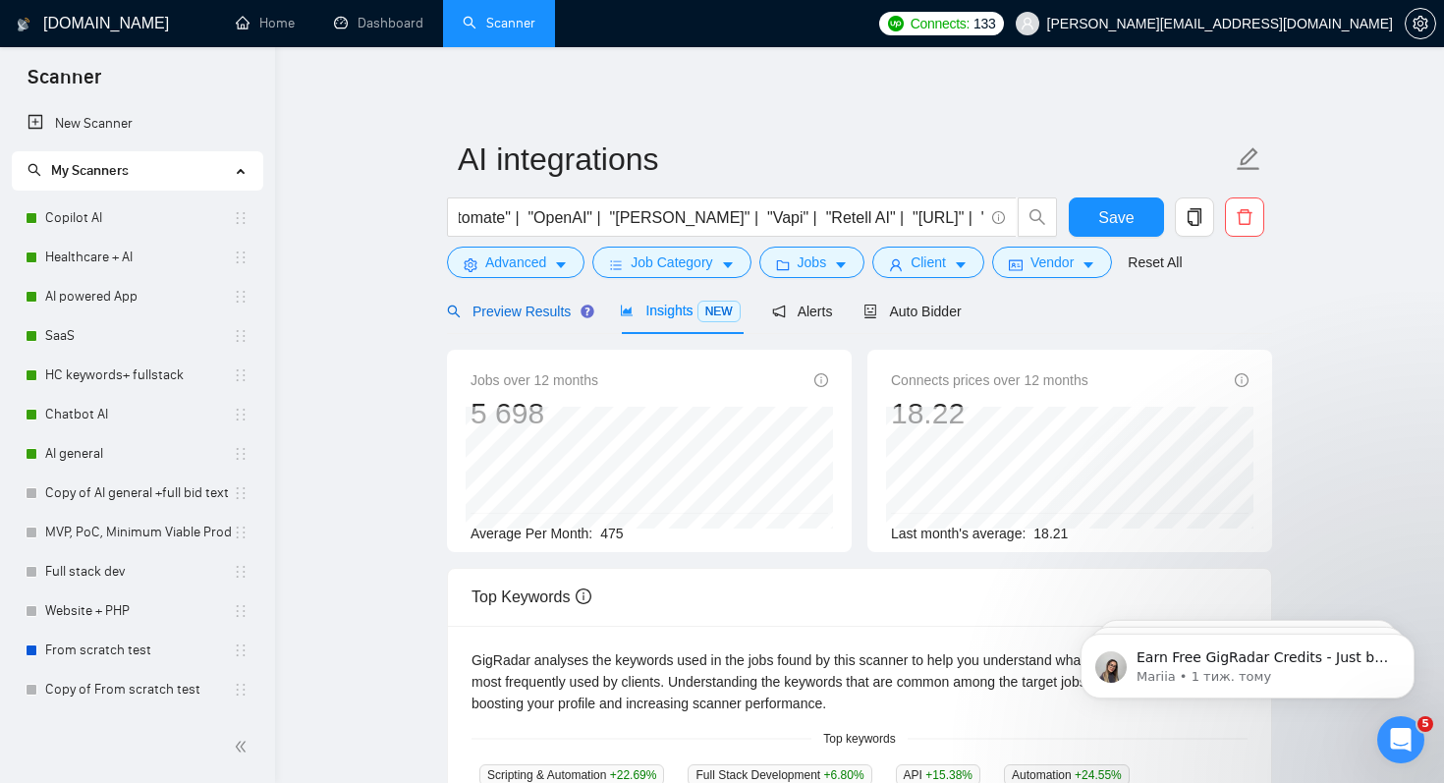
click at [539, 309] on span "Preview Results" at bounding box center [517, 312] width 141 height 16
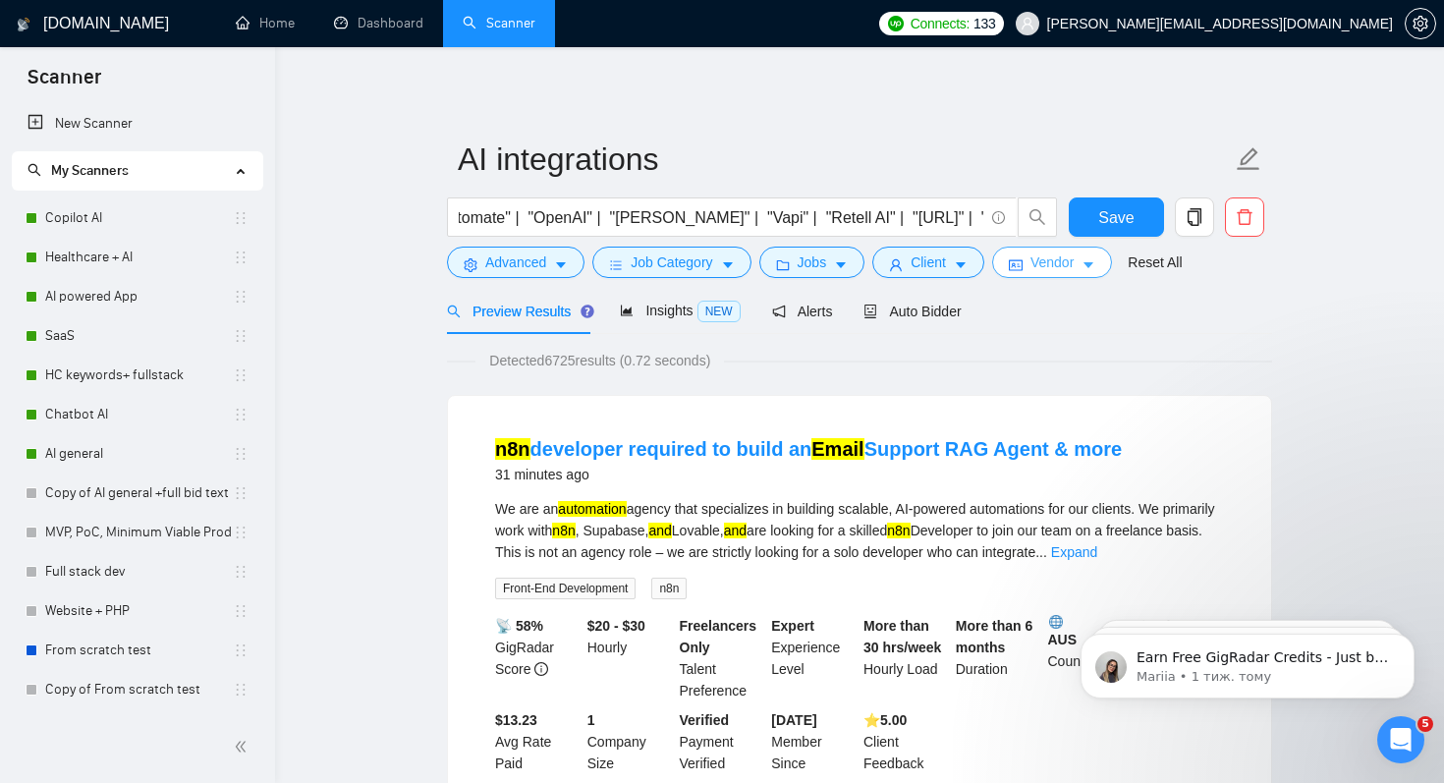
click at [1074, 262] on span "Vendor" at bounding box center [1052, 263] width 43 height 22
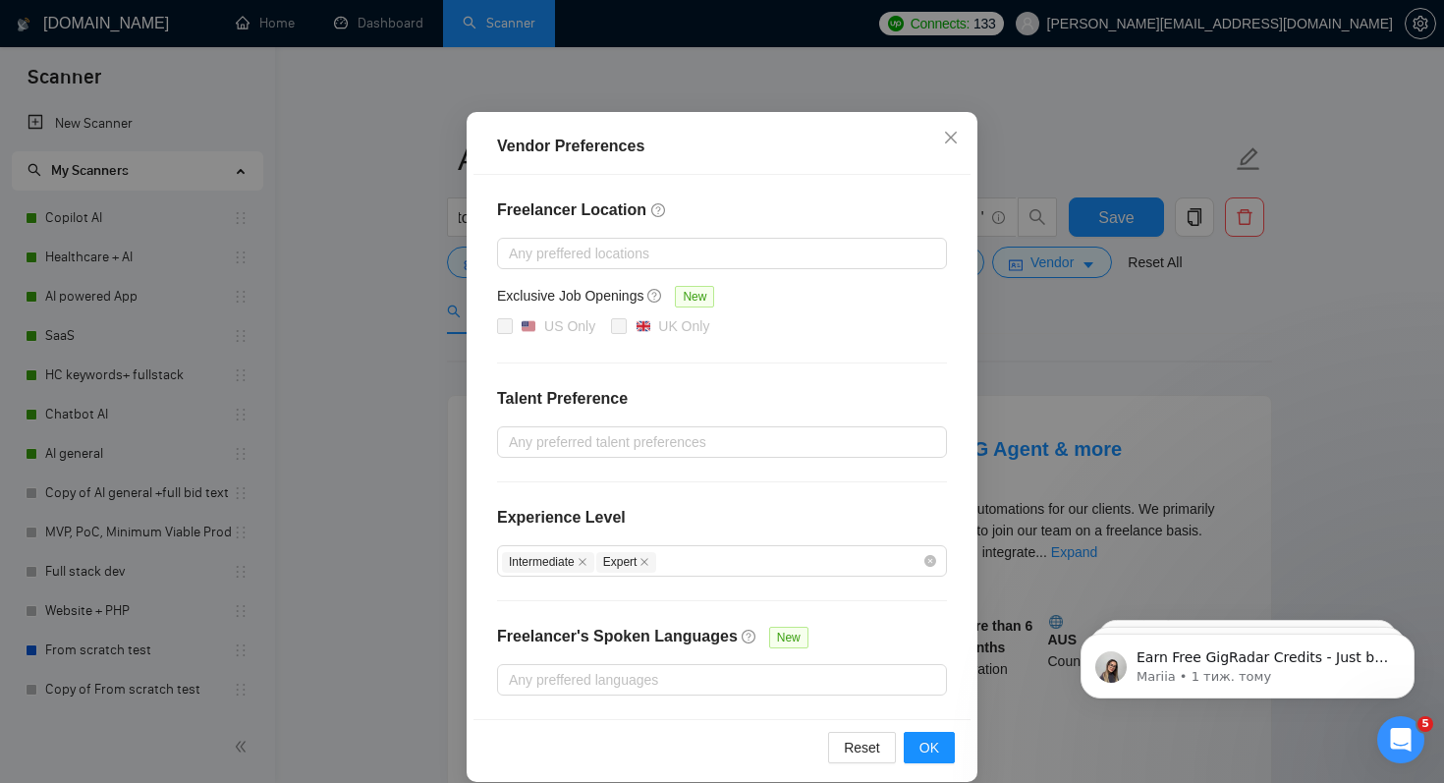
scroll to position [126, 0]
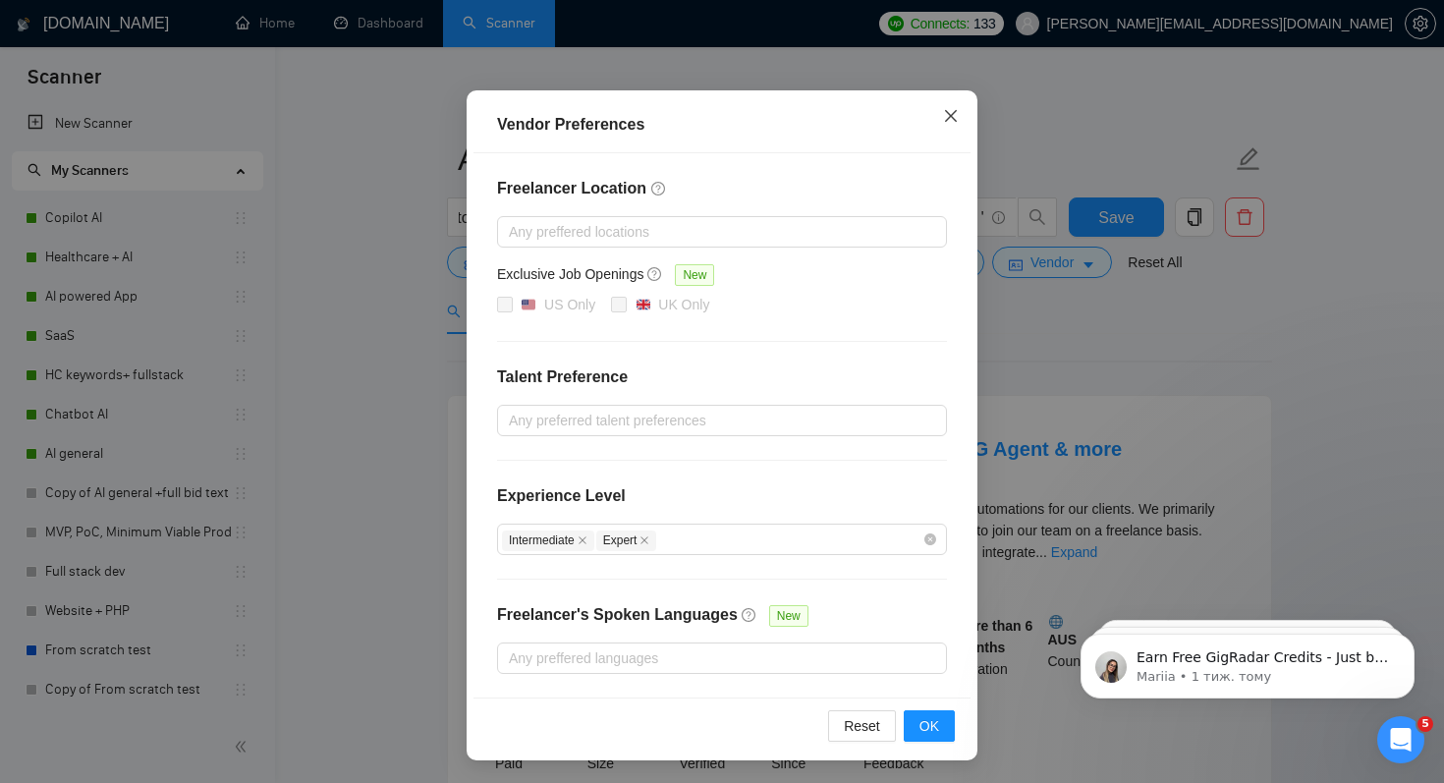
click at [954, 115] on icon "close" at bounding box center [951, 116] width 16 height 16
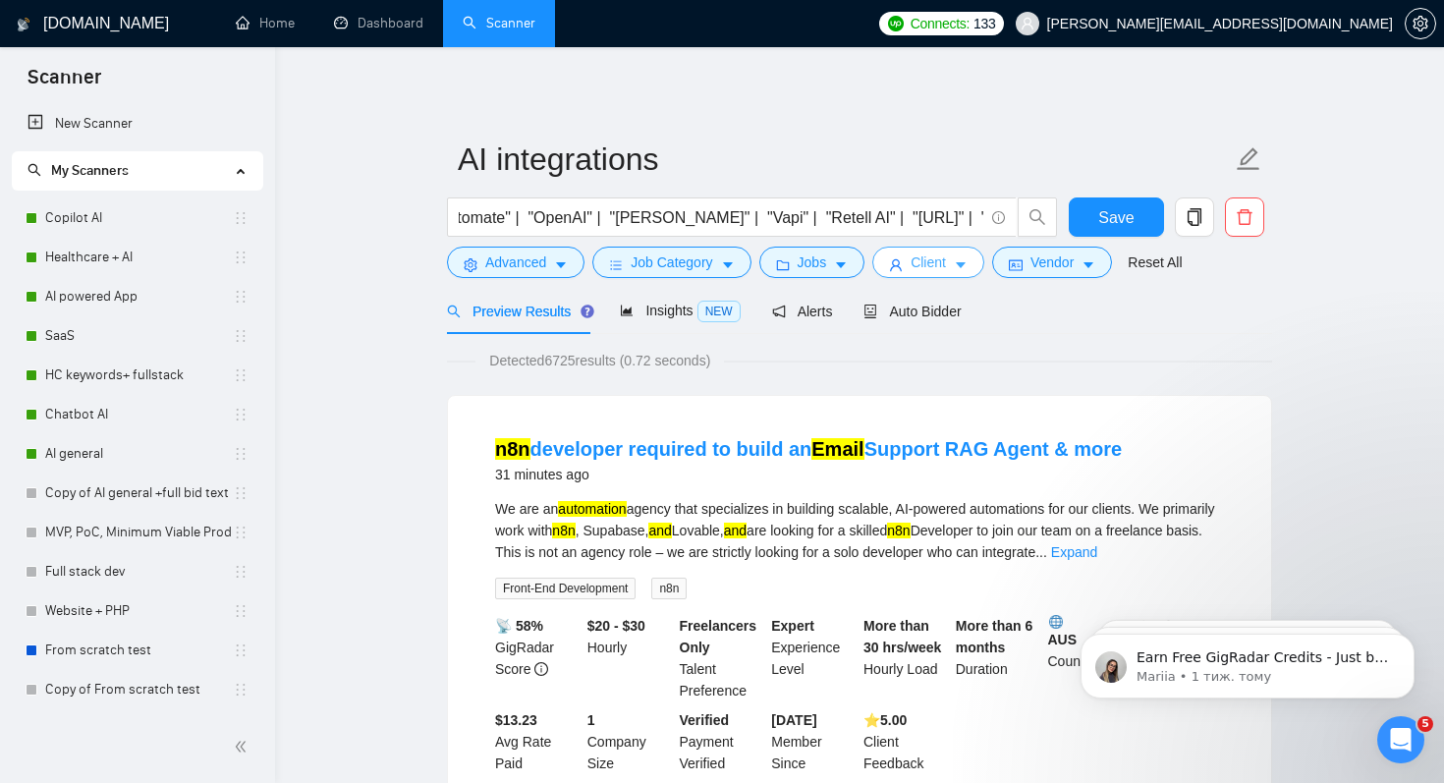
click at [941, 261] on span "Client" at bounding box center [928, 263] width 35 height 22
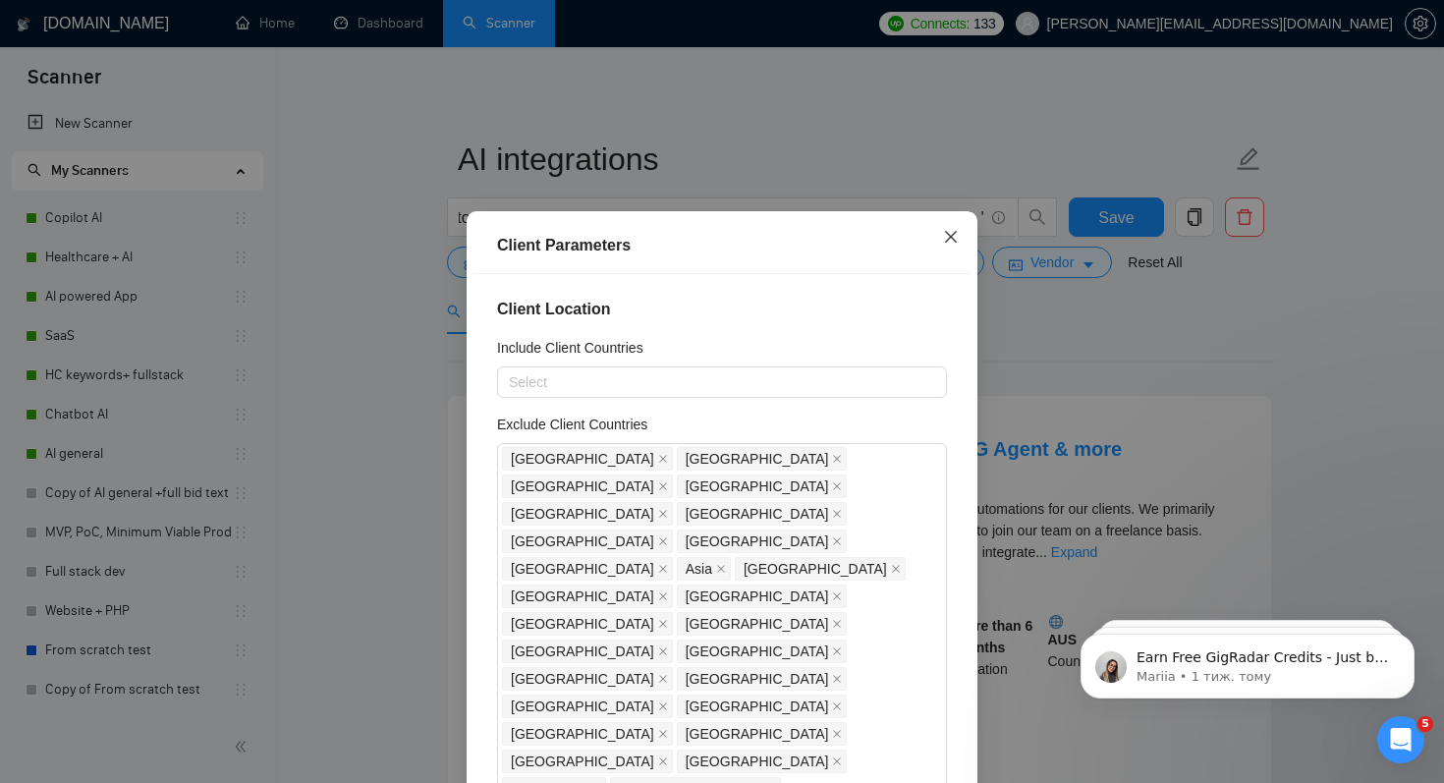
click at [950, 237] on icon "close" at bounding box center [951, 237] width 12 height 12
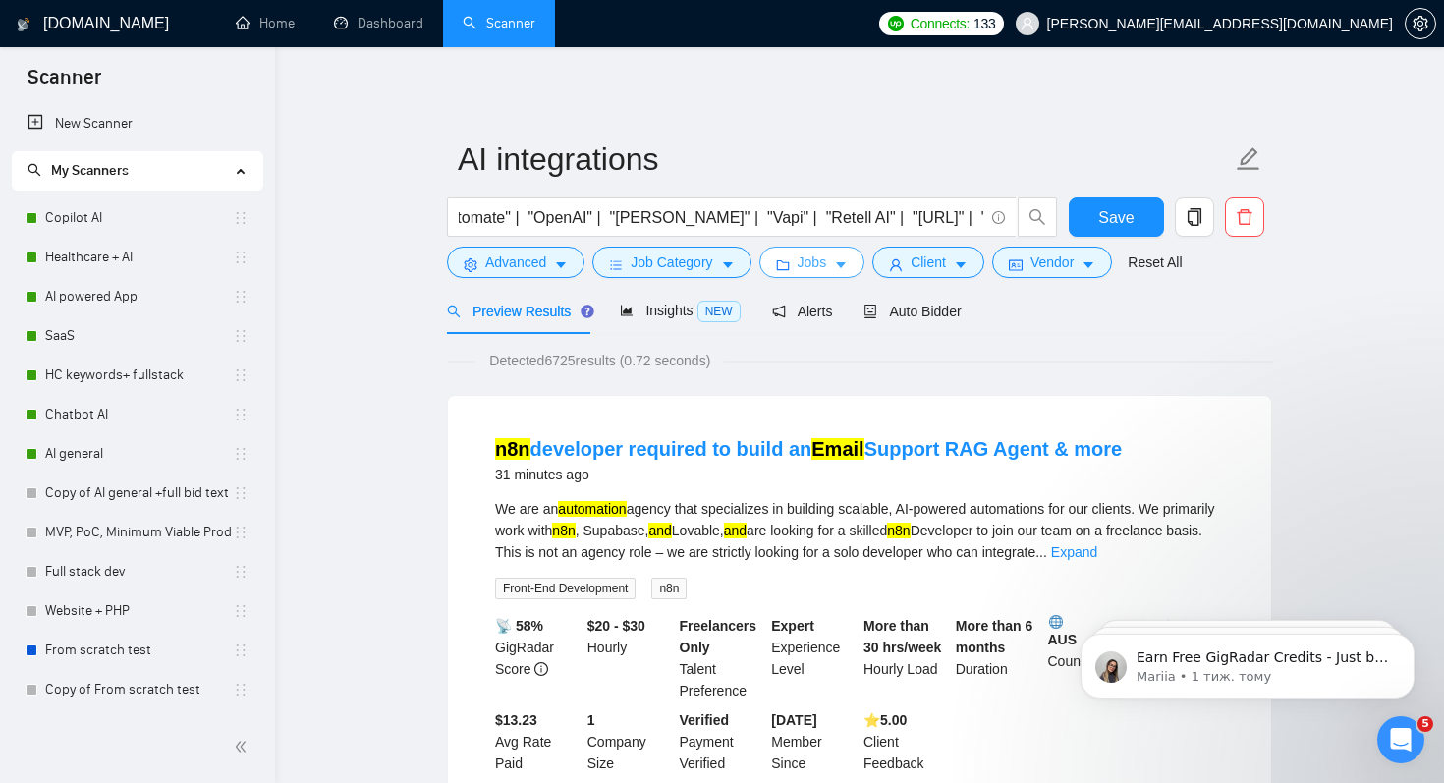
click at [821, 272] on span "Jobs" at bounding box center [812, 263] width 29 height 22
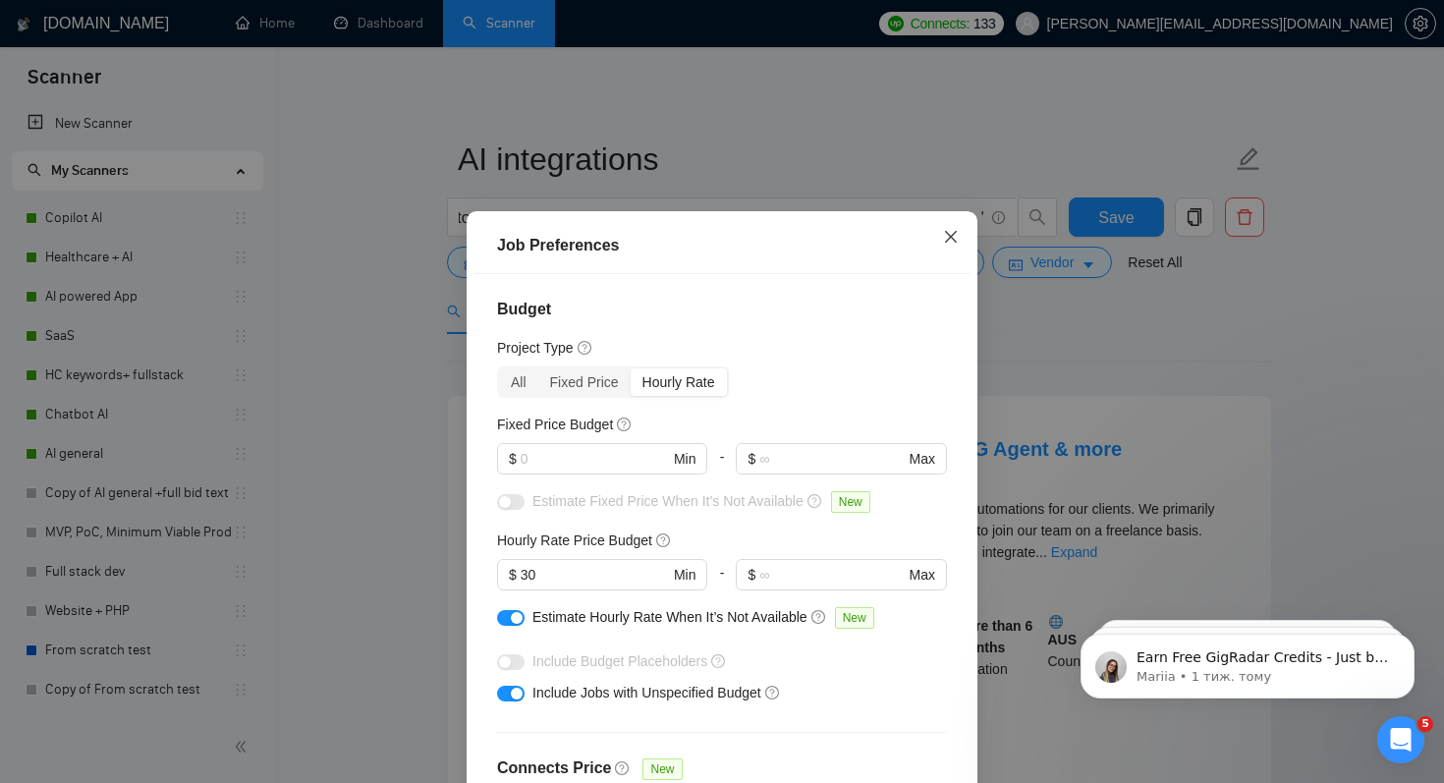
click at [950, 237] on icon "close" at bounding box center [951, 237] width 12 height 12
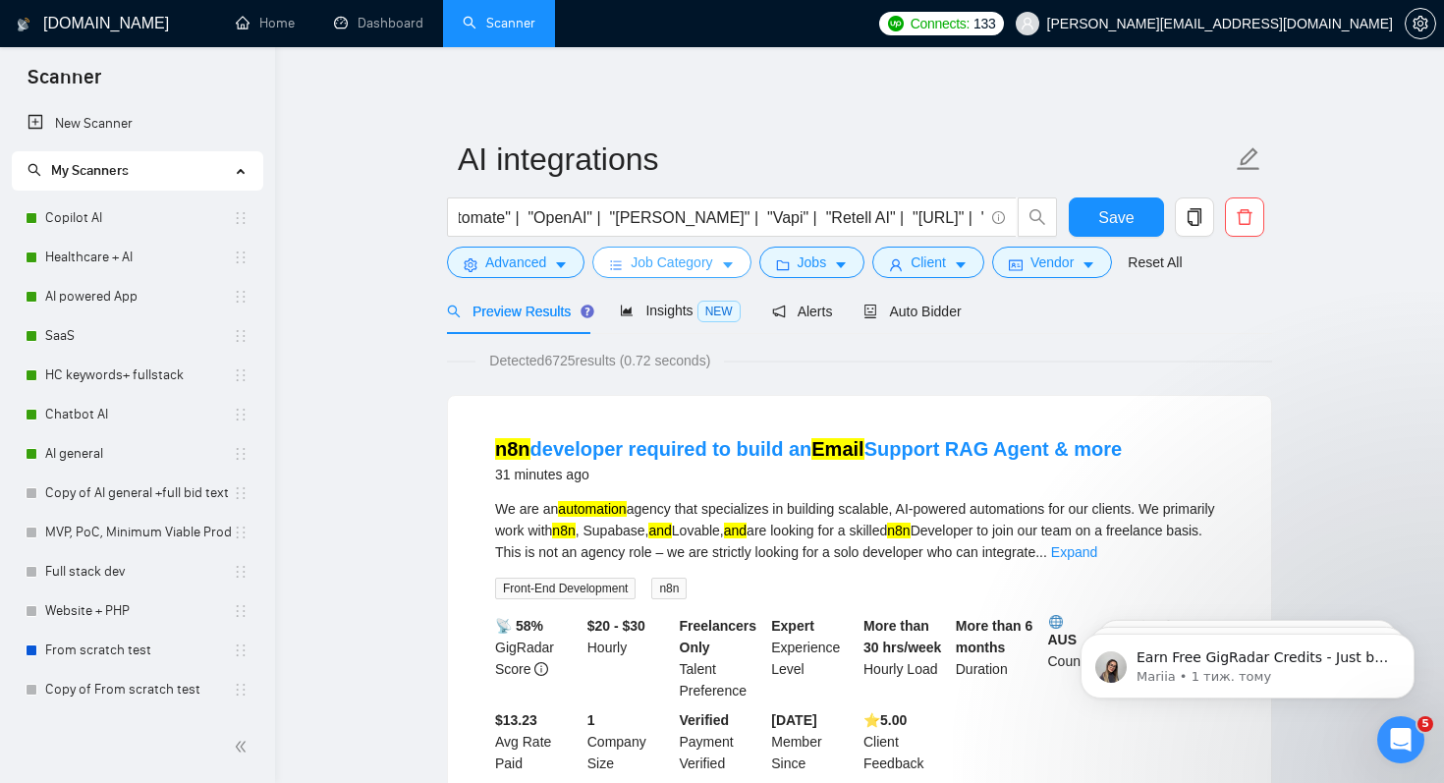
click at [707, 258] on span "Job Category" at bounding box center [672, 263] width 82 height 22
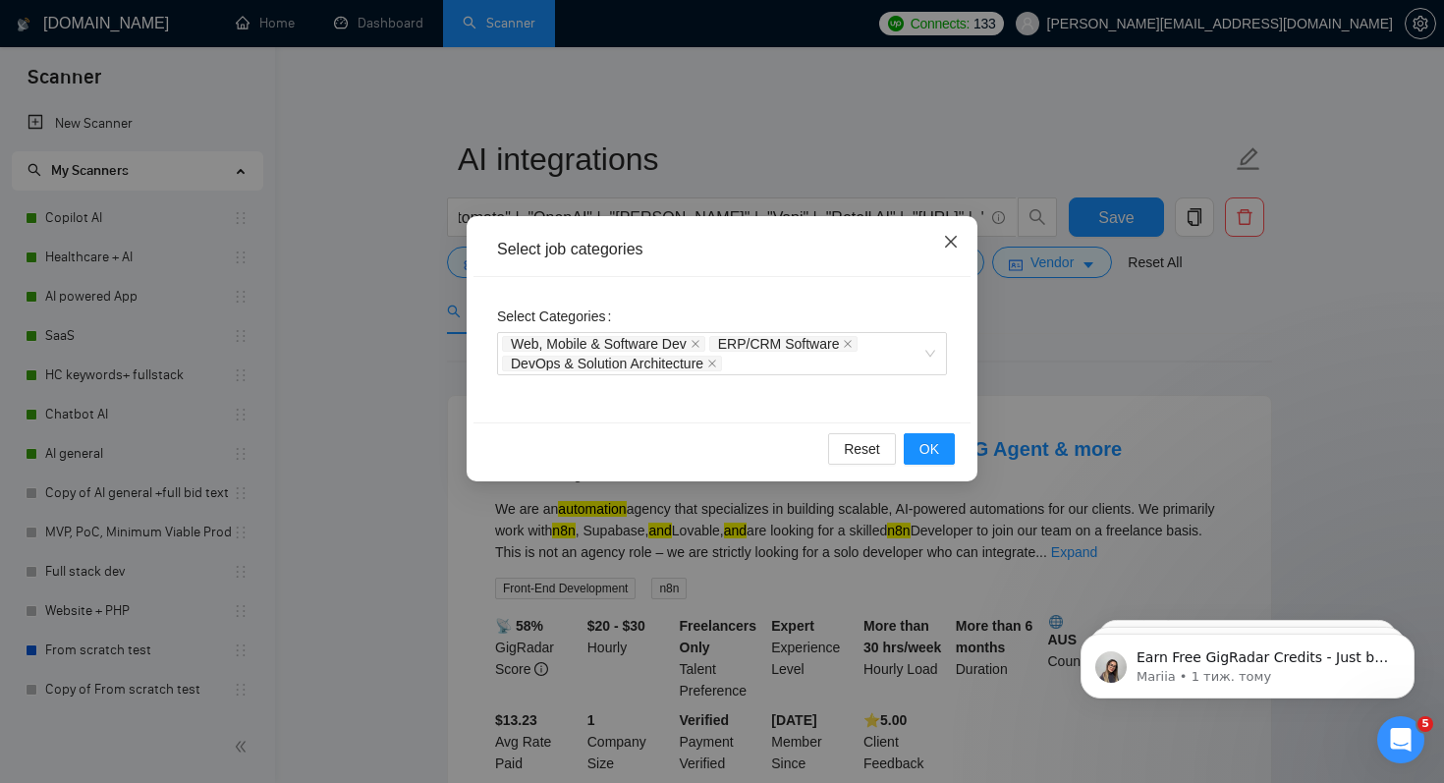
click at [949, 245] on icon "close" at bounding box center [951, 242] width 12 height 12
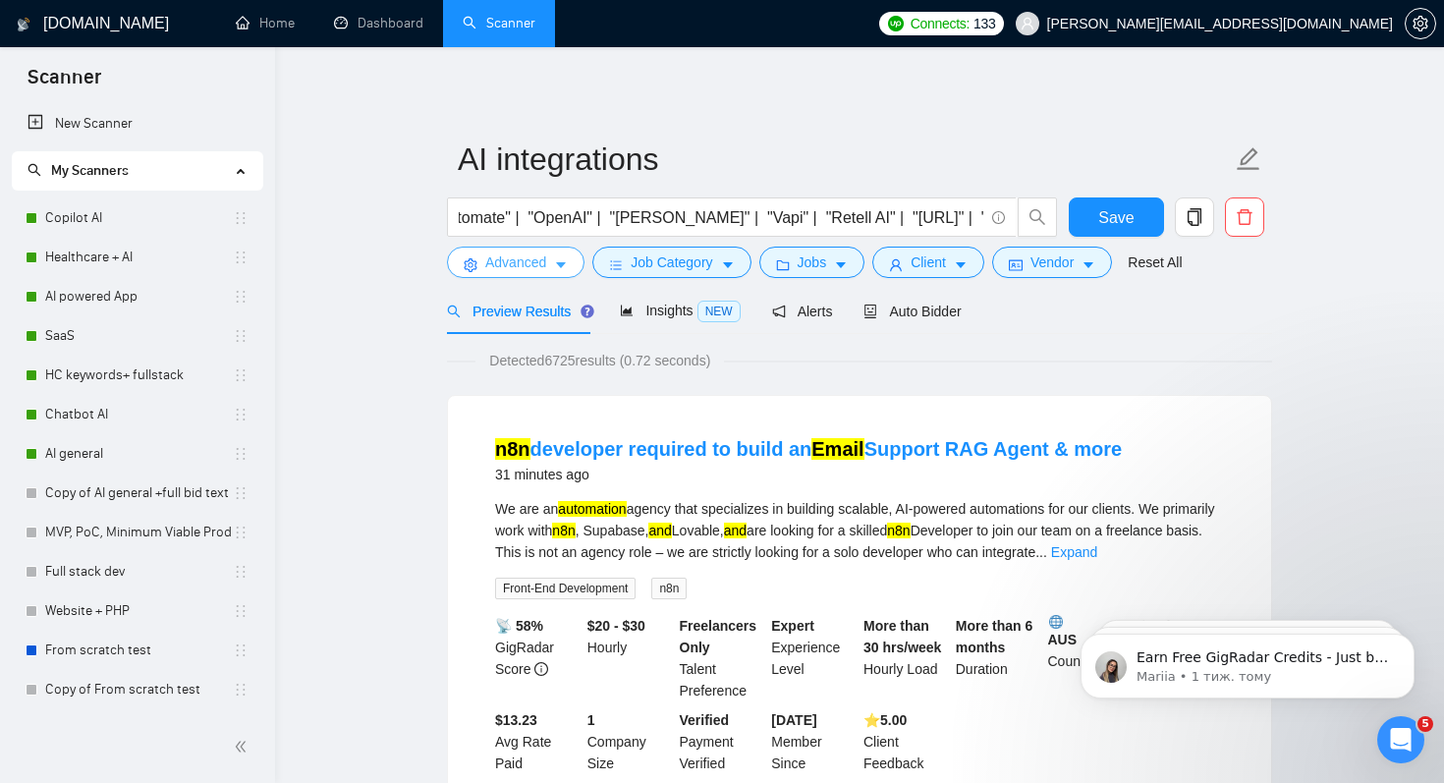
click at [537, 254] on span "Advanced" at bounding box center [515, 263] width 61 height 22
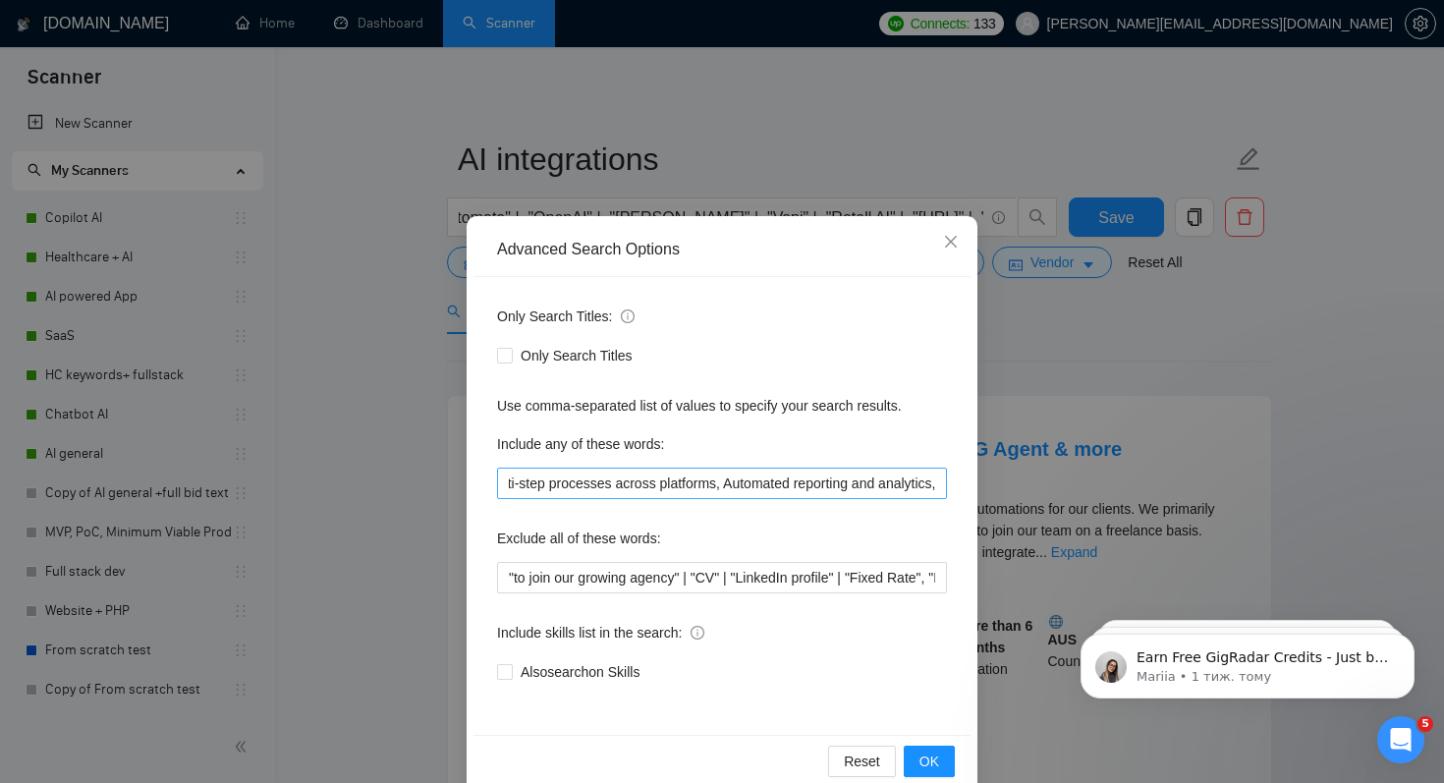
scroll to position [0, 0]
click at [931, 752] on span "OK" at bounding box center [930, 762] width 20 height 22
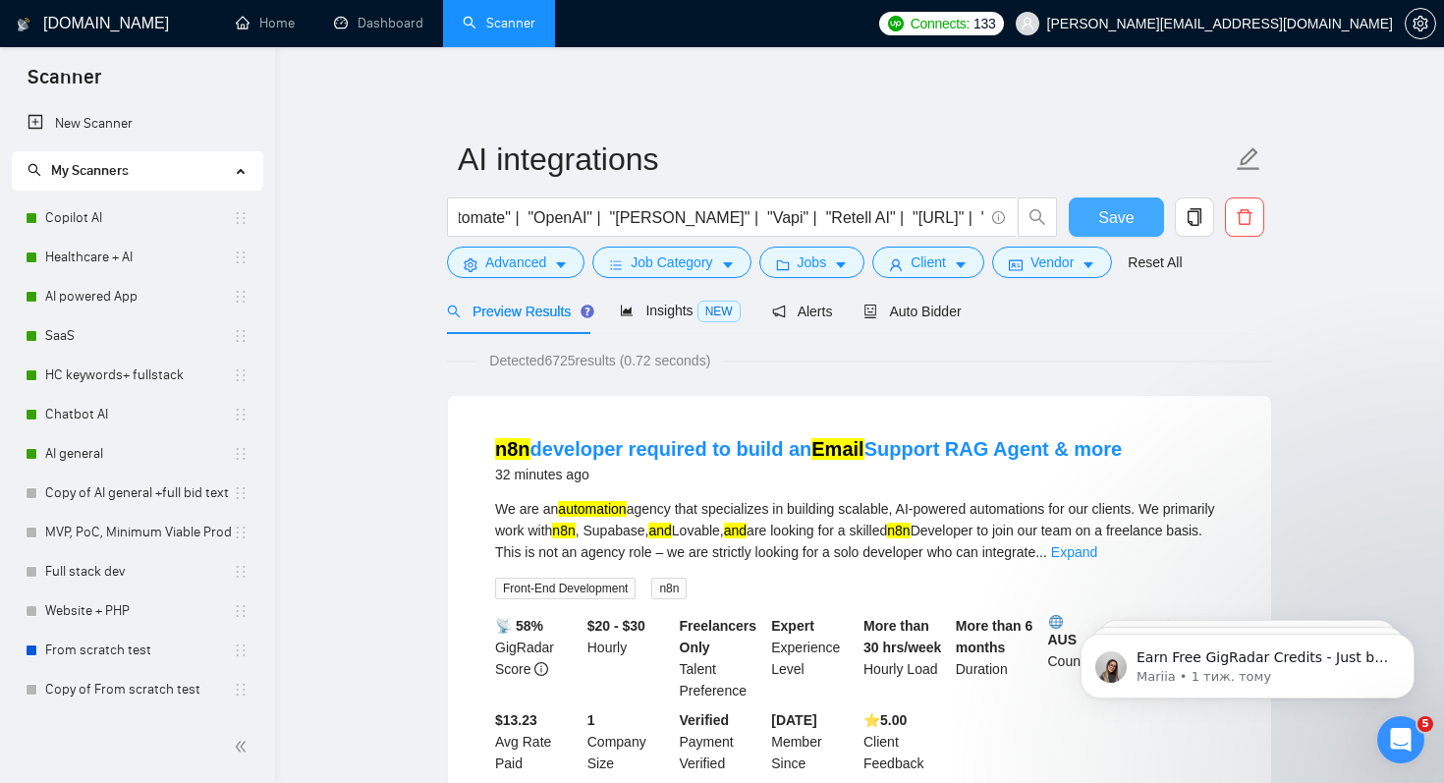
click at [1099, 207] on span "Save" at bounding box center [1115, 217] width 35 height 25
click at [1123, 216] on span "Save" at bounding box center [1115, 217] width 35 height 25
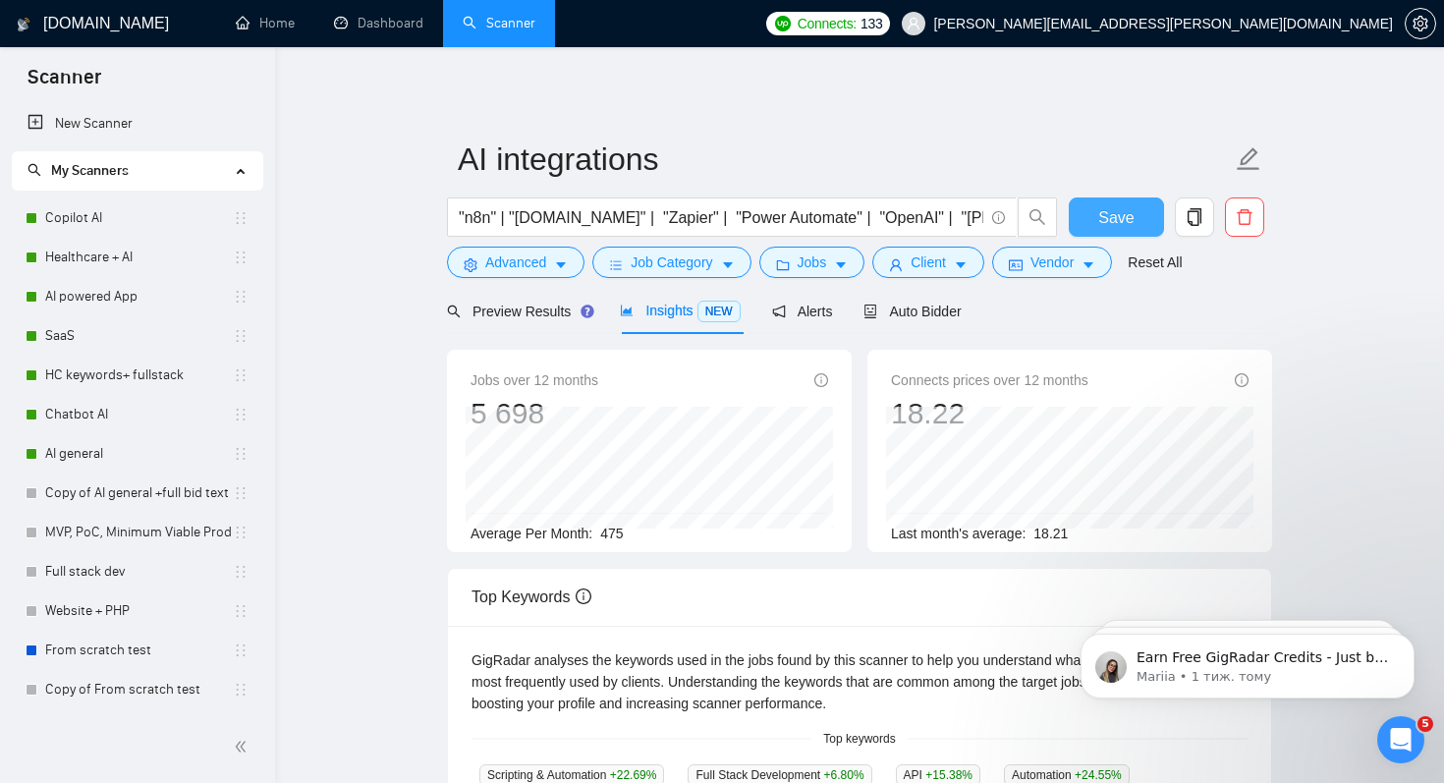
click at [1098, 213] on button "Save" at bounding box center [1116, 216] width 95 height 39
click at [928, 310] on span "Auto Bidder" at bounding box center [912, 312] width 97 height 16
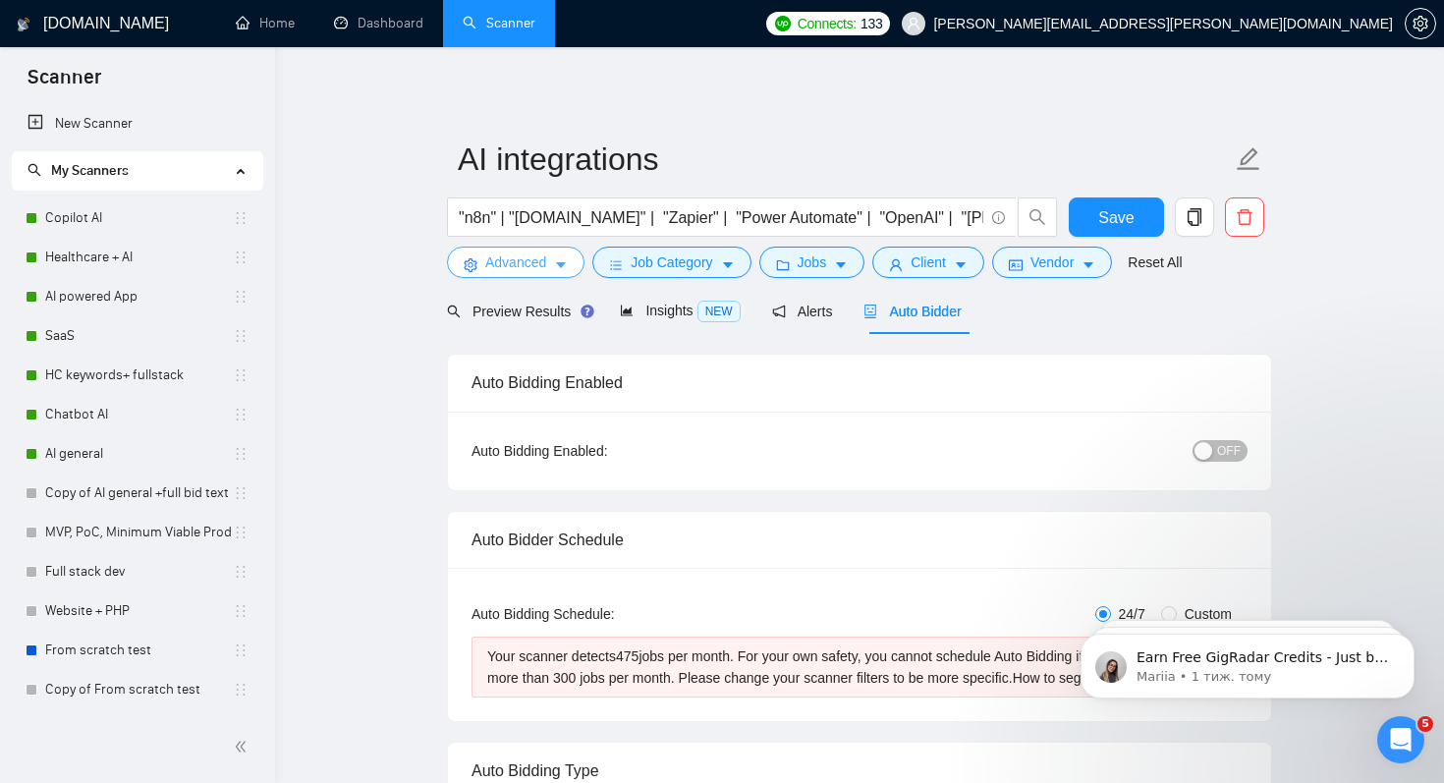
click at [523, 260] on span "Advanced" at bounding box center [515, 263] width 61 height 22
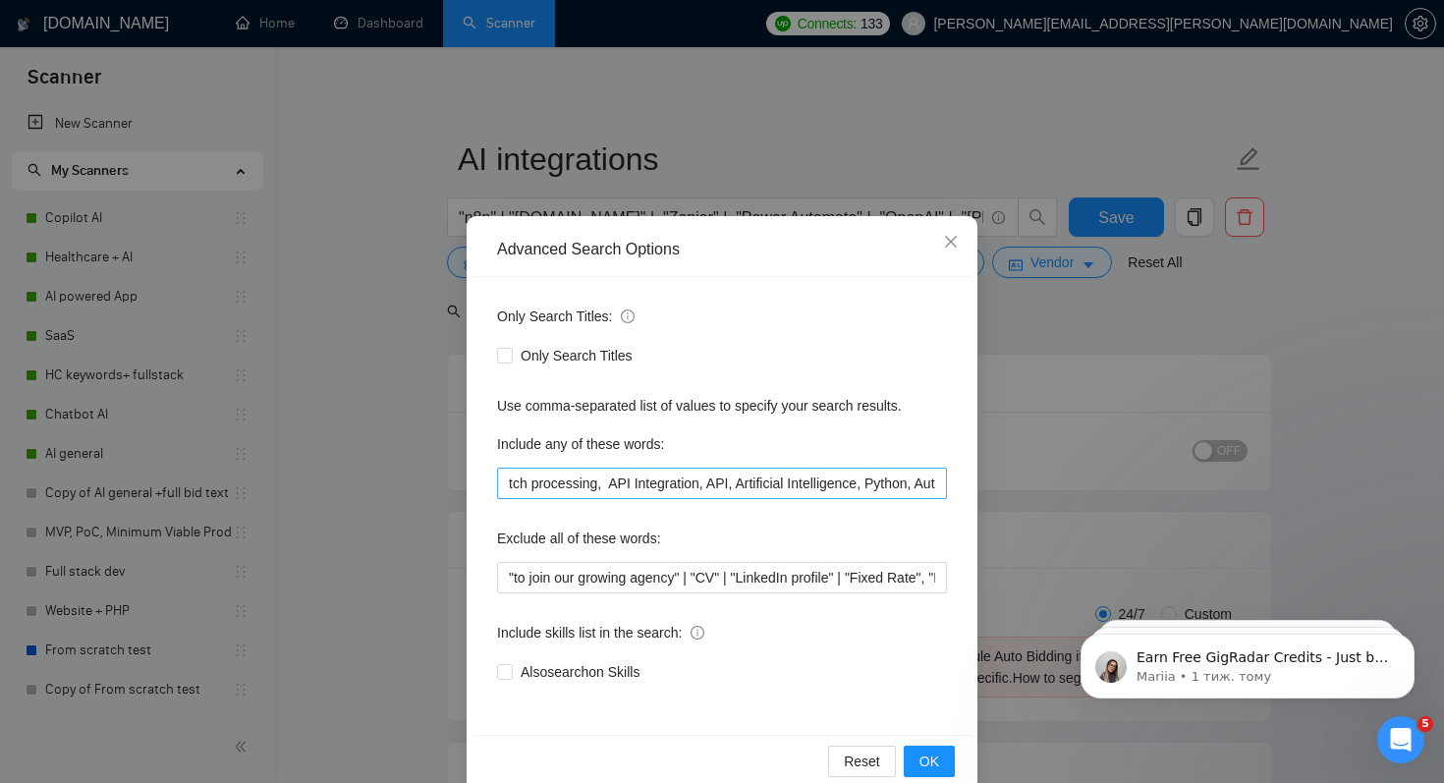
scroll to position [0, 1462]
drag, startPoint x: 811, startPoint y: 484, endPoint x: 861, endPoint y: 485, distance: 50.1
click at [861, 485] on input "Complex multi-step processes across platforms, Automated reporting and analytic…" at bounding box center [722, 483] width 450 height 31
type input "Complex multi-step processes across platforms, Automated reporting and analytic…"
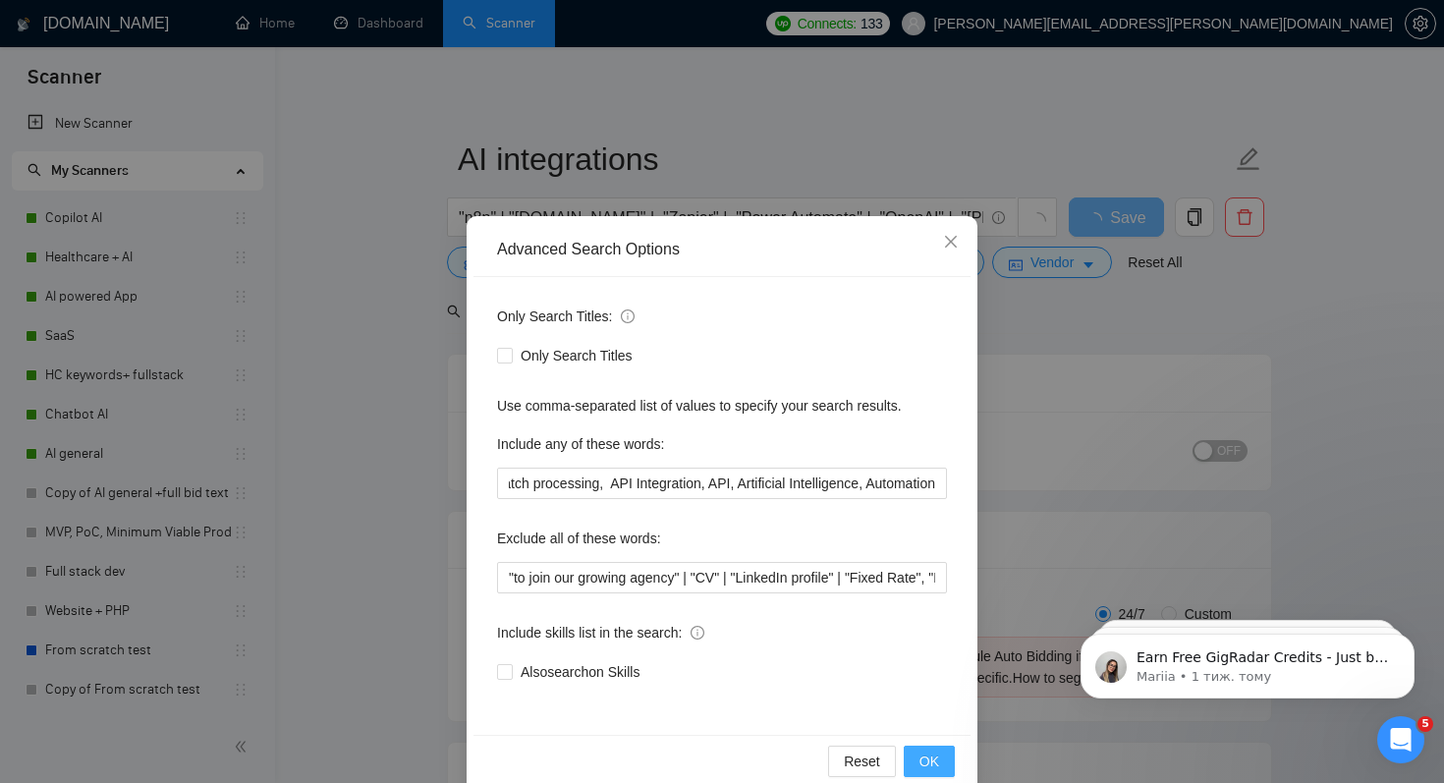
click at [930, 764] on span "OK" at bounding box center [930, 762] width 20 height 22
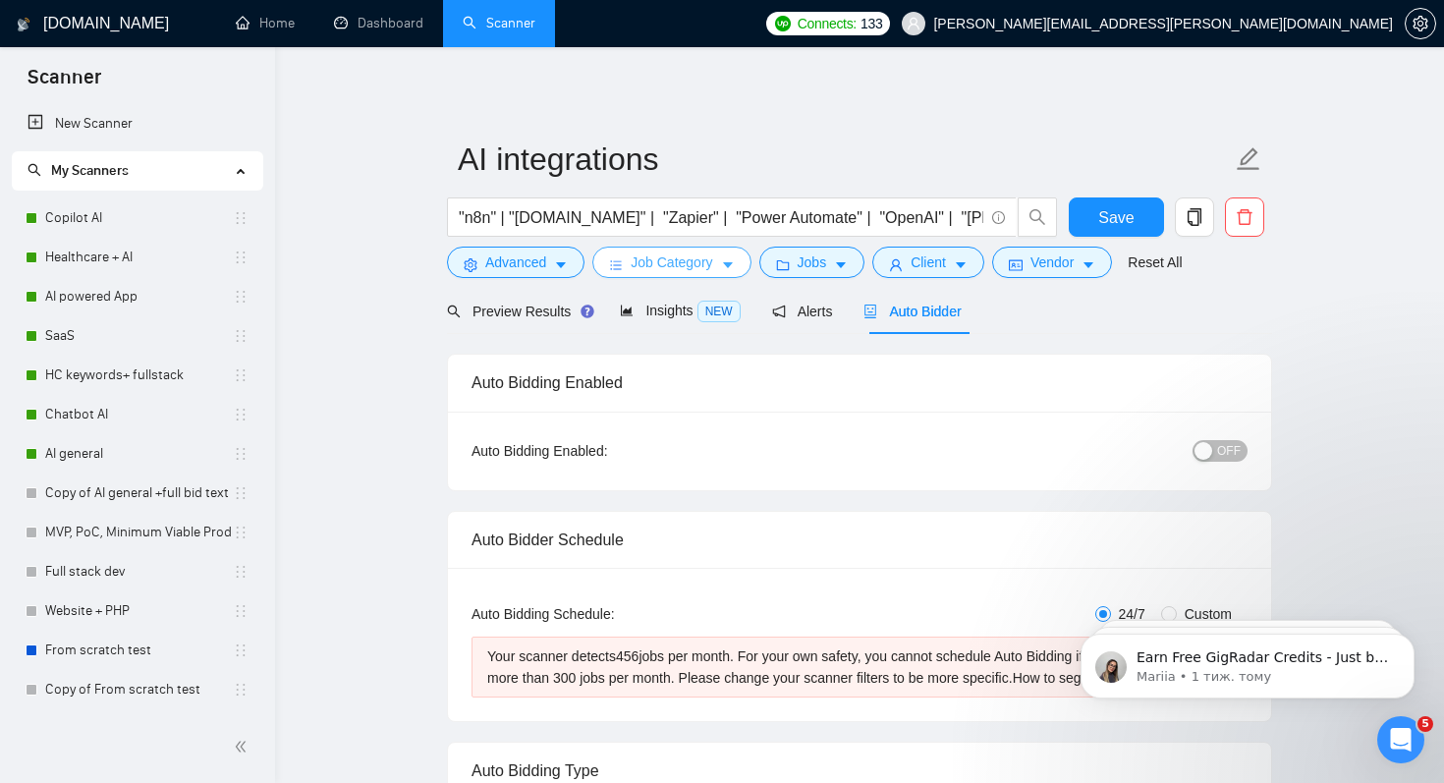
click at [644, 253] on span "Job Category" at bounding box center [672, 263] width 82 height 22
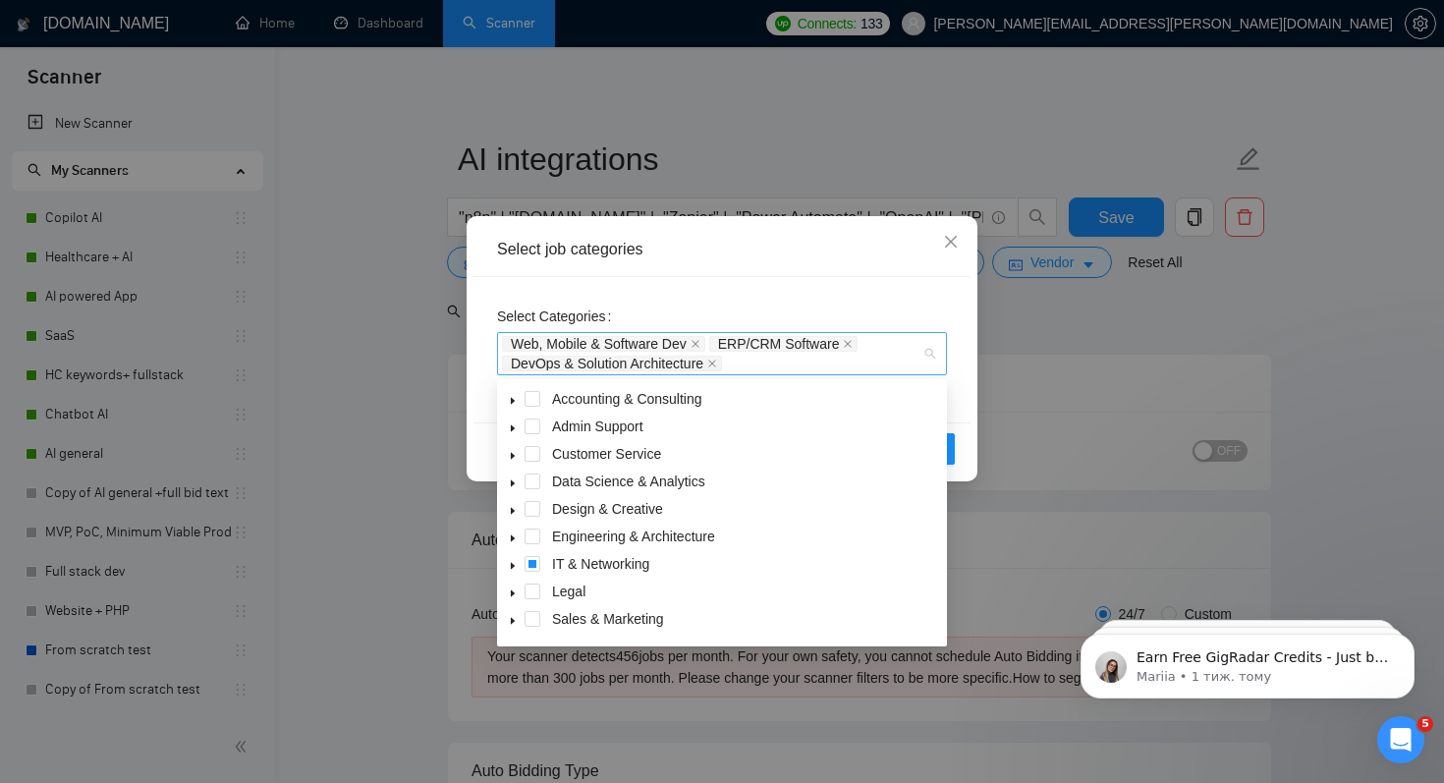
click at [722, 364] on span "DevOps & Solution Architecture" at bounding box center [612, 364] width 220 height 16
click at [717, 365] on icon "close" at bounding box center [712, 364] width 10 height 10
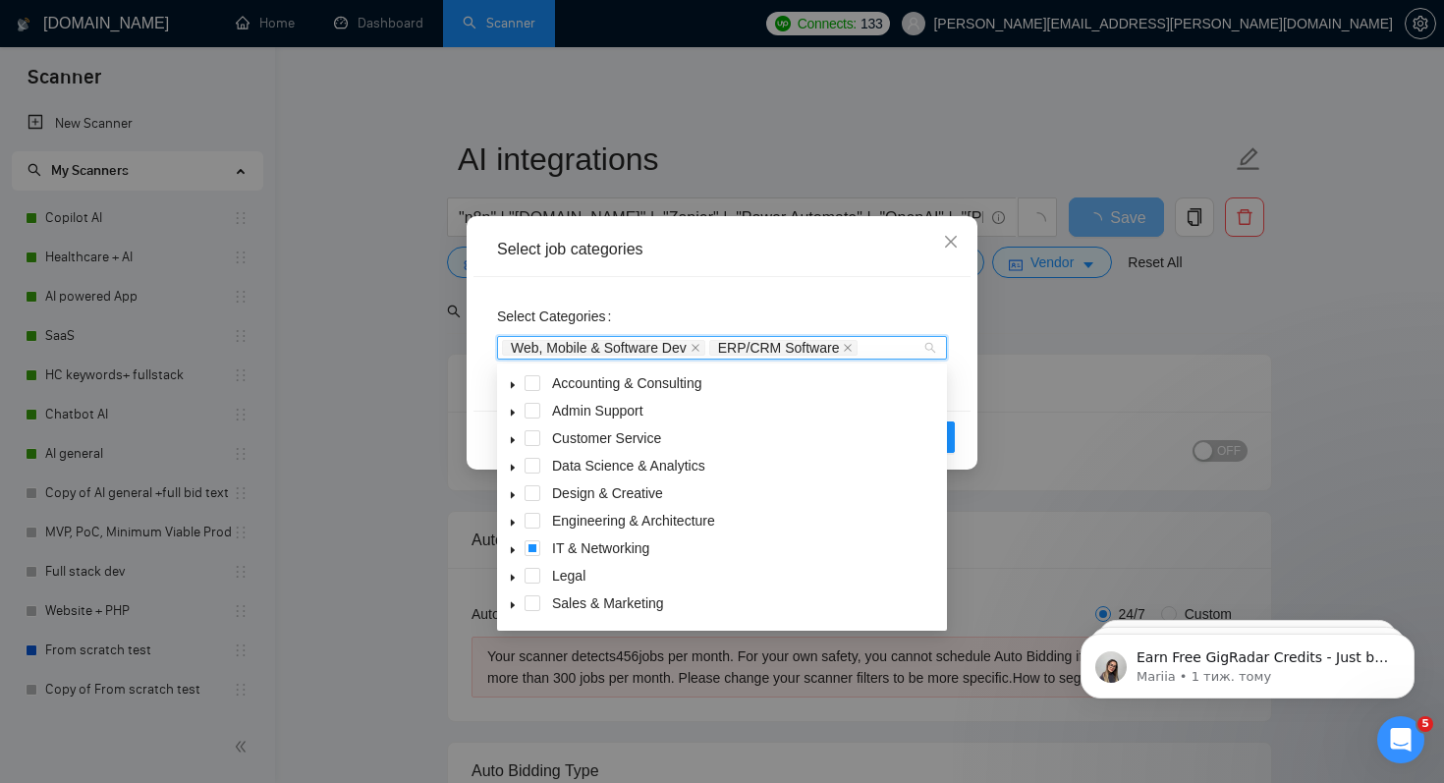
click at [961, 437] on div "Reset OK" at bounding box center [722, 437] width 497 height 52
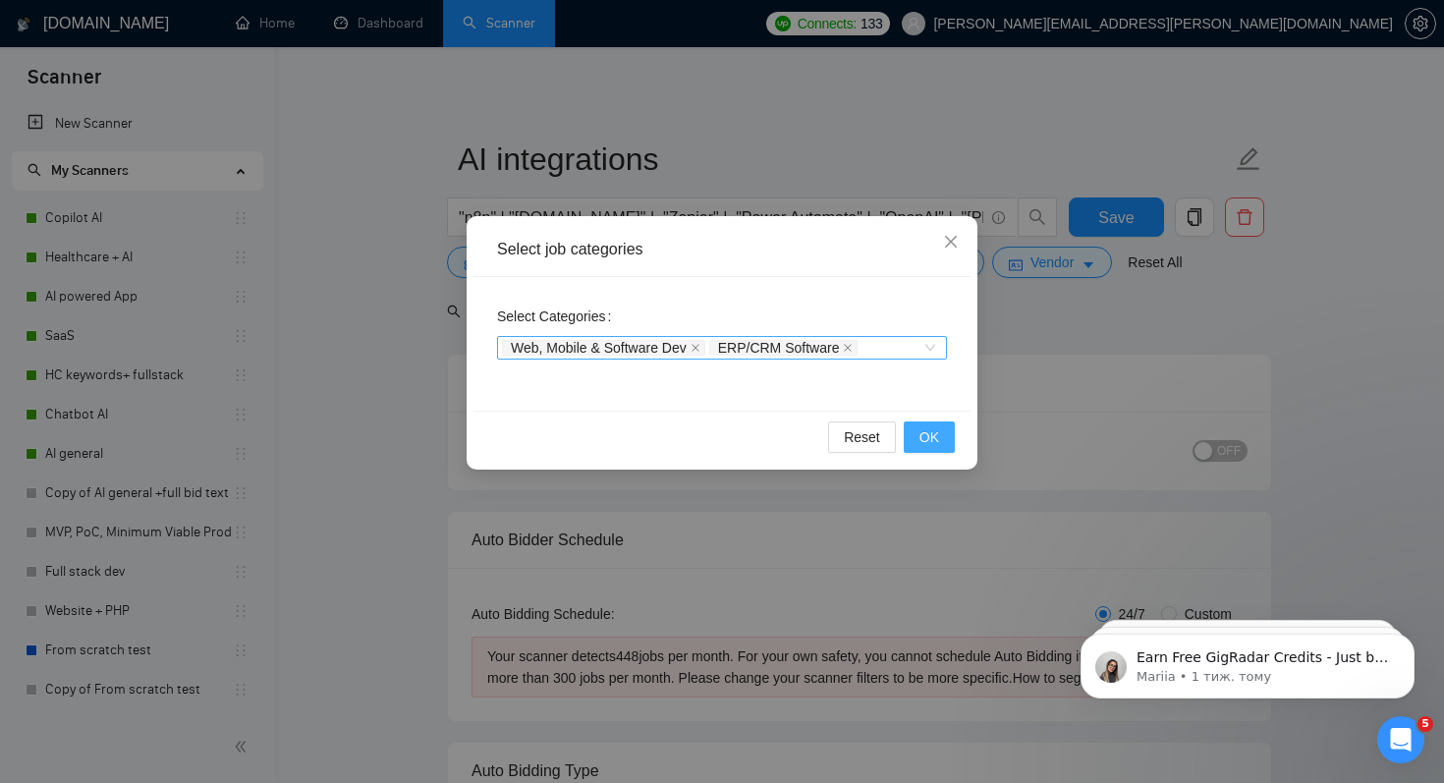
click at [920, 436] on span "OK" at bounding box center [930, 437] width 20 height 22
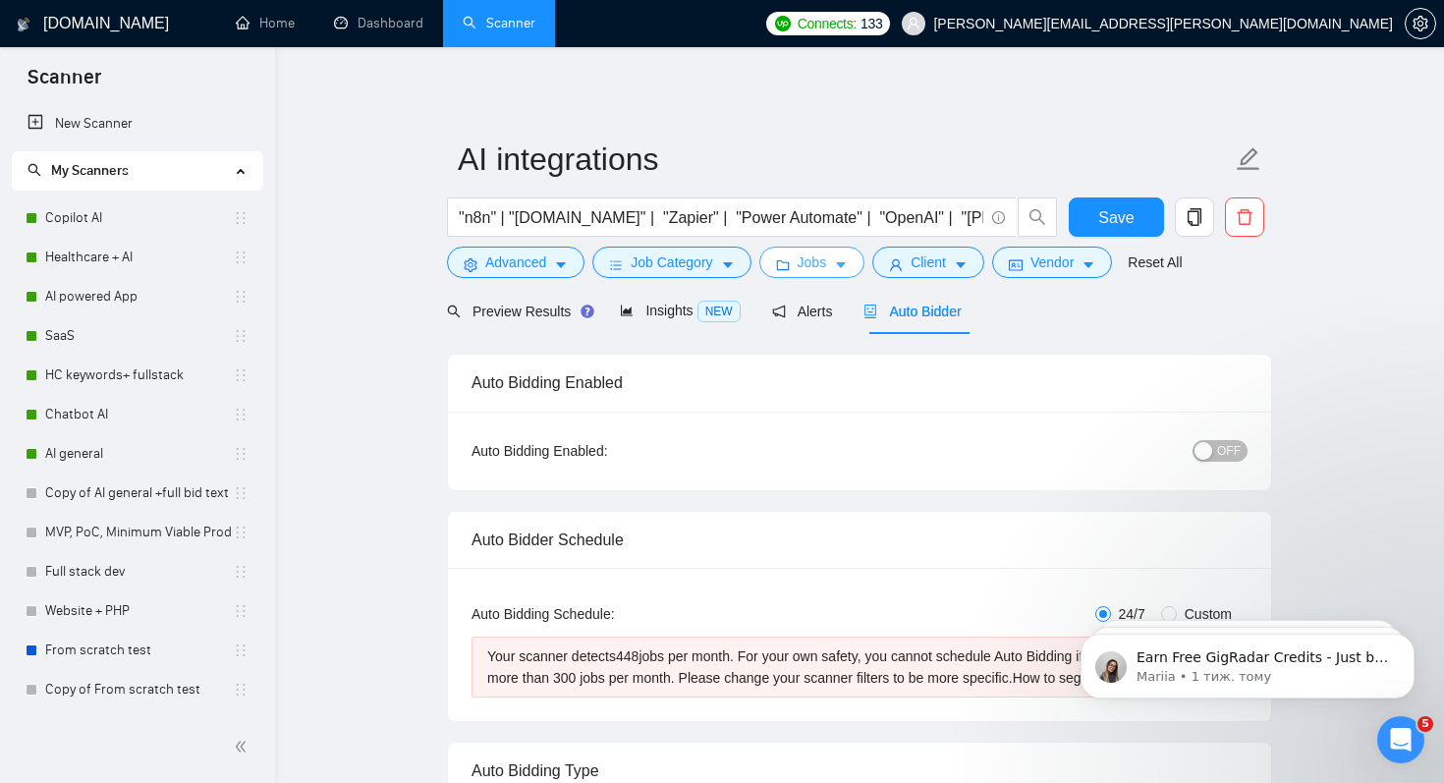
click at [819, 268] on span "Jobs" at bounding box center [812, 263] width 29 height 22
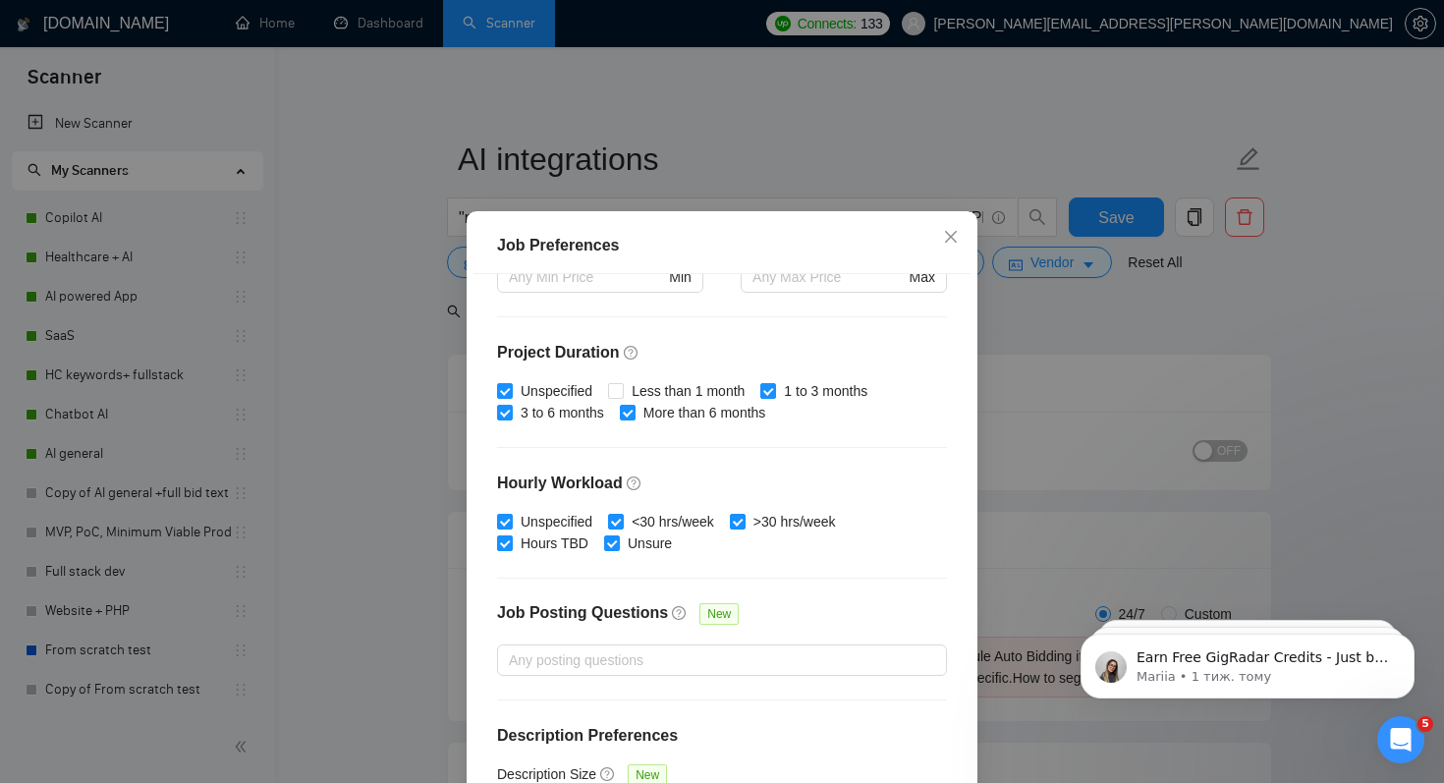
scroll to position [554, 0]
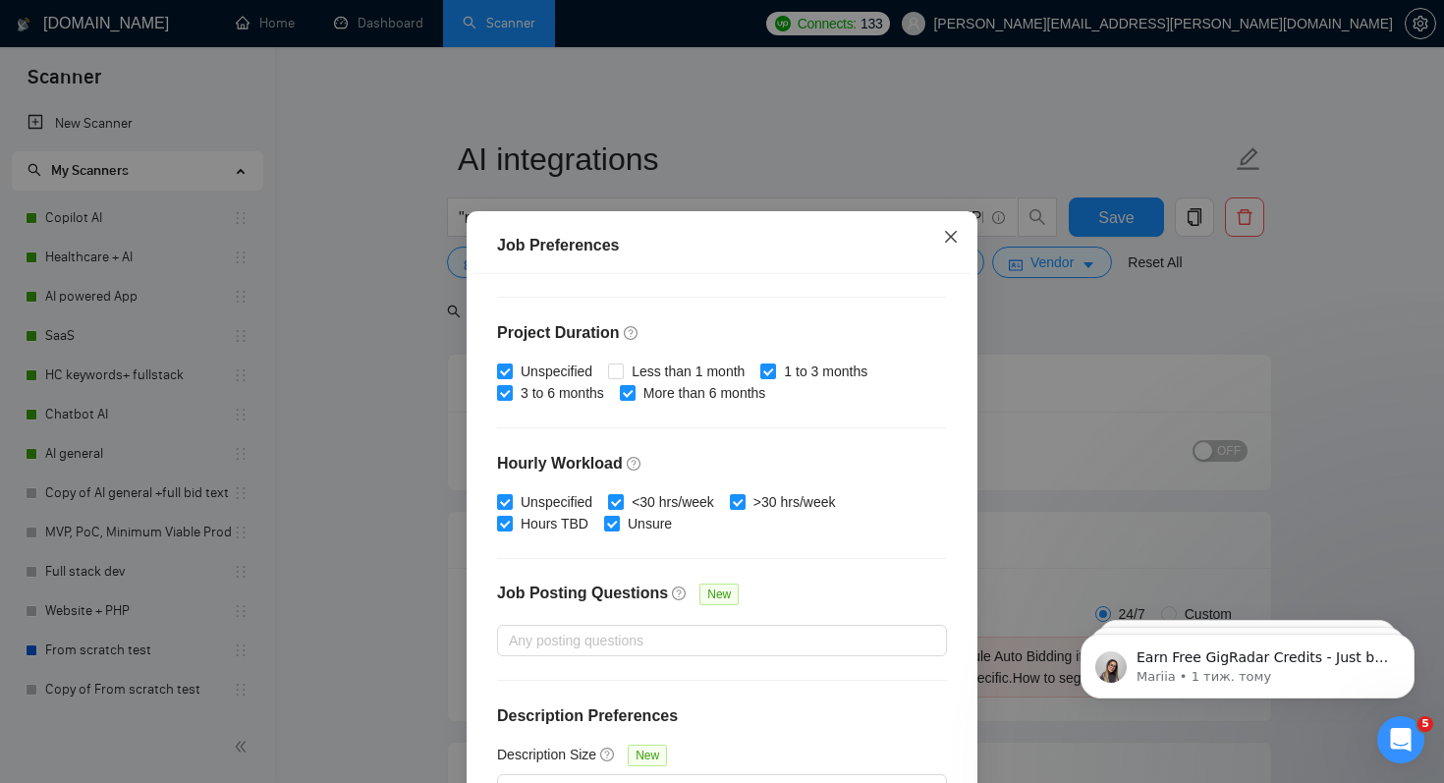
click at [953, 241] on icon "close" at bounding box center [951, 237] width 16 height 16
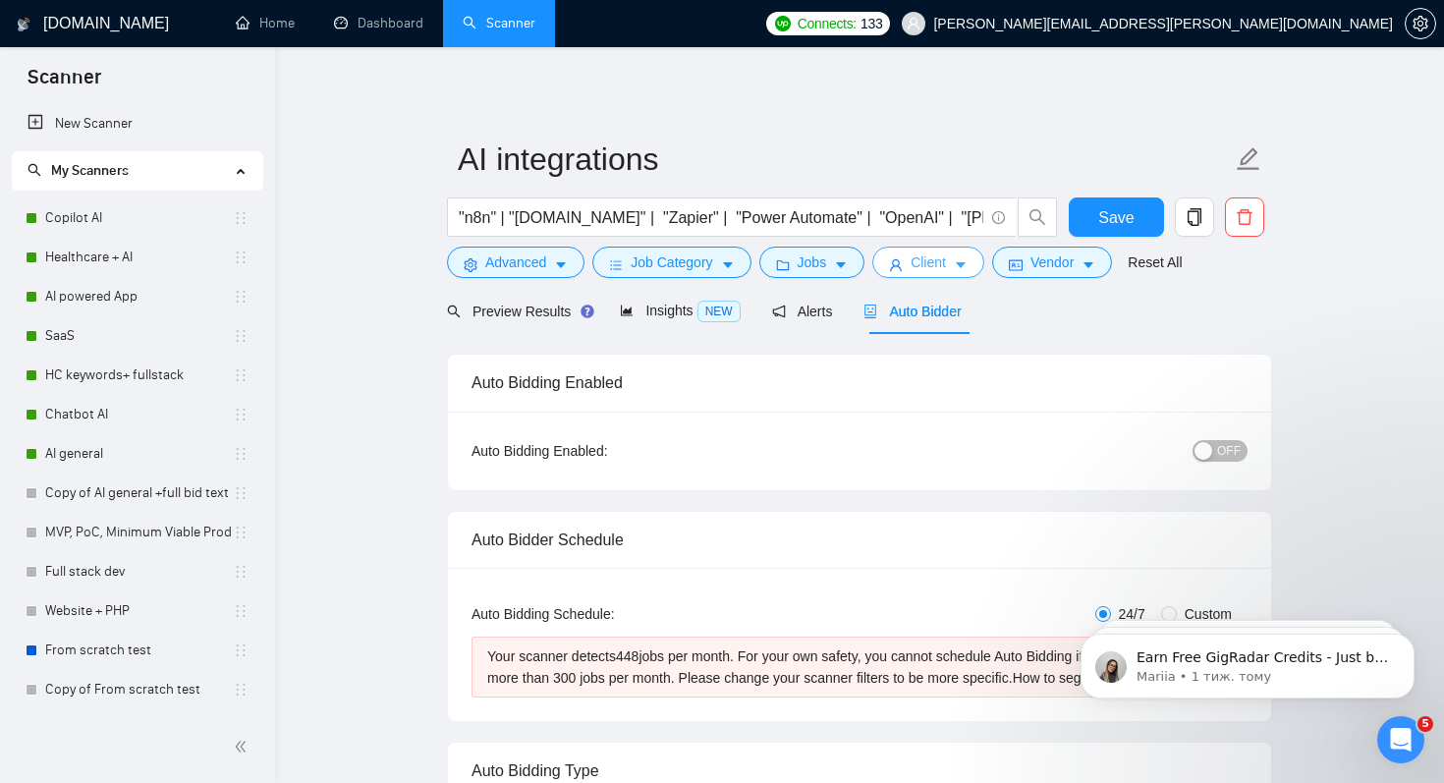
click at [946, 268] on span "Client" at bounding box center [928, 263] width 35 height 22
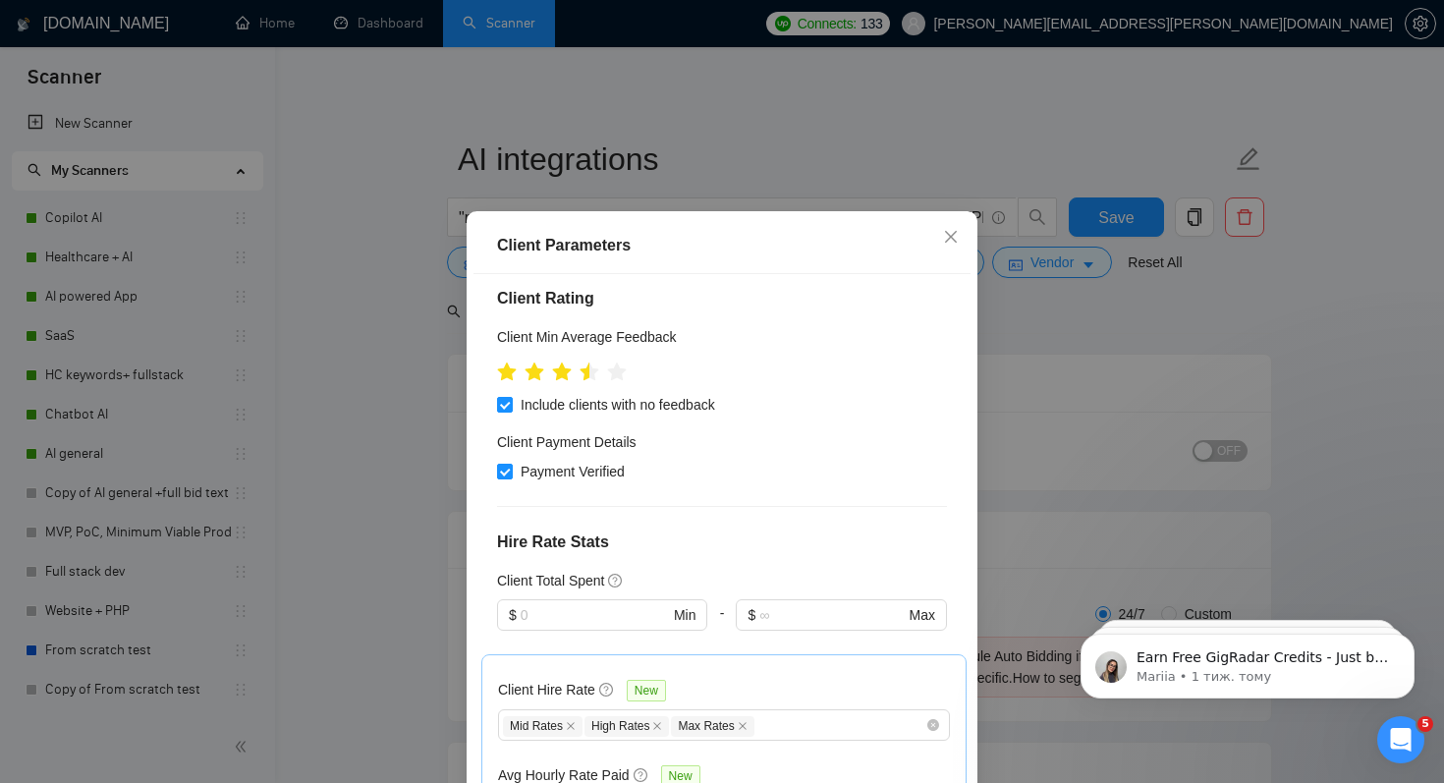
scroll to position [126, 0]
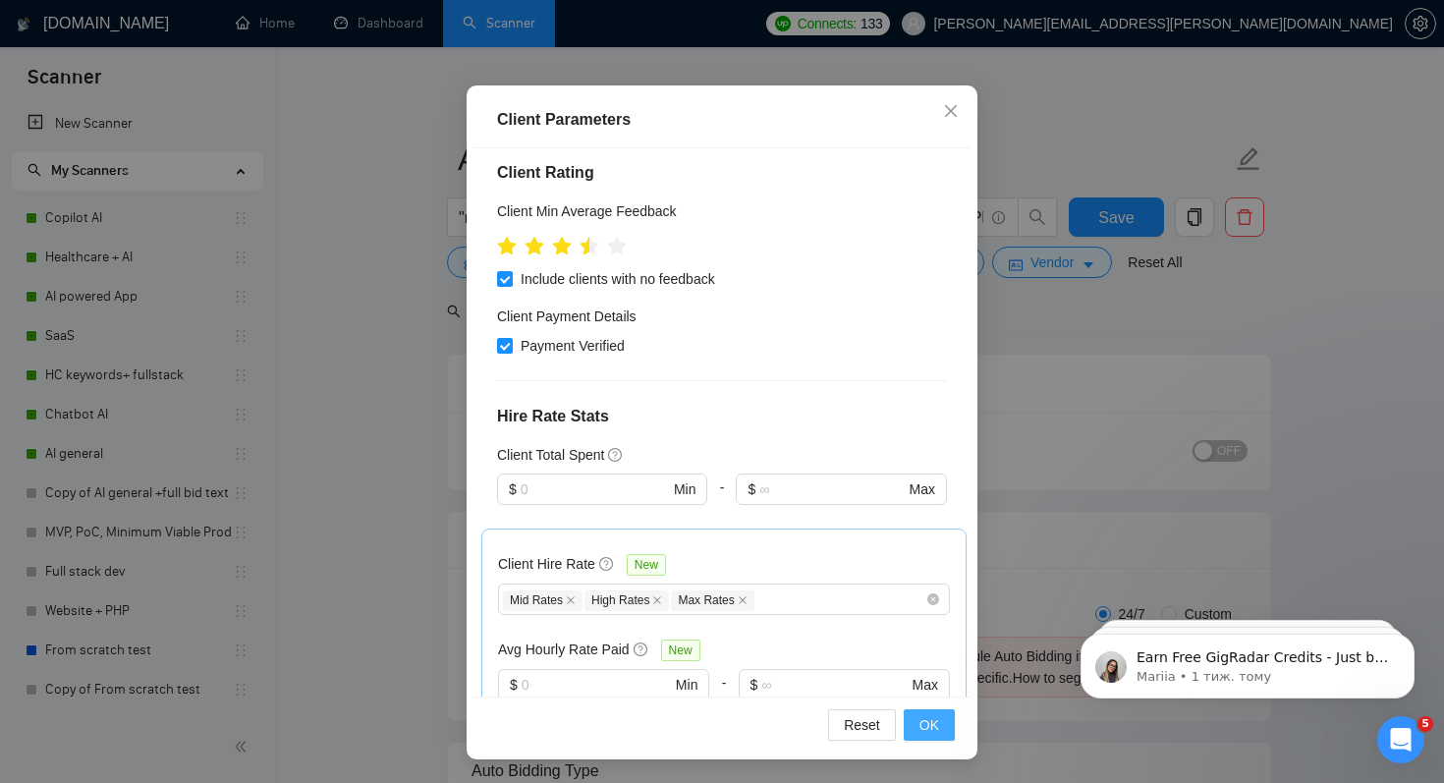
click at [915, 717] on button "OK" at bounding box center [929, 724] width 51 height 31
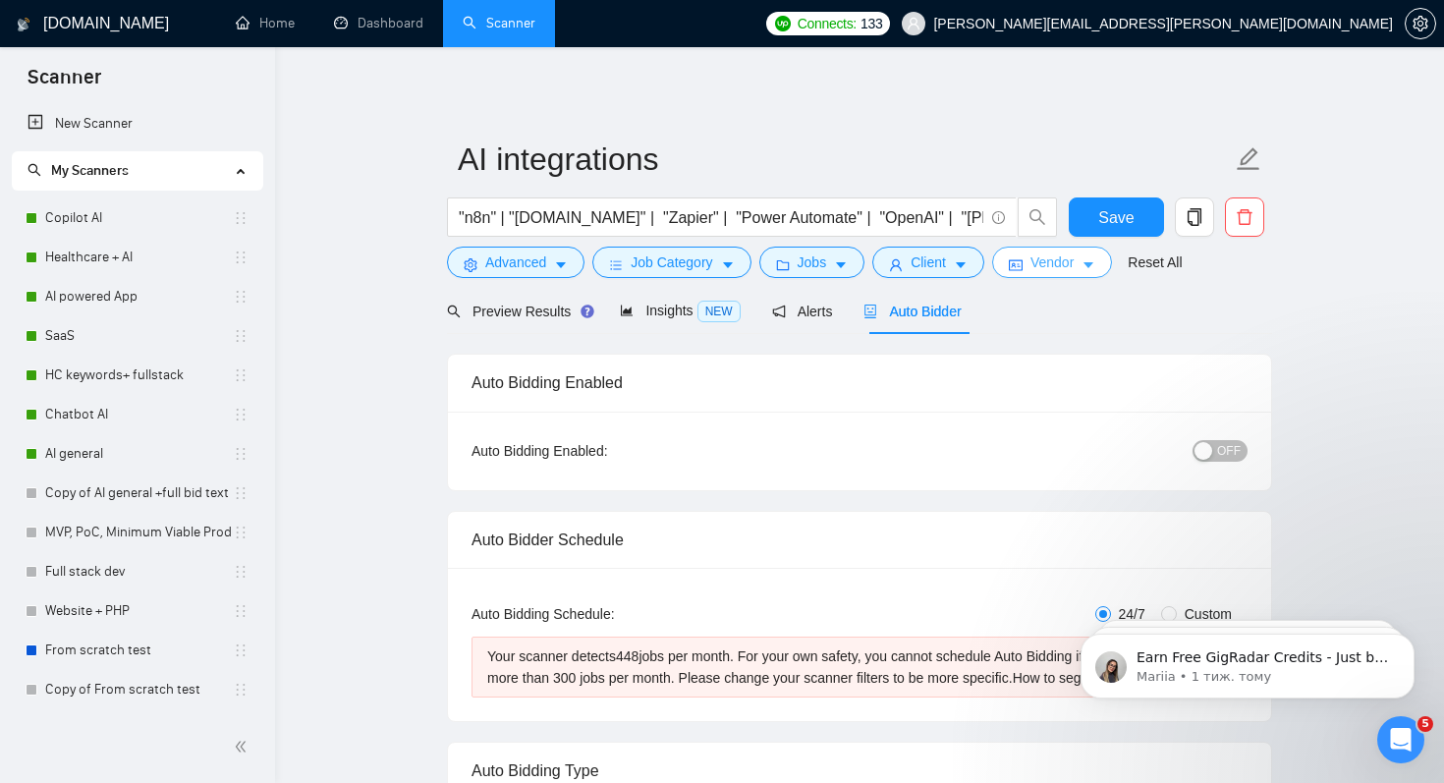
click at [1064, 259] on span "Vendor" at bounding box center [1052, 263] width 43 height 22
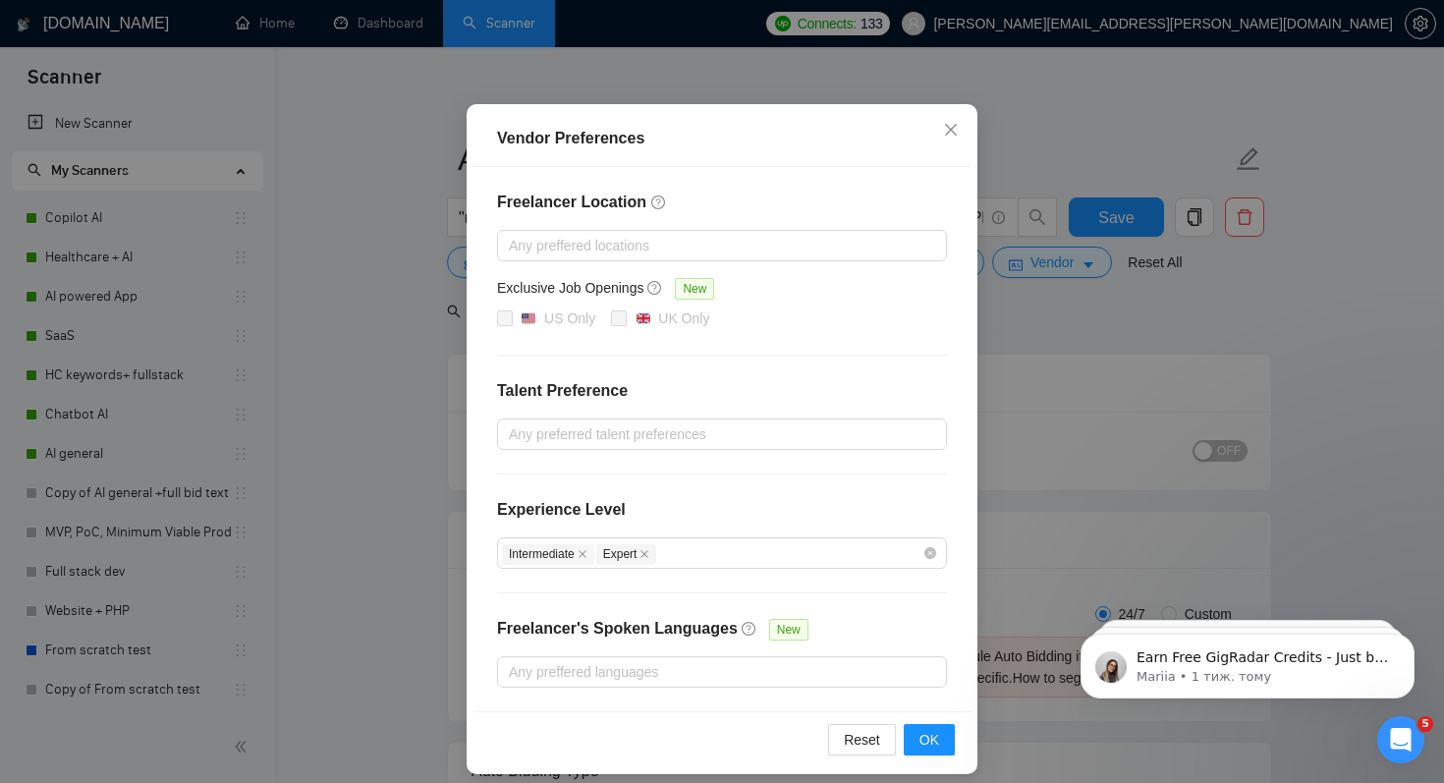
scroll to position [126, 0]
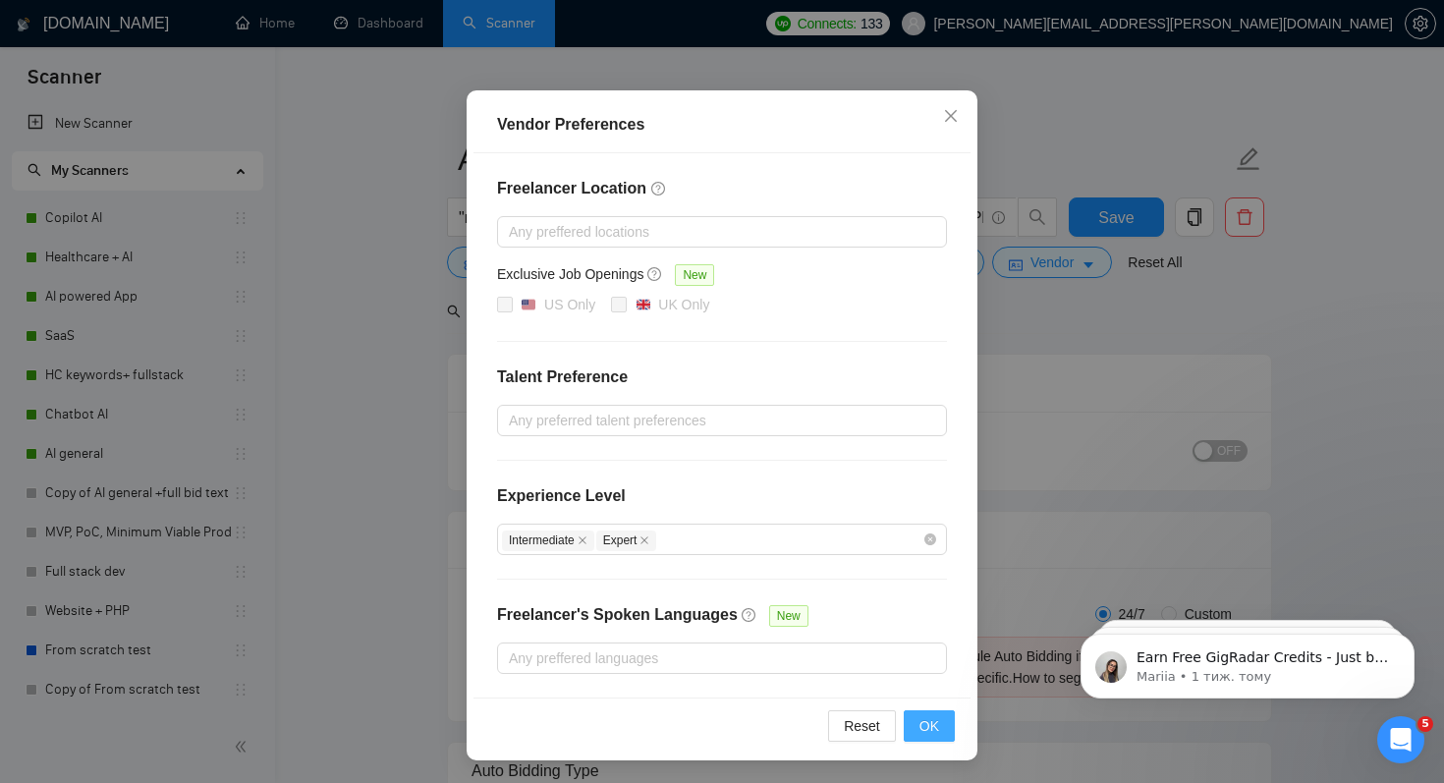
click at [924, 720] on span "OK" at bounding box center [930, 726] width 20 height 22
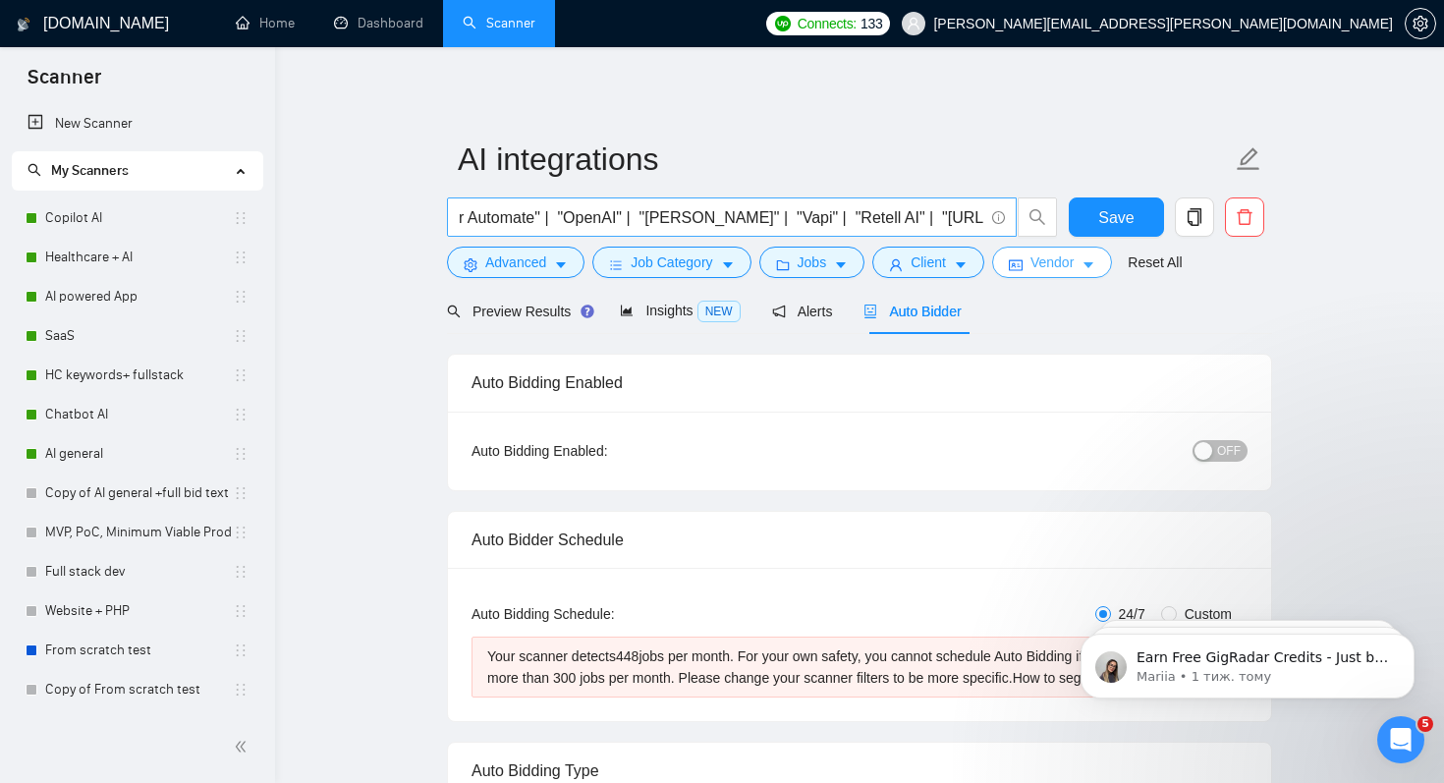
scroll to position [0, 352]
drag, startPoint x: 653, startPoint y: 215, endPoint x: 794, endPoint y: 215, distance: 140.5
click at [794, 215] on input ""n8n" | "[DOMAIN_NAME]" | "Zapier" | "Power Automate" | "OpenAI" | "[PERSON_NAM…" at bounding box center [721, 217] width 525 height 25
type input ""n8n" | "[DOMAIN_NAME]" | "Zapier" | "Power Automate" | "OpenAI" | "[PERSON_NAM…"
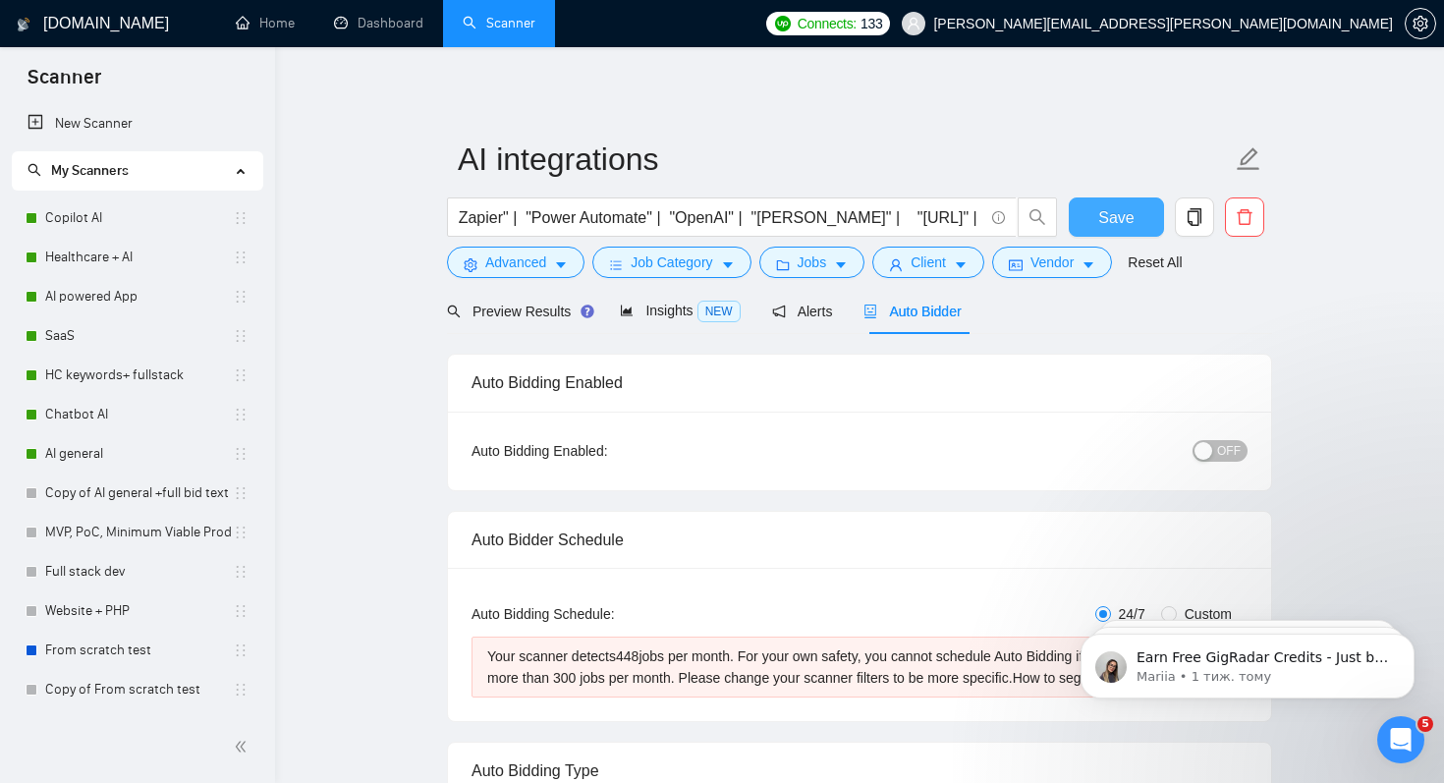
click at [1110, 219] on span "Save" at bounding box center [1115, 217] width 35 height 25
click at [511, 269] on span "Advanced" at bounding box center [515, 263] width 61 height 22
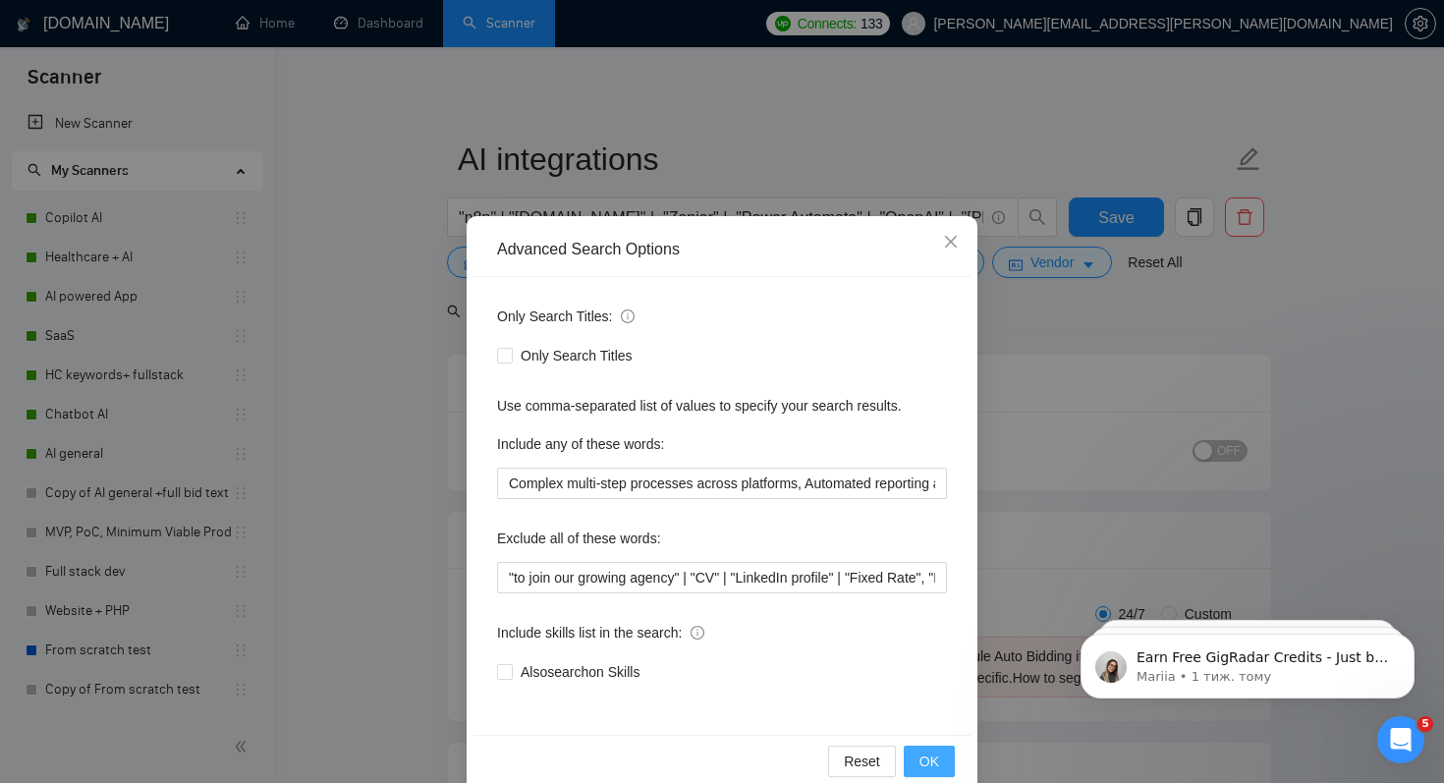
click at [923, 757] on span "OK" at bounding box center [930, 762] width 20 height 22
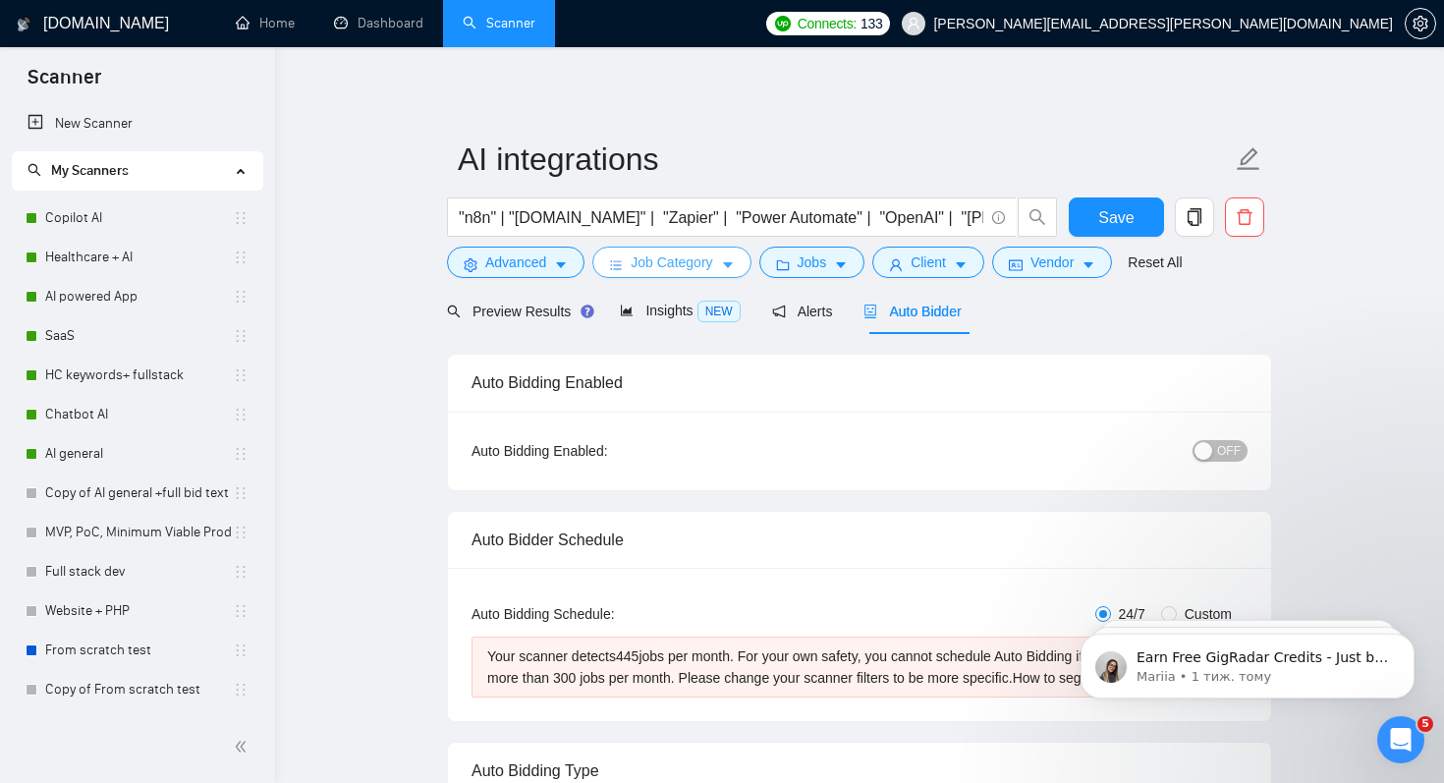
click at [683, 255] on span "Job Category" at bounding box center [672, 263] width 82 height 22
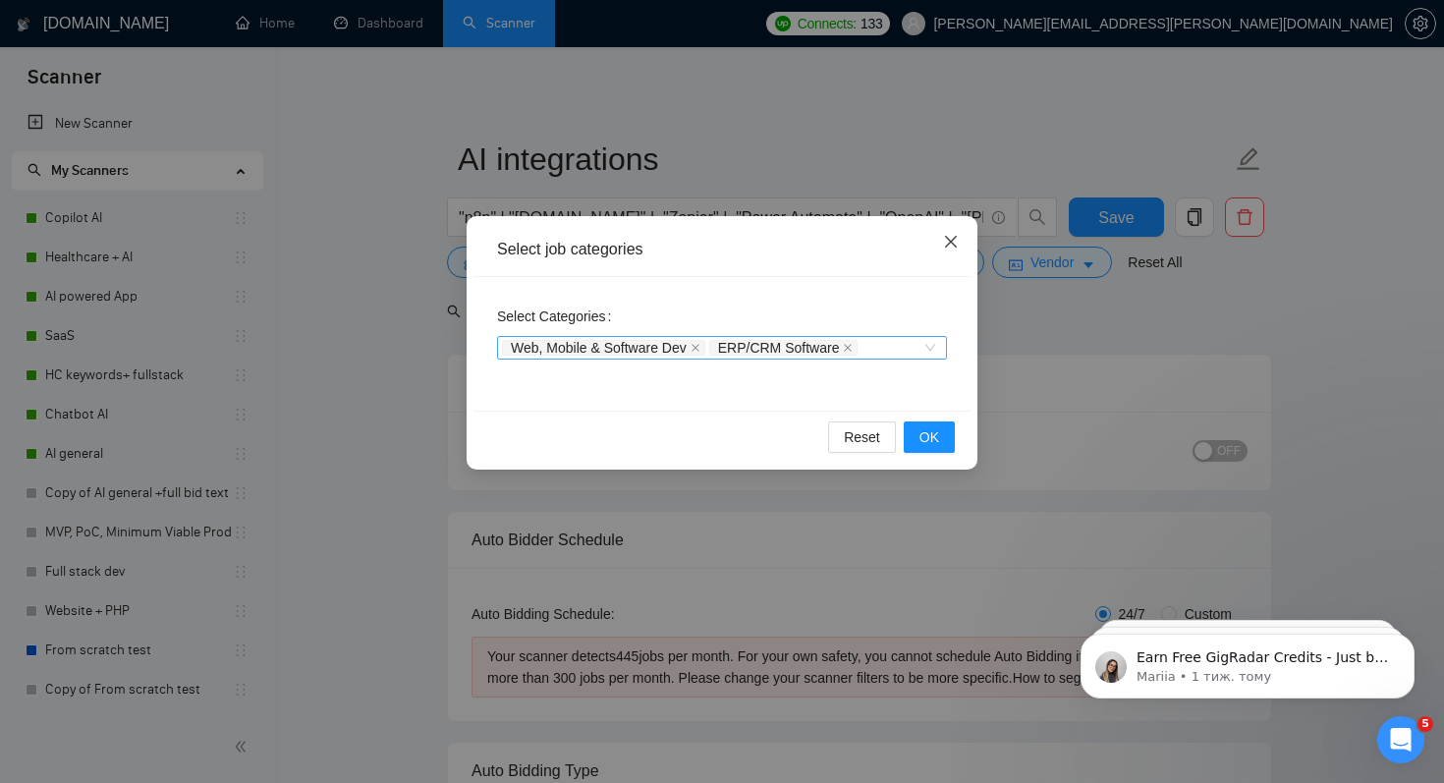
click at [952, 241] on icon "close" at bounding box center [951, 242] width 12 height 12
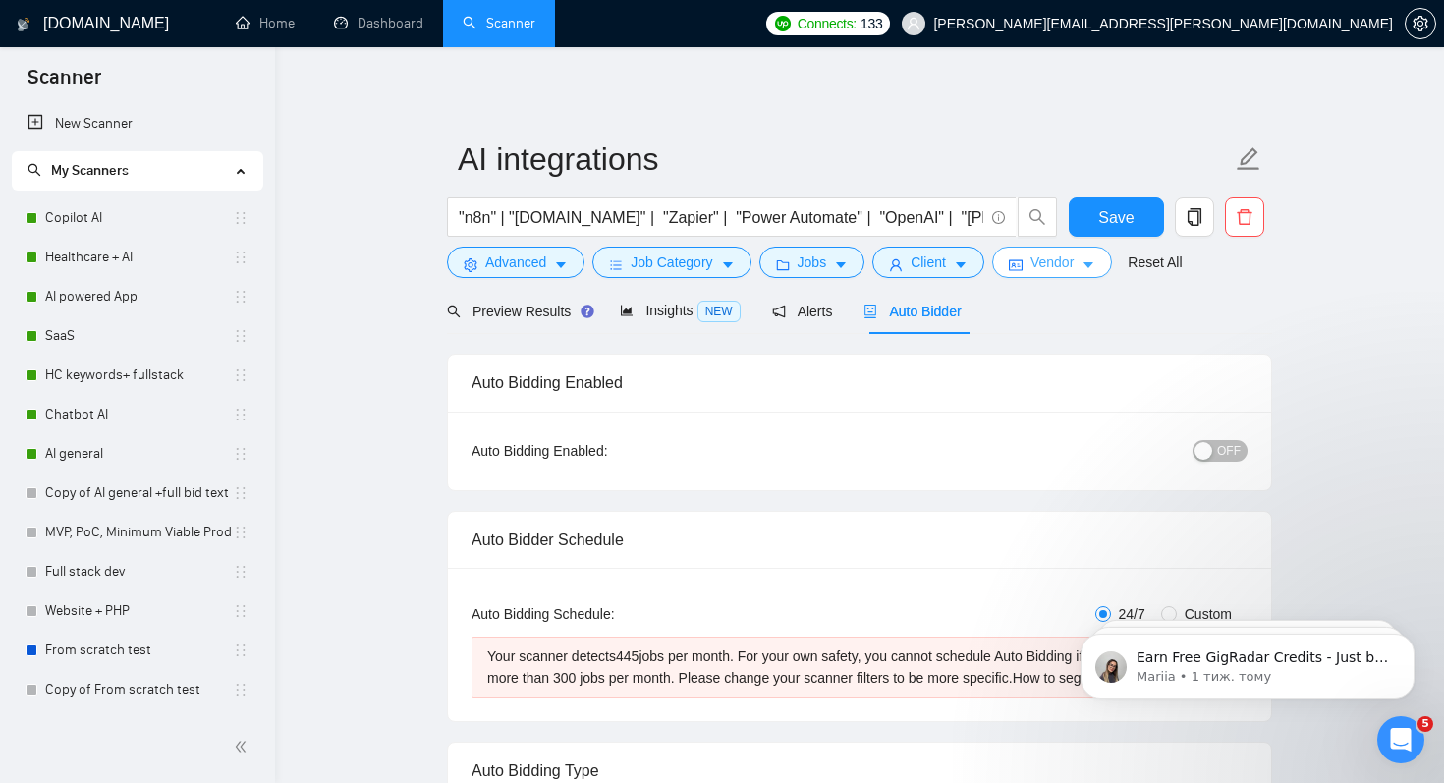
click at [1074, 260] on span "Vendor" at bounding box center [1052, 263] width 43 height 22
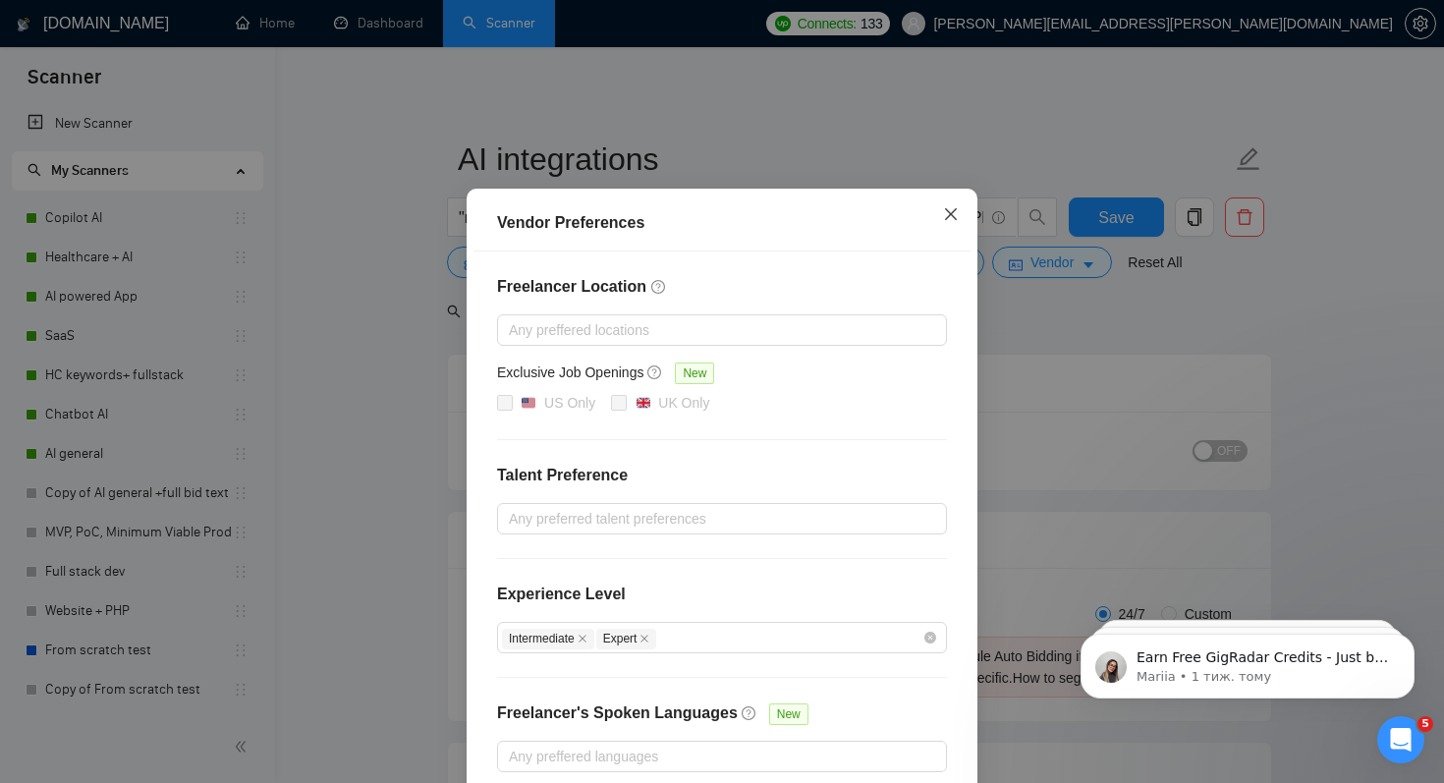
click at [959, 232] on span "Close" at bounding box center [951, 215] width 53 height 53
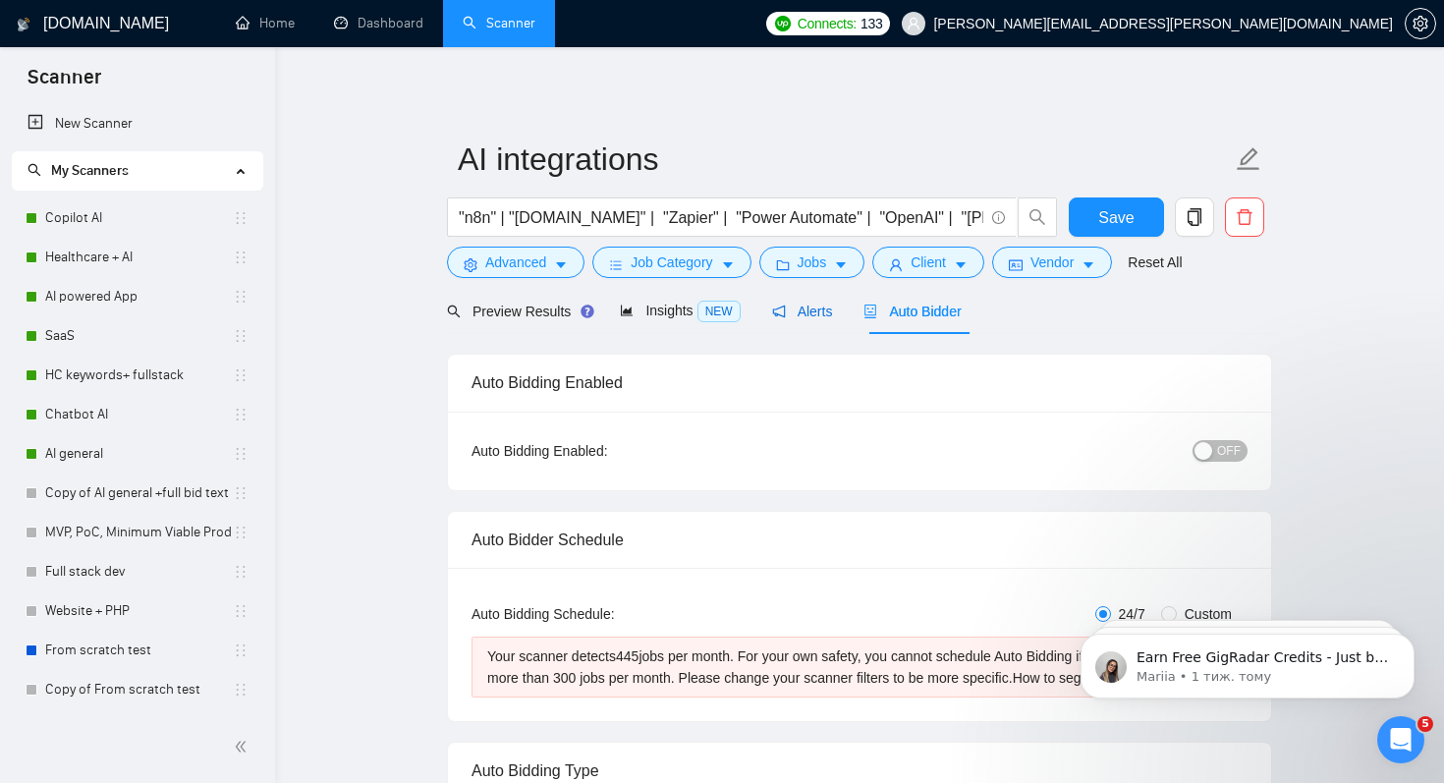
click at [814, 310] on span "Alerts" at bounding box center [802, 312] width 61 height 16
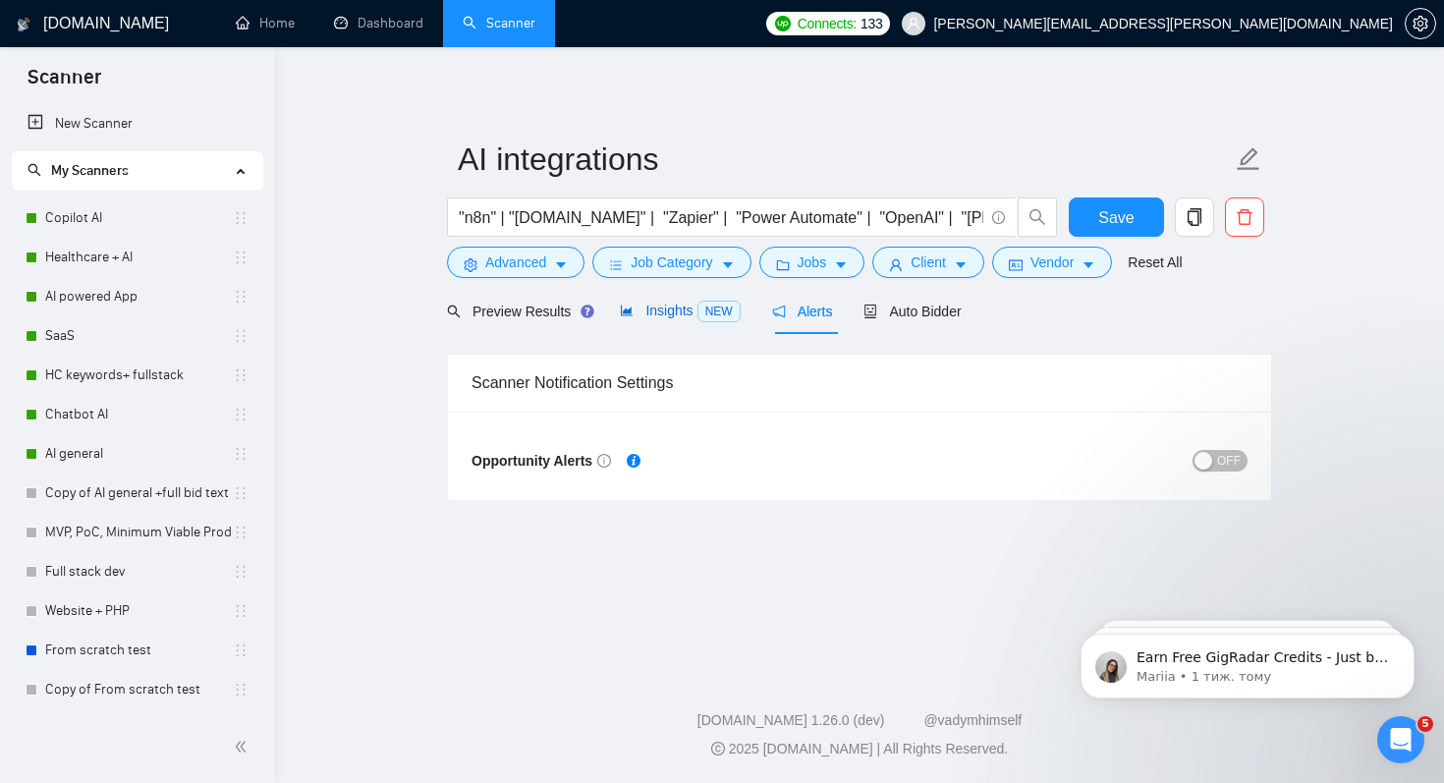
click at [689, 310] on span "Insights NEW" at bounding box center [680, 311] width 120 height 16
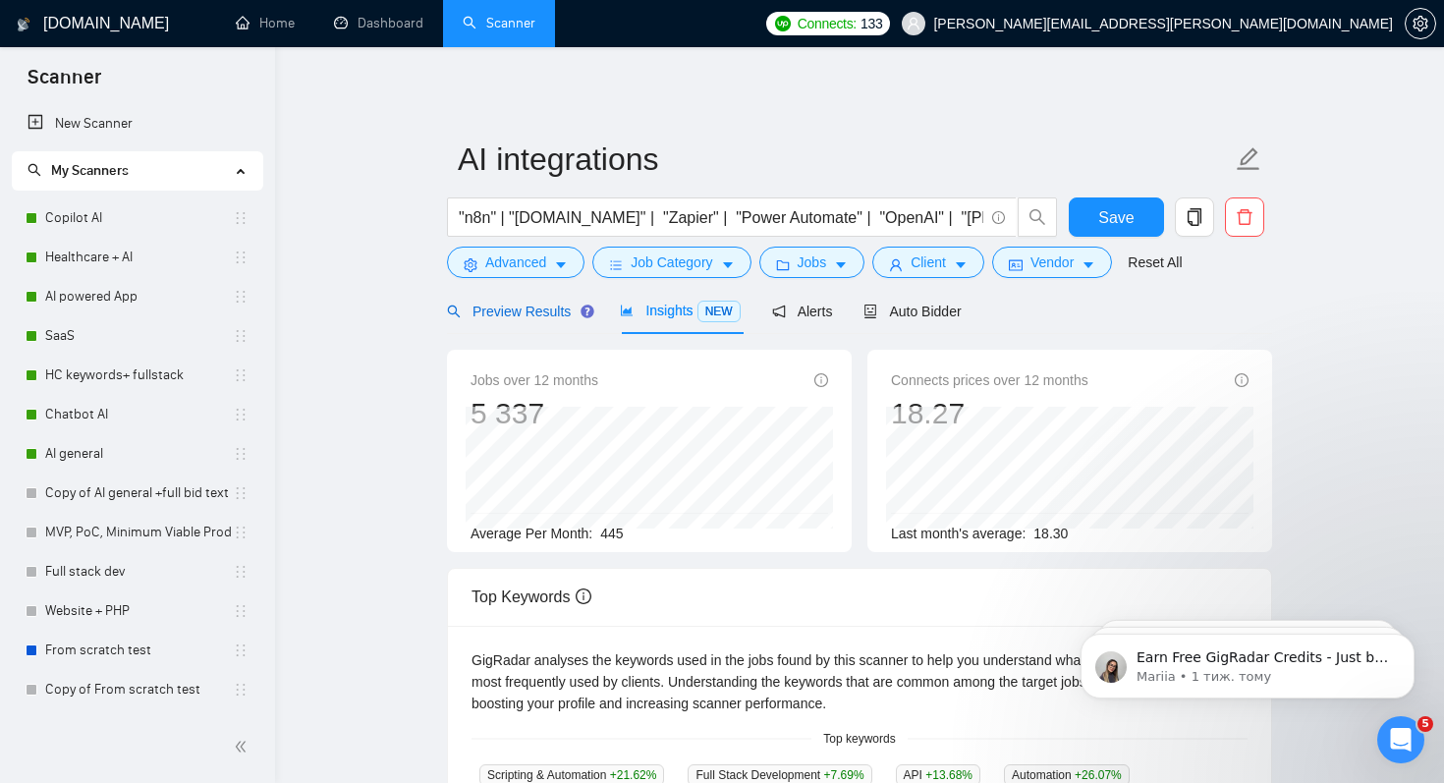
click at [531, 307] on span "Preview Results" at bounding box center [517, 312] width 141 height 16
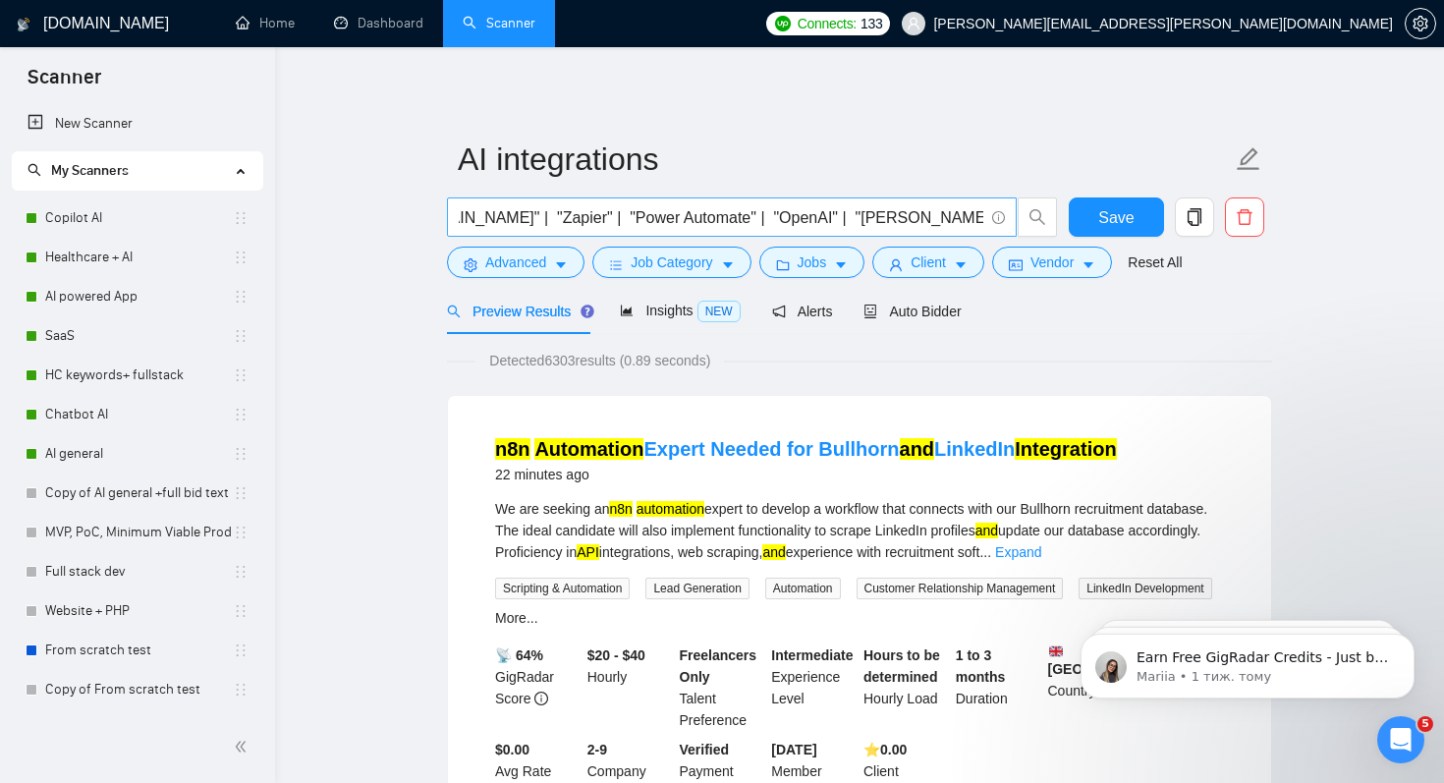
scroll to position [0, 210]
drag, startPoint x: 800, startPoint y: 220, endPoint x: 993, endPoint y: 218, distance: 193.6
click at [993, 218] on span ""n8n" | "[DOMAIN_NAME]" | "Zapier" | "Power Automate" | "OpenAI" | "[PERSON_NAM…" at bounding box center [732, 216] width 570 height 39
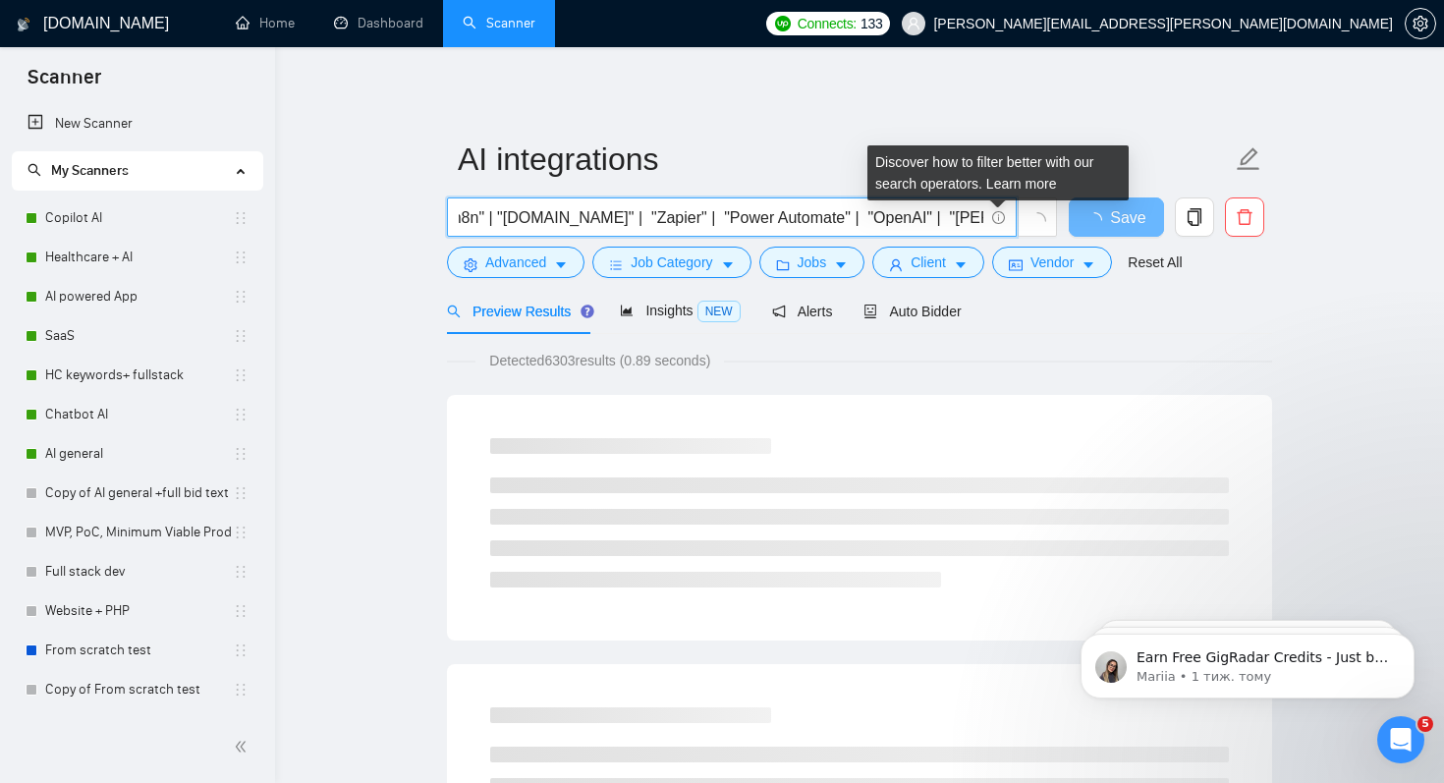
scroll to position [0, 8]
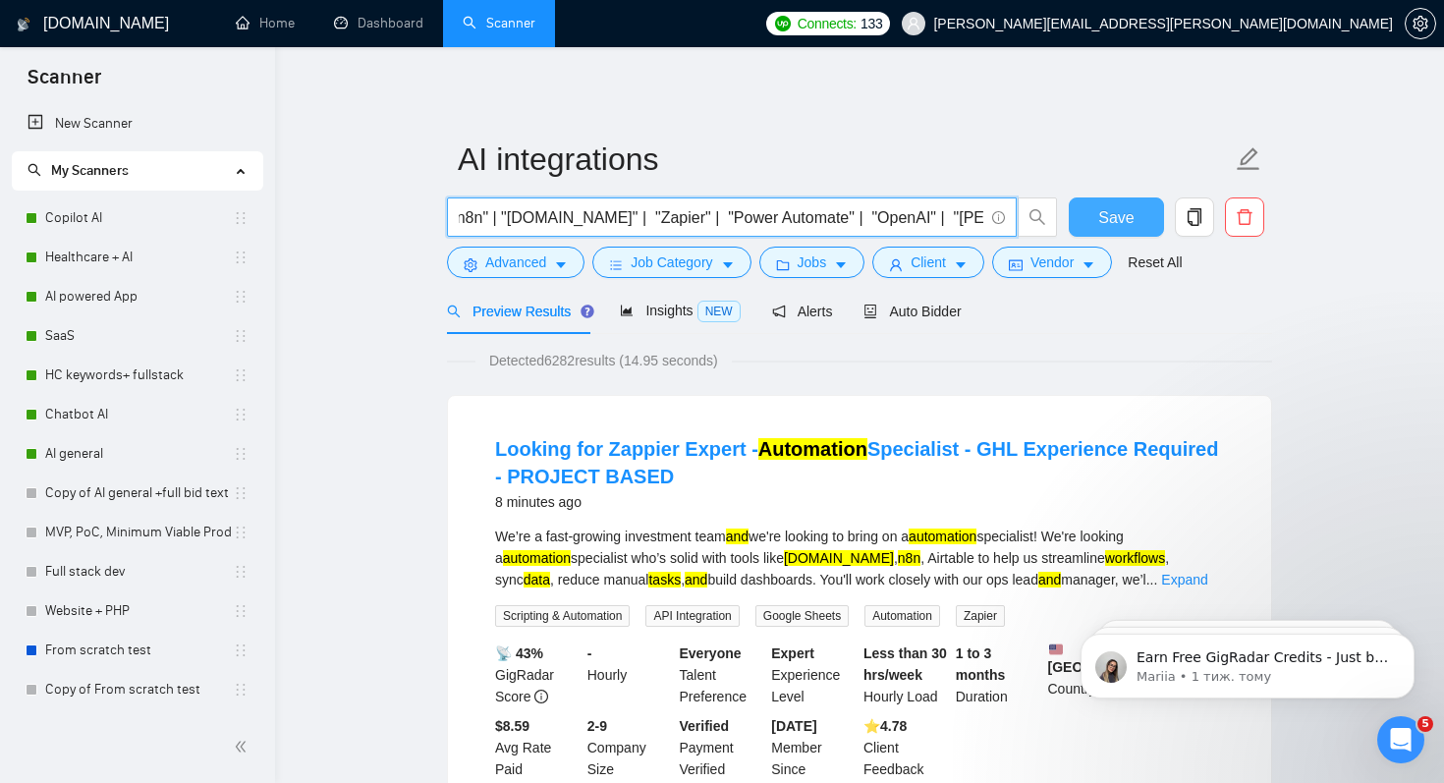
type input ""n8n" | "[DOMAIN_NAME]" | "Zapier" | "Power Automate" | "OpenAI" | "[PERSON_NAM…"
click at [1100, 217] on span "Save" at bounding box center [1115, 217] width 35 height 25
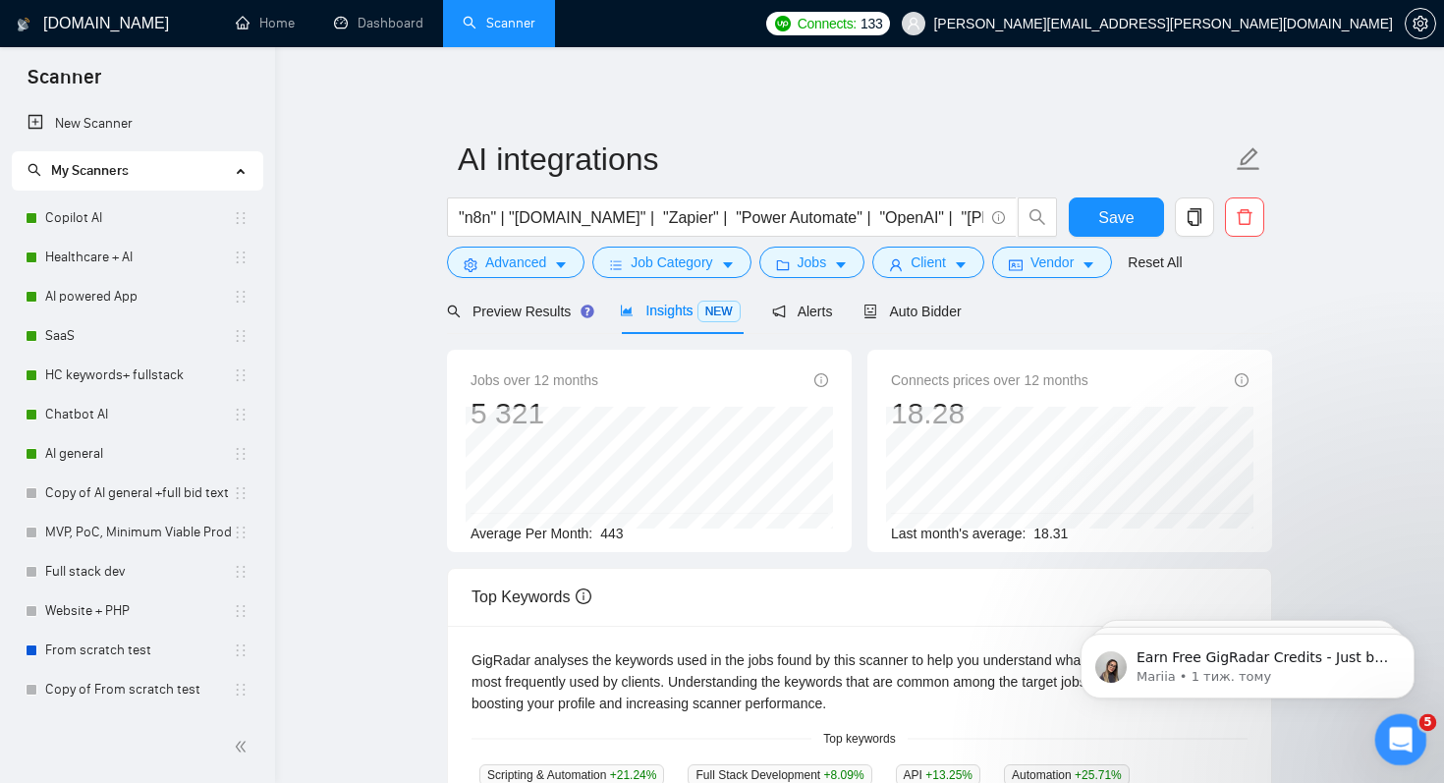
click at [1388, 736] on icon "Відкрити програму для спілкування Intercom" at bounding box center [1398, 737] width 32 height 32
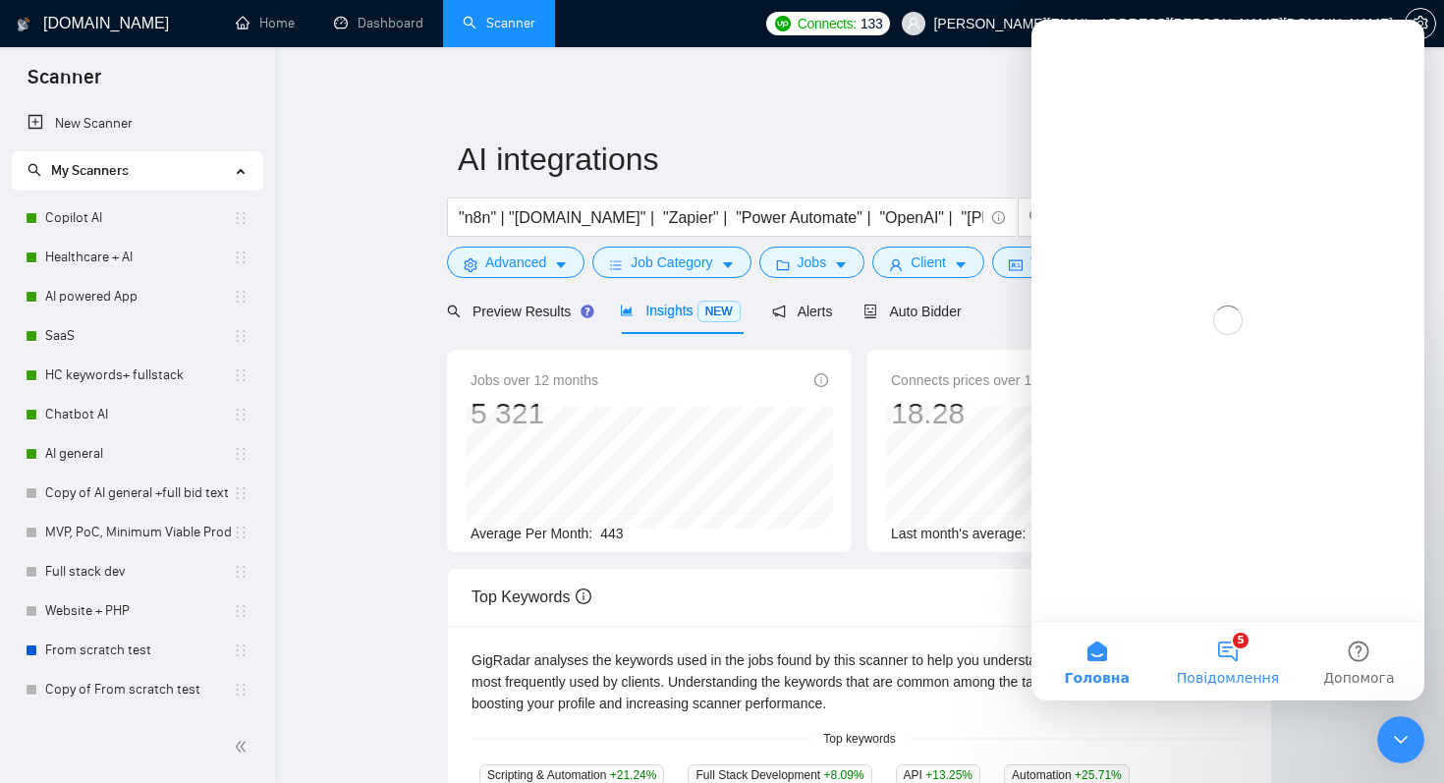
click at [1228, 654] on button "5 Повідомлення" at bounding box center [1227, 661] width 131 height 79
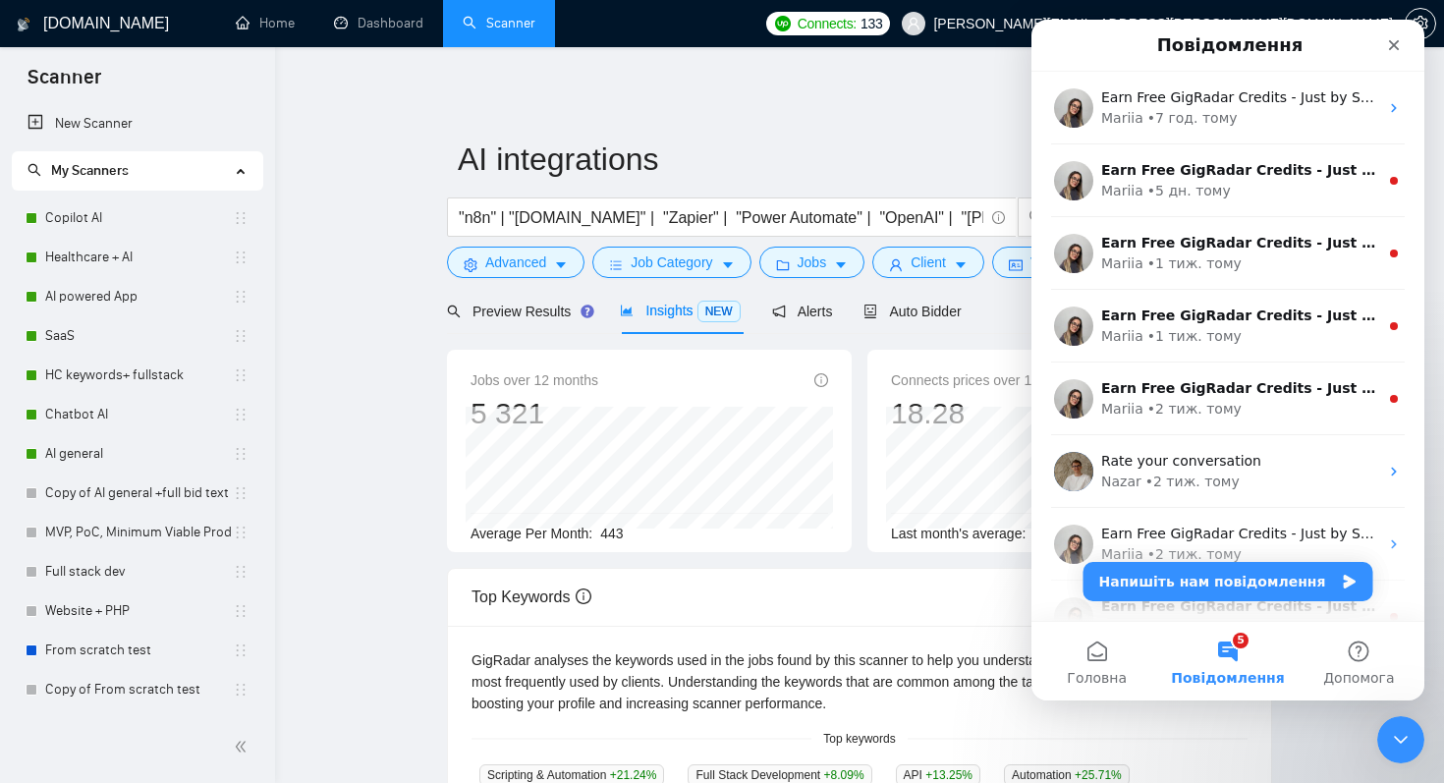
click at [1234, 650] on button "5 Повідомлення" at bounding box center [1227, 661] width 131 height 79
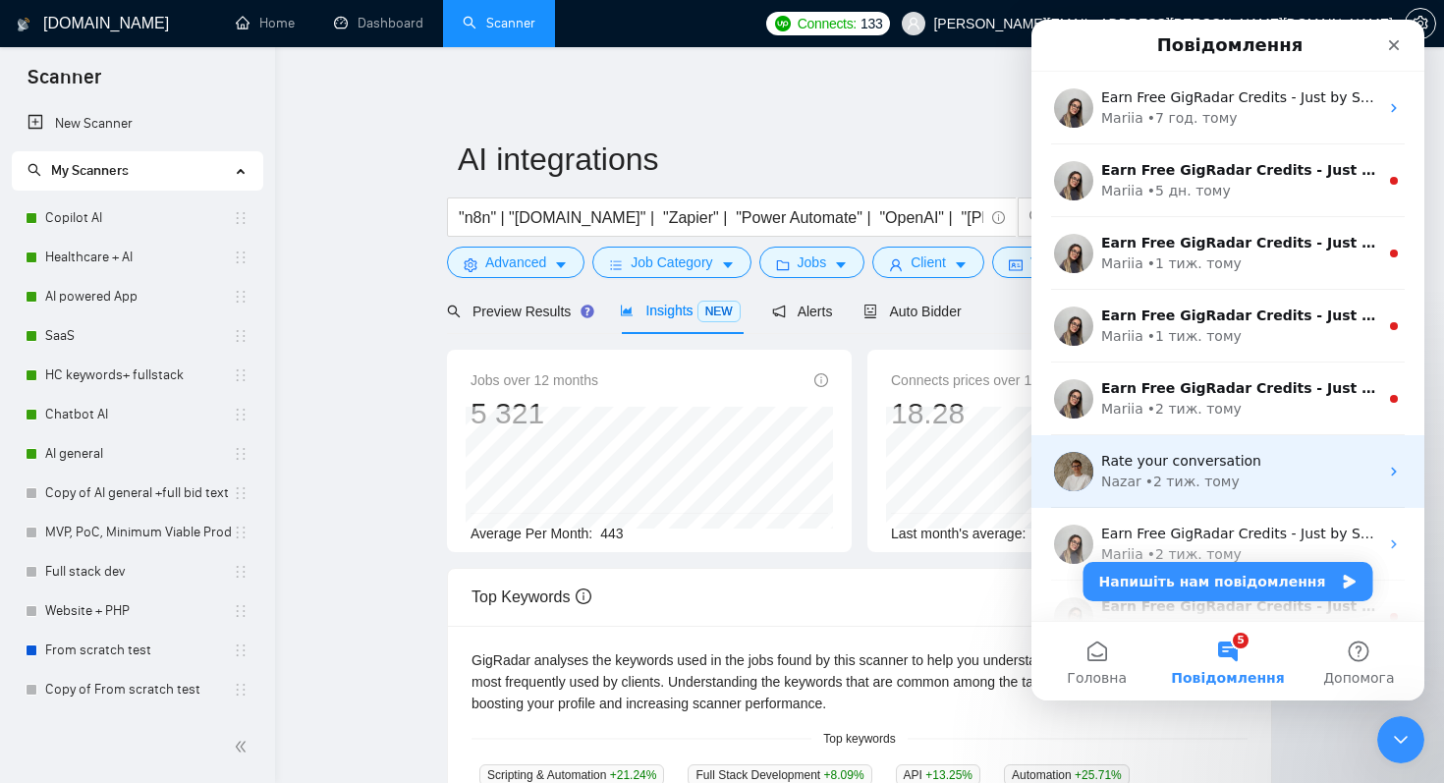
scroll to position [256, 0]
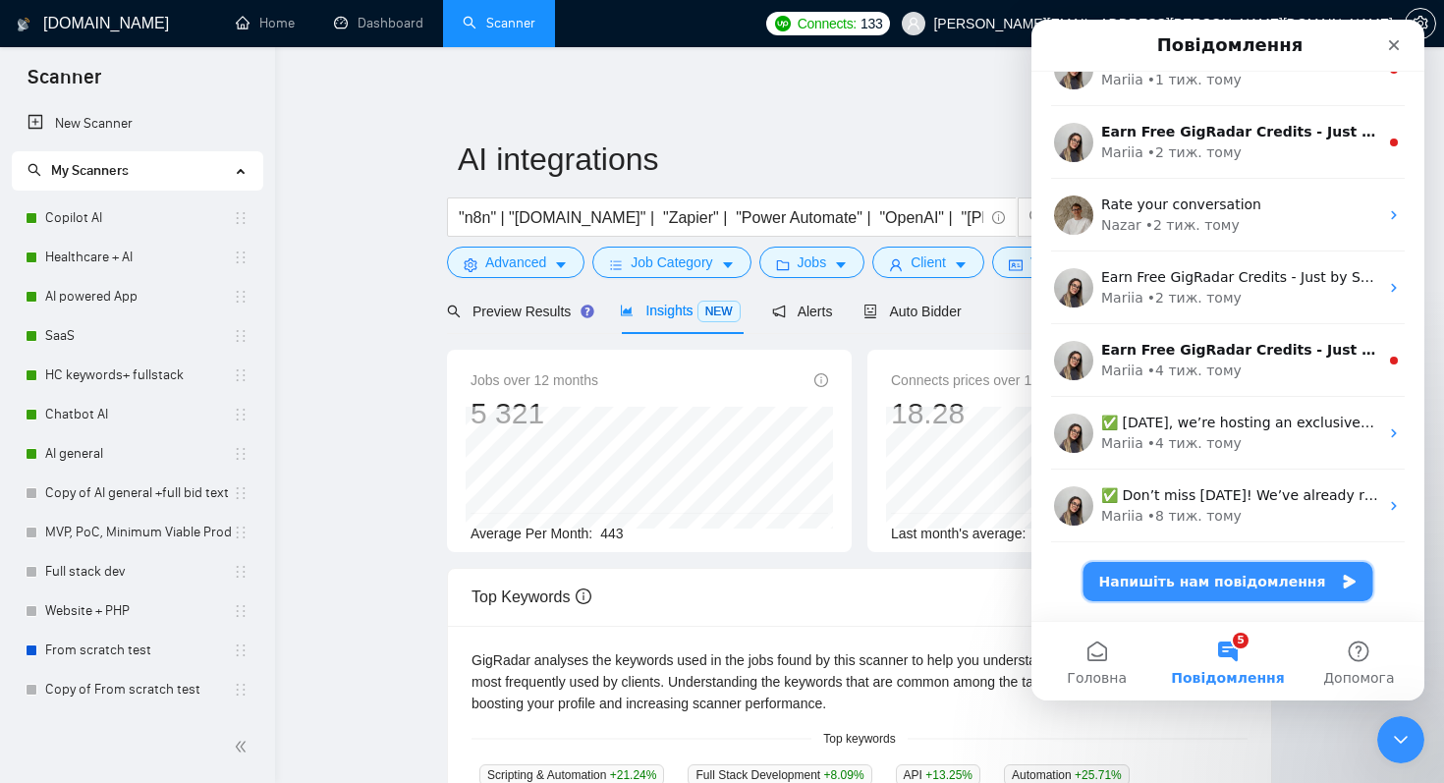
click at [1211, 585] on button "Напишіть нам повідомлення" at bounding box center [1229, 581] width 290 height 39
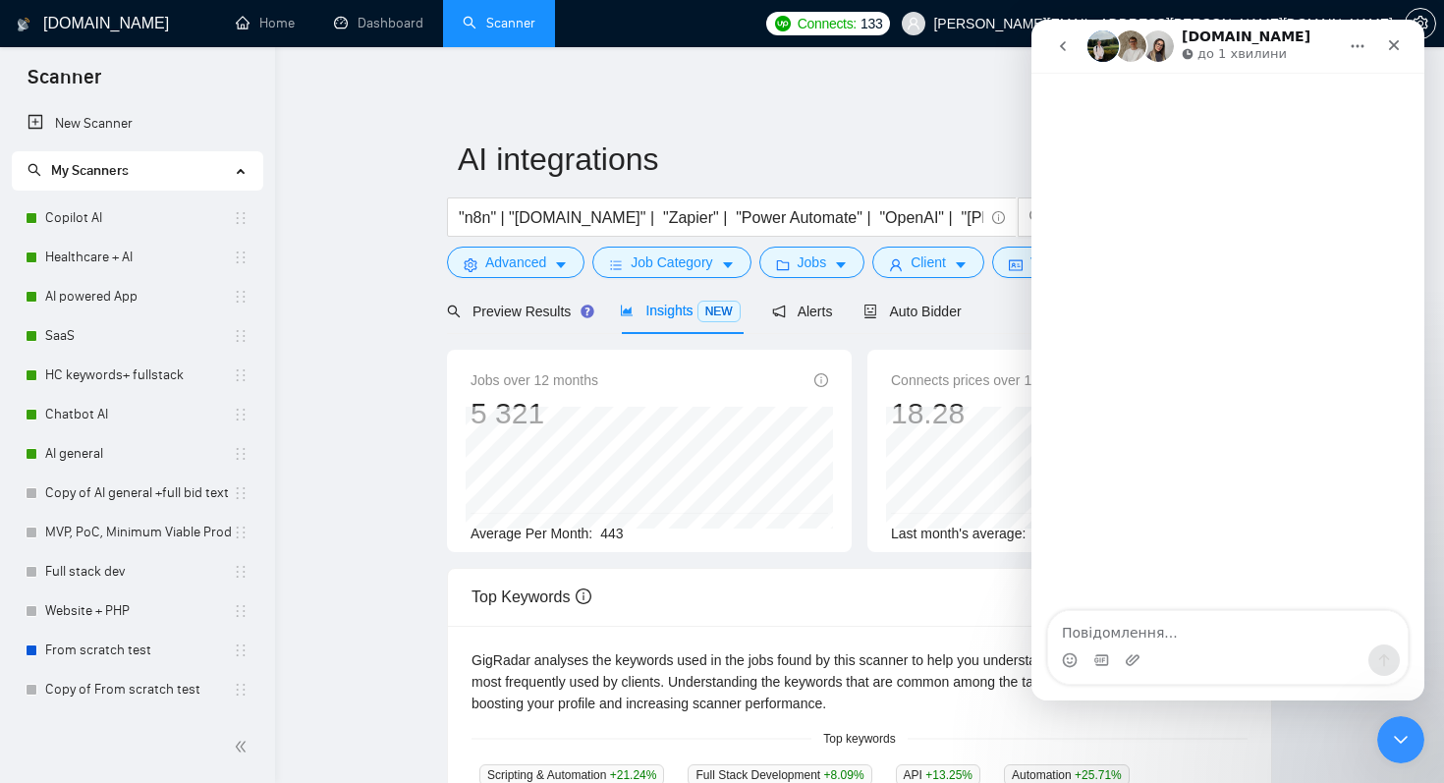
scroll to position [177, 0]
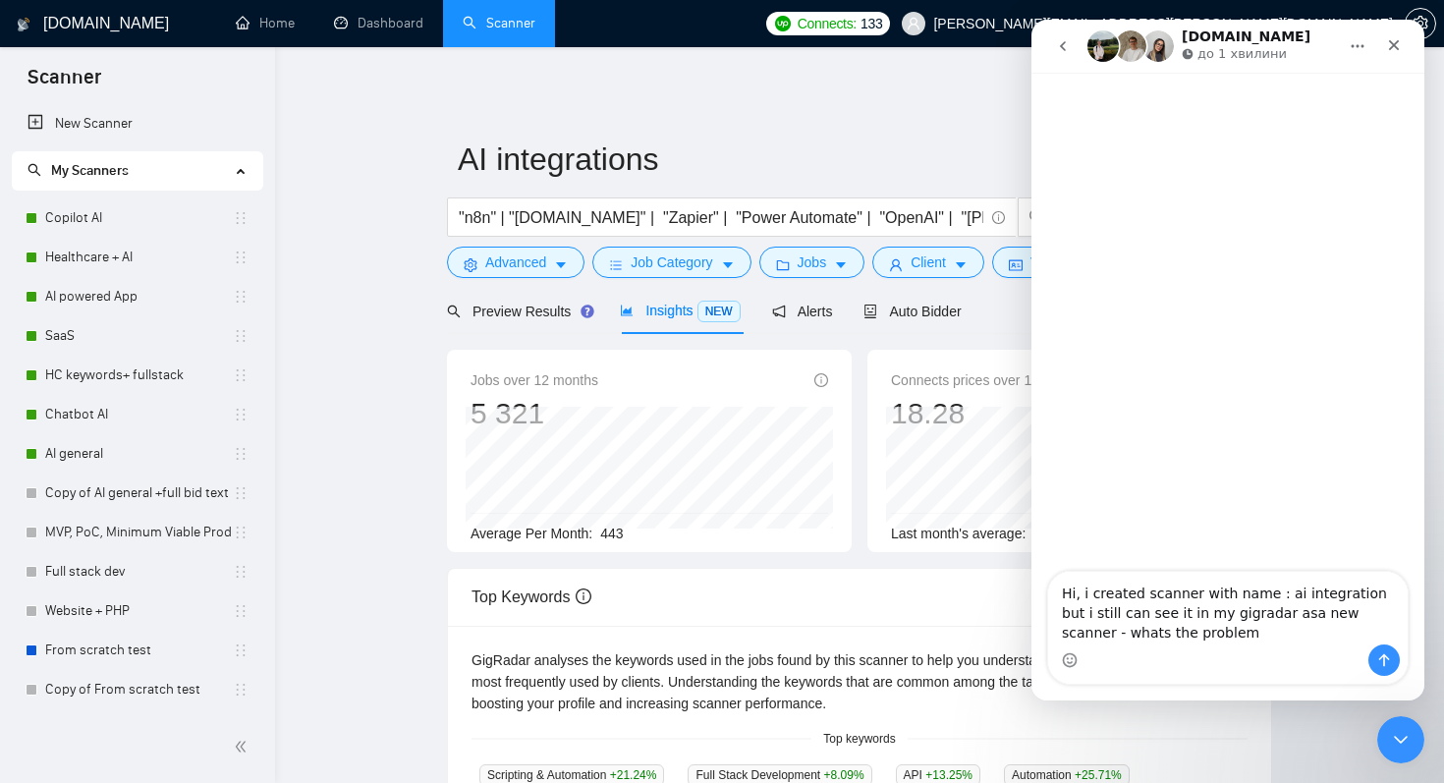
type textarea "Hi, i created scanner with name : ai integration but i still can see it in my g…"
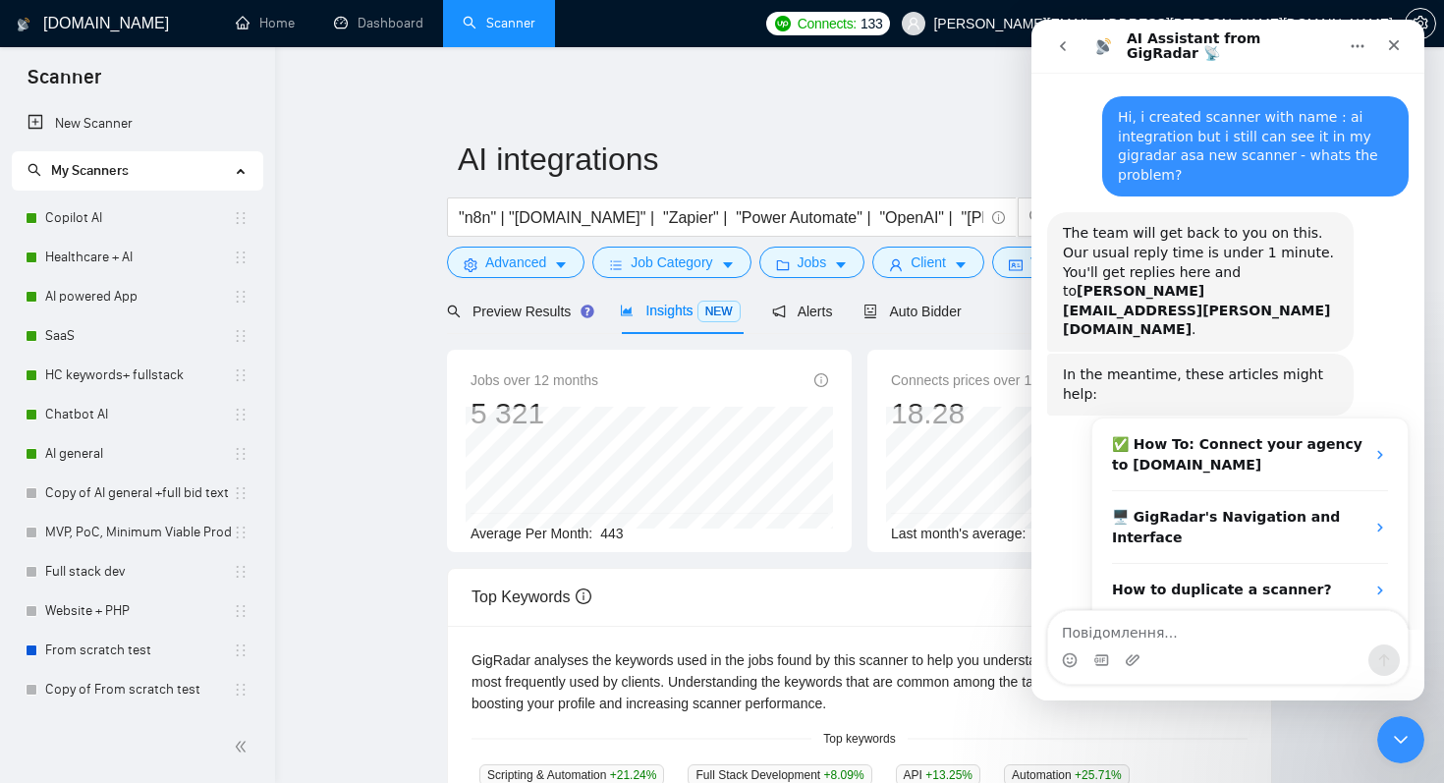
scroll to position [18, 0]
